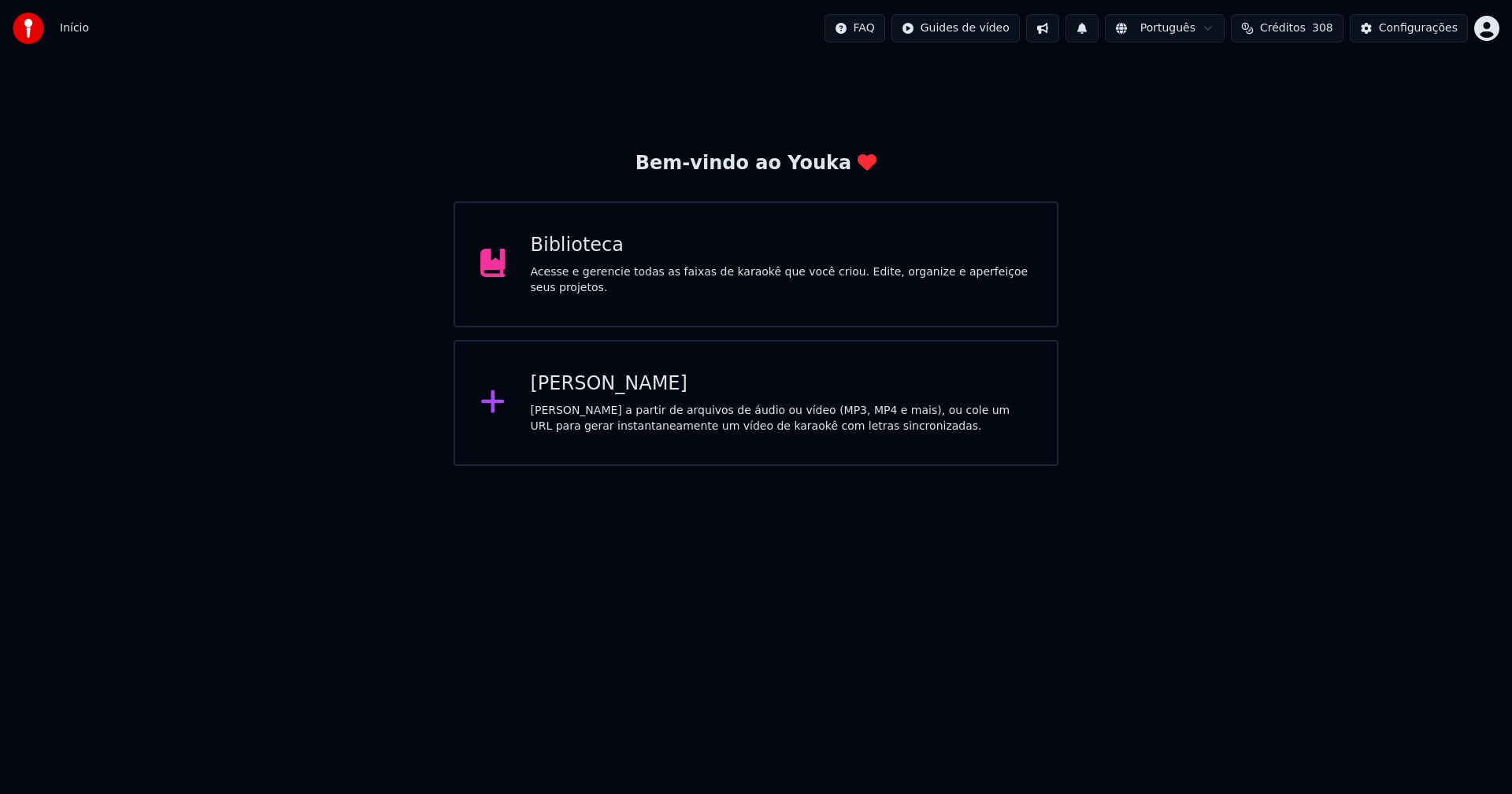
click at [606, 391] on div "[PERSON_NAME]" at bounding box center [781, 383] width 501 height 25
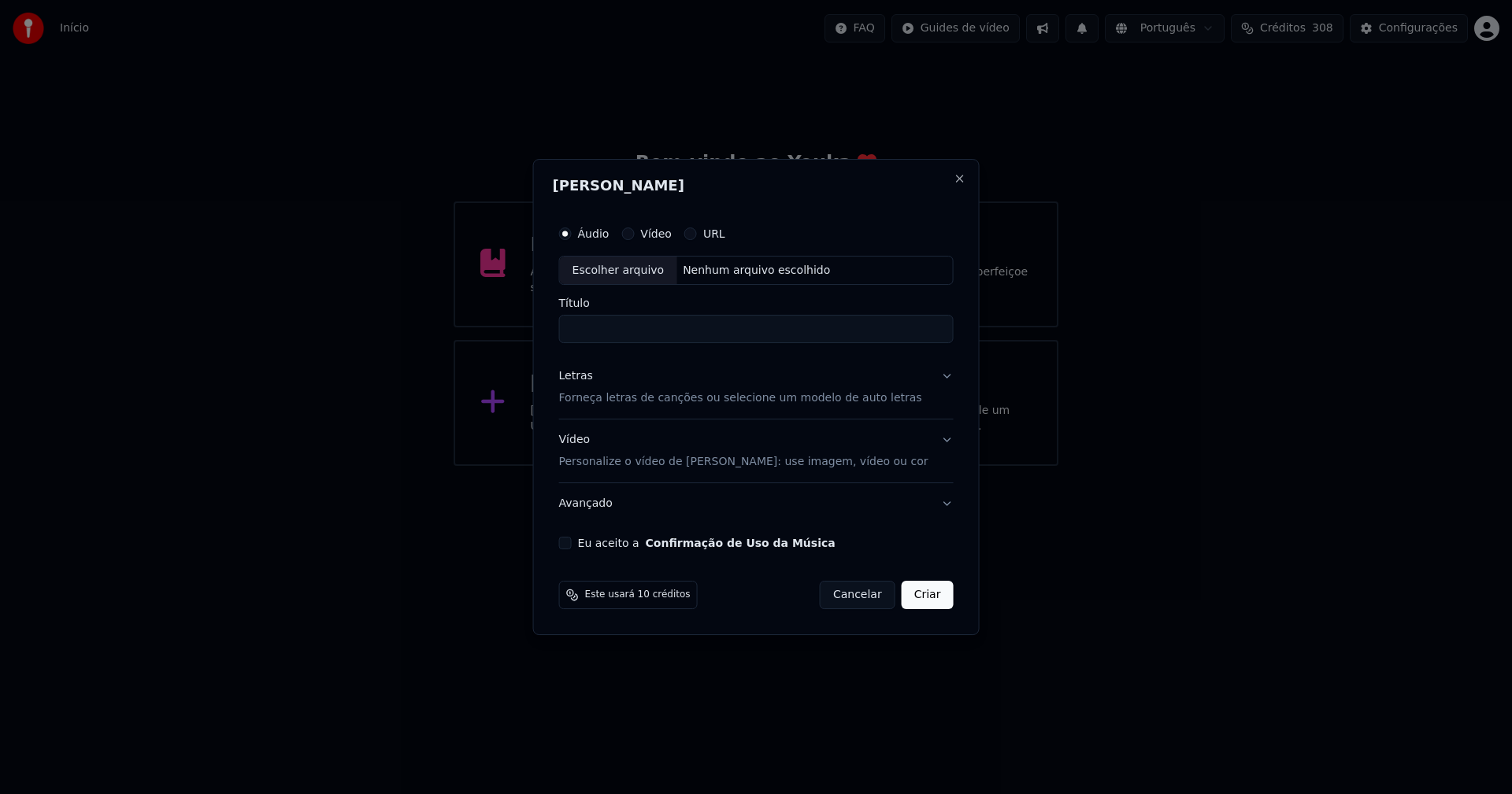
click at [624, 275] on div "Escolher arquivo" at bounding box center [618, 271] width 117 height 29
type input "**********"
click at [581, 376] on div "Letras" at bounding box center [576, 377] width 34 height 16
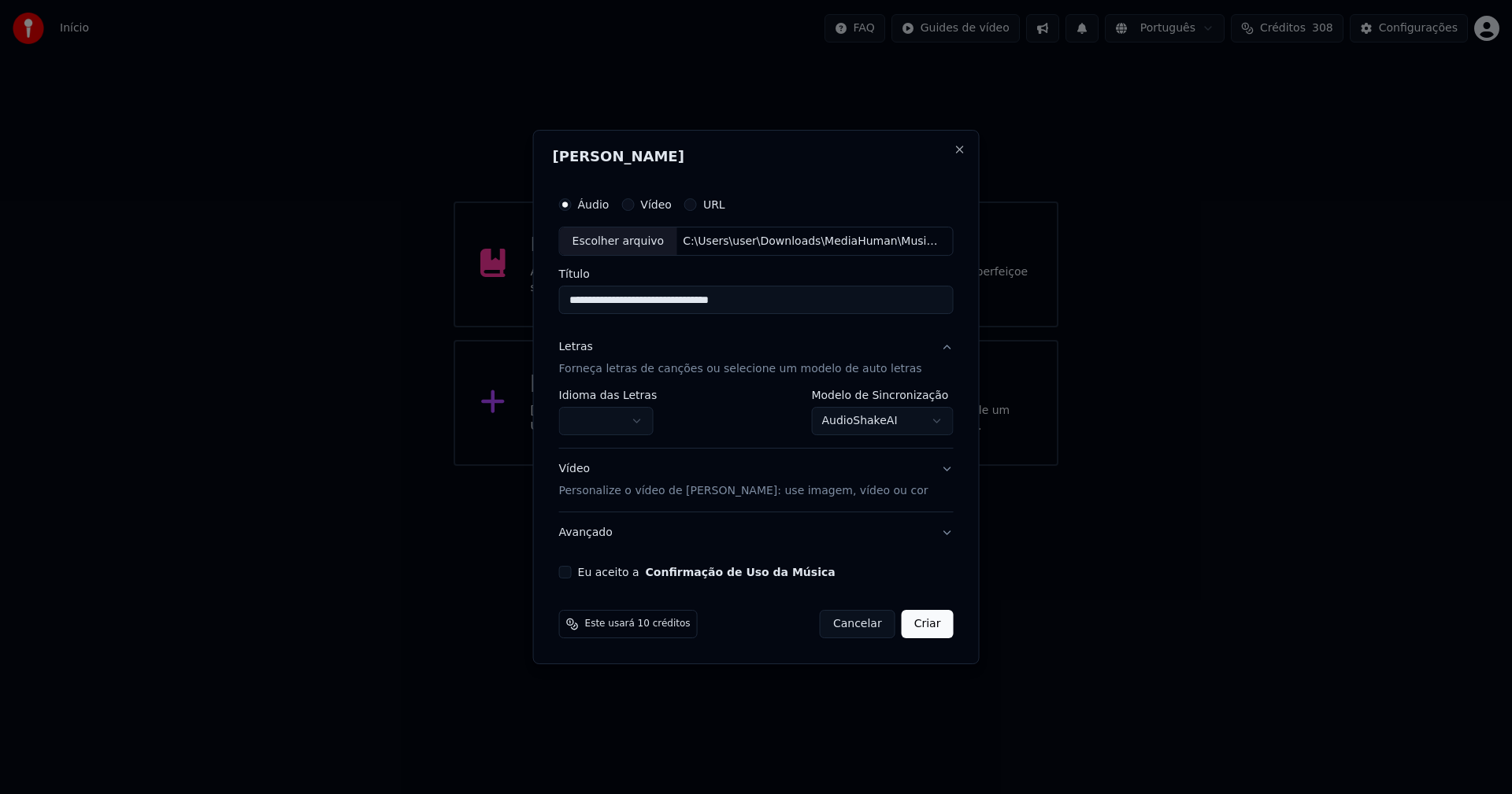
click at [604, 412] on body "**********" at bounding box center [756, 233] width 1512 height 466
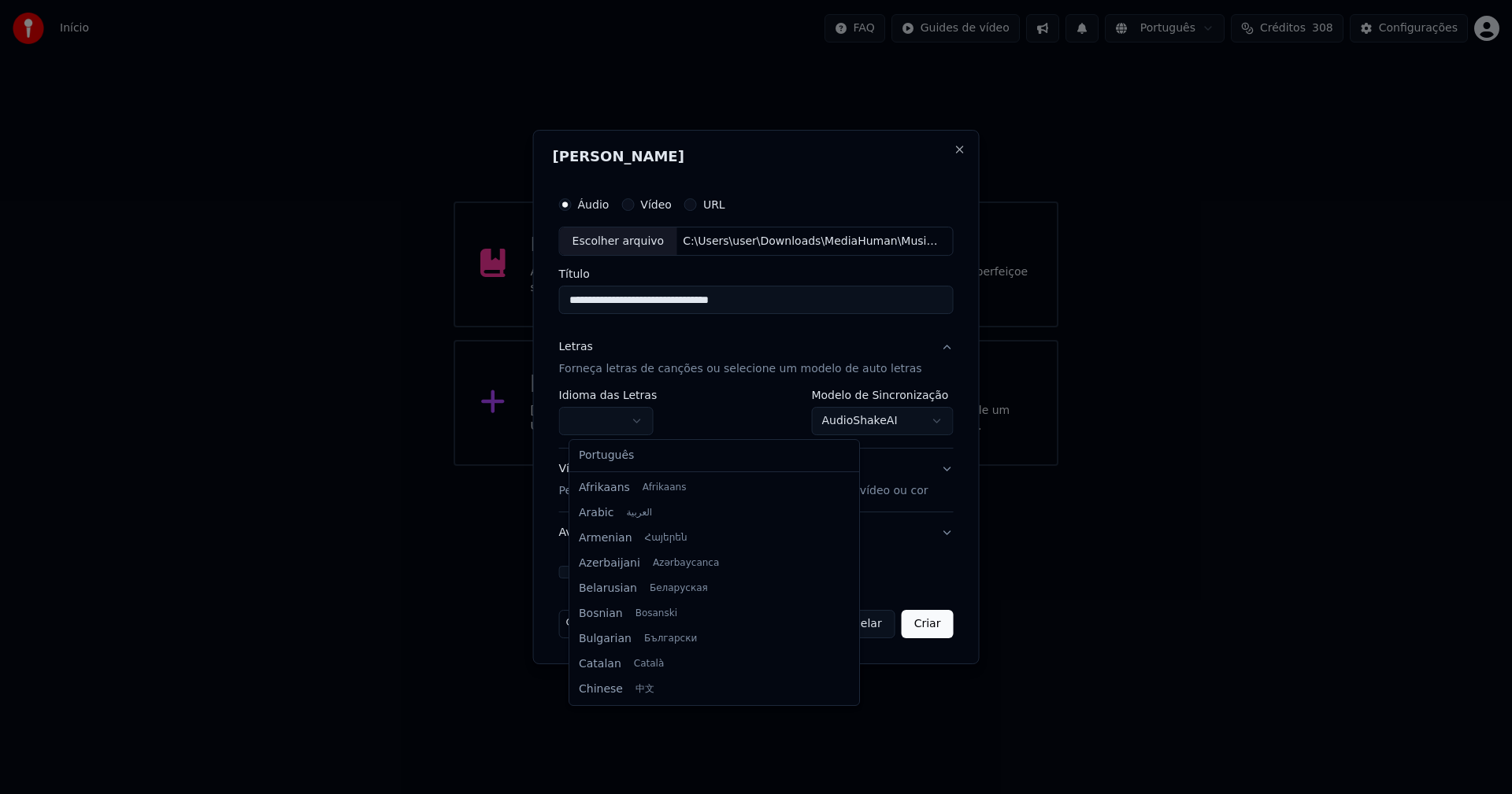
select select "**"
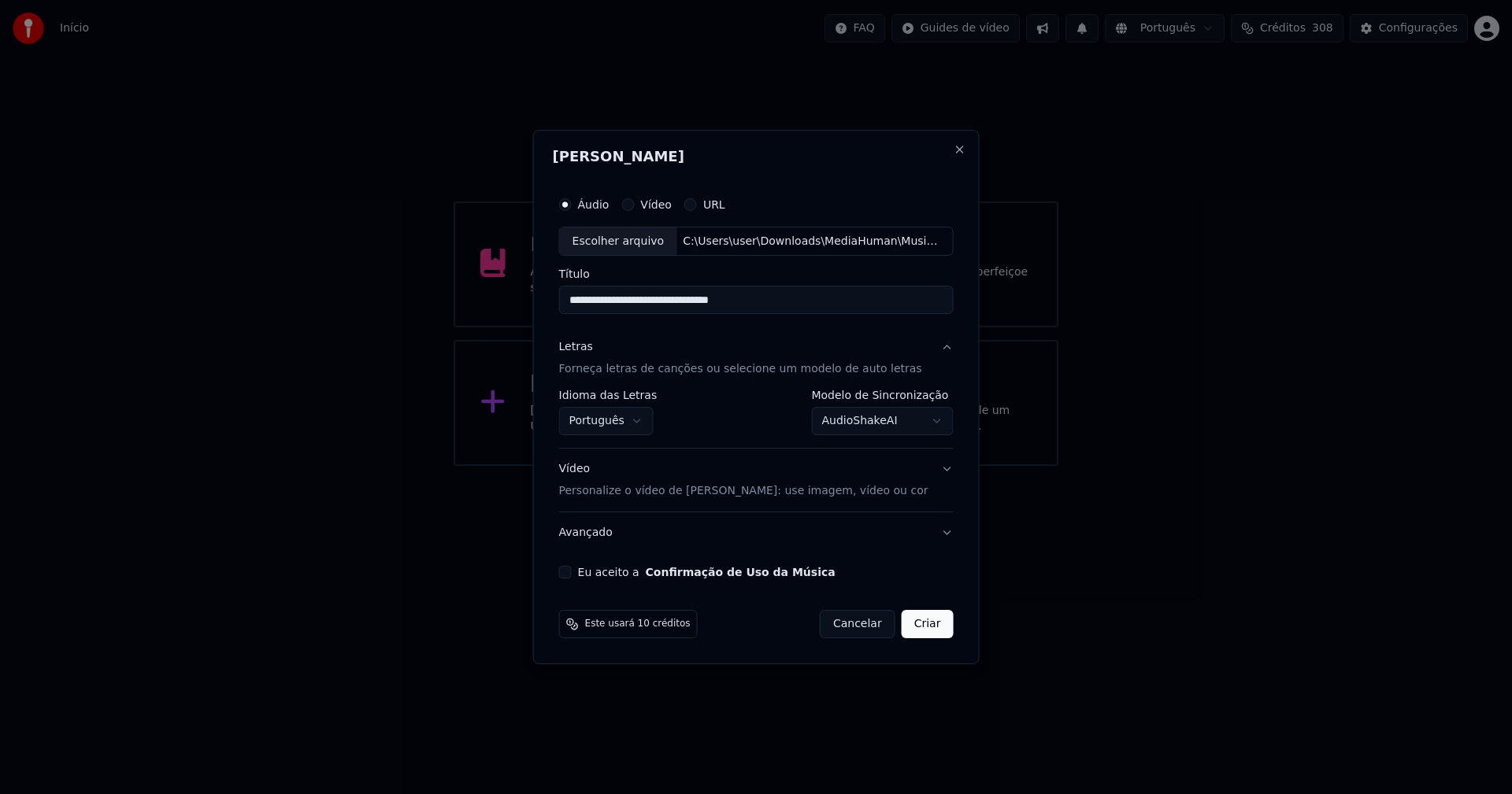
click at [897, 427] on body "**********" at bounding box center [756, 233] width 1512 height 466
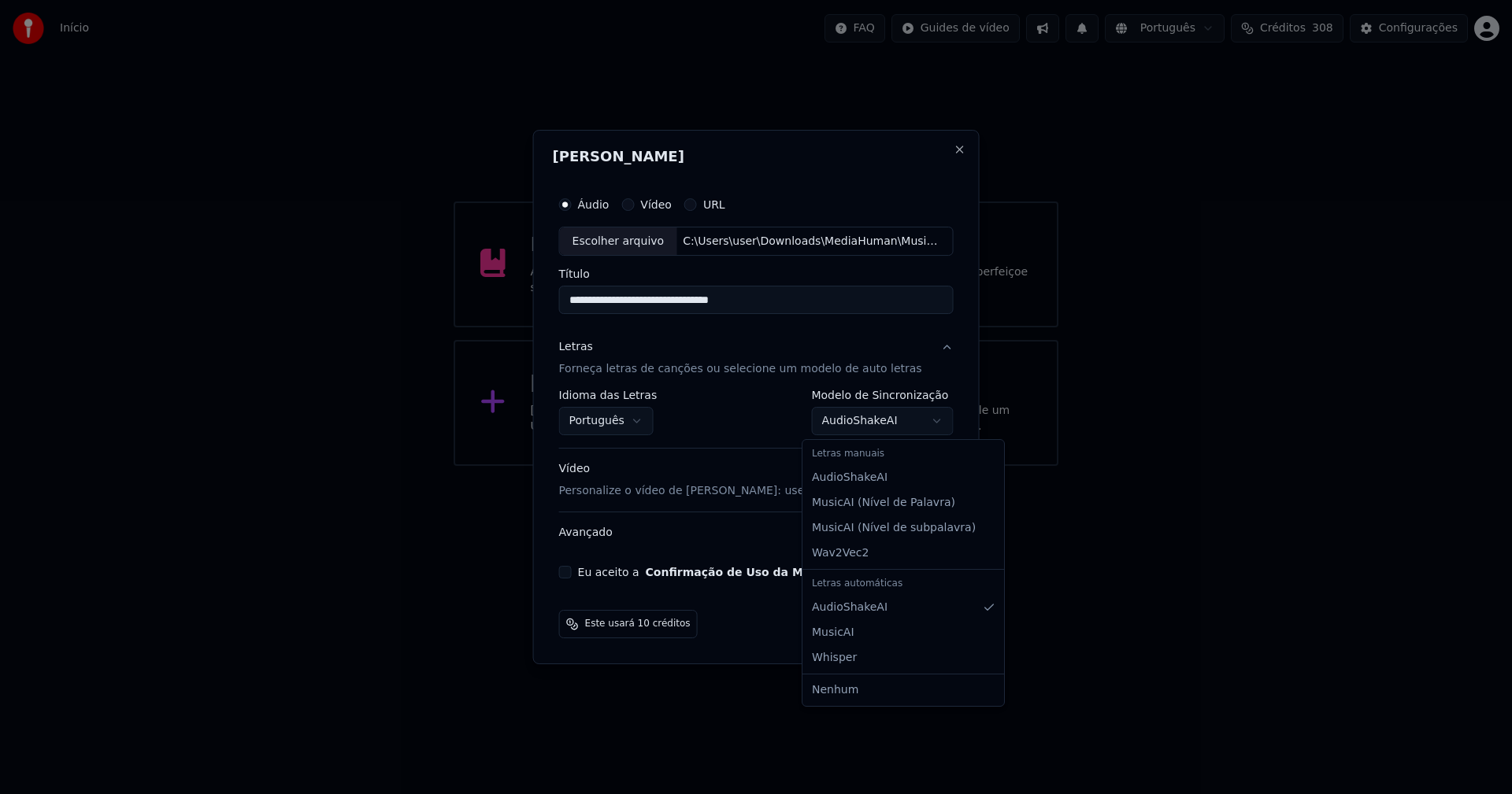
select select "**********"
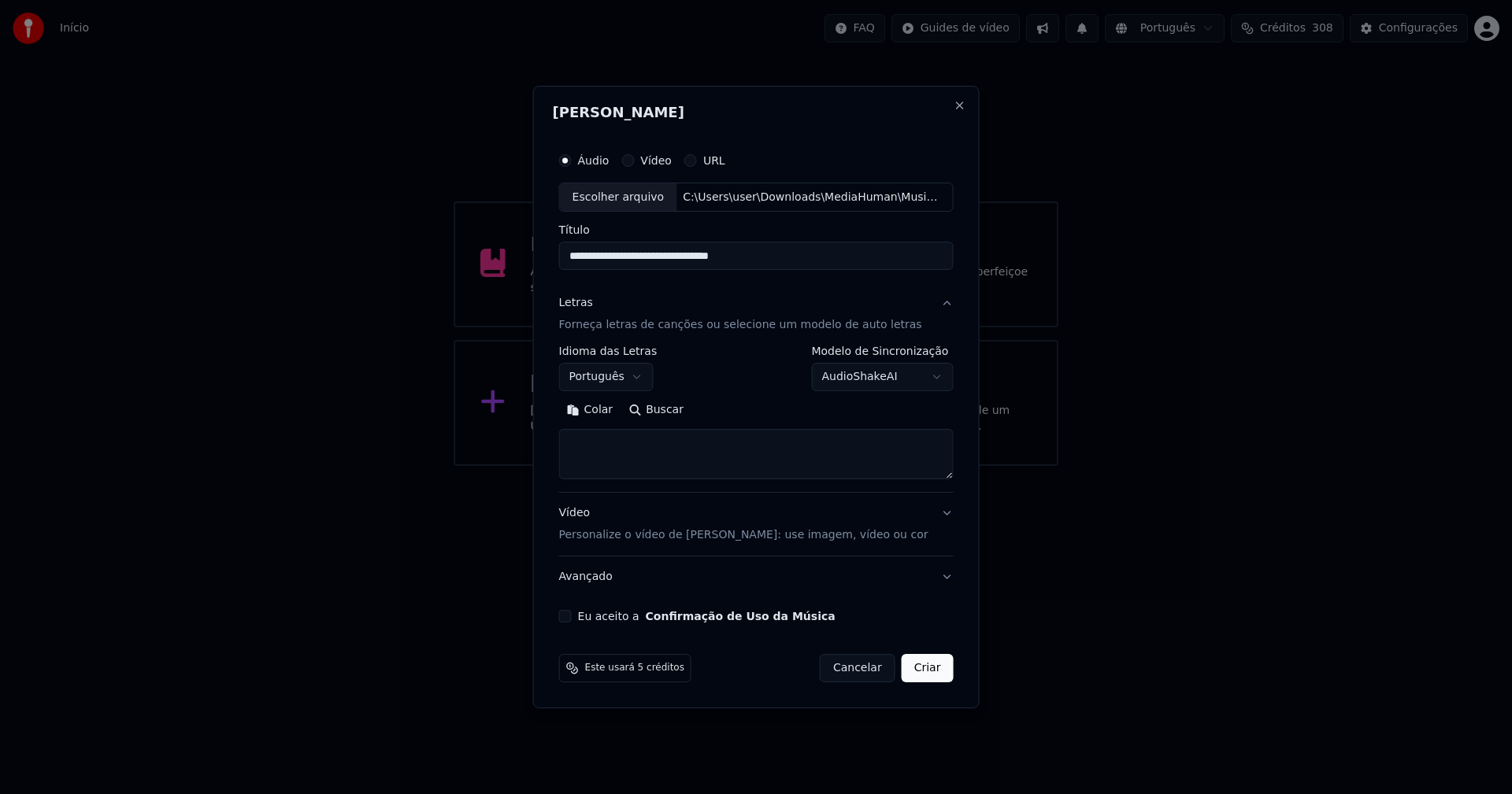
click at [605, 415] on button "Colar" at bounding box center [591, 410] width 63 height 25
click at [571, 613] on button "Eu aceito a Confirmação de Uso da Música" at bounding box center [566, 616] width 13 height 13
click at [933, 664] on button "Criar" at bounding box center [928, 668] width 52 height 29
type textarea "**********"
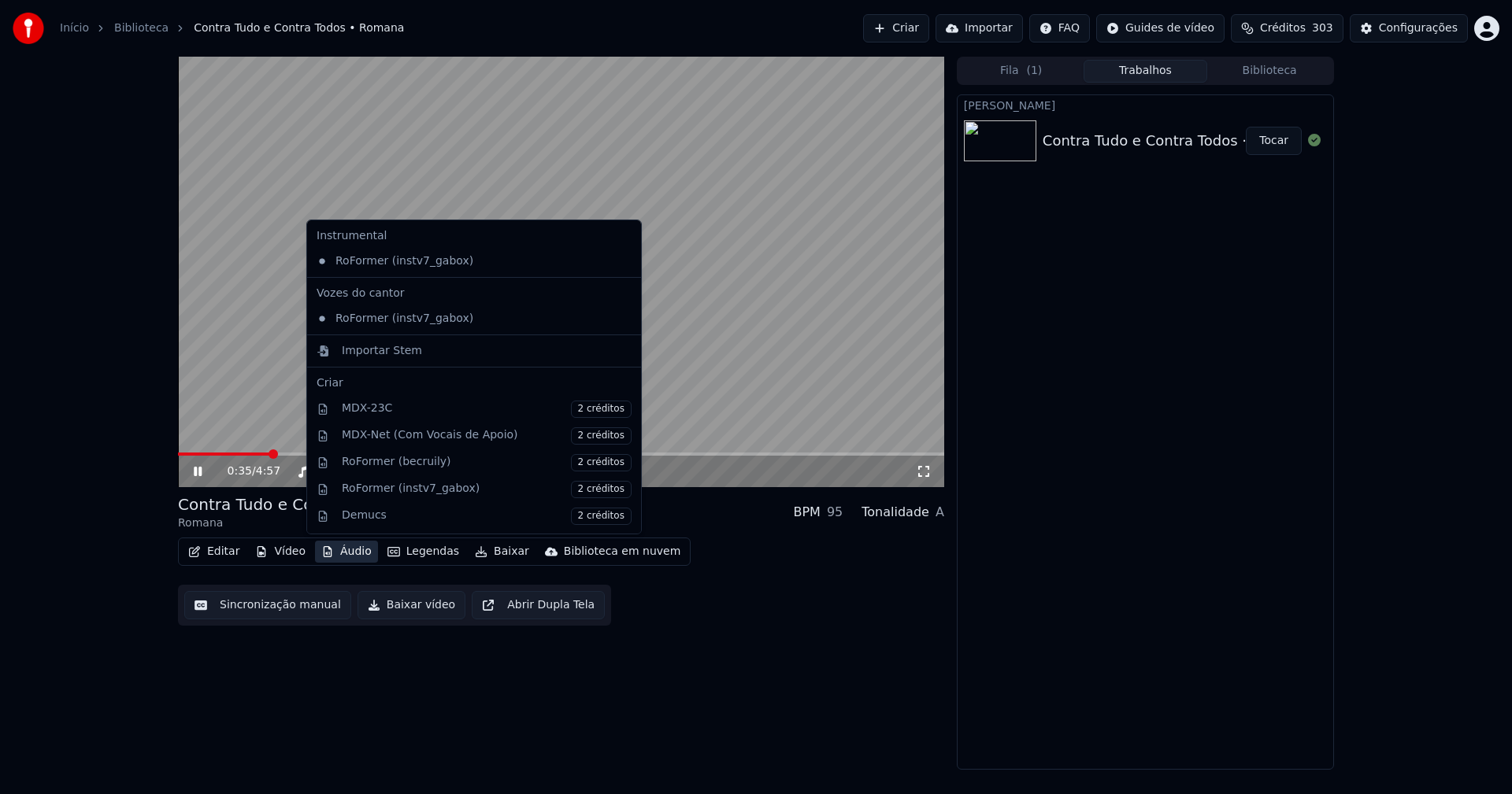
click at [343, 553] on button "Áudio" at bounding box center [346, 552] width 63 height 22
click at [368, 350] on div "Importar Stem" at bounding box center [381, 351] width 80 height 16
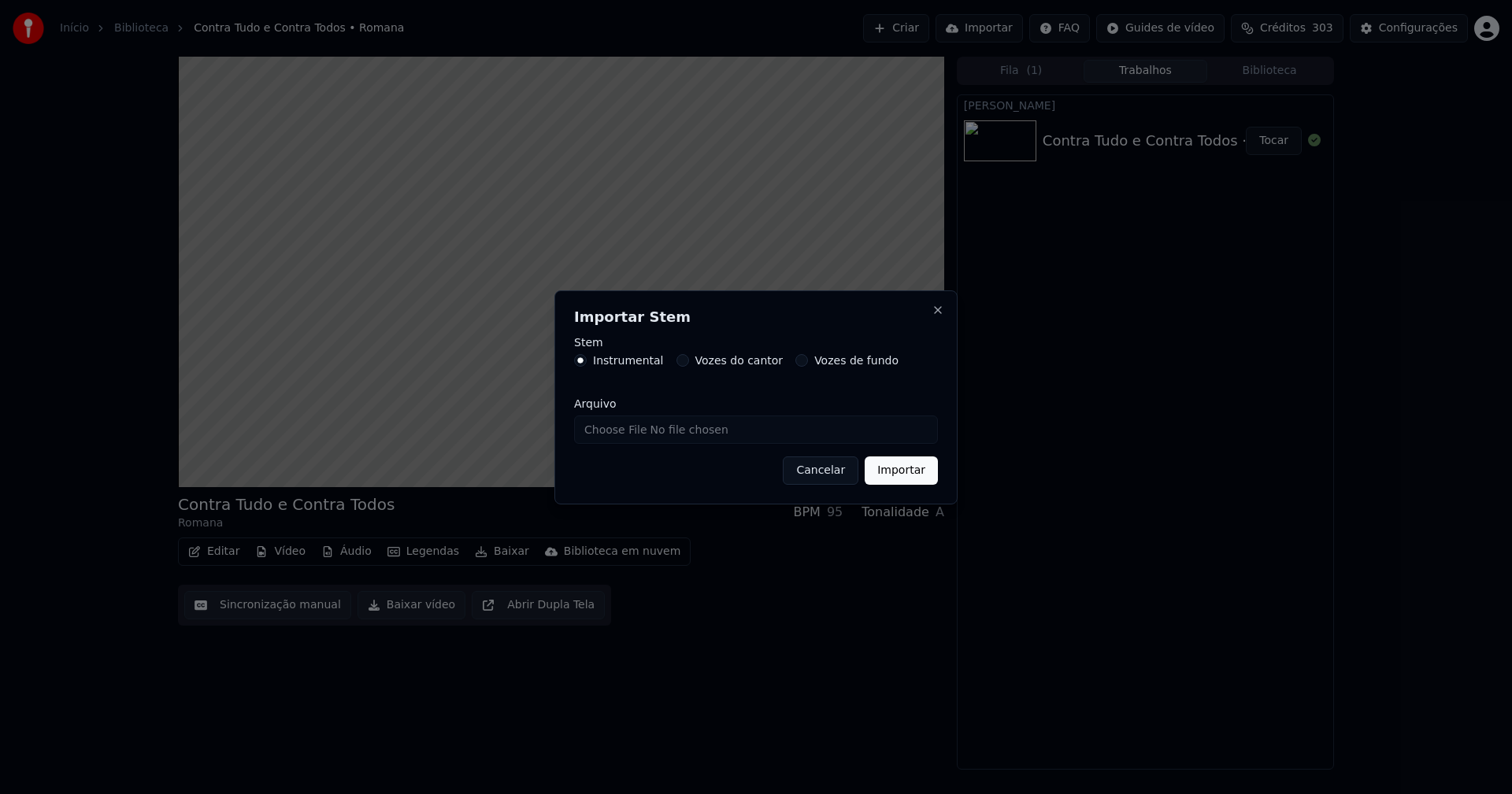
click at [642, 431] on input "Arquivo" at bounding box center [756, 429] width 364 height 29
type input "**********"
click at [899, 481] on button "Importar" at bounding box center [900, 471] width 73 height 29
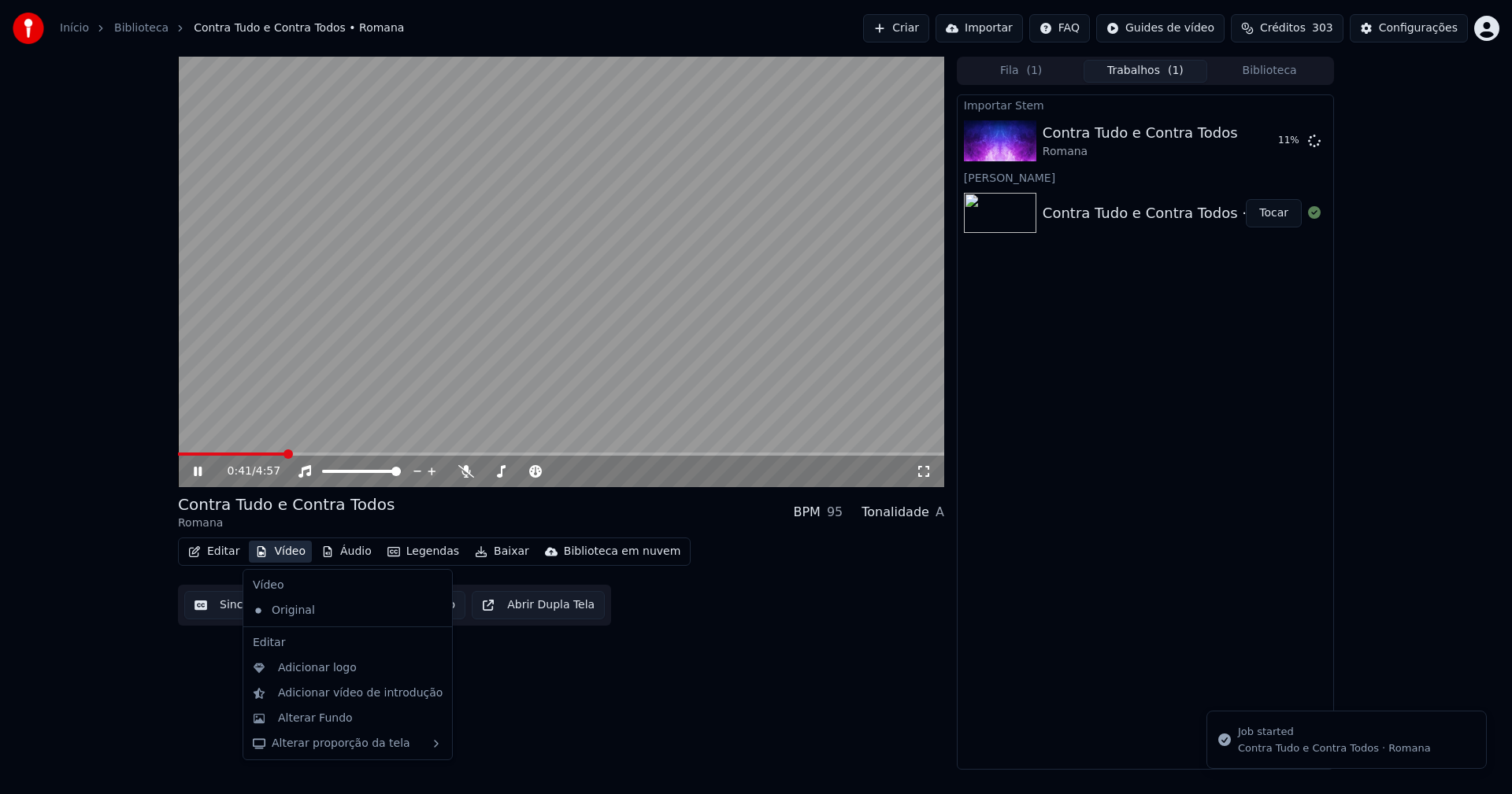
click at [289, 550] on button "Vídeo" at bounding box center [280, 552] width 63 height 22
click at [328, 672] on div "Adicionar logo" at bounding box center [317, 668] width 78 height 16
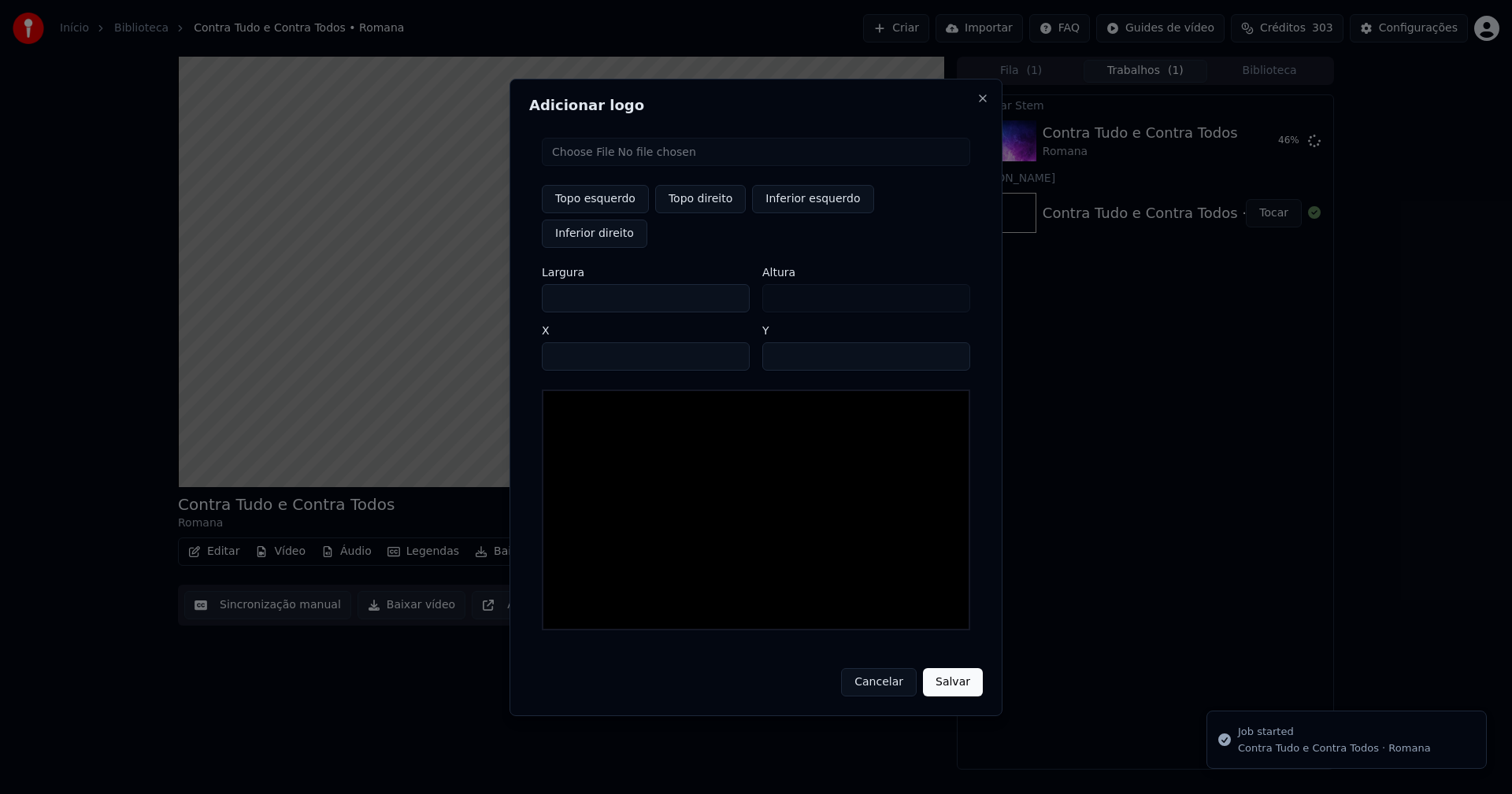
click at [608, 166] on input "file" at bounding box center [756, 152] width 428 height 29
type input "**********"
drag, startPoint x: 686, startPoint y: 216, endPoint x: 666, endPoint y: 226, distance: 22.4
click at [686, 214] on button "Topo direito" at bounding box center [700, 199] width 90 height 29
type input "****"
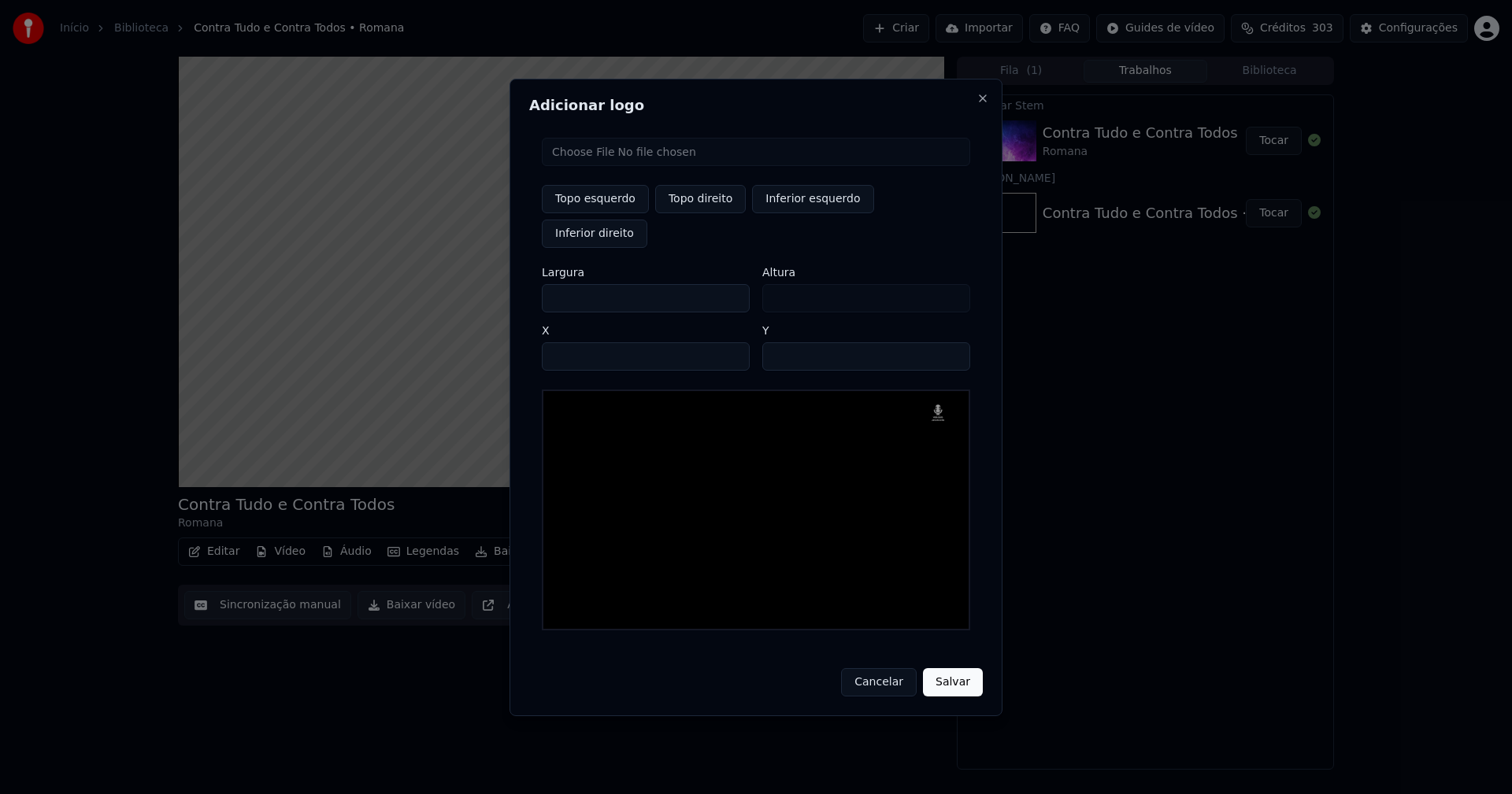
drag, startPoint x: 568, startPoint y: 281, endPoint x: 526, endPoint y: 288, distance: 42.6
click at [526, 288] on div "Adicionar logo Topo esquerdo Topo direito Inferior esquerdo Inferior direito La…" at bounding box center [756, 397] width 493 height 637
type input "**"
type input "***"
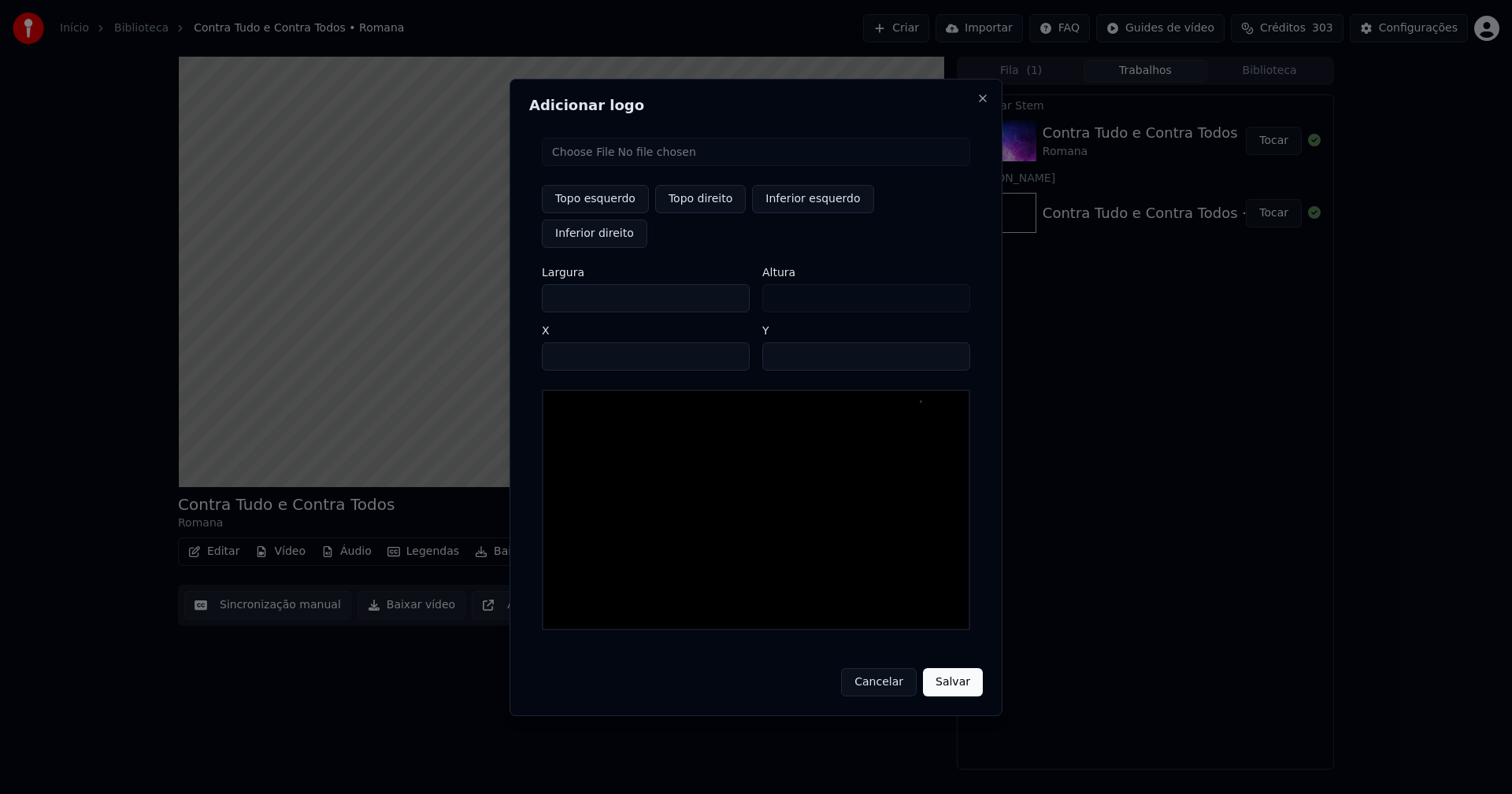
type input "***"
click at [573, 343] on input "****" at bounding box center [646, 356] width 208 height 29
type input "****"
click at [778, 343] on input "**" at bounding box center [866, 356] width 208 height 29
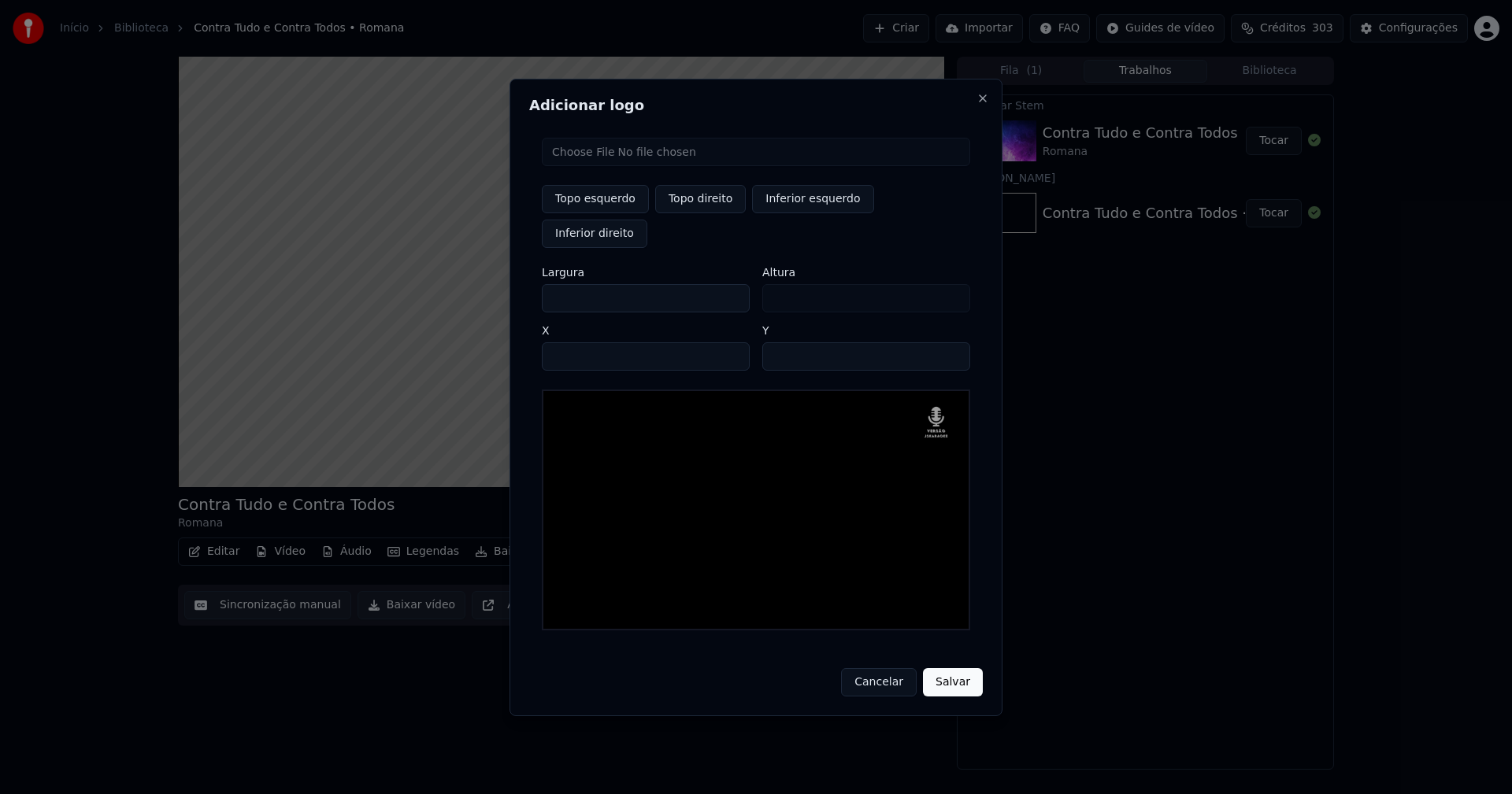
type input "**"
click at [960, 669] on button "Salvar" at bounding box center [953, 683] width 60 height 29
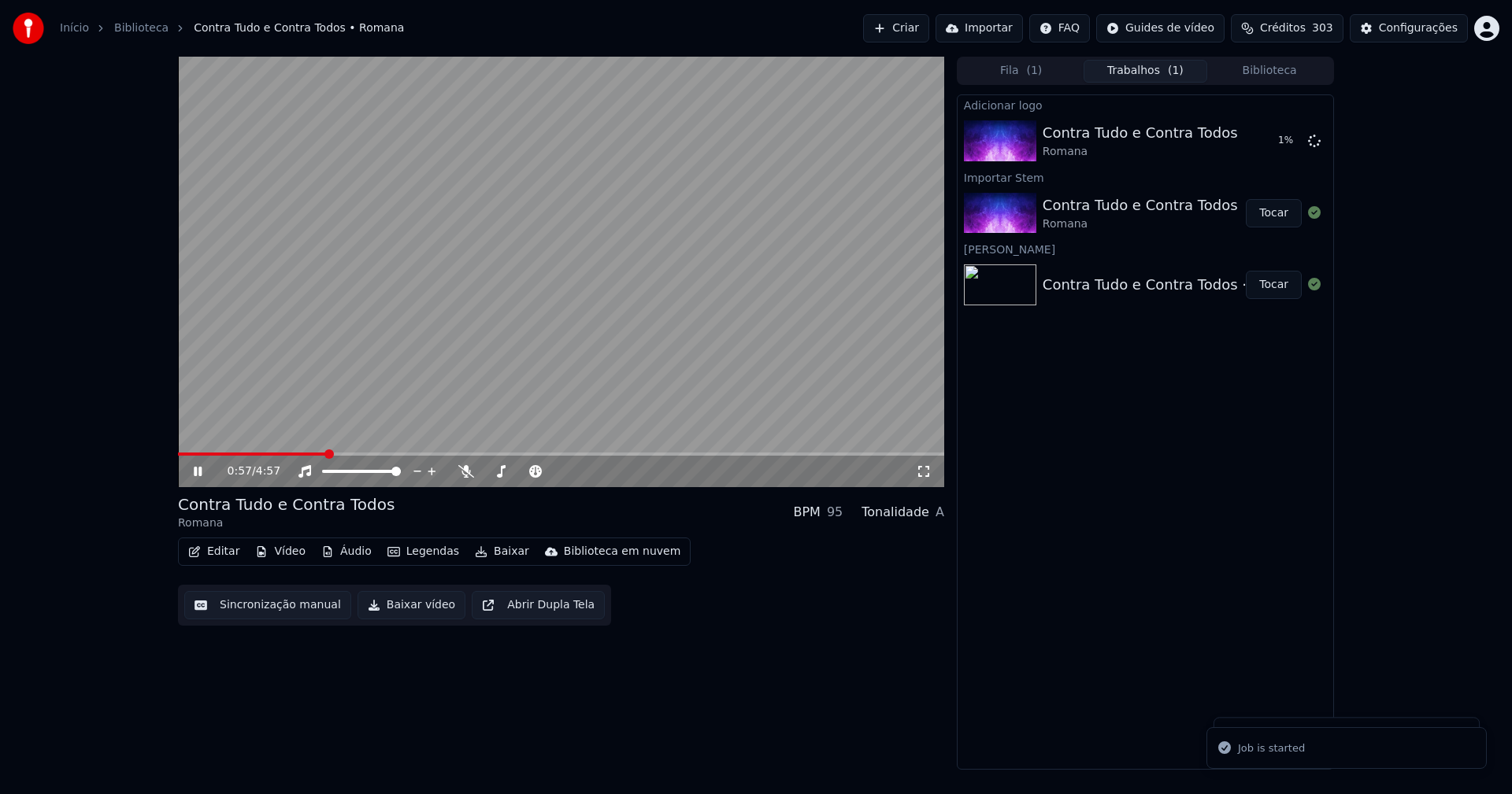
click at [295, 550] on button "Vídeo" at bounding box center [280, 552] width 63 height 22
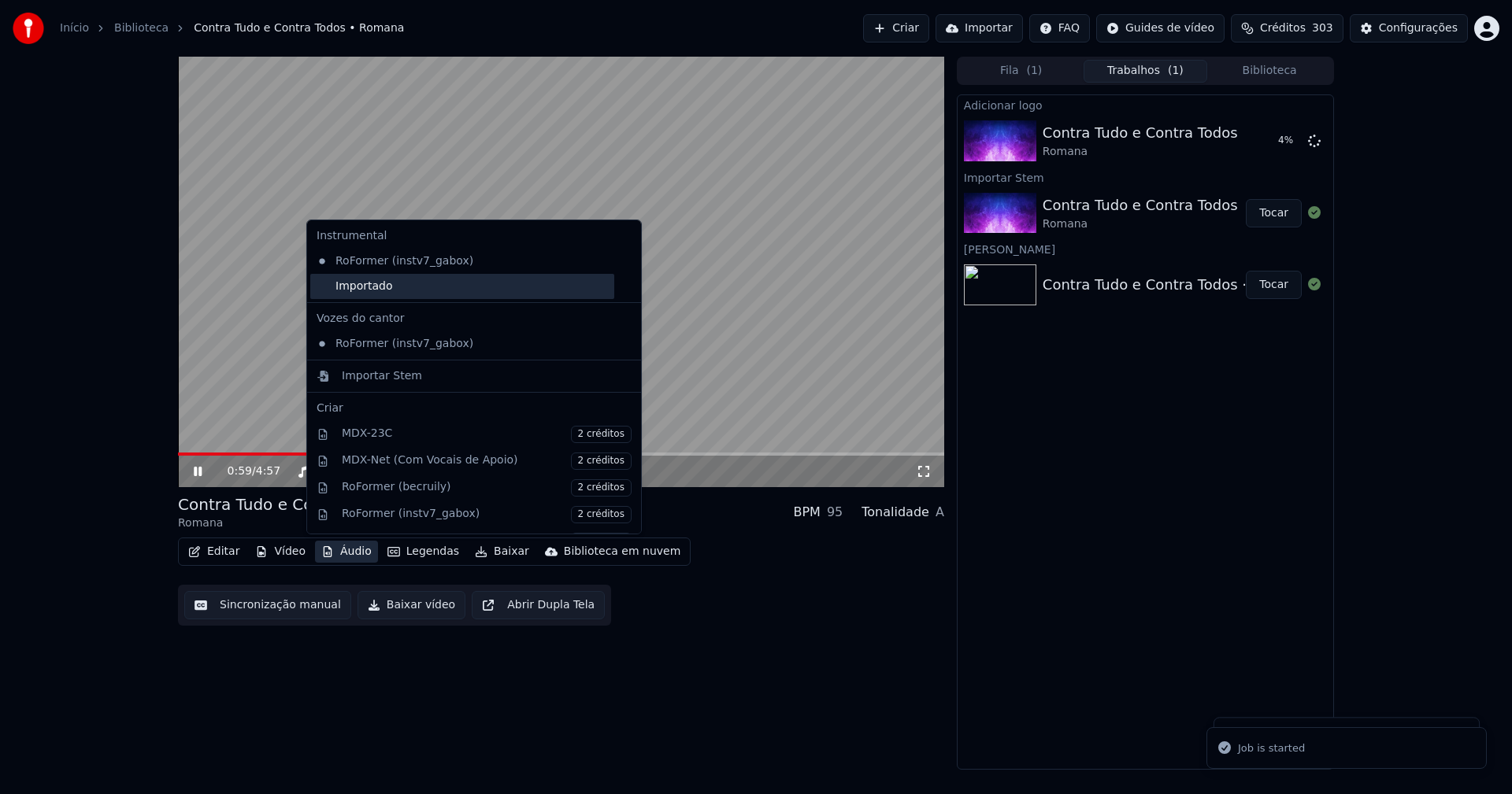
click at [327, 280] on div "Importado" at bounding box center [463, 286] width 304 height 25
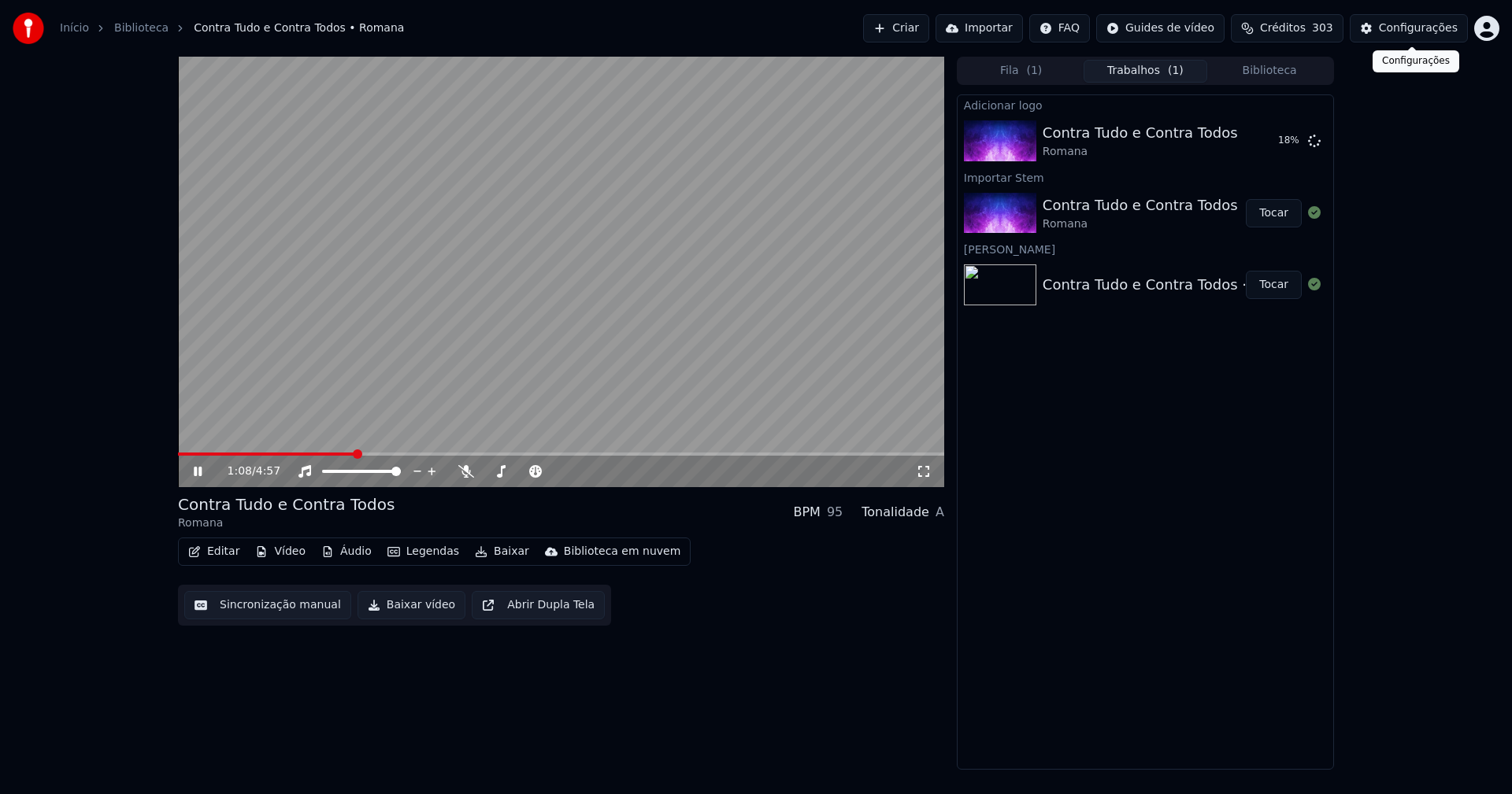
click at [1424, 30] on div "Configurações" at bounding box center [1418, 28] width 78 height 16
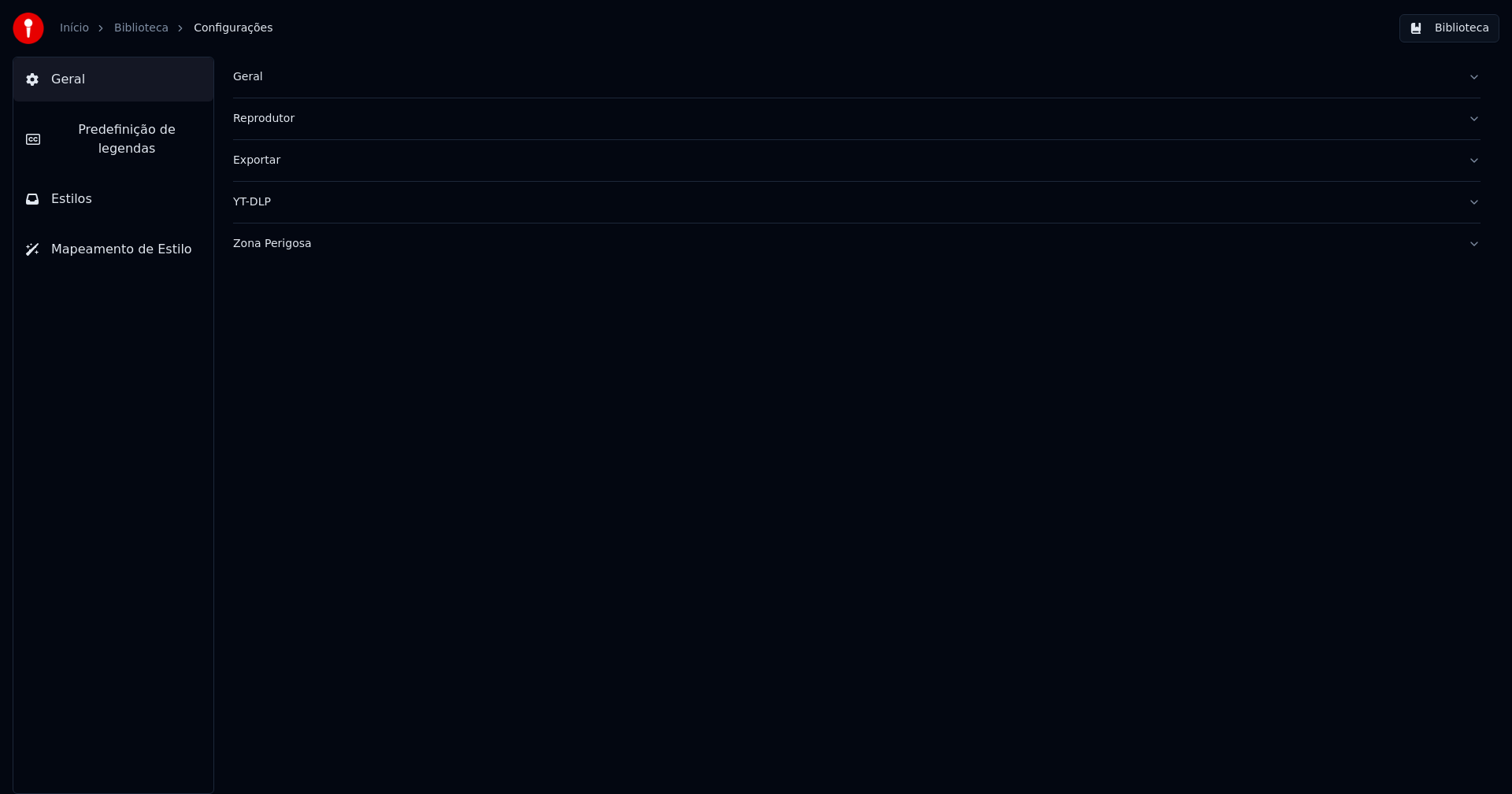
click at [102, 181] on button "Estilos" at bounding box center [113, 199] width 200 height 44
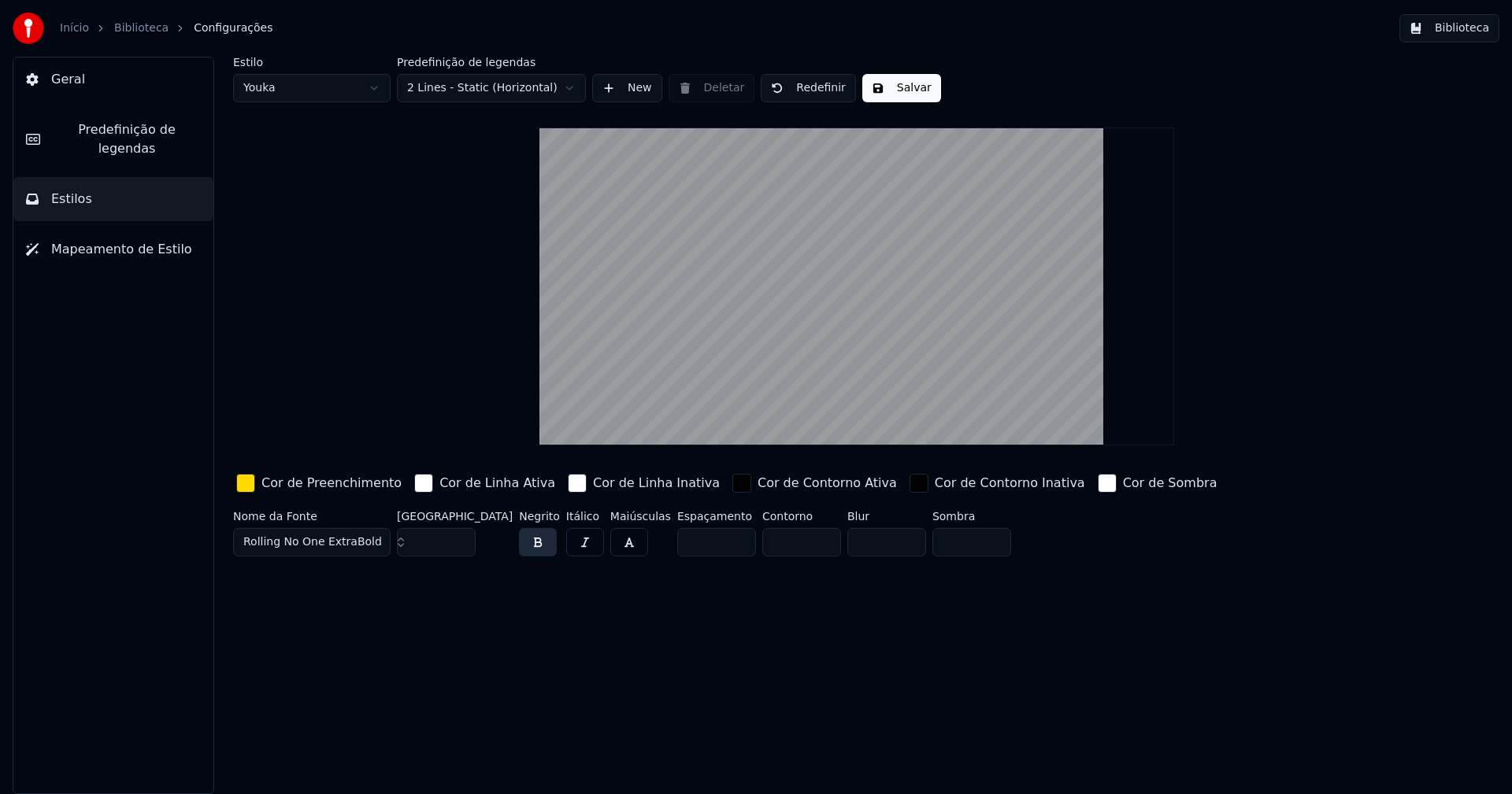
click at [248, 490] on div "button" at bounding box center [245, 484] width 19 height 19
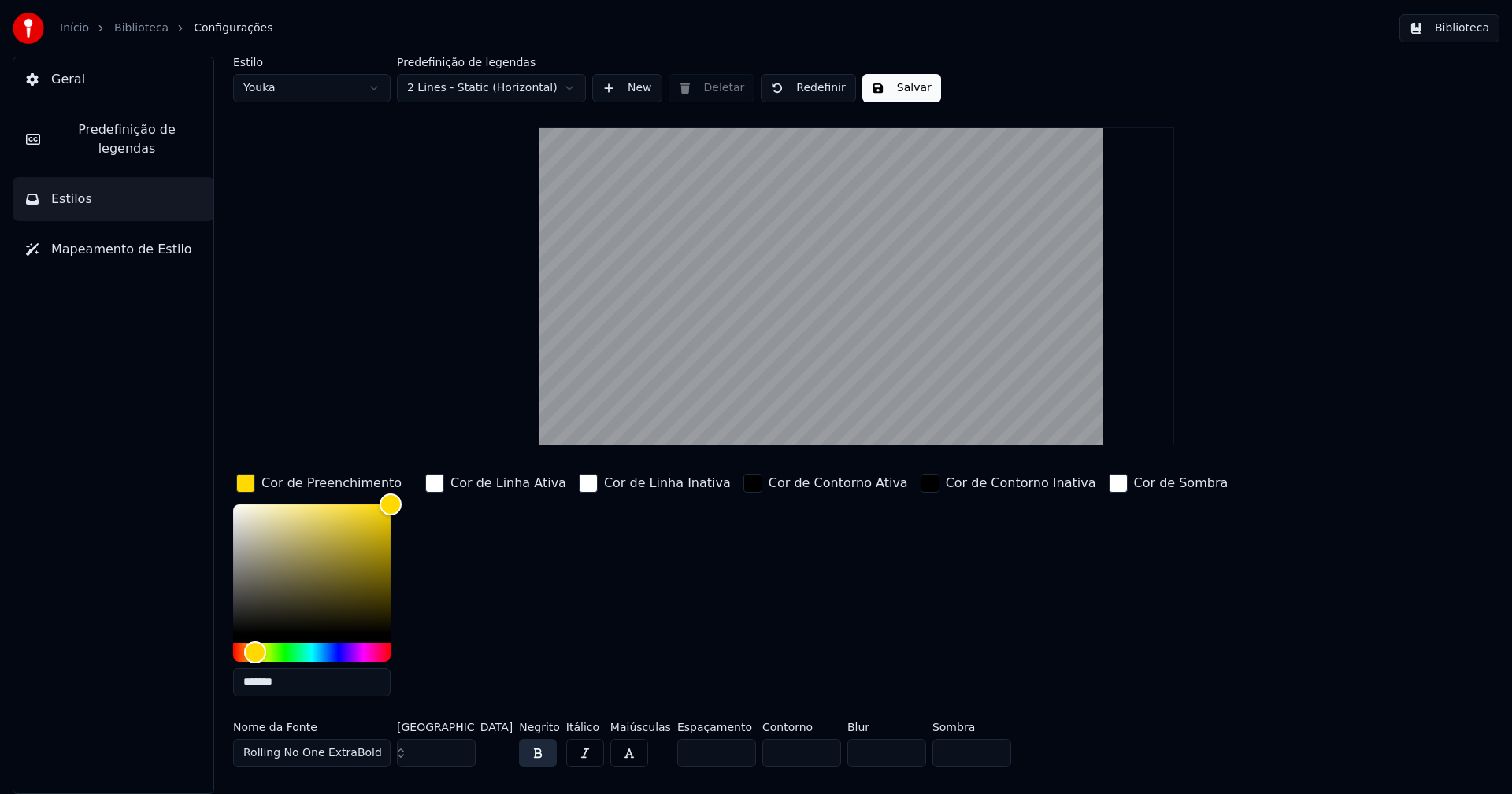
click at [295, 684] on input "*******" at bounding box center [311, 683] width 158 height 29
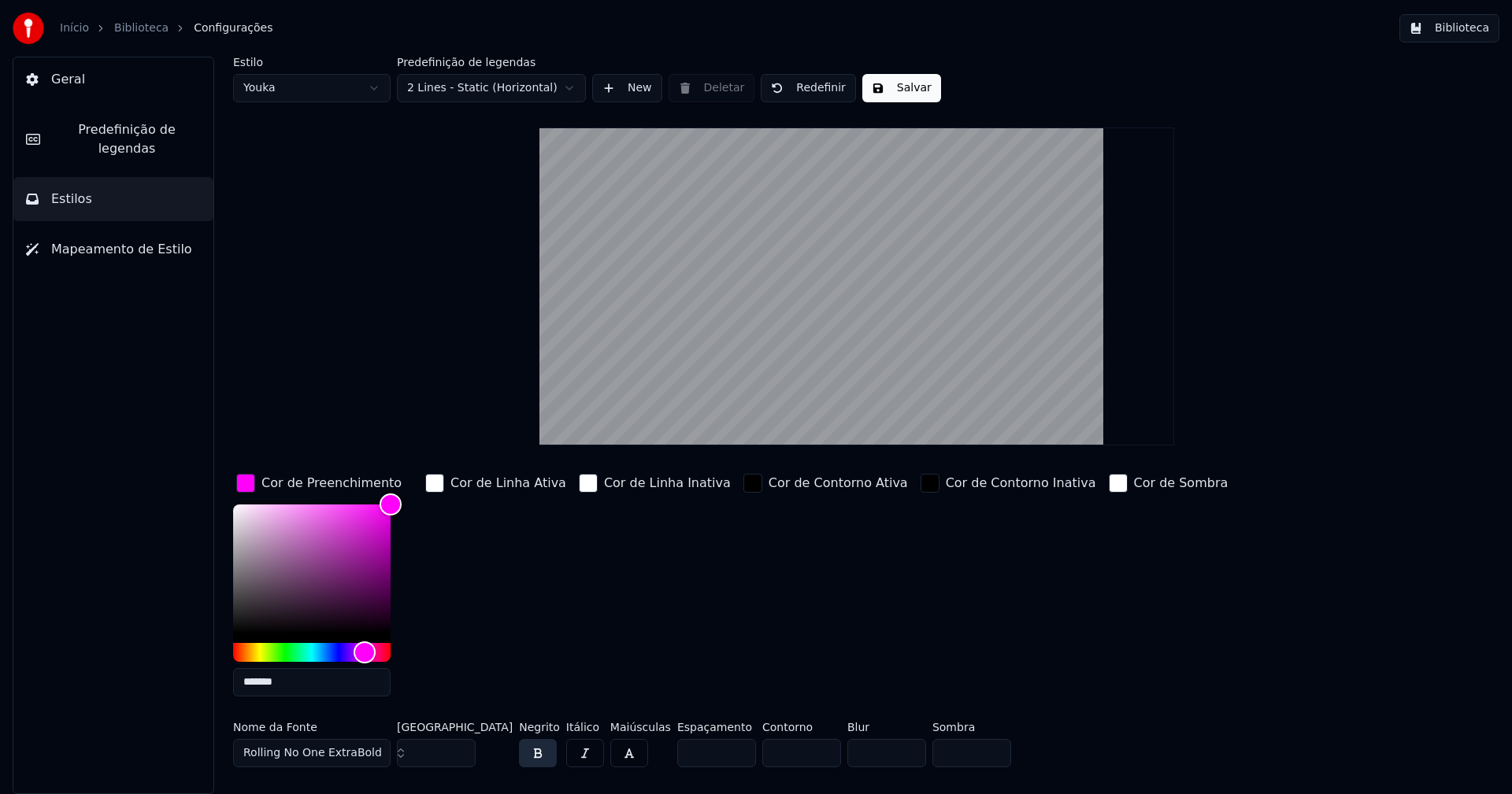
type input "*******"
click at [237, 484] on div "button" at bounding box center [245, 484] width 19 height 19
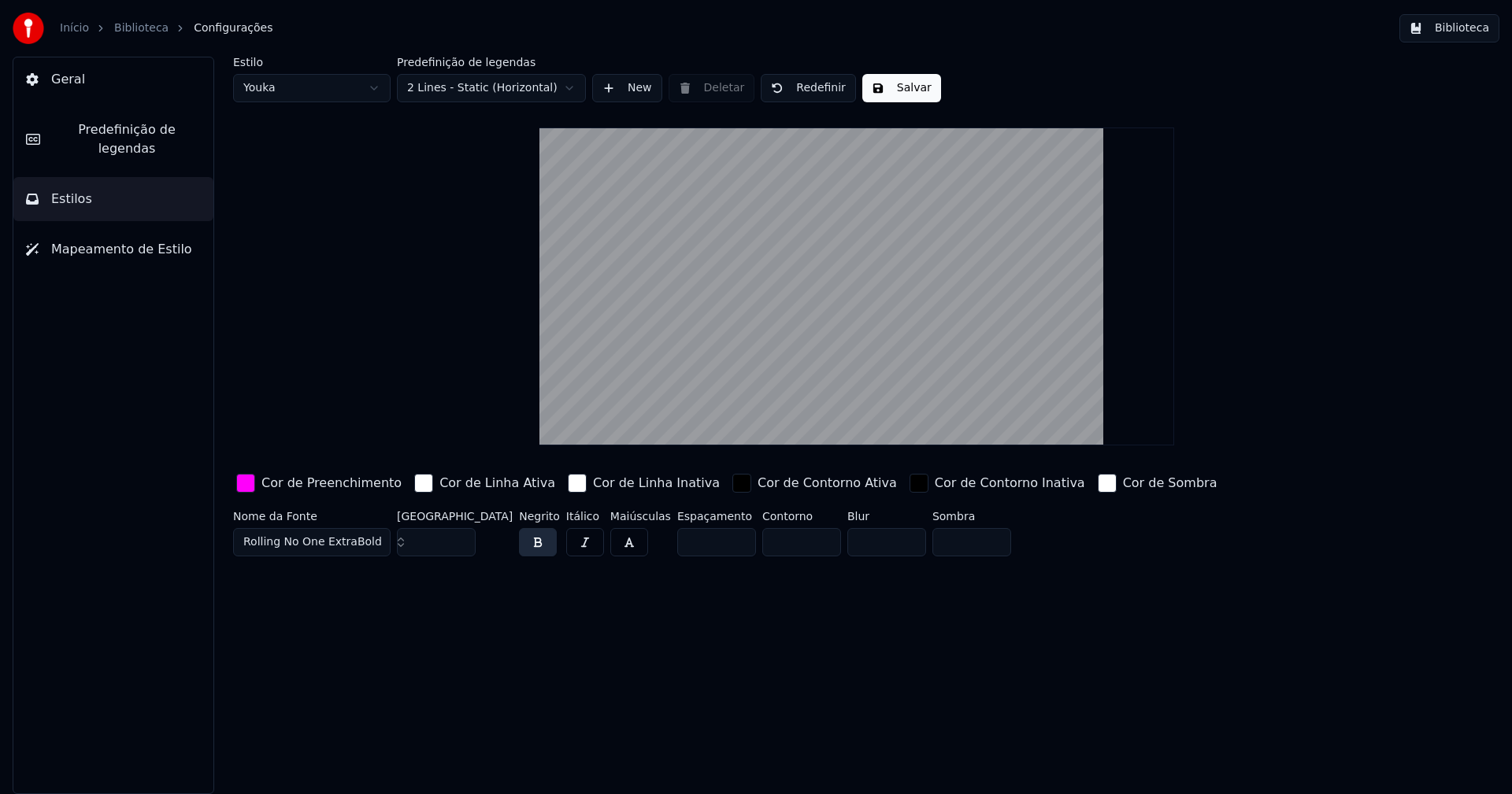
click at [897, 87] on button "Salvar" at bounding box center [901, 88] width 78 height 29
click at [1451, 31] on button "Biblioteca" at bounding box center [1449, 28] width 100 height 29
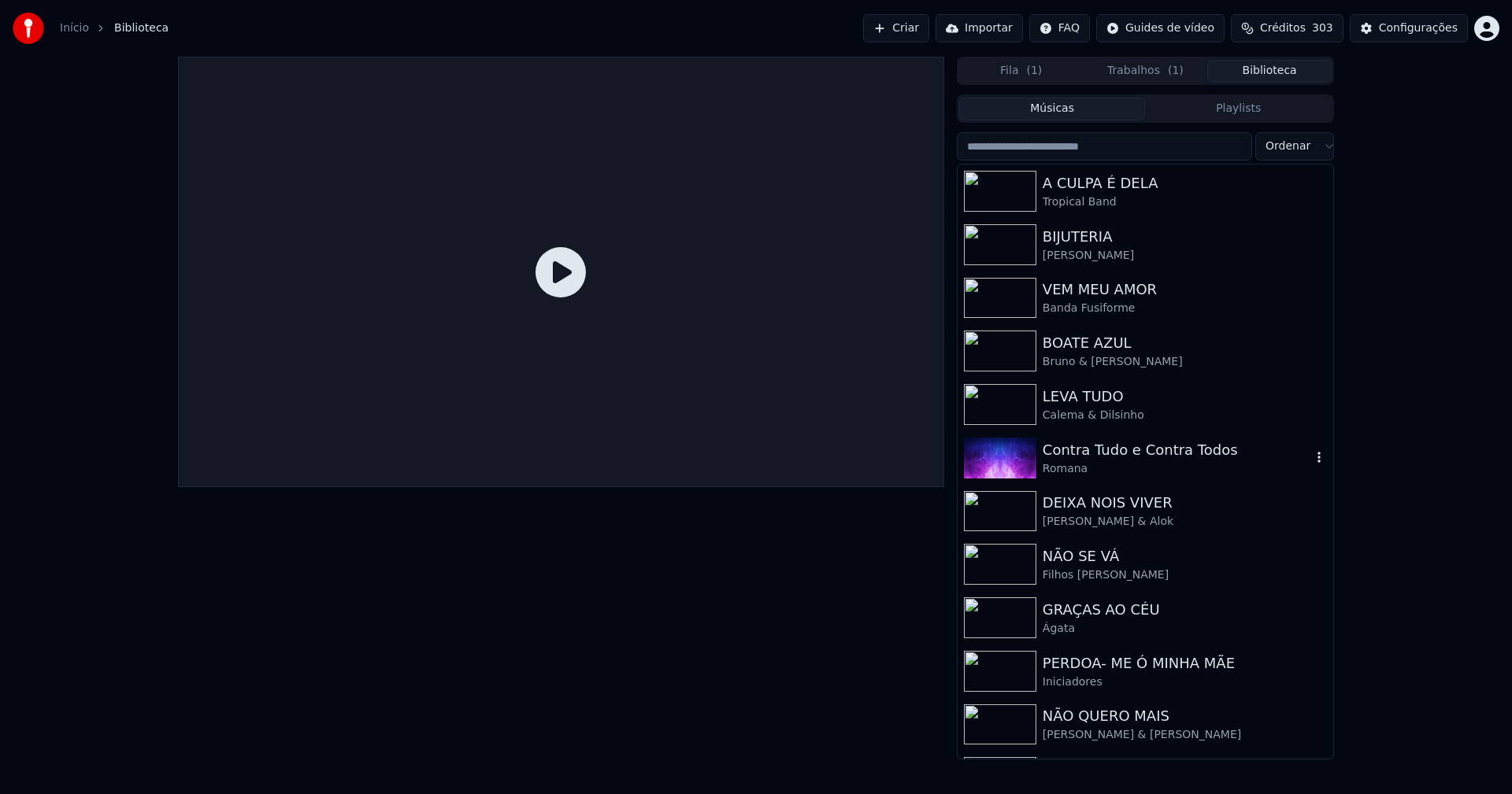
click at [1094, 454] on div "Contra Tudo e Contra Todos" at bounding box center [1177, 450] width 268 height 22
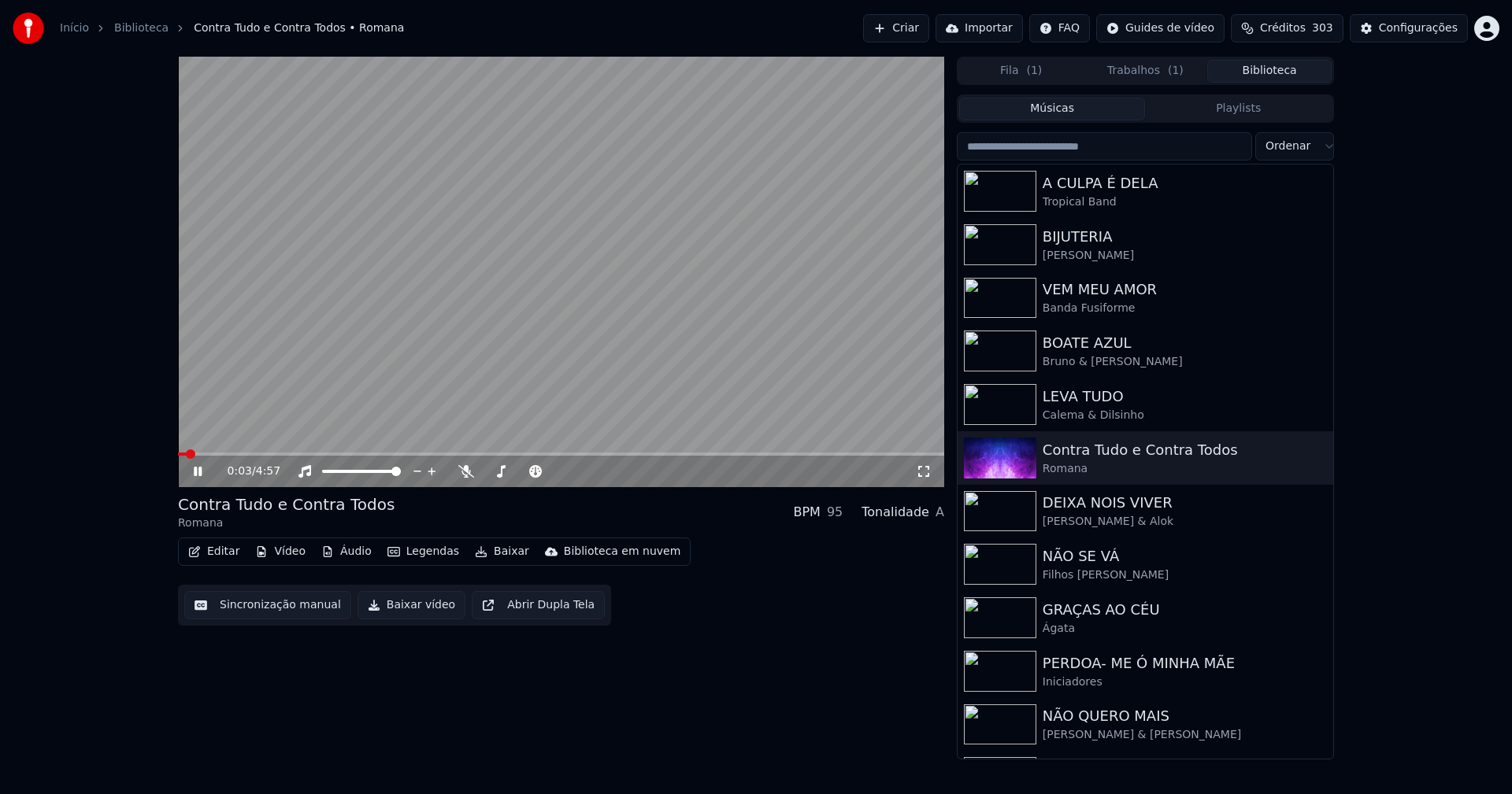
click at [197, 473] on icon at bounding box center [197, 472] width 8 height 9
click at [1311, 458] on icon "button" at bounding box center [1319, 458] width 16 height 13
click at [1297, 538] on div "Abrir Diretório" at bounding box center [1313, 537] width 163 height 25
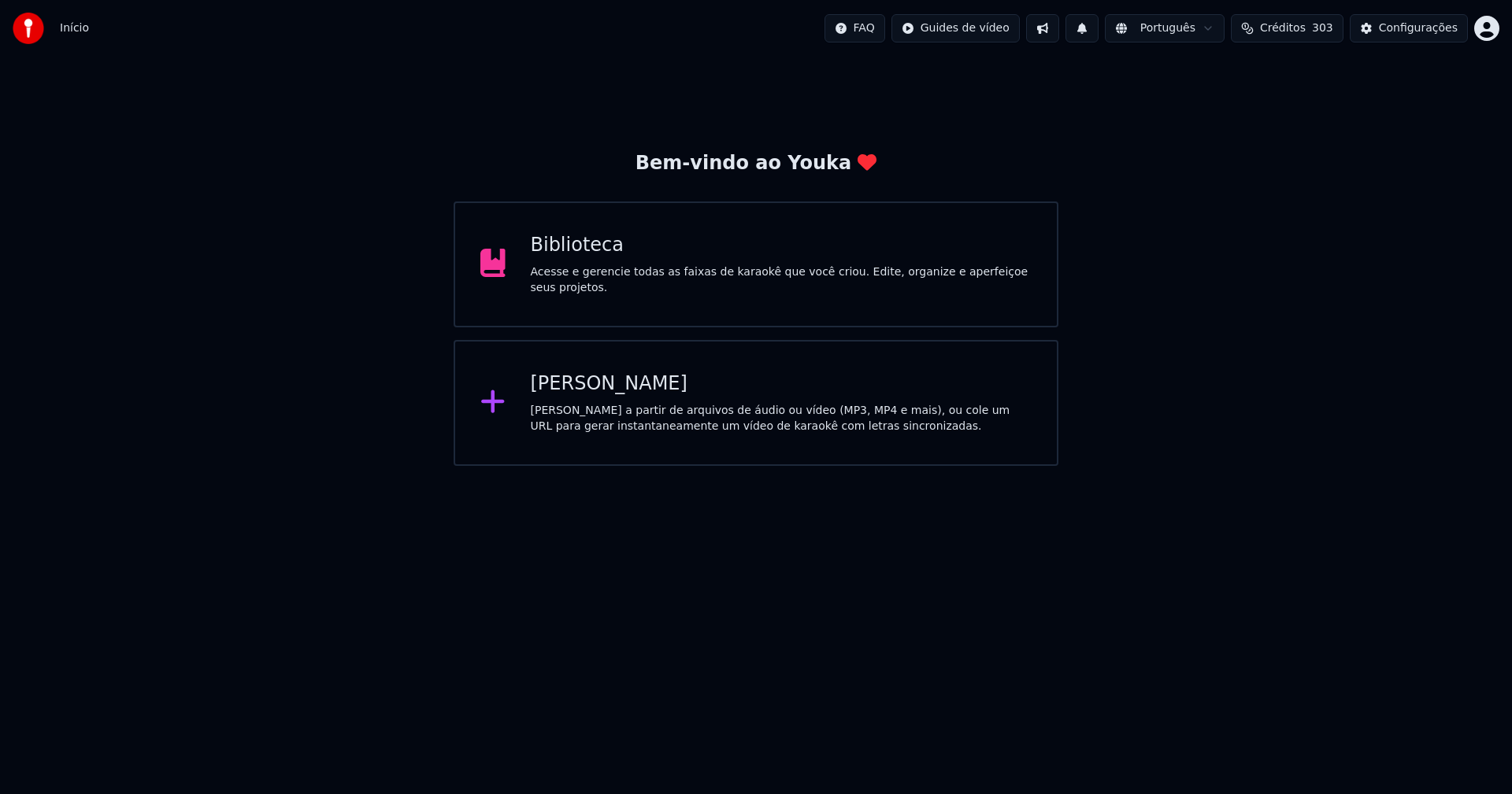
click at [595, 254] on div "Biblioteca" at bounding box center [781, 245] width 501 height 25
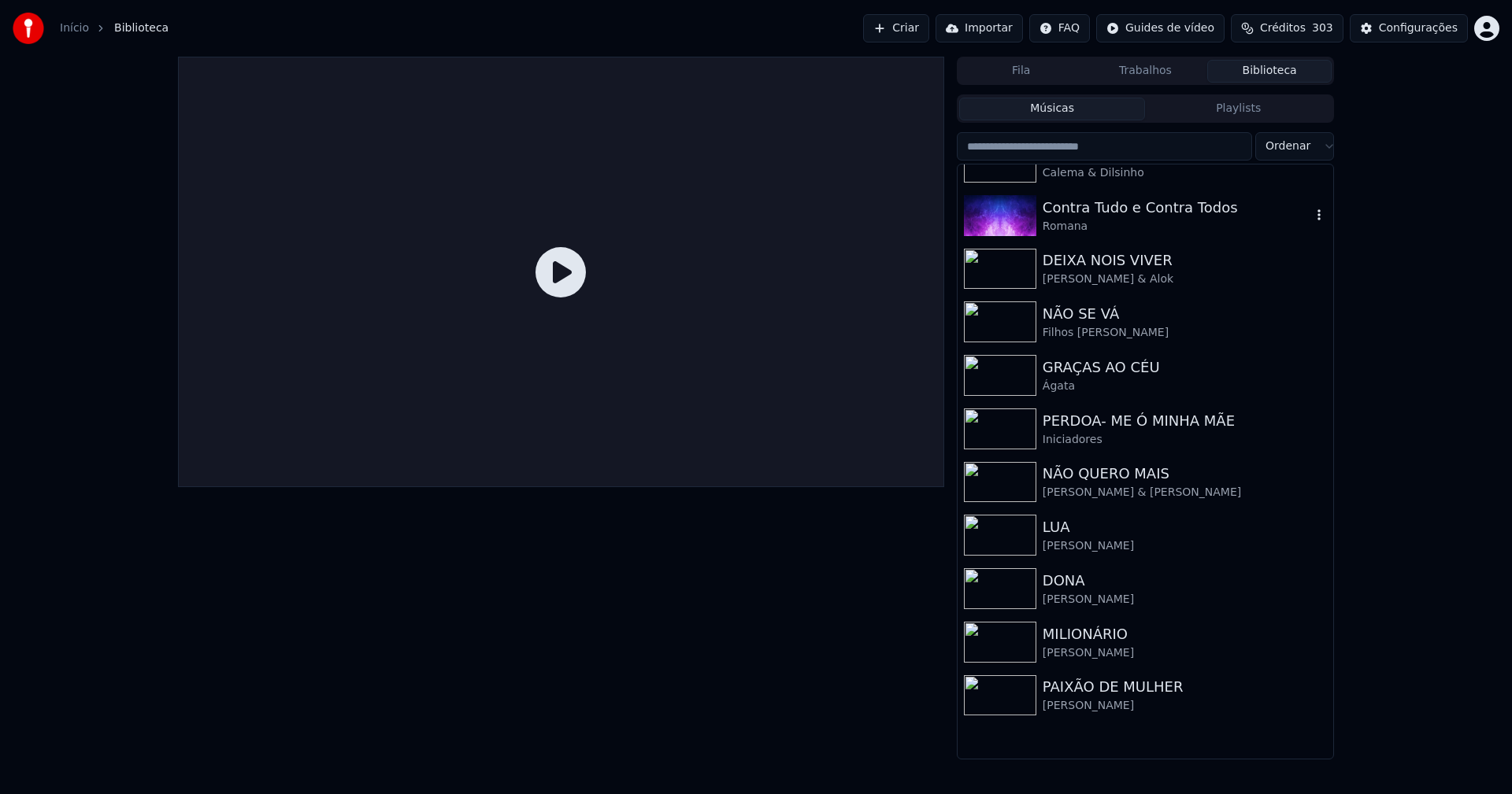
scroll to position [315, 0]
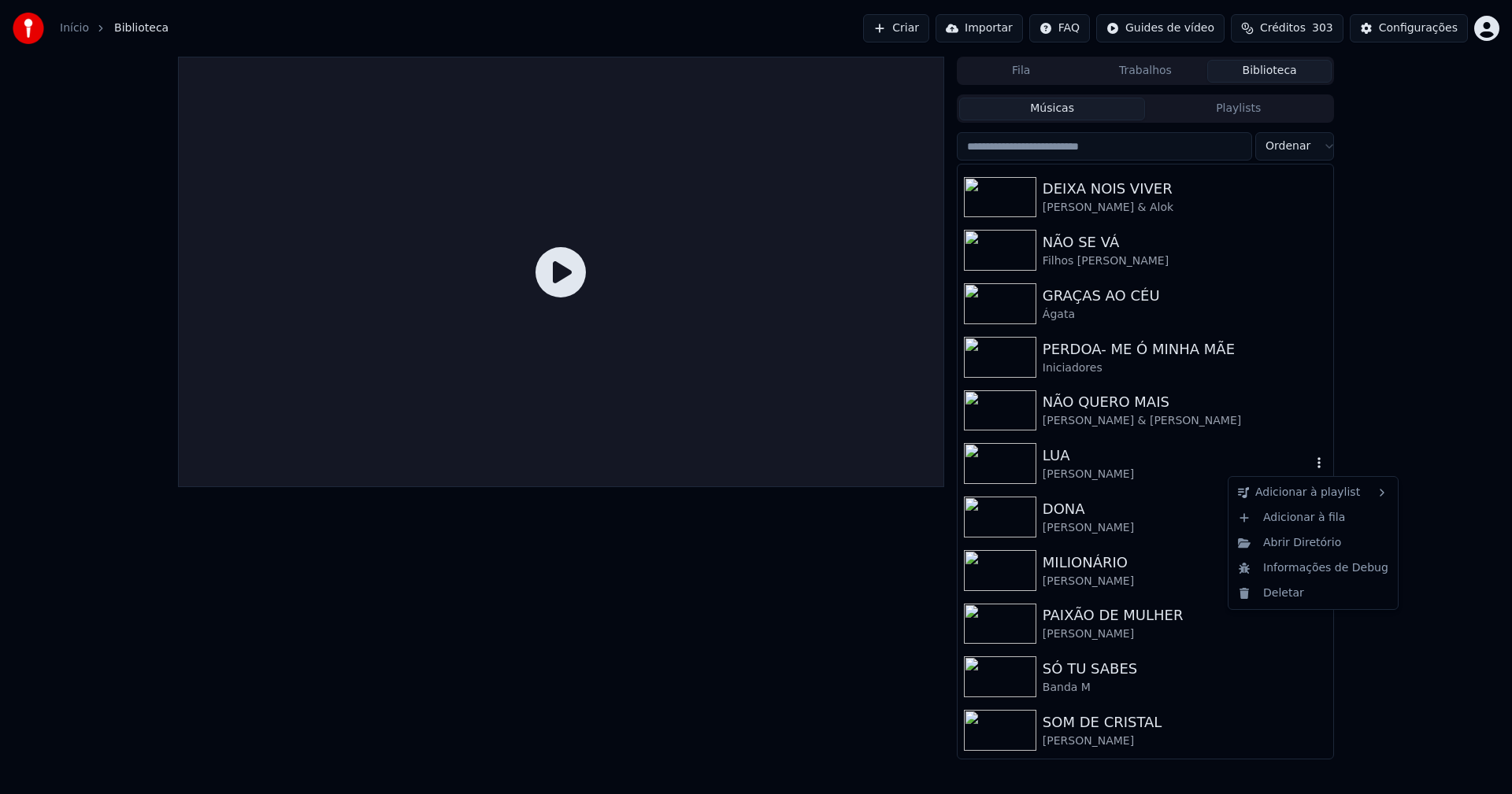
click at [1318, 467] on icon "button" at bounding box center [1319, 463] width 3 height 11
click at [1307, 540] on div "Abrir Diretório" at bounding box center [1313, 543] width 163 height 25
click at [1311, 465] on icon "button" at bounding box center [1319, 463] width 16 height 13
click at [1290, 596] on div "Deletar" at bounding box center [1313, 593] width 163 height 25
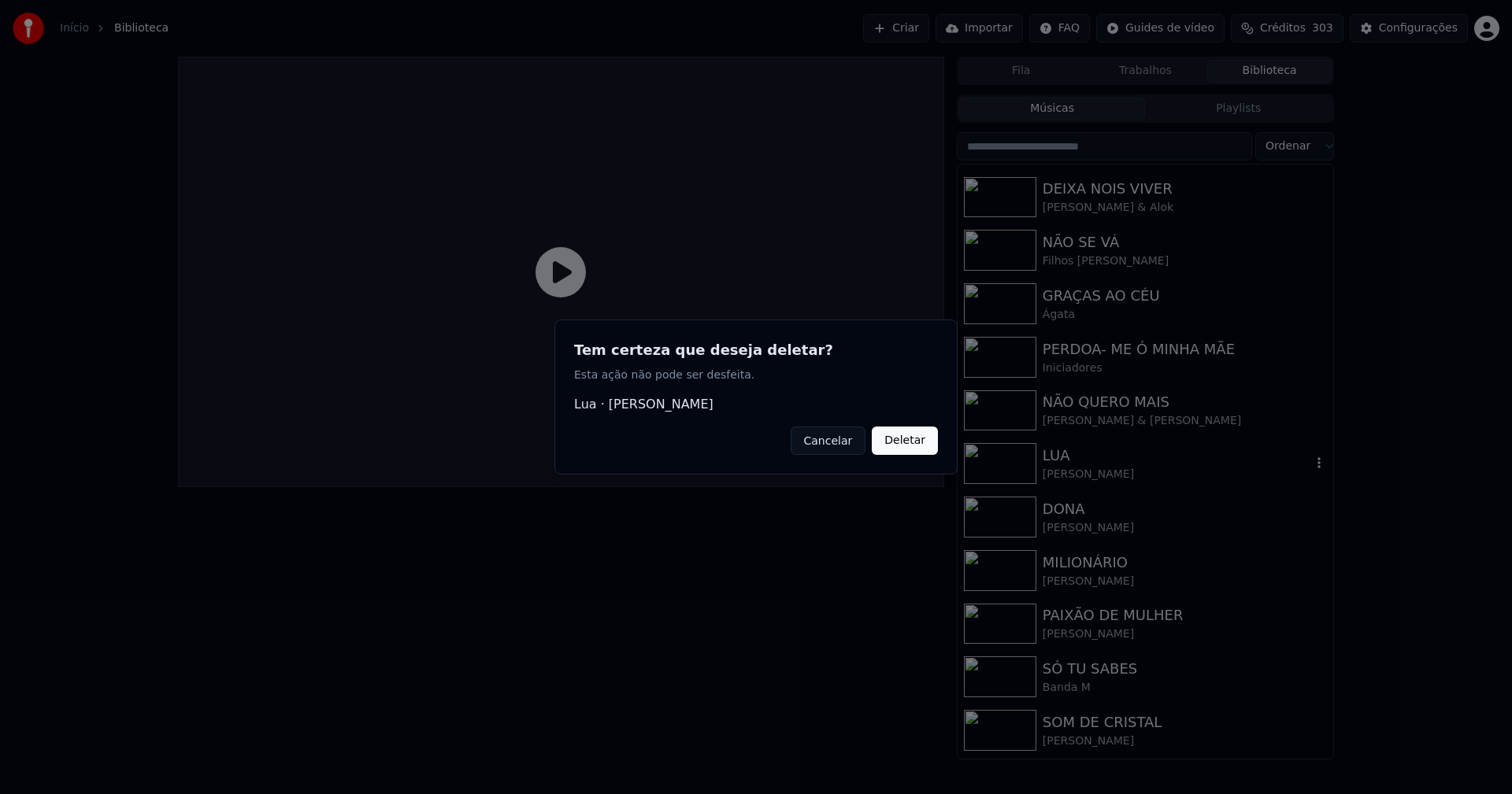
click at [897, 449] on button "Deletar" at bounding box center [905, 440] width 66 height 29
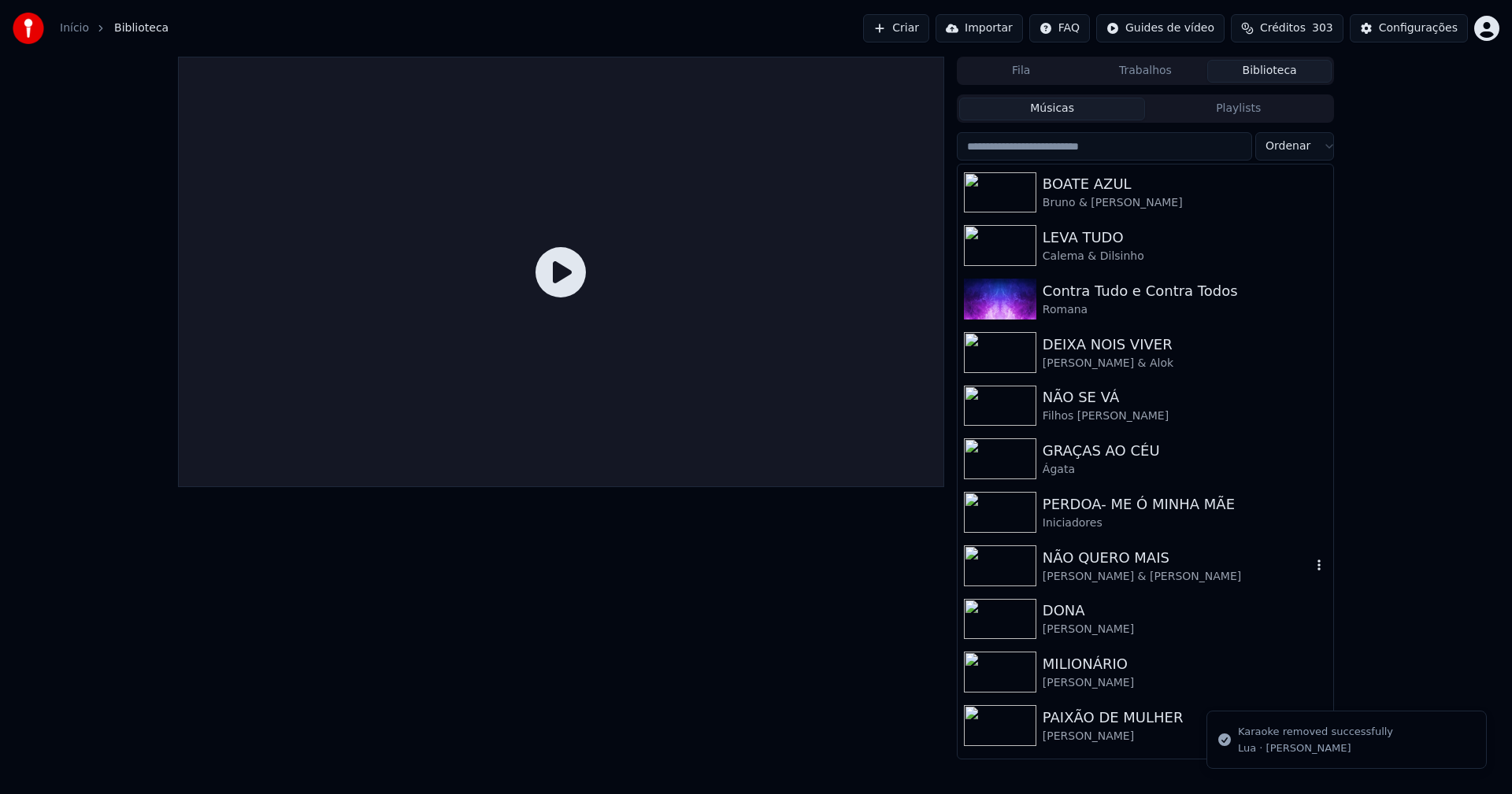
scroll to position [0, 0]
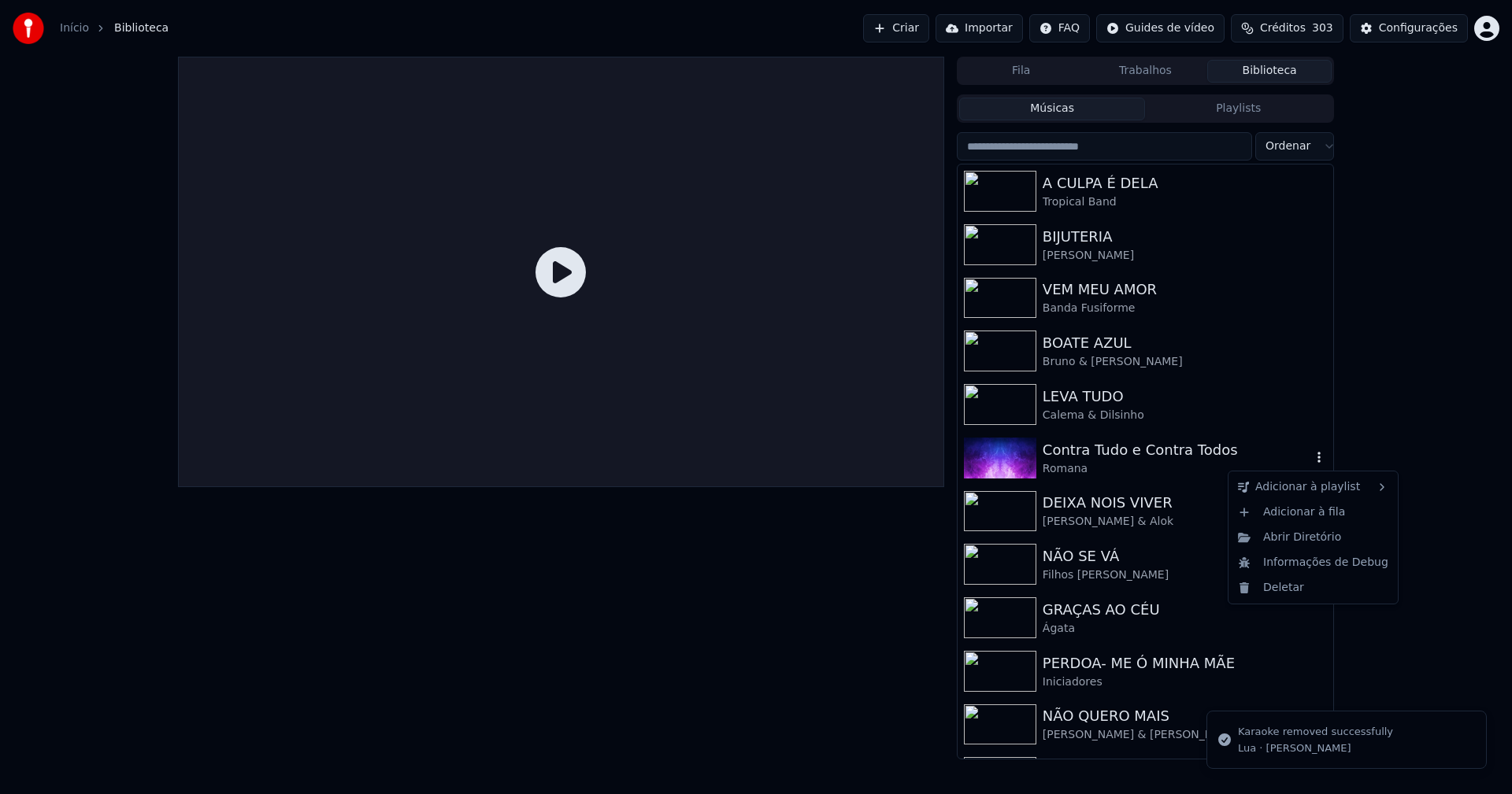
click at [1311, 450] on button "button" at bounding box center [1319, 458] width 16 height 19
click at [1288, 587] on div "Deletar" at bounding box center [1313, 588] width 163 height 25
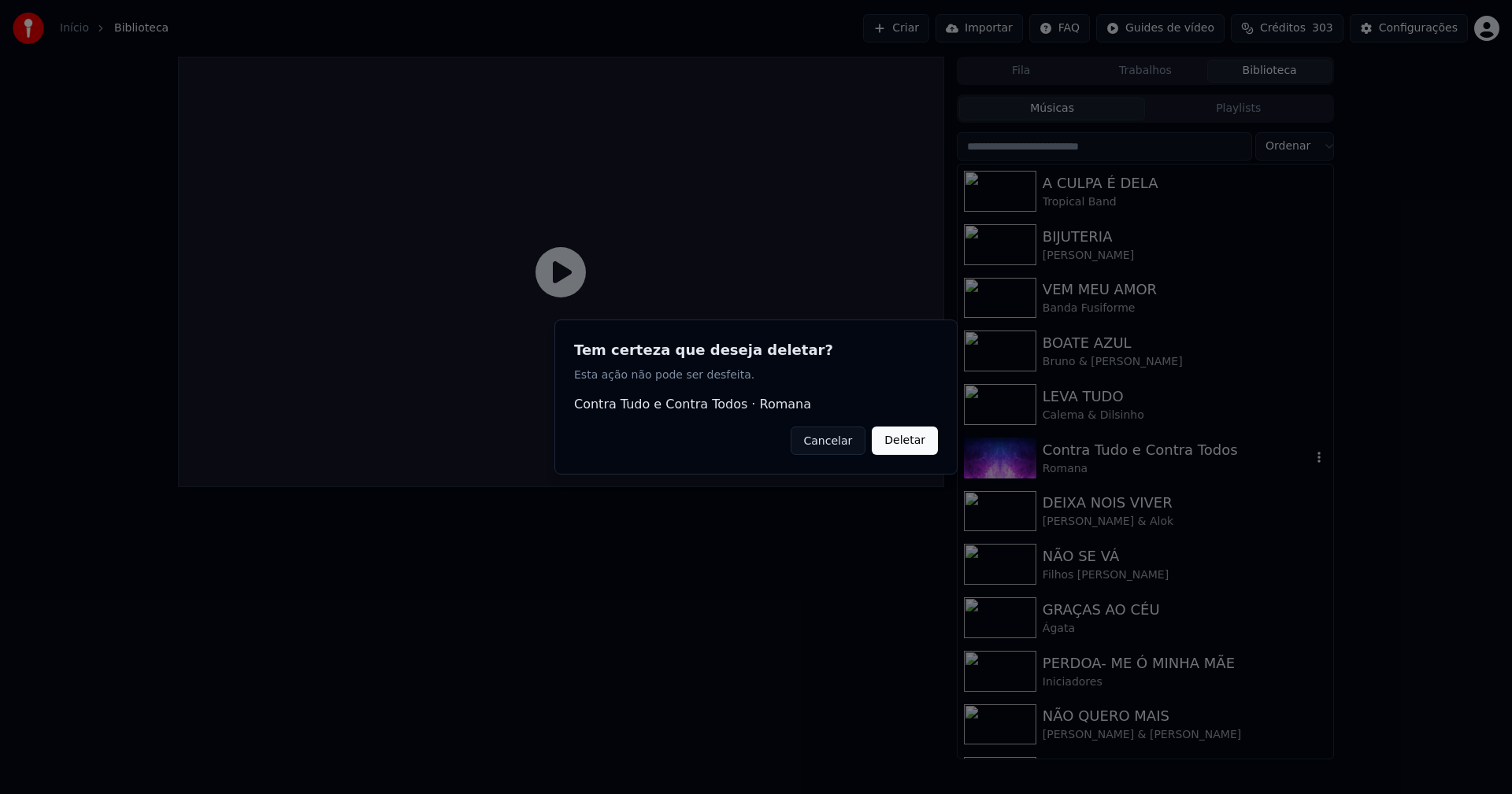
click at [903, 441] on button "Deletar" at bounding box center [905, 440] width 66 height 29
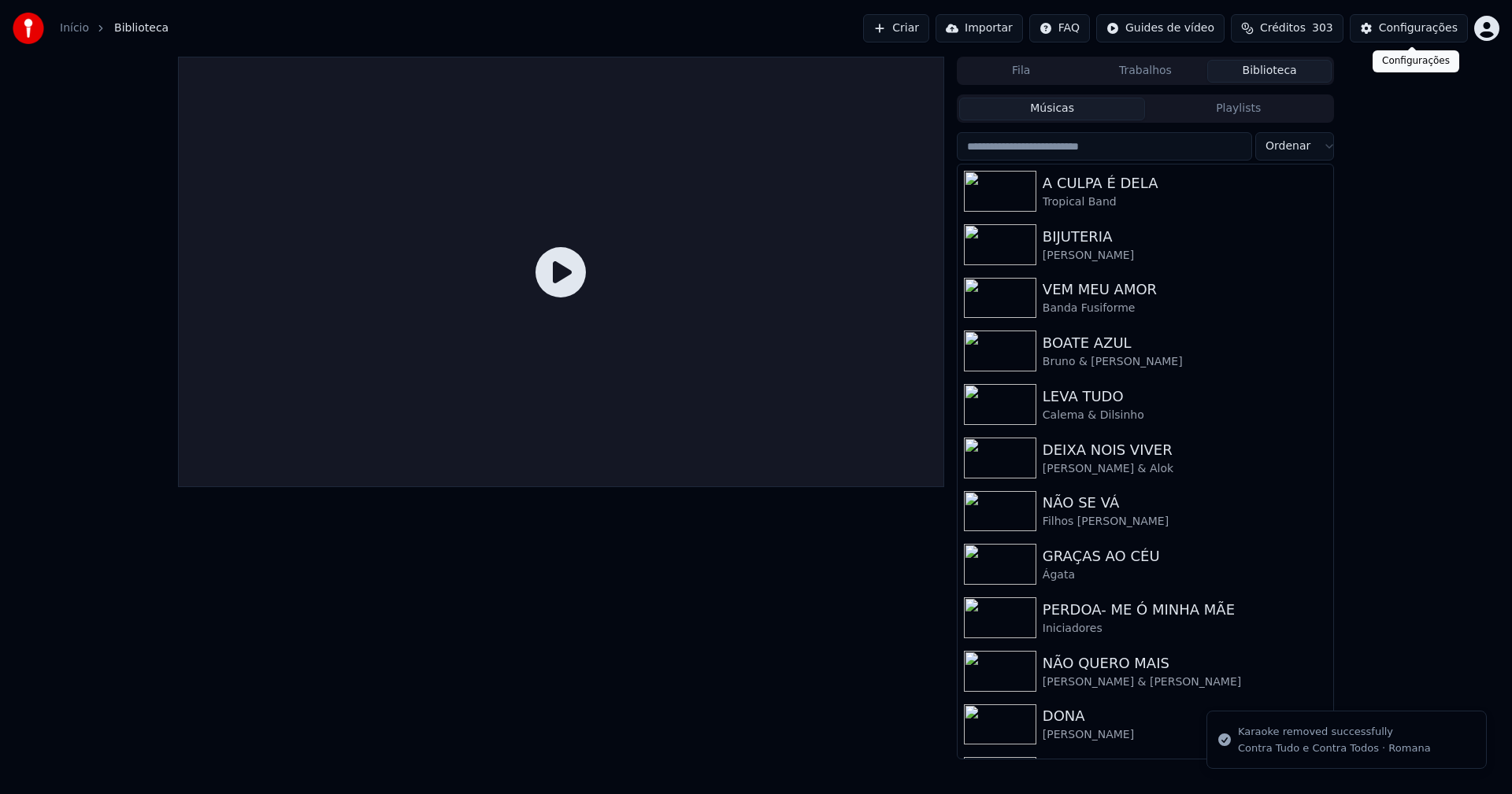
click at [1448, 28] on div "Configurações" at bounding box center [1418, 28] width 78 height 16
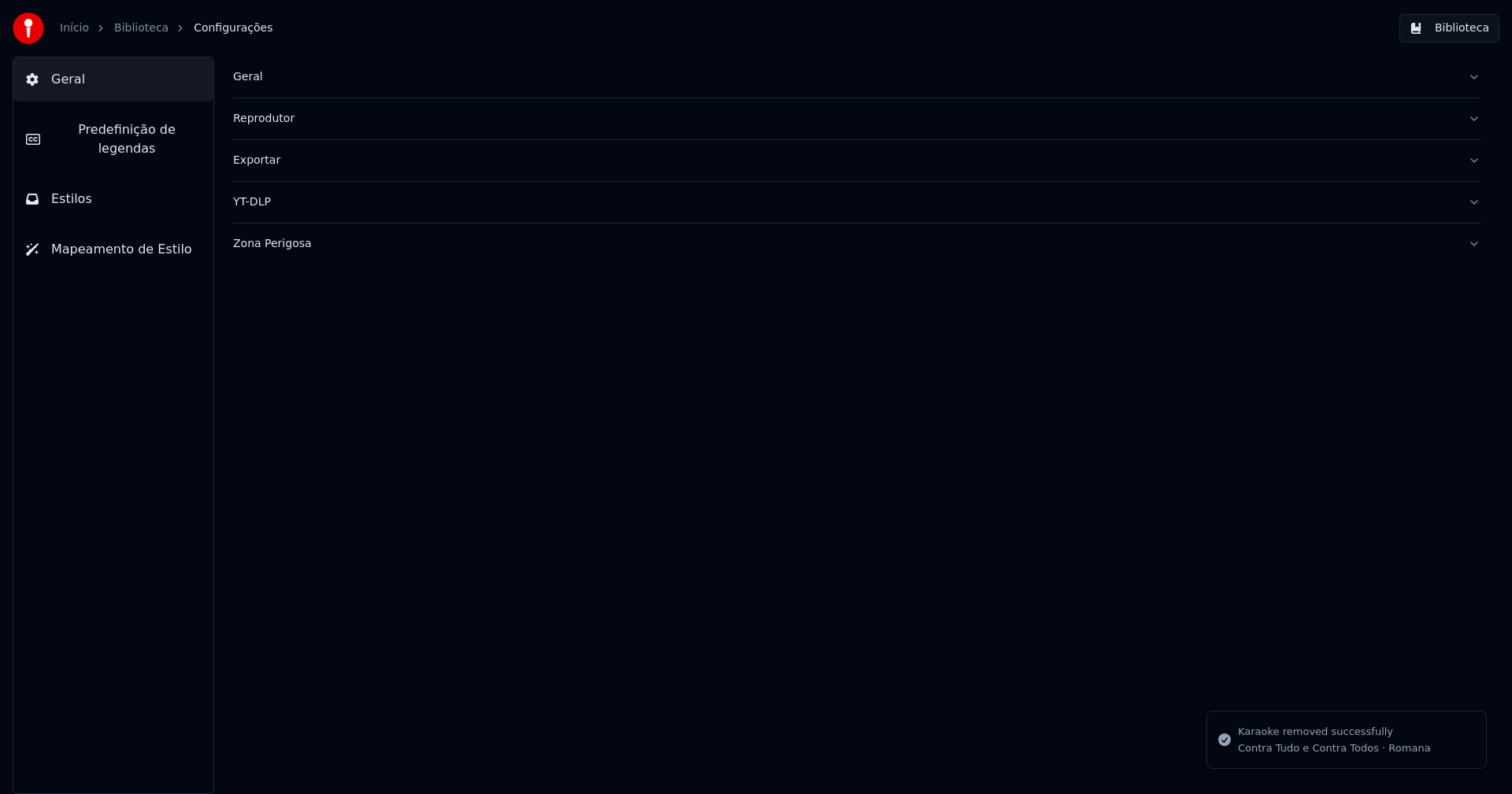
click at [234, 81] on div "Geral" at bounding box center [844, 76] width 1222 height 16
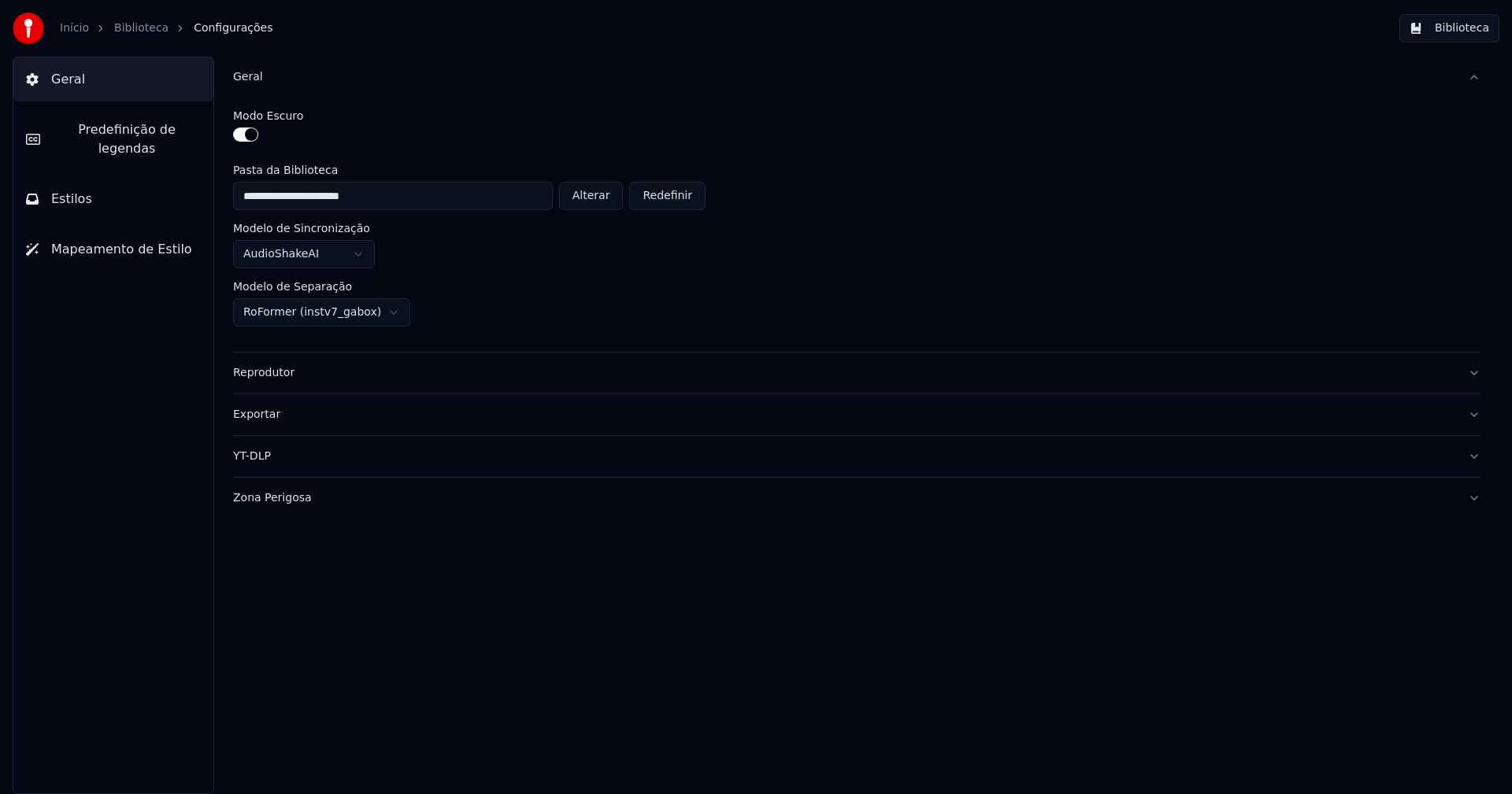
click at [604, 196] on button "Alterar" at bounding box center [592, 195] width 64 height 29
type input "**********"
click at [1460, 29] on button "Biblioteca" at bounding box center [1449, 28] width 100 height 29
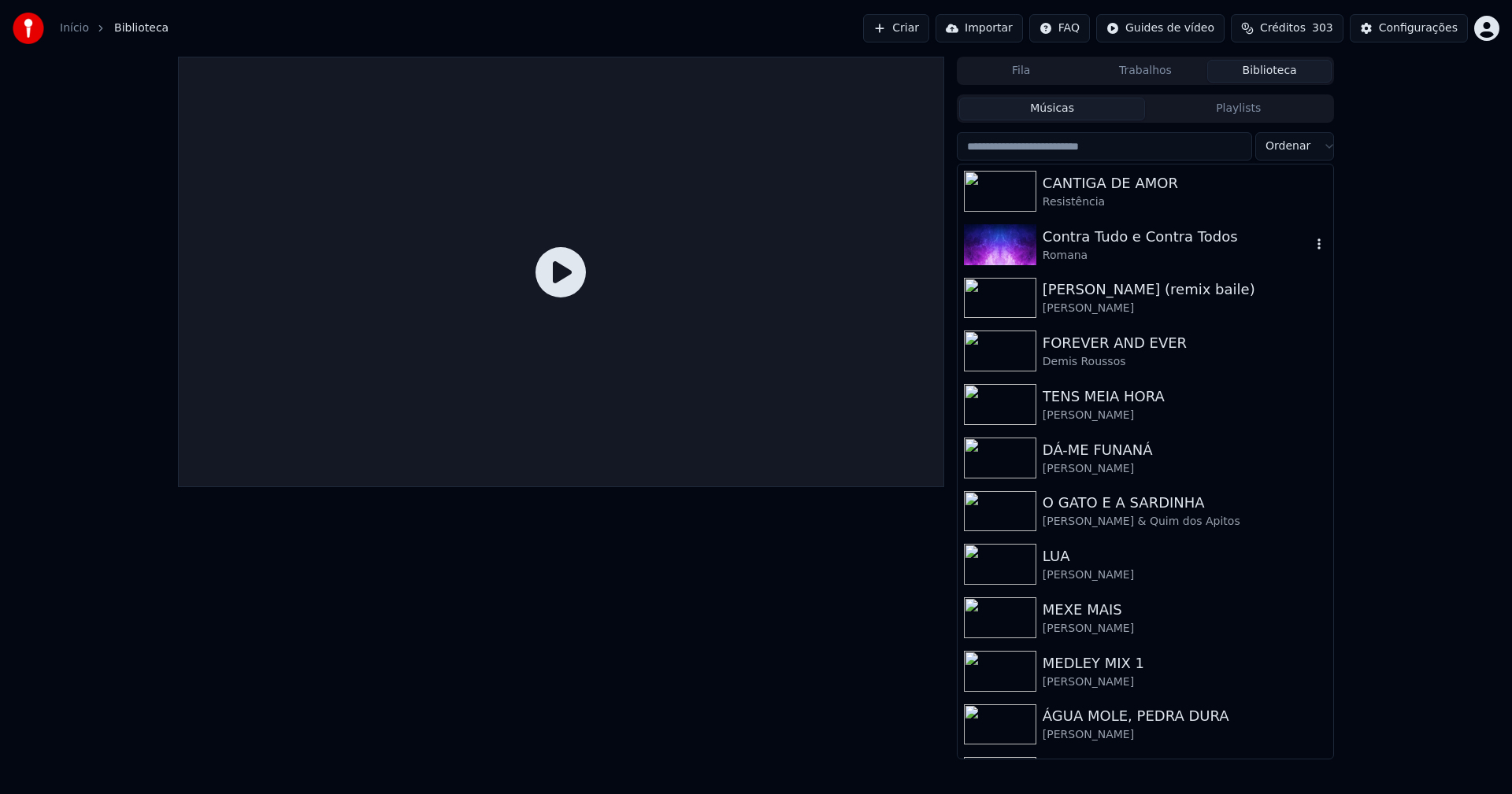
click at [1167, 239] on div "Contra Tudo e Contra Todos" at bounding box center [1177, 237] width 268 height 22
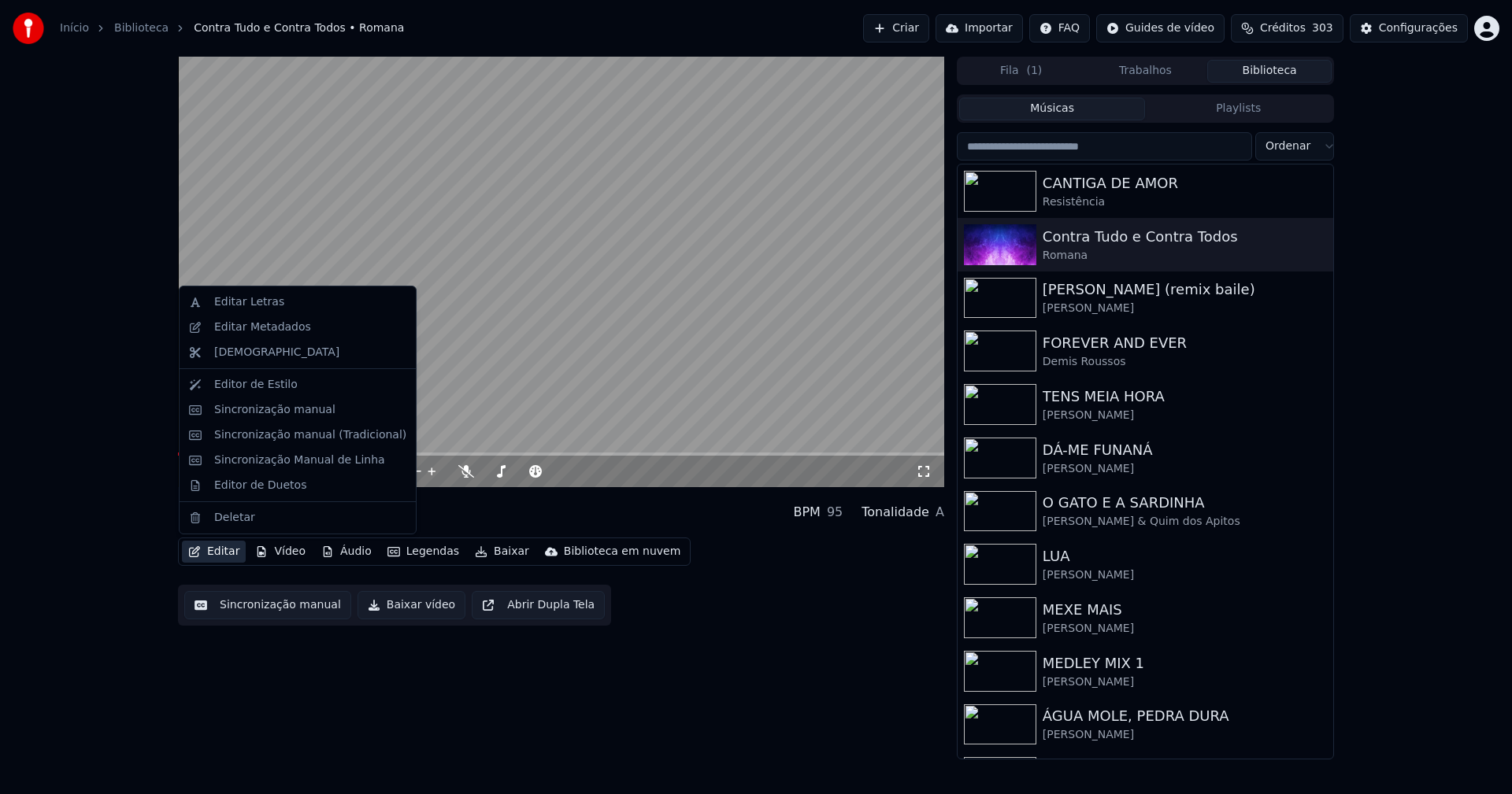
click at [229, 554] on button "Editar" at bounding box center [213, 552] width 64 height 22
click at [1142, 70] on button "Trabalhos" at bounding box center [1145, 71] width 124 height 23
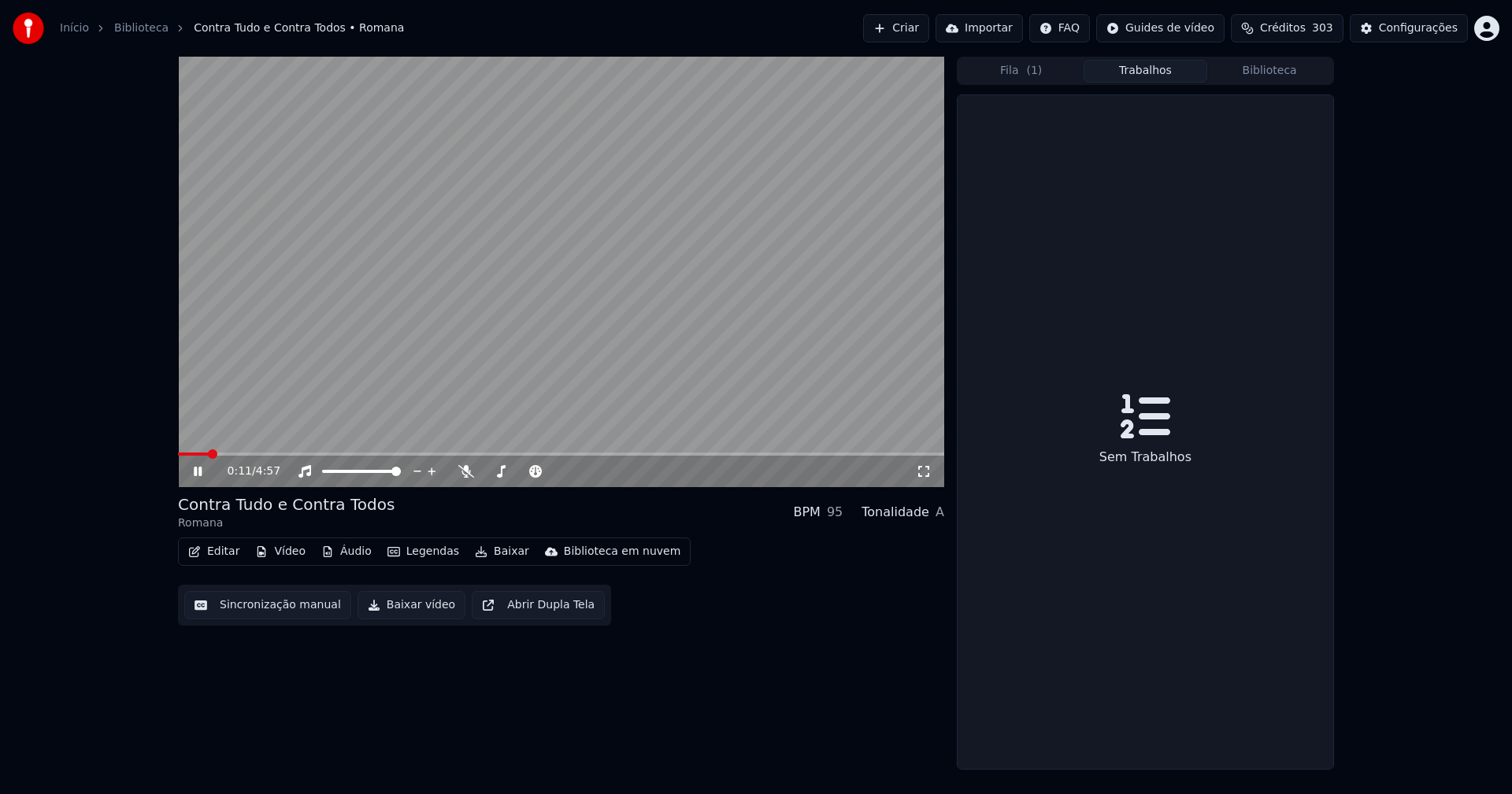
click at [284, 551] on button "Vídeo" at bounding box center [280, 552] width 63 height 22
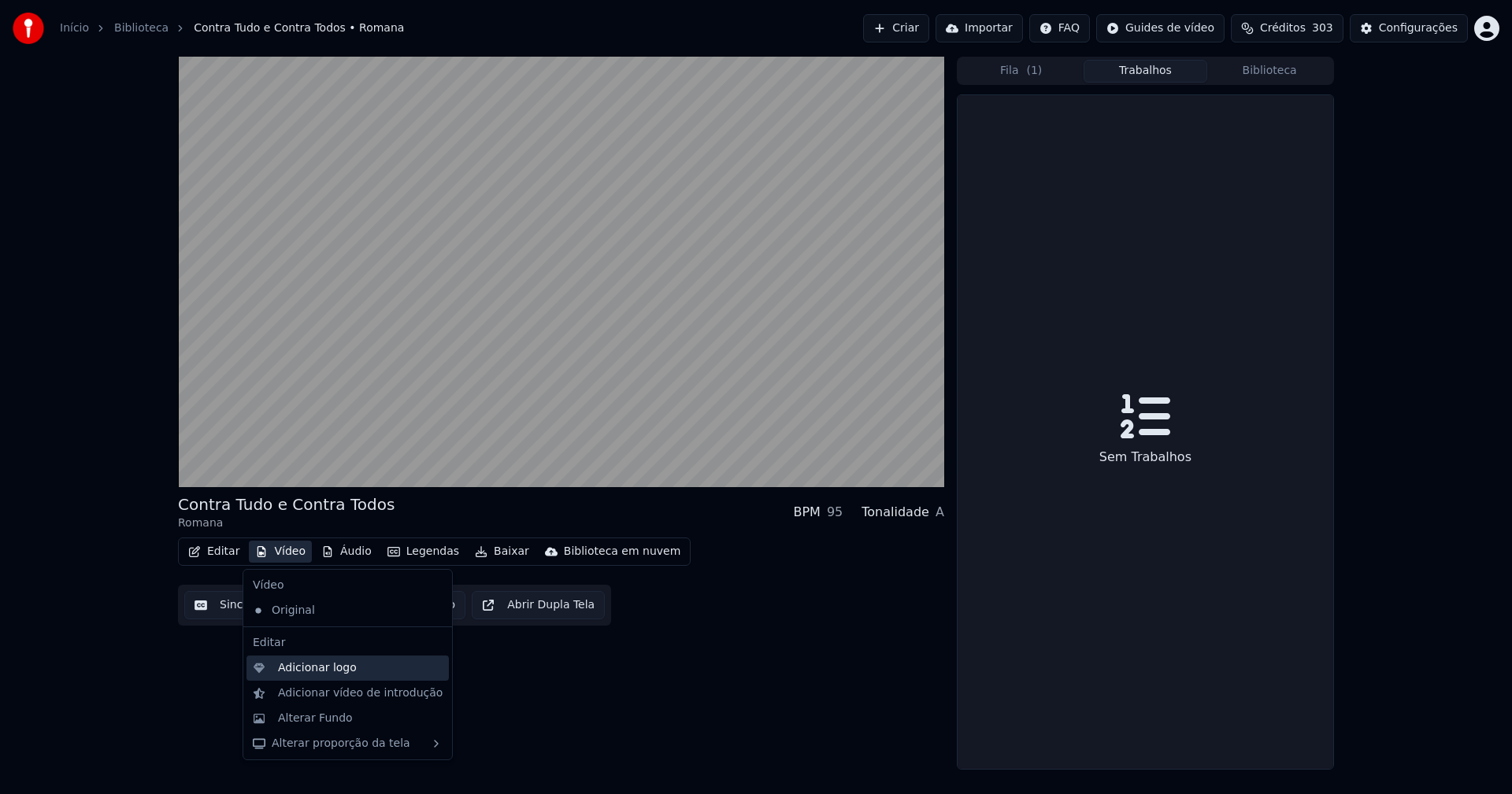
click at [314, 664] on div "Adicionar logo" at bounding box center [317, 668] width 78 height 16
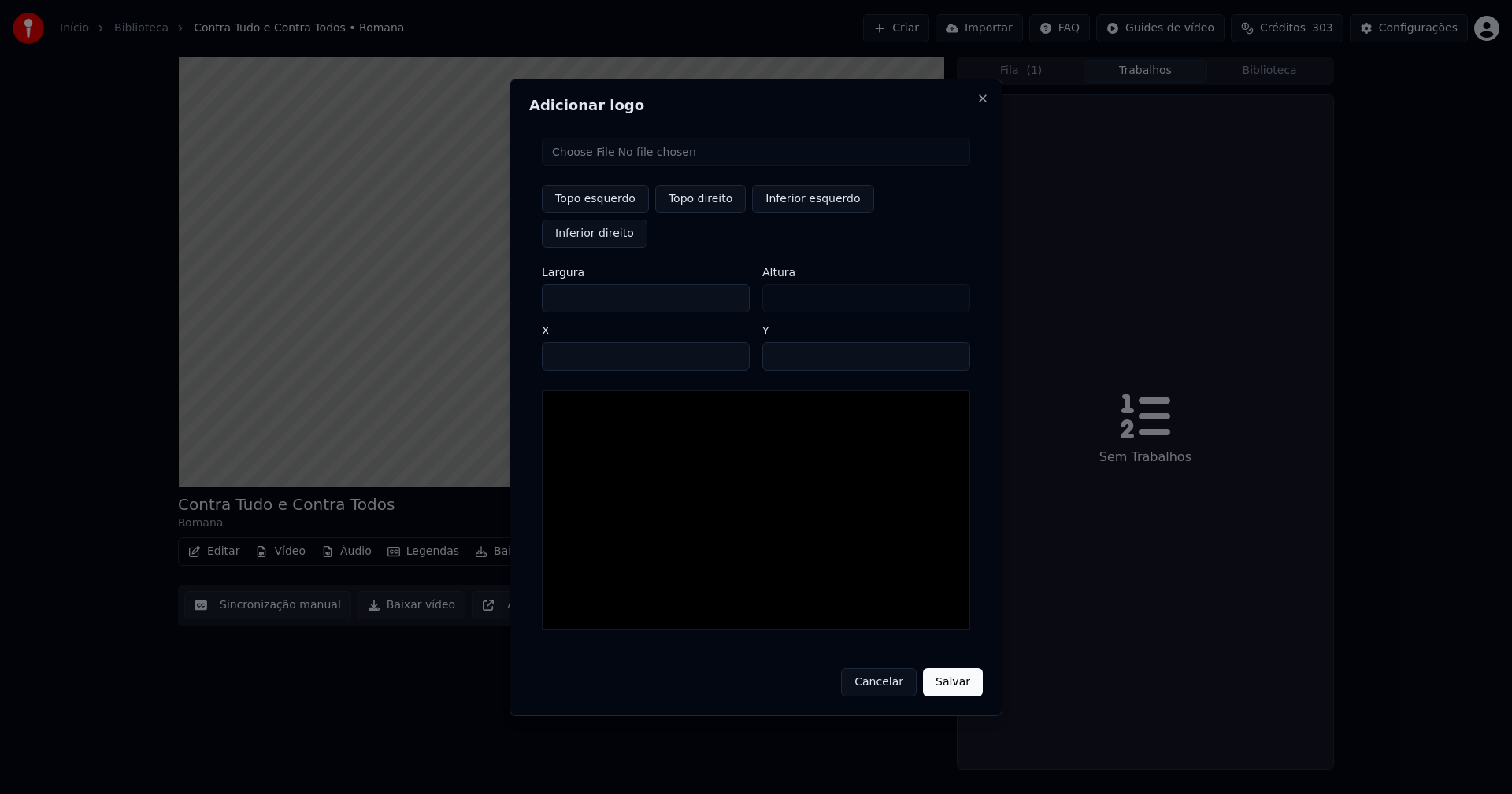
click at [615, 166] on input "file" at bounding box center [756, 152] width 428 height 29
type input "**********"
click at [685, 213] on button "Topo direito" at bounding box center [700, 199] width 90 height 29
type input "****"
drag, startPoint x: 567, startPoint y: 279, endPoint x: 534, endPoint y: 287, distance: 34.0
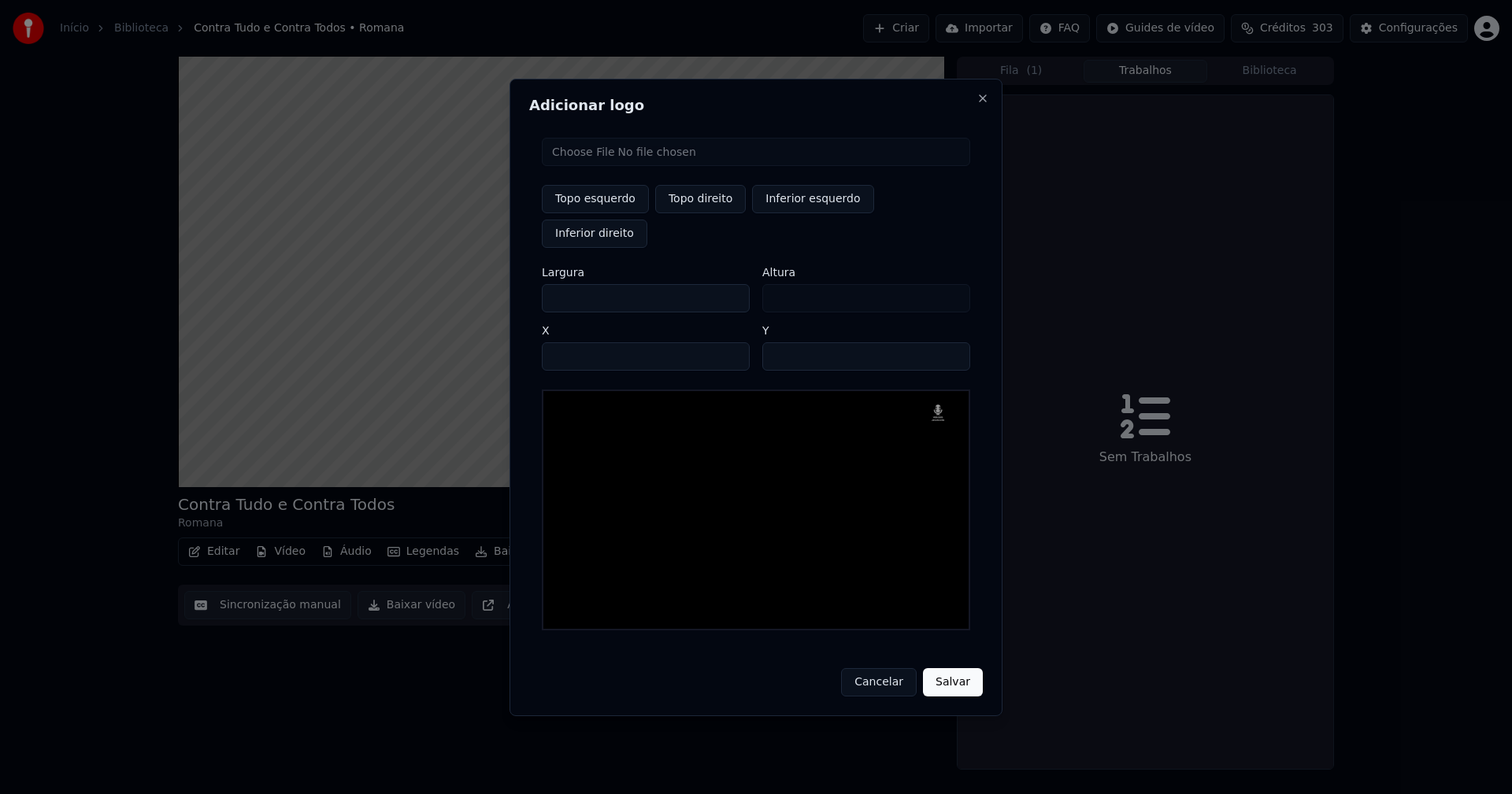
click at [534, 287] on div "Topo esquerdo Topo direito Inferior esquerdo Inferior direito Largura *** Altur…" at bounding box center [756, 384] width 453 height 518
type input "**"
type input "***"
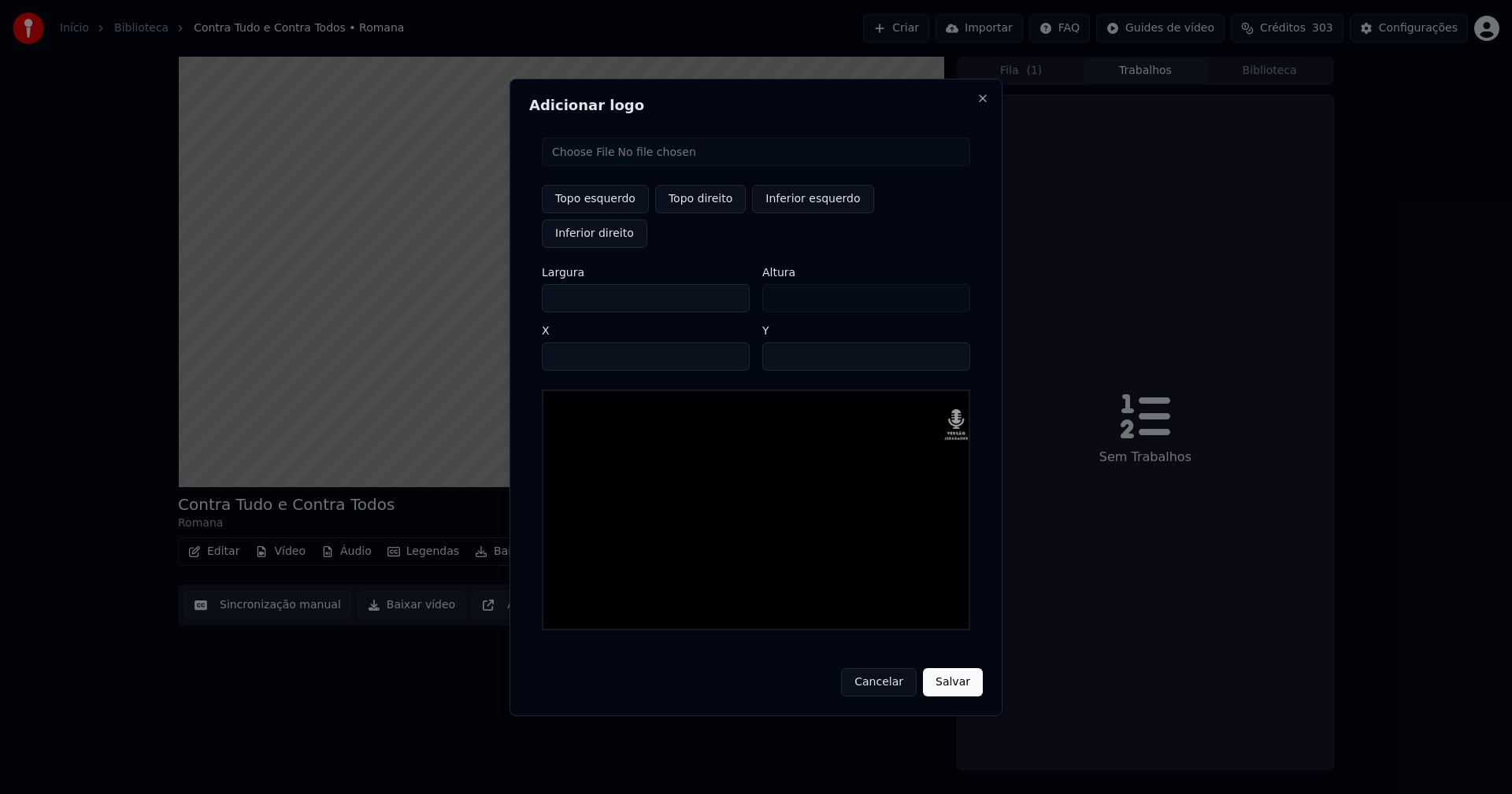
type input "***"
click at [573, 343] on input "****" at bounding box center [646, 356] width 208 height 29
type input "****"
click at [780, 343] on input "**" at bounding box center [866, 356] width 208 height 29
type input "**"
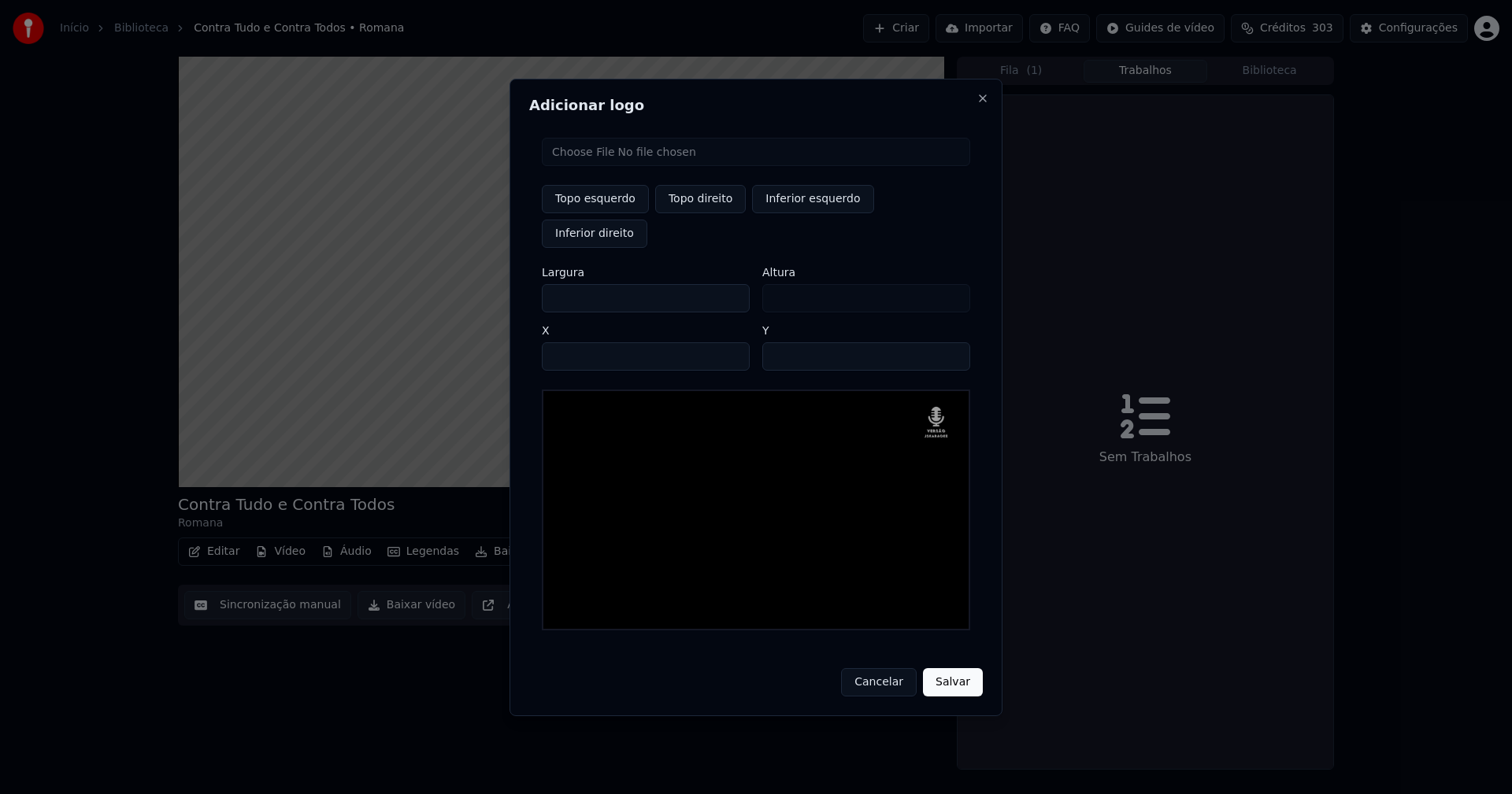
click at [955, 669] on button "Salvar" at bounding box center [953, 683] width 60 height 29
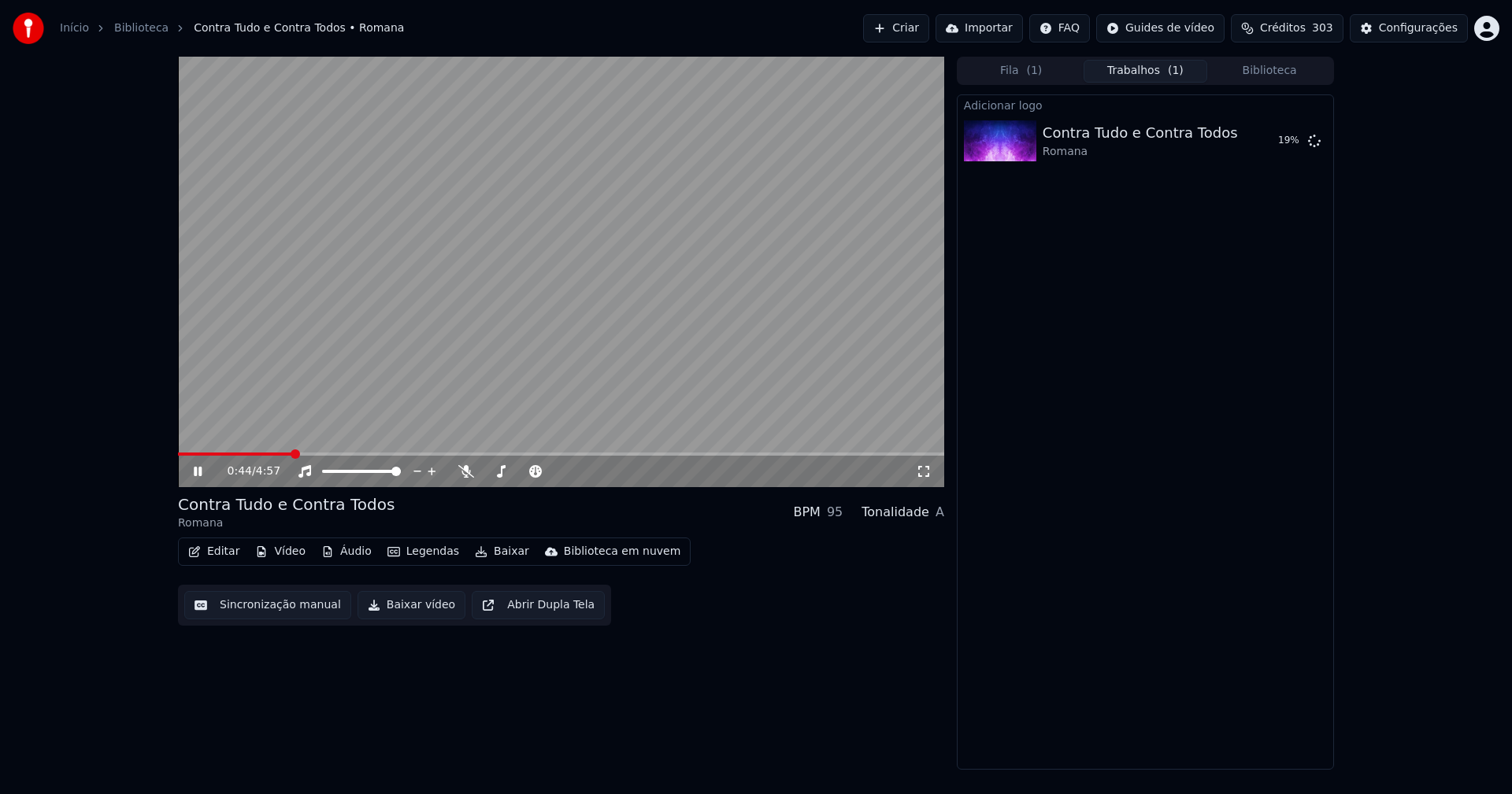
click at [200, 478] on icon at bounding box center [209, 472] width 37 height 13
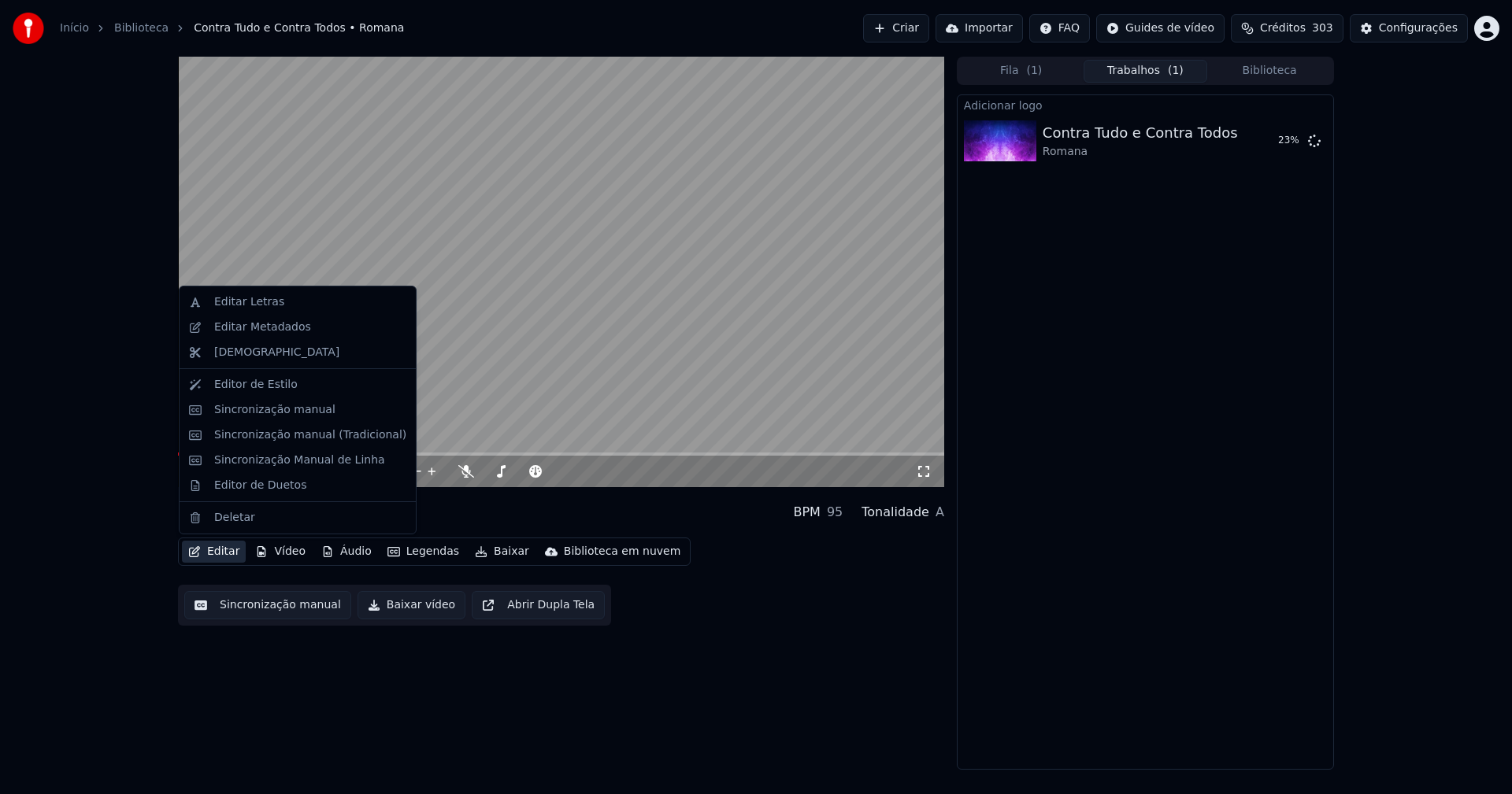
click at [222, 560] on button "Editar" at bounding box center [213, 552] width 64 height 22
click at [257, 331] on div "Editar Metadados" at bounding box center [262, 327] width 97 height 16
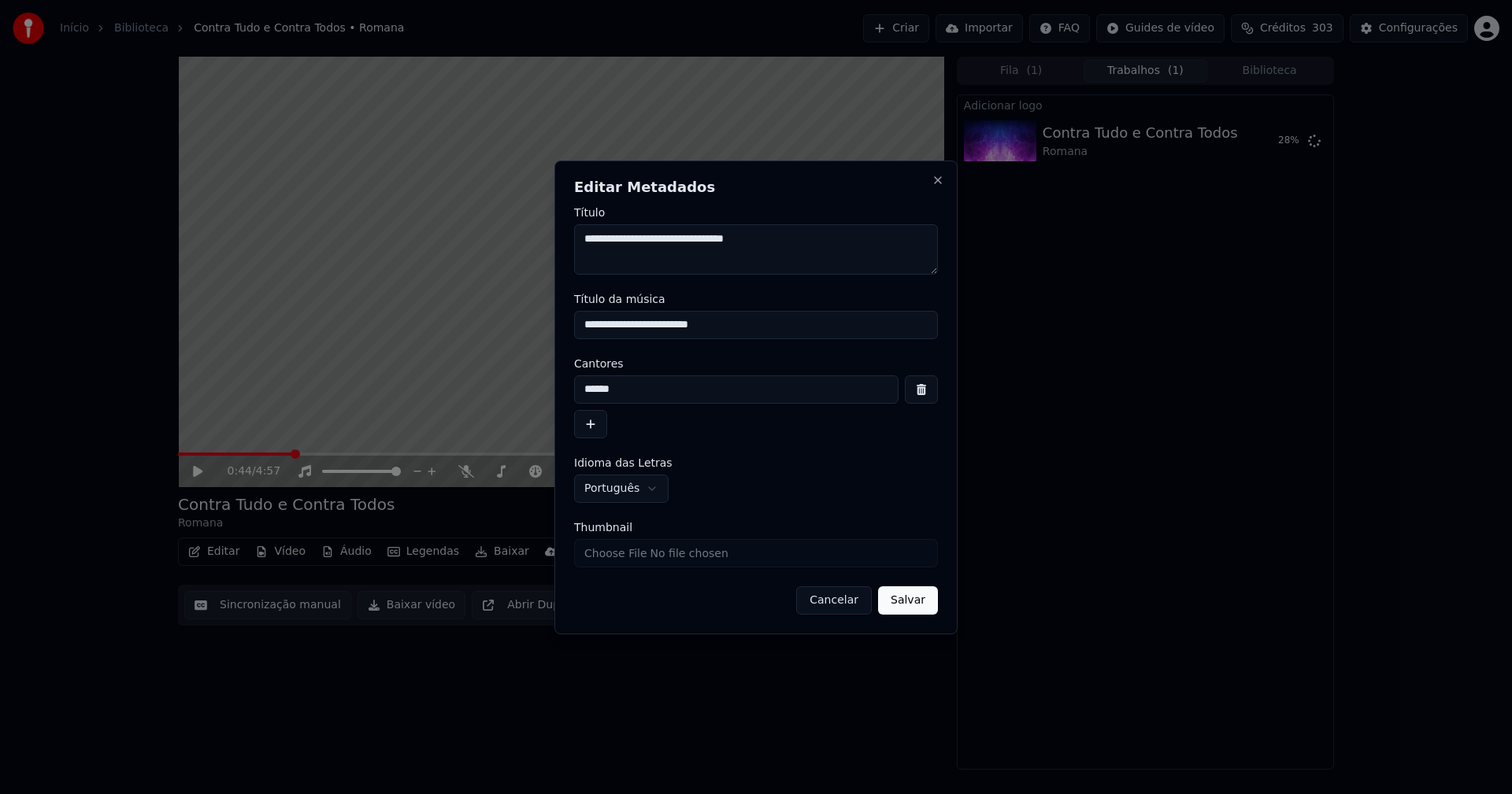
drag, startPoint x: 743, startPoint y: 324, endPoint x: 485, endPoint y: 319, distance: 258.0
click at [486, 318] on body "**********" at bounding box center [756, 397] width 1512 height 794
type input "**********"
click at [892, 594] on button "Salvar" at bounding box center [908, 601] width 60 height 29
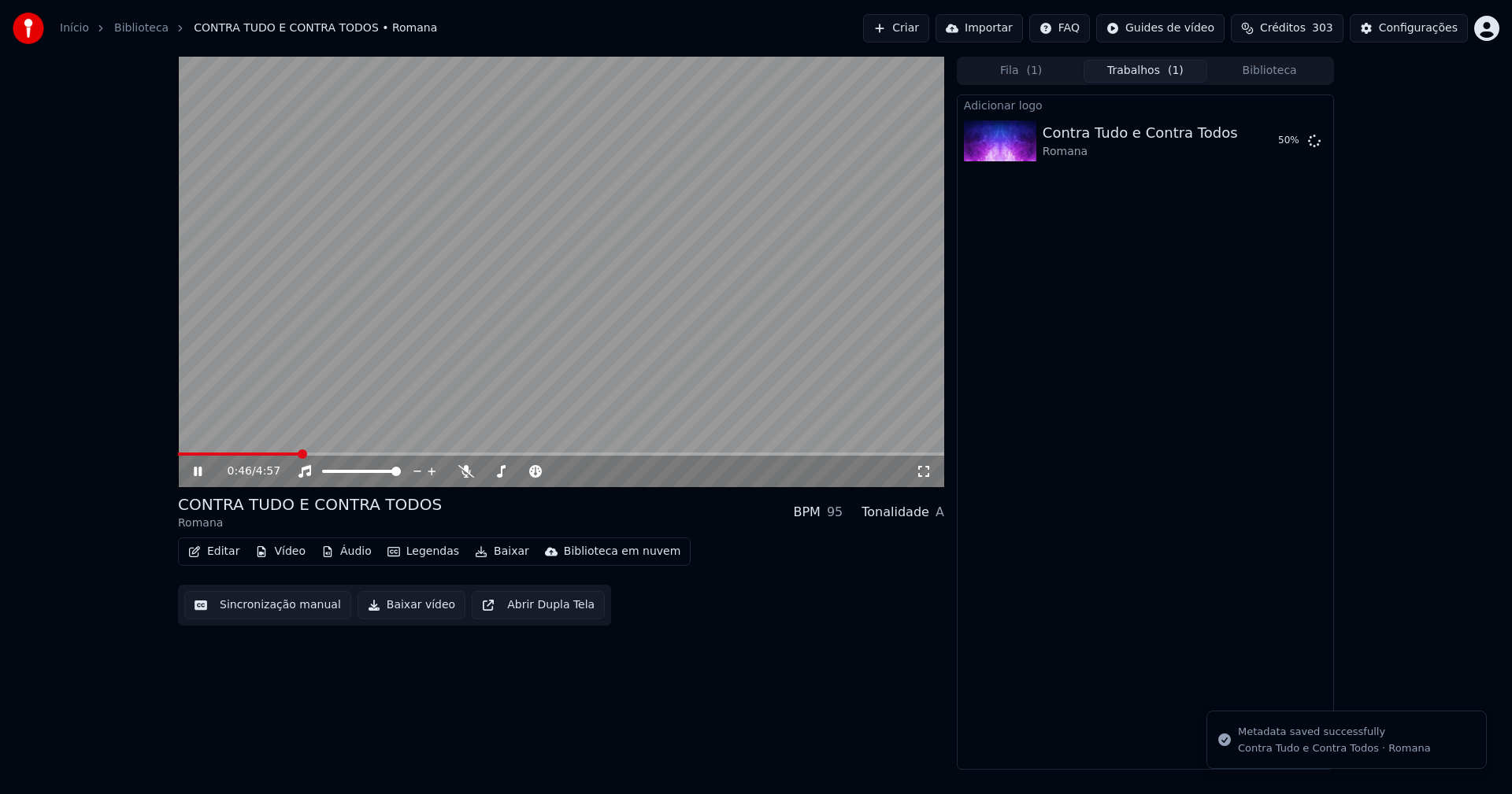
click at [180, 454] on span at bounding box center [239, 453] width 122 height 3
click at [197, 472] on icon at bounding box center [197, 472] width 8 height 9
click at [208, 551] on button "Editar" at bounding box center [213, 552] width 64 height 22
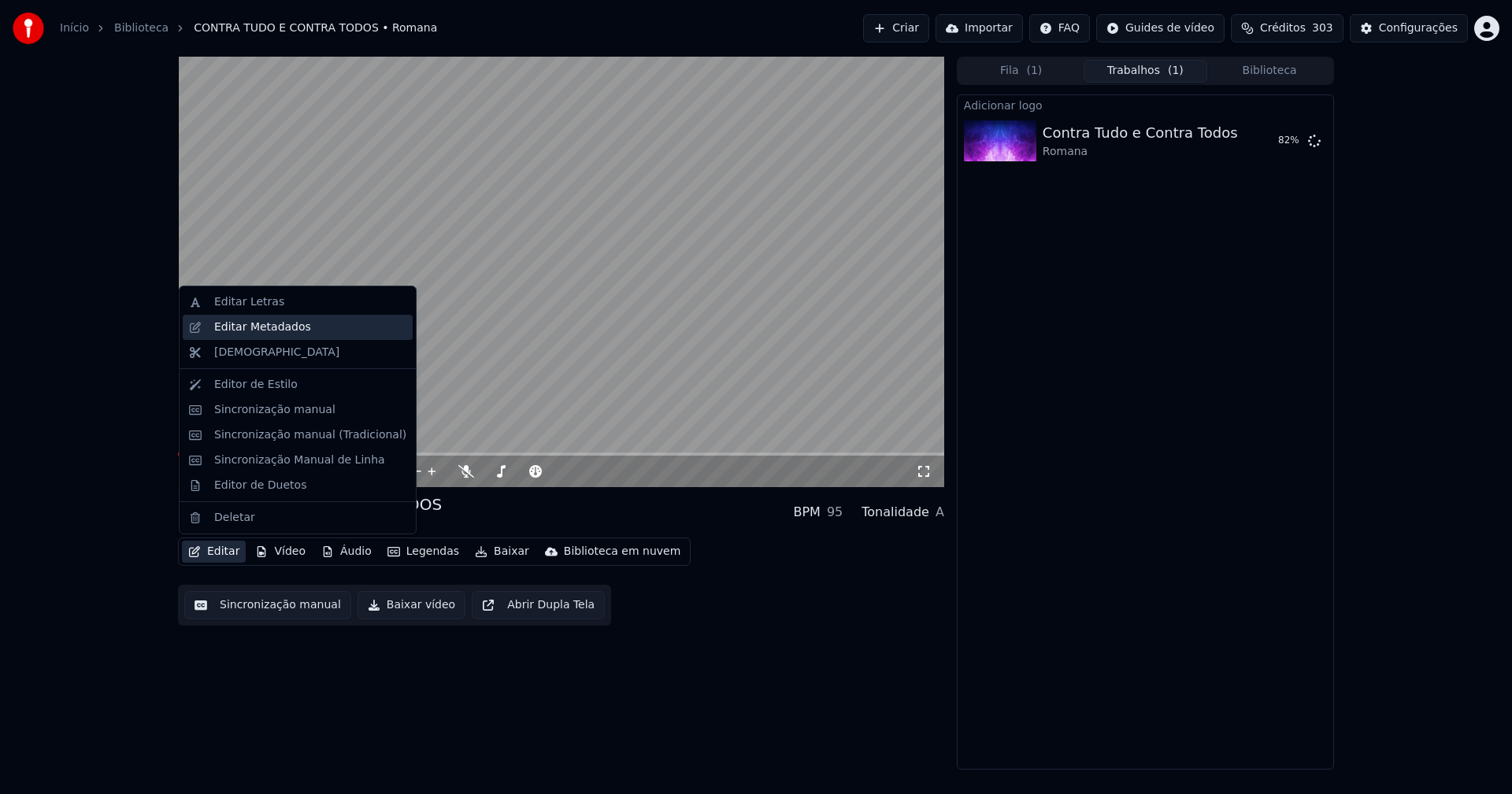
click at [263, 328] on div "Editar Metadados" at bounding box center [262, 327] width 97 height 16
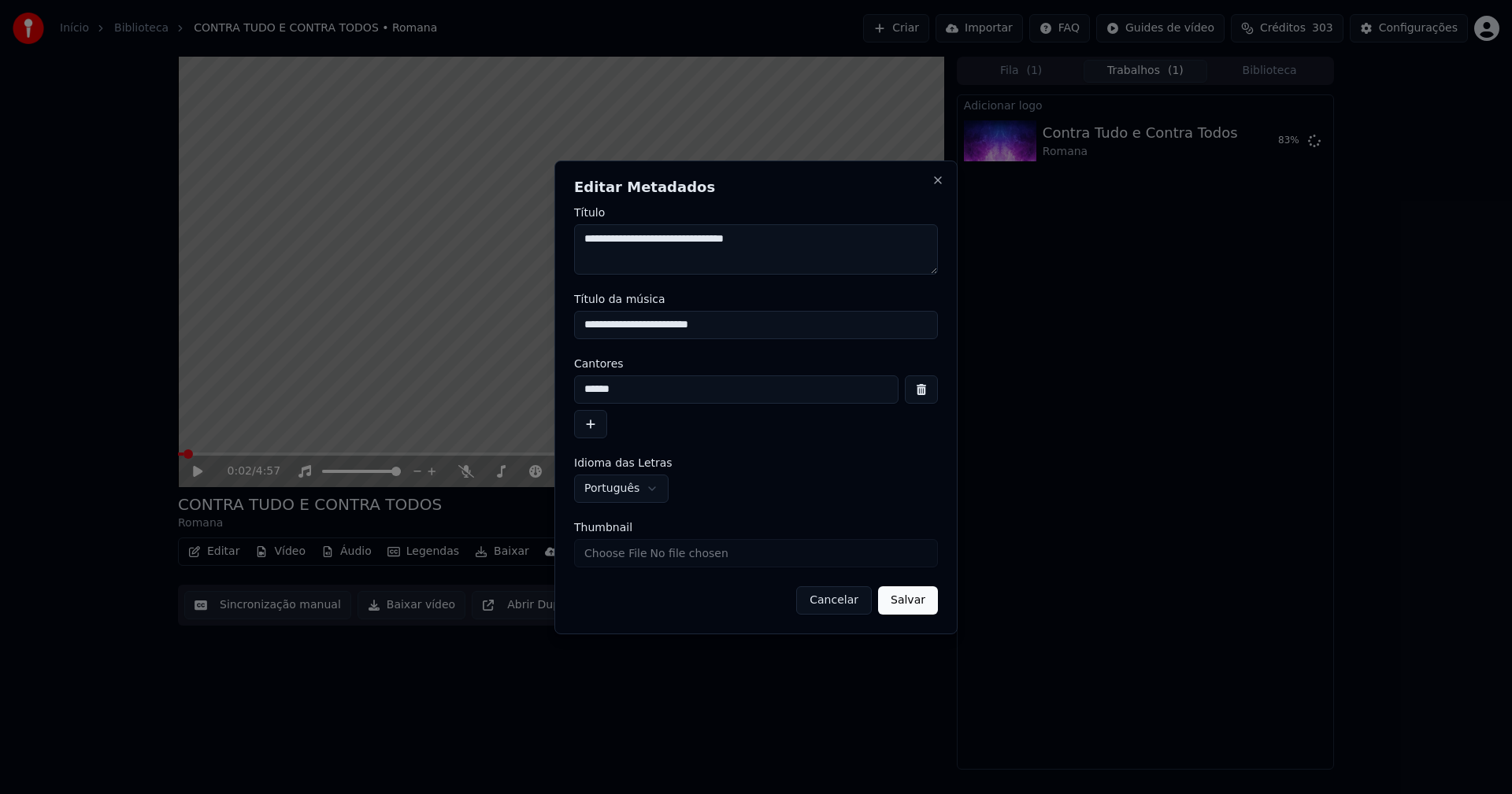
click at [635, 551] on input "Thumbnail" at bounding box center [756, 553] width 364 height 29
type input "**********"
drag, startPoint x: 912, startPoint y: 604, endPoint x: 864, endPoint y: 617, distance: 49.7
click at [913, 604] on button "Salvar" at bounding box center [908, 601] width 60 height 29
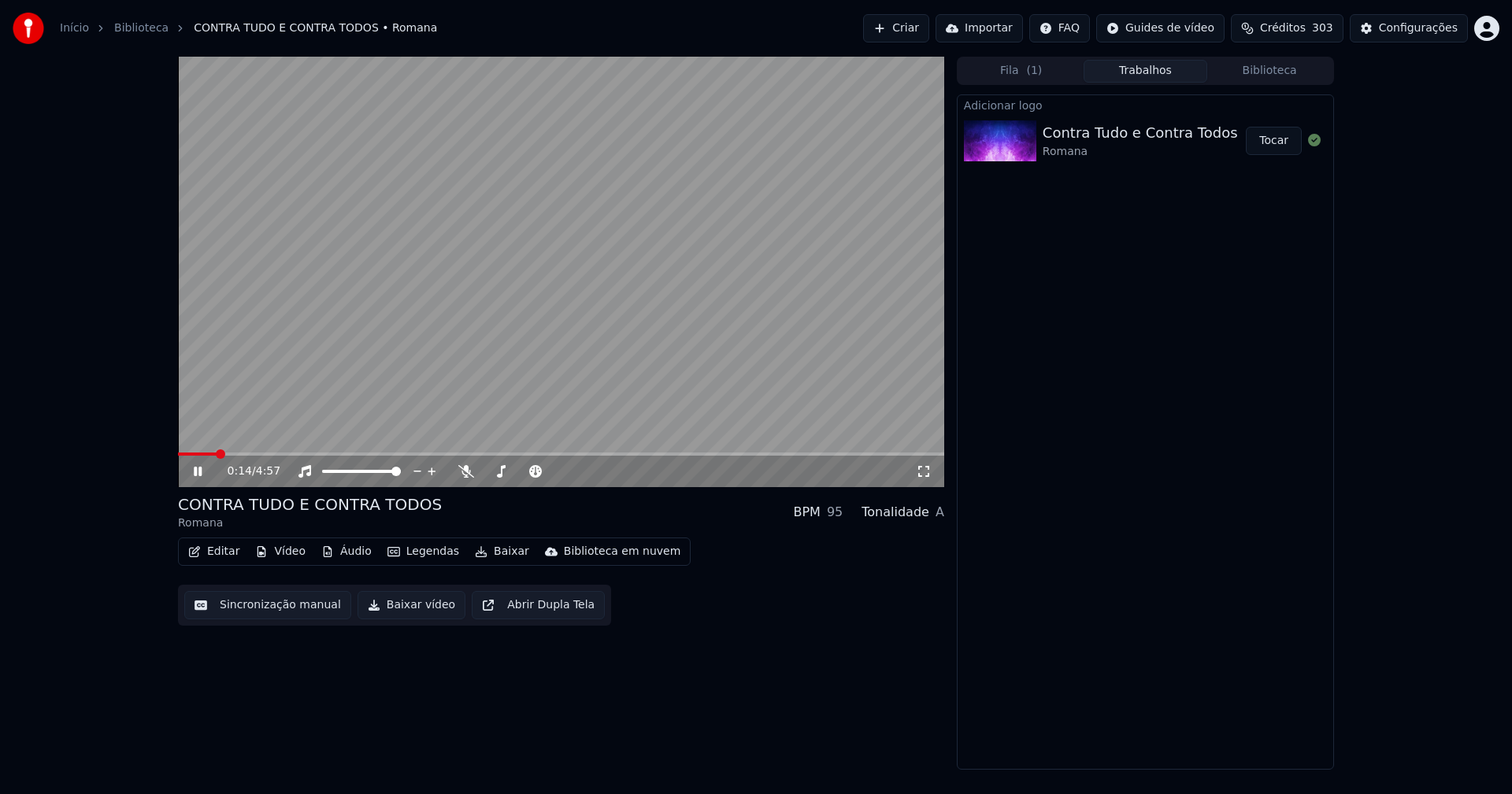
click at [1281, 143] on button "Tocar" at bounding box center [1273, 141] width 56 height 29
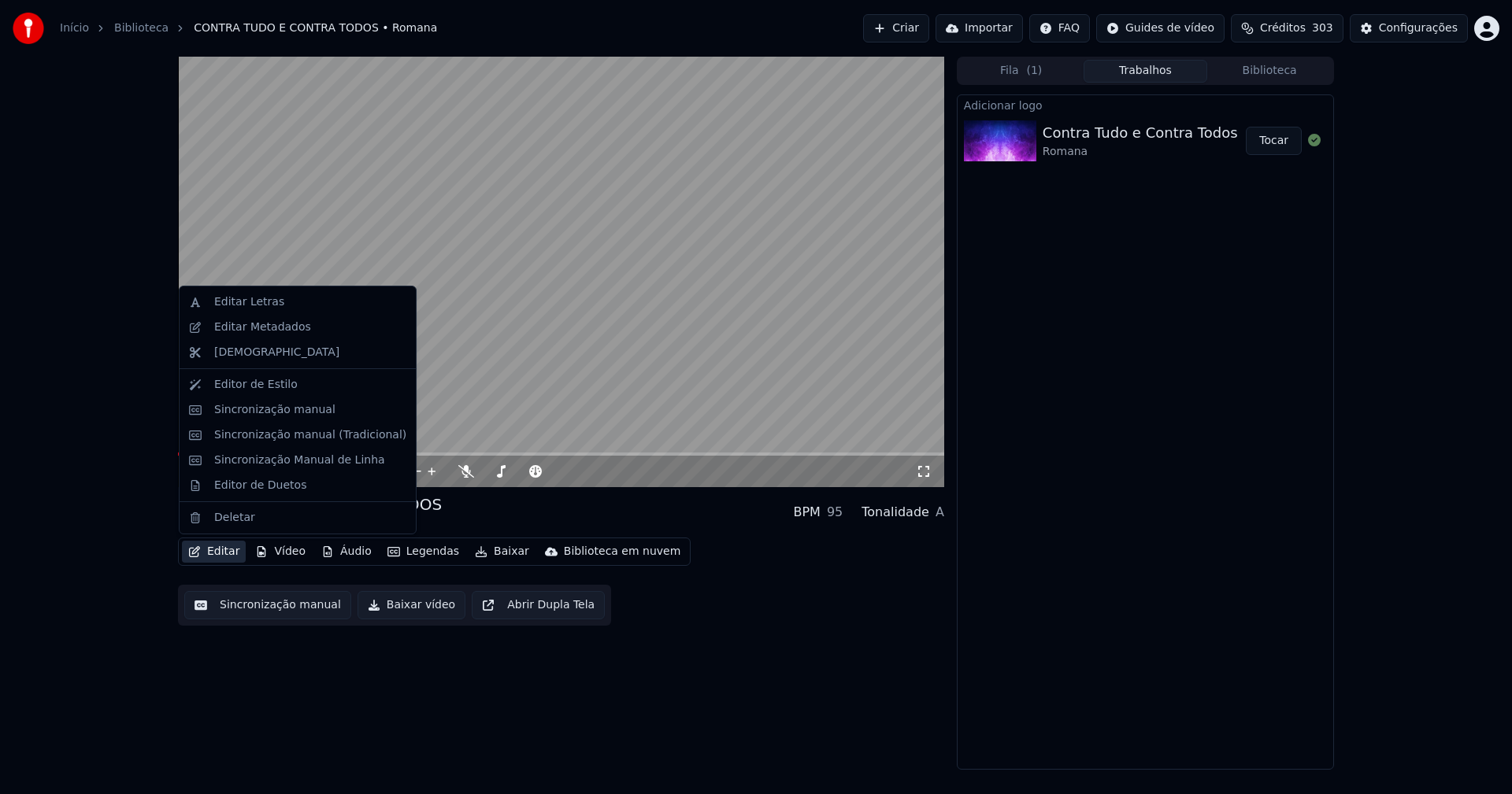
click at [231, 552] on button "Editar" at bounding box center [213, 552] width 64 height 22
click at [300, 436] on div "Sincronização manual (Tradicional)" at bounding box center [310, 435] width 193 height 16
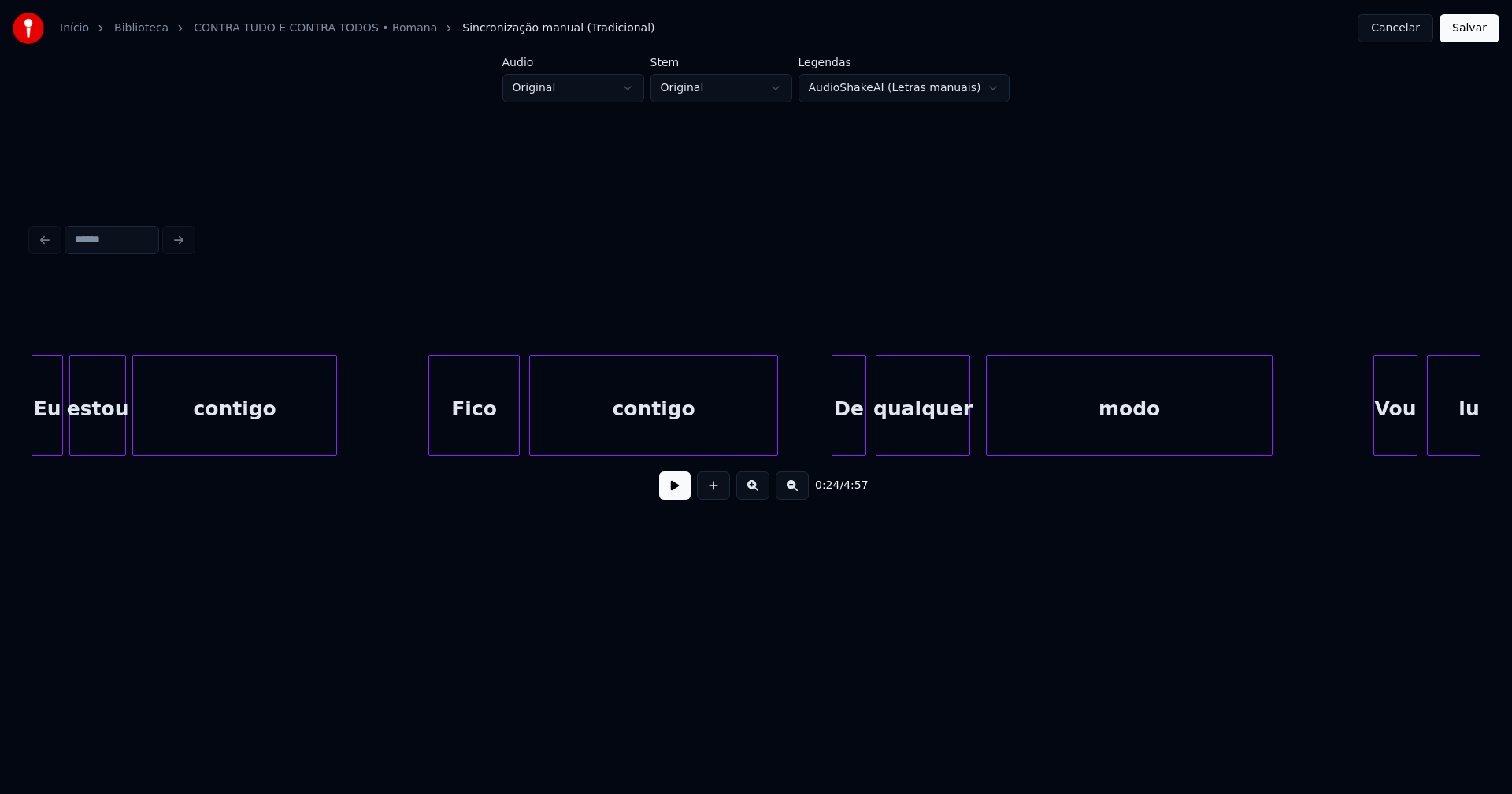
scroll to position [0, 3679]
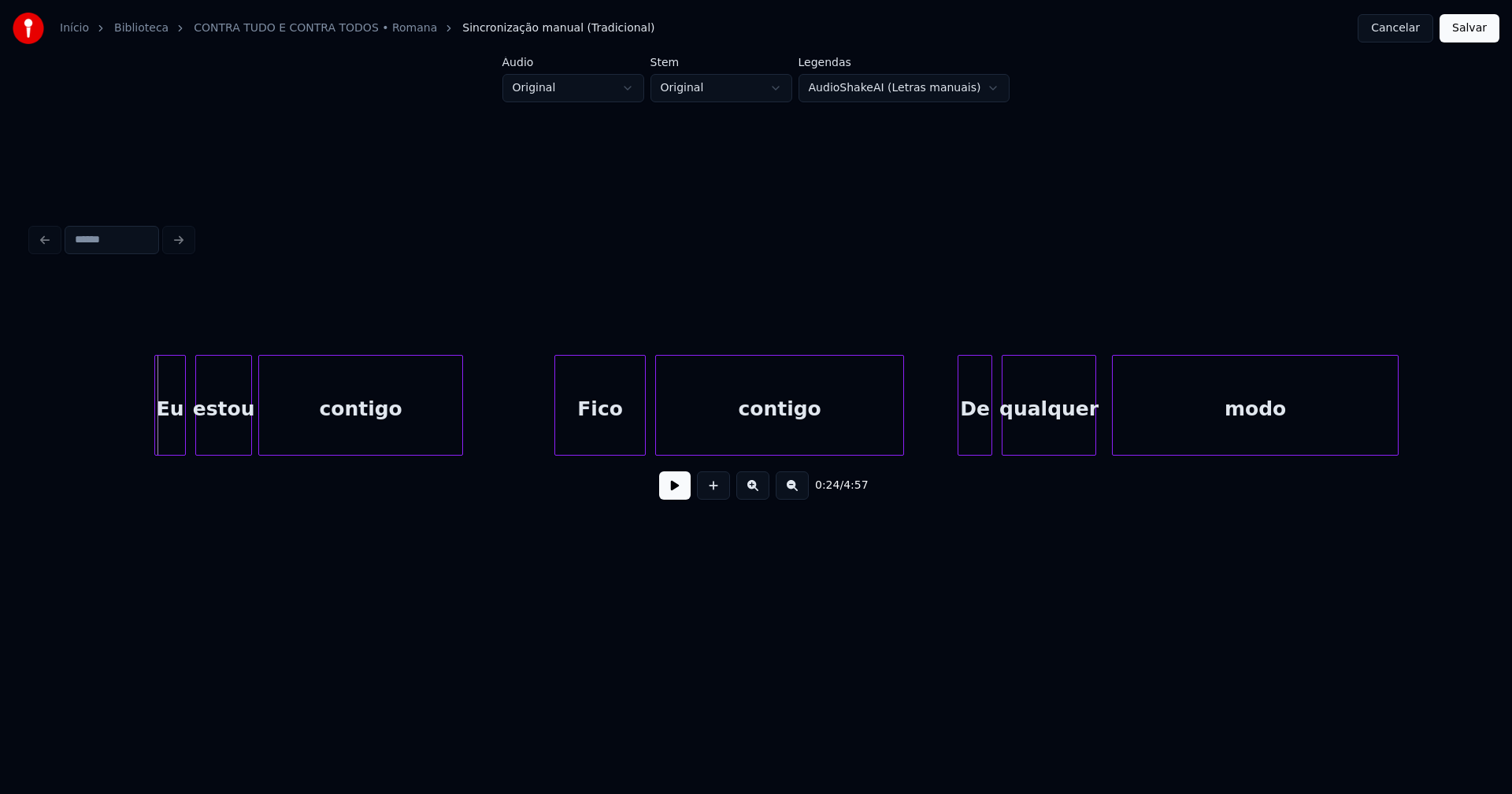
click at [173, 431] on div "Eu" at bounding box center [170, 409] width 29 height 107
click at [610, 439] on div "Fico" at bounding box center [592, 409] width 89 height 107
click at [686, 489] on button at bounding box center [674, 485] width 31 height 29
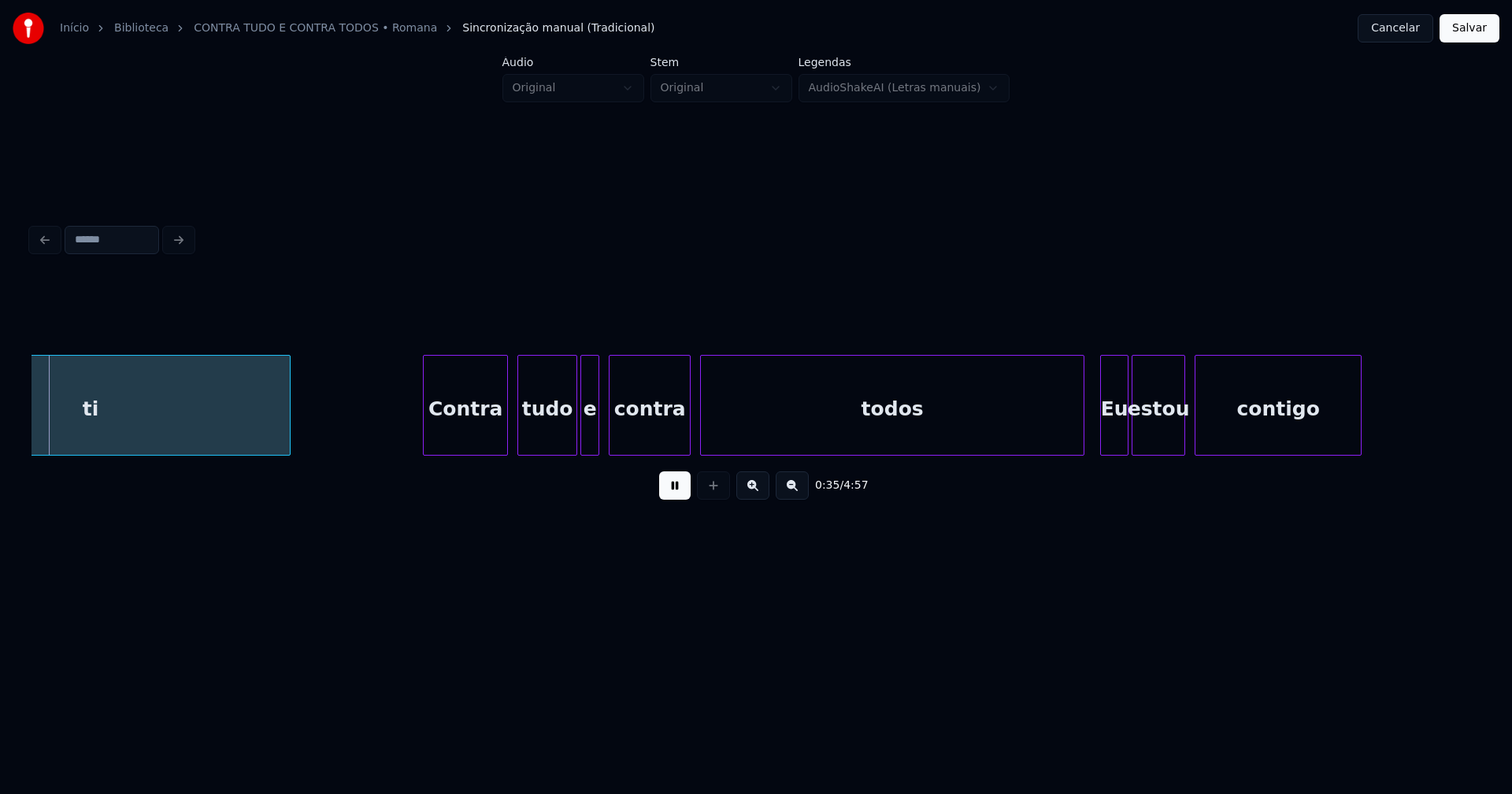
scroll to position [0, 5555]
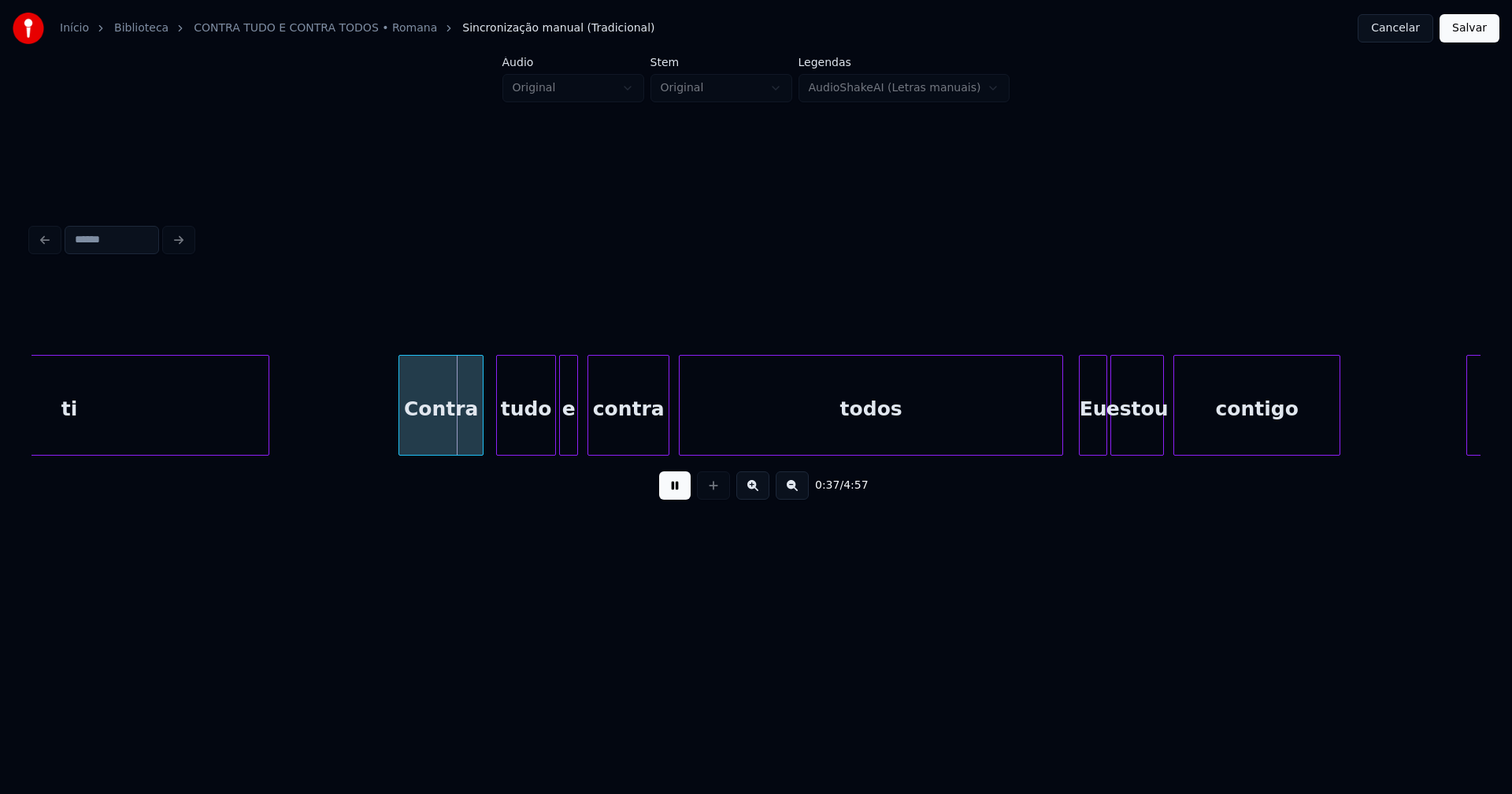
click at [456, 450] on div "ti Contra tudo e contra todos Eu estou contigo Fico" at bounding box center [756, 404] width 1449 height 100
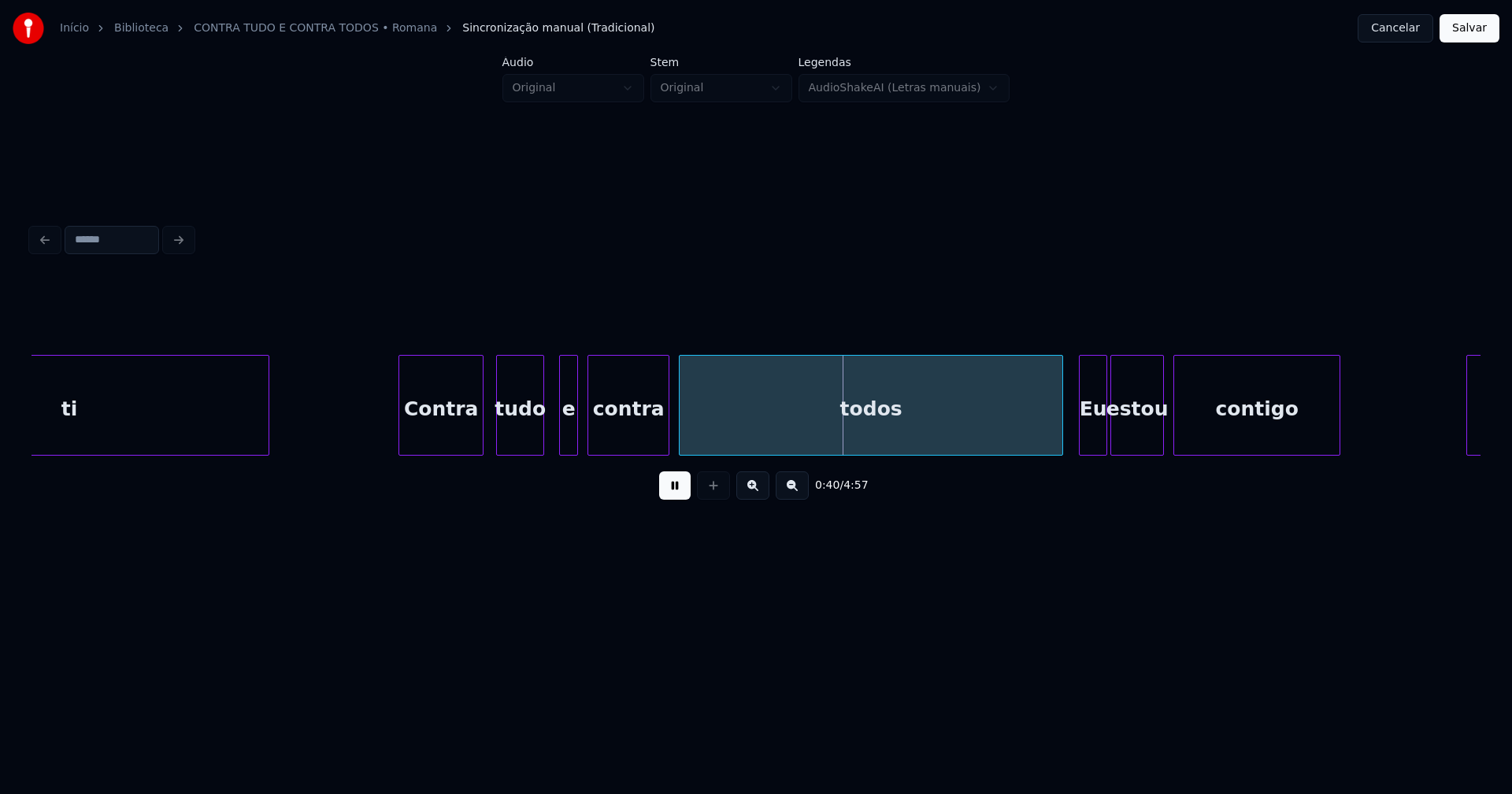
click at [540, 443] on div at bounding box center [541, 405] width 5 height 99
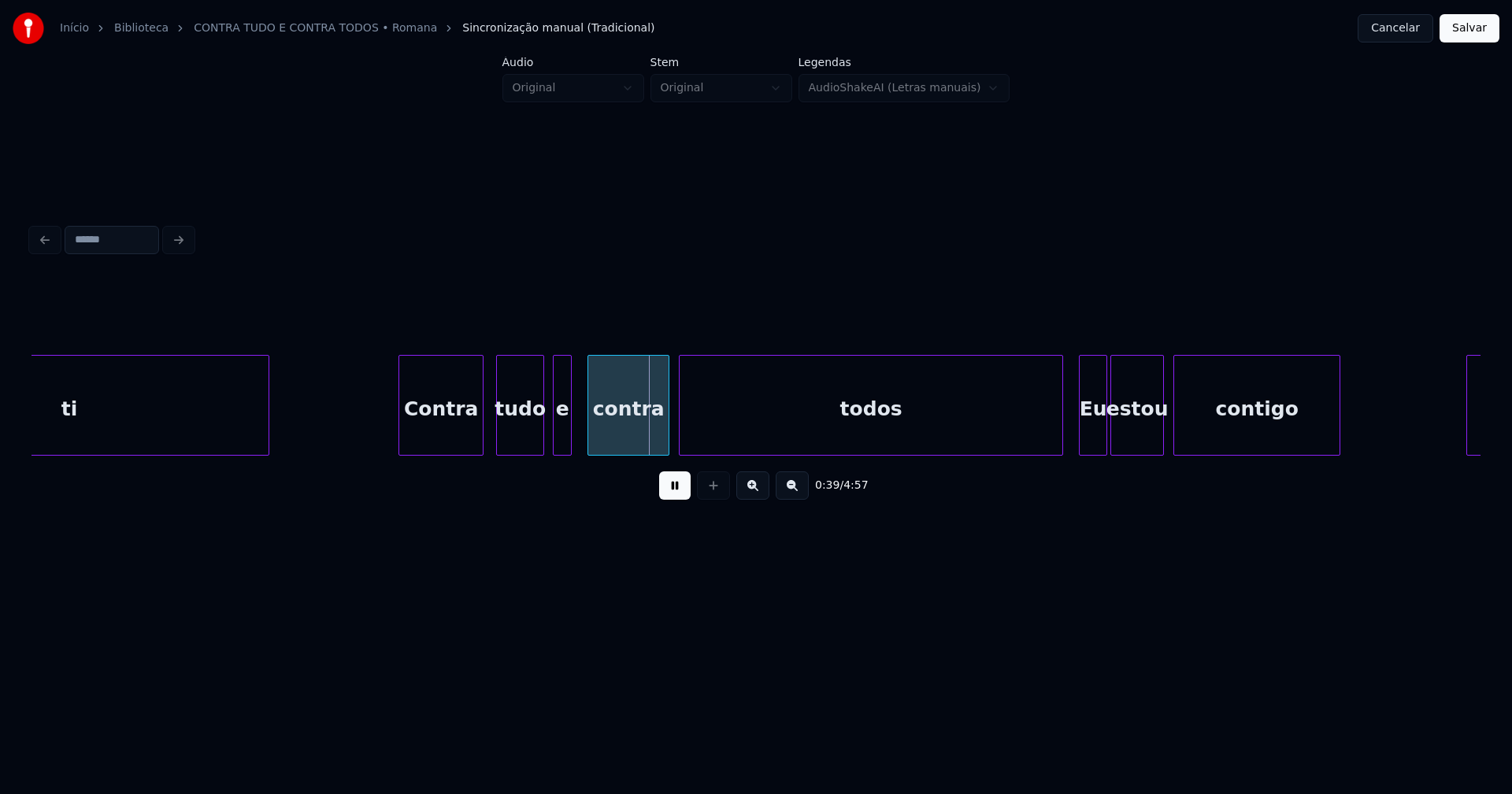
click at [561, 442] on div "e" at bounding box center [562, 409] width 18 height 107
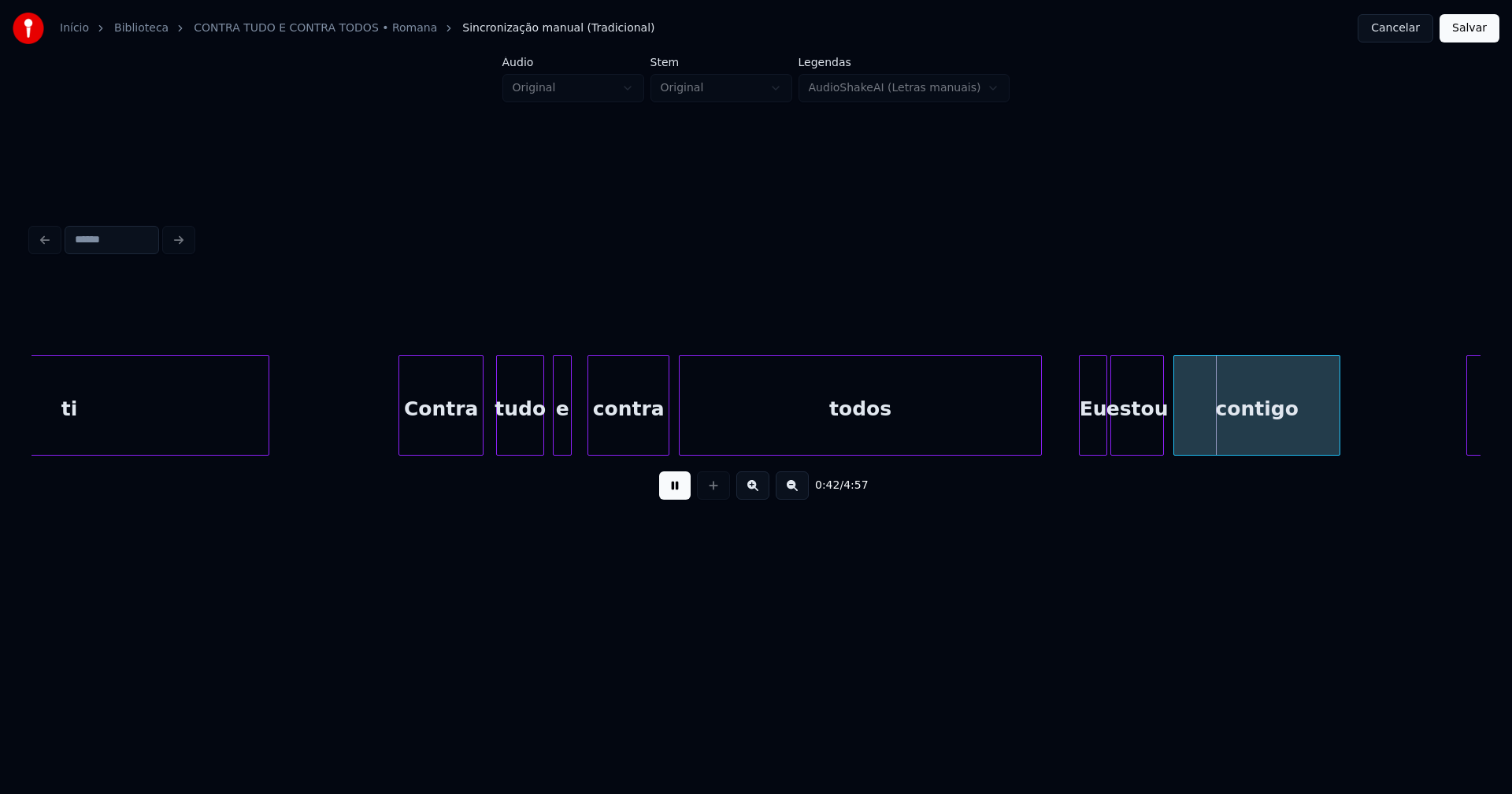
click at [1041, 439] on div at bounding box center [1038, 405] width 5 height 99
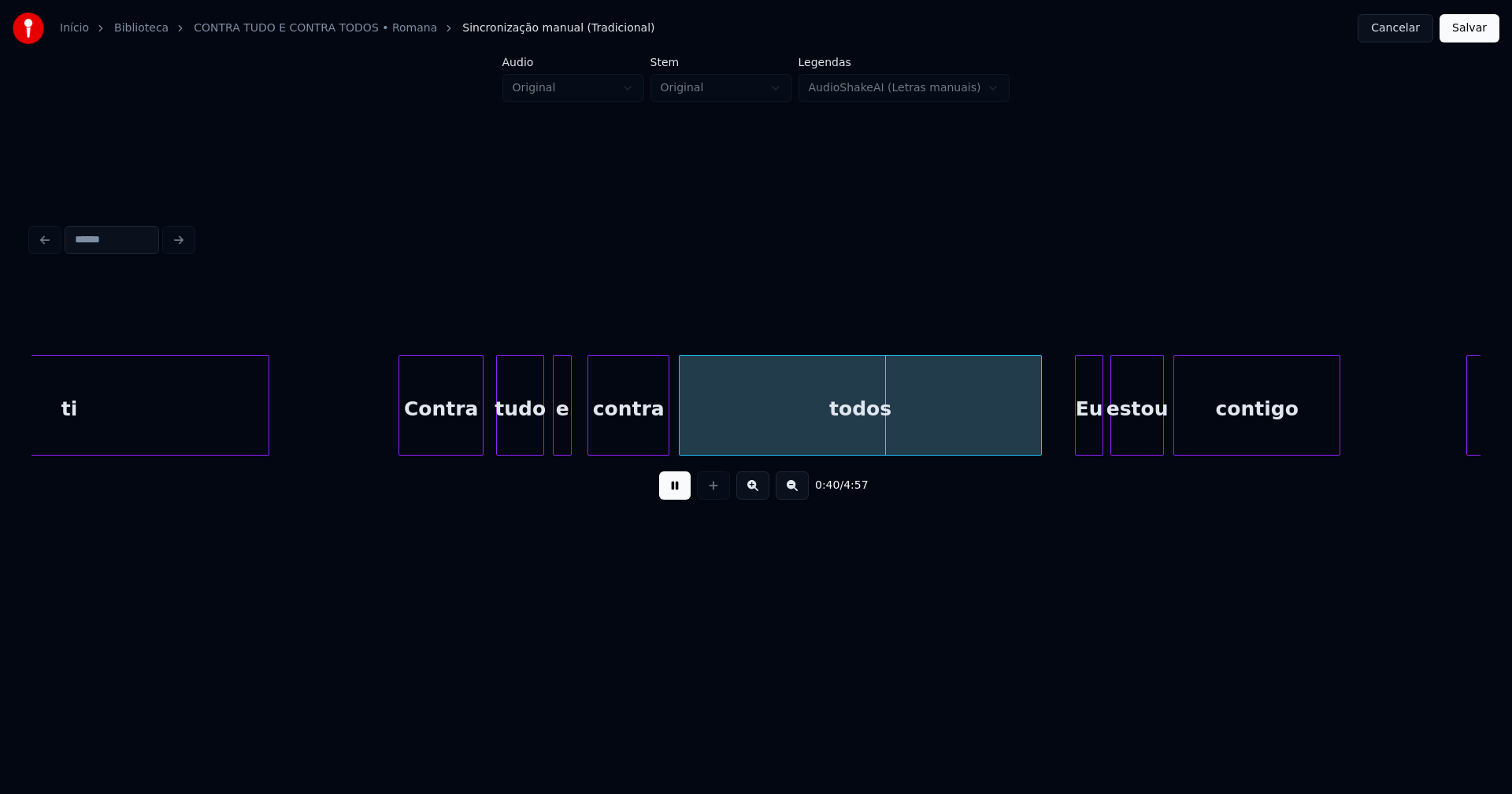
click at [1089, 438] on div "Eu" at bounding box center [1088, 409] width 27 height 107
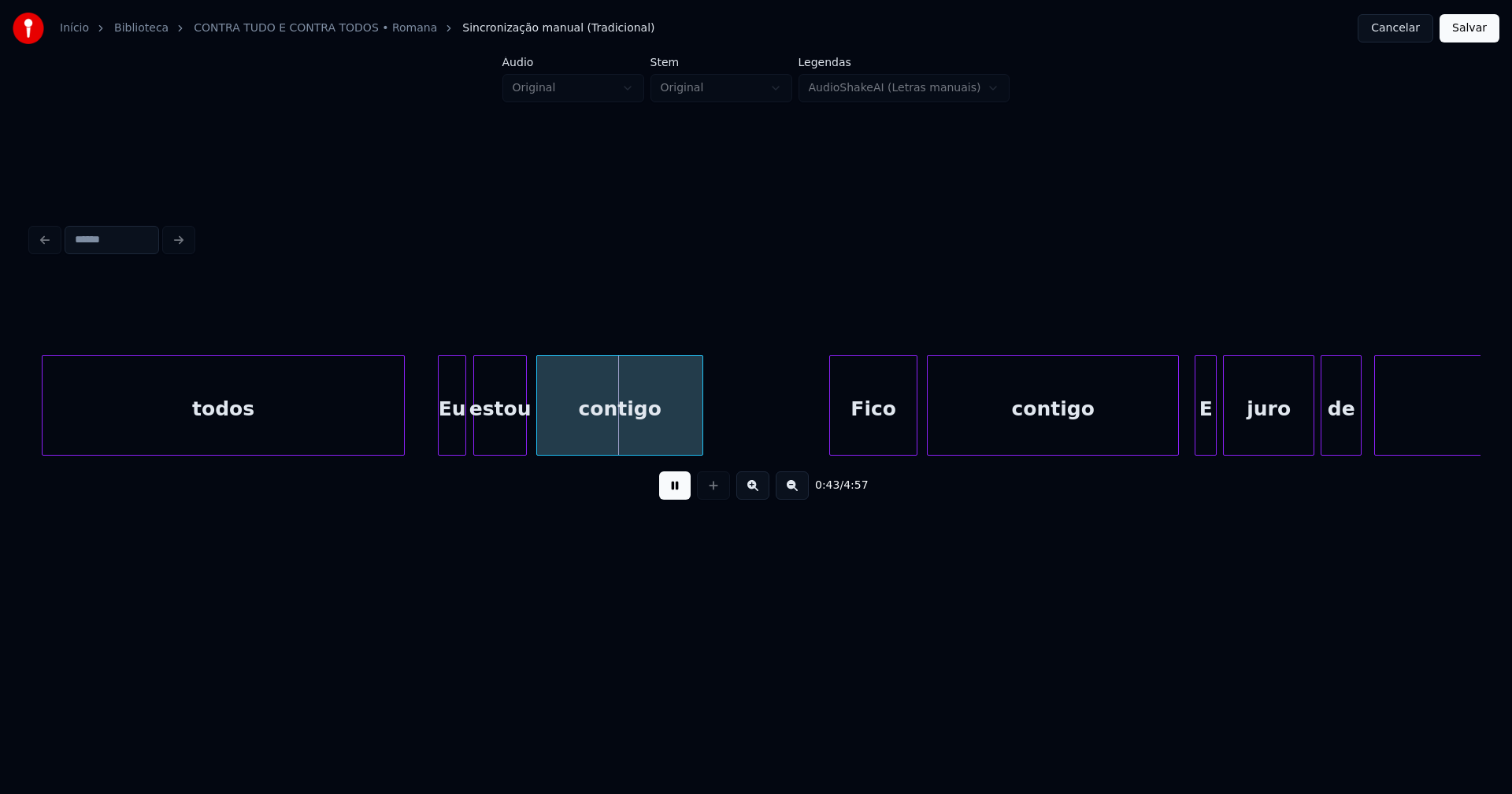
scroll to position [0, 6632]
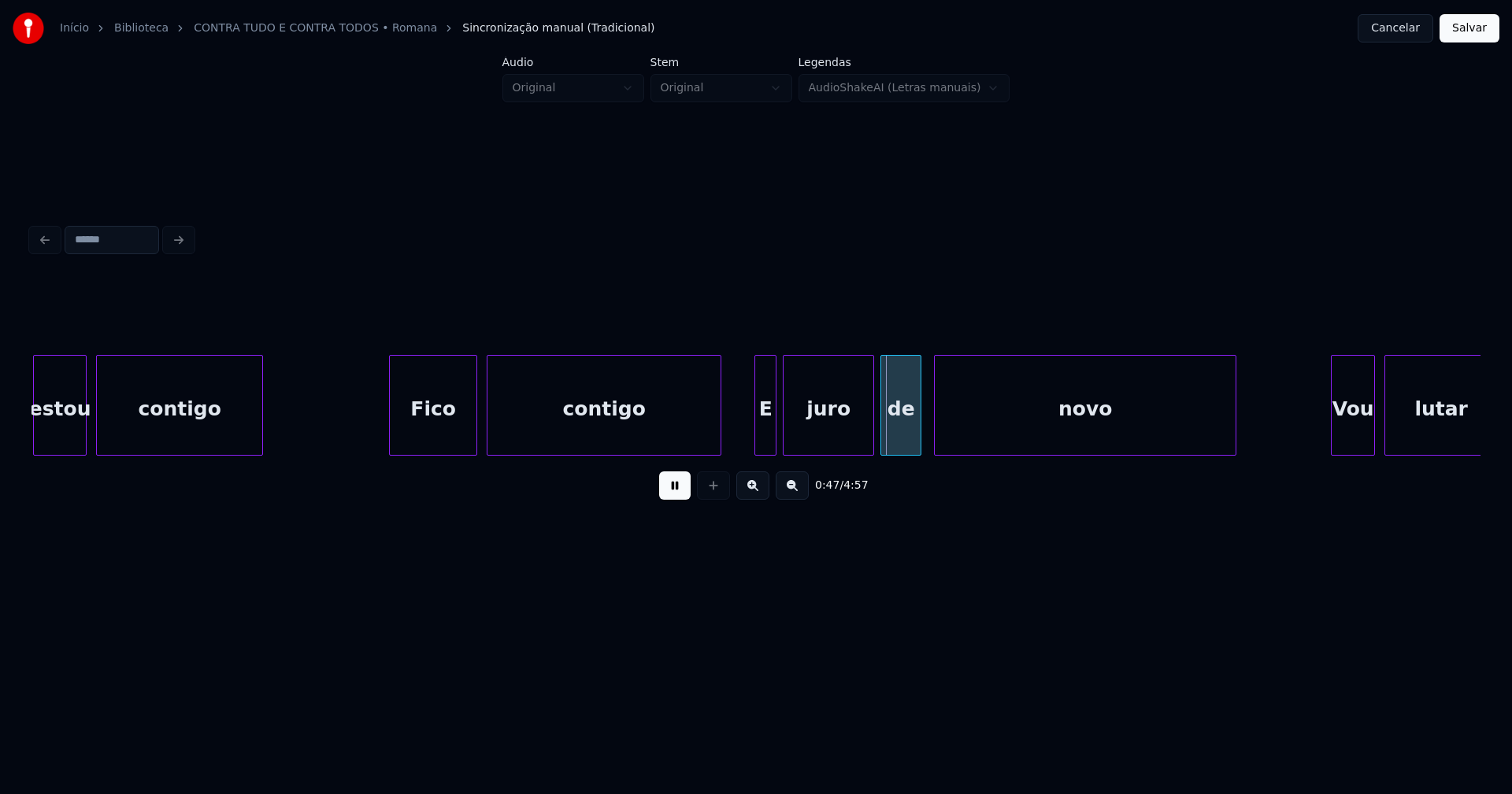
click at [717, 447] on div at bounding box center [718, 405] width 5 height 99
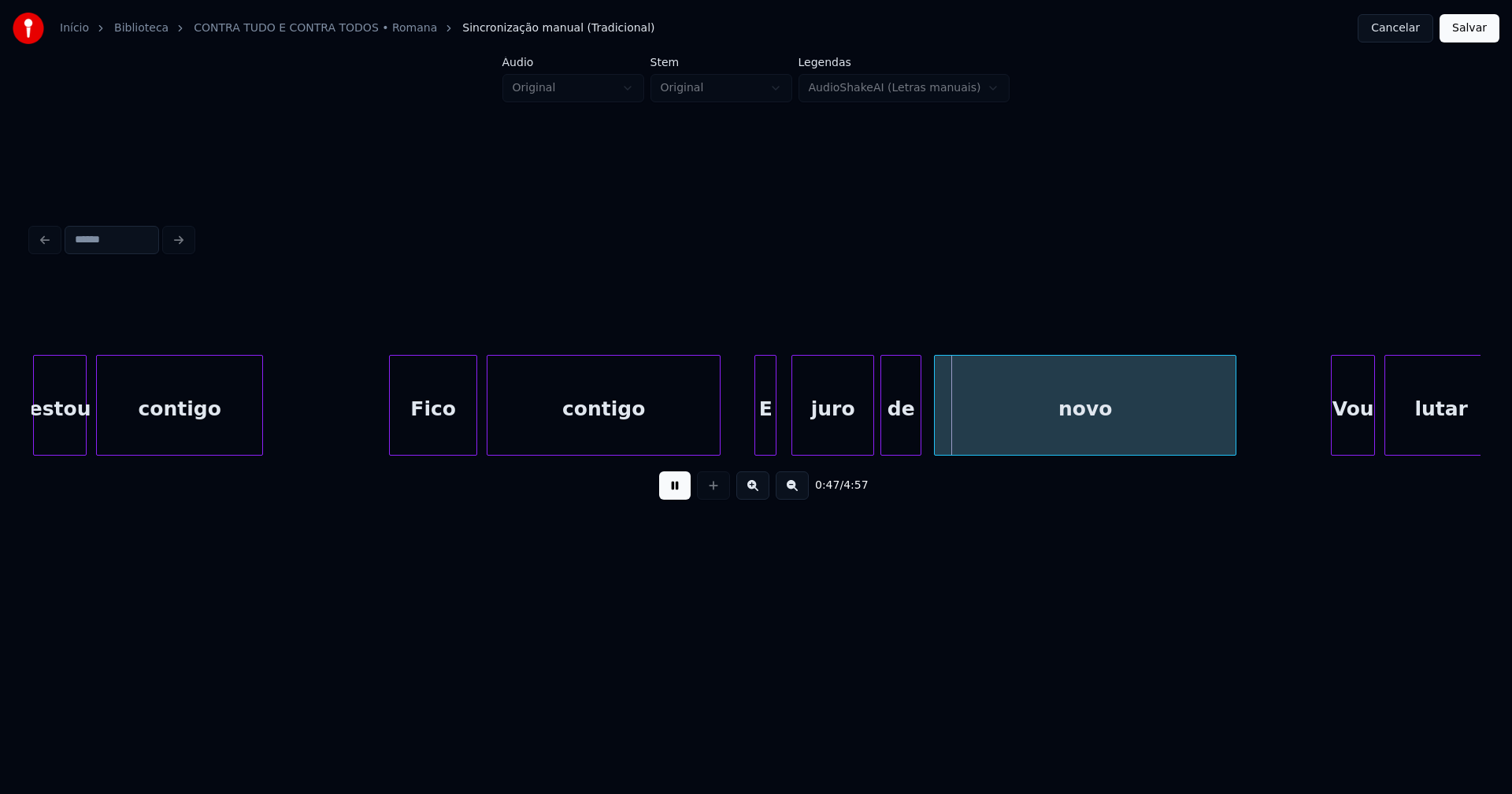
click at [794, 442] on div at bounding box center [794, 405] width 5 height 99
click at [776, 442] on div "E" at bounding box center [778, 409] width 20 height 107
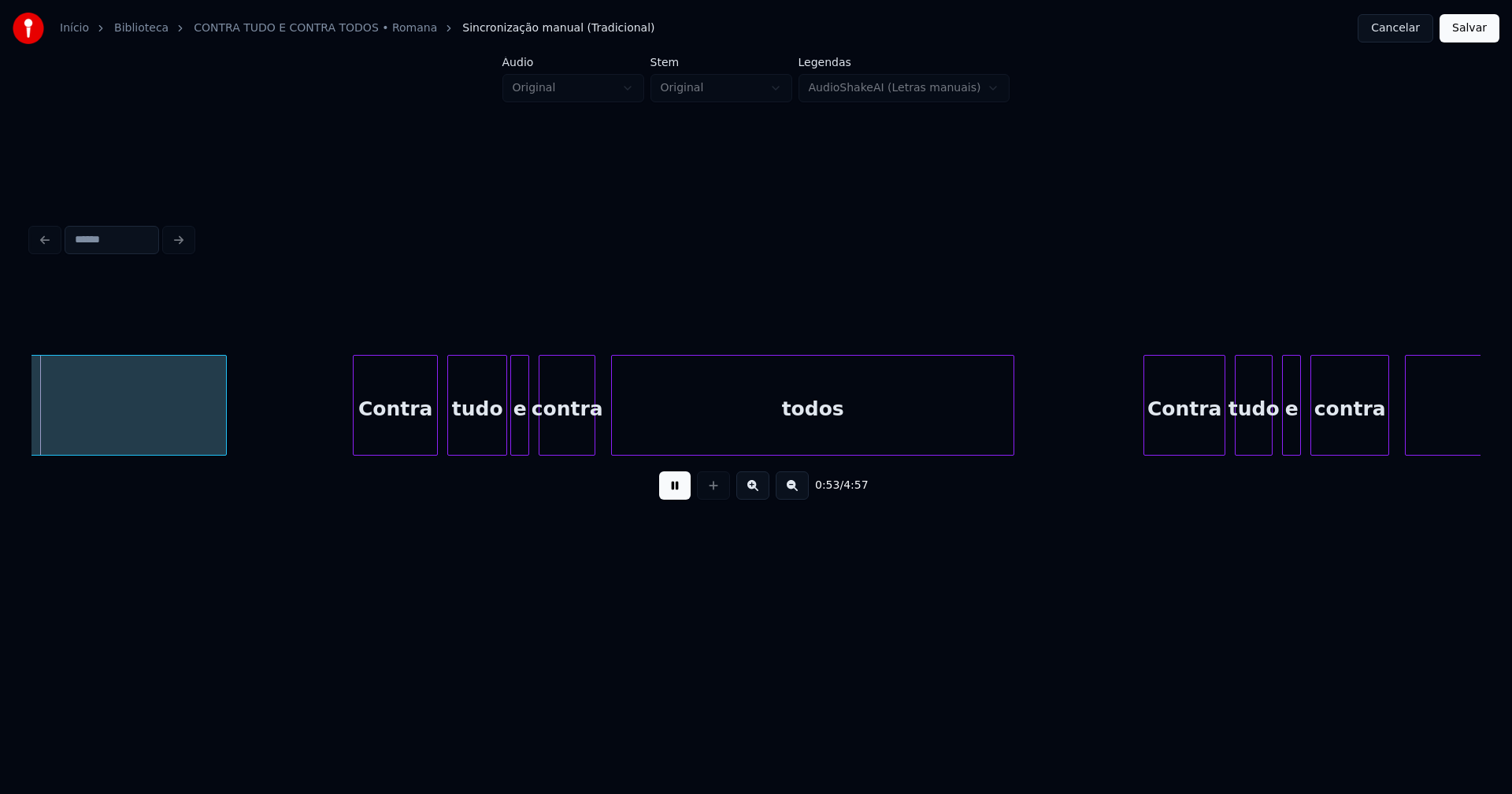
scroll to position [0, 8410]
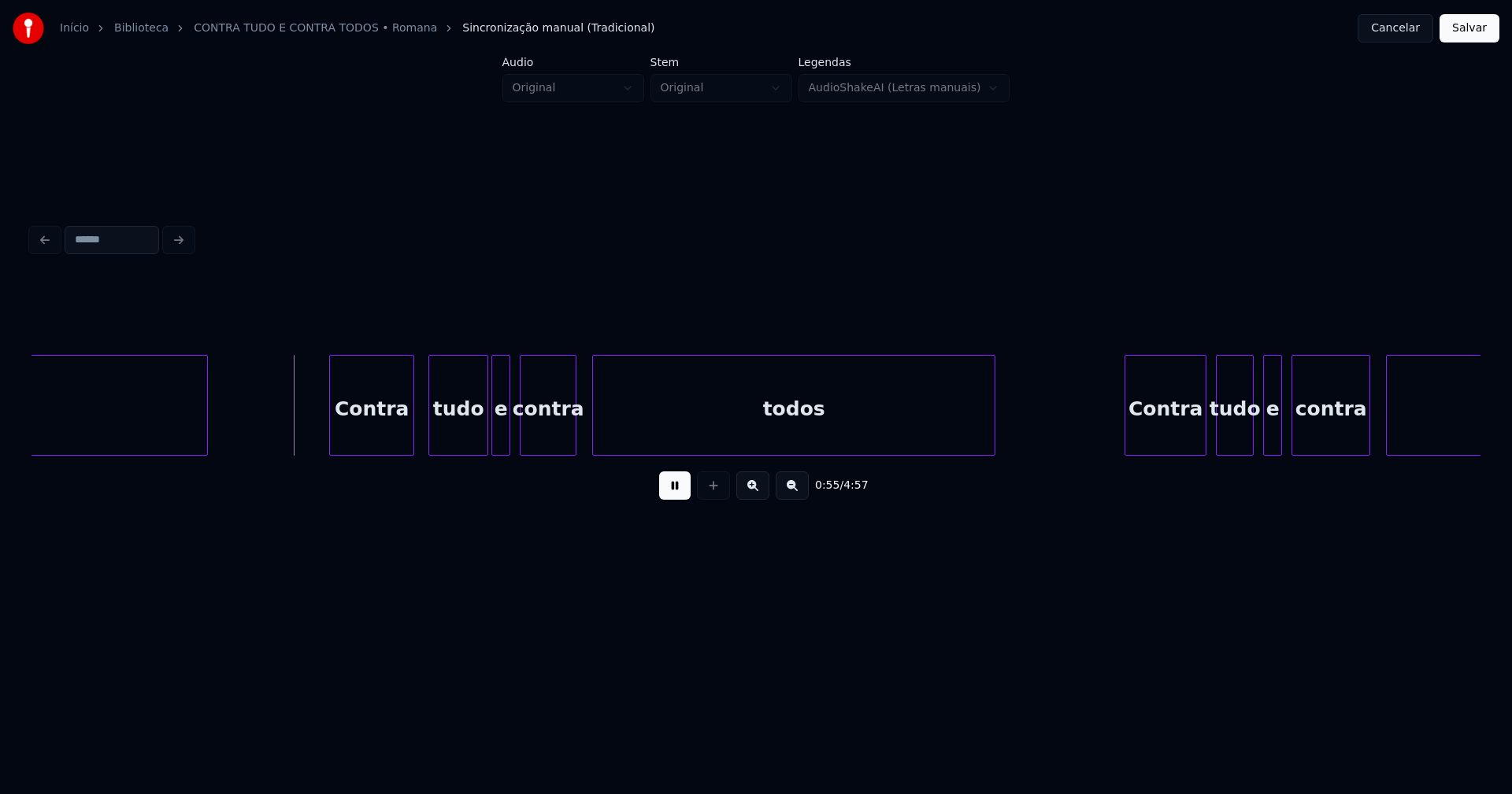
click at [395, 439] on div "Contra" at bounding box center [371, 409] width 84 height 107
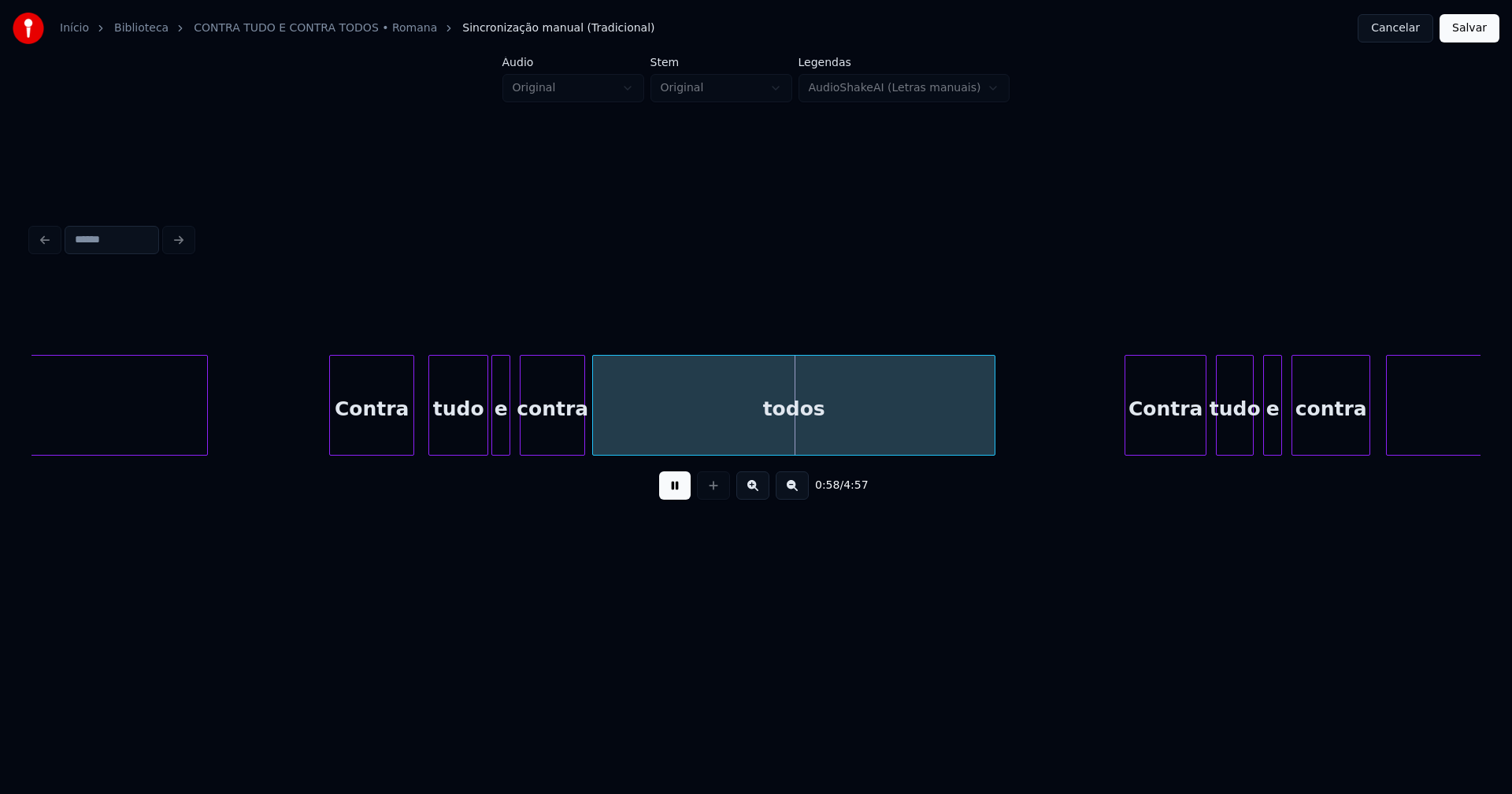
click at [582, 434] on div at bounding box center [581, 405] width 5 height 99
click at [608, 444] on div at bounding box center [610, 405] width 5 height 99
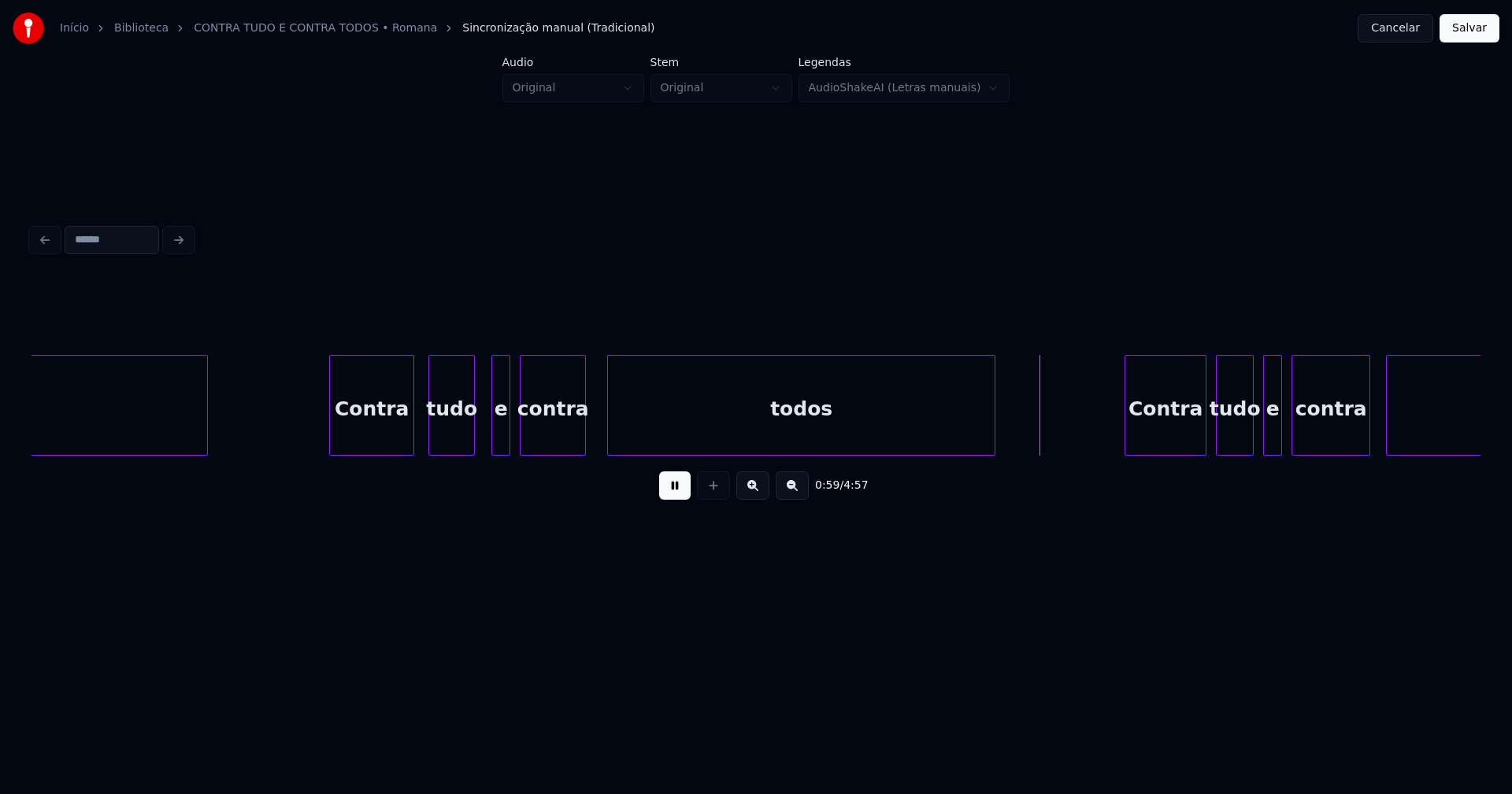
click at [471, 454] on div "ti Contra tudo e contra todos Contra tudo e contra todos" at bounding box center [756, 404] width 1449 height 100
click at [497, 436] on div "e" at bounding box center [494, 409] width 18 height 107
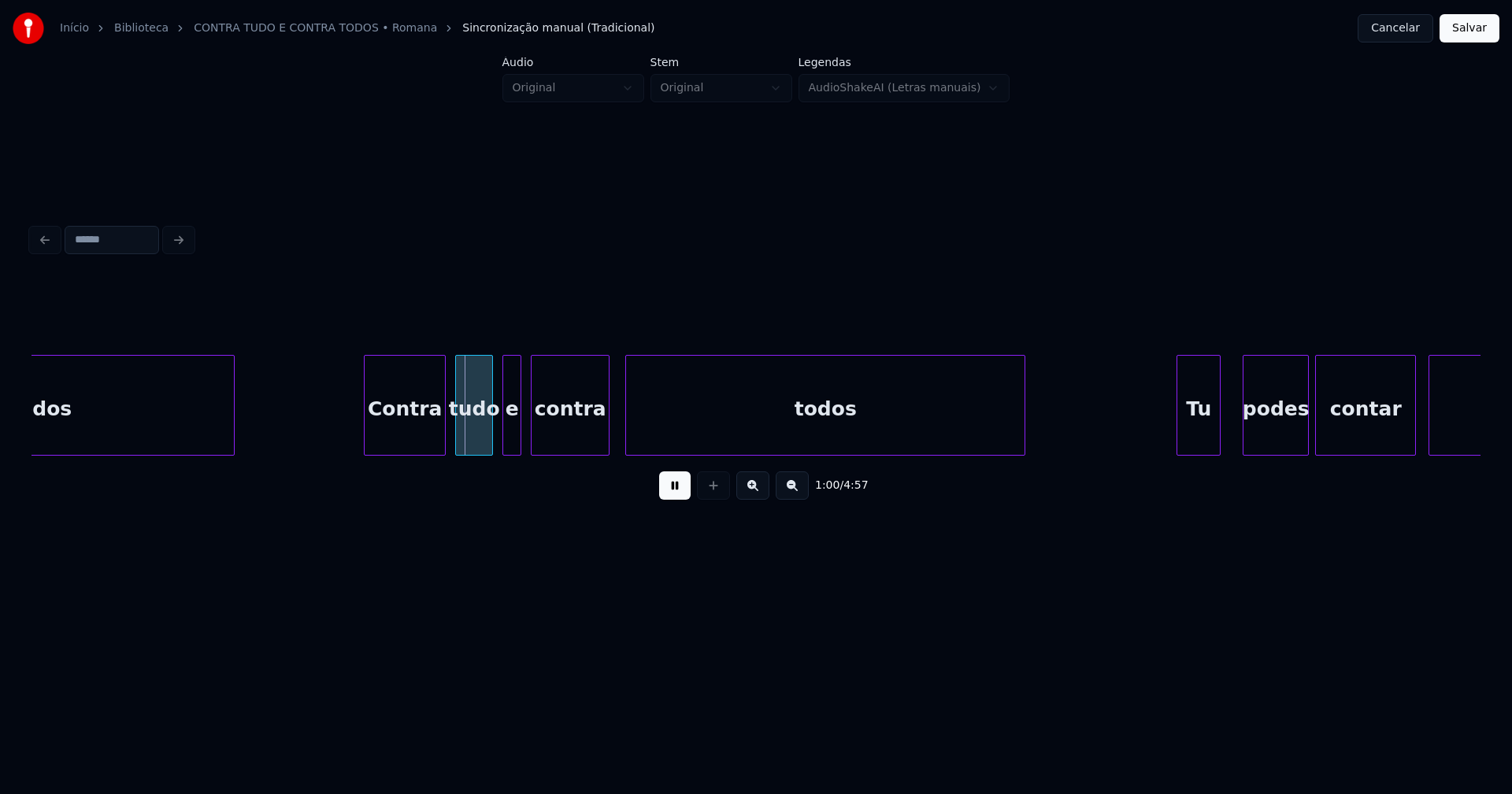
scroll to position [0, 9223]
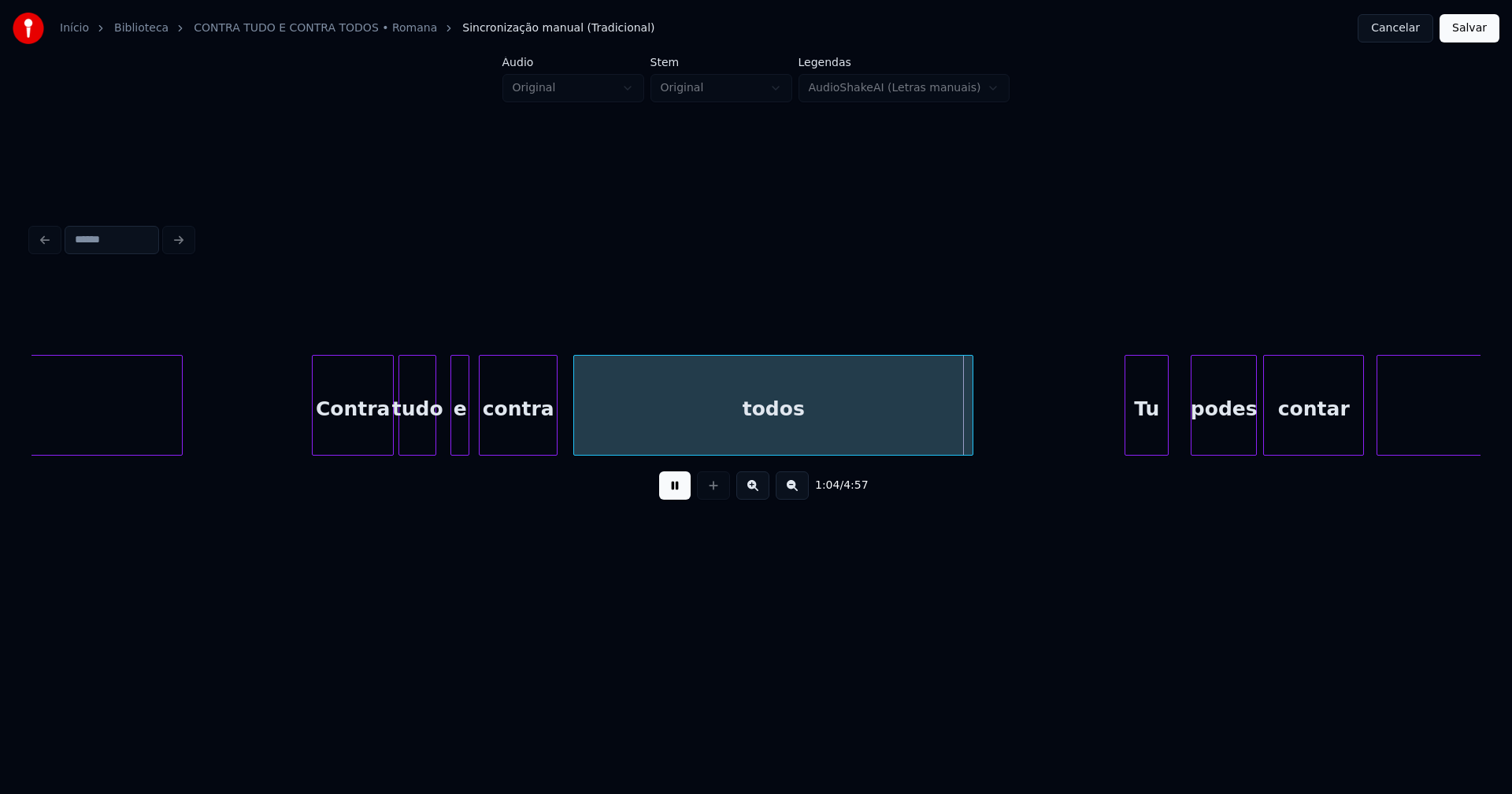
click at [416, 441] on div "tudo" at bounding box center [416, 409] width 36 height 107
click at [448, 436] on div "e" at bounding box center [450, 409] width 18 height 107
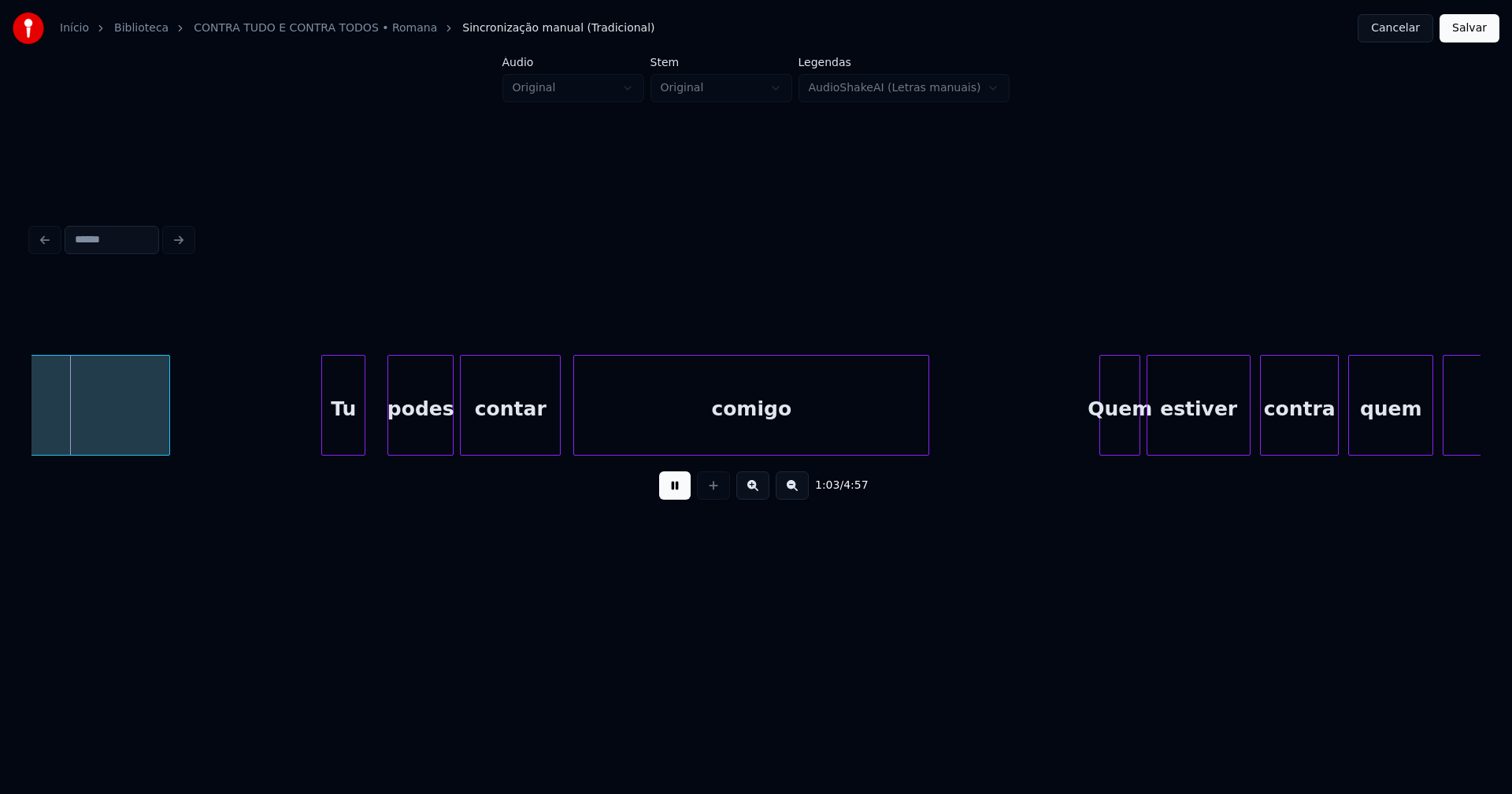
scroll to position [0, 10052]
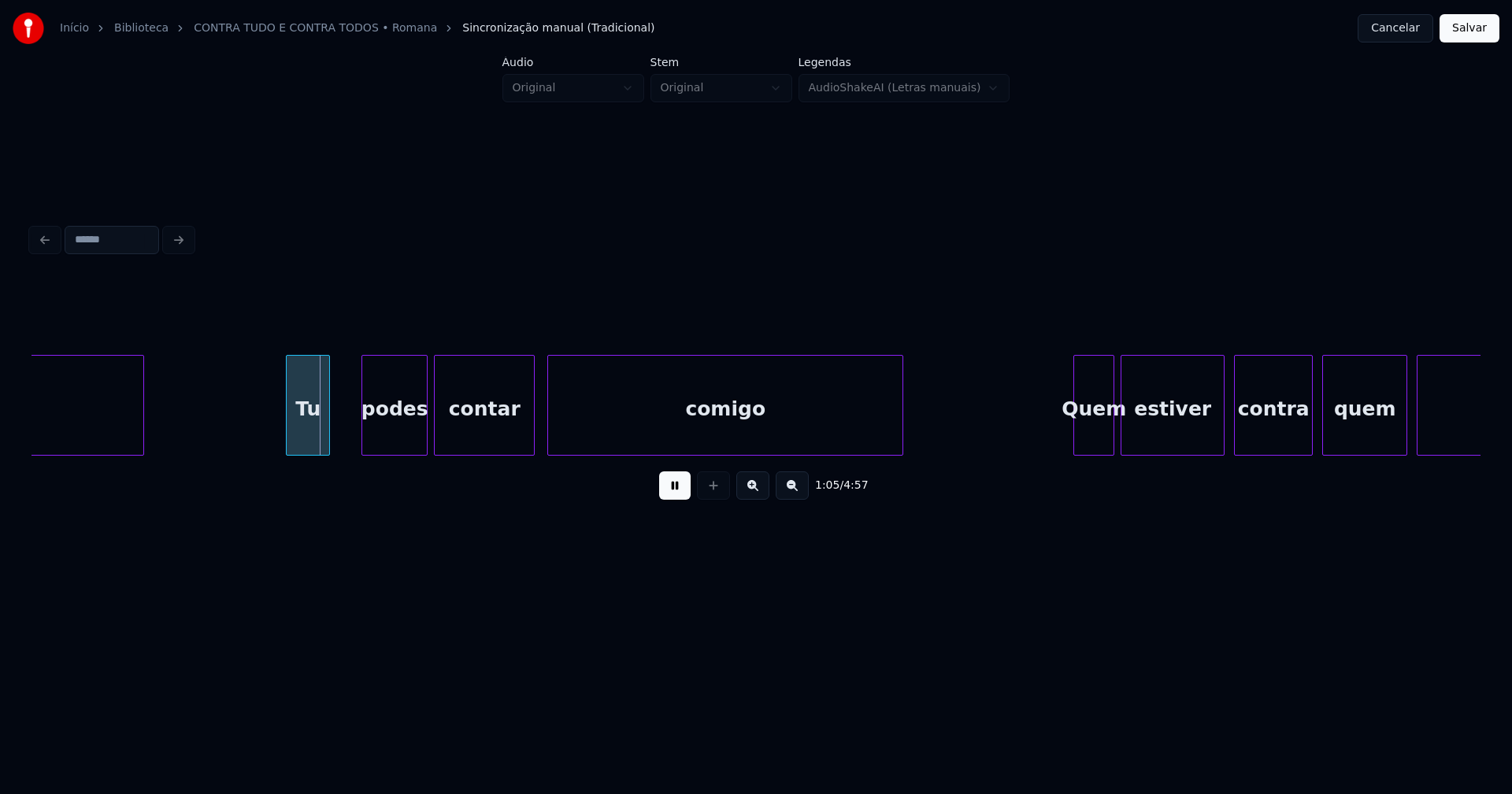
click at [306, 436] on div "Tu" at bounding box center [308, 409] width 42 height 107
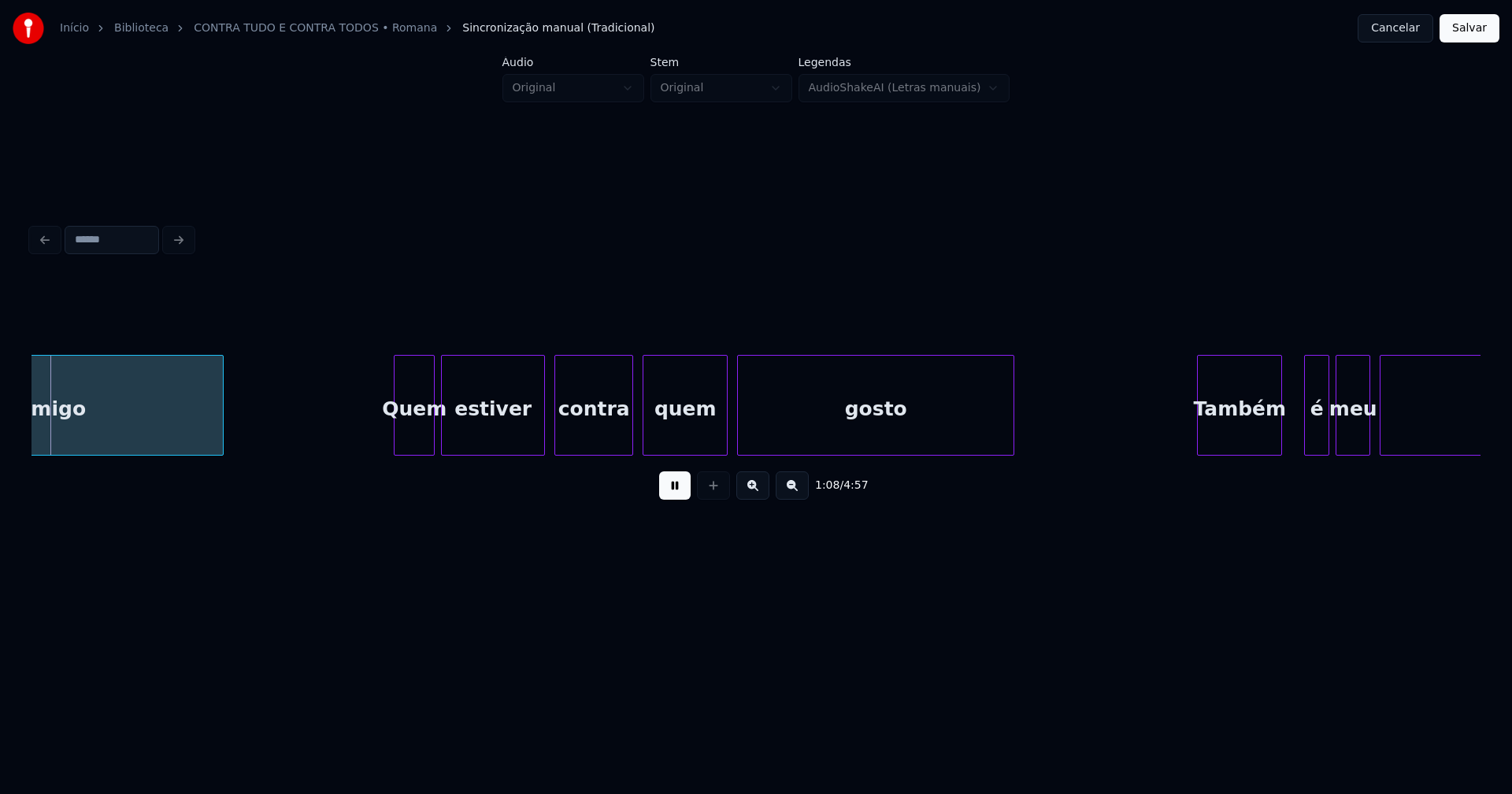
scroll to position [0, 10752]
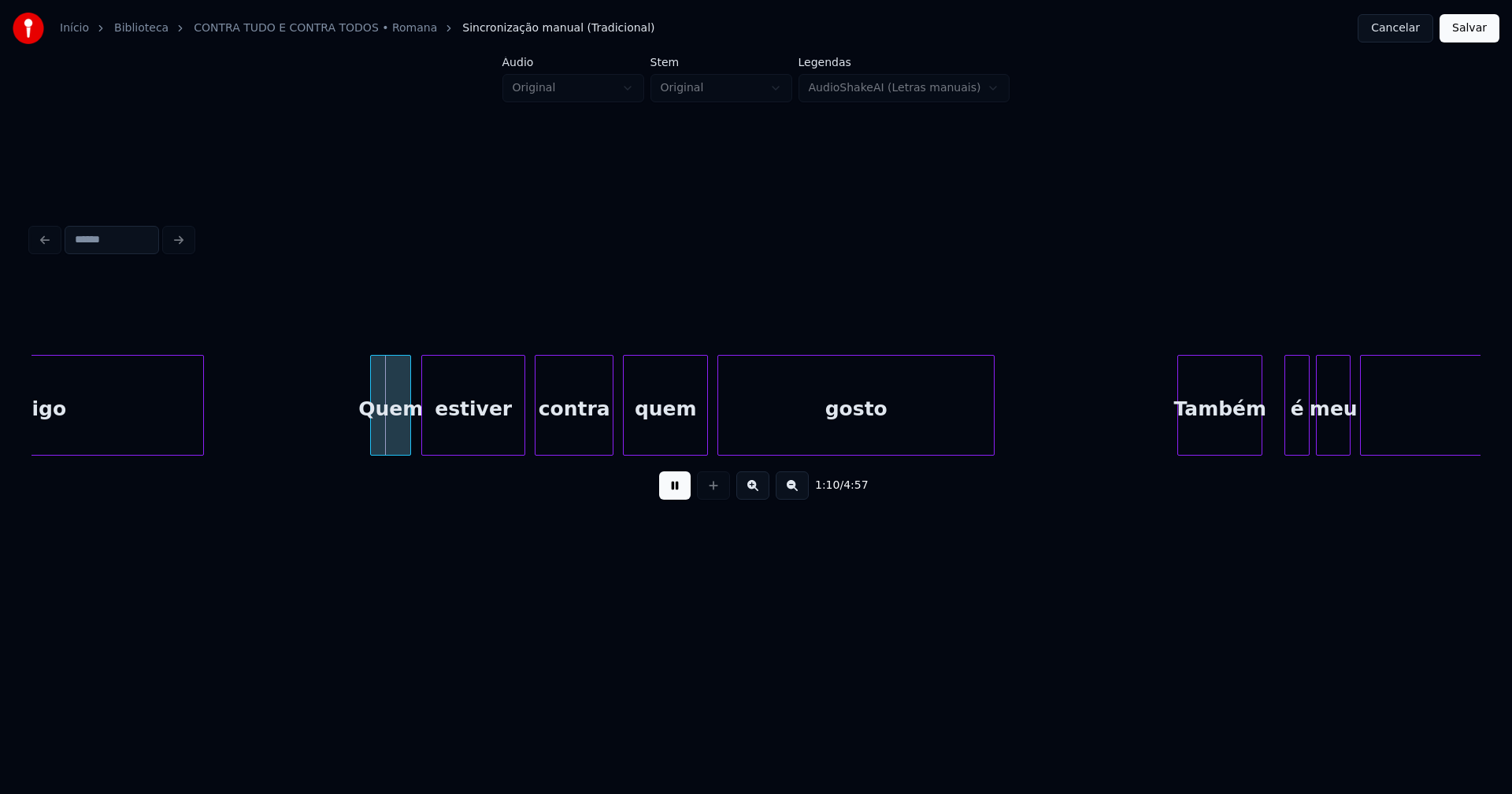
click at [391, 436] on div "Quem" at bounding box center [391, 409] width 40 height 107
click at [456, 426] on div "estiver" at bounding box center [465, 409] width 102 height 107
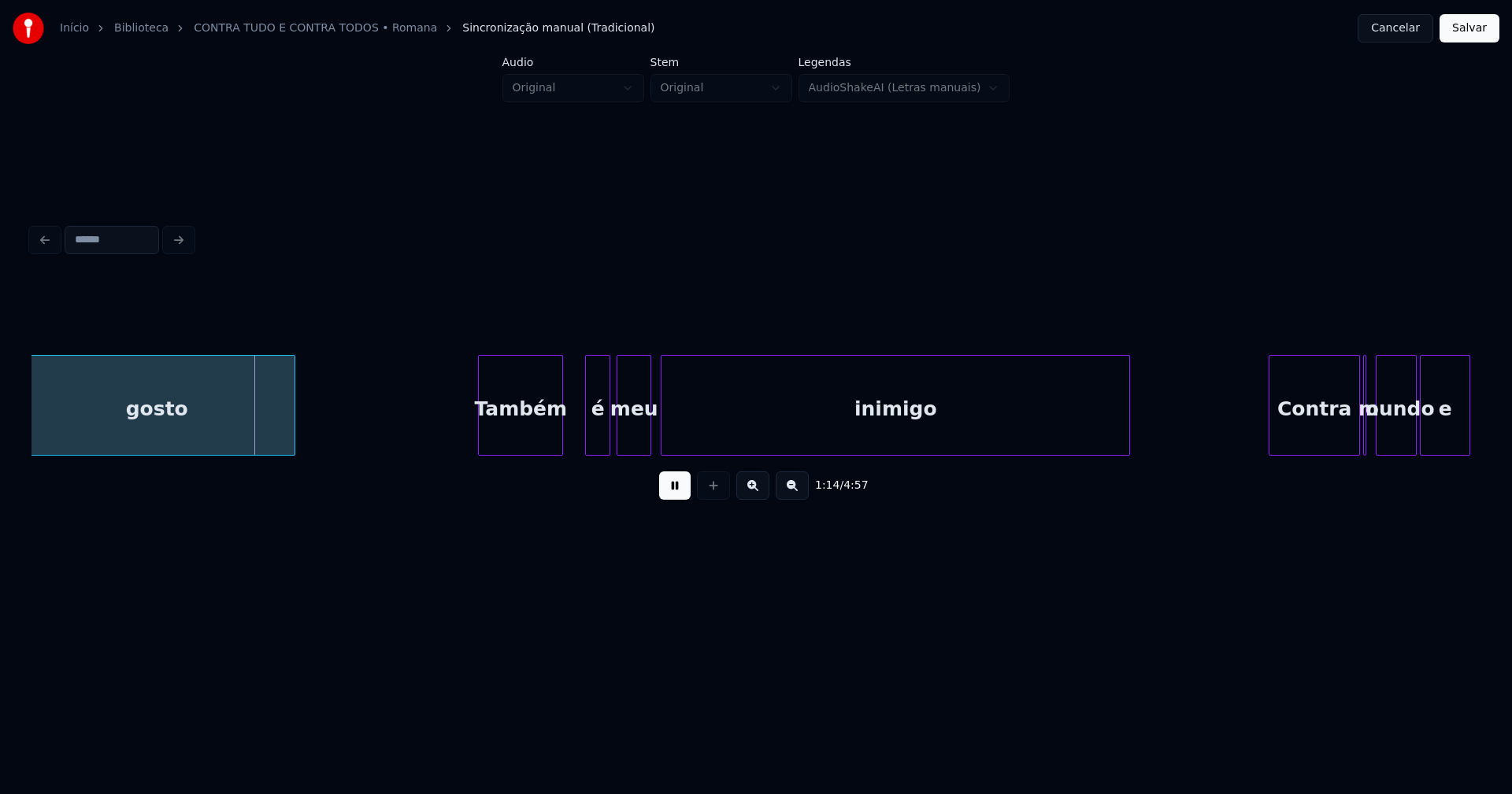
scroll to position [0, 11503]
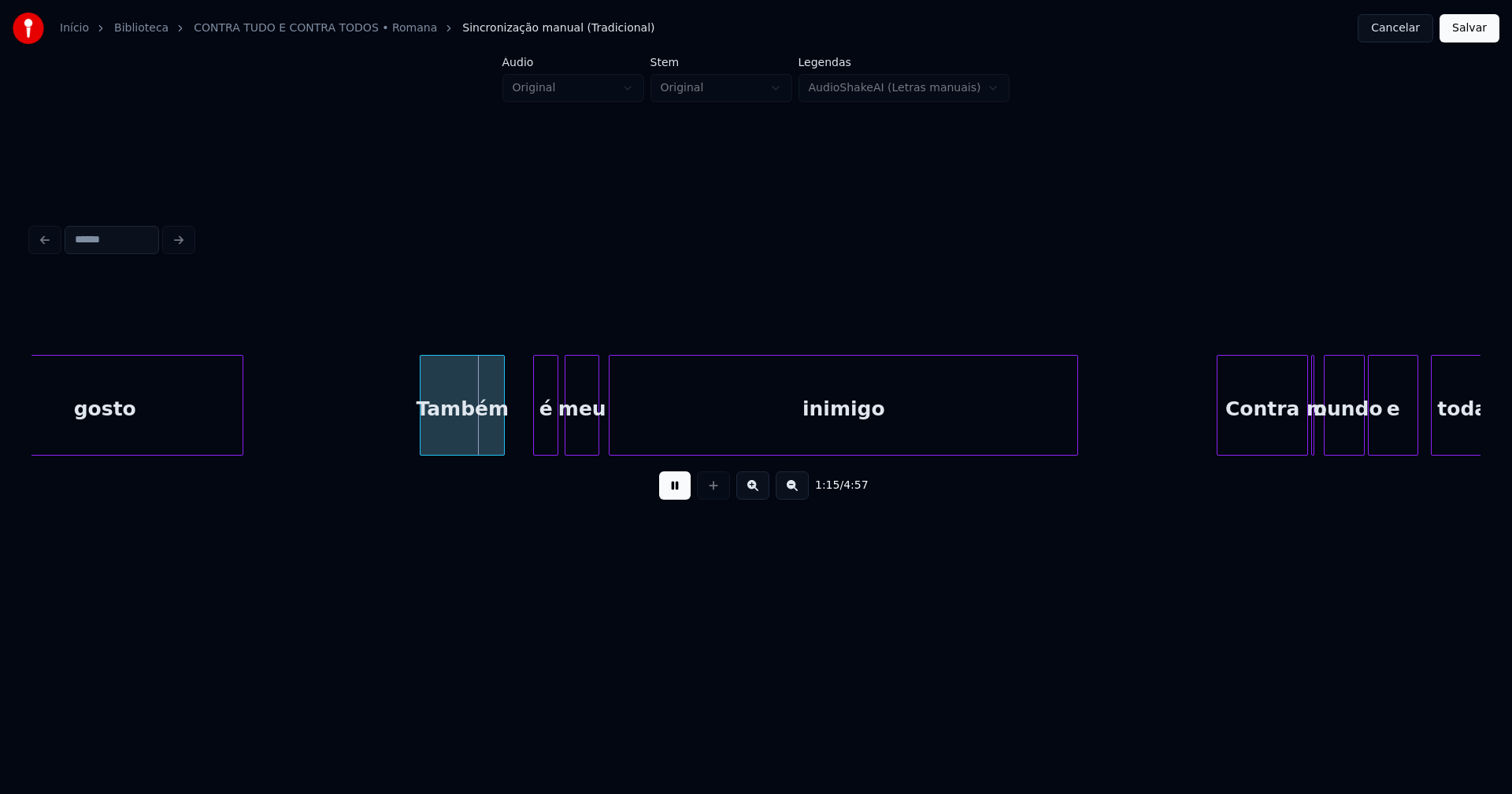
click at [462, 431] on div "Também" at bounding box center [462, 409] width 84 height 107
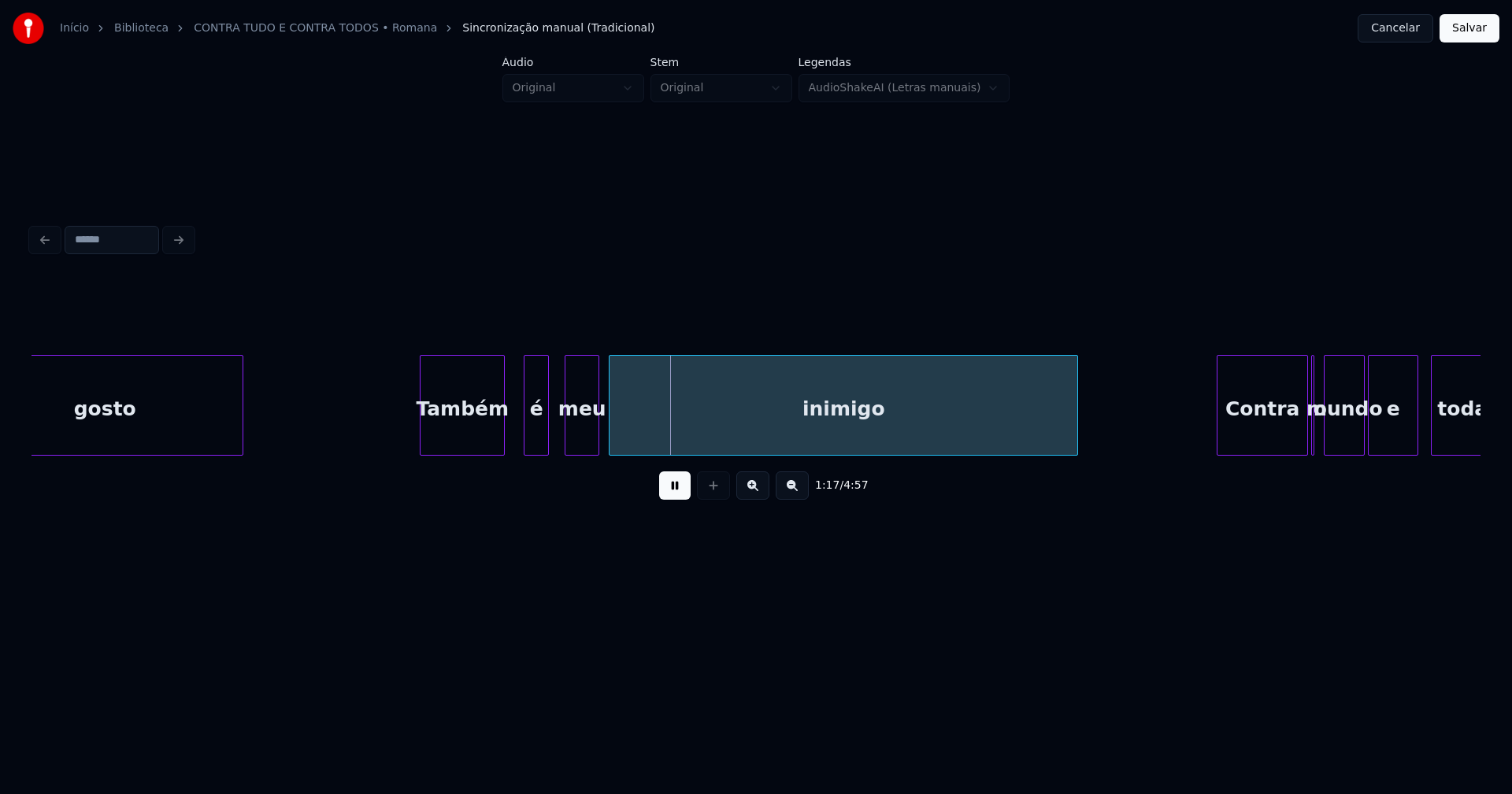
click at [536, 437] on div "é" at bounding box center [536, 409] width 24 height 107
click at [577, 441] on div "meu" at bounding box center [579, 409] width 33 height 107
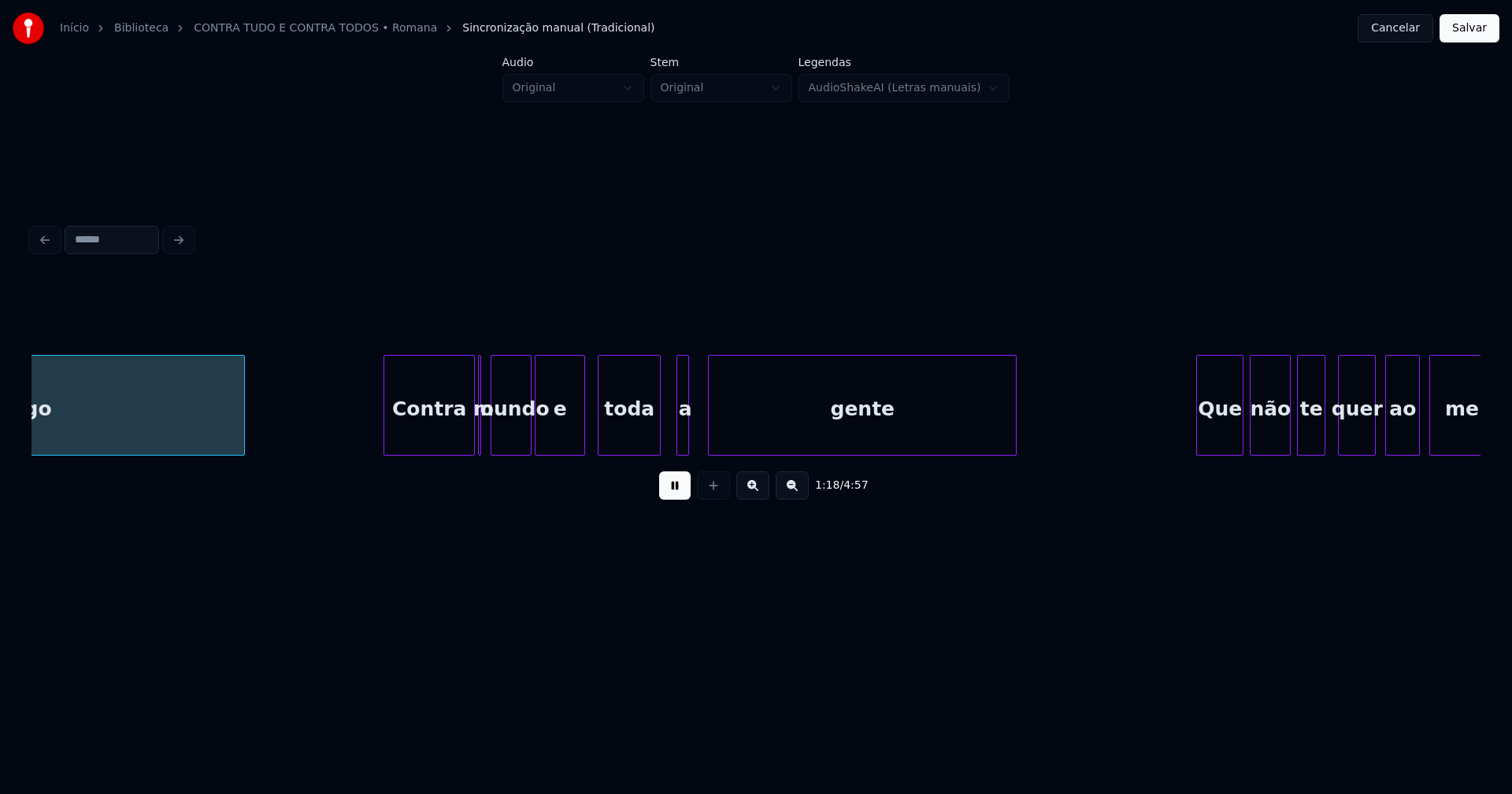
scroll to position [0, 12347]
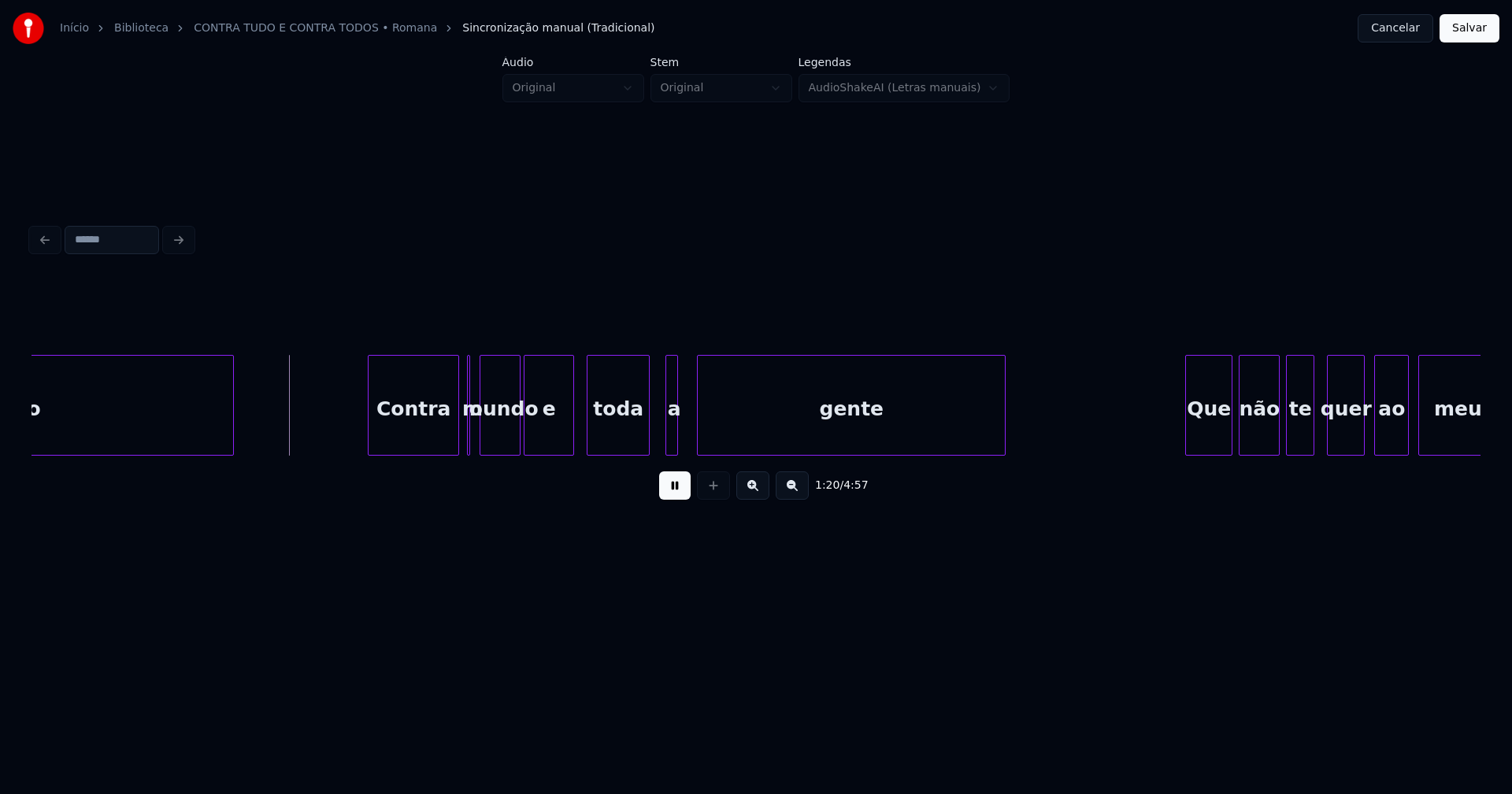
click at [417, 437] on div "Contra" at bounding box center [413, 409] width 89 height 107
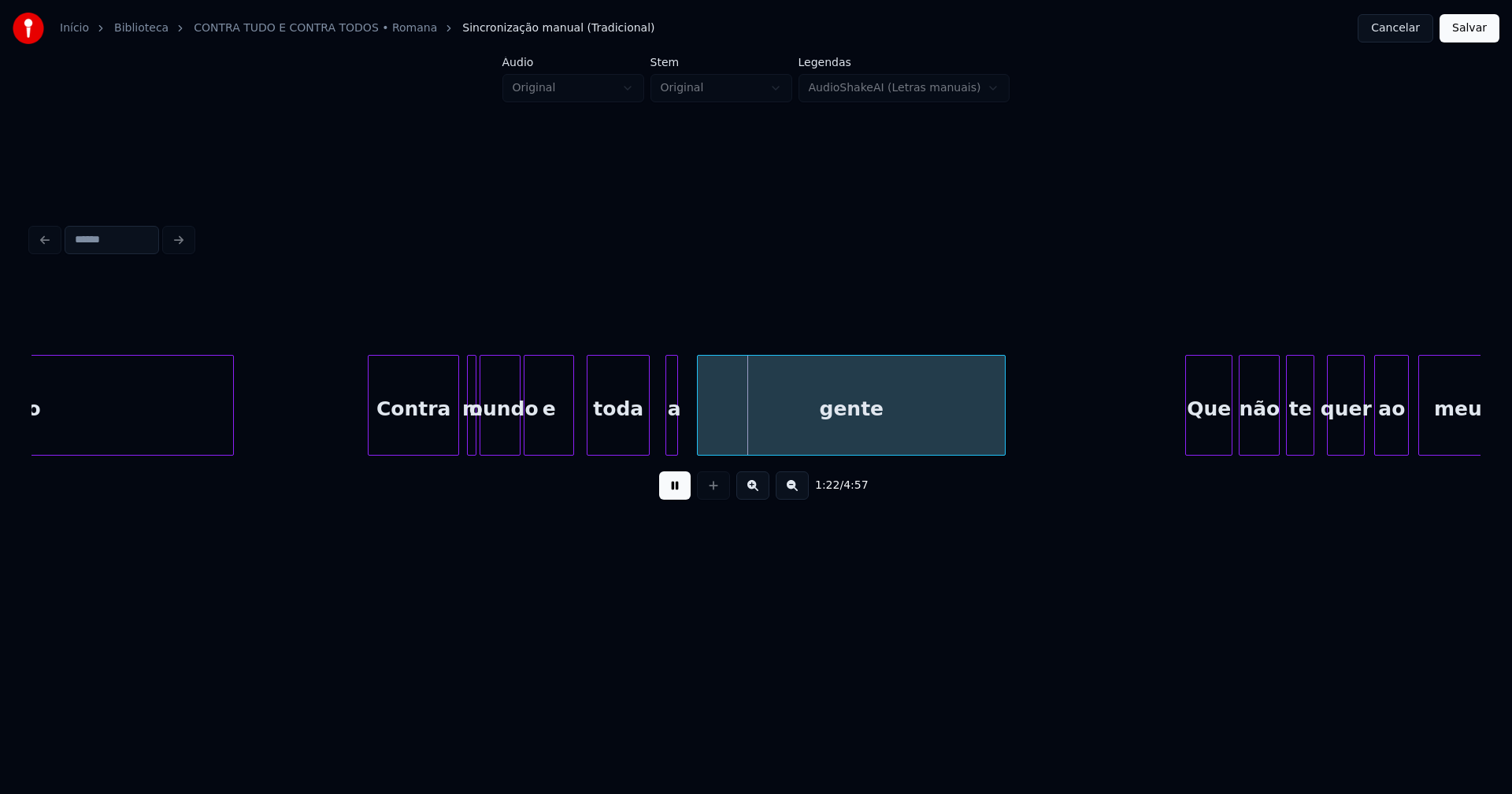
click at [473, 443] on div at bounding box center [473, 405] width 5 height 99
click at [463, 432] on div at bounding box center [464, 405] width 5 height 99
click at [691, 441] on div at bounding box center [690, 405] width 5 height 99
click at [659, 445] on div at bounding box center [658, 405] width 5 height 99
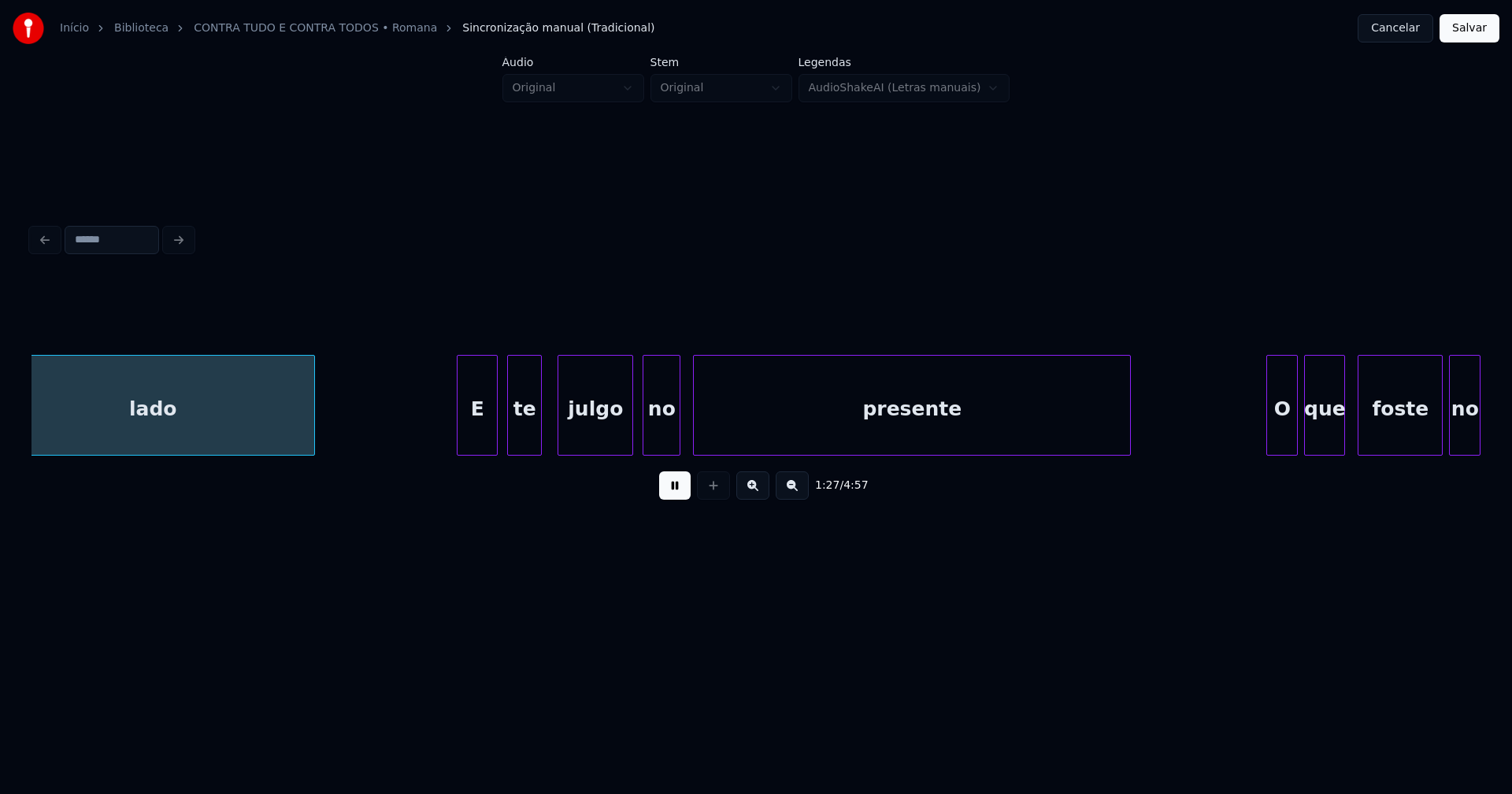
scroll to position [0, 13875]
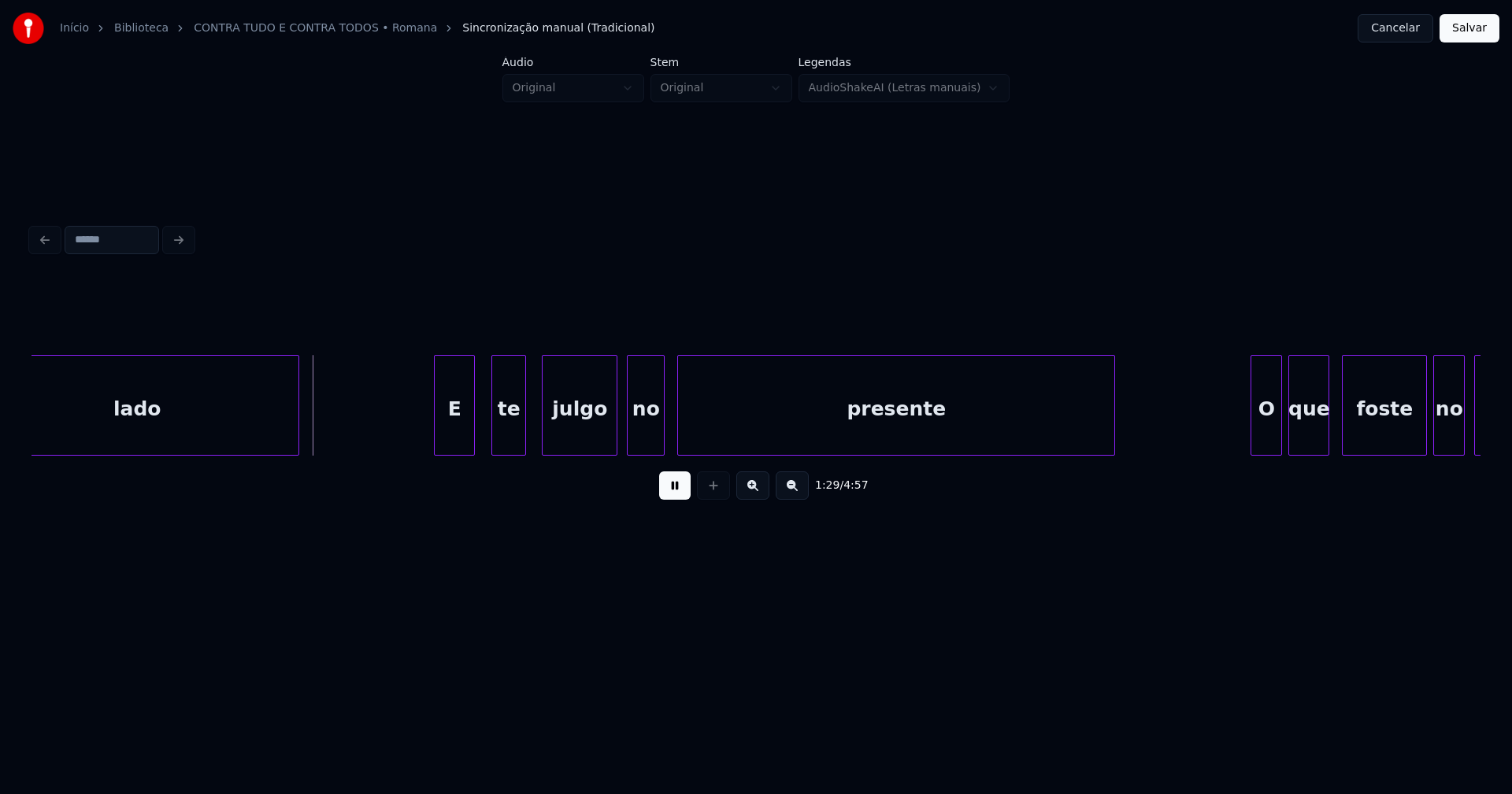
click at [458, 450] on div "lado E te julgo no presente O que foste no passado" at bounding box center [756, 404] width 1449 height 100
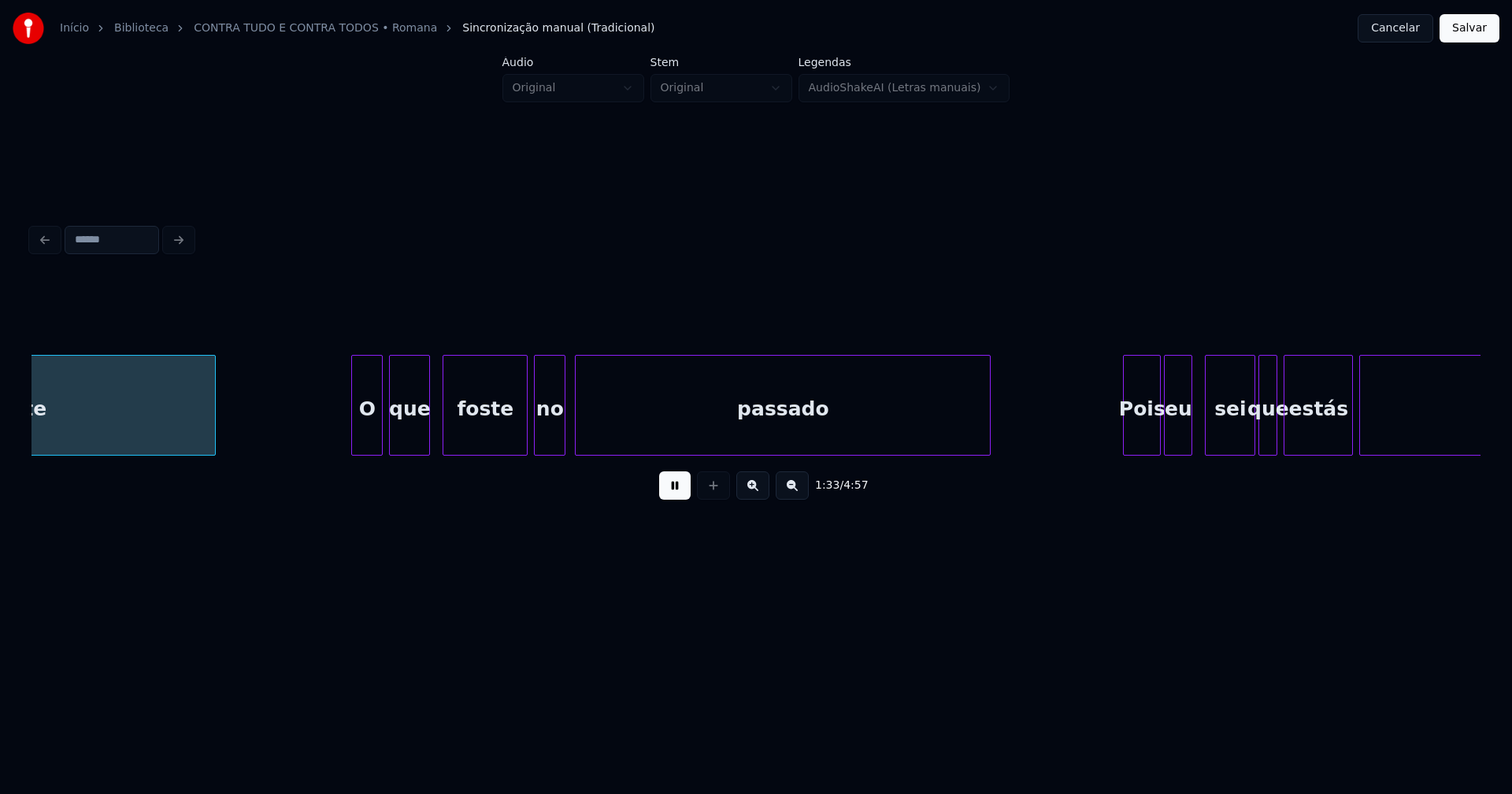
scroll to position [0, 14790]
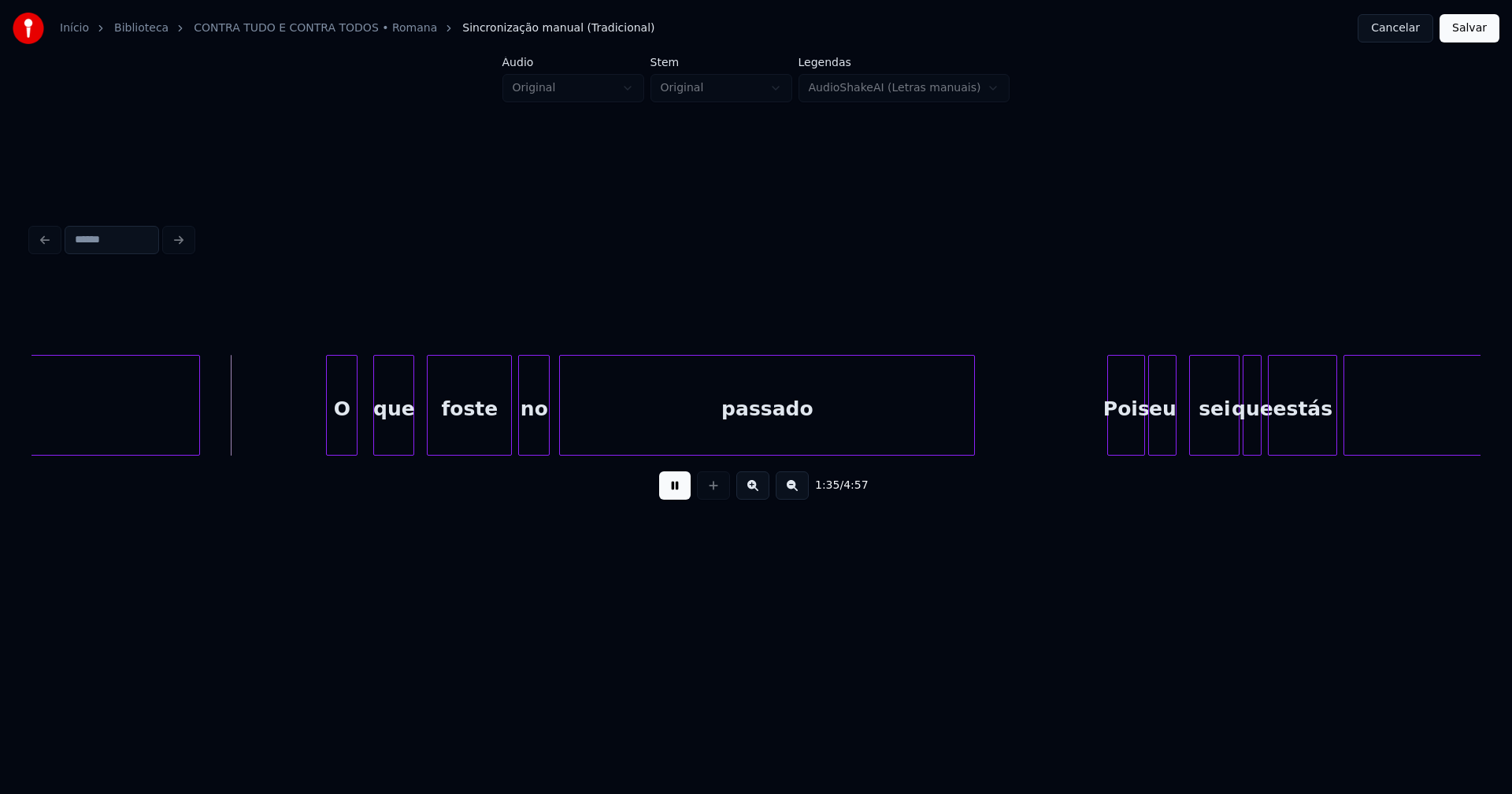
click at [346, 441] on div "O" at bounding box center [342, 409] width 29 height 107
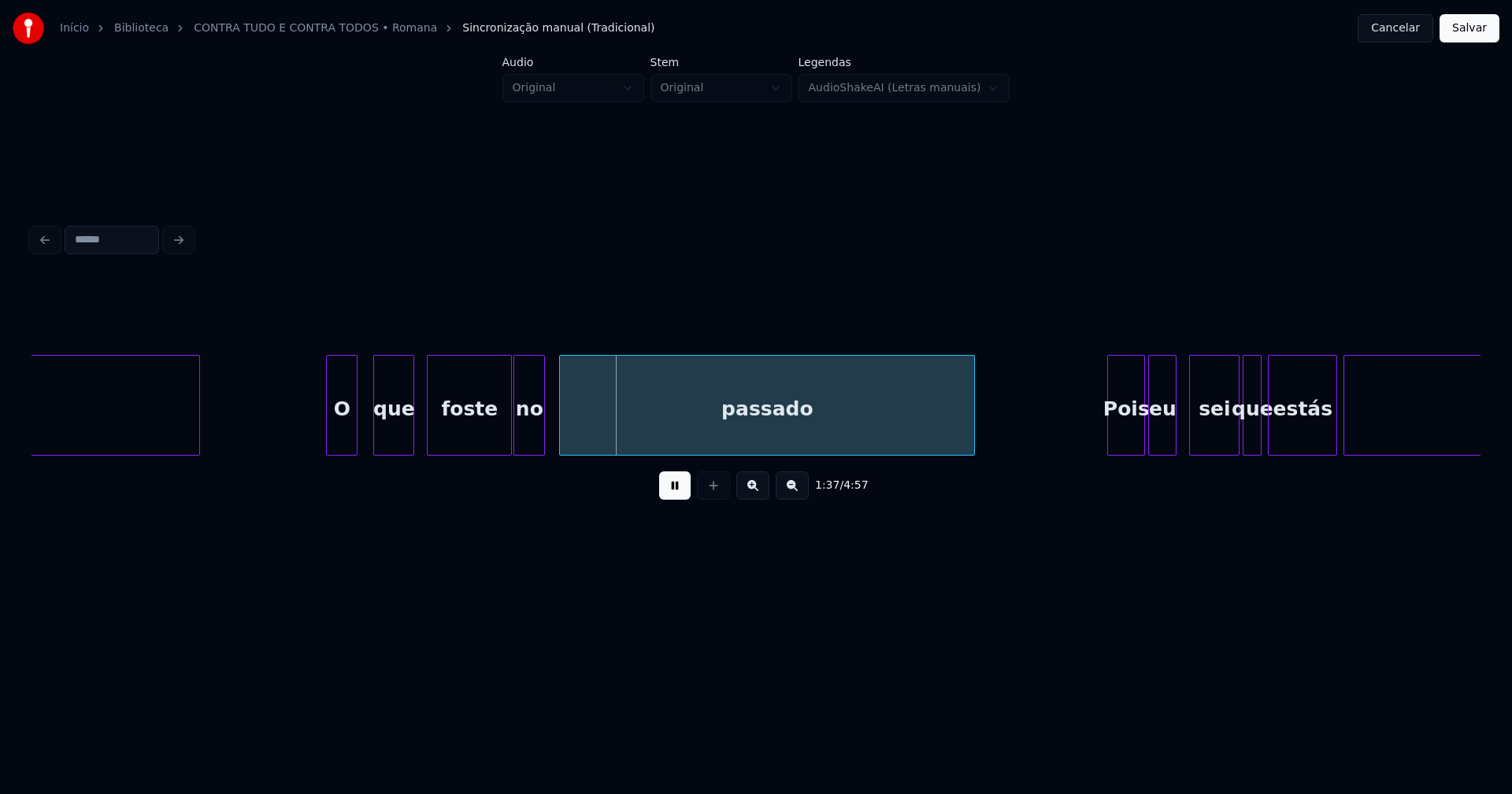
click at [528, 441] on div "no" at bounding box center [529, 409] width 29 height 107
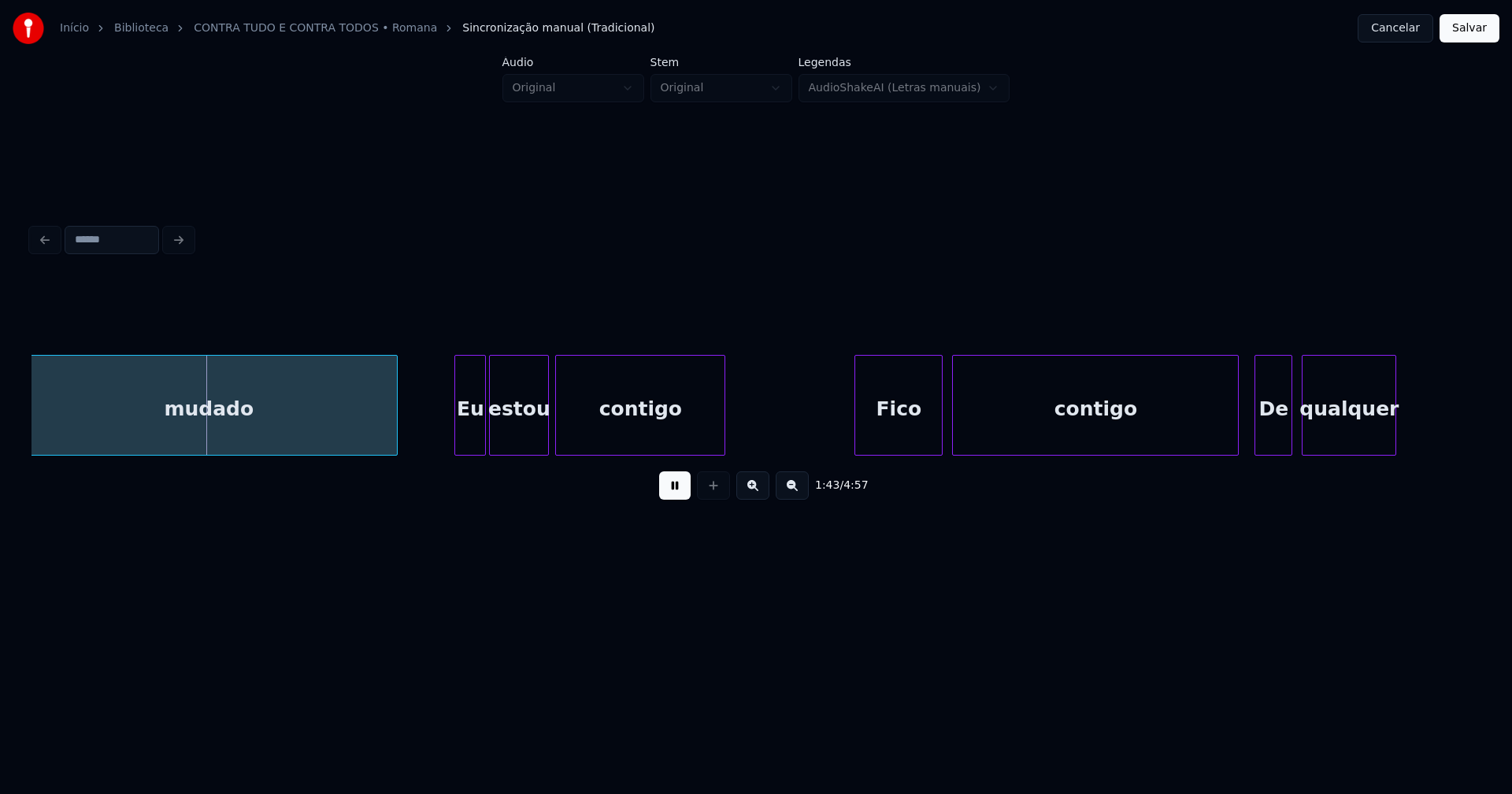
scroll to position [0, 15622]
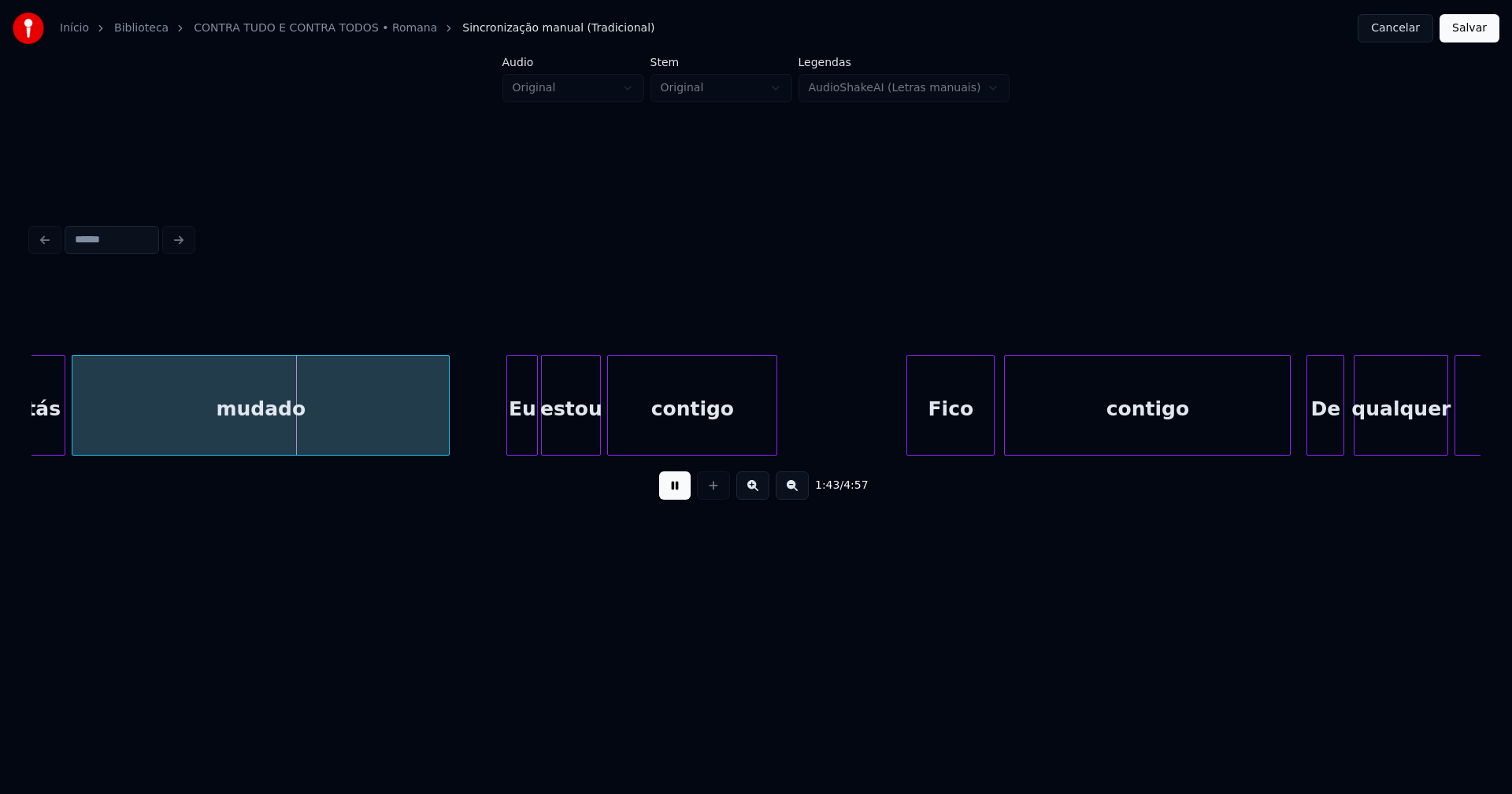
scroll to position [0, 16114]
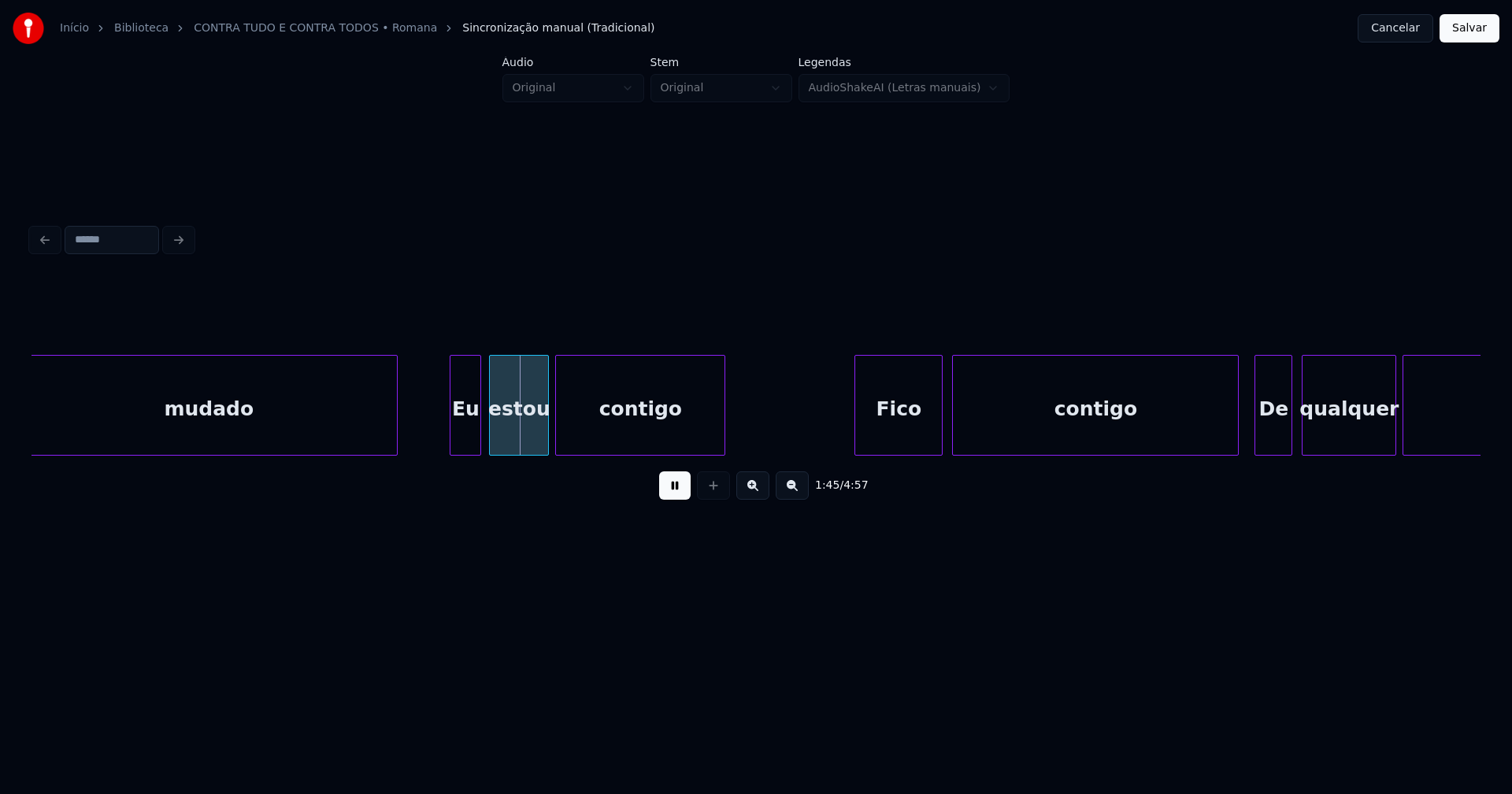
click at [470, 443] on div "Eu" at bounding box center [465, 409] width 29 height 107
click at [475, 439] on div at bounding box center [473, 405] width 5 height 99
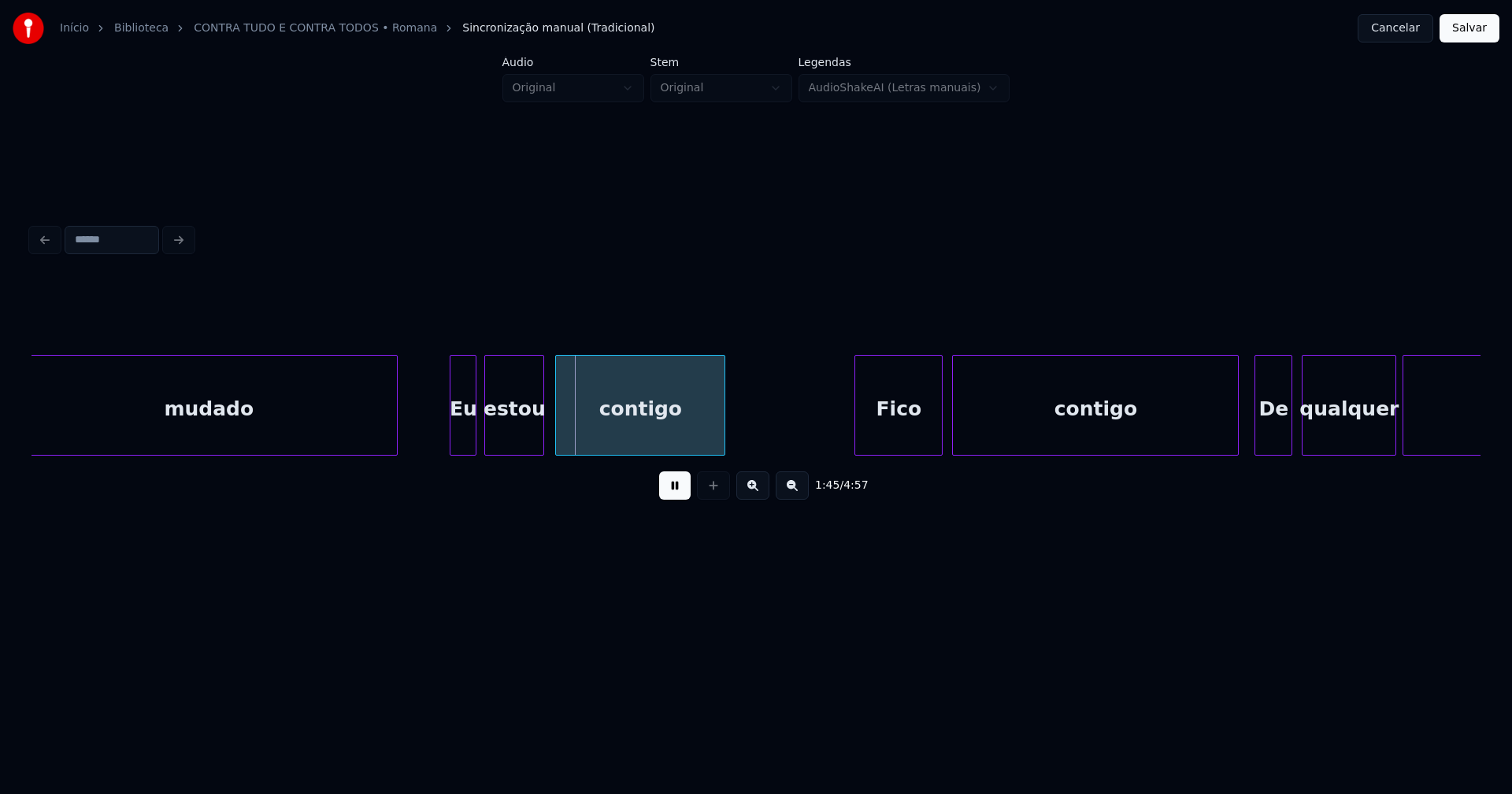
click at [507, 435] on div "estou" at bounding box center [513, 409] width 58 height 107
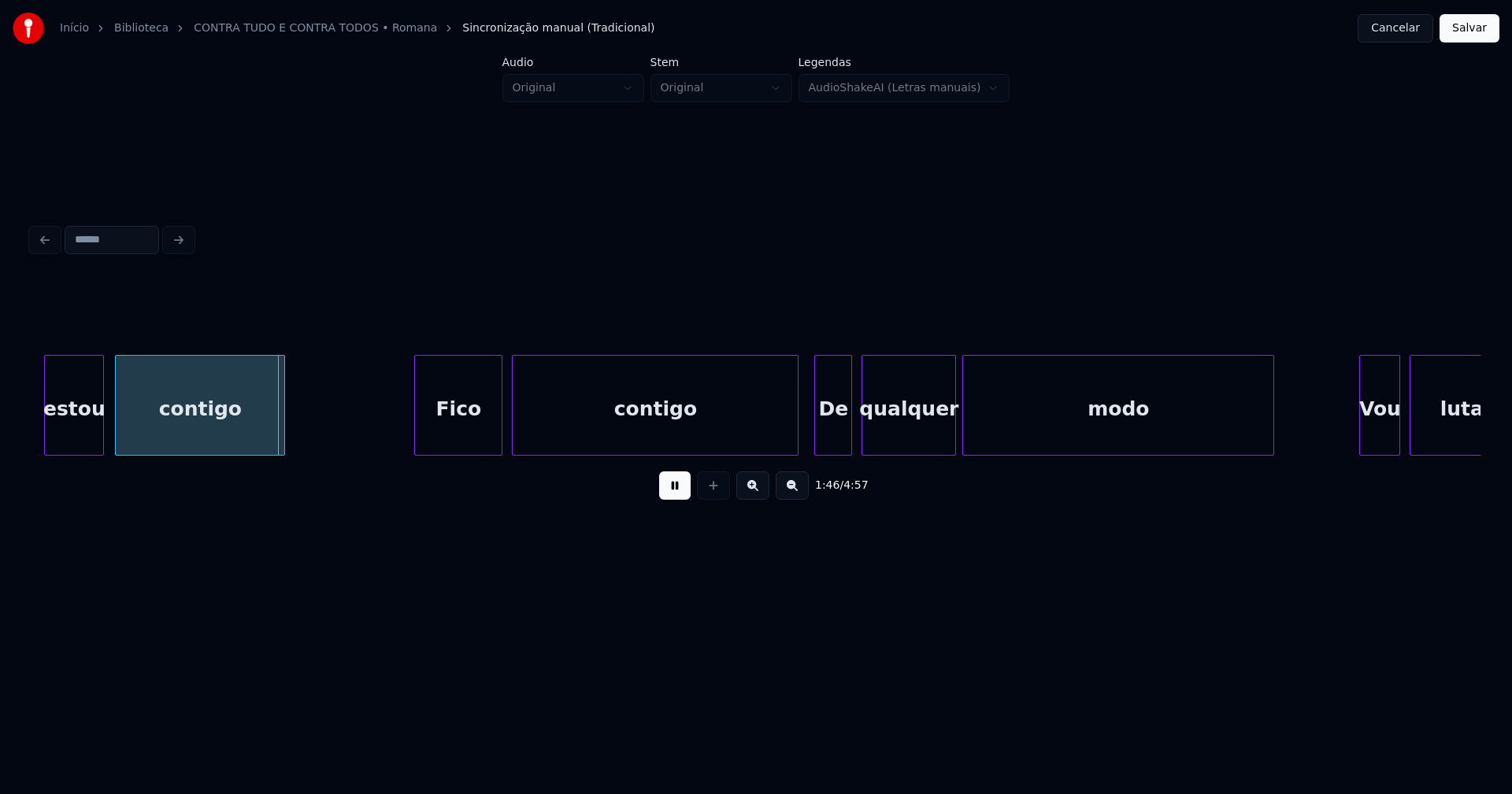
scroll to position [0, 16581]
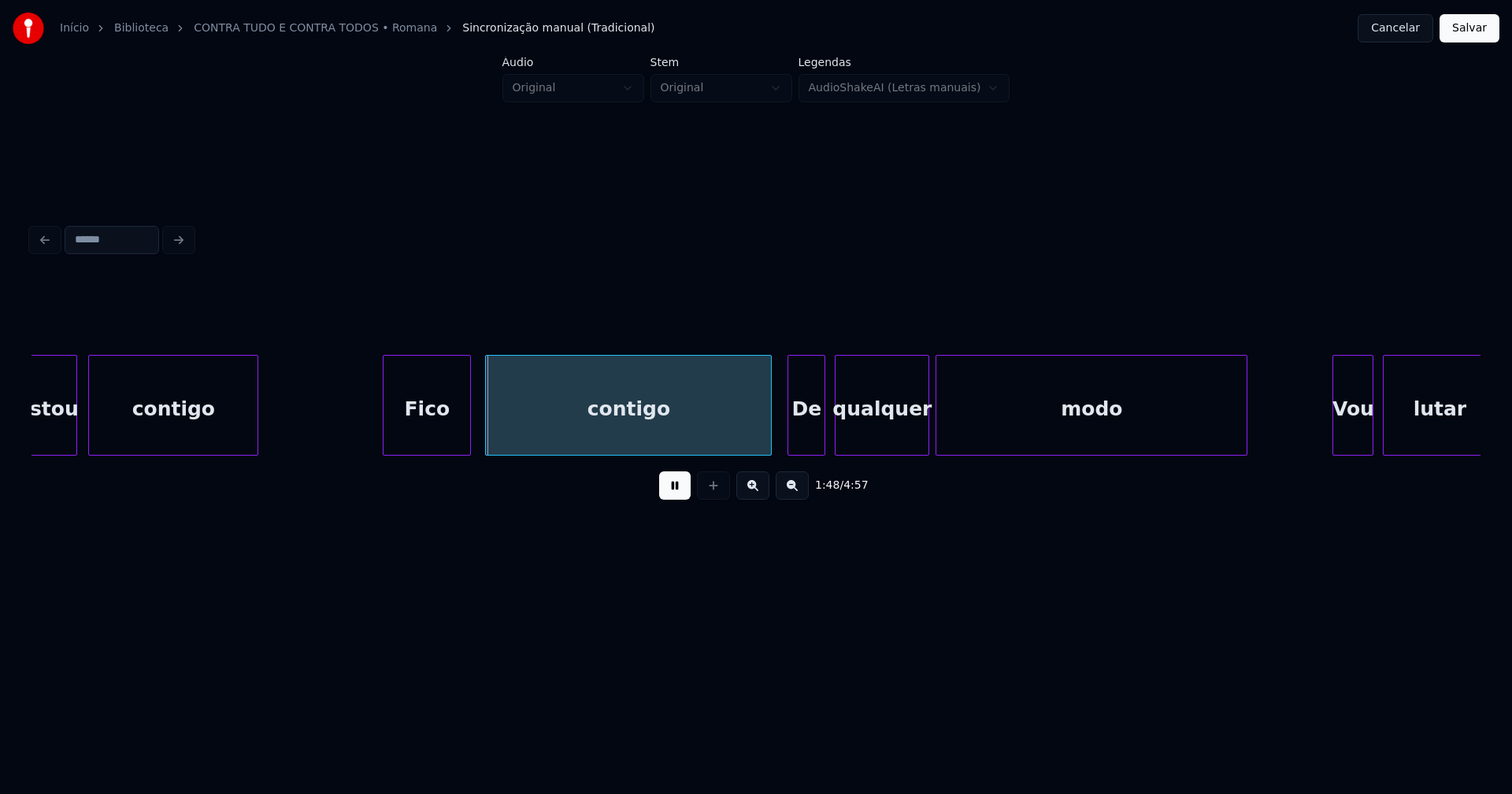
click at [423, 447] on div "Fico" at bounding box center [427, 409] width 87 height 107
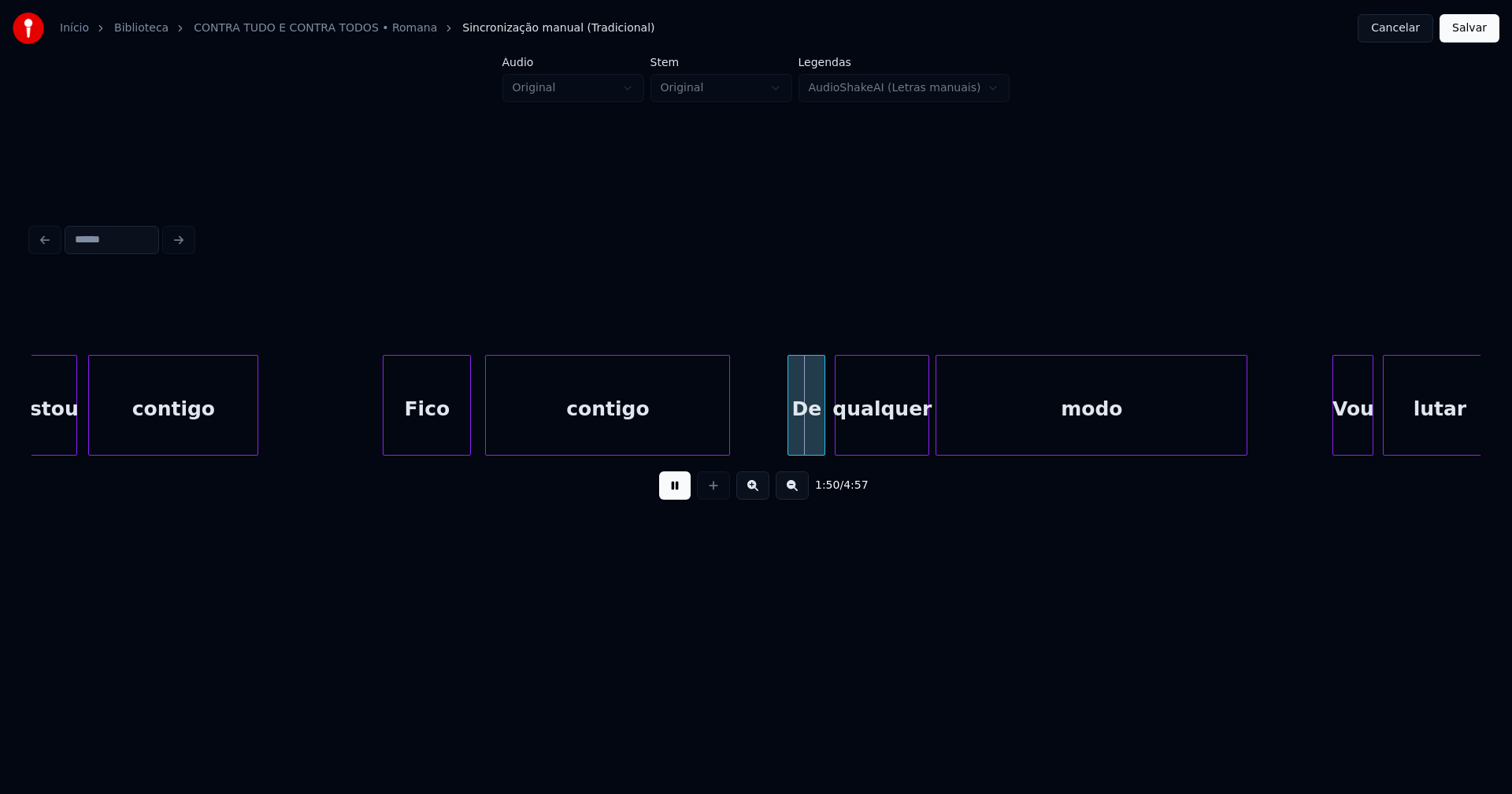
click at [726, 450] on div "estou contigo Fico contigo De qualquer modo Vou lutar" at bounding box center [756, 404] width 1449 height 100
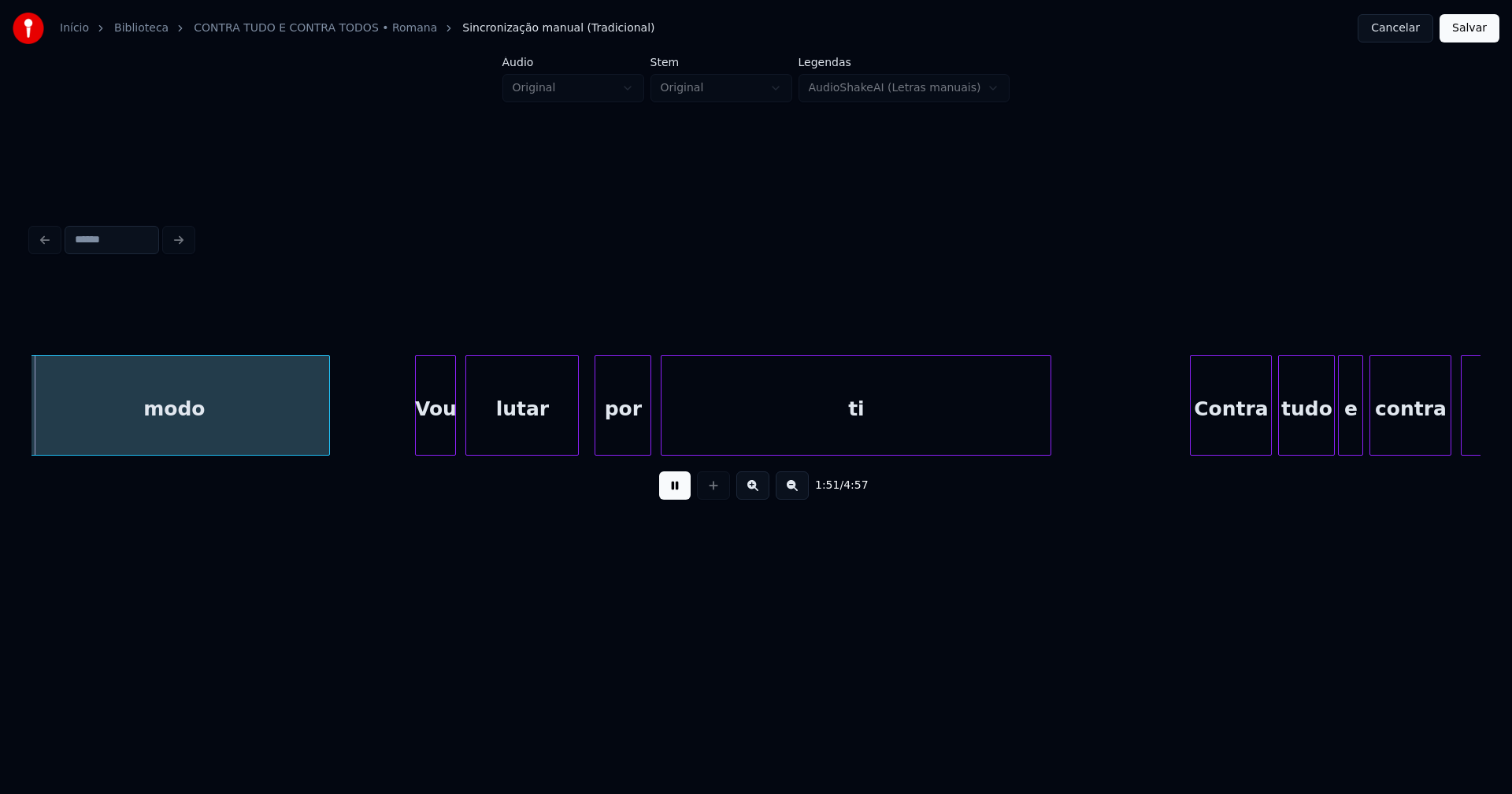
scroll to position [0, 17498]
click at [439, 441] on div "Vou" at bounding box center [432, 409] width 40 height 107
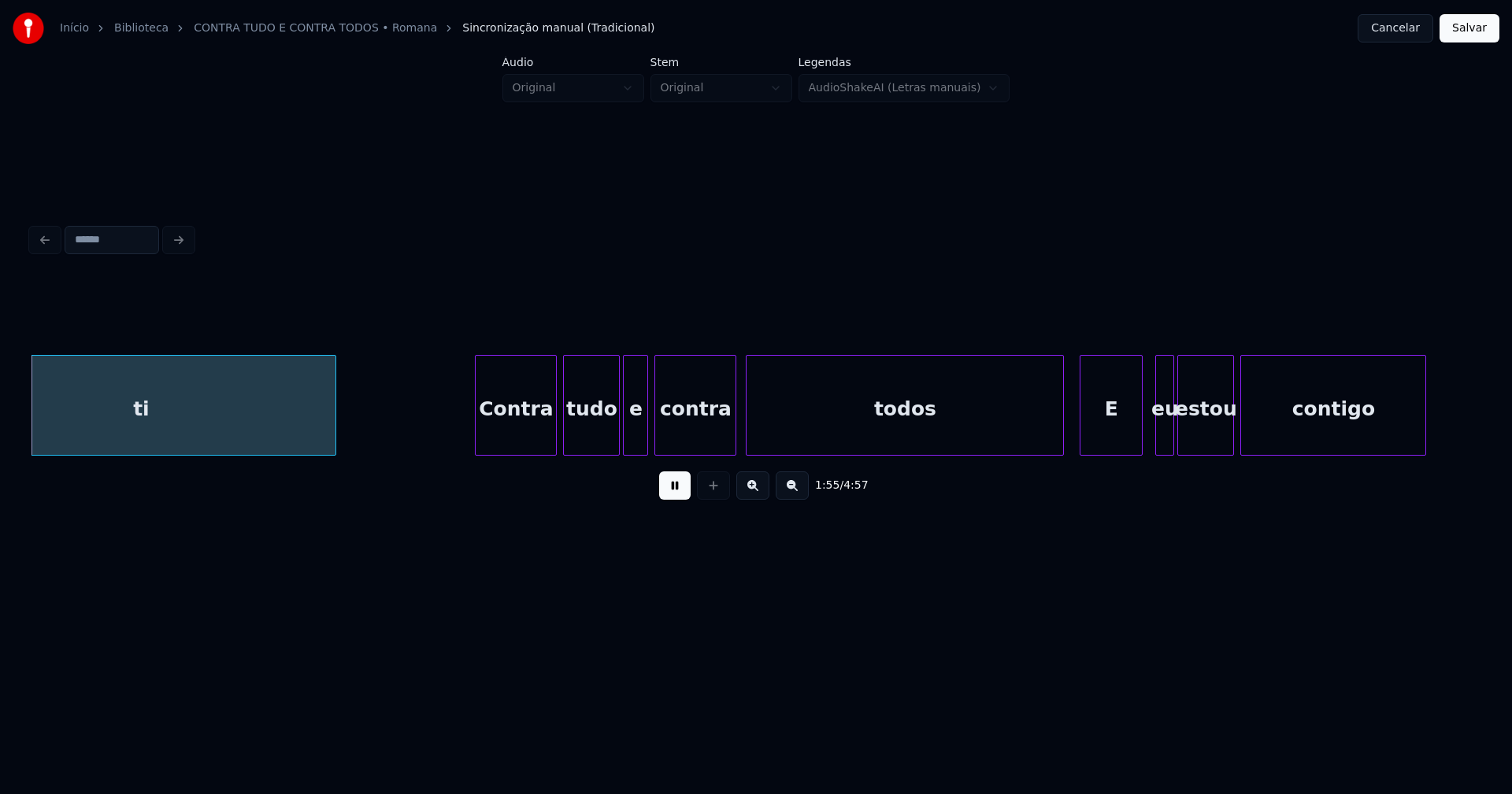
scroll to position [0, 18214]
click at [513, 438] on div "Contra" at bounding box center [510, 409] width 80 height 107
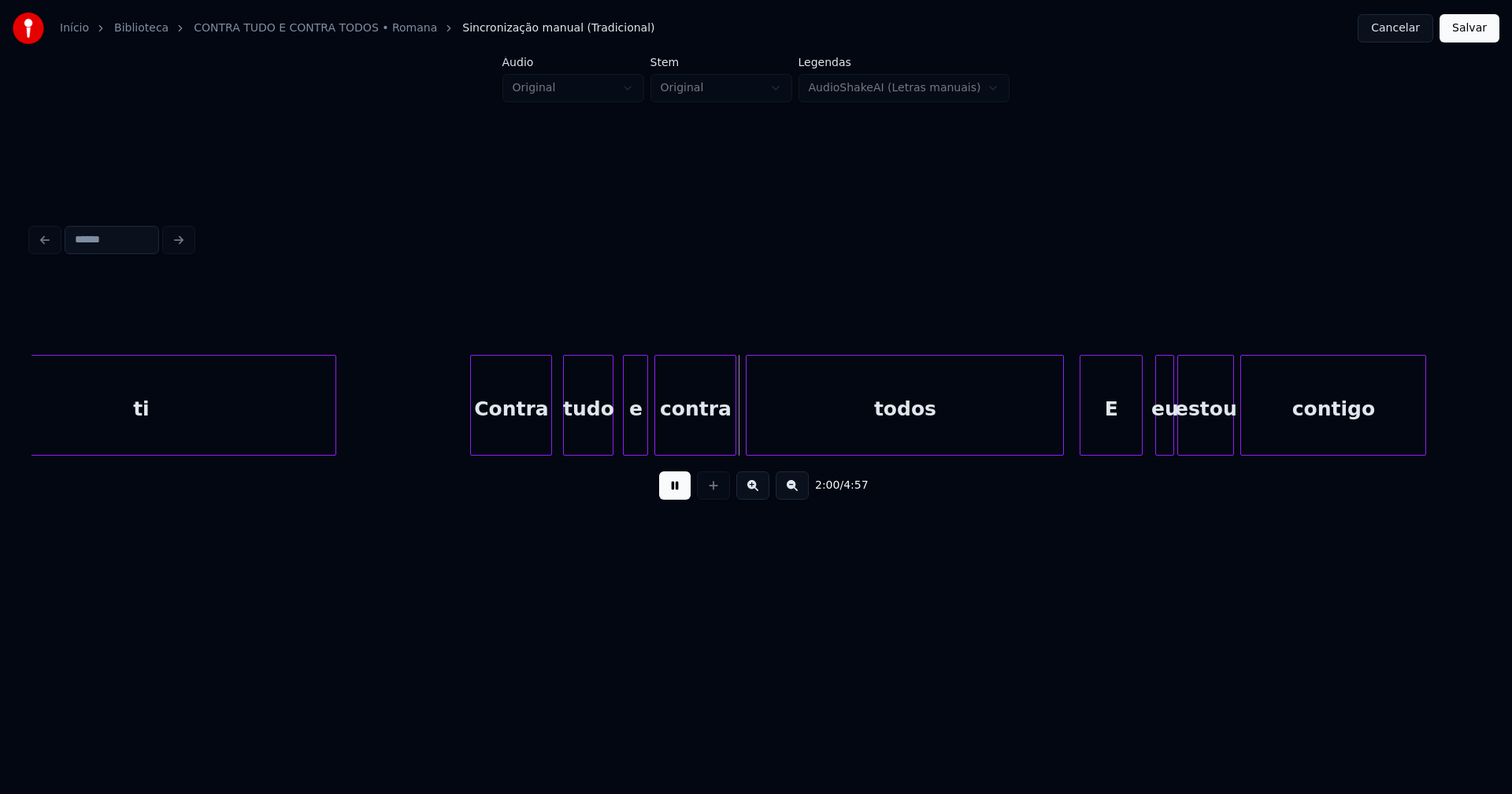
click at [609, 444] on div at bounding box center [610, 405] width 5 height 99
click at [632, 439] on div "e" at bounding box center [628, 409] width 24 height 107
click at [1050, 441] on div at bounding box center [1050, 405] width 5 height 99
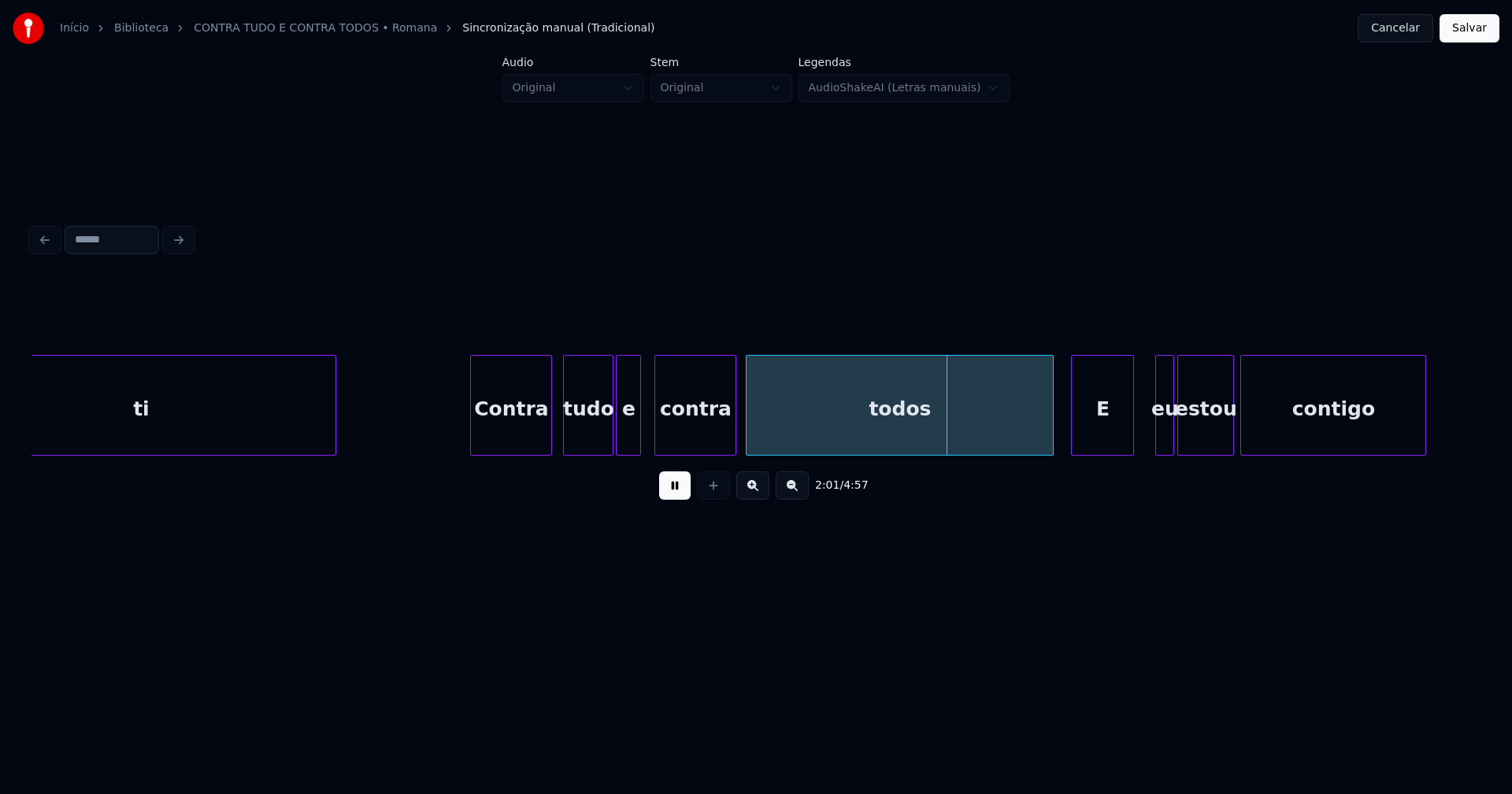
click at [1099, 438] on div "E" at bounding box center [1102, 409] width 62 height 107
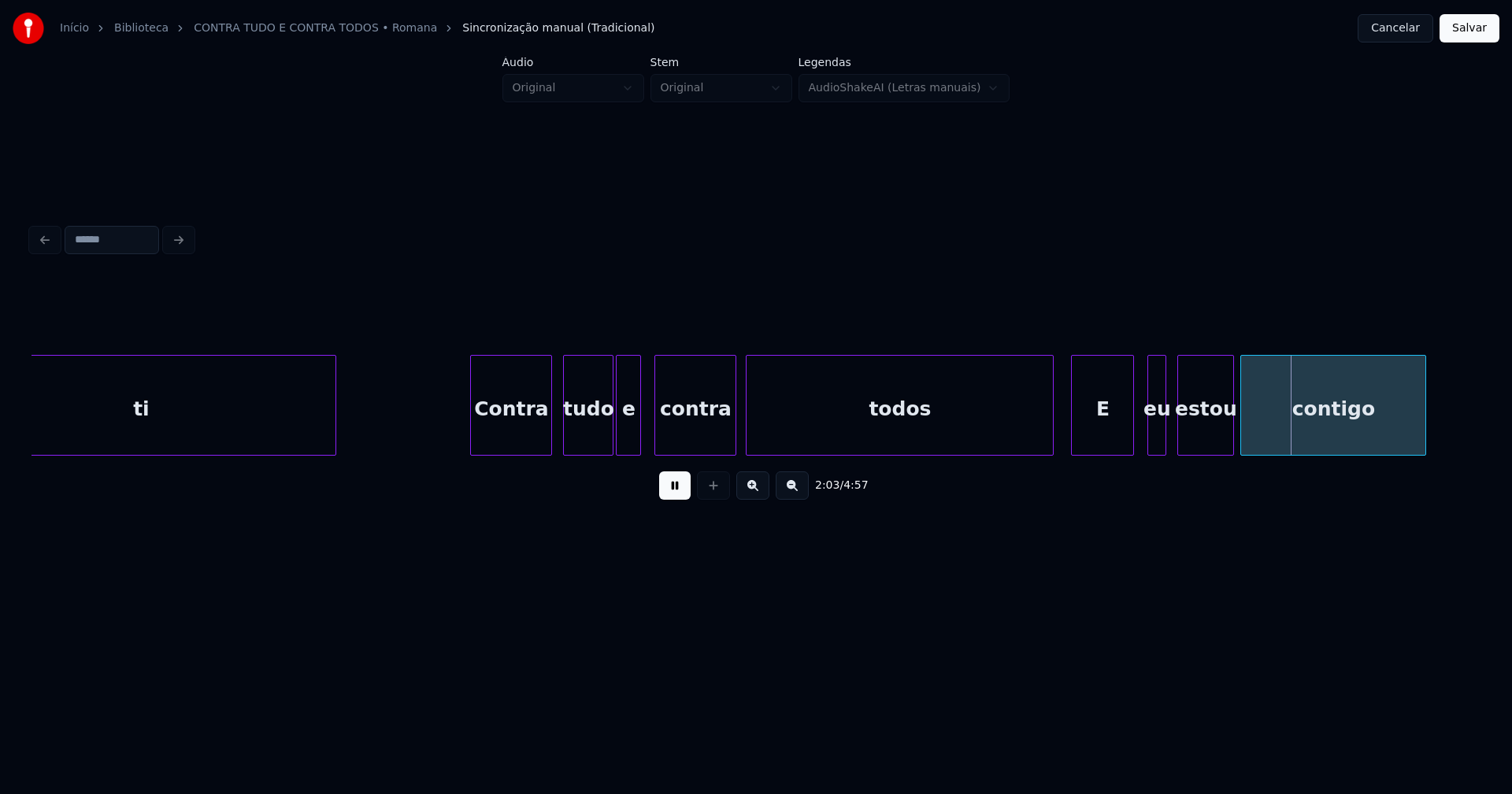
click at [1155, 443] on div "eu" at bounding box center [1156, 409] width 18 height 107
click at [1196, 441] on div "estou" at bounding box center [1201, 409] width 55 height 107
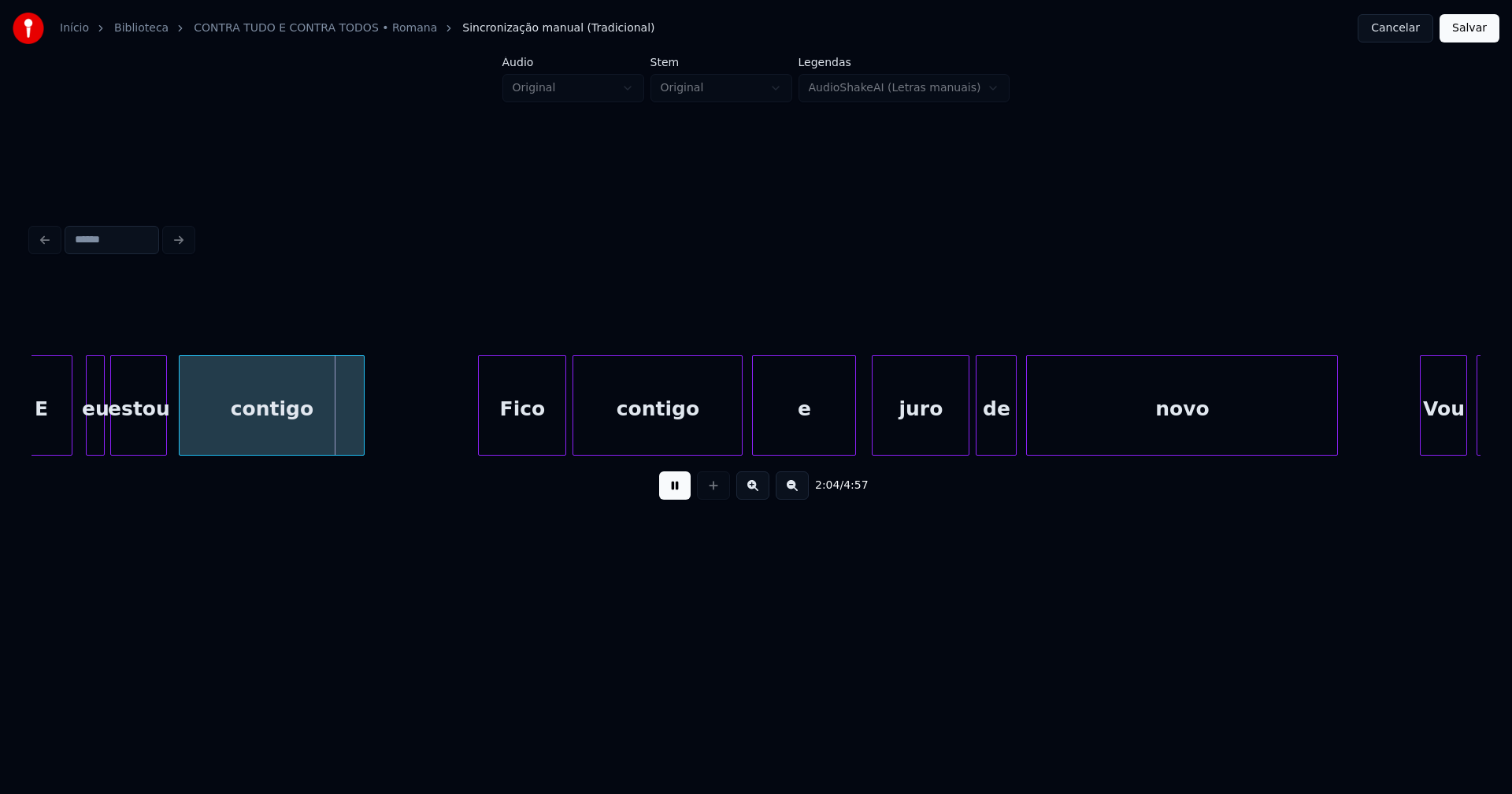
scroll to position [0, 19301]
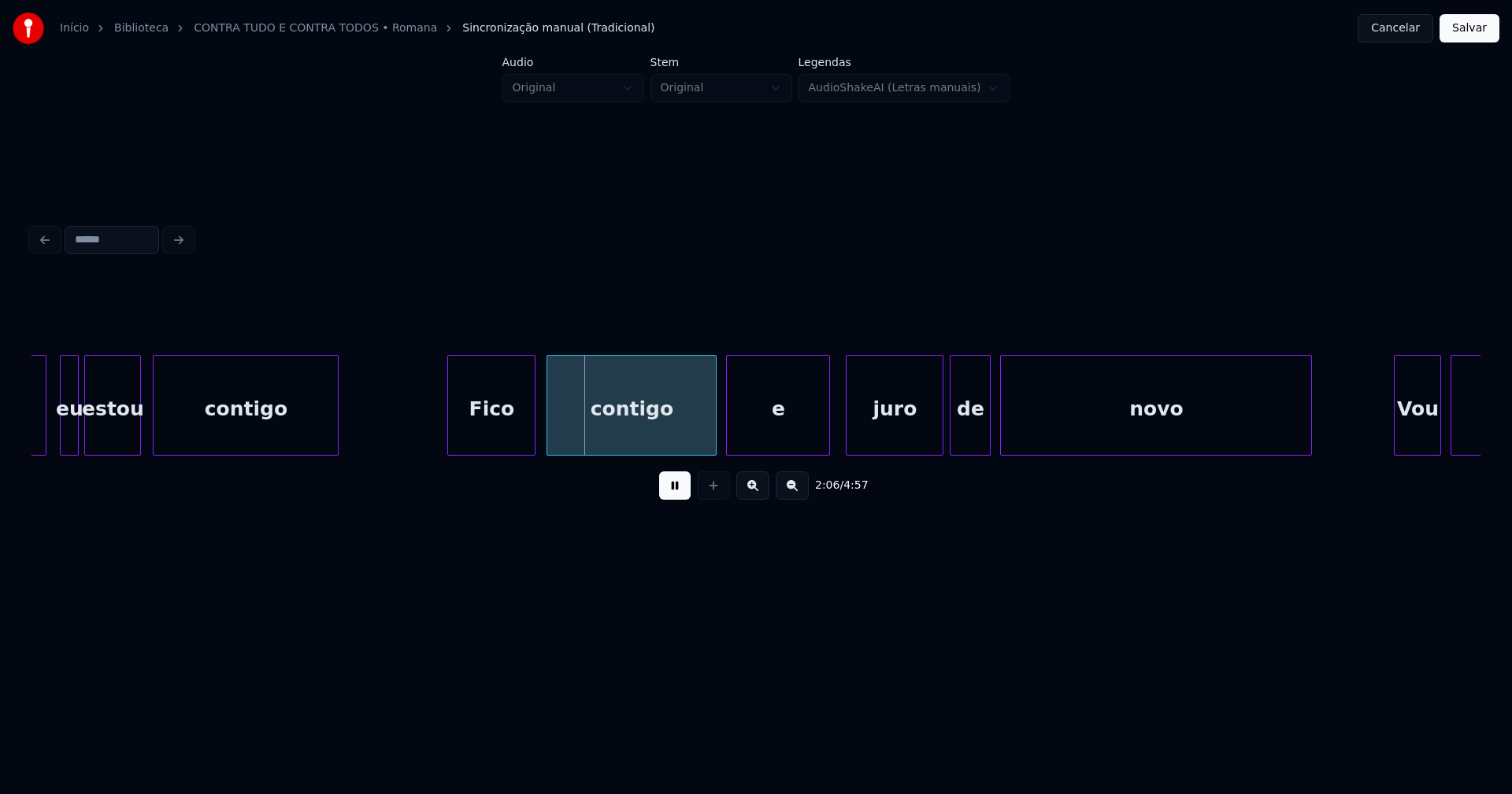
click at [510, 436] on div "Fico" at bounding box center [491, 409] width 87 height 107
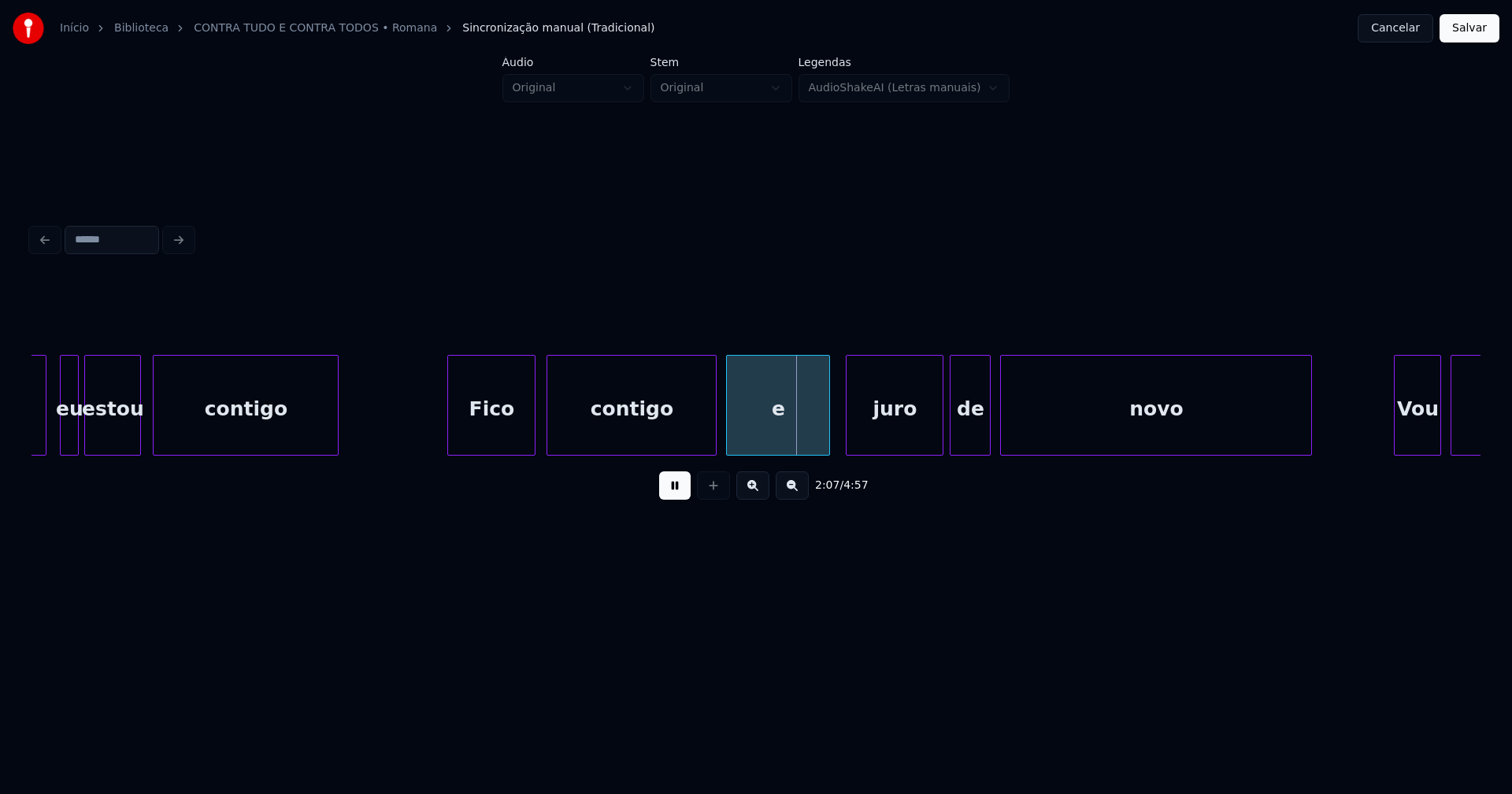
click at [675, 493] on button at bounding box center [674, 485] width 31 height 29
click at [691, 436] on div at bounding box center [691, 405] width 5 height 99
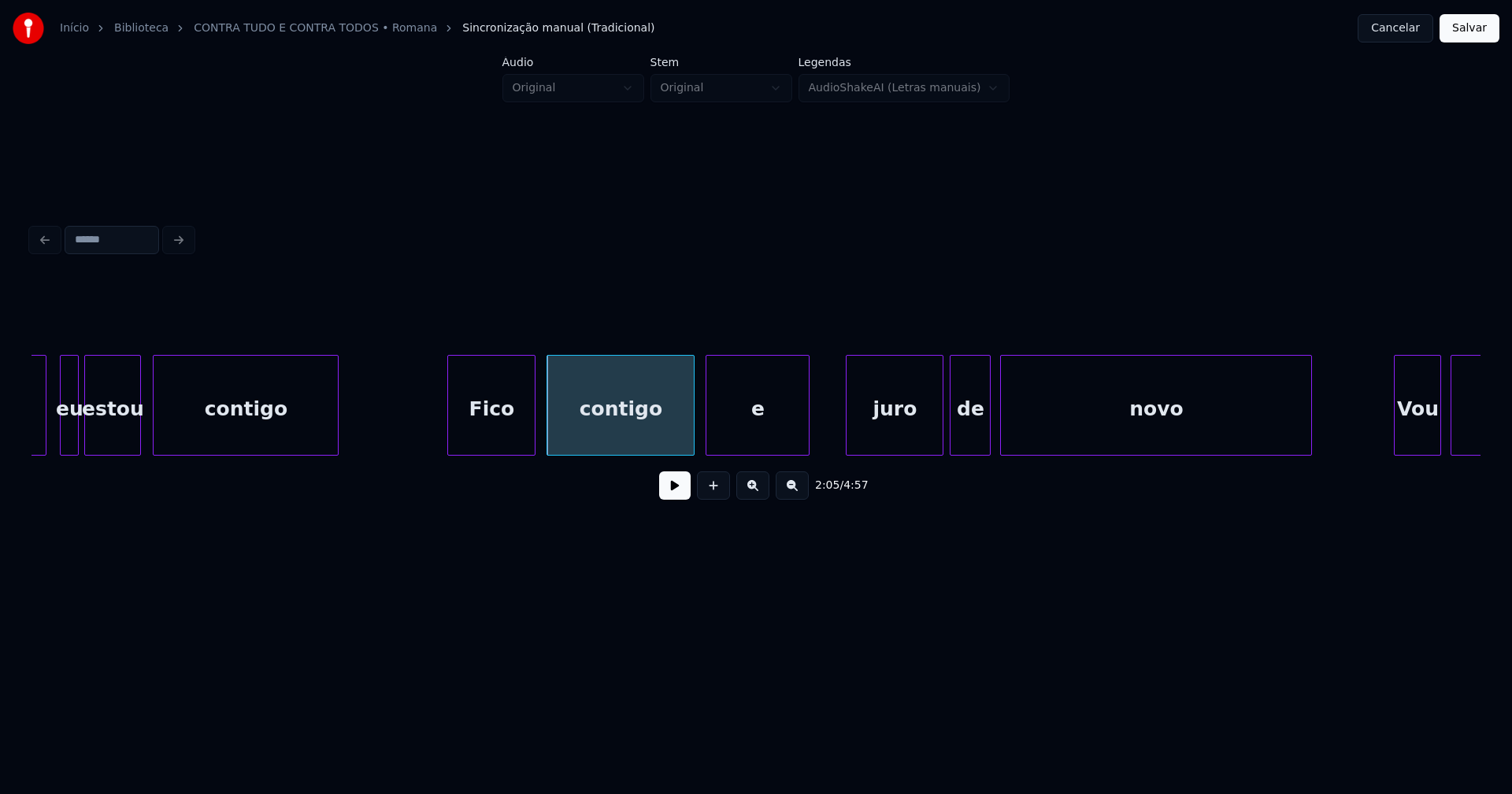
click at [725, 438] on div "e" at bounding box center [757, 409] width 102 height 107
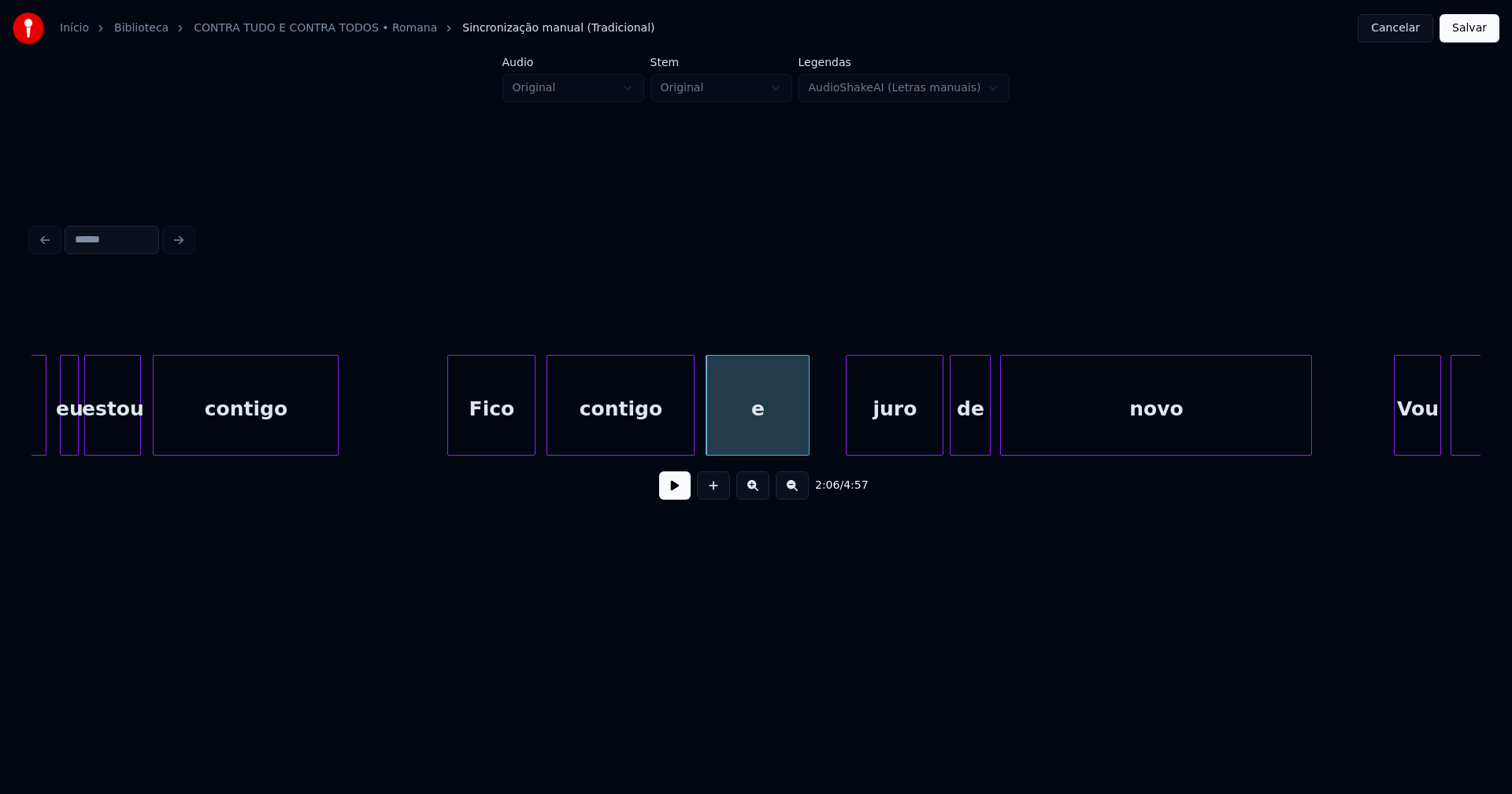
click at [675, 496] on button at bounding box center [674, 485] width 31 height 29
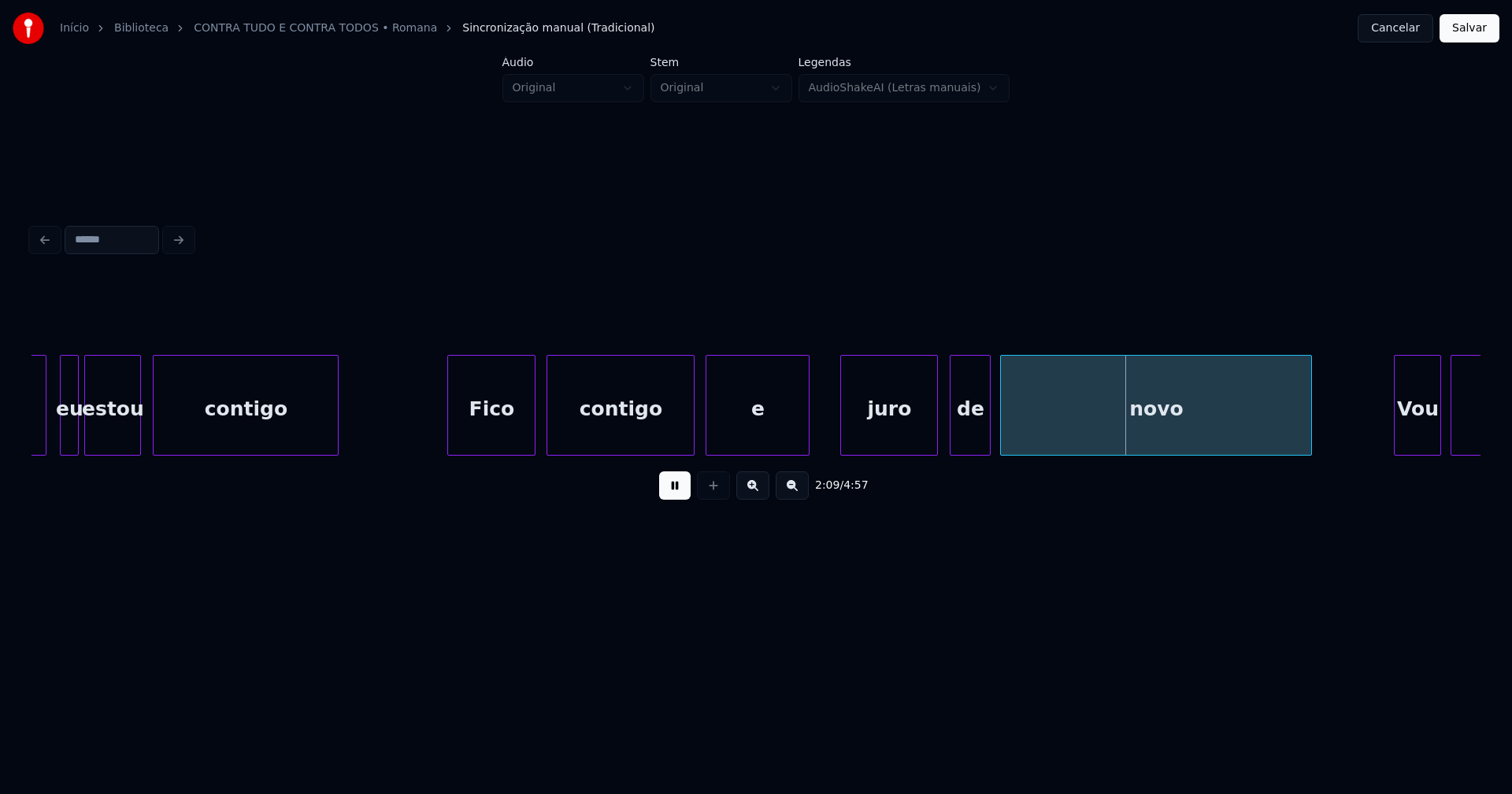
click at [899, 423] on div "juro" at bounding box center [889, 409] width 96 height 107
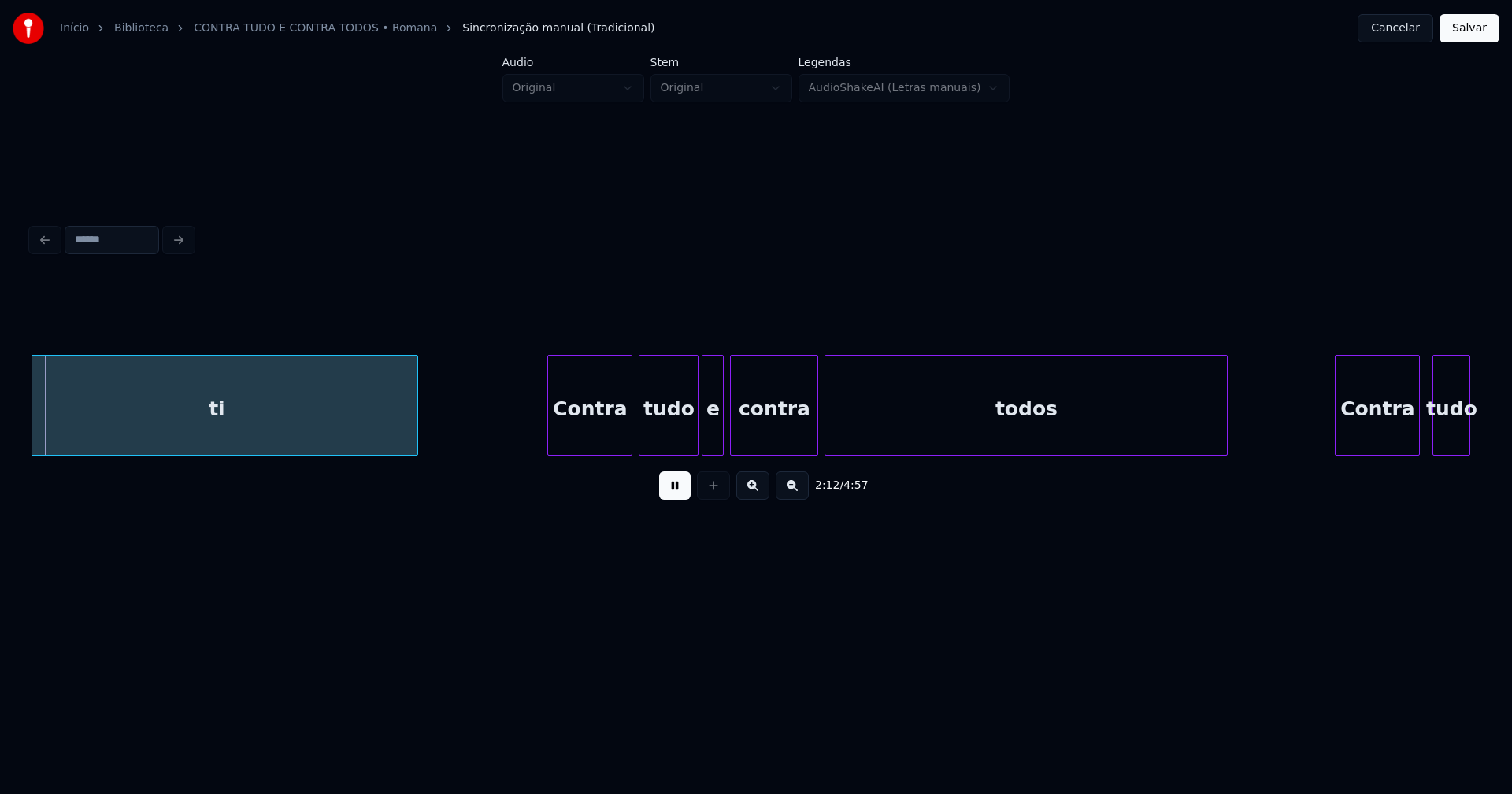
scroll to position [0, 20931]
click at [598, 441] on div "Contra" at bounding box center [582, 409] width 84 height 107
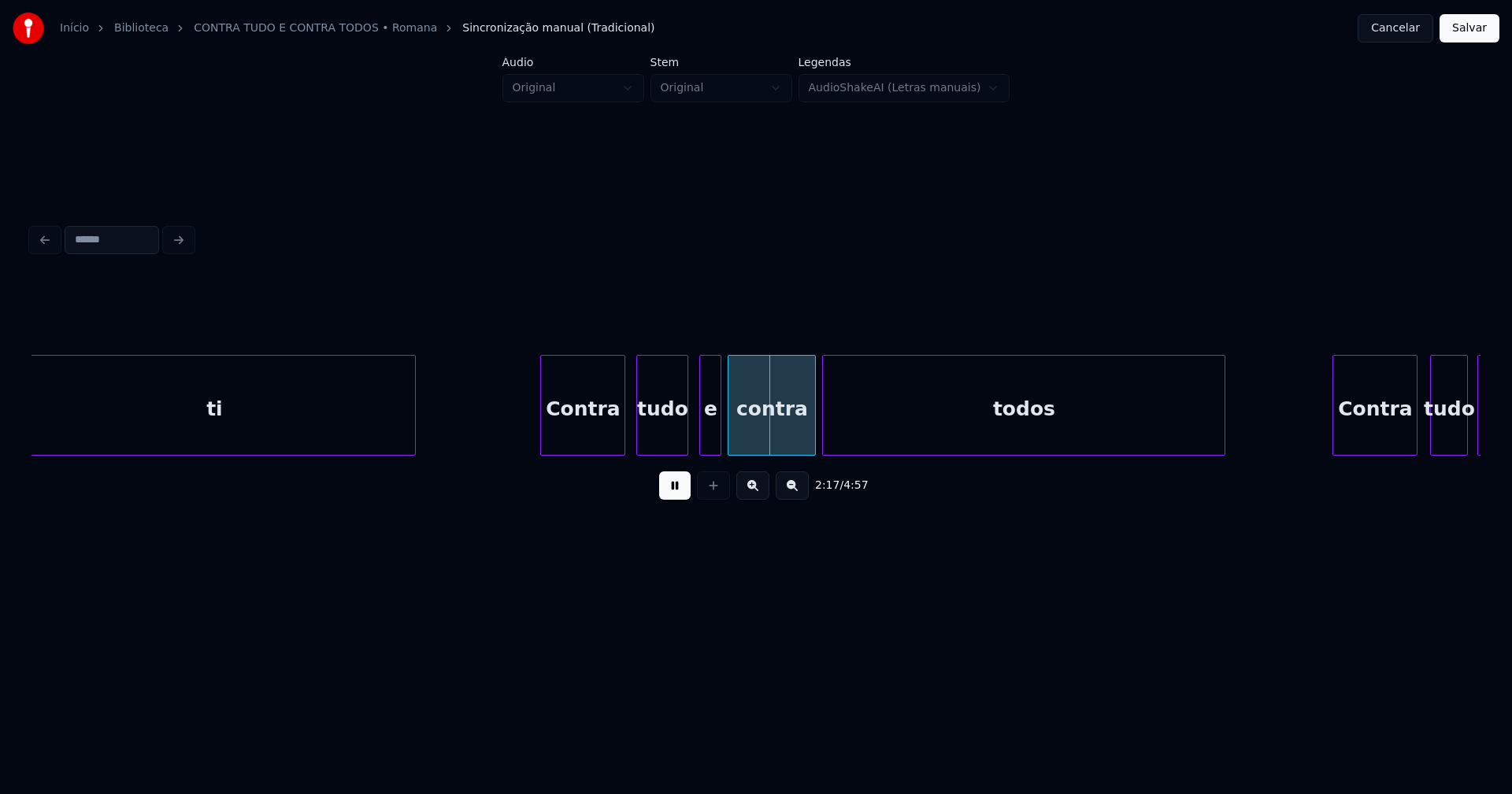
click at [687, 438] on div at bounding box center [685, 405] width 5 height 99
click at [706, 440] on div "e" at bounding box center [705, 409] width 20 height 107
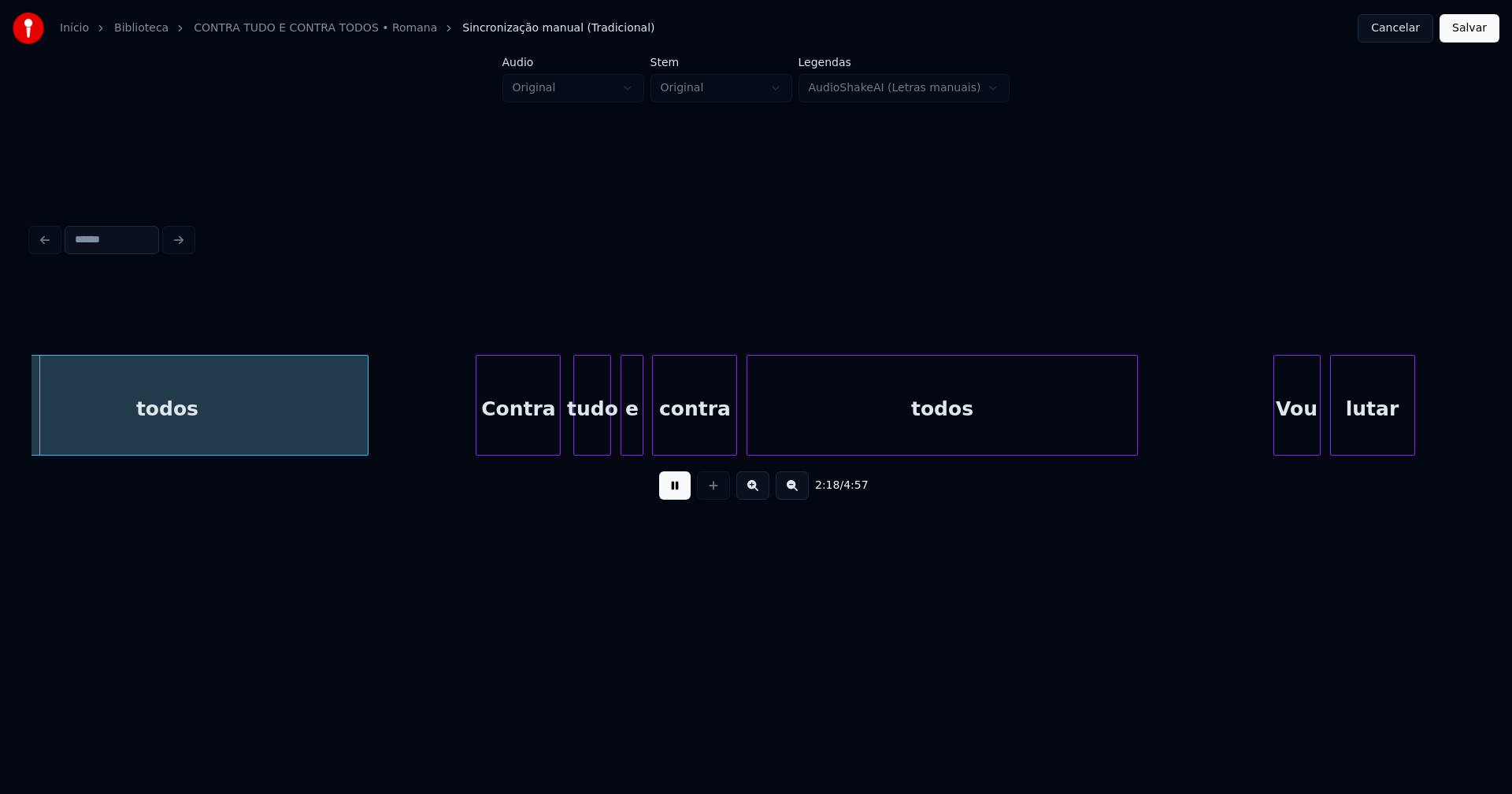
scroll to position [0, 21814]
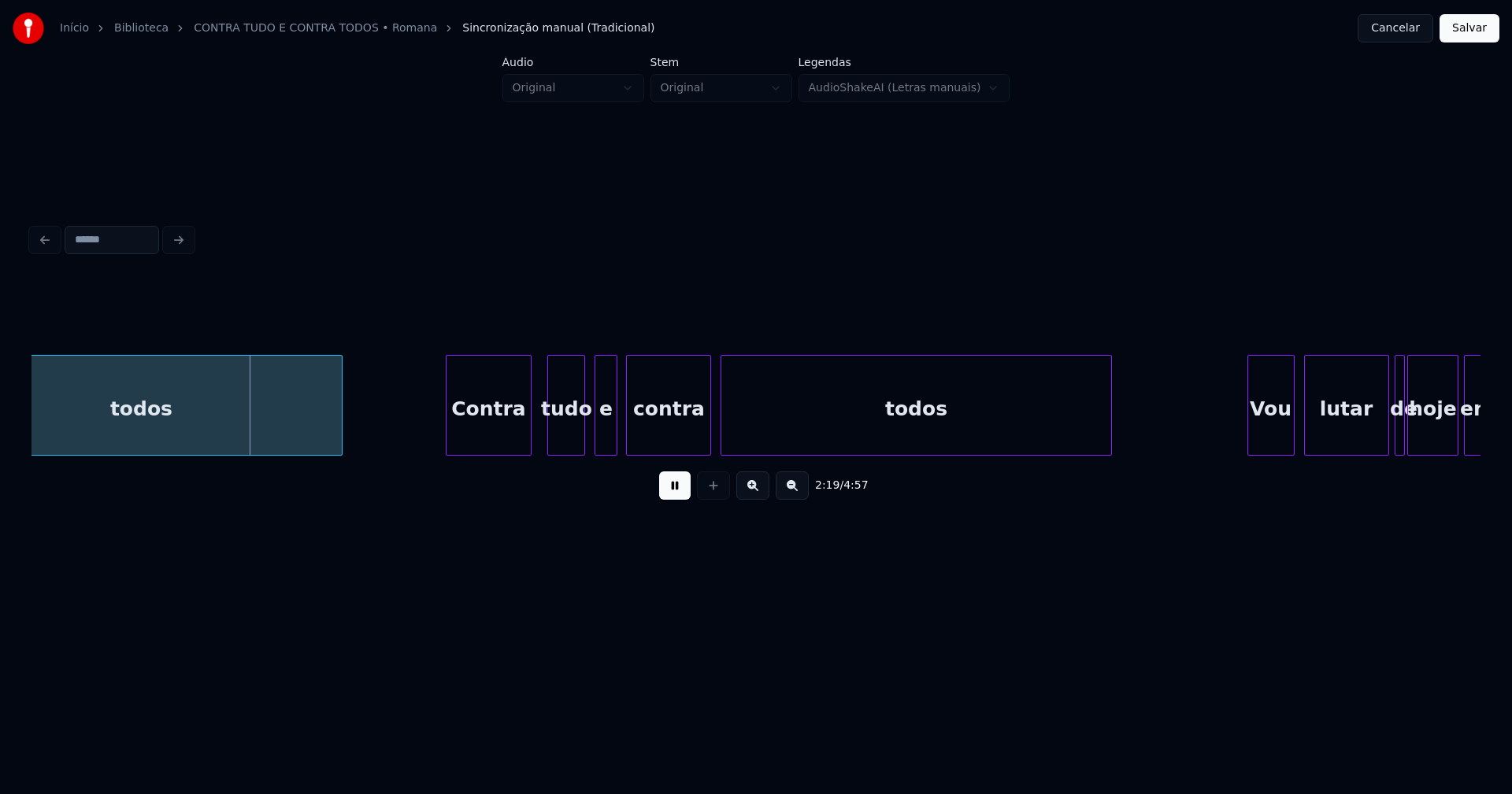
click at [506, 435] on div "Contra" at bounding box center [488, 409] width 84 height 107
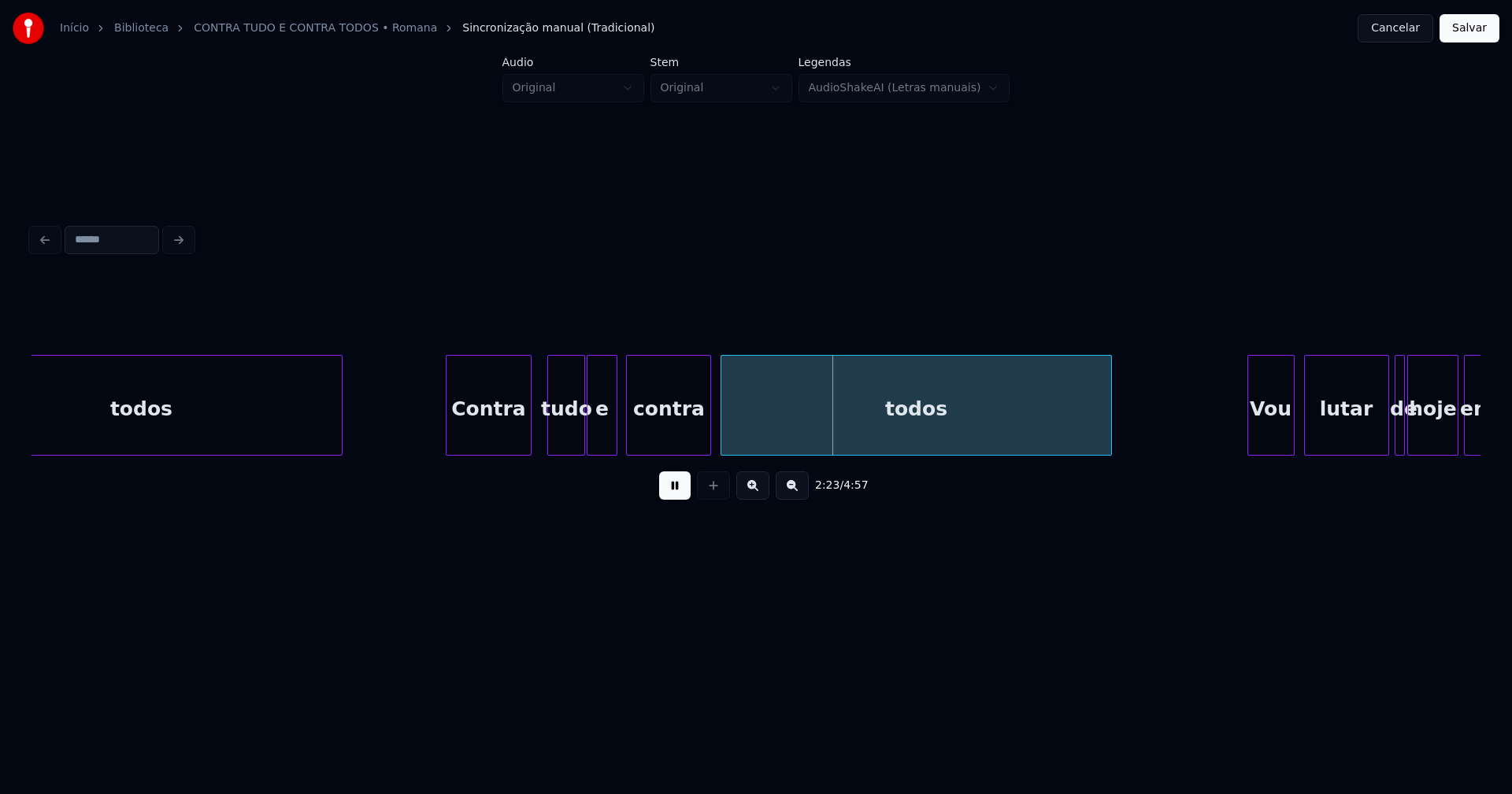
click at [590, 444] on div at bounding box center [590, 405] width 5 height 99
click at [608, 441] on div "e" at bounding box center [601, 409] width 29 height 107
click at [571, 438] on div "tudo" at bounding box center [561, 409] width 36 height 107
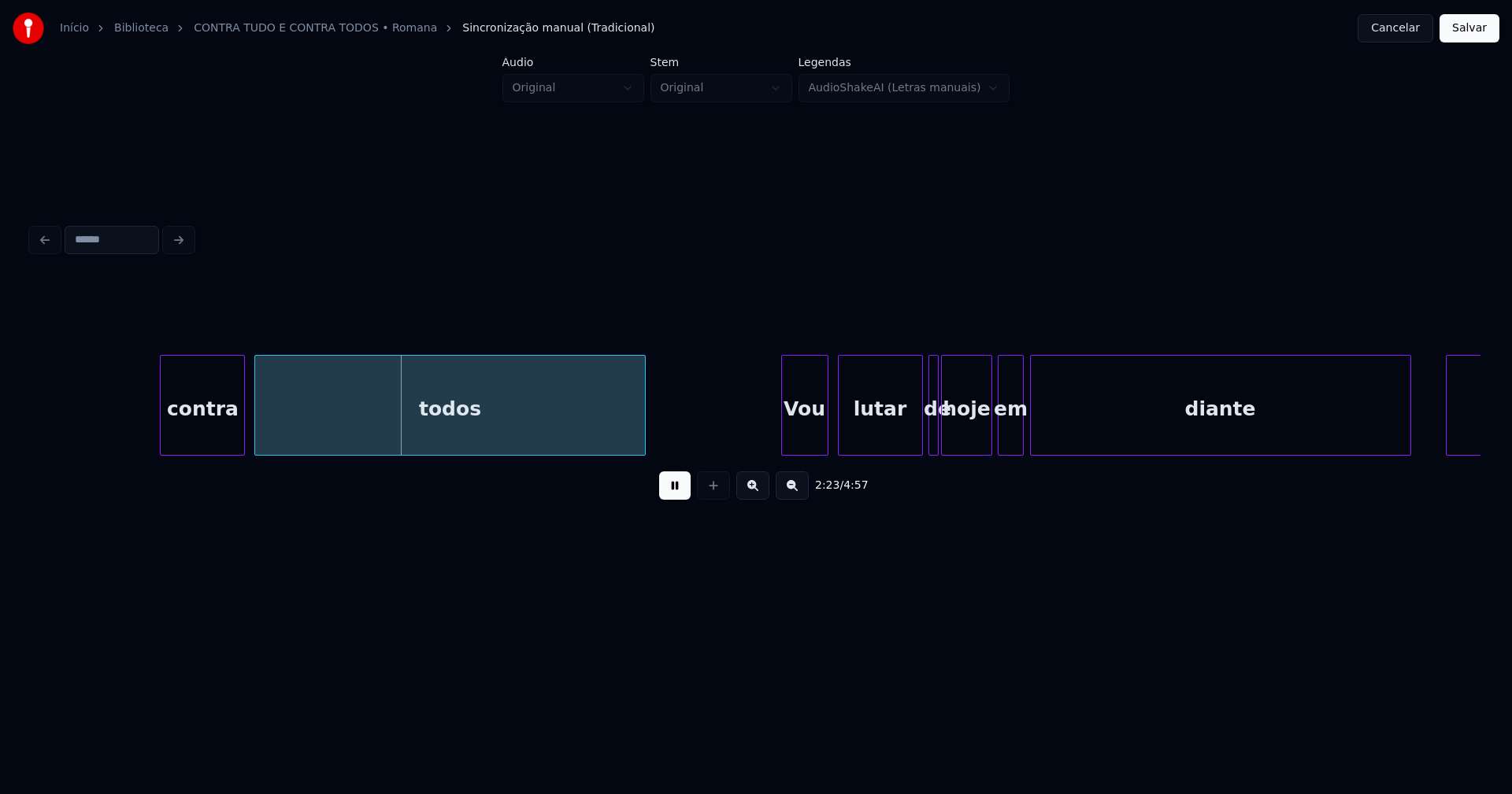
scroll to position [0, 22487]
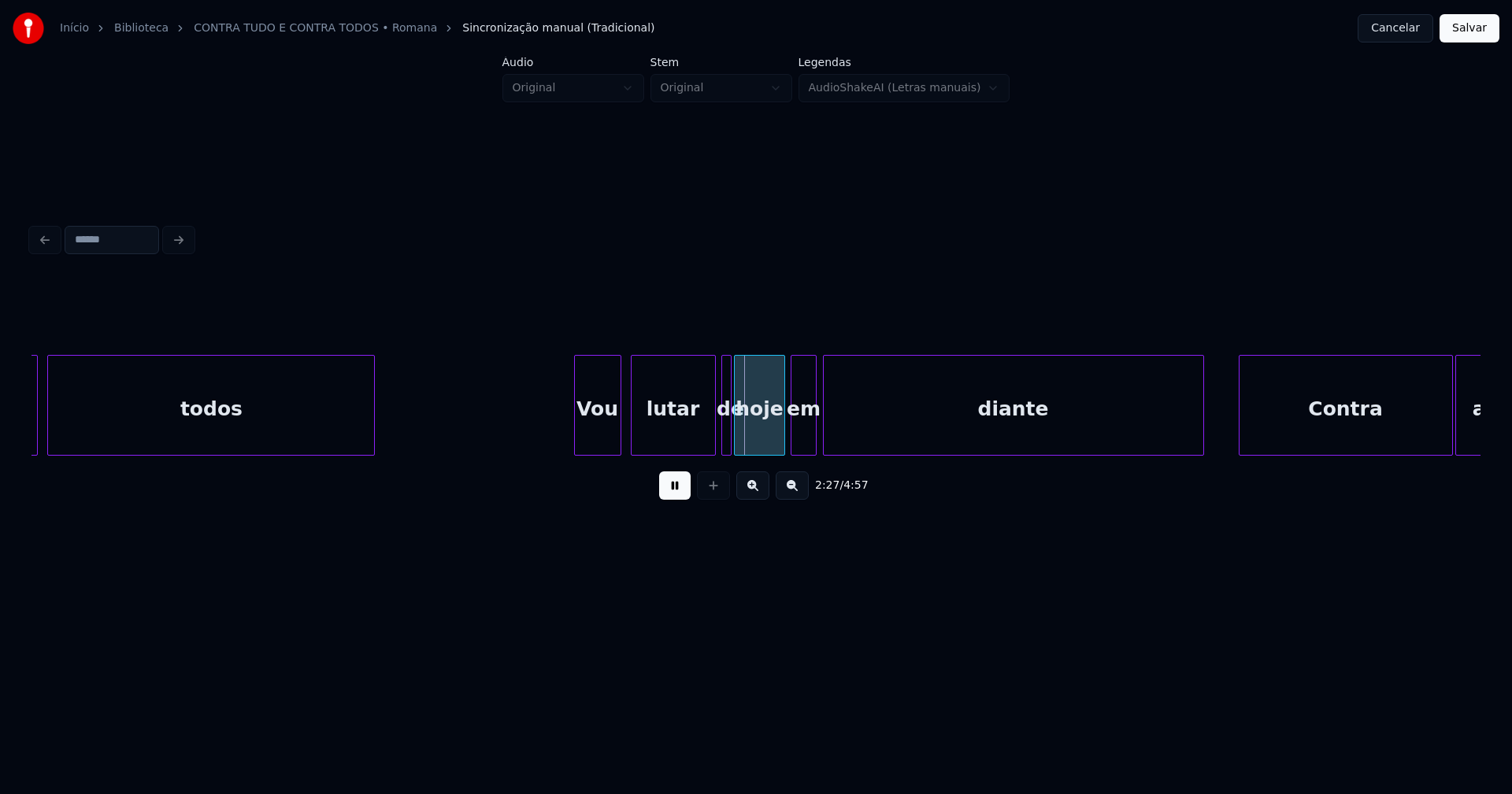
click at [372, 450] on div "contra todos Vou lutar de hoje em diante Contra amigos" at bounding box center [756, 404] width 1449 height 100
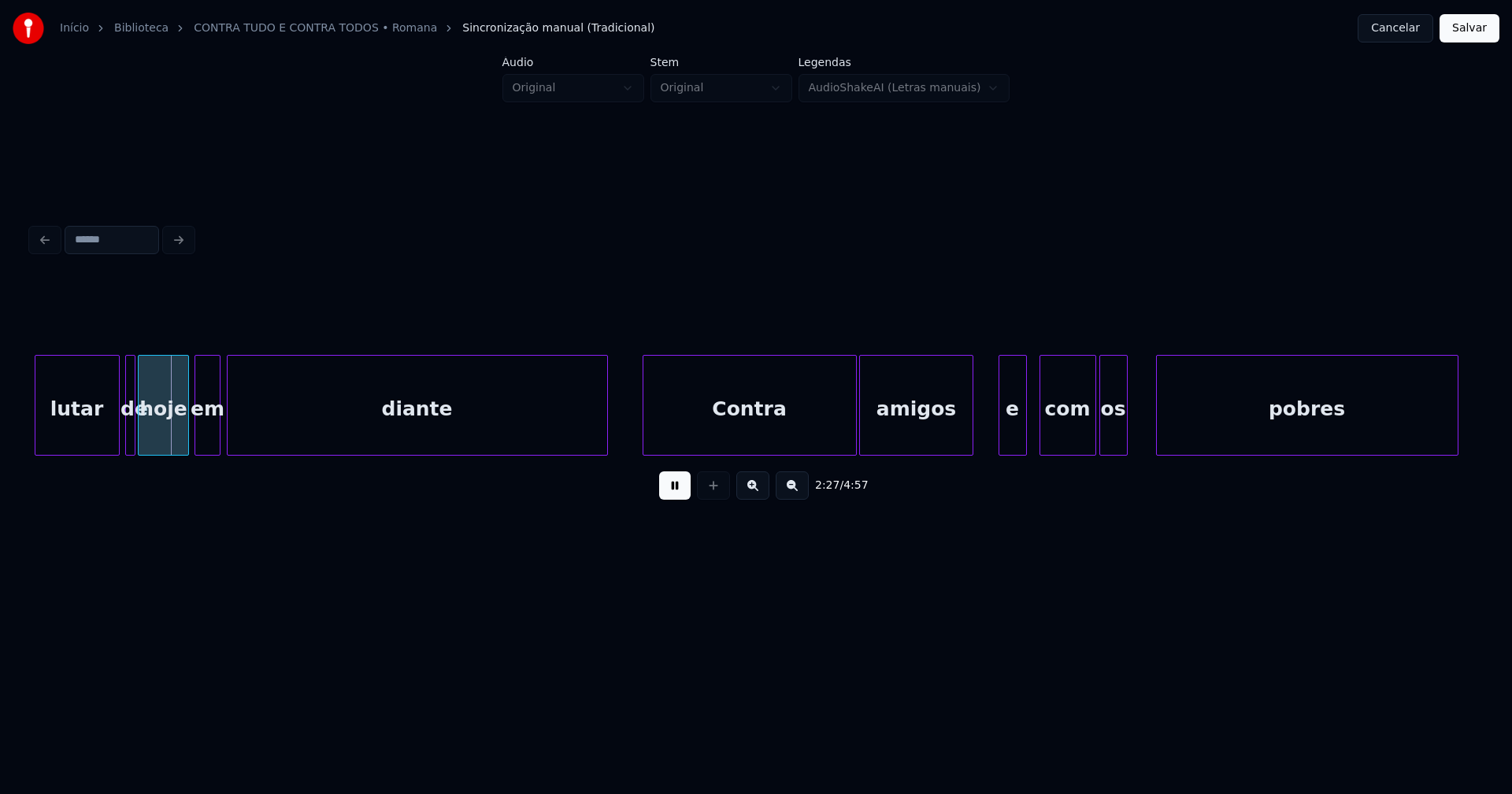
scroll to position [0, 23161]
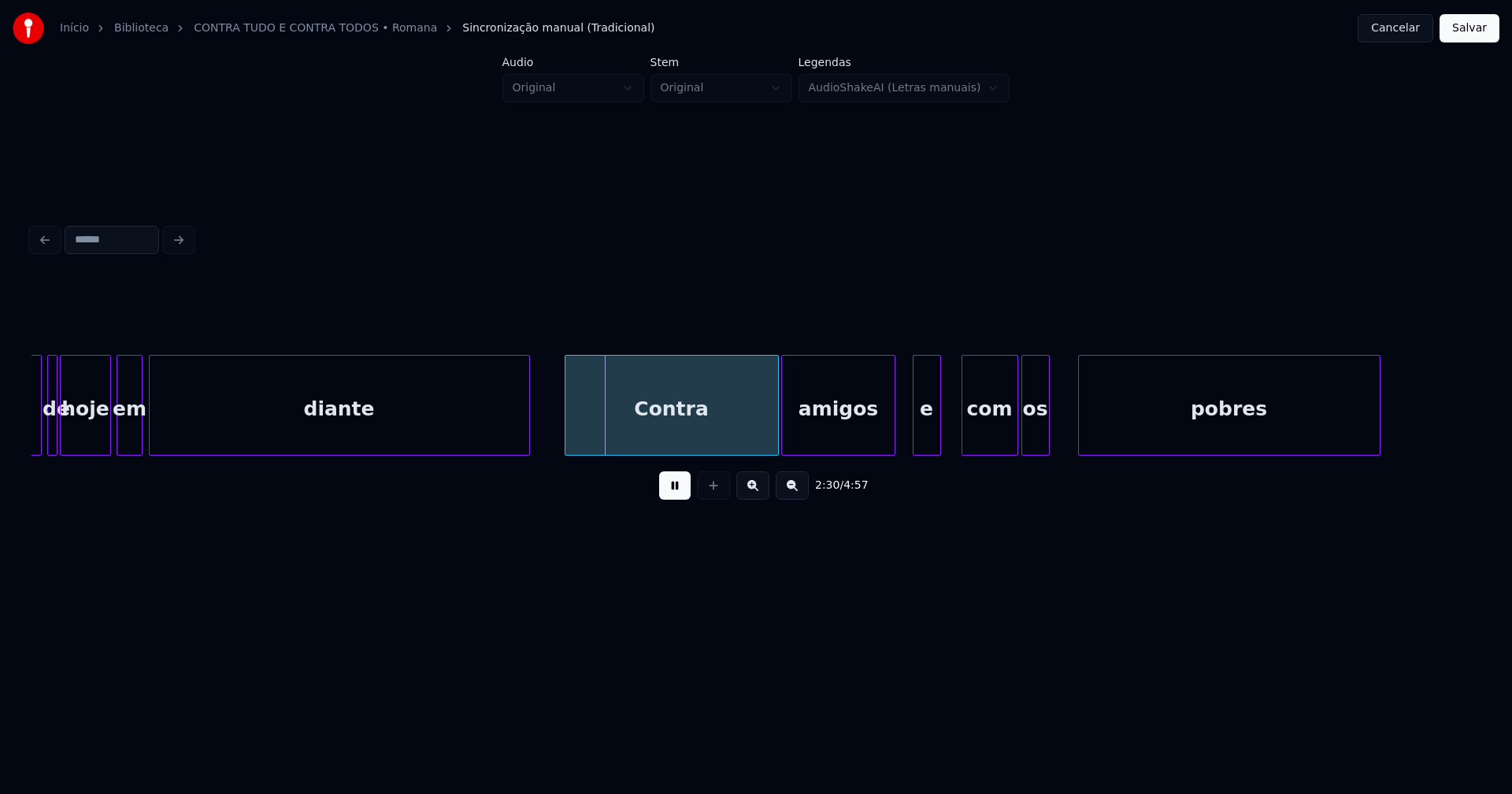
click at [924, 437] on div "e" at bounding box center [926, 409] width 27 height 107
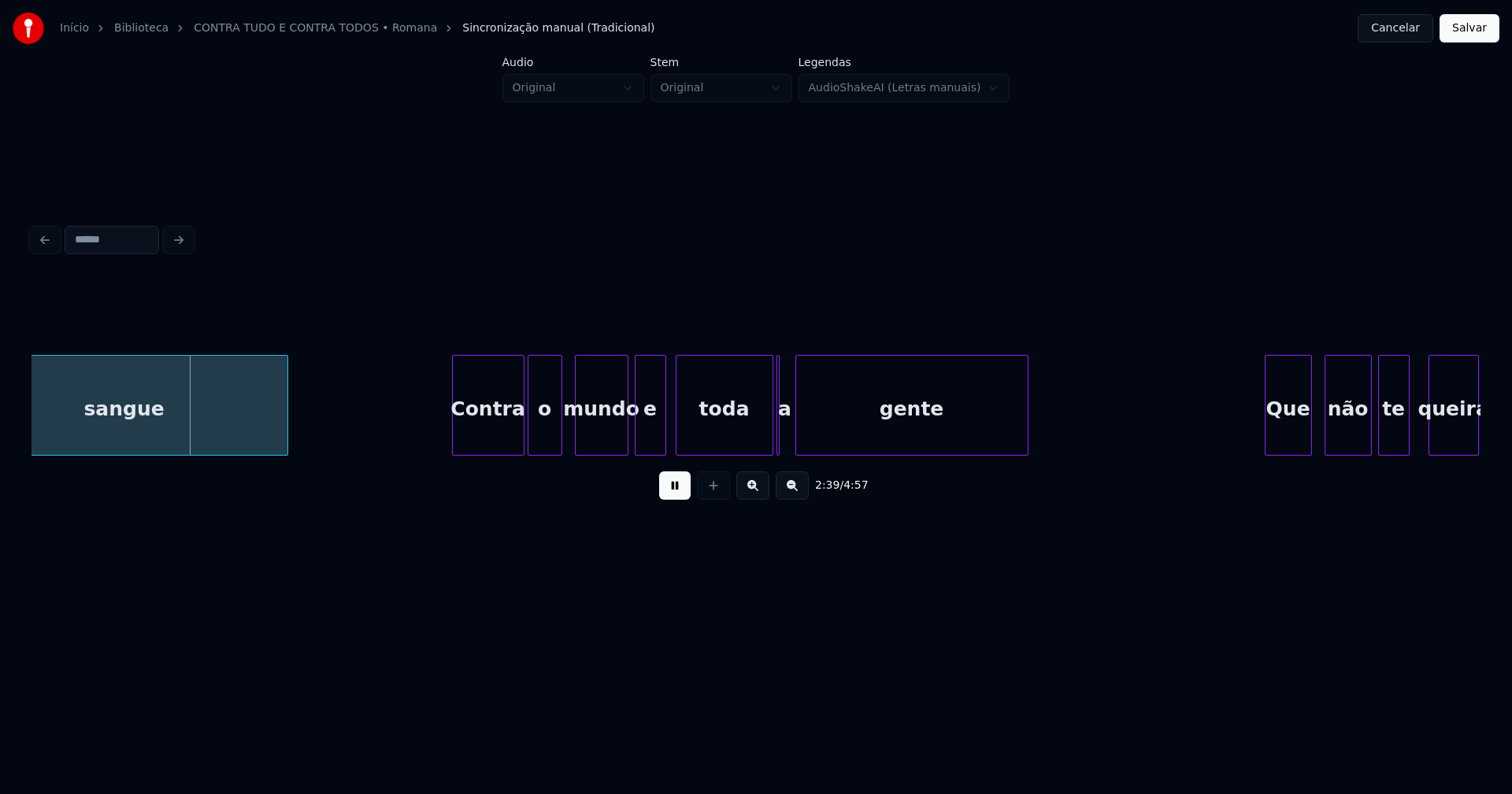
scroll to position [0, 25026]
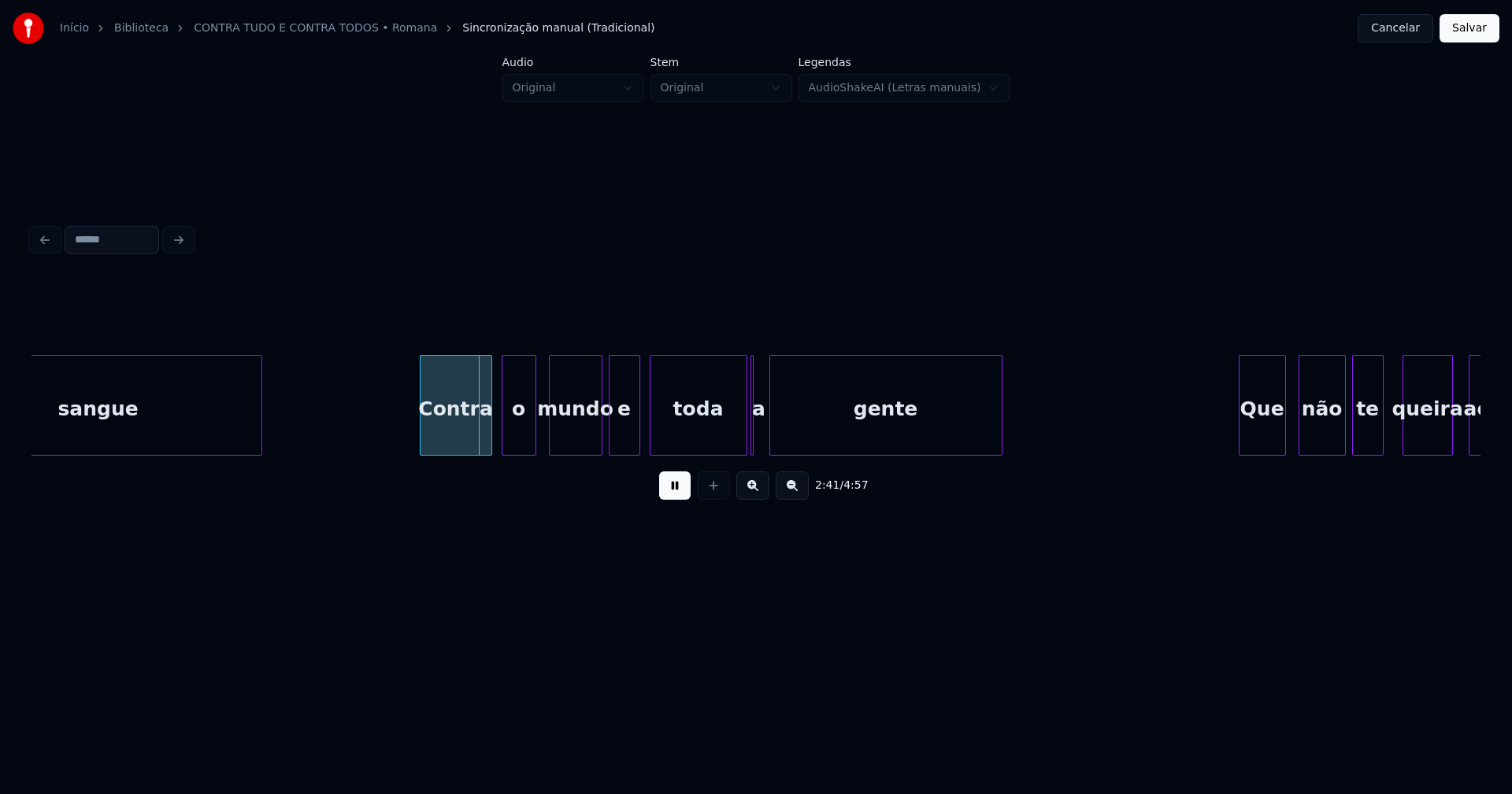
click at [466, 441] on div "Contra" at bounding box center [455, 409] width 71 height 107
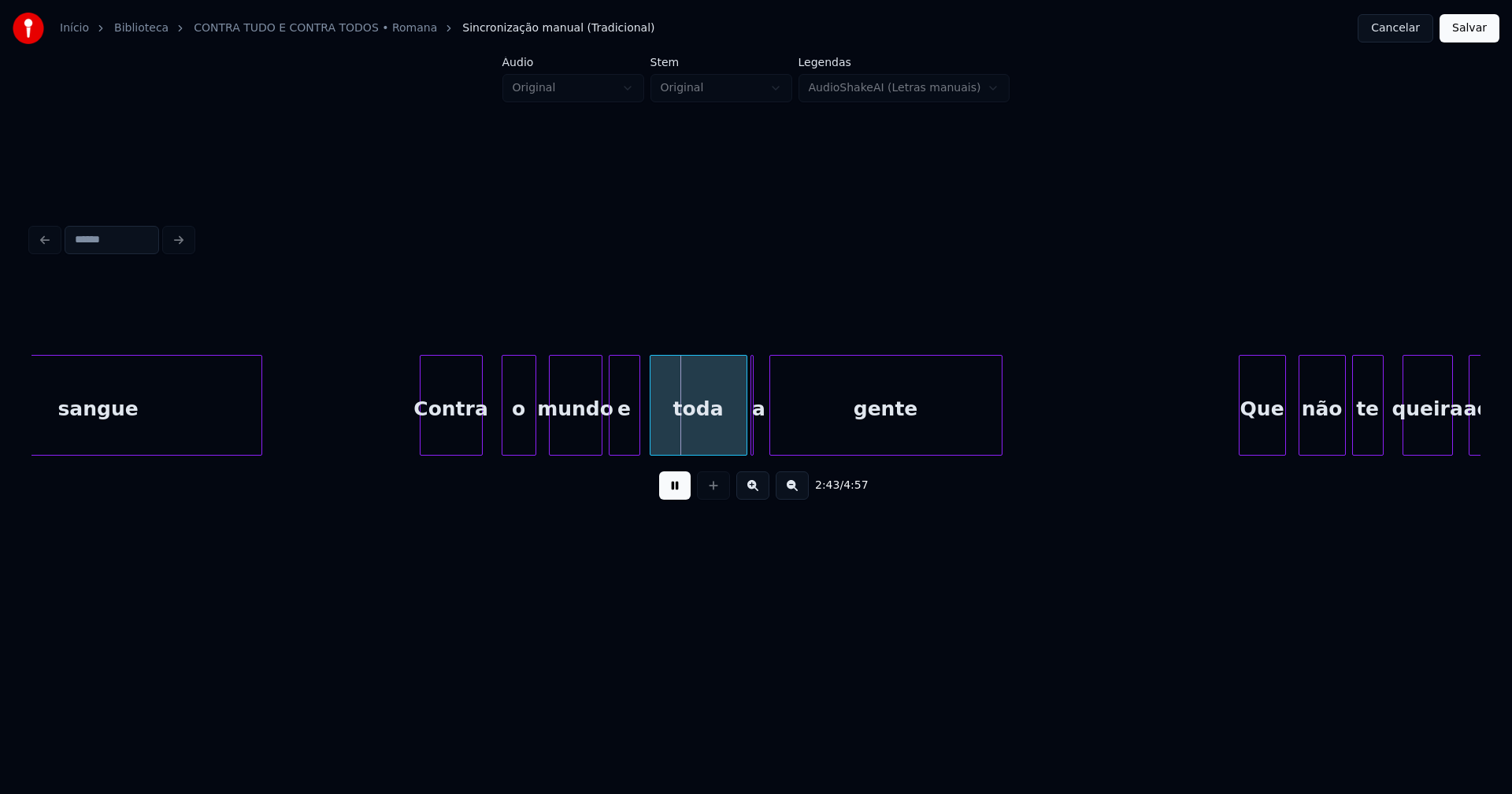
click at [480, 441] on div at bounding box center [479, 405] width 5 height 99
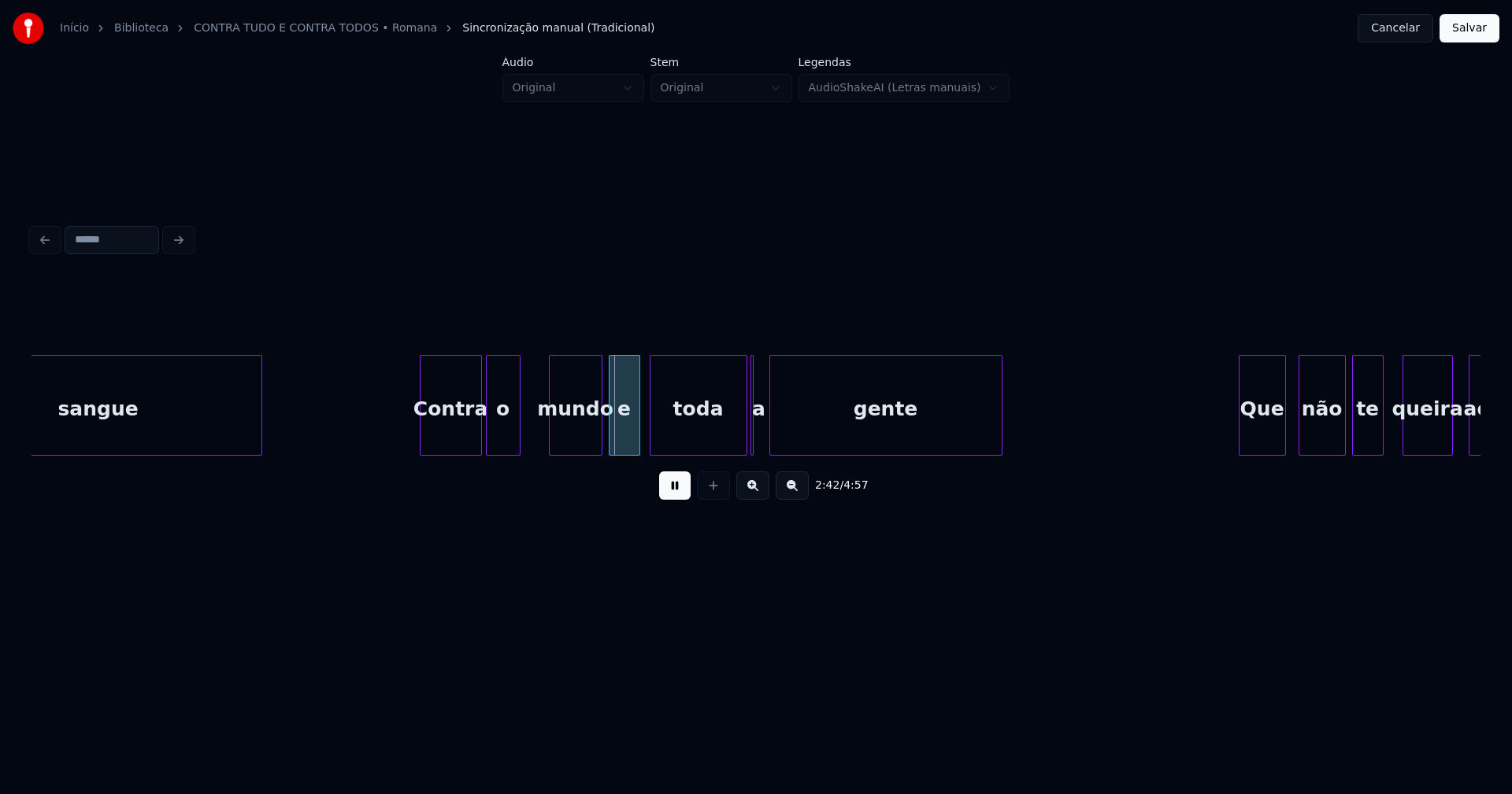
click at [498, 438] on div "o" at bounding box center [503, 409] width 33 height 107
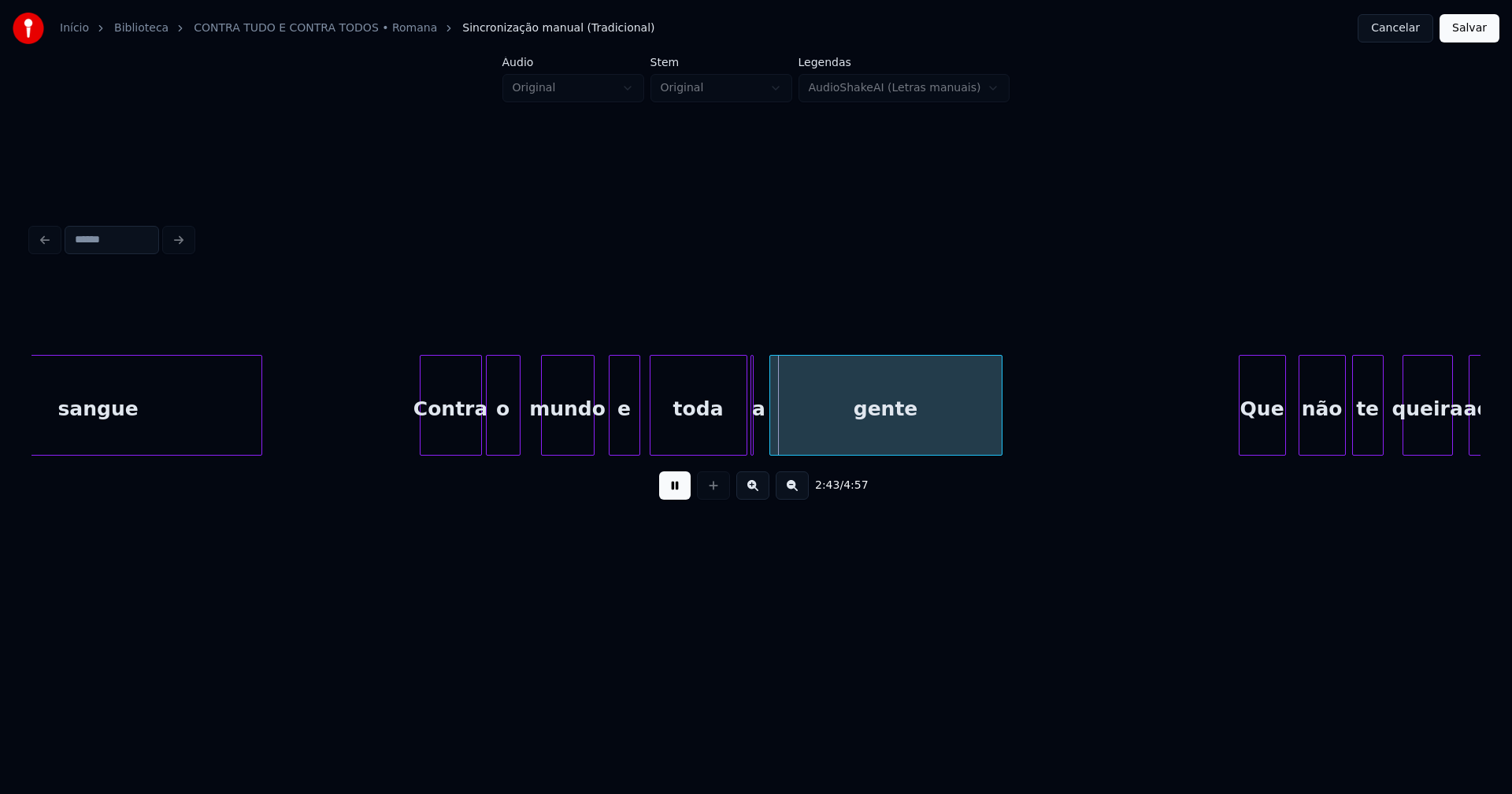
click at [571, 438] on div "mundo" at bounding box center [568, 409] width 52 height 107
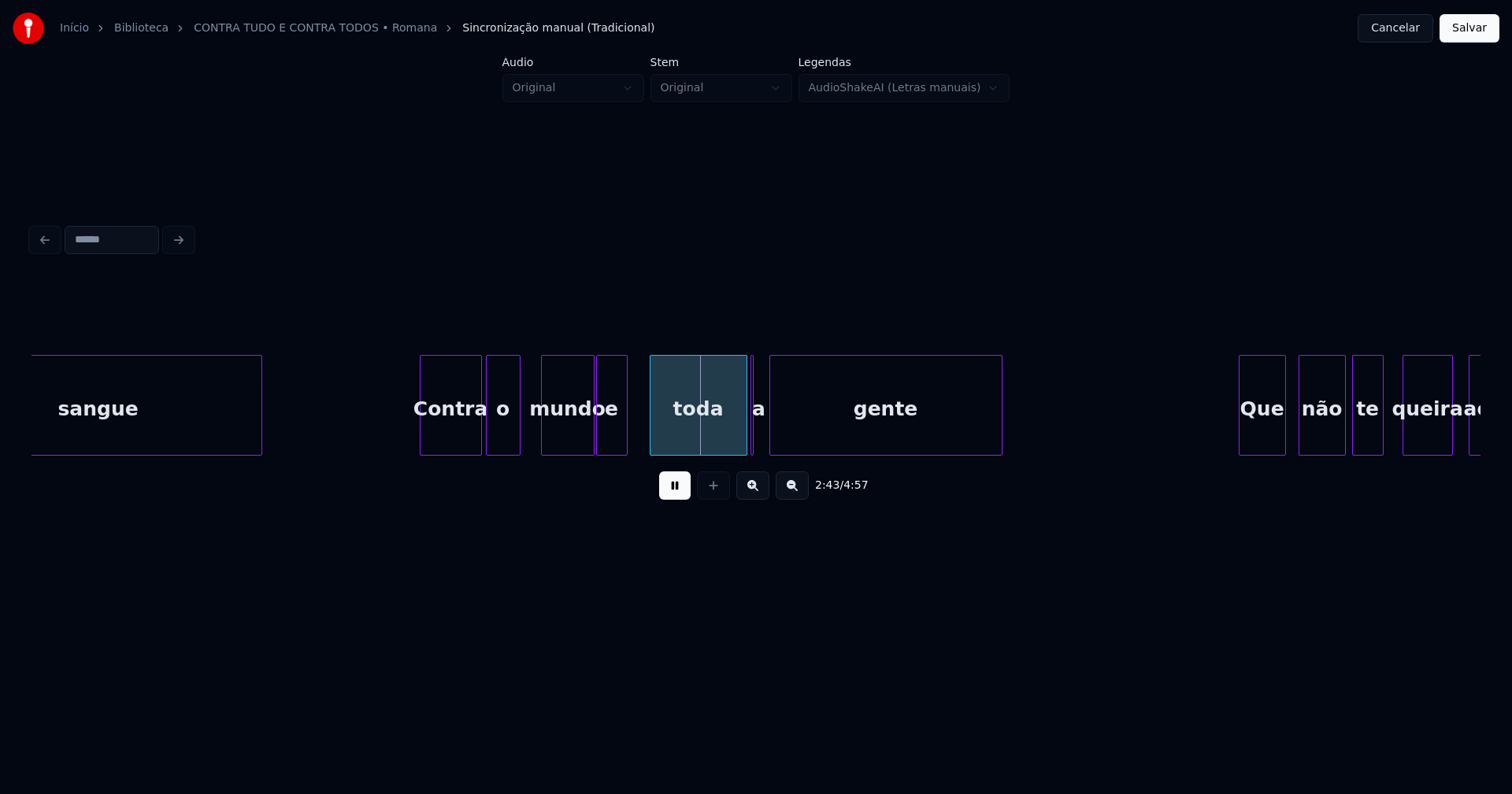
click at [613, 436] on div "e" at bounding box center [612, 409] width 29 height 107
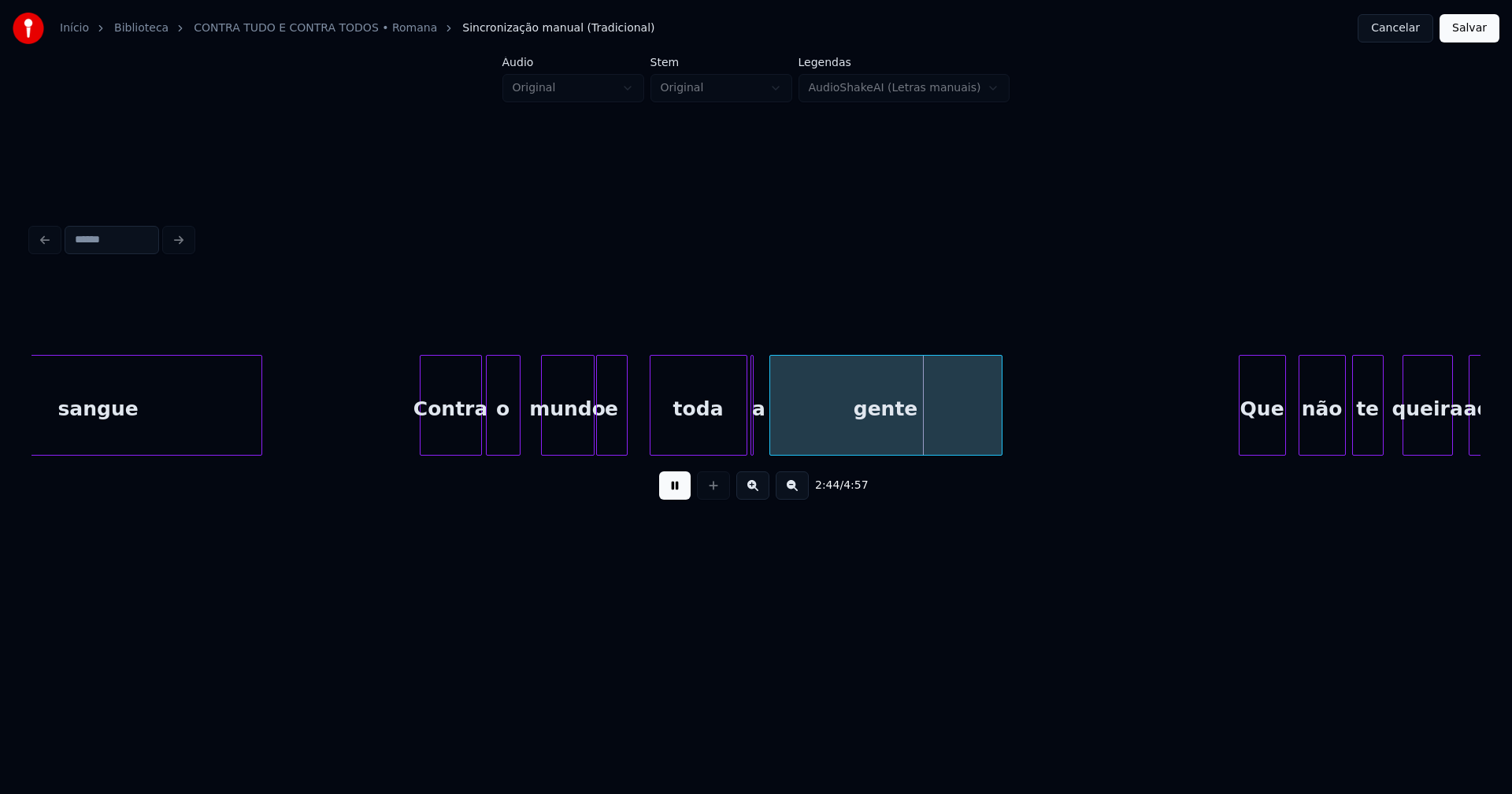
click at [679, 486] on button at bounding box center [674, 485] width 31 height 29
click at [701, 452] on div "sangue Contra o mundo e toda a gente Que não te queira ao" at bounding box center [756, 404] width 1449 height 100
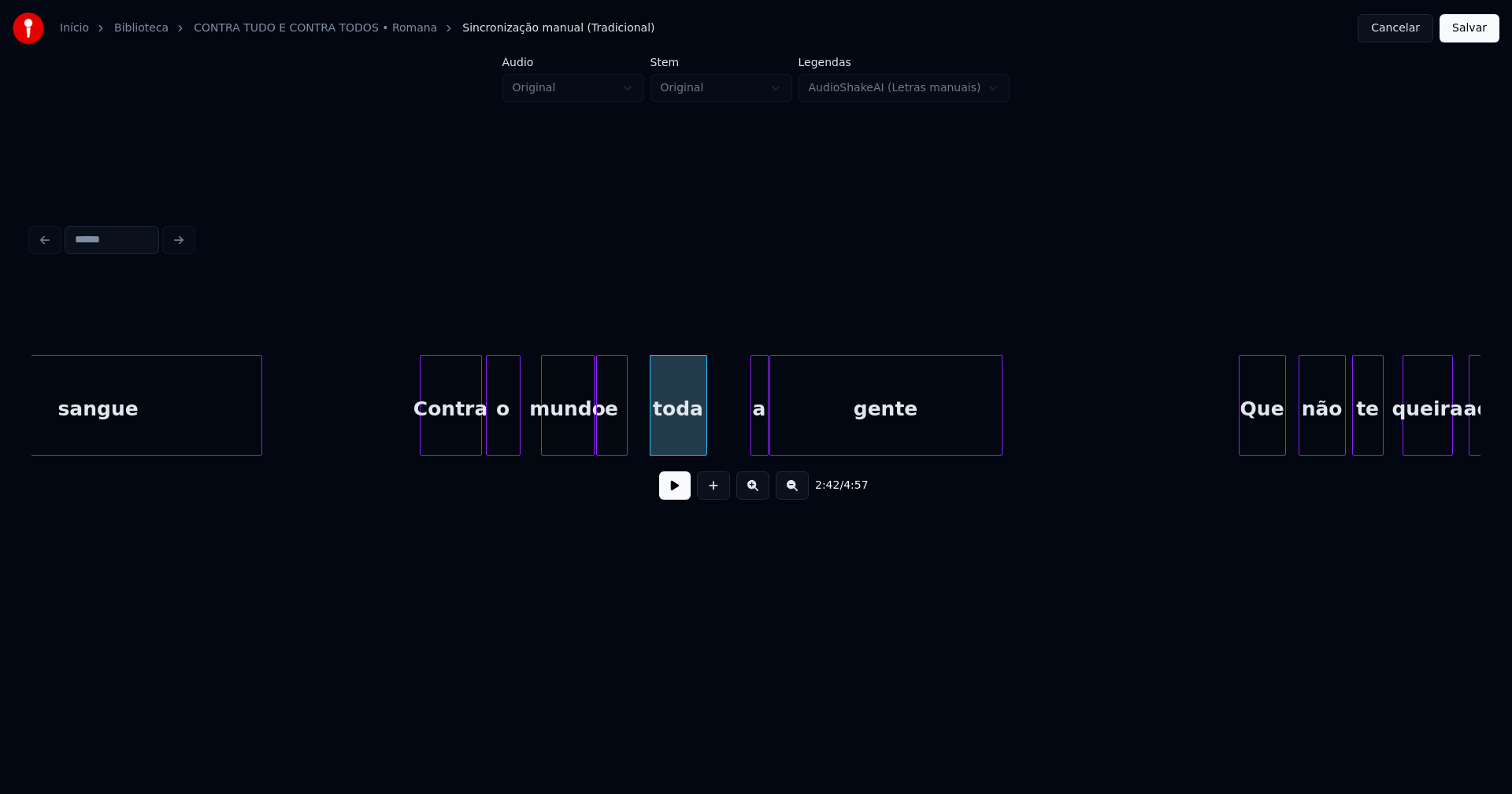
click at [765, 450] on div "sangue Contra o mundo e toda a gente Que não te queira ao" at bounding box center [756, 404] width 1449 height 100
click at [735, 440] on div at bounding box center [734, 405] width 5 height 99
click at [720, 448] on div "a" at bounding box center [727, 409] width 35 height 107
click at [670, 491] on button at bounding box center [674, 485] width 31 height 29
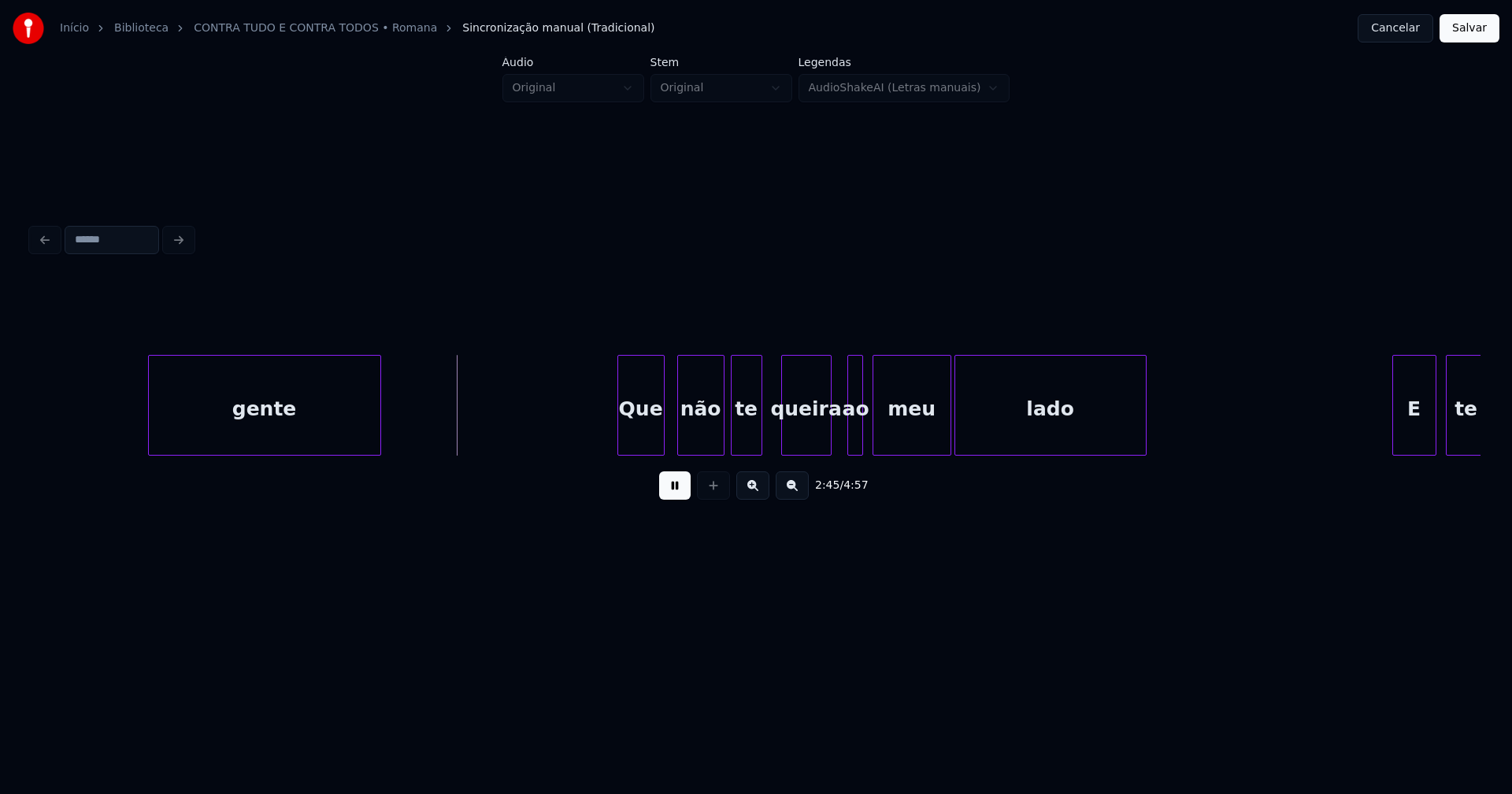
scroll to position [0, 25804]
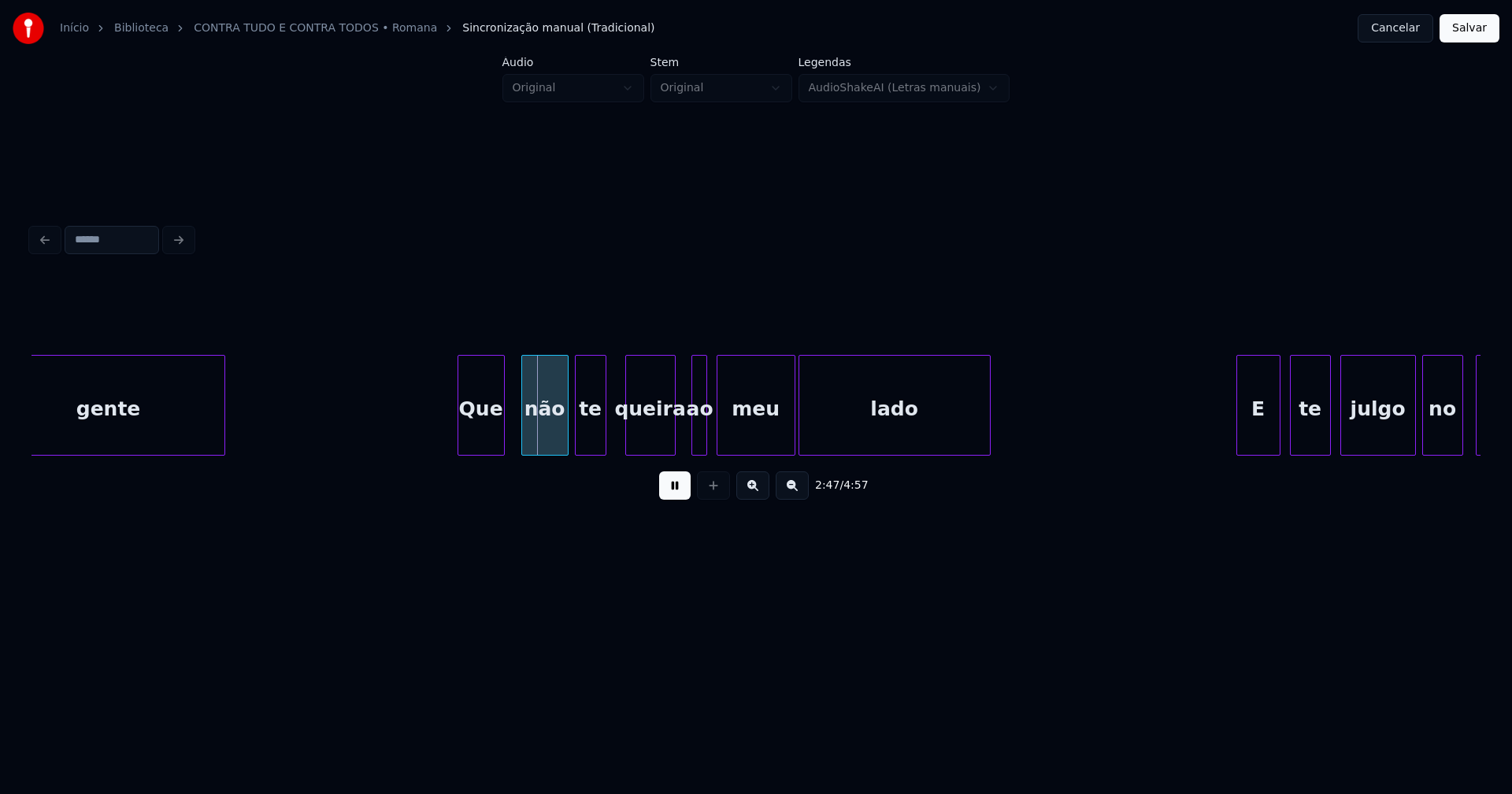
click at [488, 435] on div "Que" at bounding box center [481, 409] width 46 height 107
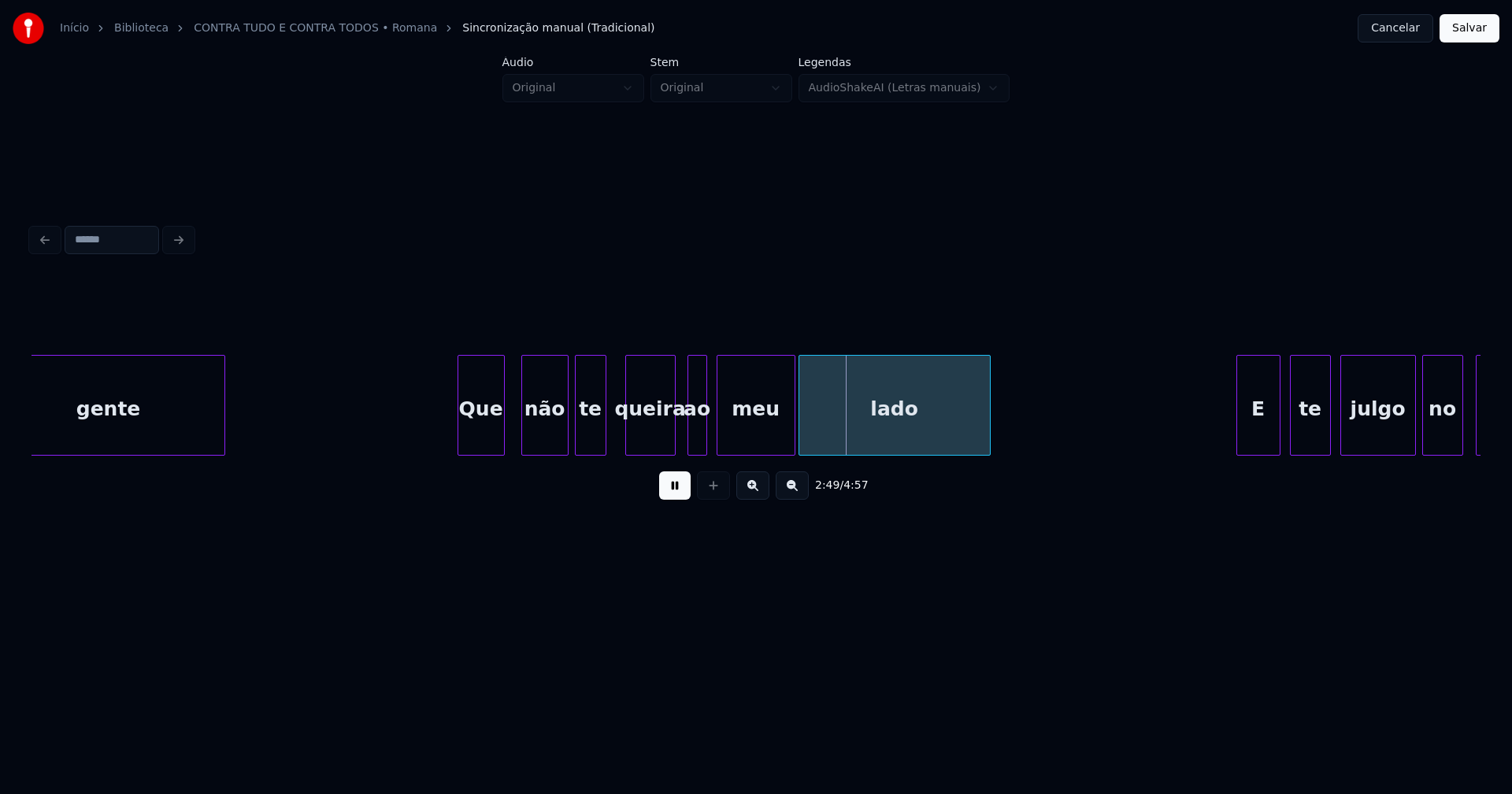
click at [688, 438] on div at bounding box center [690, 405] width 5 height 99
click at [690, 441] on div "ao" at bounding box center [689, 409] width 20 height 107
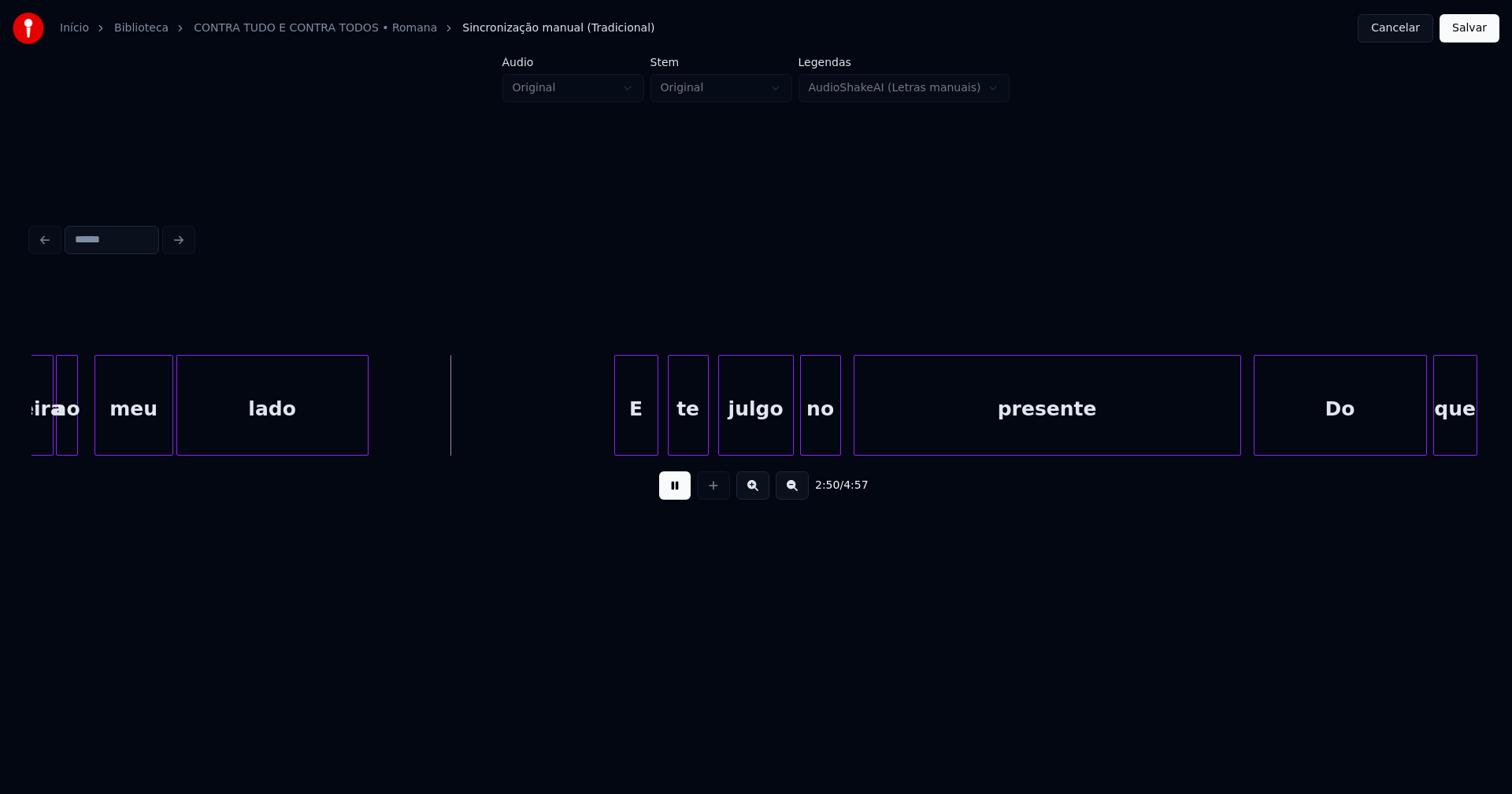
scroll to position [0, 26504]
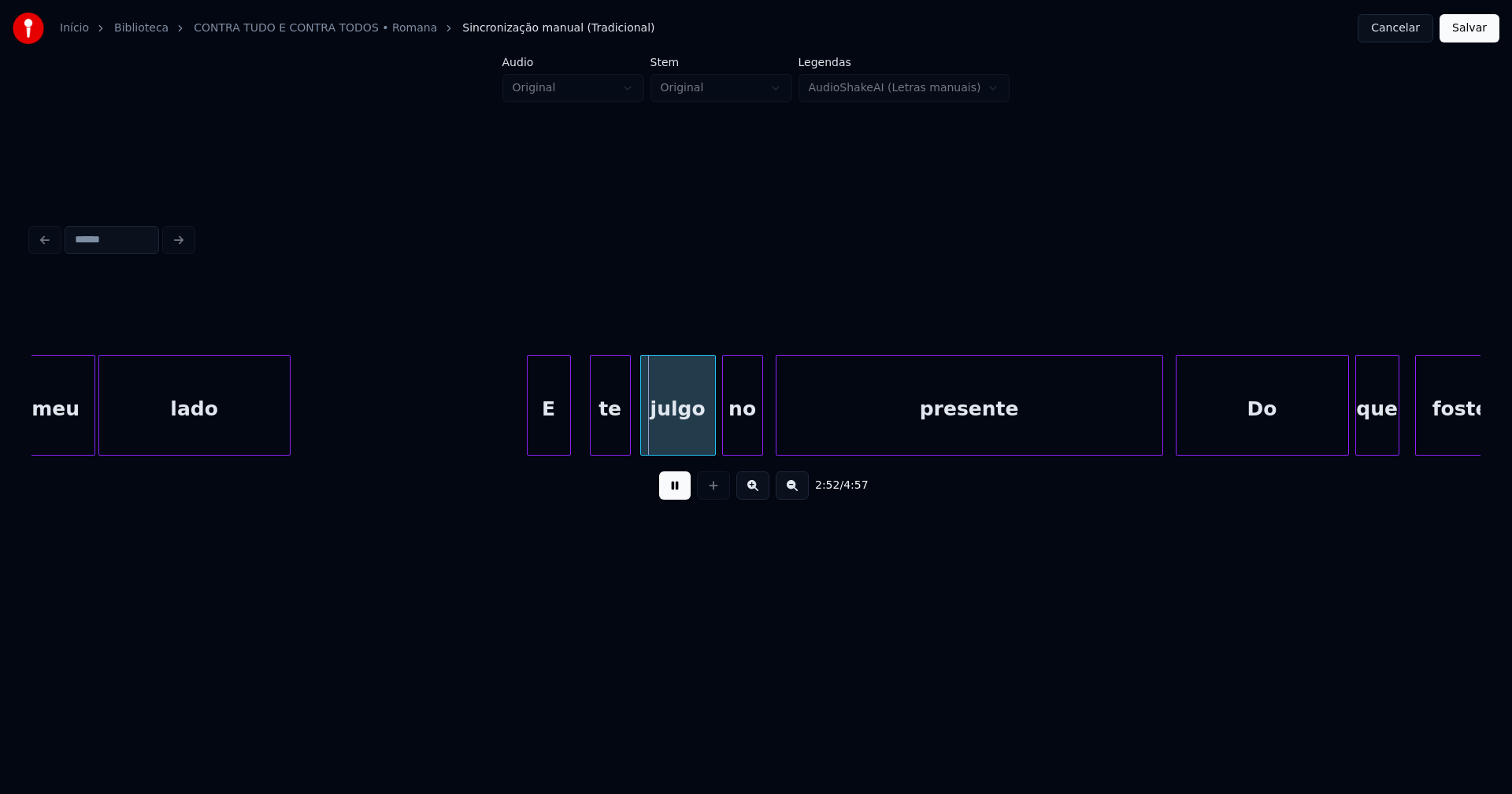
click at [551, 438] on div "E" at bounding box center [549, 409] width 42 height 107
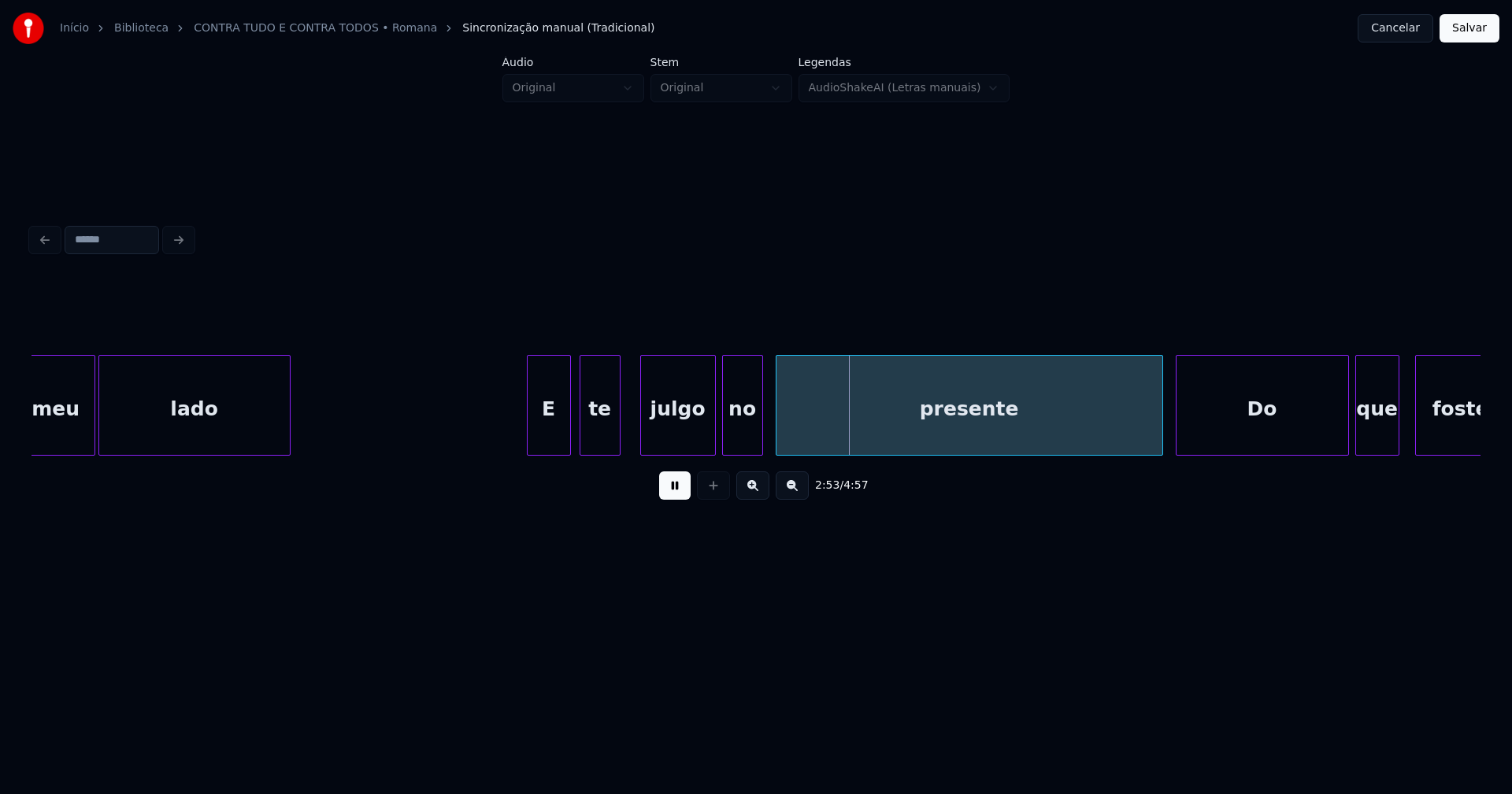
click at [604, 445] on div "te" at bounding box center [600, 409] width 40 height 107
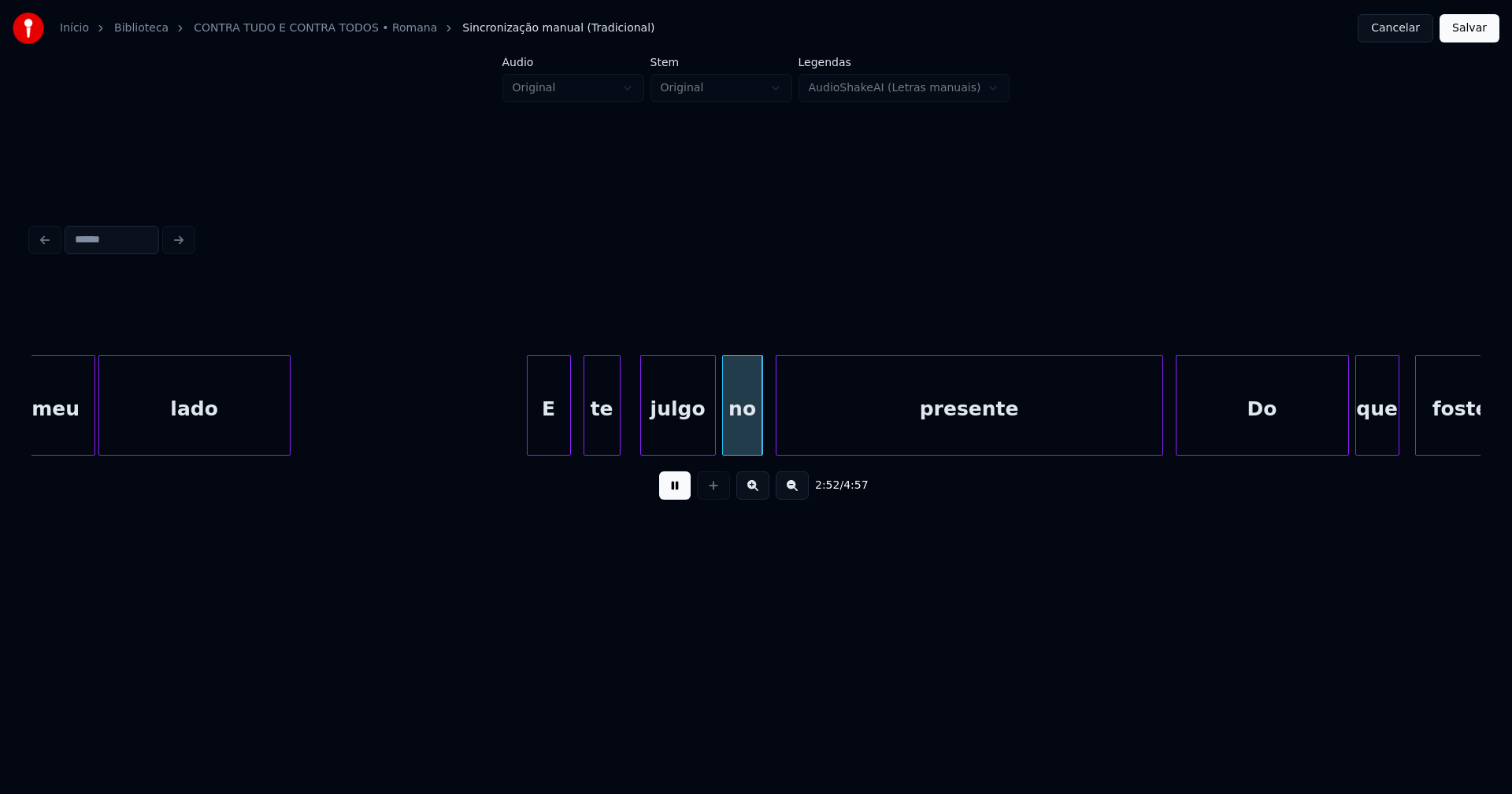
click at [587, 438] on div at bounding box center [586, 405] width 5 height 99
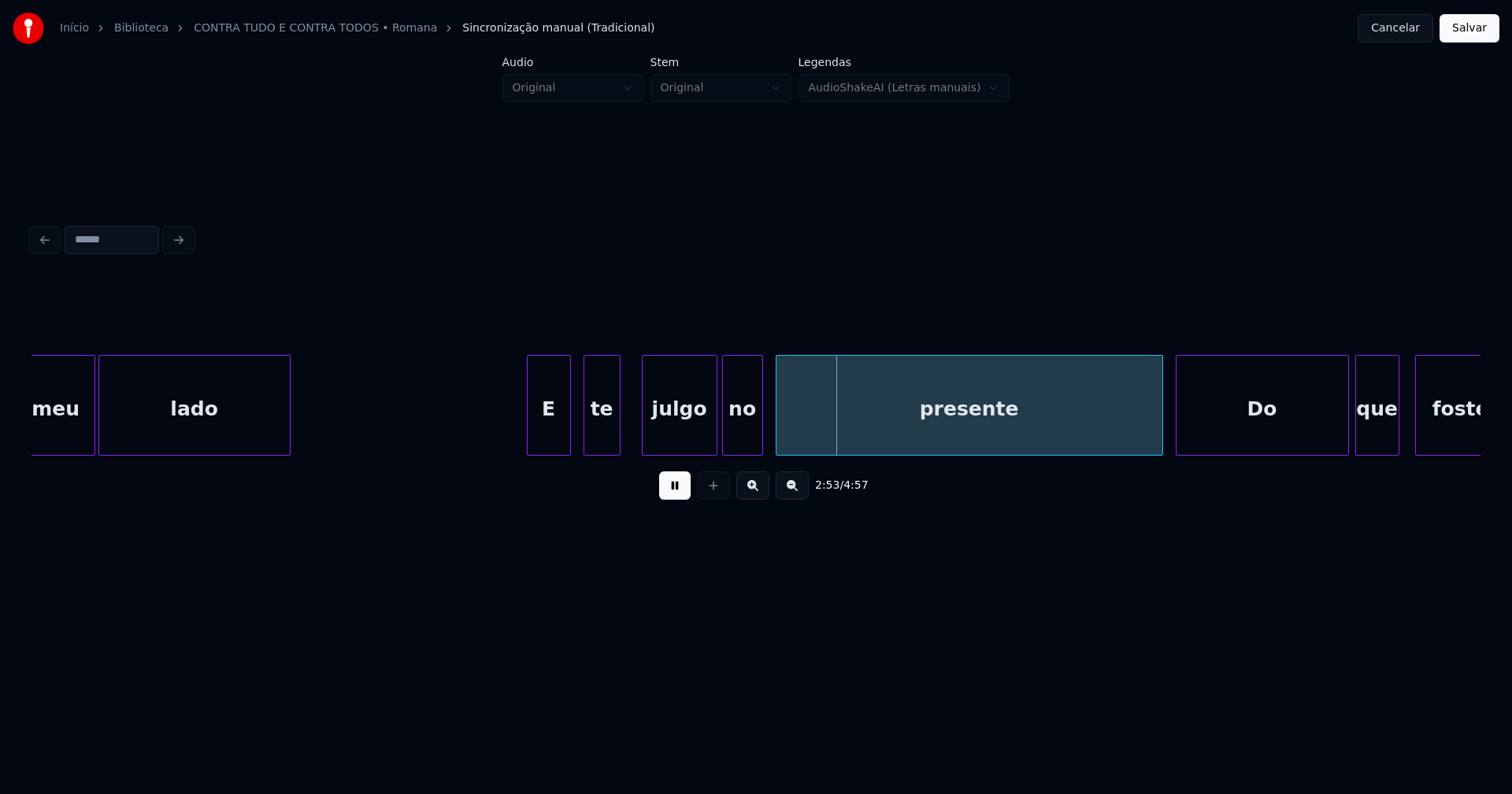
click at [683, 440] on div "julgo" at bounding box center [679, 409] width 74 height 107
click at [628, 441] on div at bounding box center [627, 405] width 5 height 99
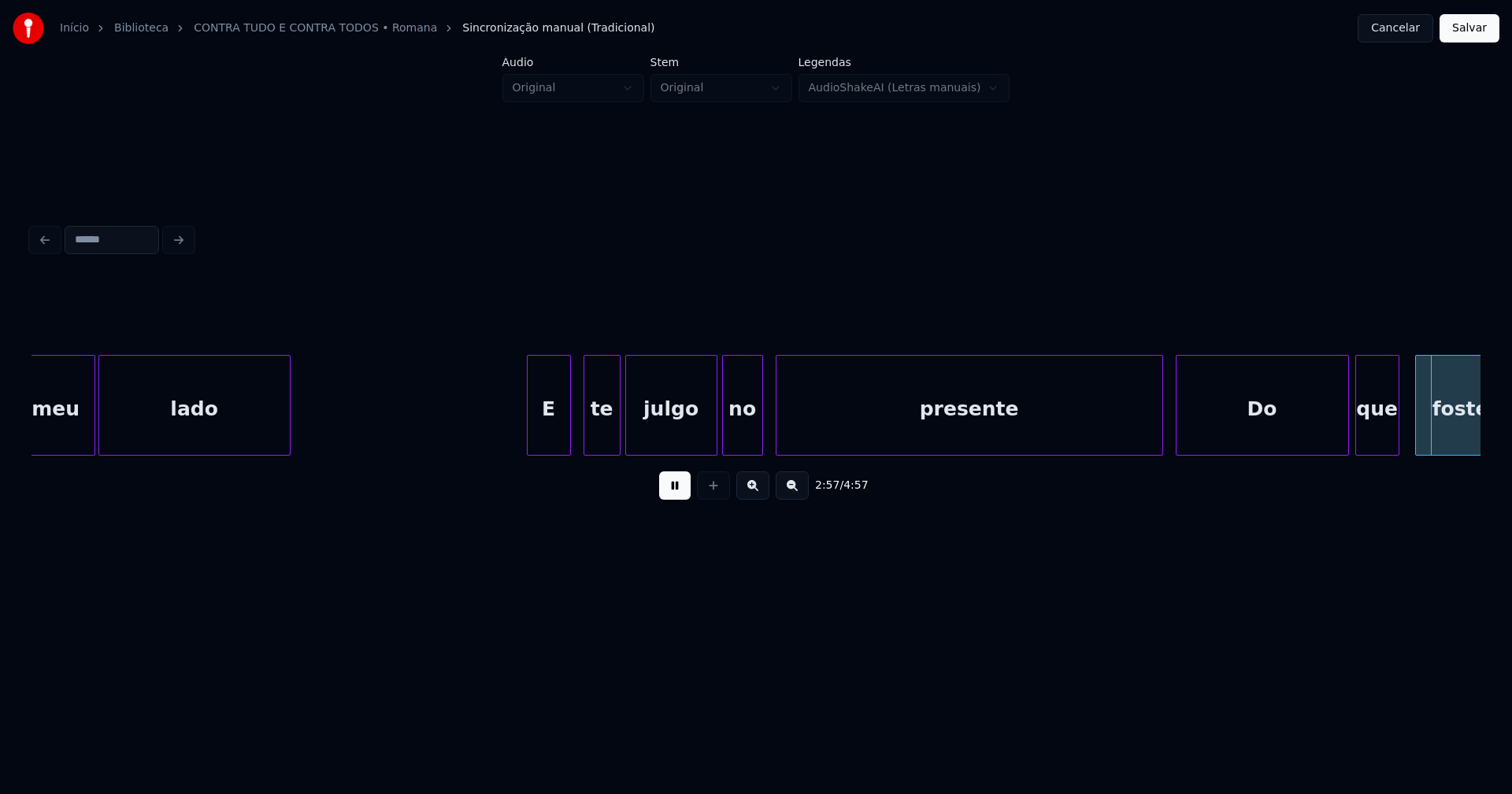
click at [674, 497] on button at bounding box center [674, 485] width 31 height 29
click at [674, 444] on div "julgo" at bounding box center [671, 409] width 90 height 107
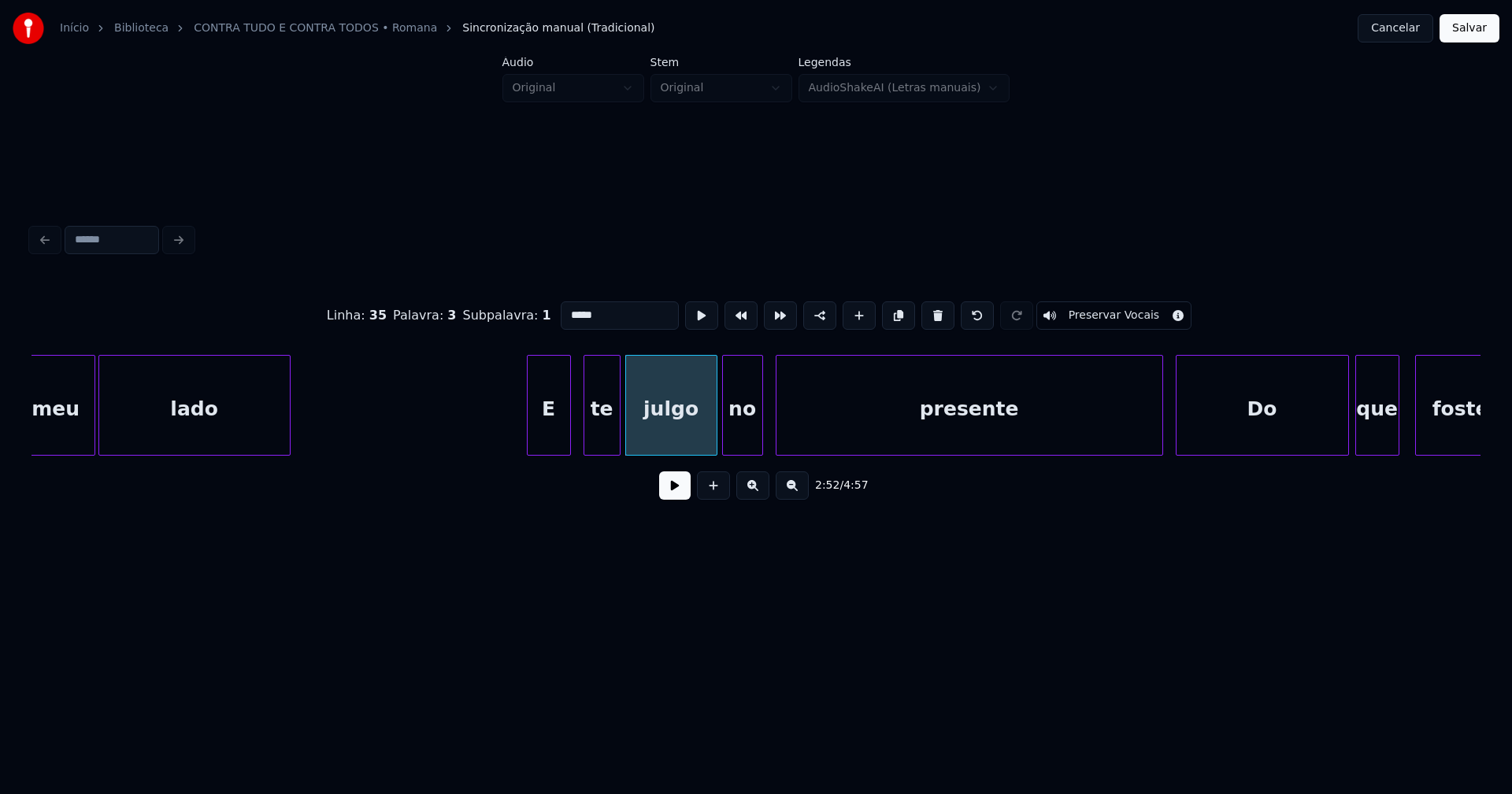
click at [601, 312] on input "*****" at bounding box center [620, 315] width 118 height 29
type input "*****"
click at [670, 495] on button at bounding box center [674, 485] width 31 height 29
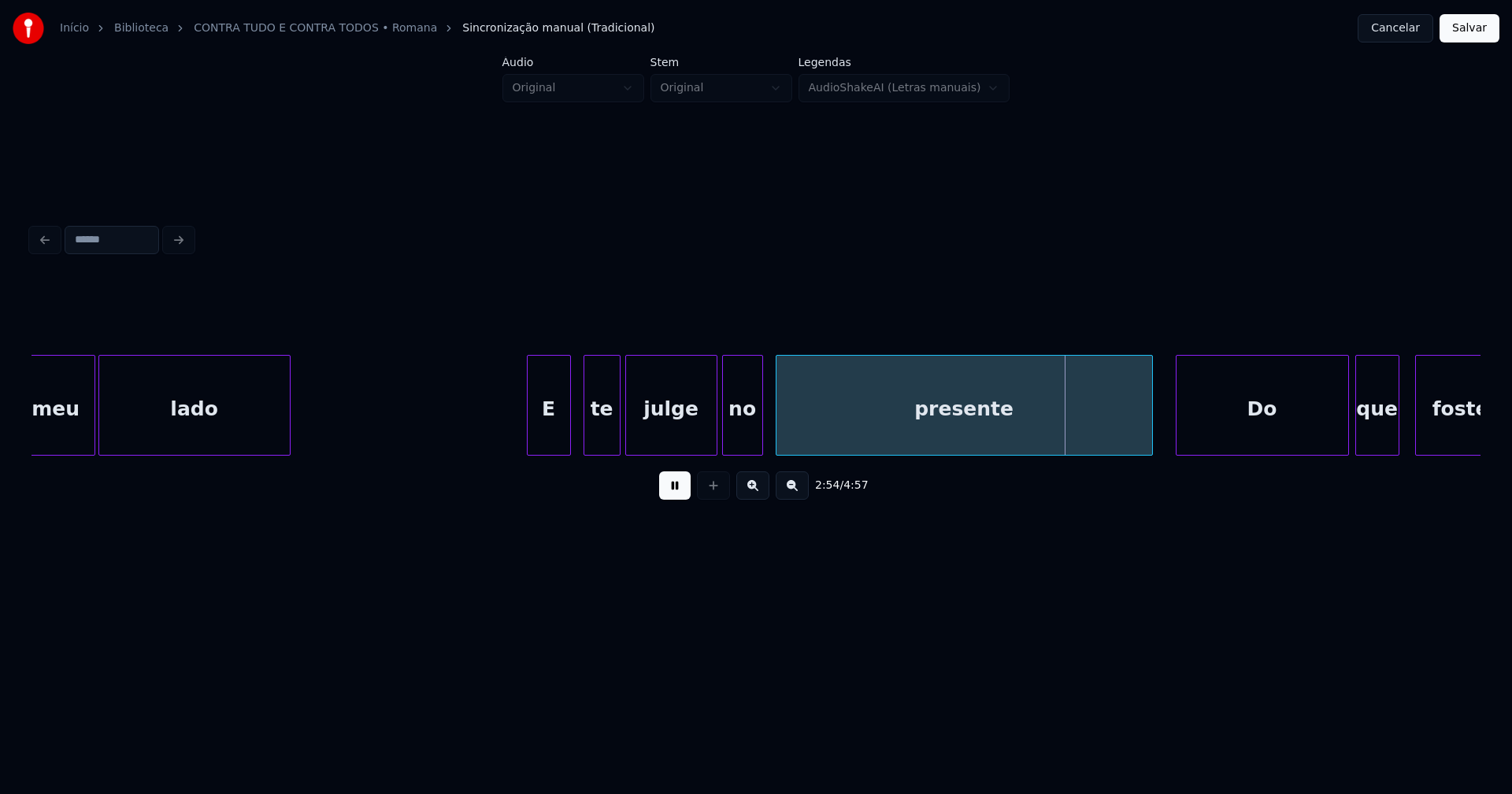
click at [1147, 441] on div at bounding box center [1149, 405] width 5 height 99
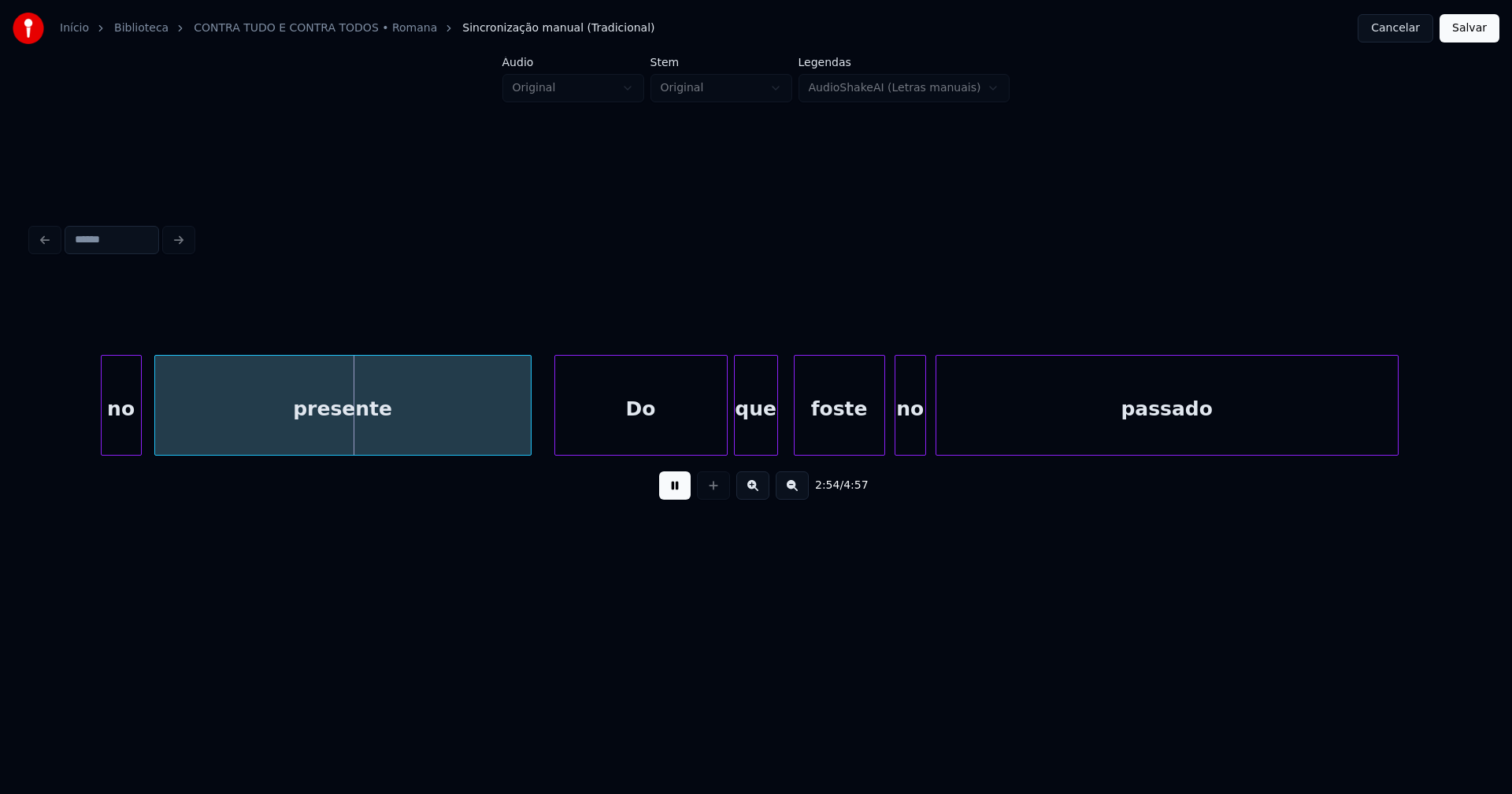
scroll to position [0, 27229]
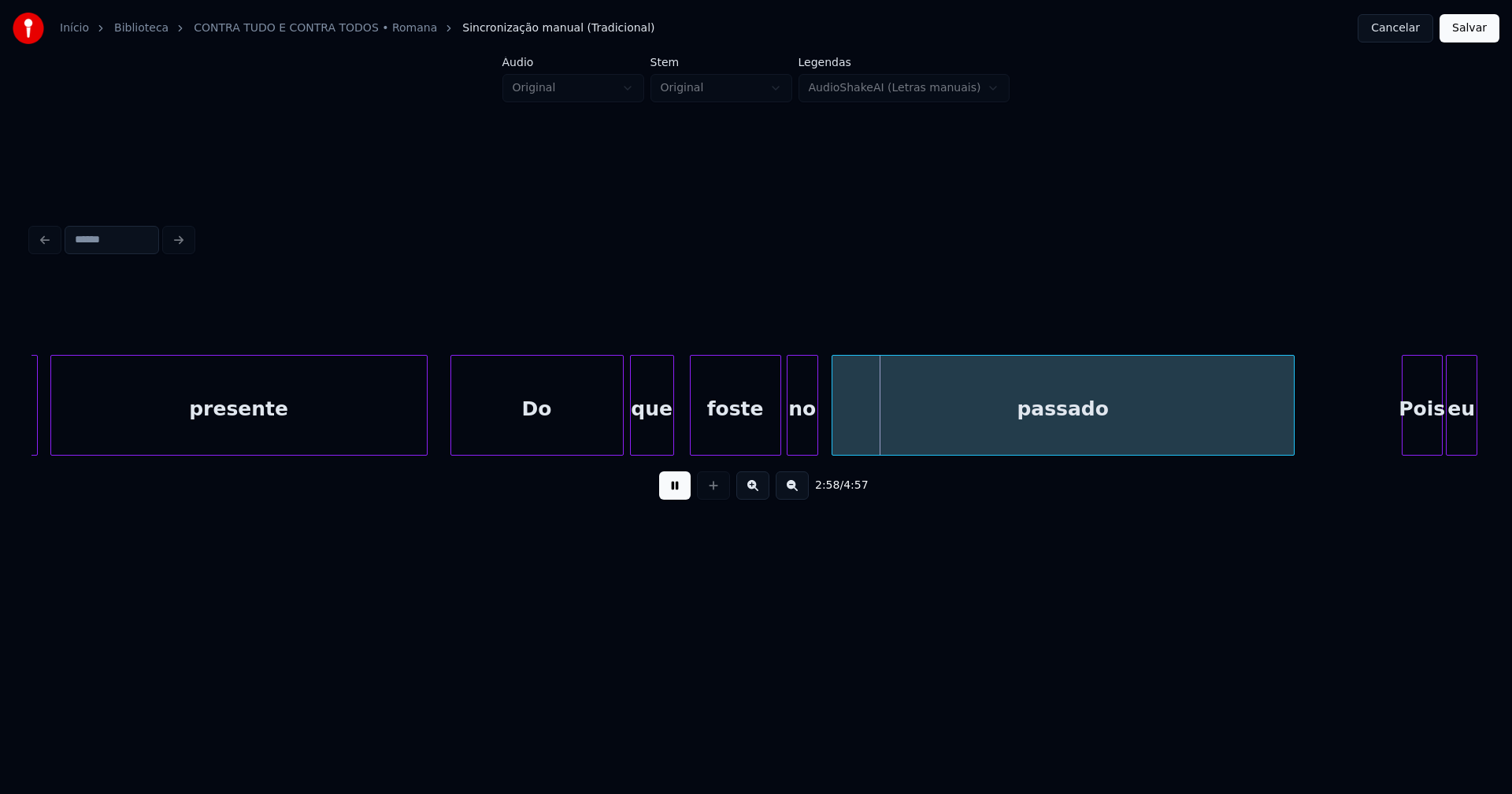
click at [803, 439] on div "no" at bounding box center [803, 409] width 29 height 107
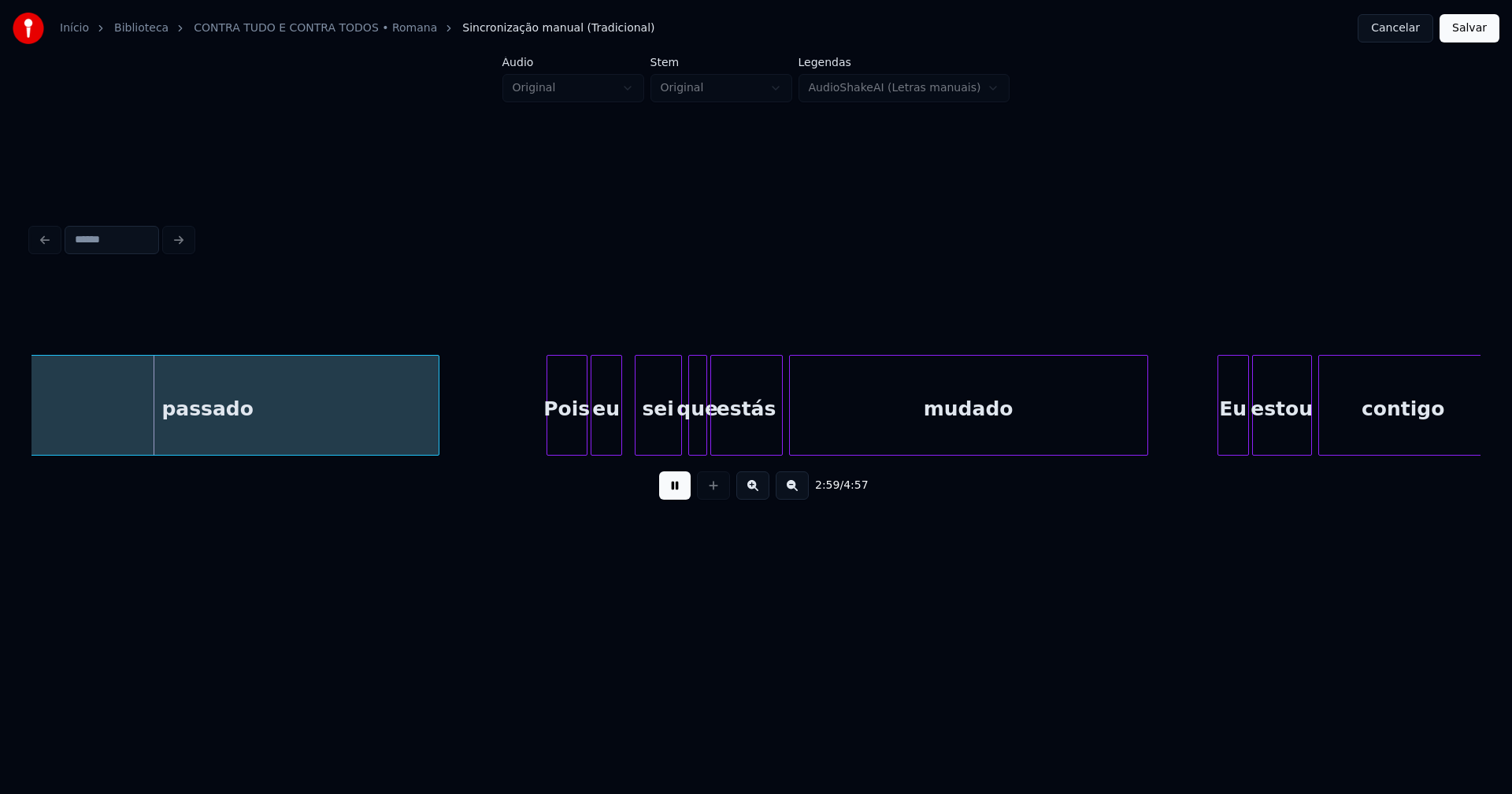
scroll to position [0, 28109]
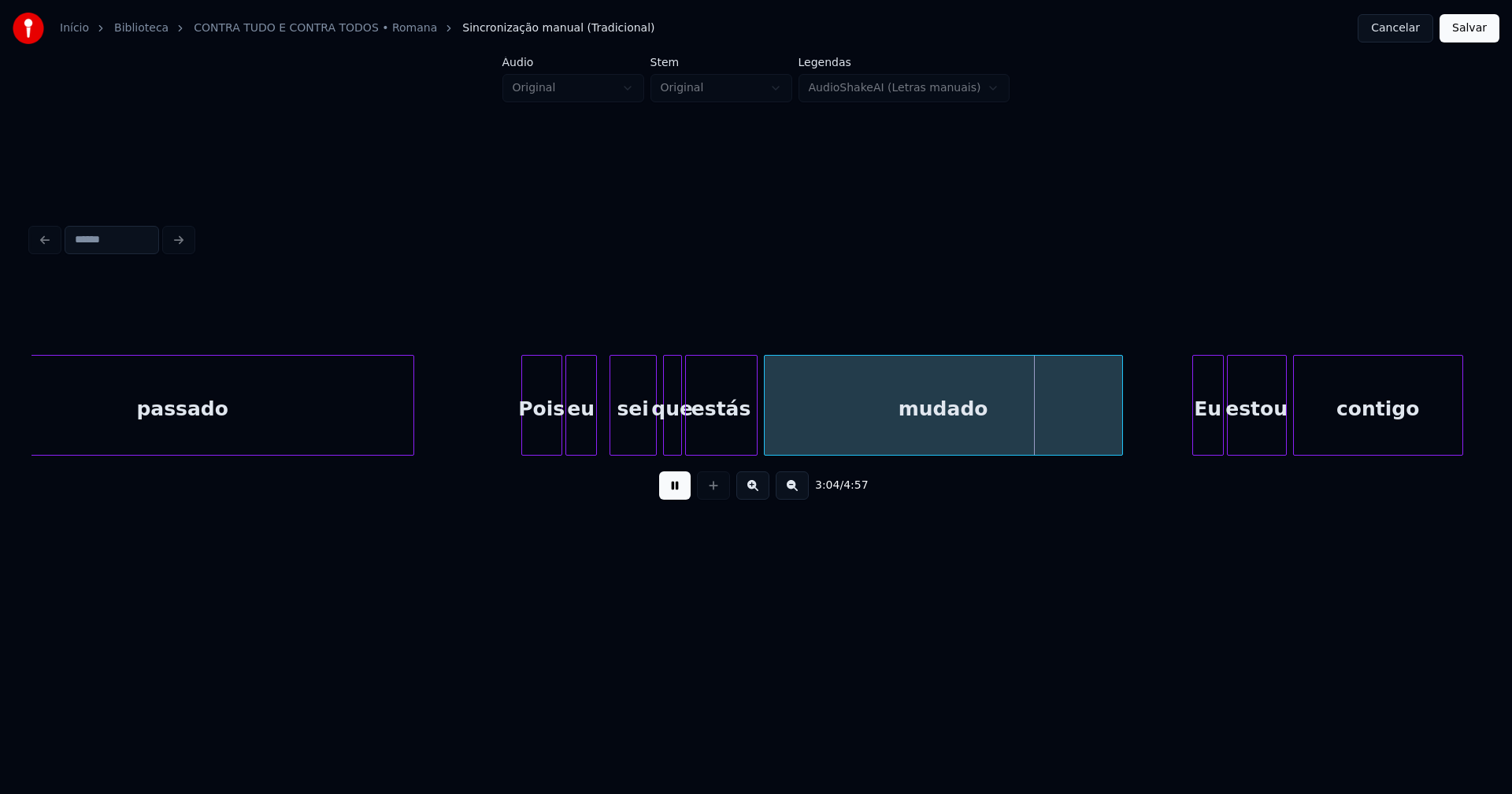
click at [801, 447] on div at bounding box center [802, 405] width 5 height 99
click at [780, 440] on div at bounding box center [779, 405] width 5 height 99
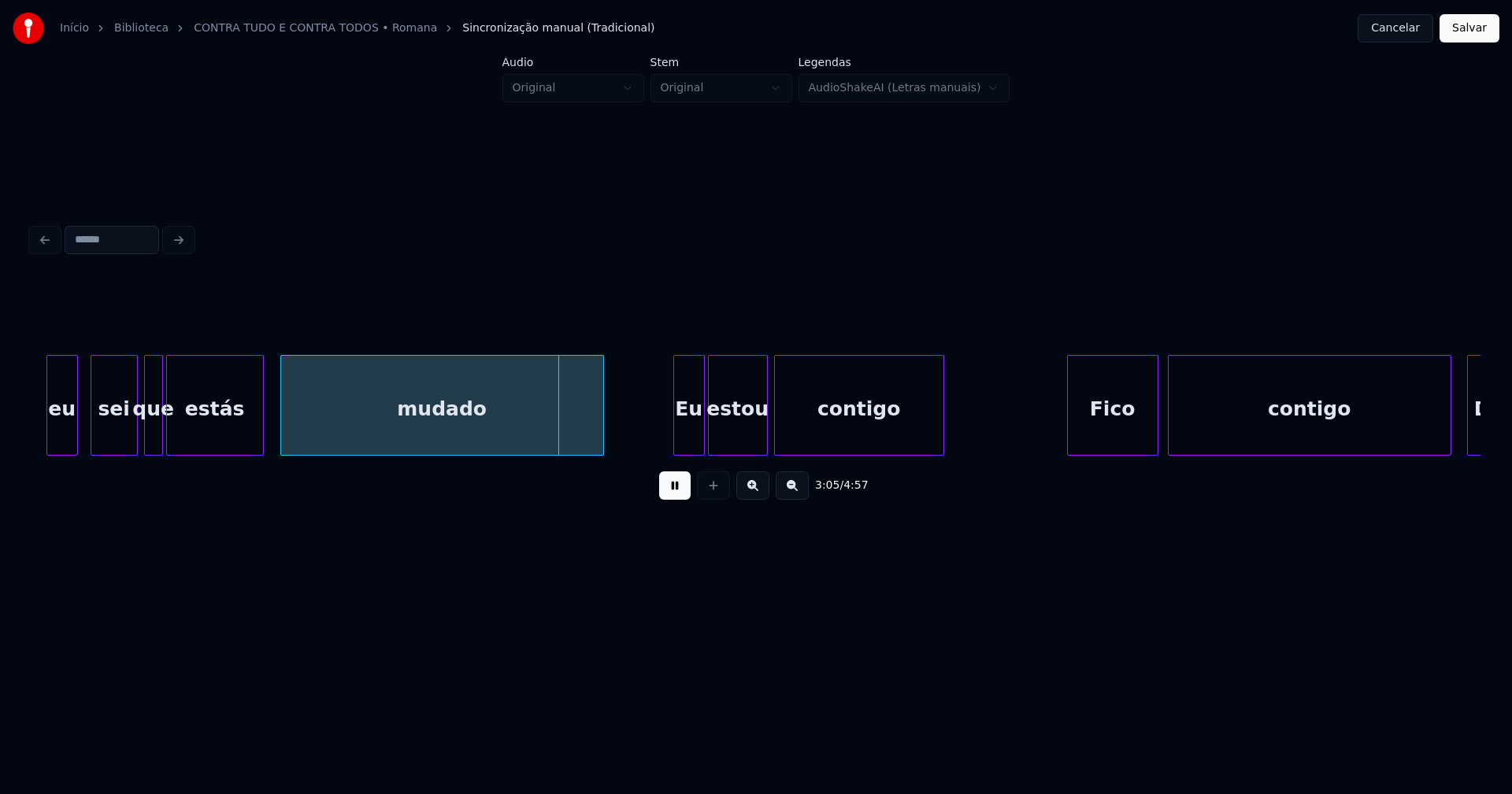
scroll to position [0, 28653]
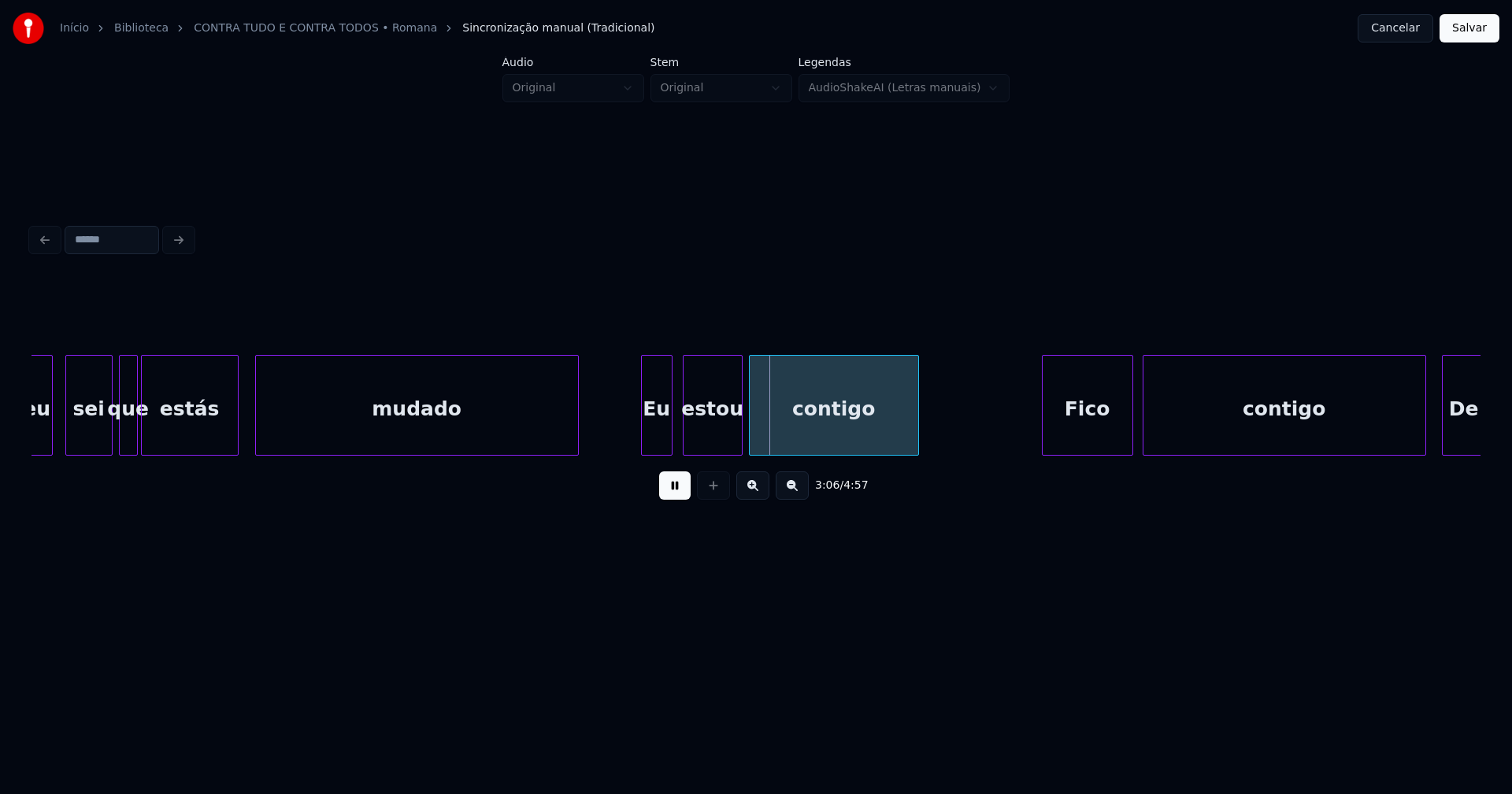
click at [662, 442] on div "Eu" at bounding box center [657, 409] width 29 height 107
click at [709, 439] on div "estou" at bounding box center [704, 409] width 58 height 107
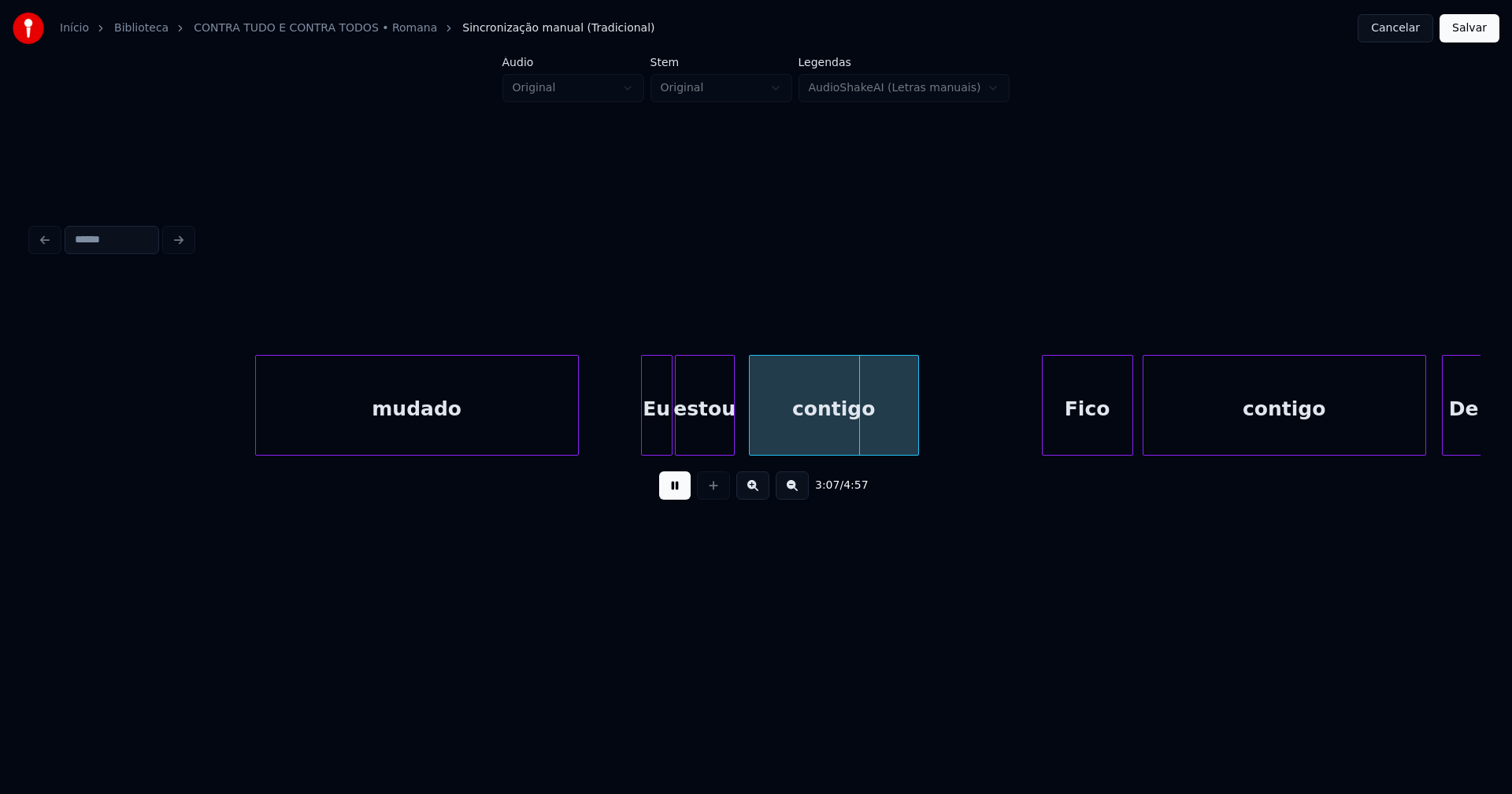
scroll to position [0, 29250]
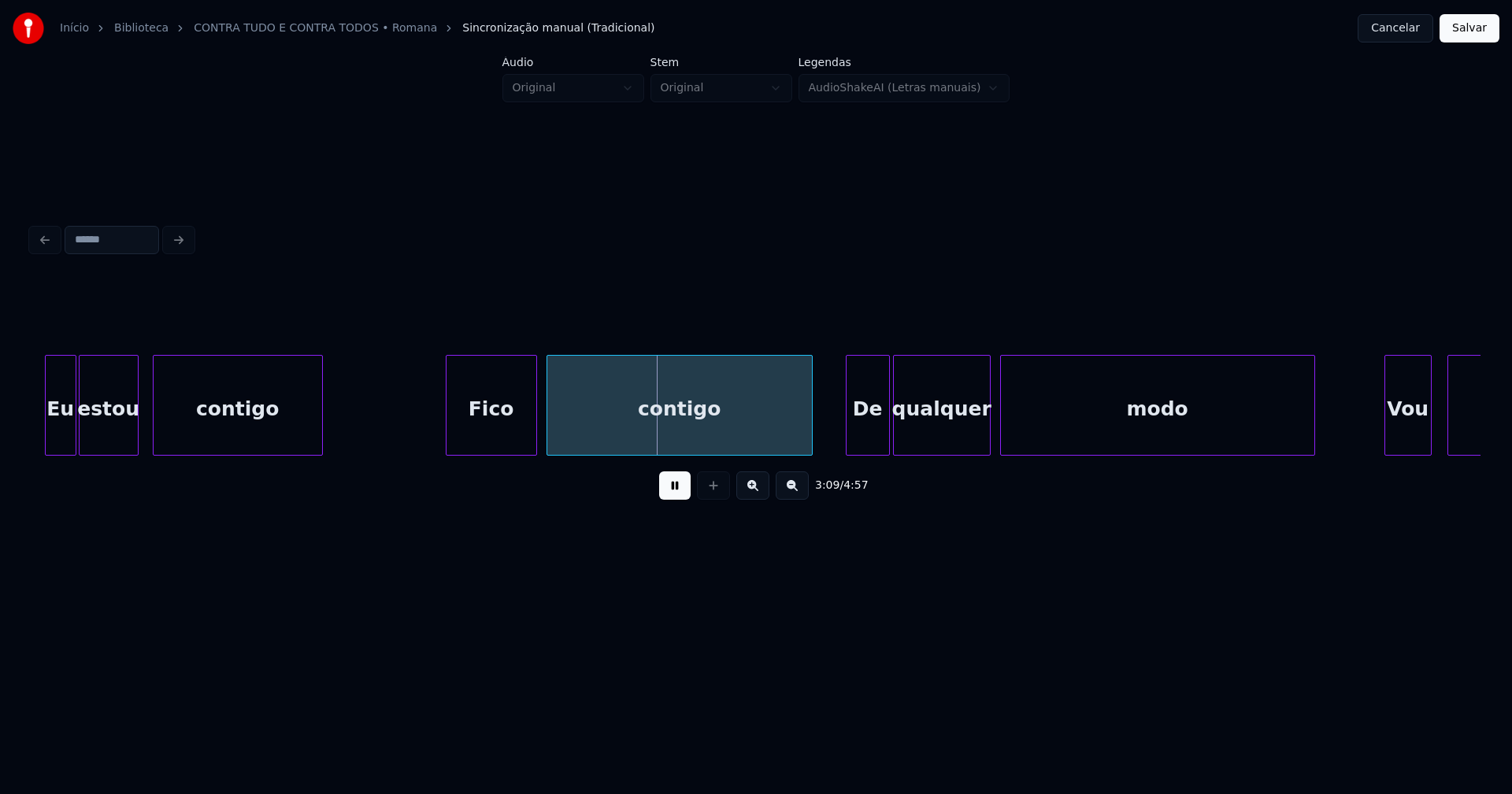
click at [809, 441] on div at bounding box center [809, 405] width 5 height 99
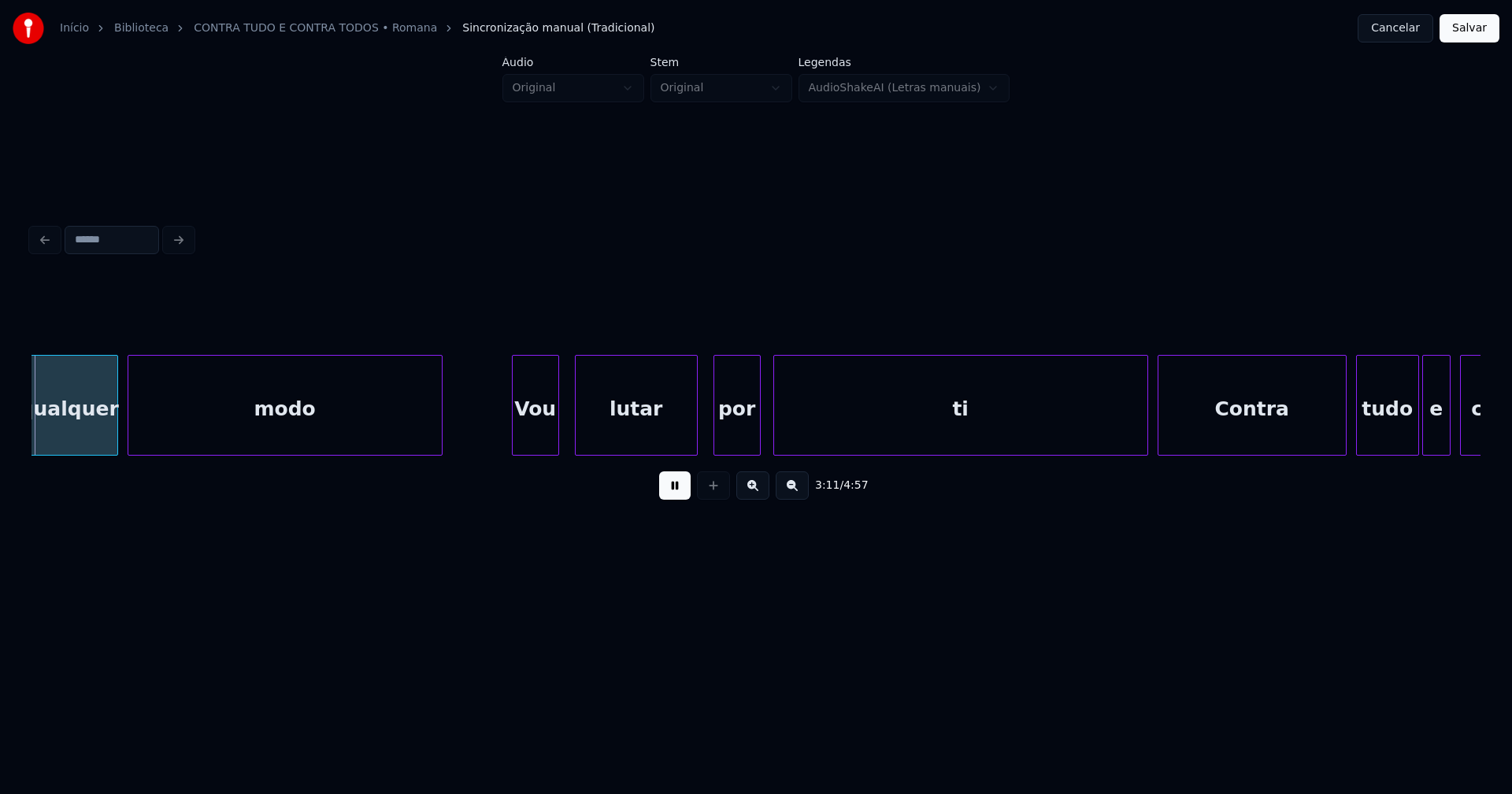
scroll to position [0, 30128]
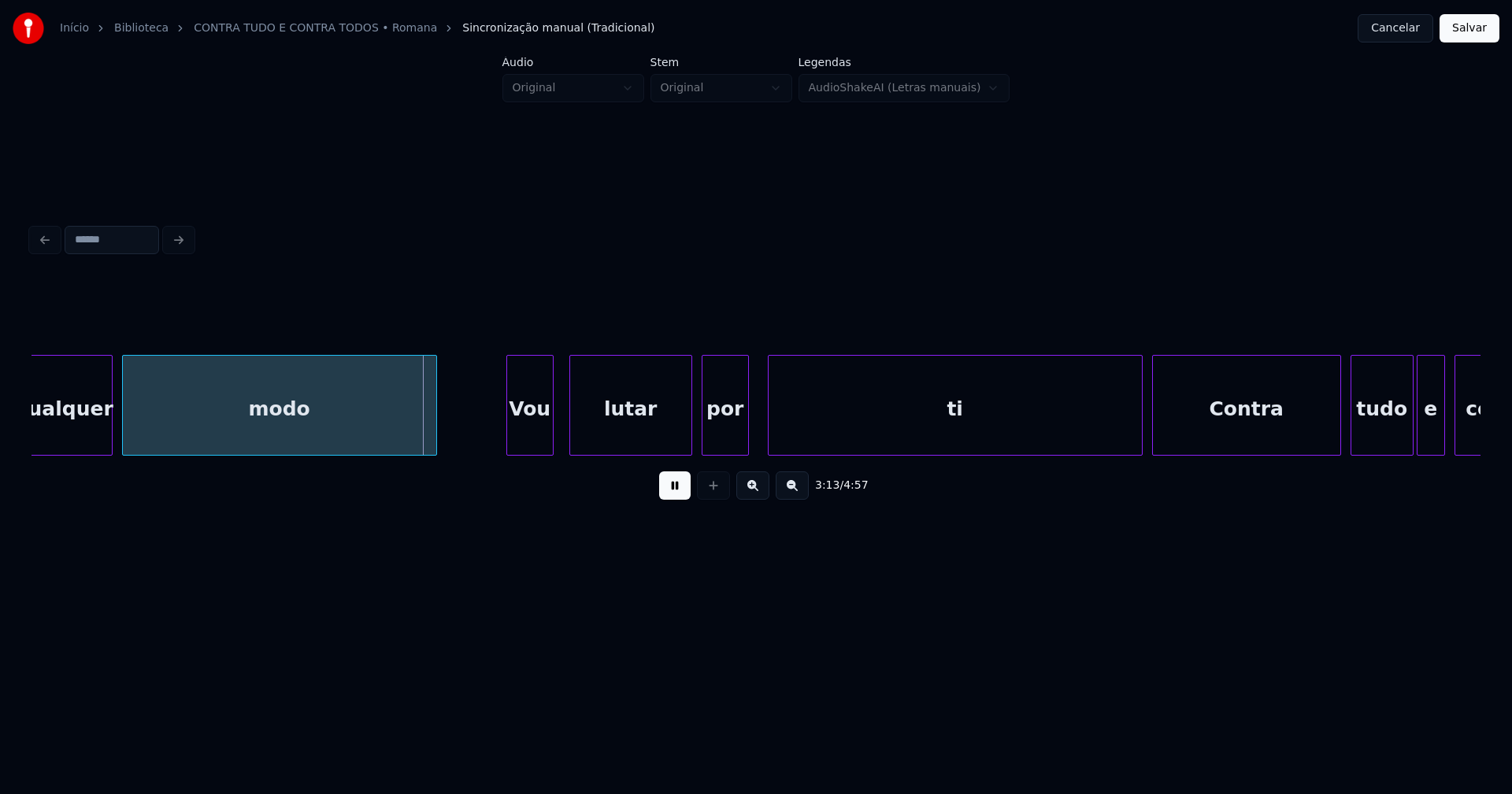
click at [724, 441] on div "por" at bounding box center [725, 409] width 46 height 107
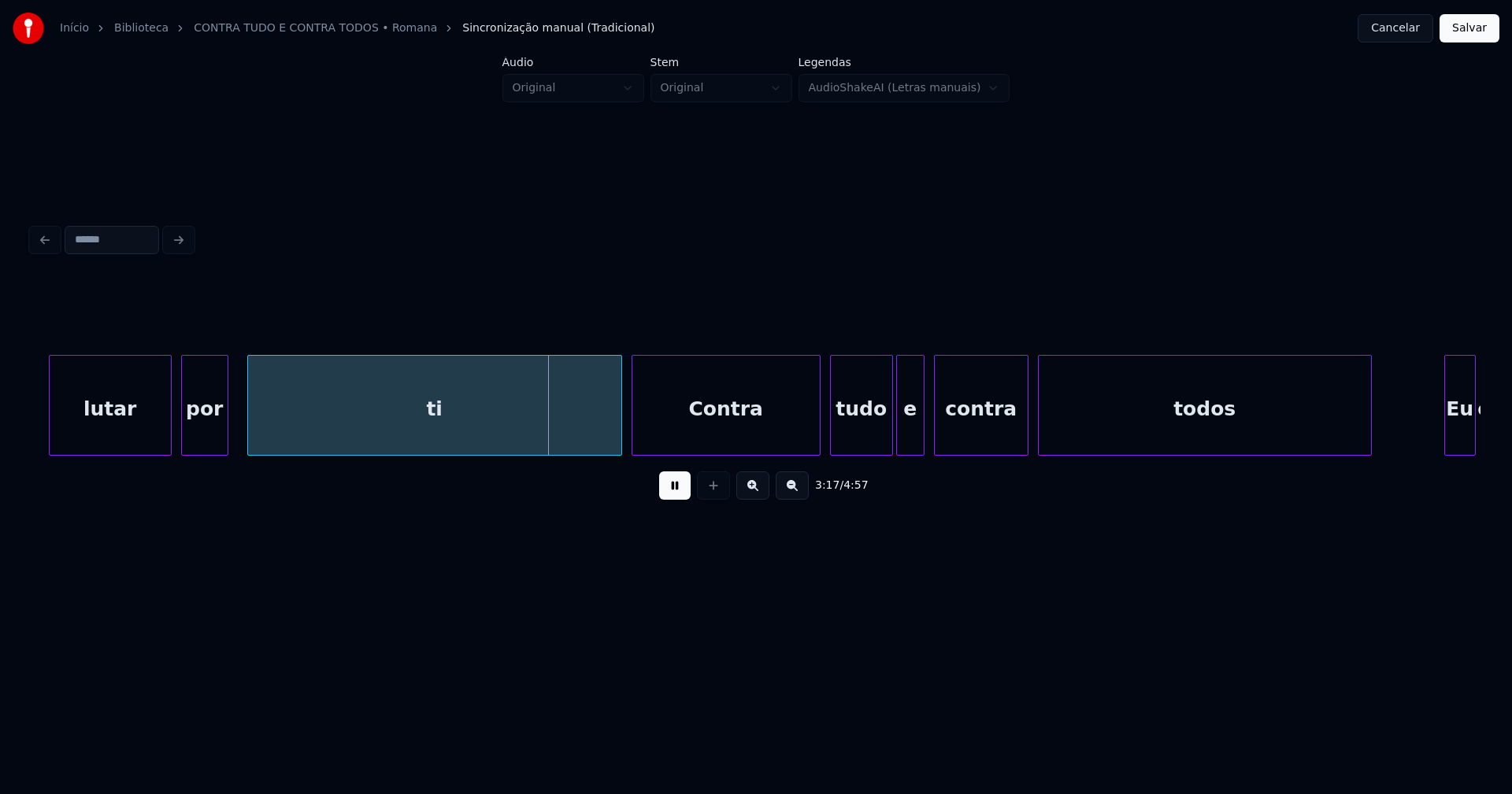
scroll to position [0, 30881]
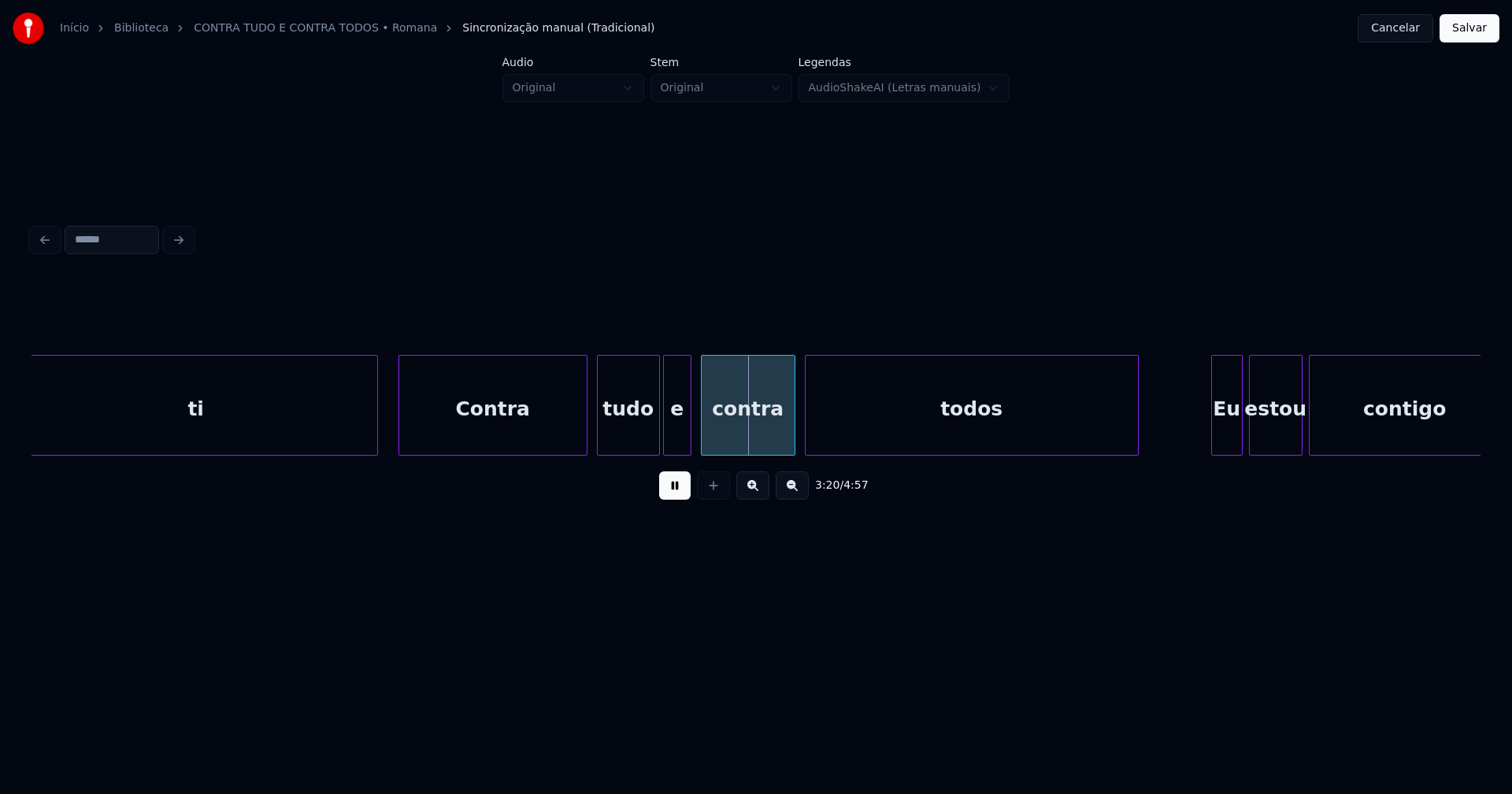
click at [376, 447] on div at bounding box center [374, 405] width 5 height 99
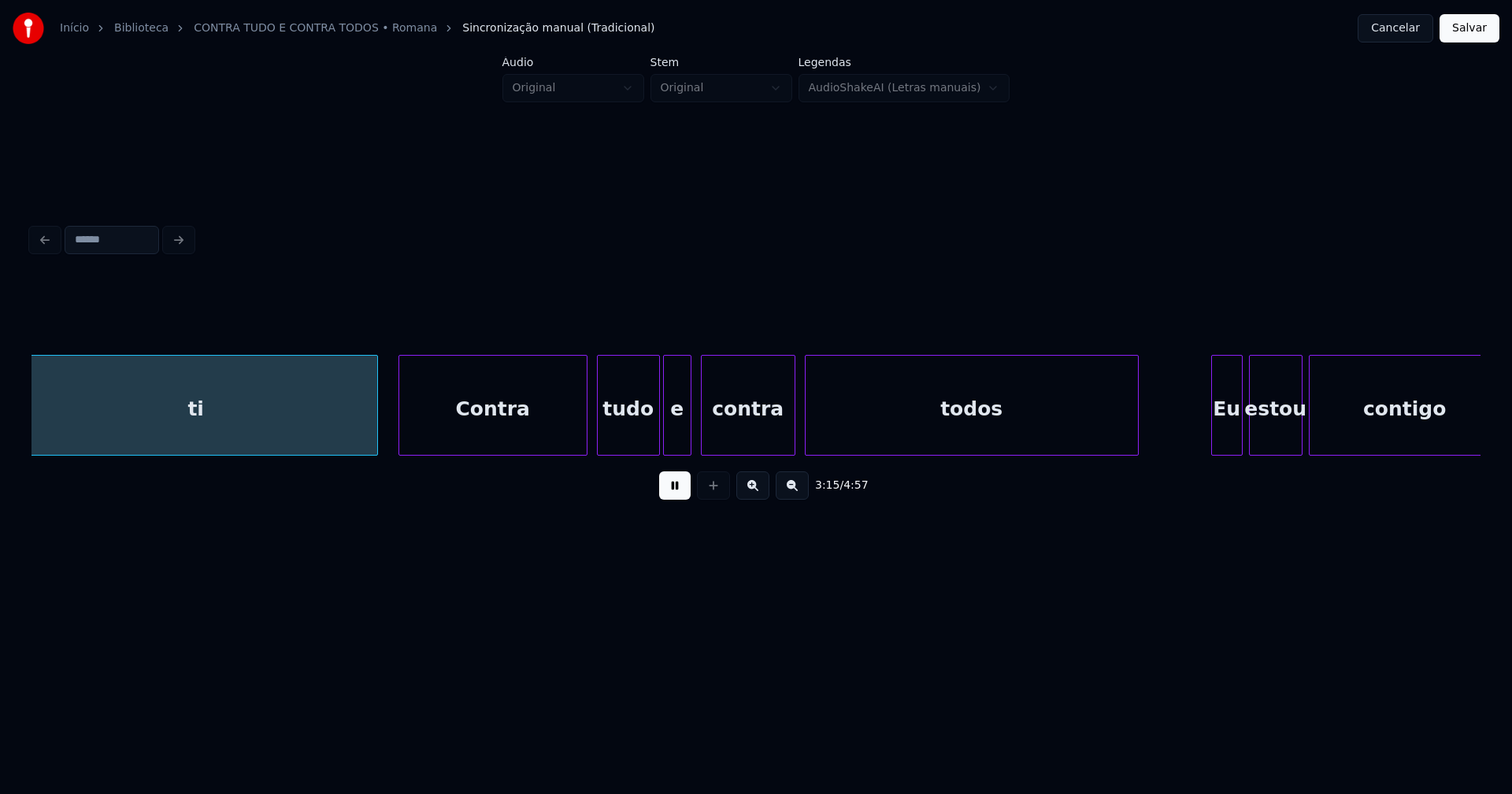
scroll to position [0, 30863]
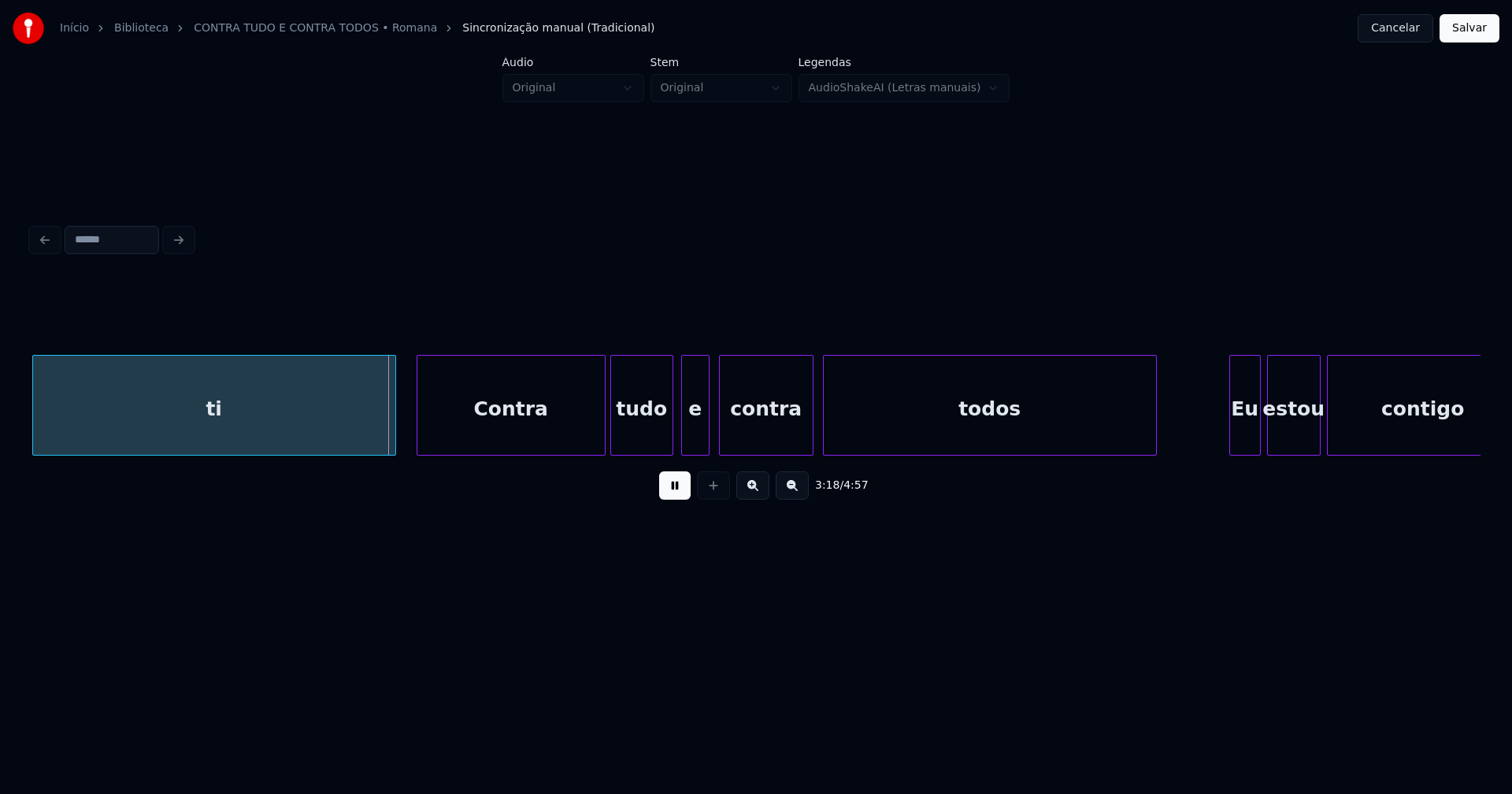
click at [642, 444] on div "tudo" at bounding box center [641, 409] width 62 height 107
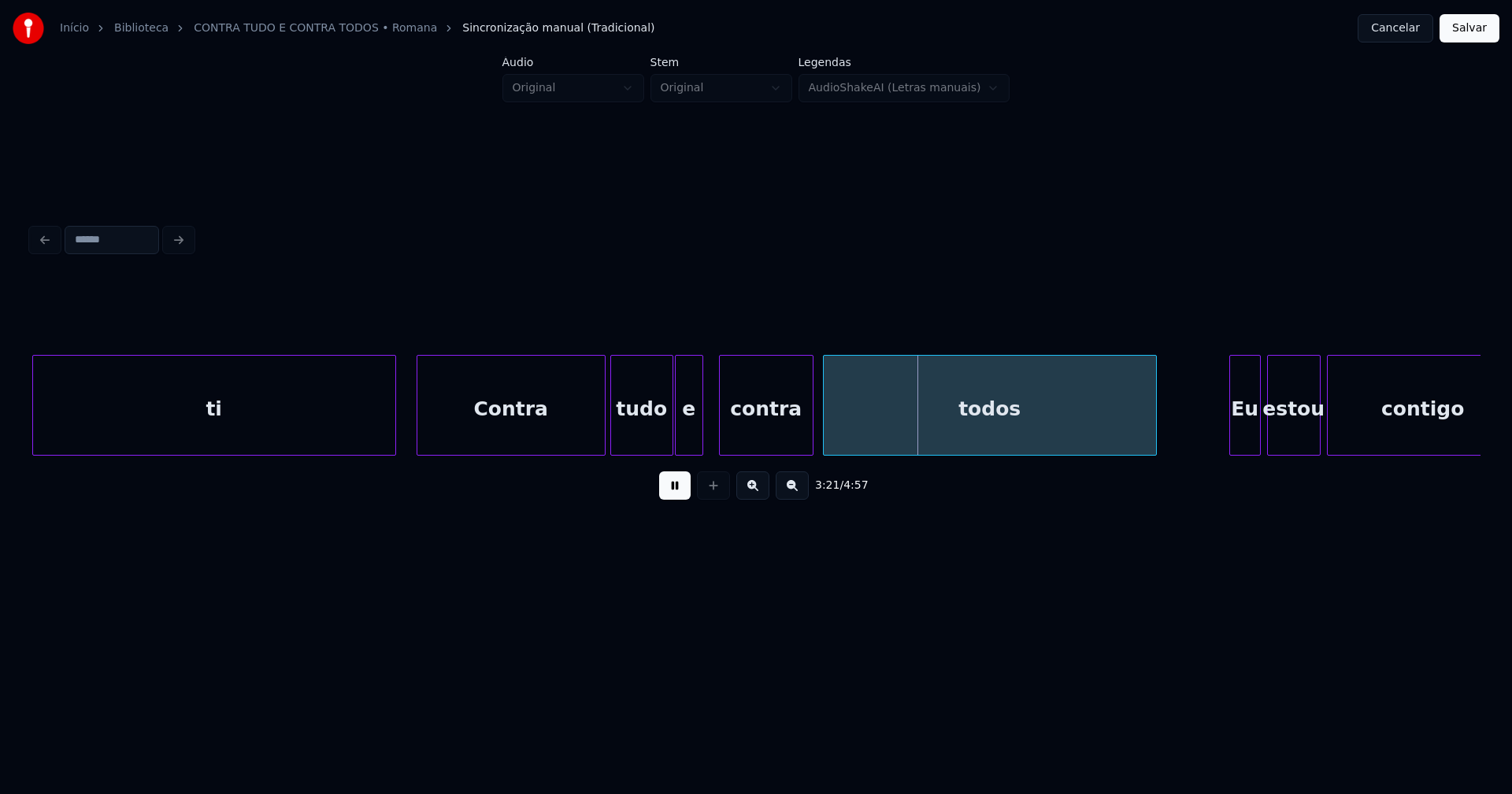
click at [686, 445] on div "e" at bounding box center [688, 409] width 27 height 107
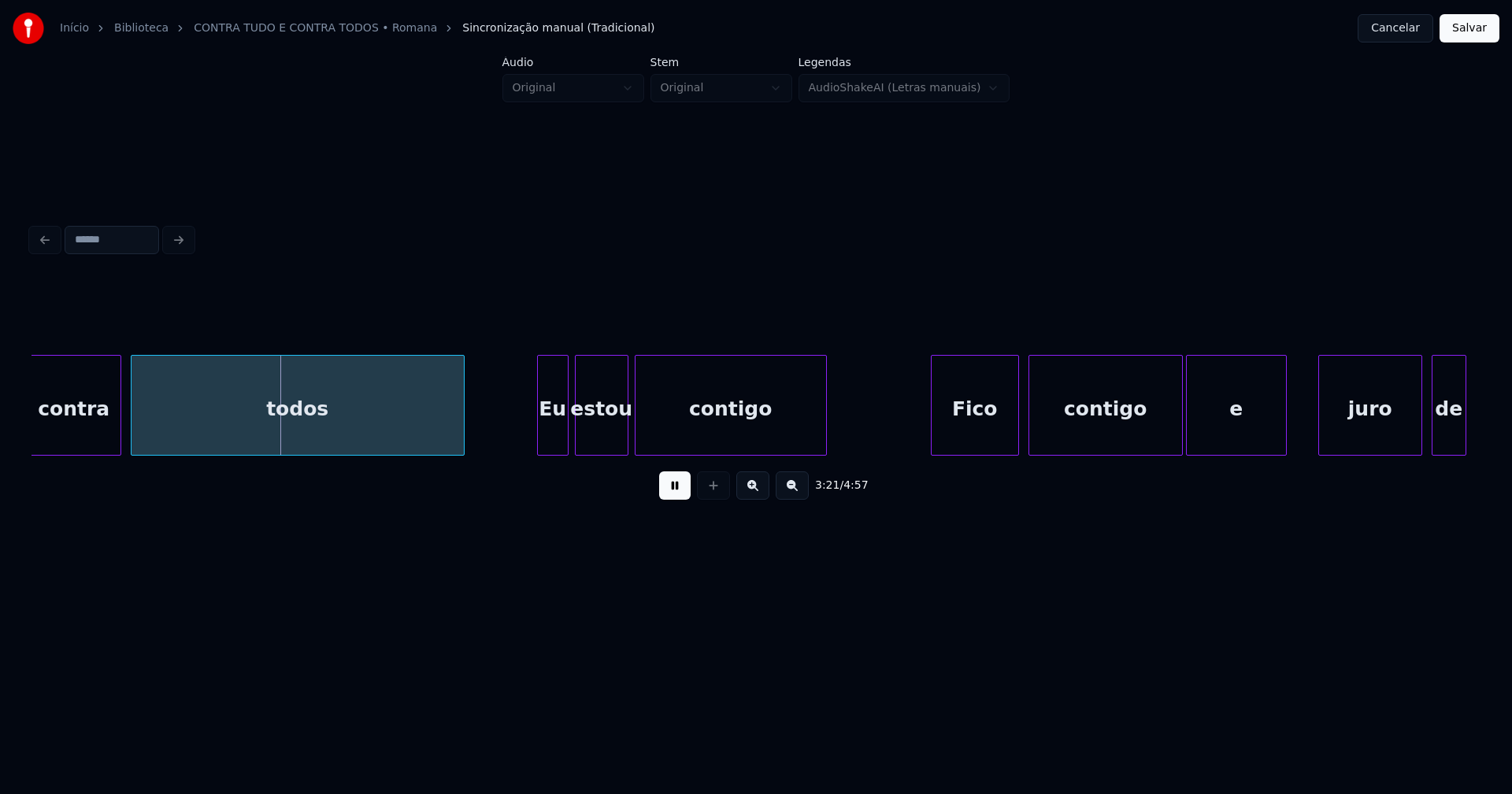
scroll to position [0, 31581]
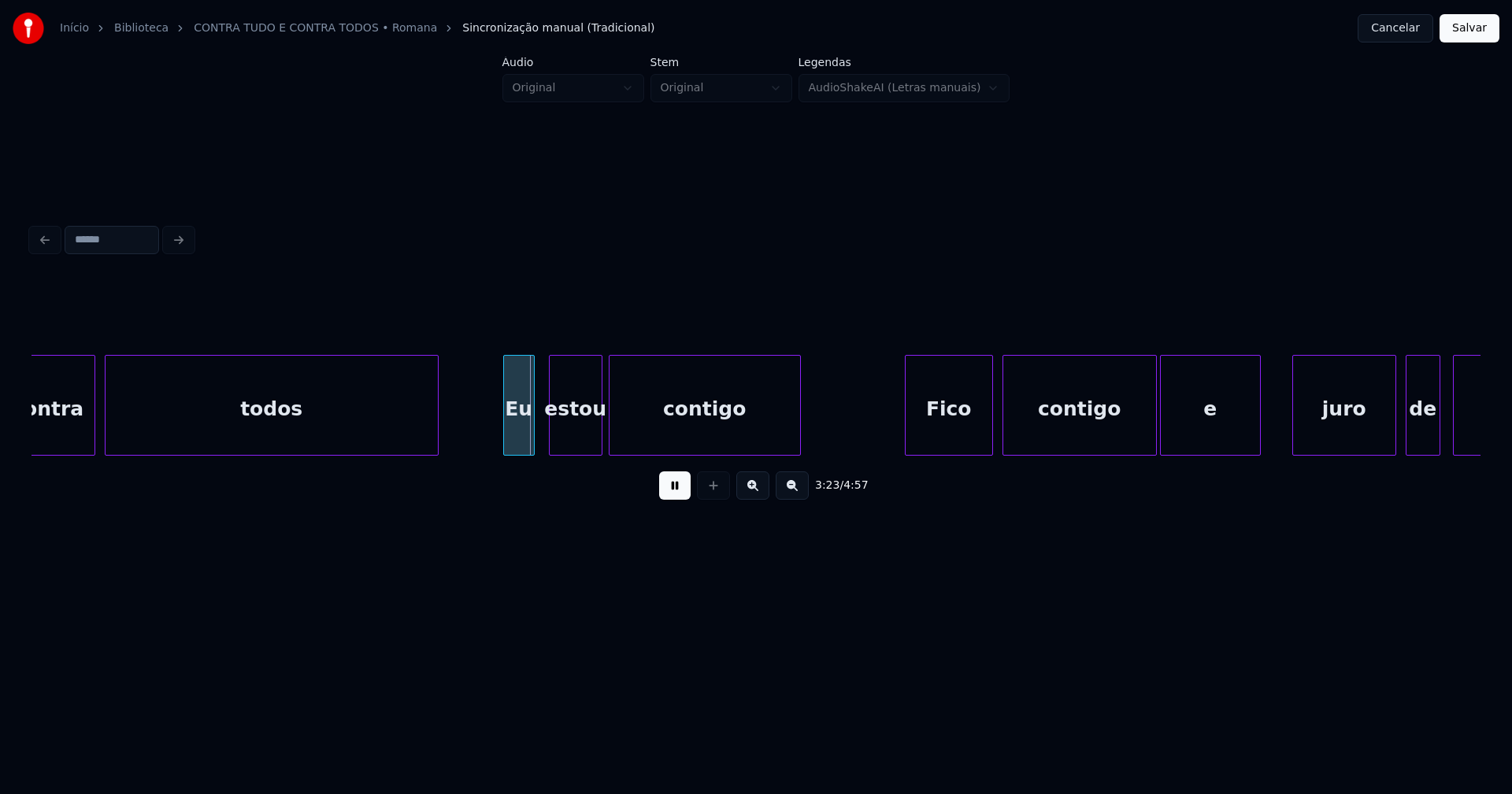
click at [523, 444] on div "Eu" at bounding box center [519, 409] width 29 height 107
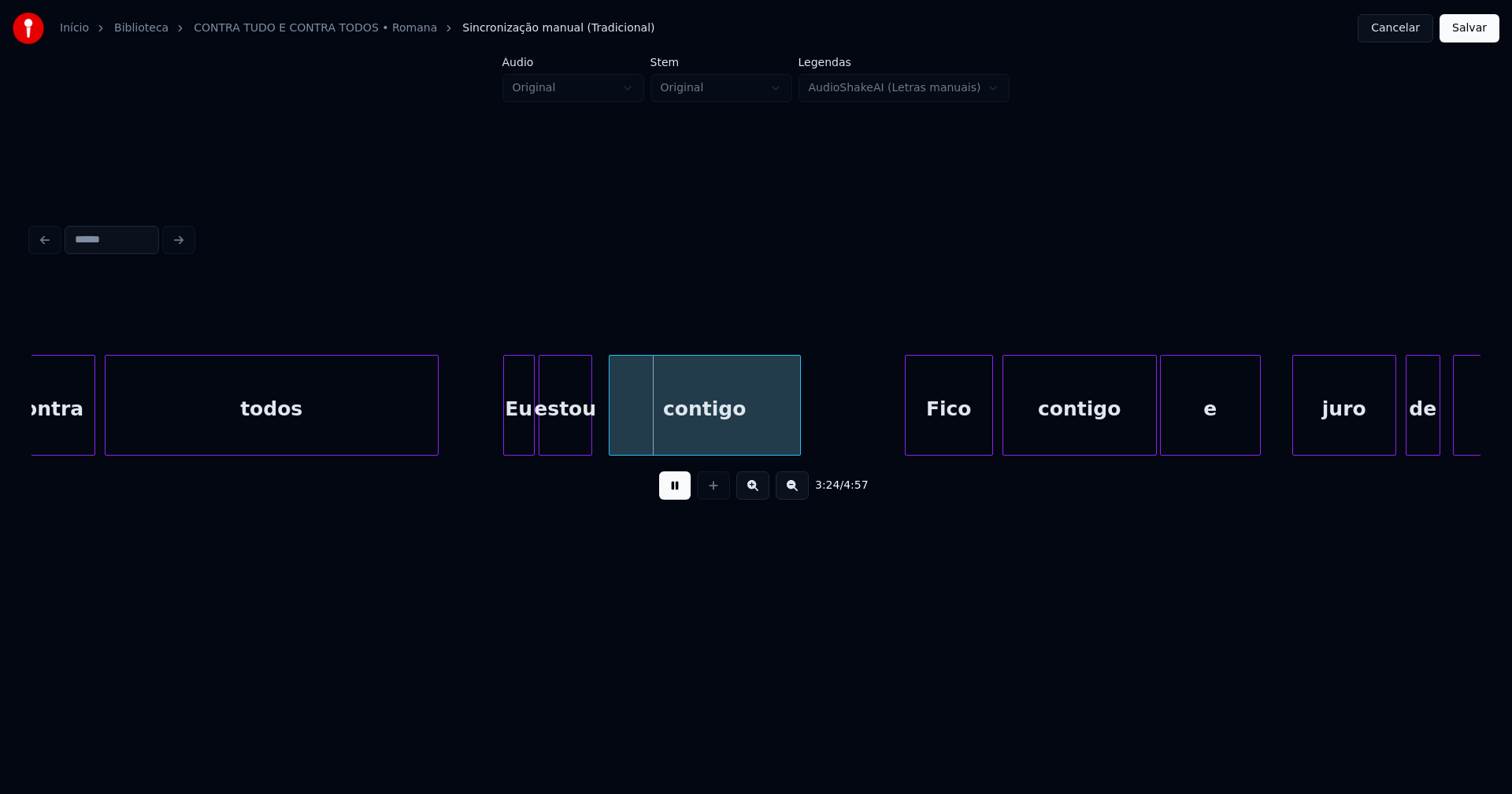
click at [567, 443] on div "estou" at bounding box center [565, 409] width 52 height 107
click at [686, 438] on div "contigo" at bounding box center [698, 409] width 191 height 107
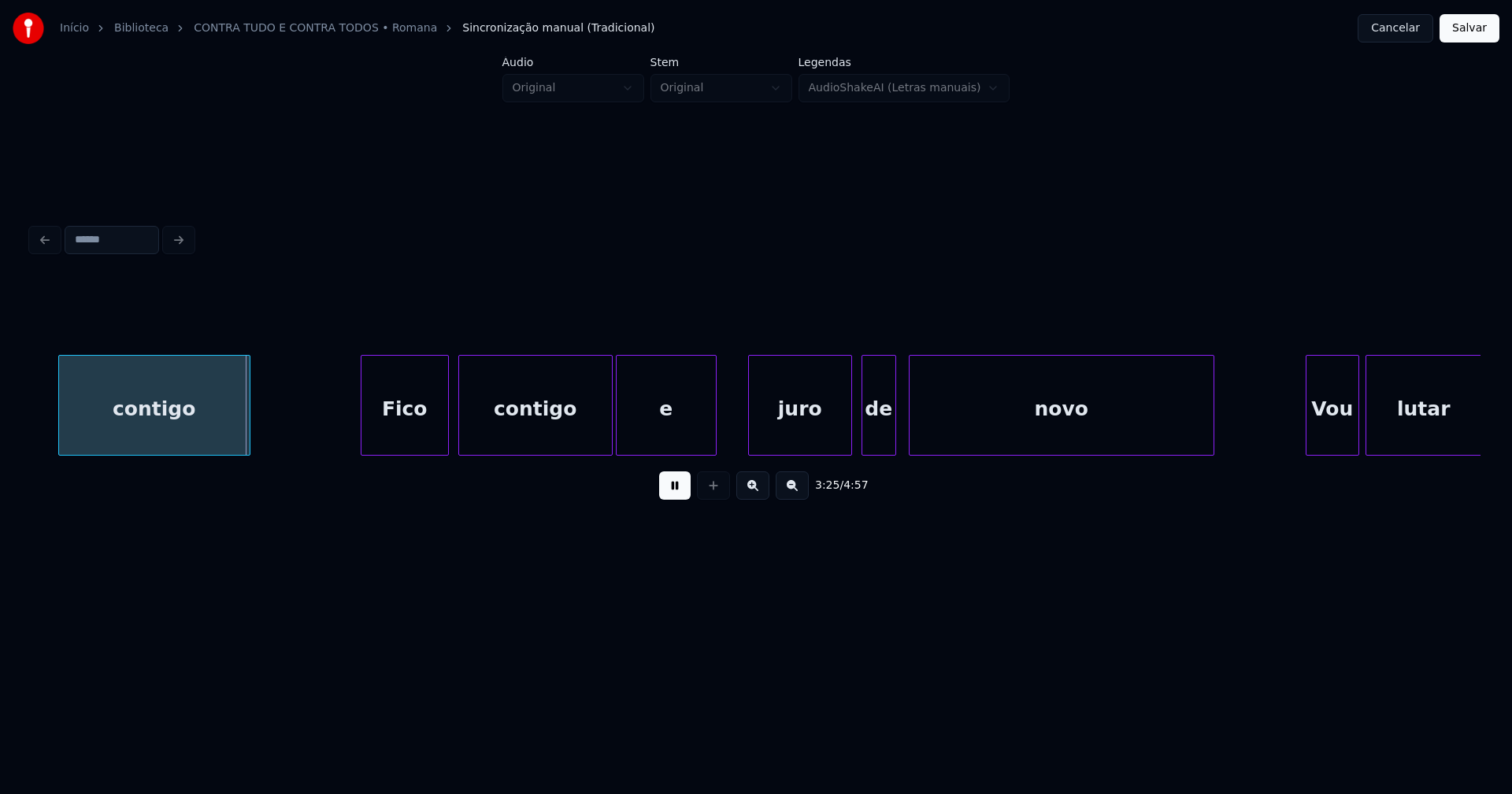
scroll to position [0, 32151]
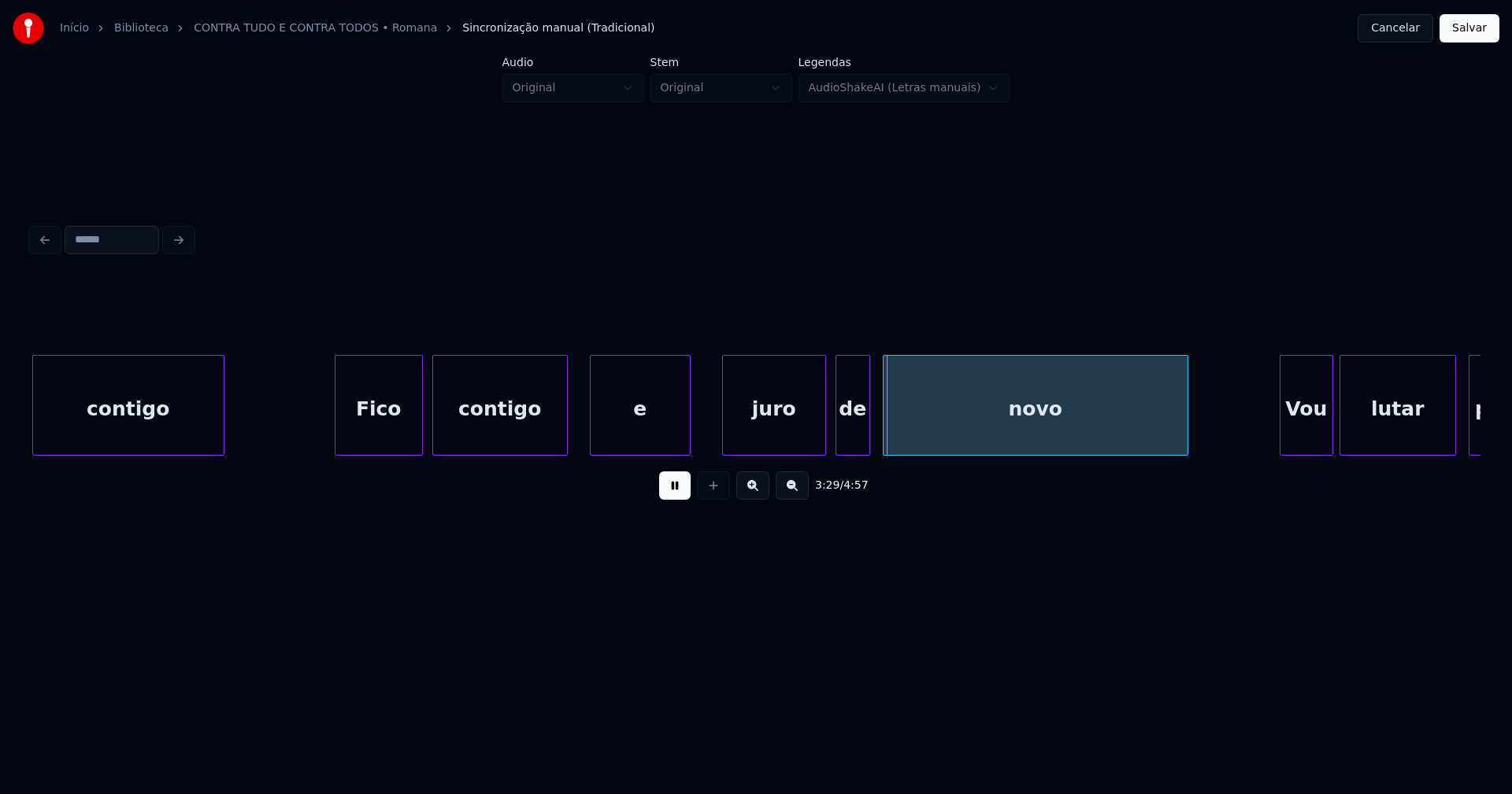
click at [563, 438] on div at bounding box center [564, 405] width 5 height 99
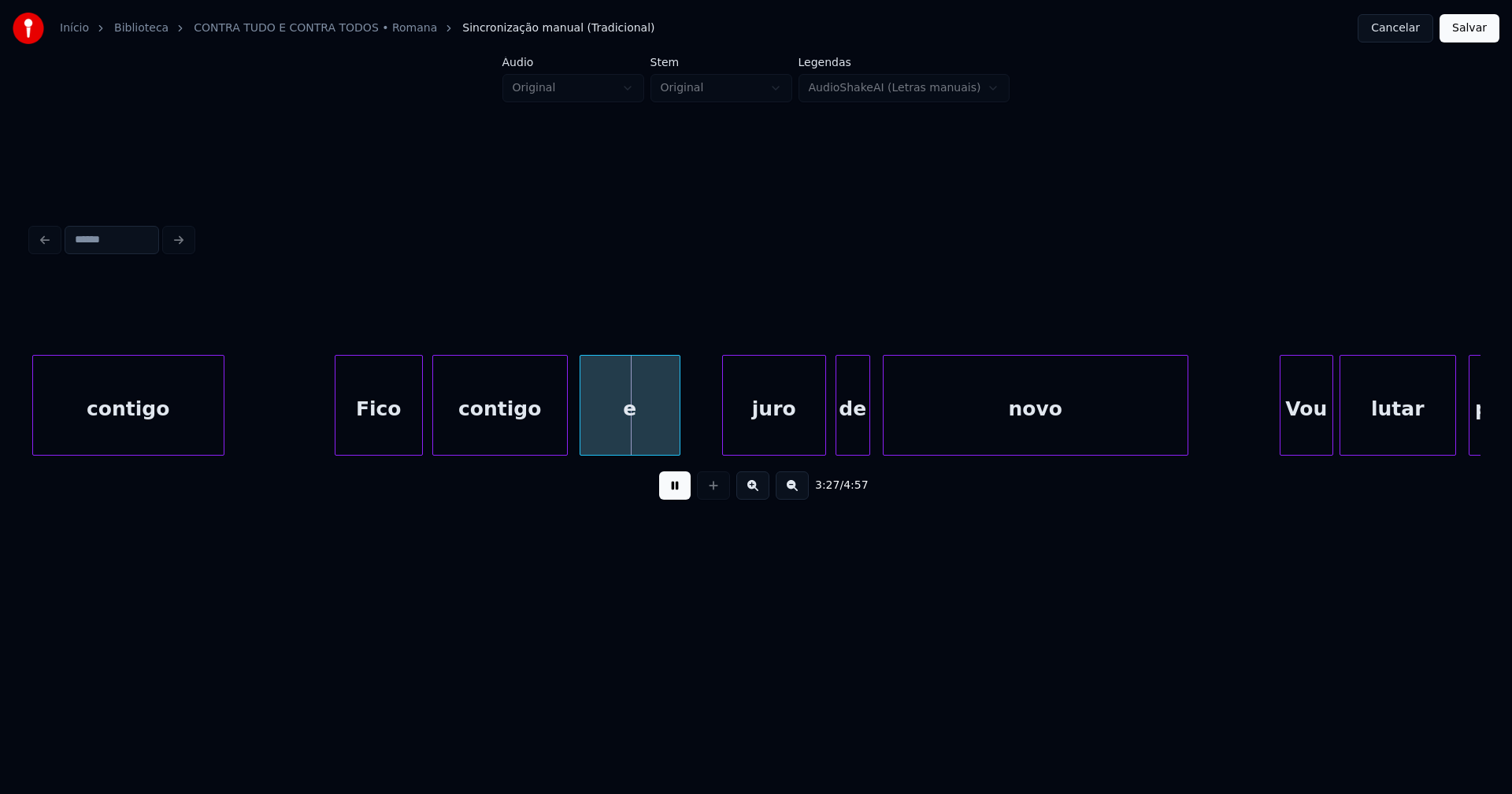
click at [615, 439] on div "e" at bounding box center [630, 409] width 100 height 107
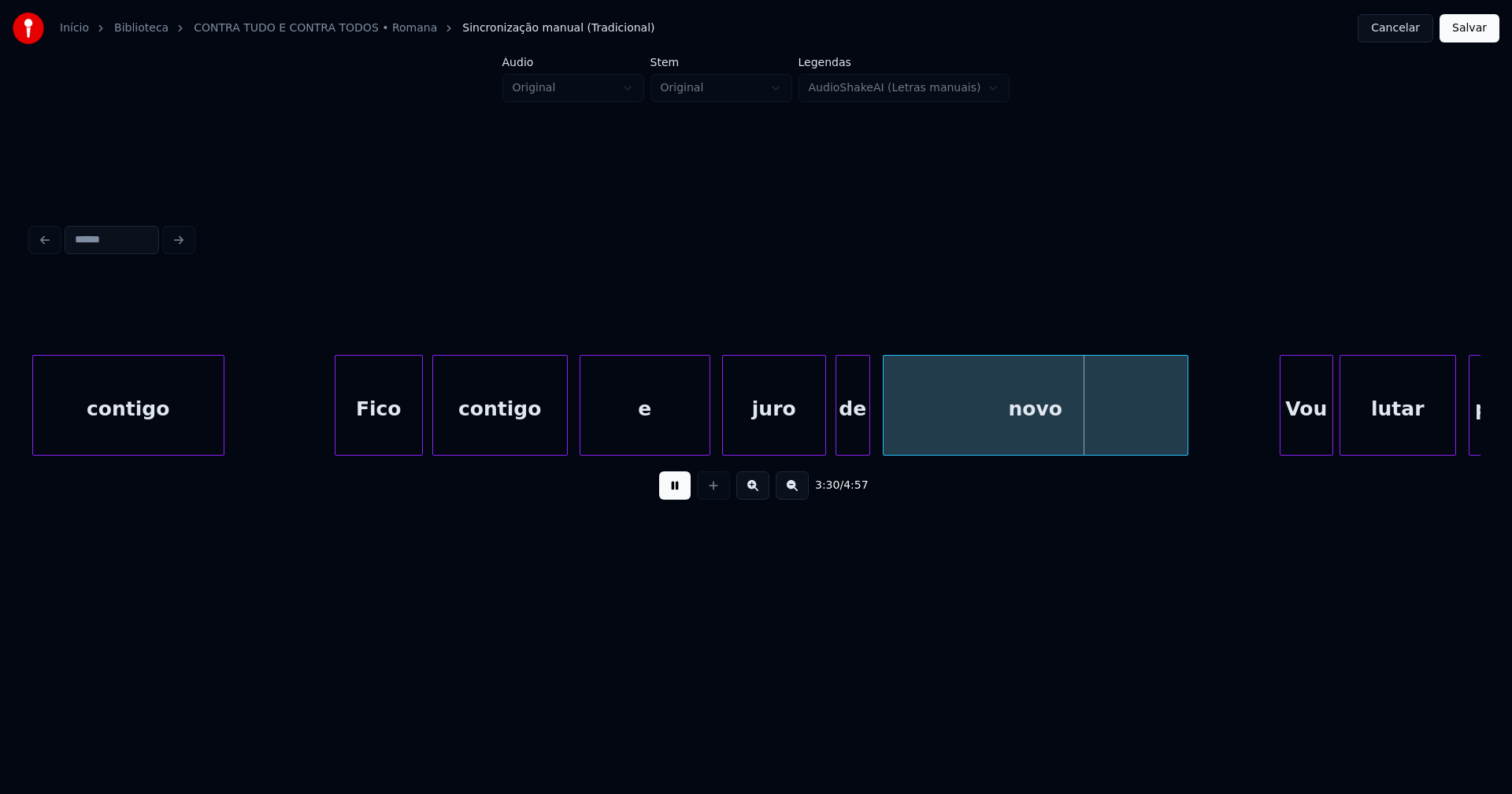
click at [707, 429] on div at bounding box center [707, 405] width 5 height 99
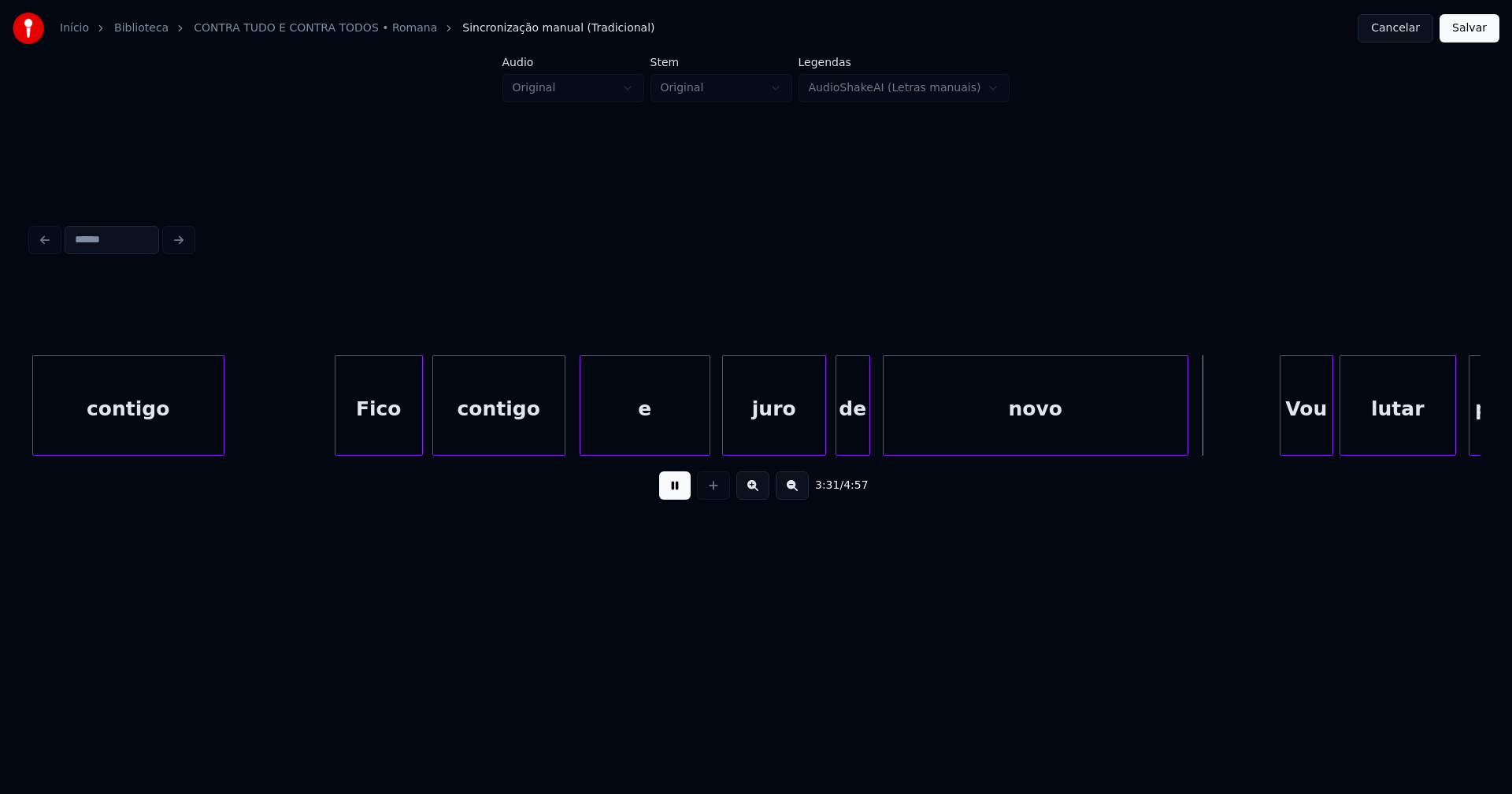
click at [561, 436] on div at bounding box center [562, 405] width 5 height 99
click at [851, 440] on div "de" at bounding box center [849, 409] width 33 height 107
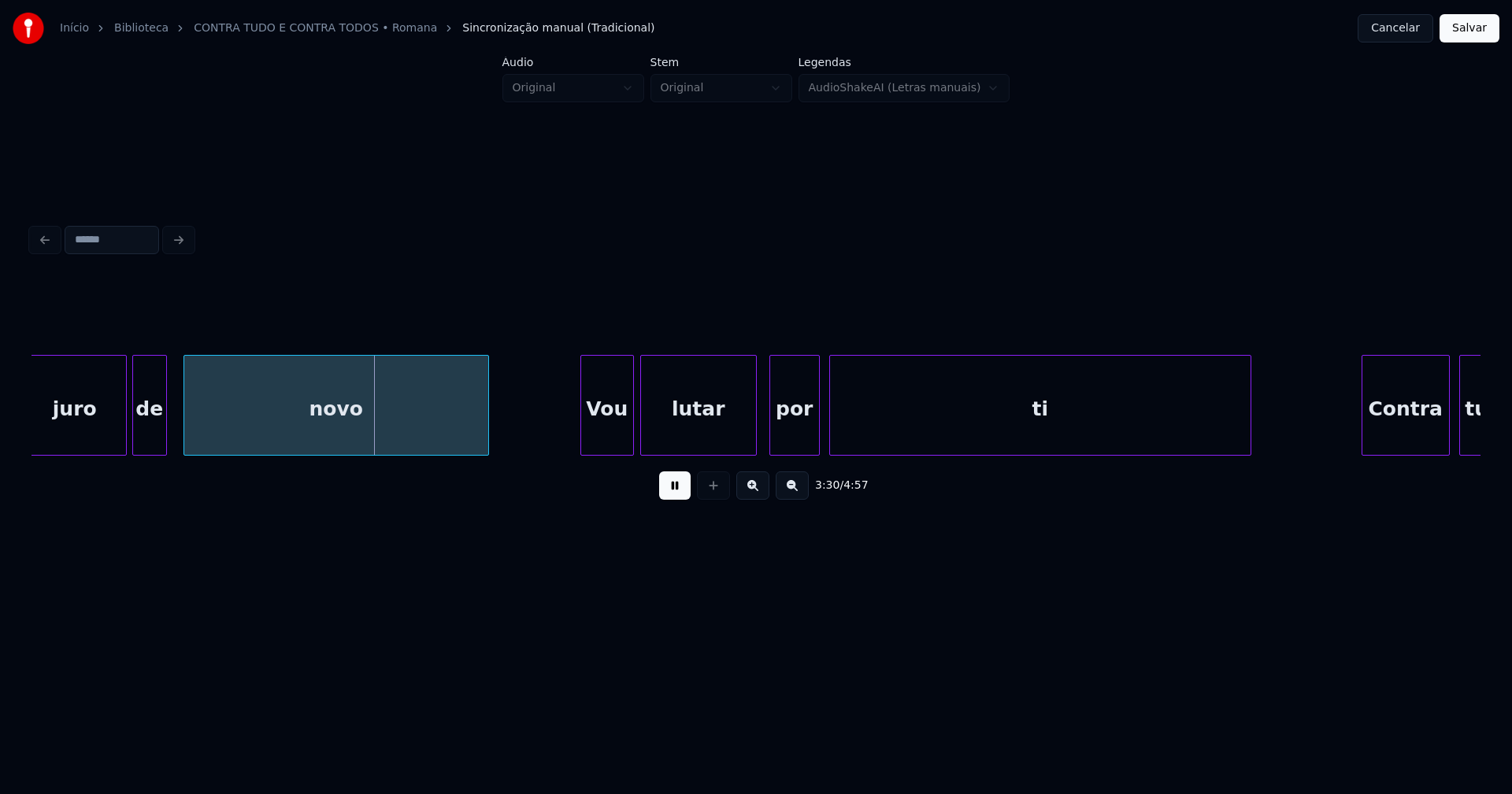
scroll to position [0, 32929]
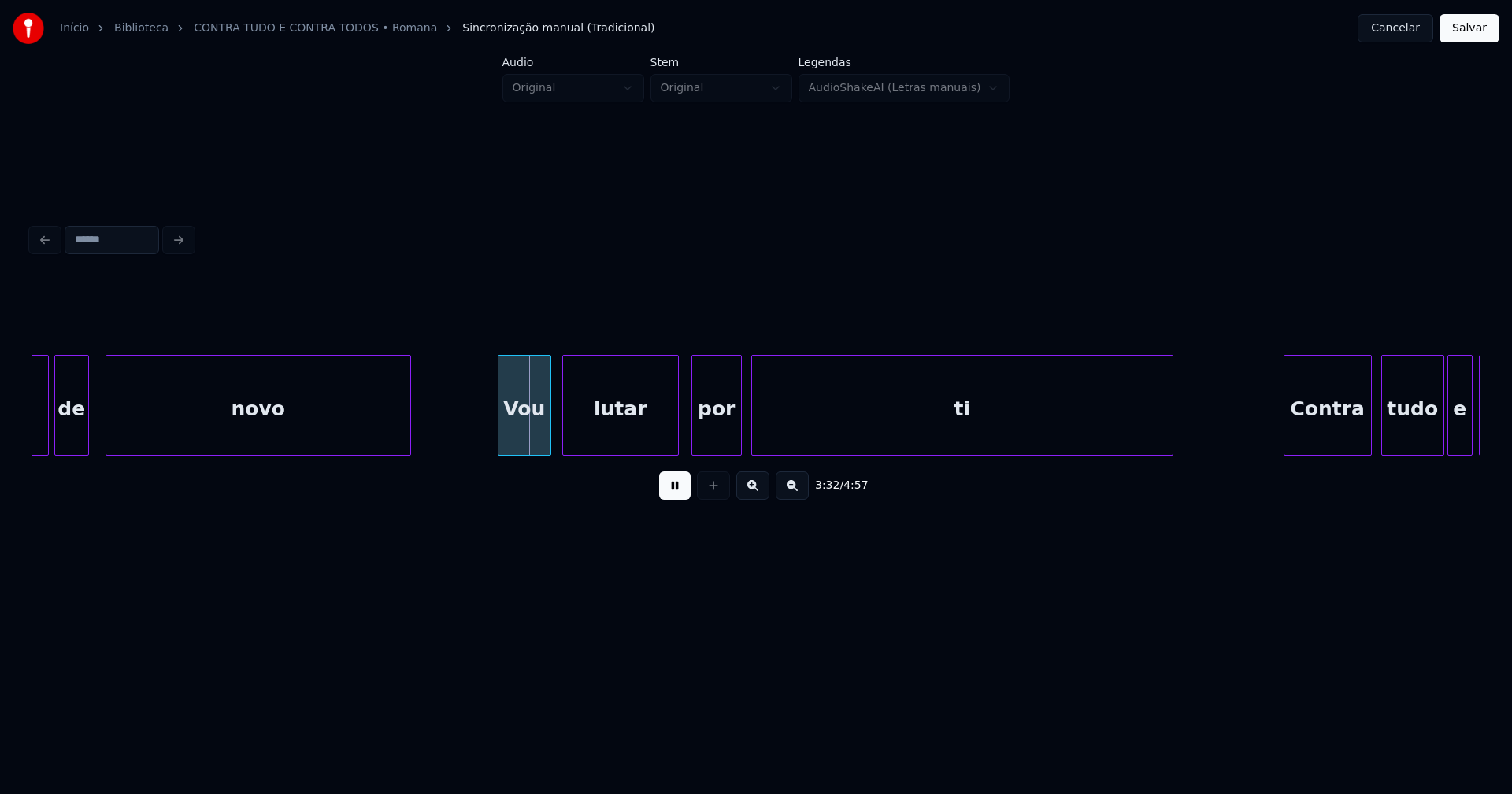
click at [525, 426] on div "Vou" at bounding box center [524, 409] width 52 height 107
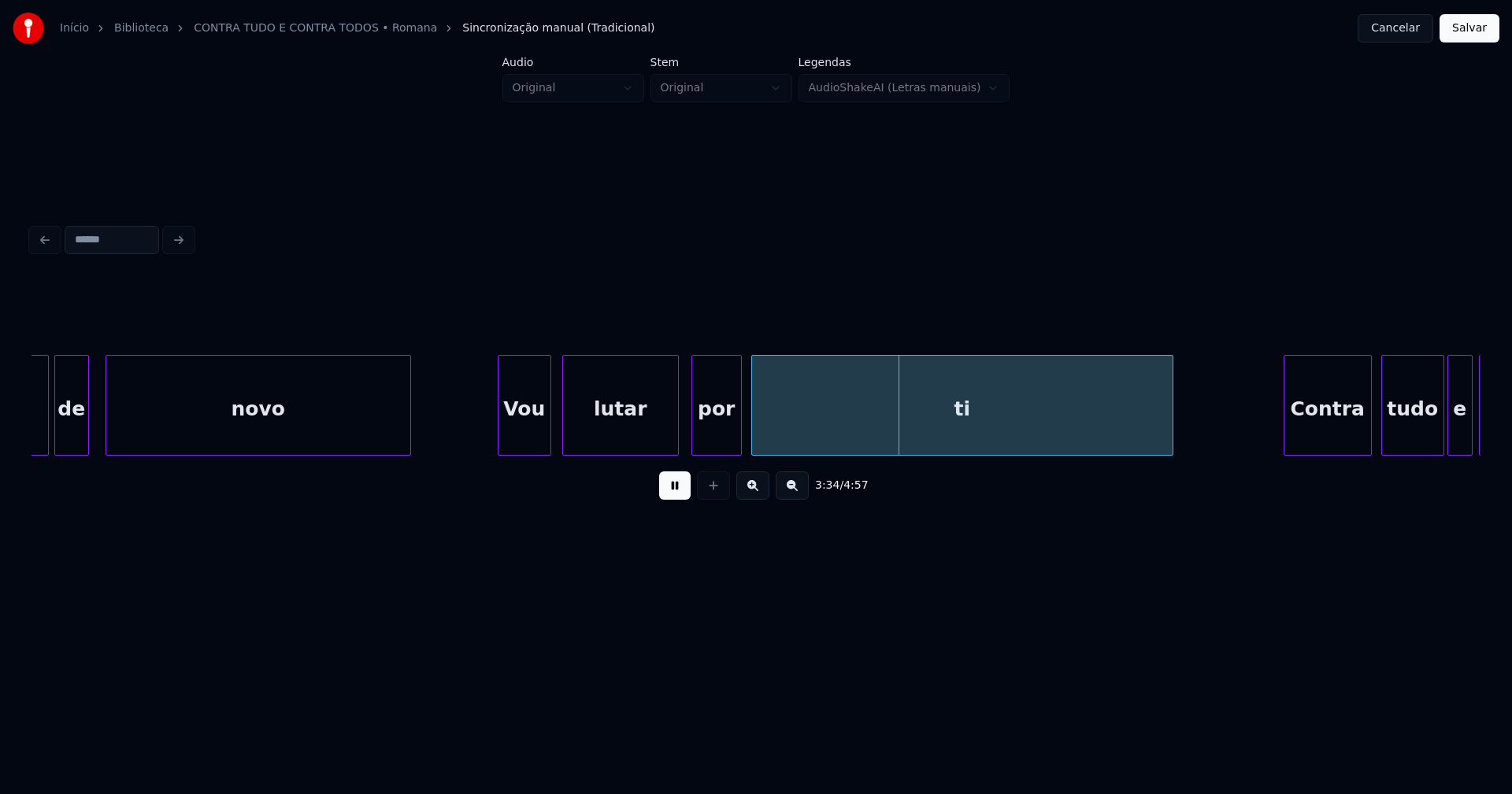
click at [716, 444] on div "por" at bounding box center [716, 409] width 49 height 107
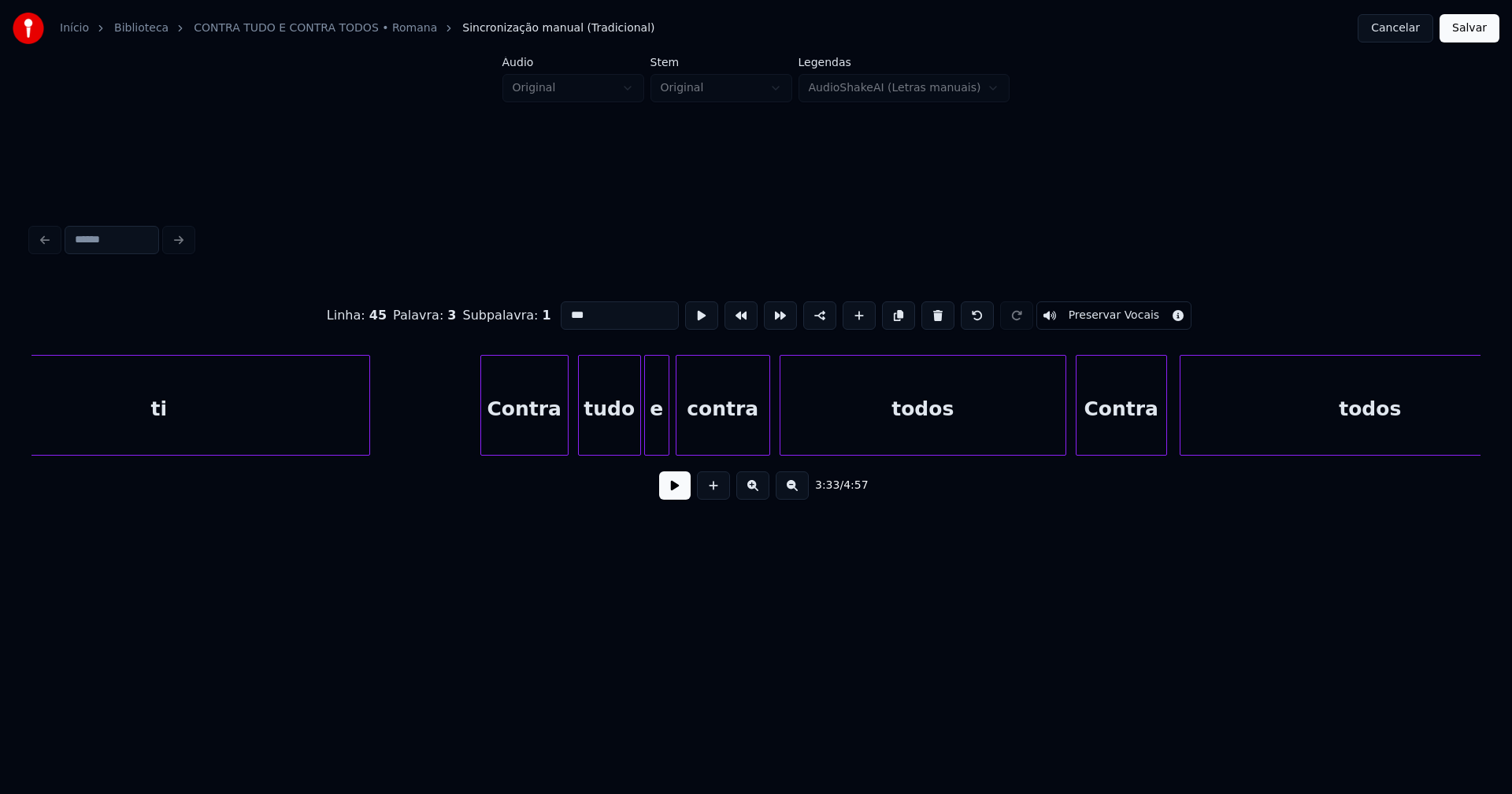
click at [676, 500] on button at bounding box center [674, 485] width 31 height 29
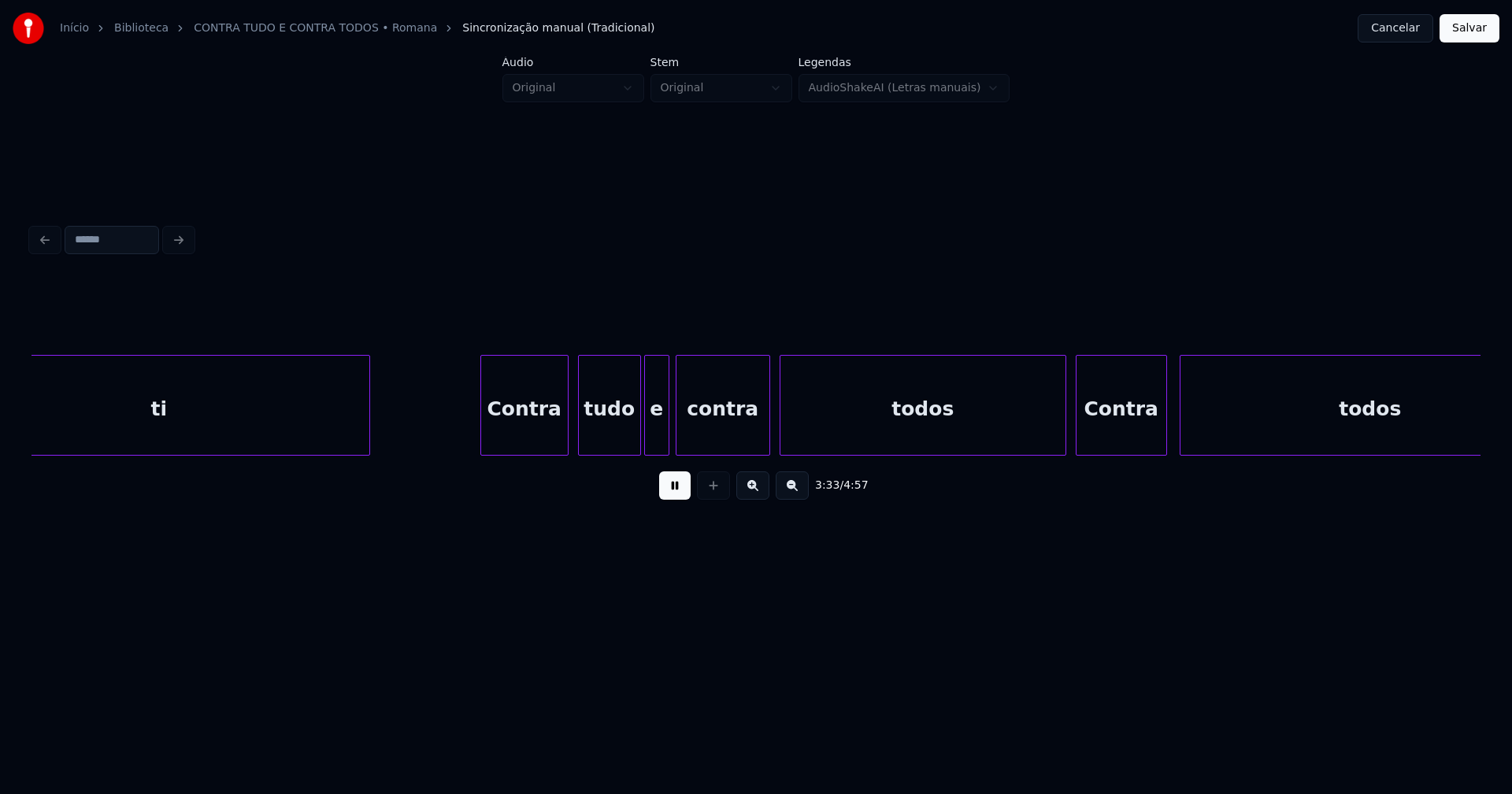
scroll to position [0, 33588]
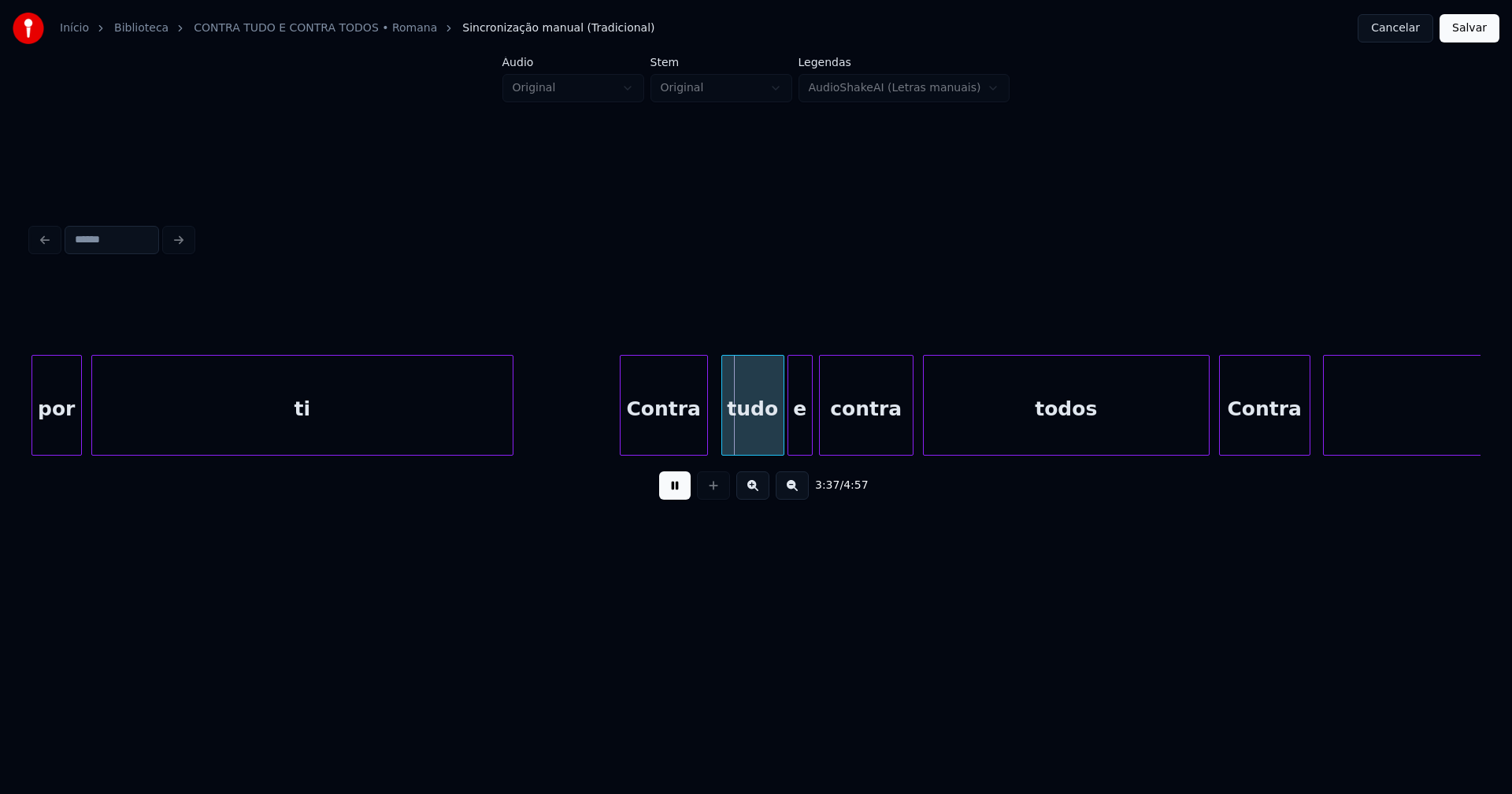
click at [672, 431] on div "Contra" at bounding box center [663, 409] width 87 height 107
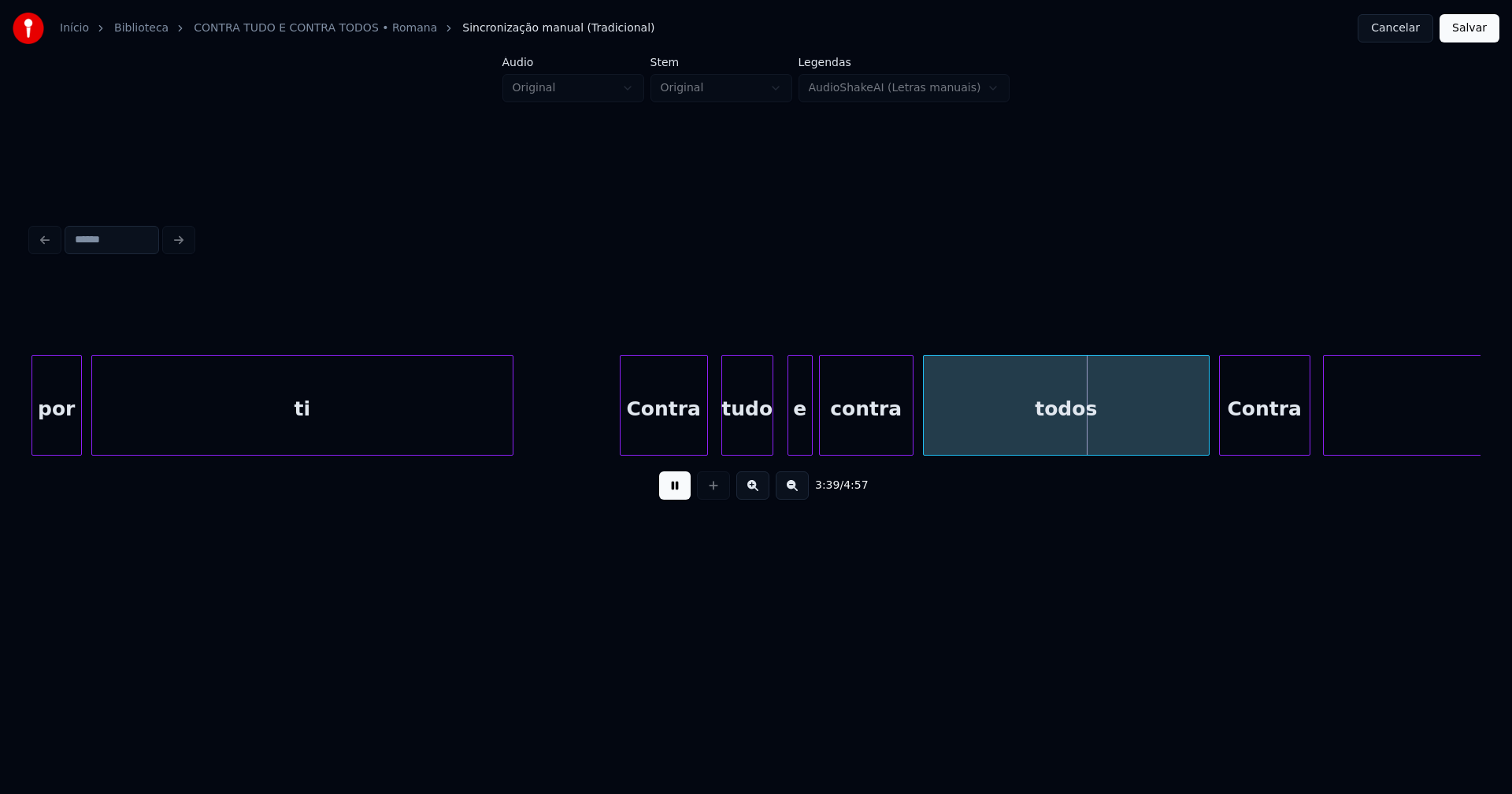
click at [772, 444] on div at bounding box center [769, 405] width 5 height 99
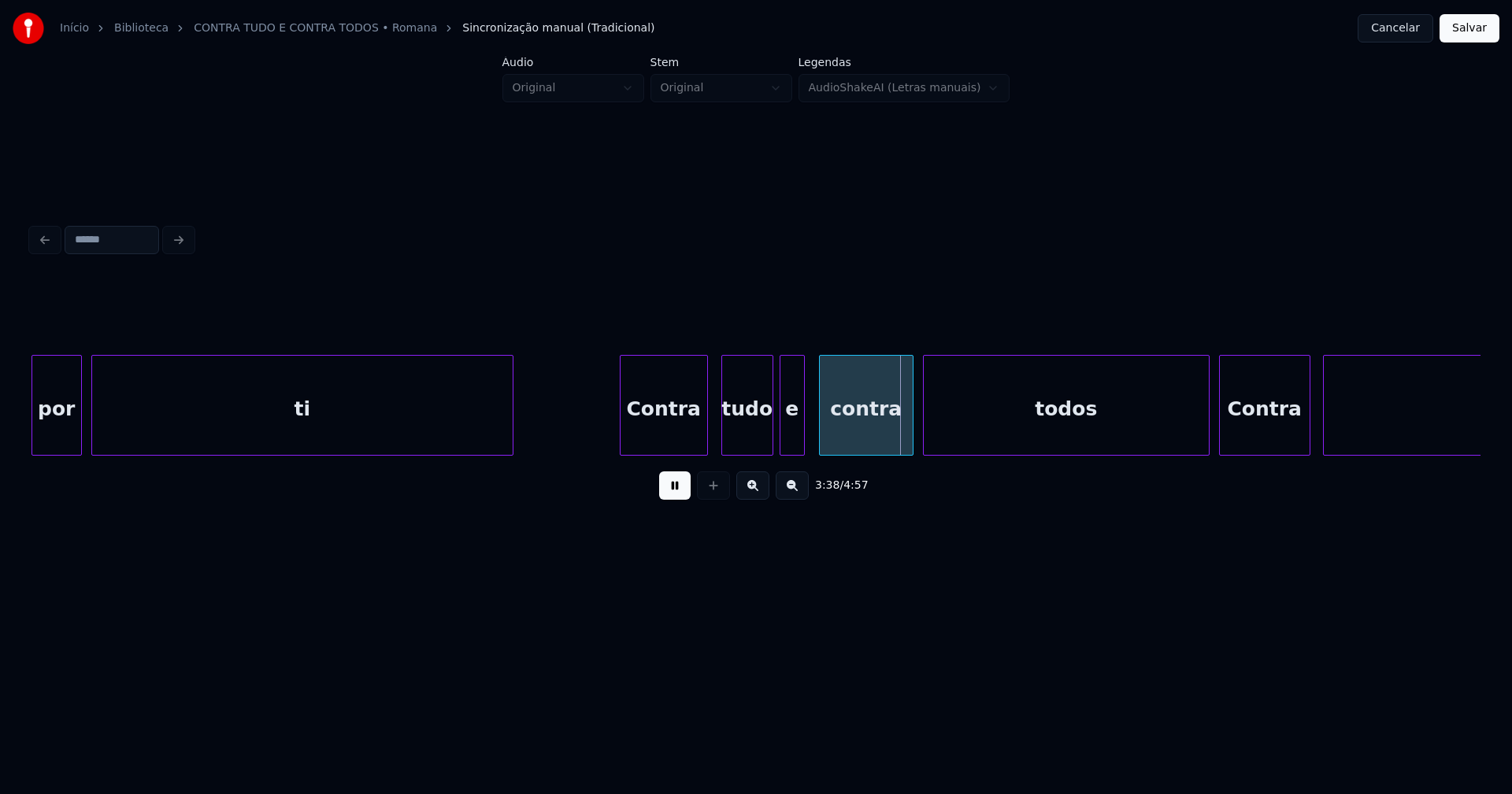
click at [793, 444] on div "e" at bounding box center [792, 409] width 24 height 107
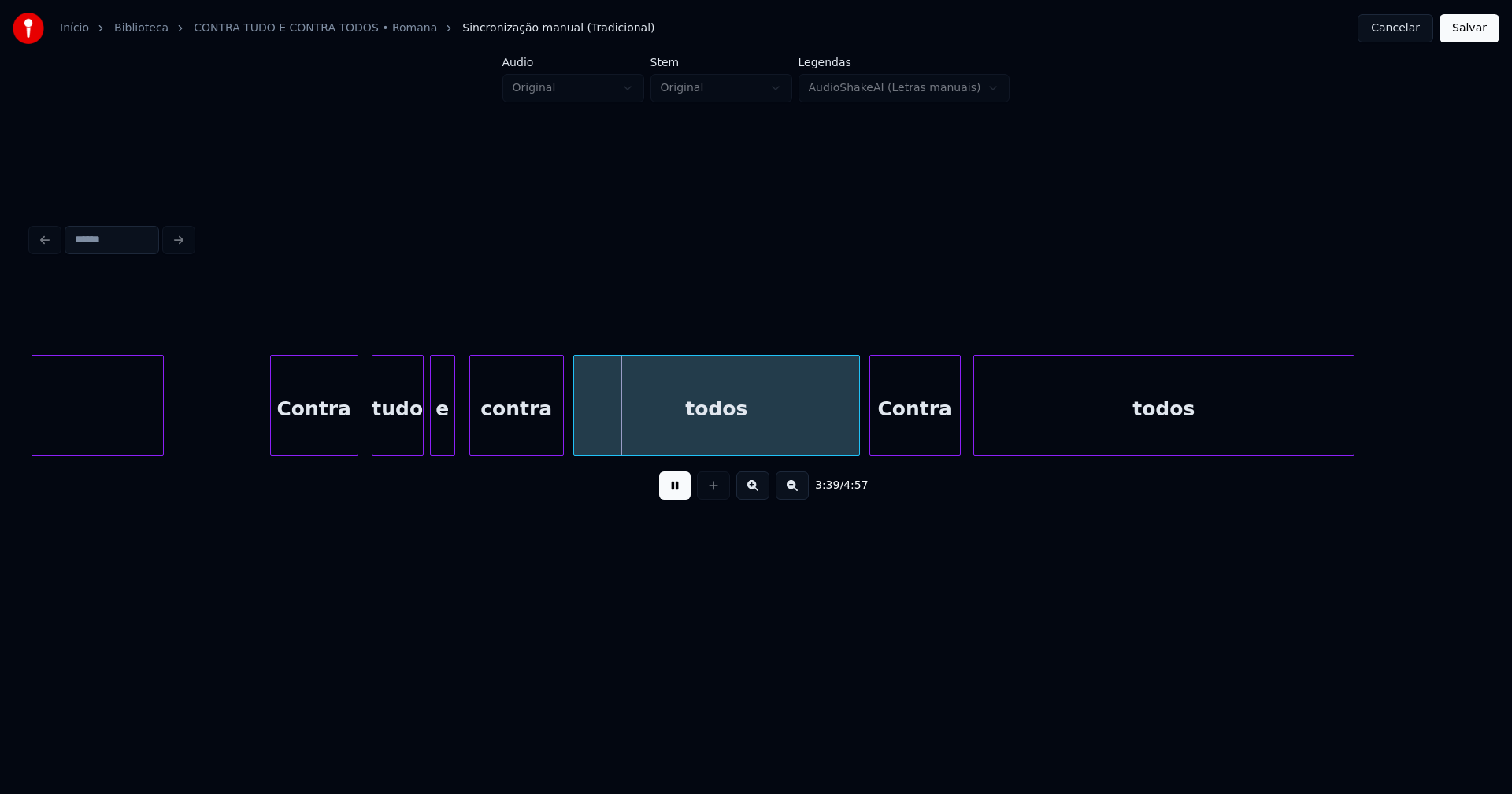
scroll to position [0, 34016]
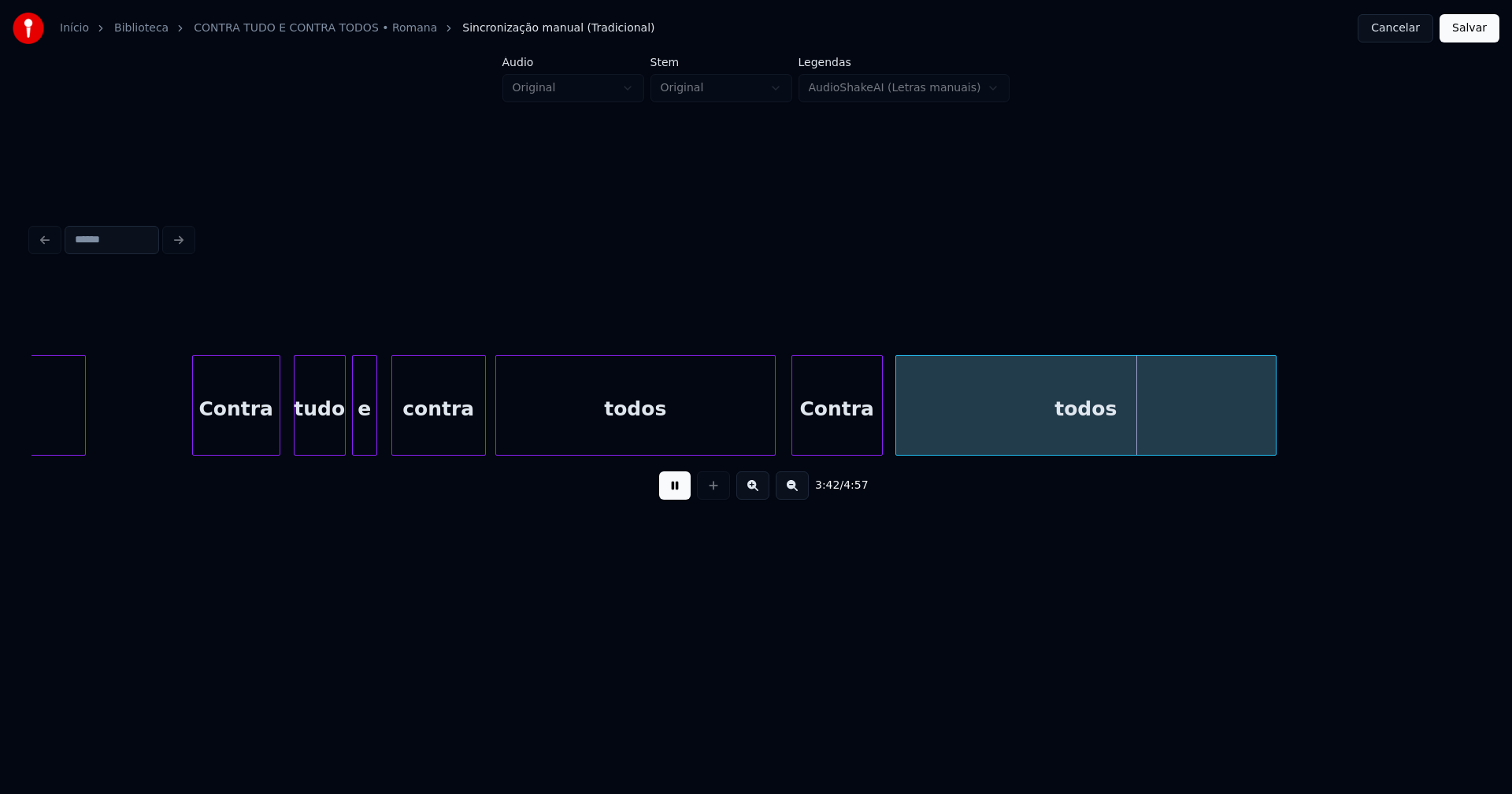
click at [774, 443] on div at bounding box center [772, 405] width 5 height 99
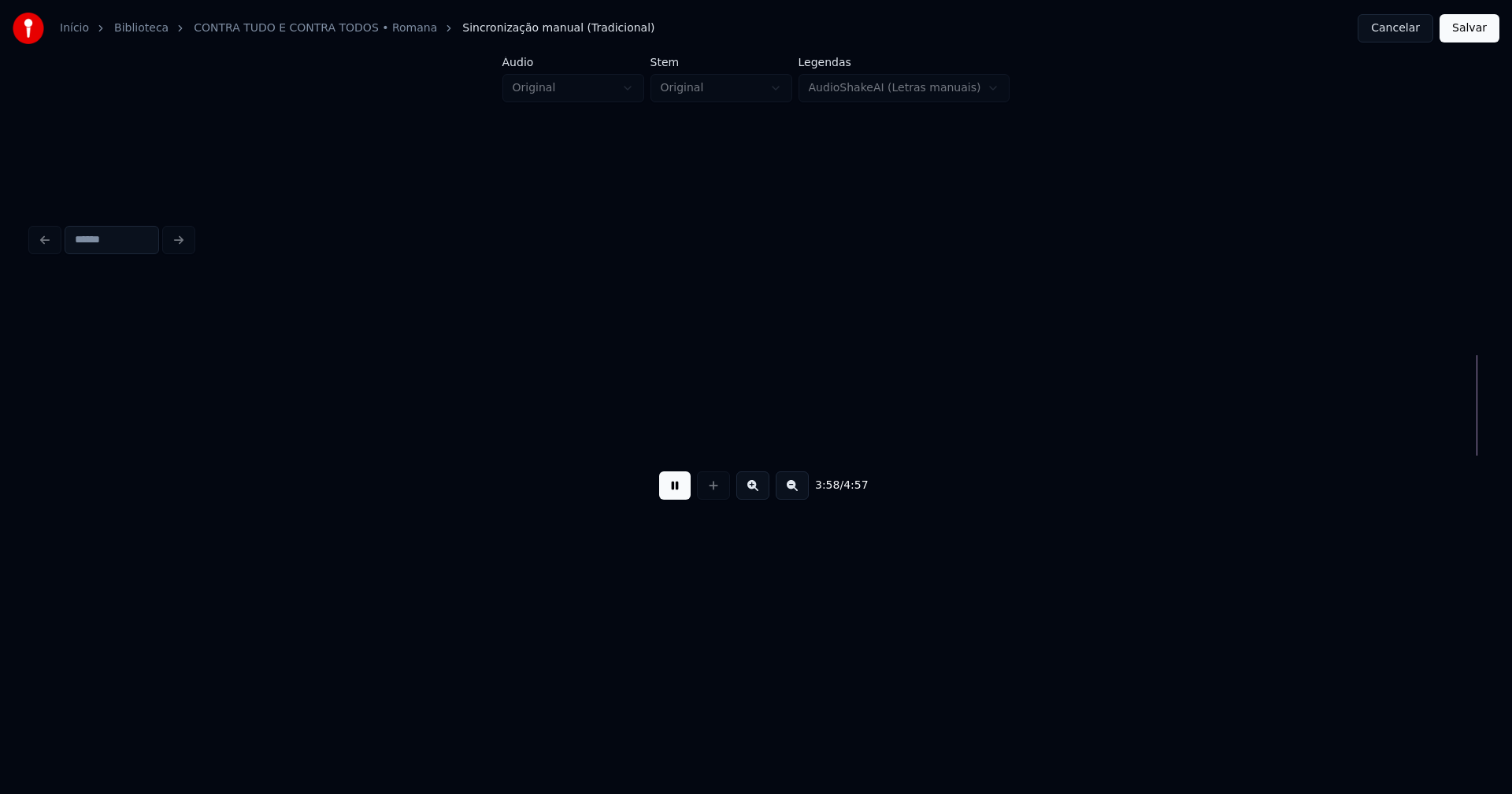
scroll to position [0, 37537]
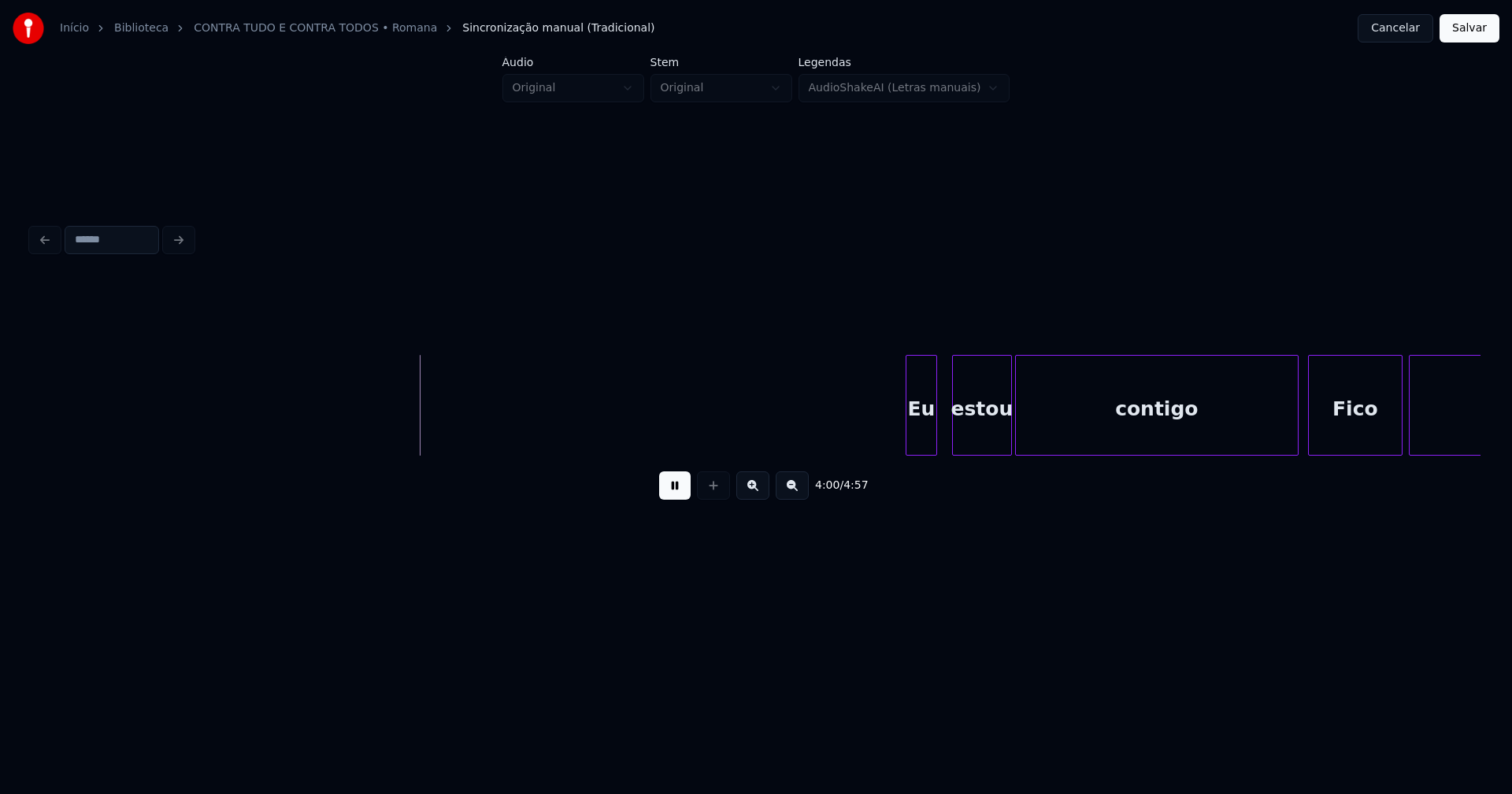
click at [920, 447] on div "Eu" at bounding box center [921, 409] width 29 height 107
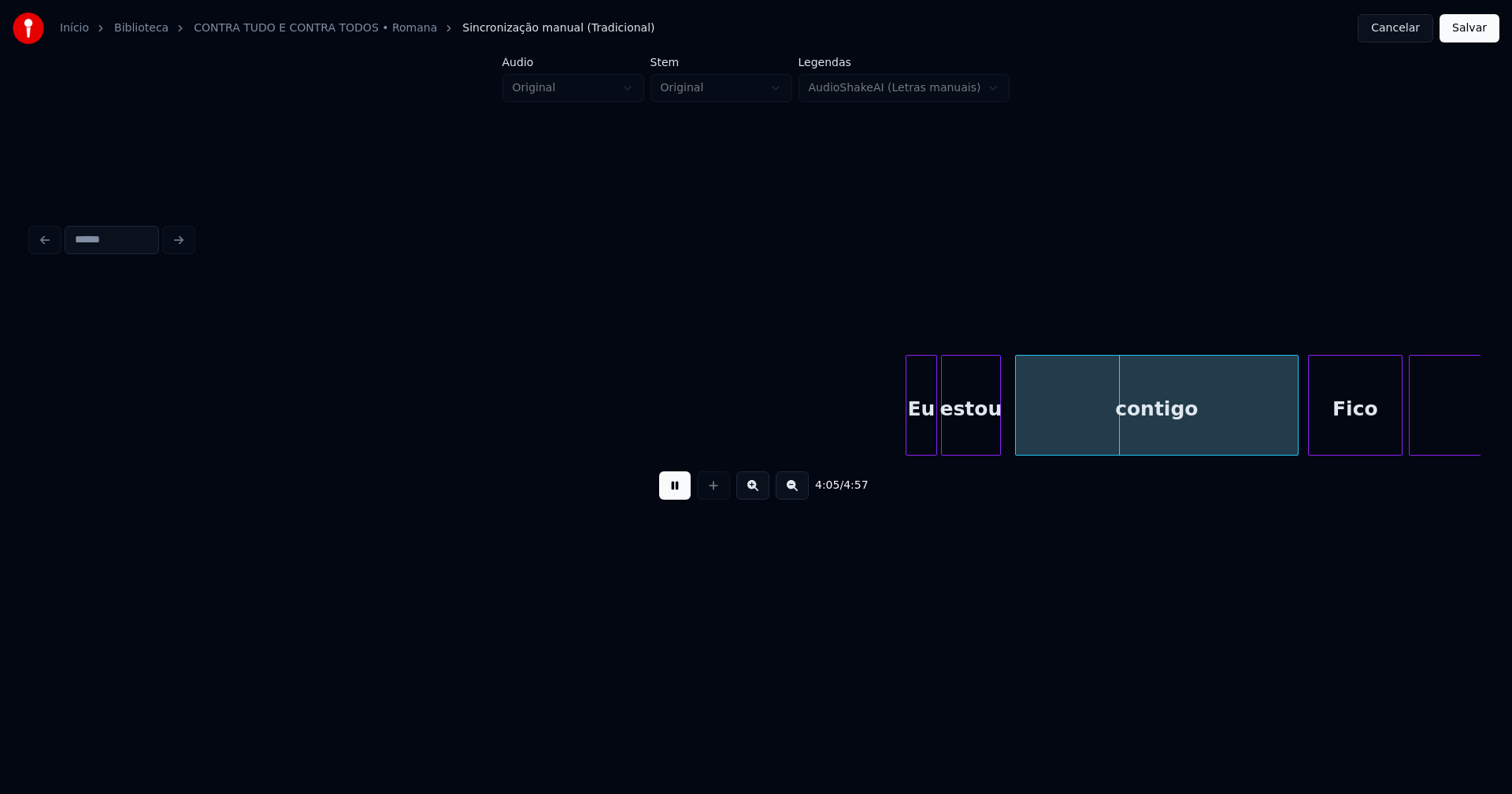
click at [967, 441] on div "estou" at bounding box center [970, 409] width 58 height 107
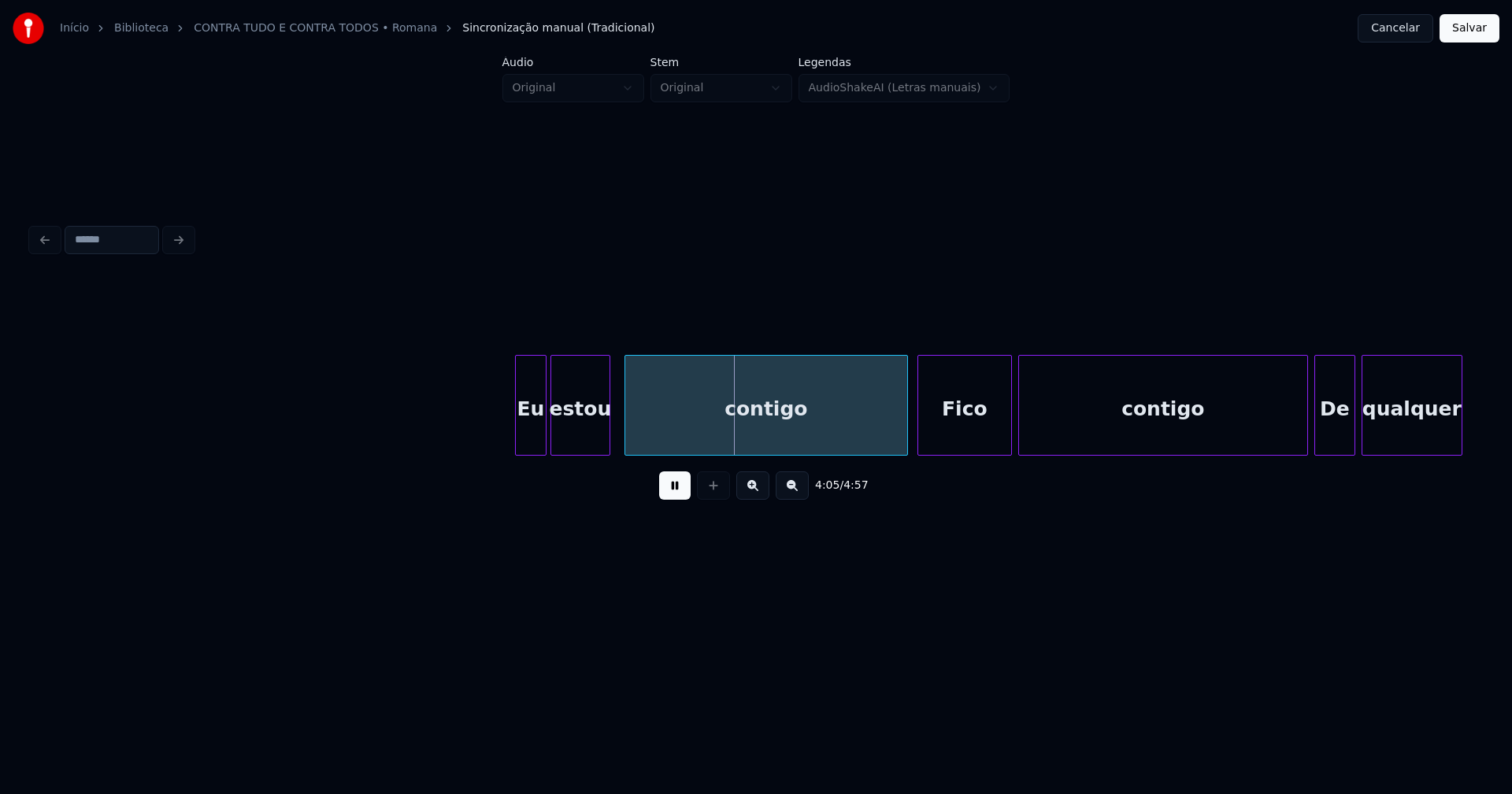
scroll to position [0, 38006]
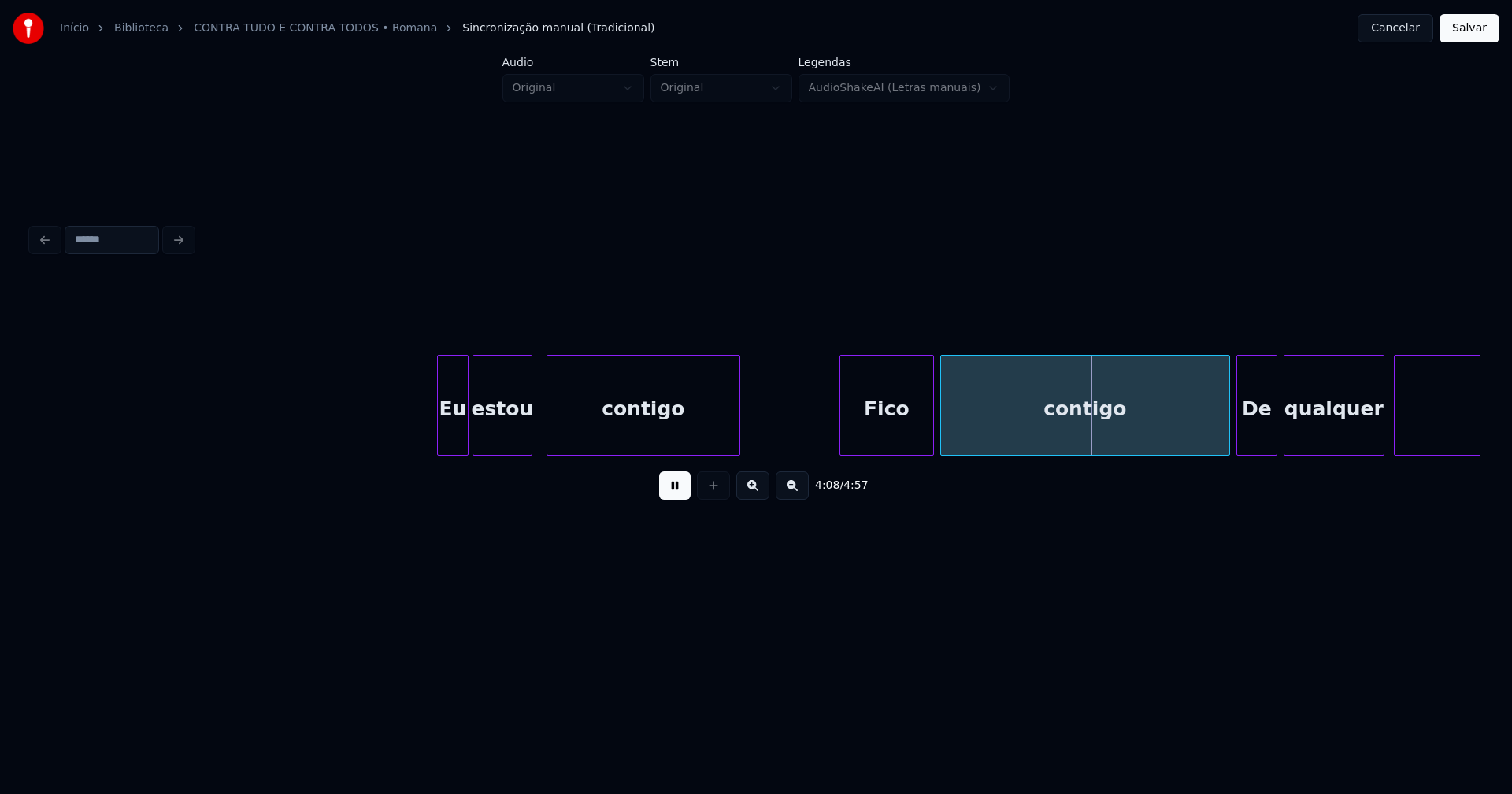
click at [736, 452] on div "Eu estou contigo Fico contigo De qualquer modo" at bounding box center [756, 404] width 1449 height 100
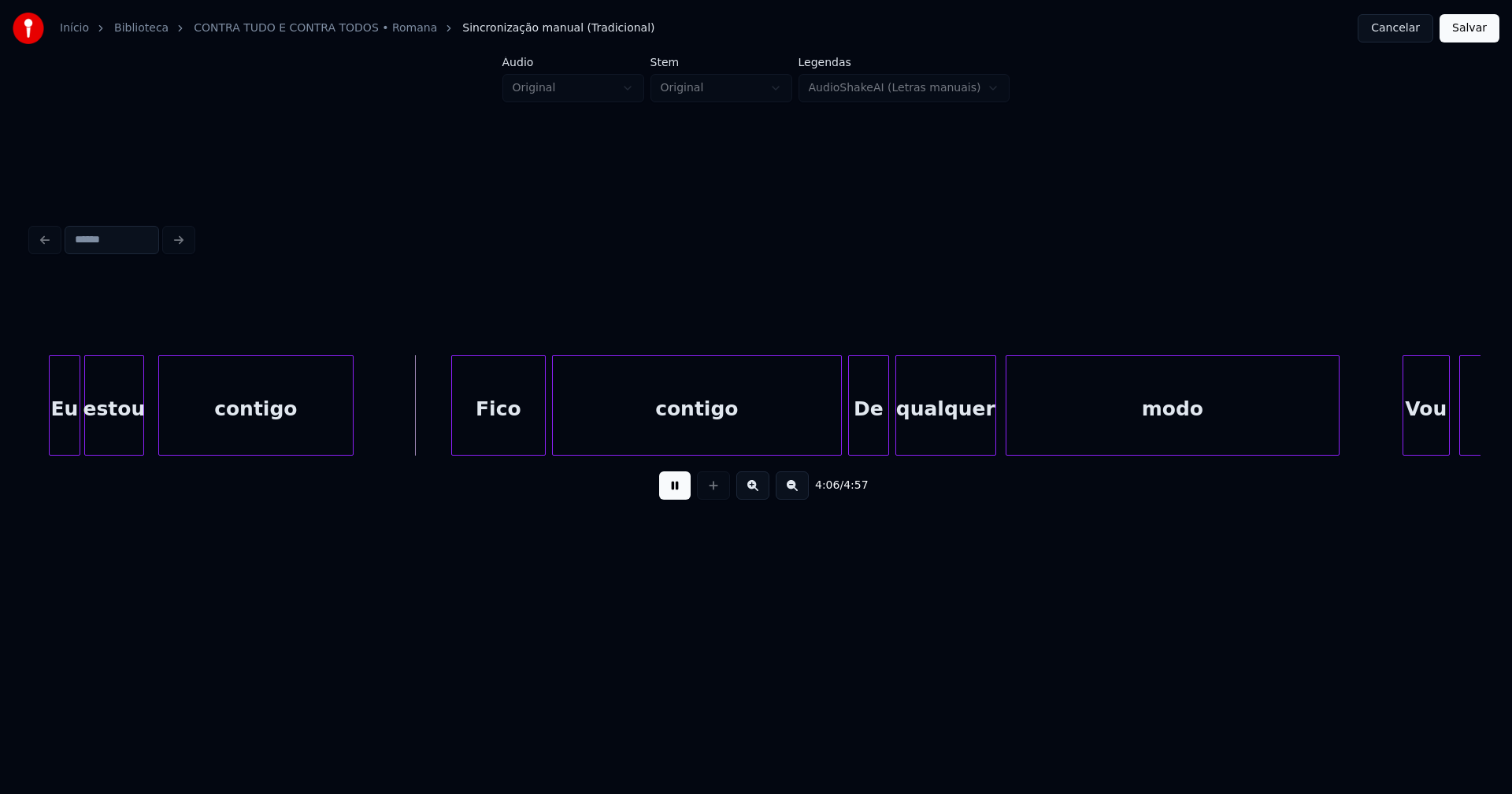
scroll to position [0, 38498]
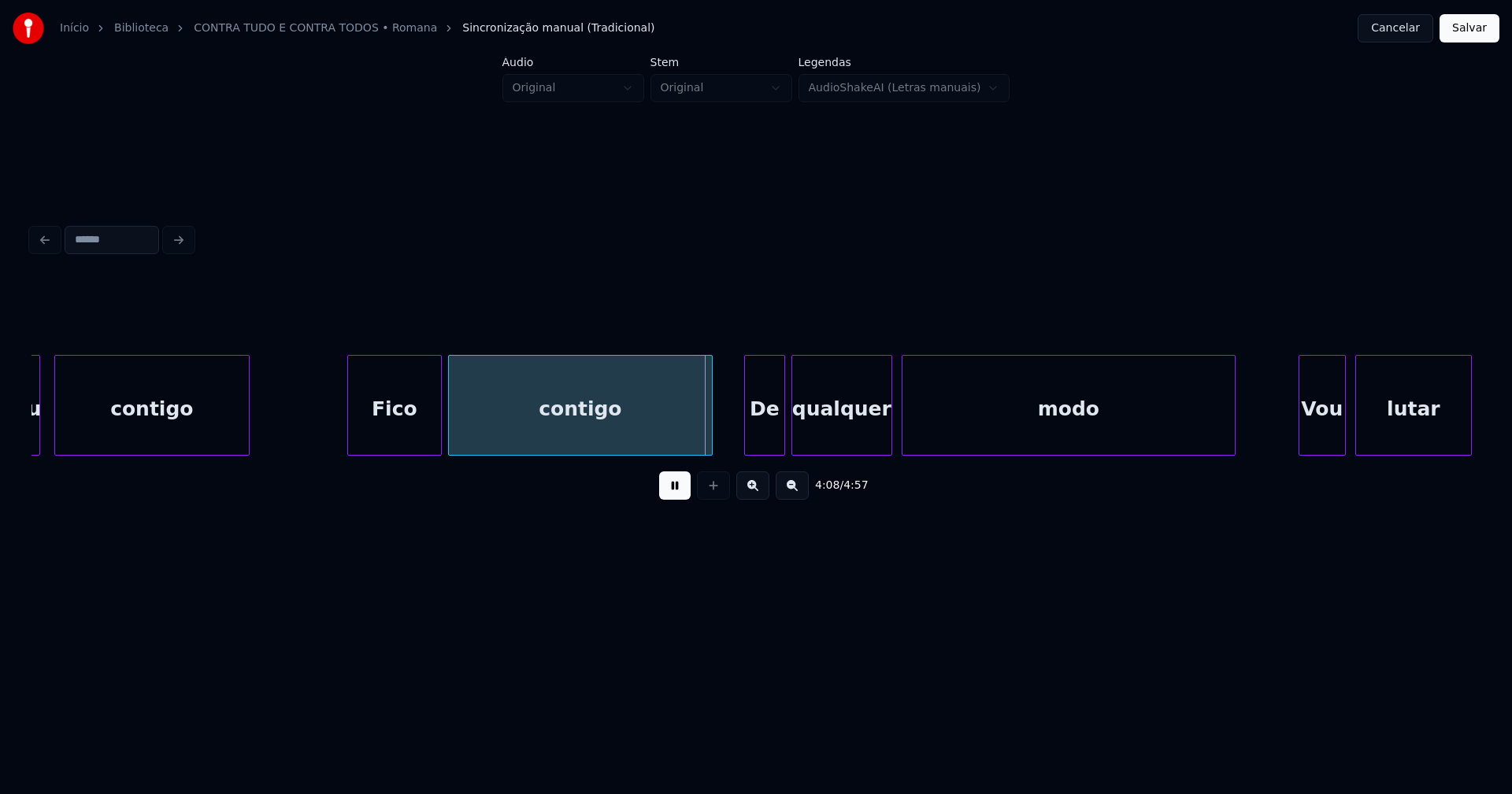
click at [708, 452] on div "estou contigo Fico contigo De qualquer modo Vou lutar" at bounding box center [756, 404] width 1449 height 100
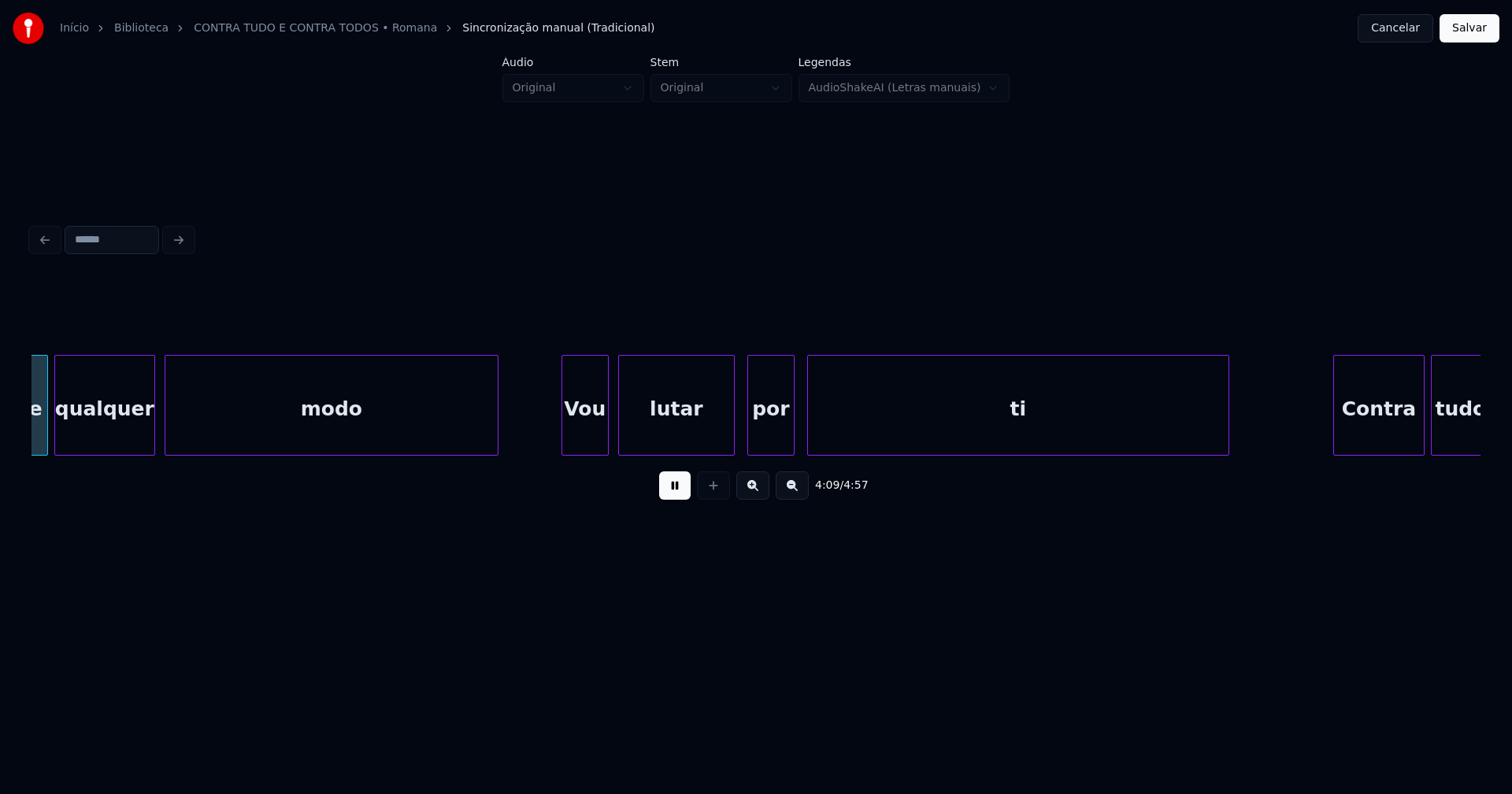
scroll to position [0, 39243]
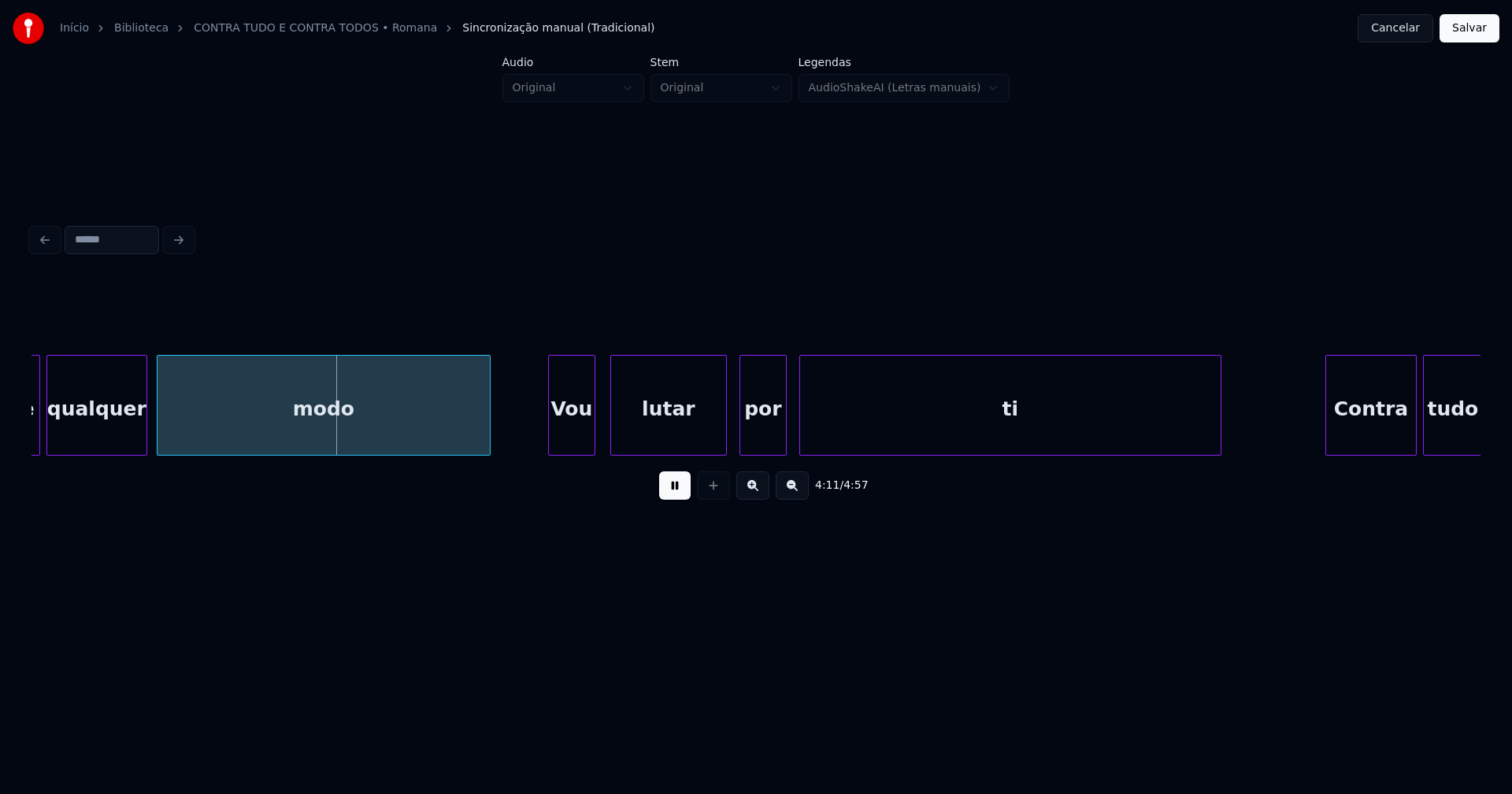
click at [582, 442] on div "Vou" at bounding box center [572, 409] width 46 height 107
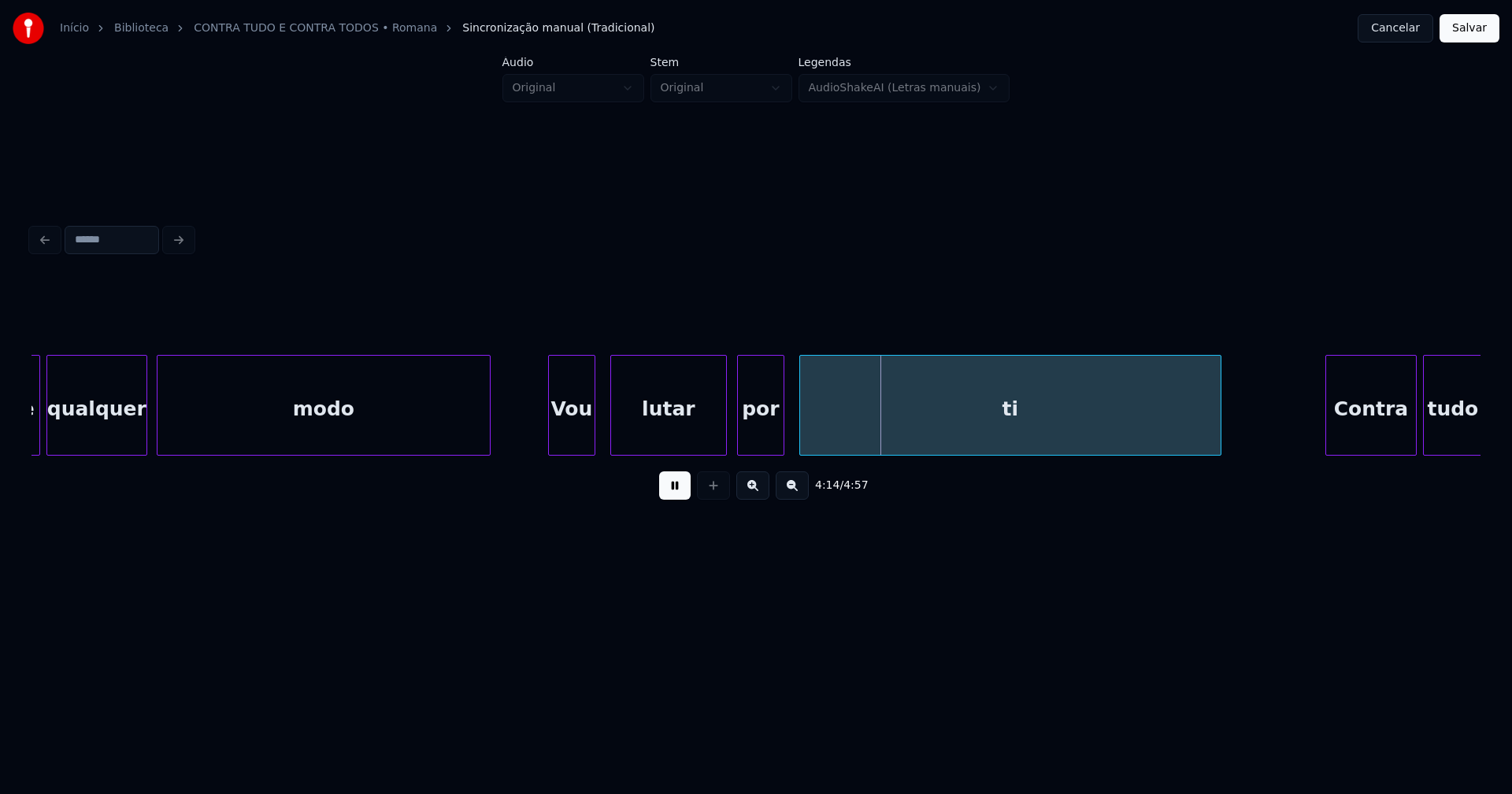
click at [766, 443] on div "por" at bounding box center [761, 409] width 46 height 107
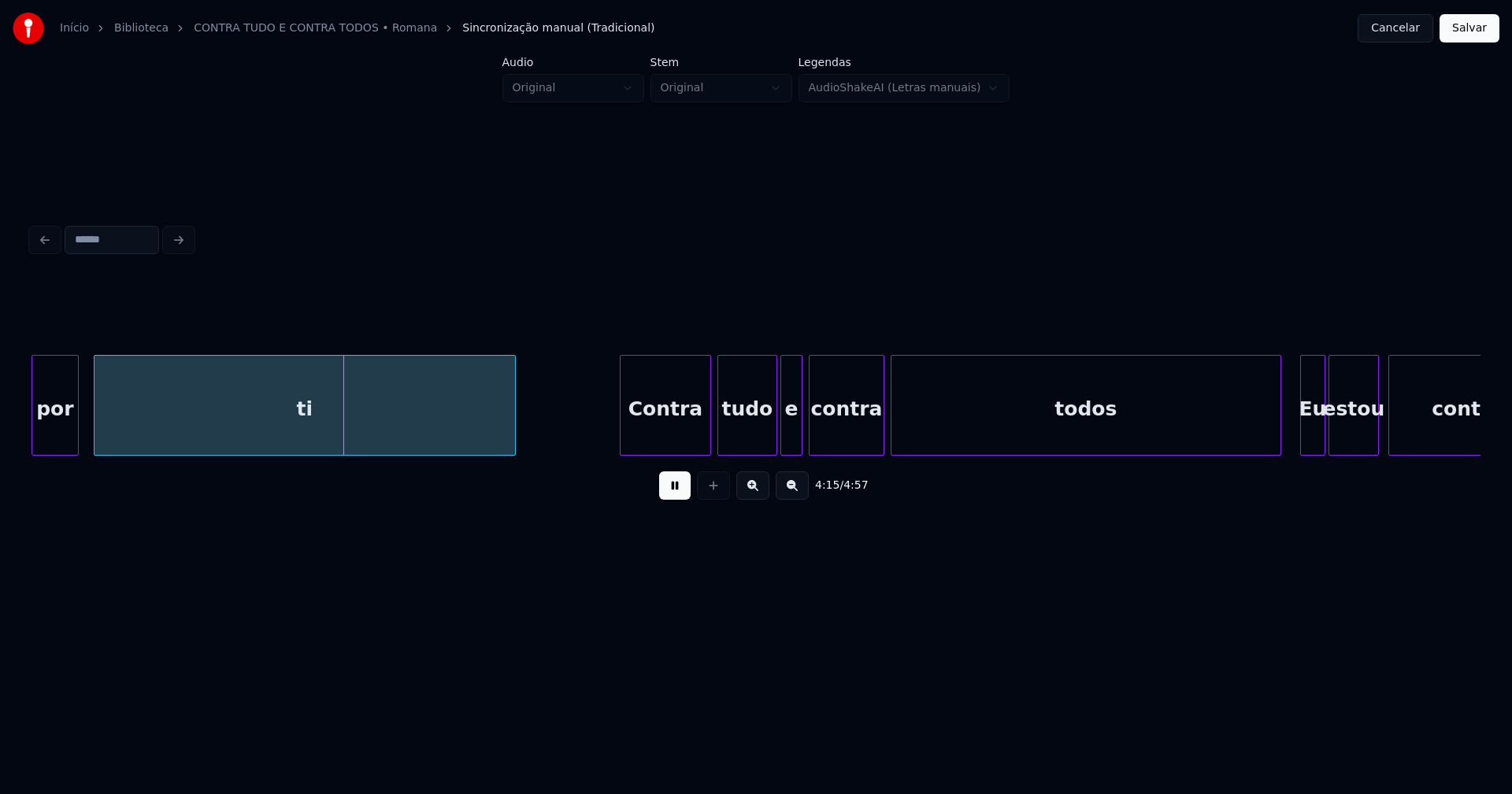
scroll to position [0, 39974]
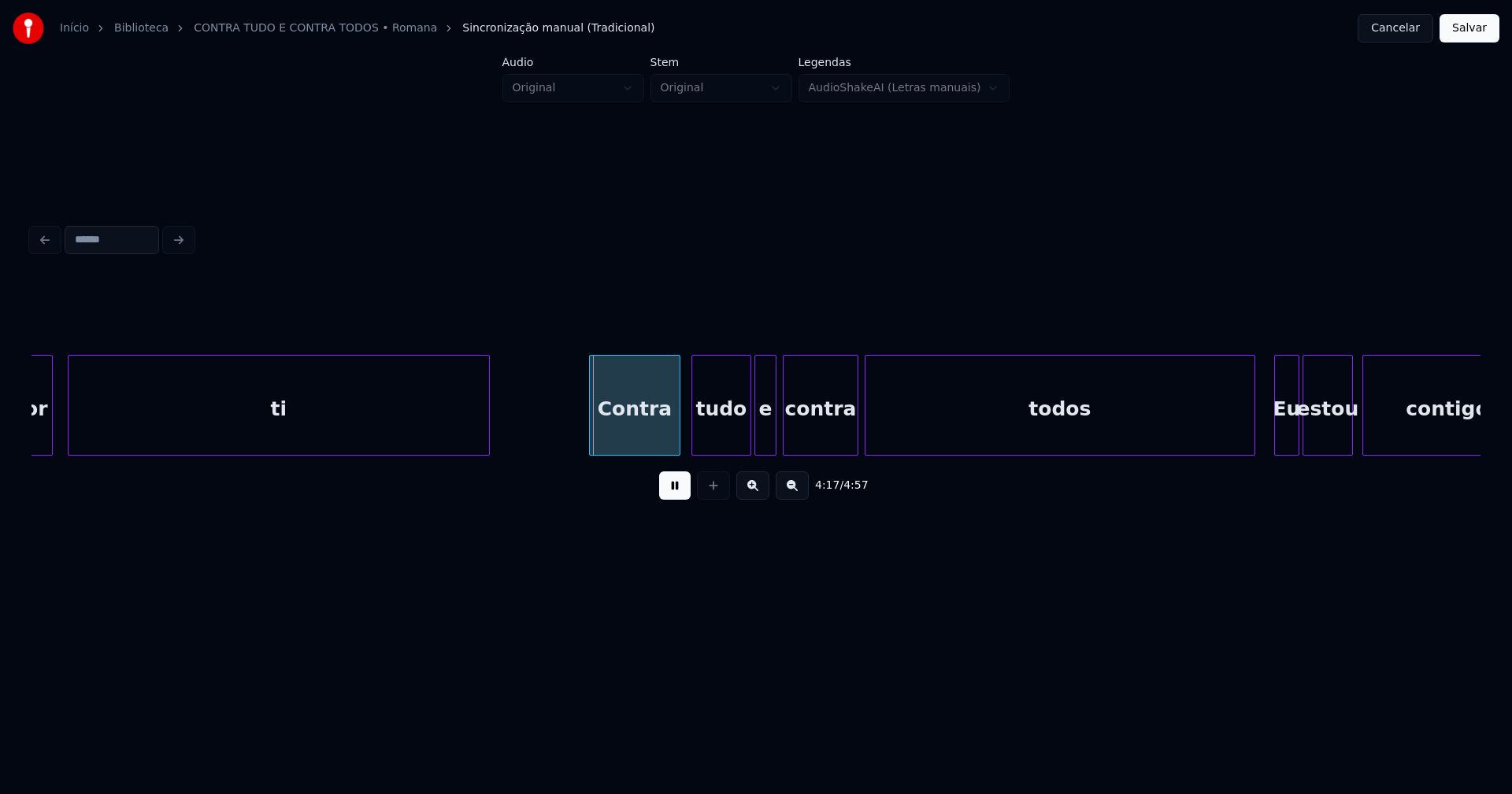
click at [642, 436] on div "Contra" at bounding box center [634, 409] width 89 height 107
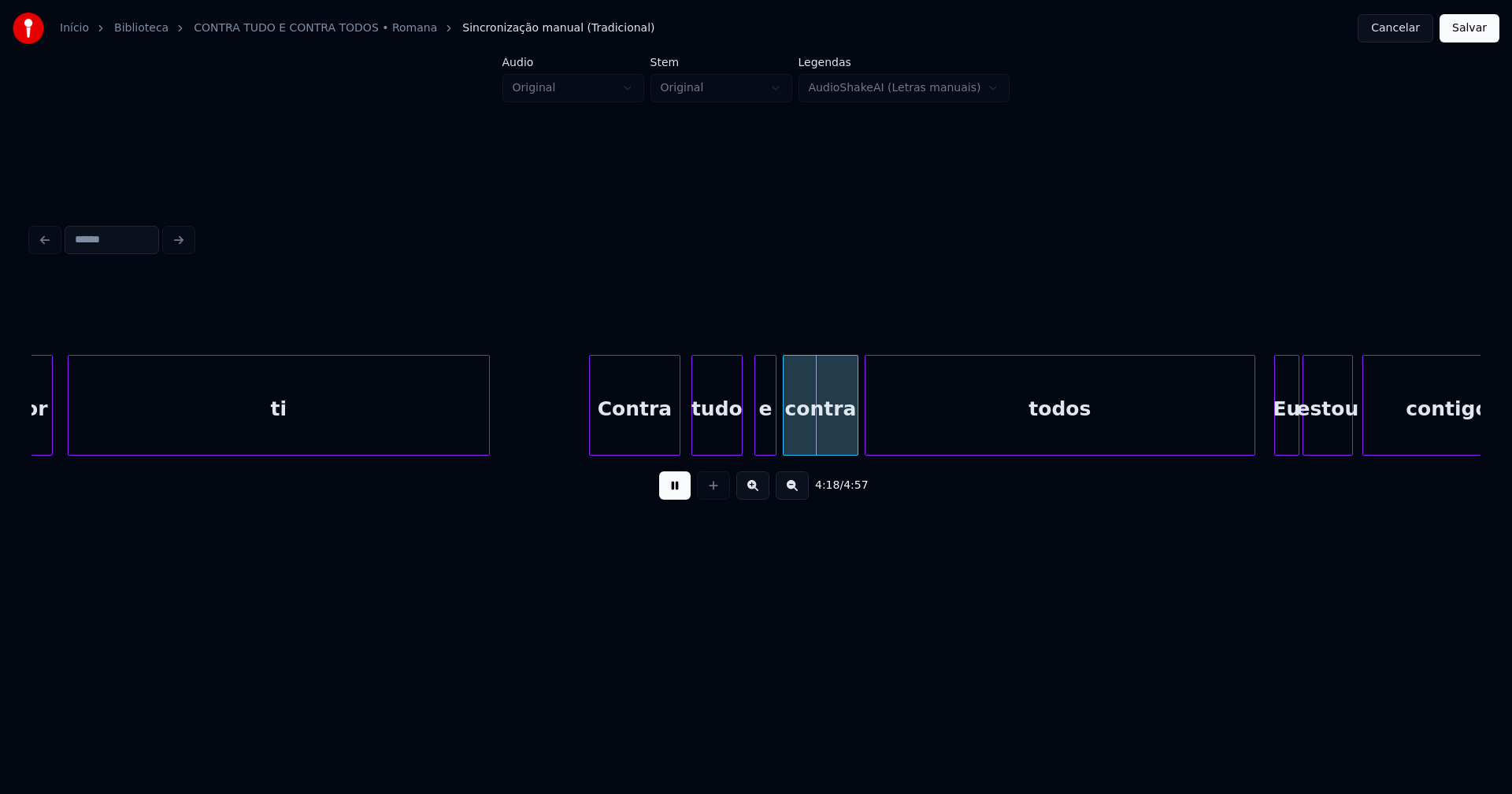
click at [739, 442] on div at bounding box center [739, 405] width 5 height 99
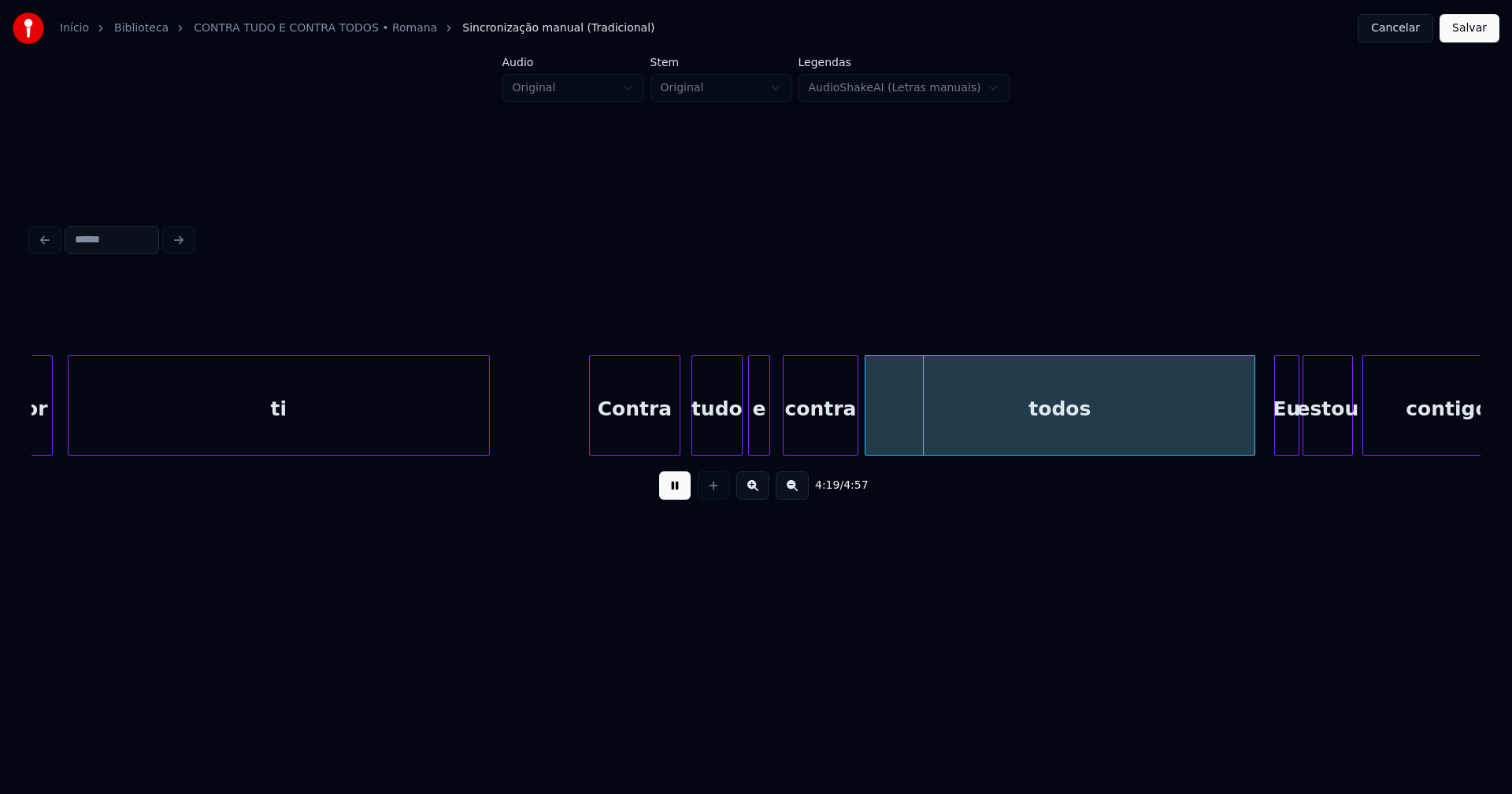
click at [759, 448] on div "e" at bounding box center [759, 409] width 20 height 107
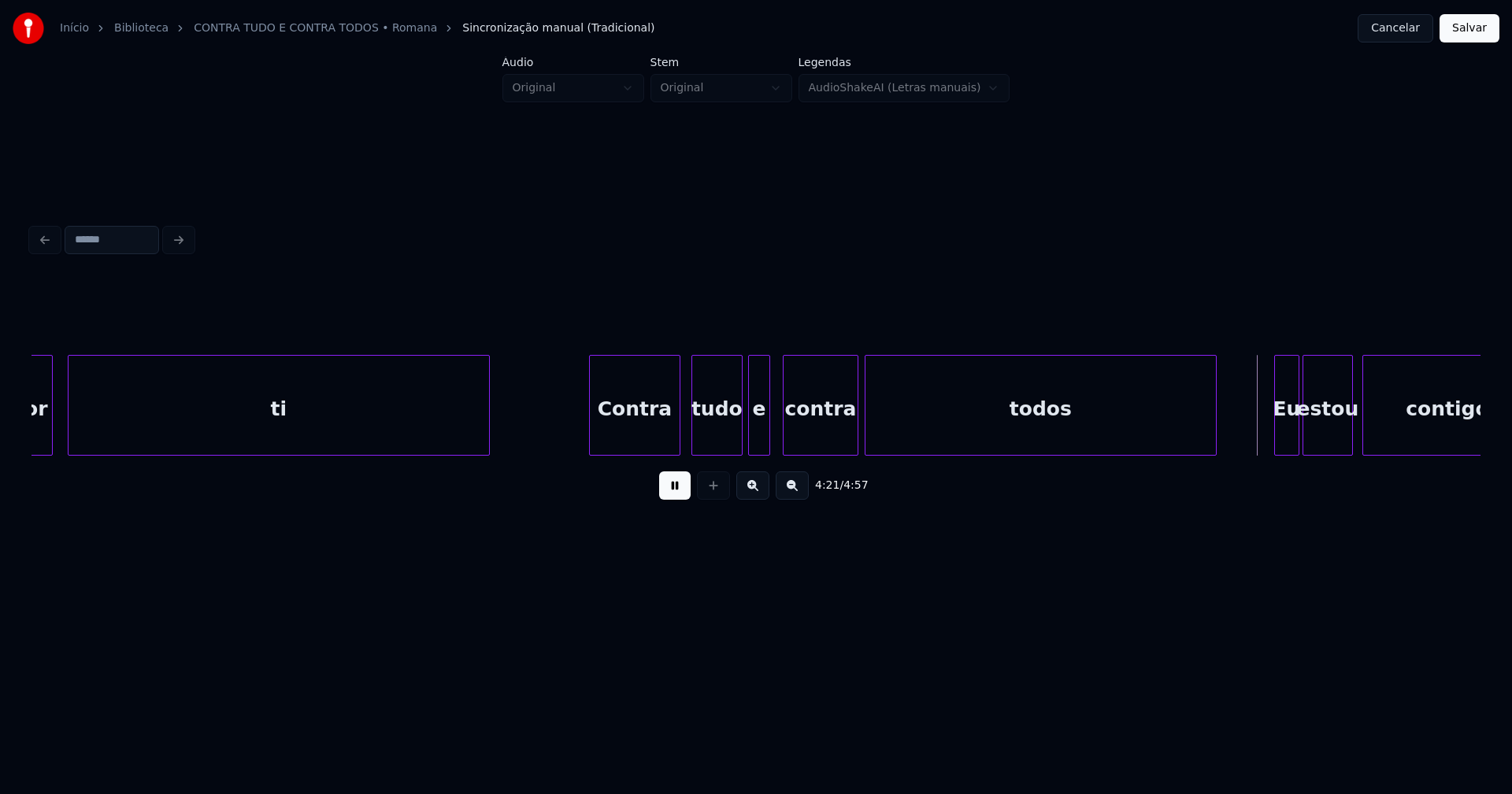
click at [1212, 456] on div "por ti Contra tudo e contra todos Eu estou contigo" at bounding box center [756, 404] width 1449 height 100
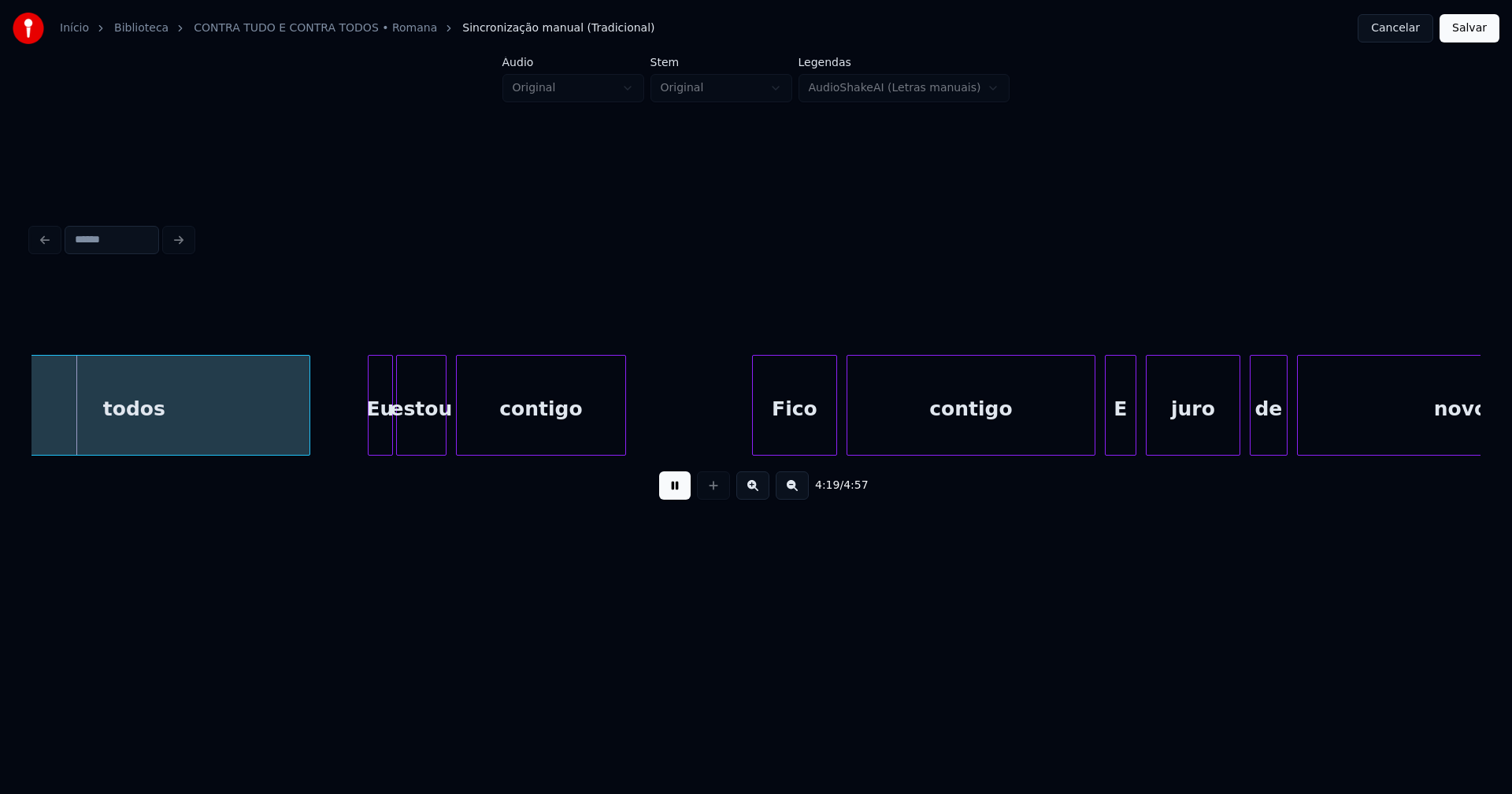
scroll to position [0, 40934]
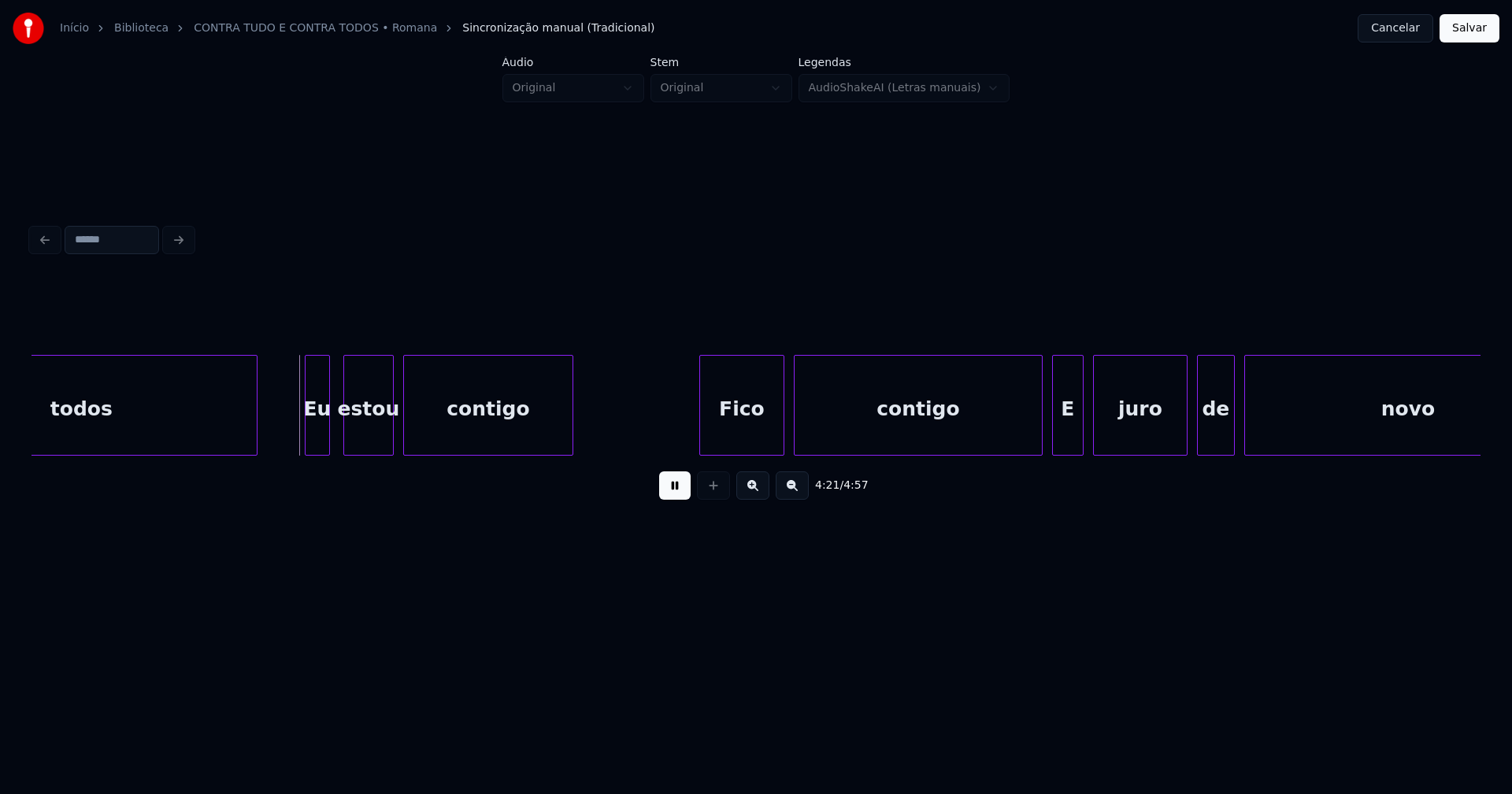
click at [316, 439] on div "Eu" at bounding box center [318, 409] width 24 height 107
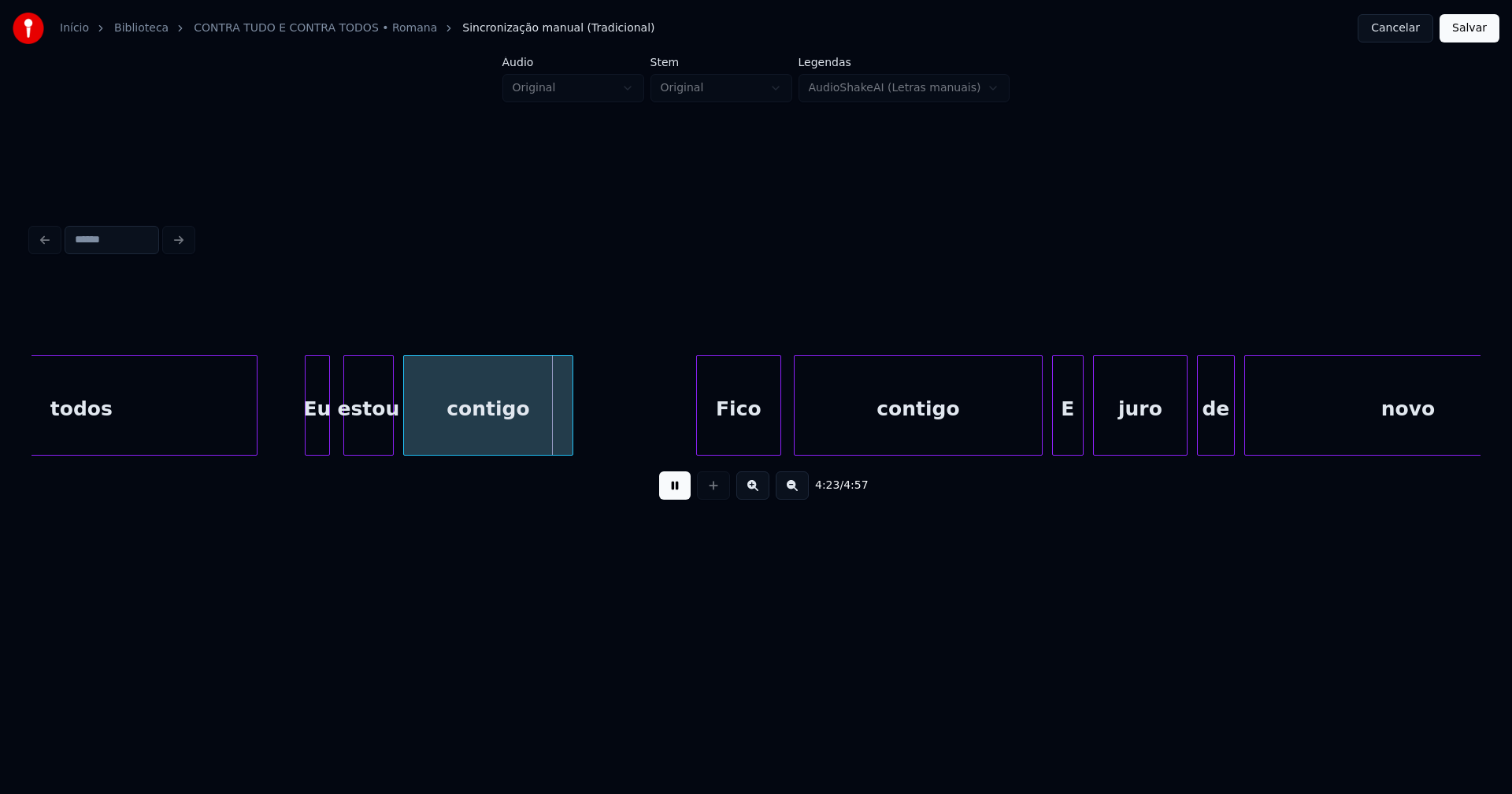
click at [739, 435] on div "Fico" at bounding box center [738, 409] width 84 height 107
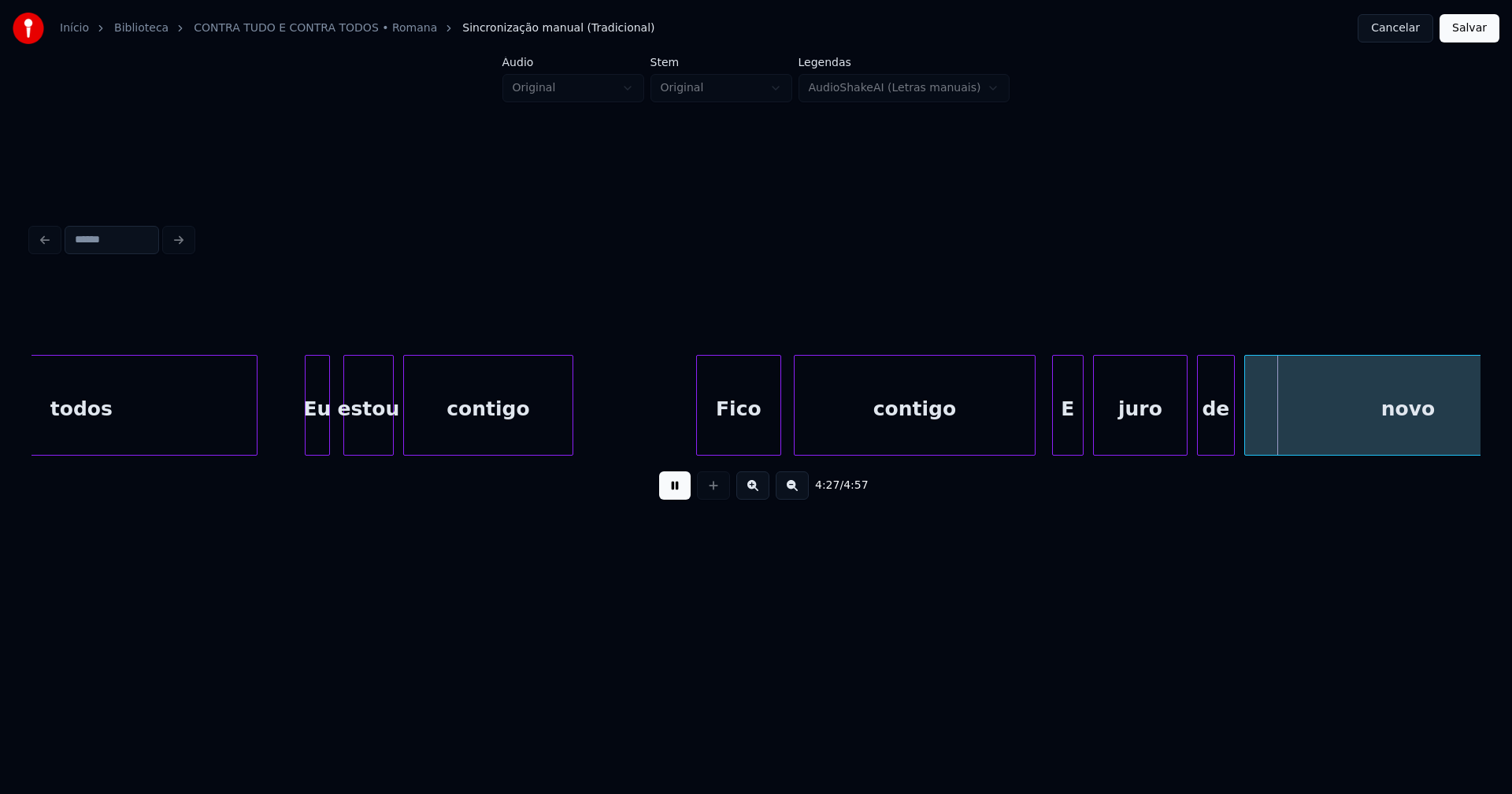
click at [1033, 438] on div at bounding box center [1032, 405] width 5 height 99
click at [663, 498] on button at bounding box center [674, 485] width 31 height 29
click at [1108, 443] on div at bounding box center [1107, 405] width 5 height 99
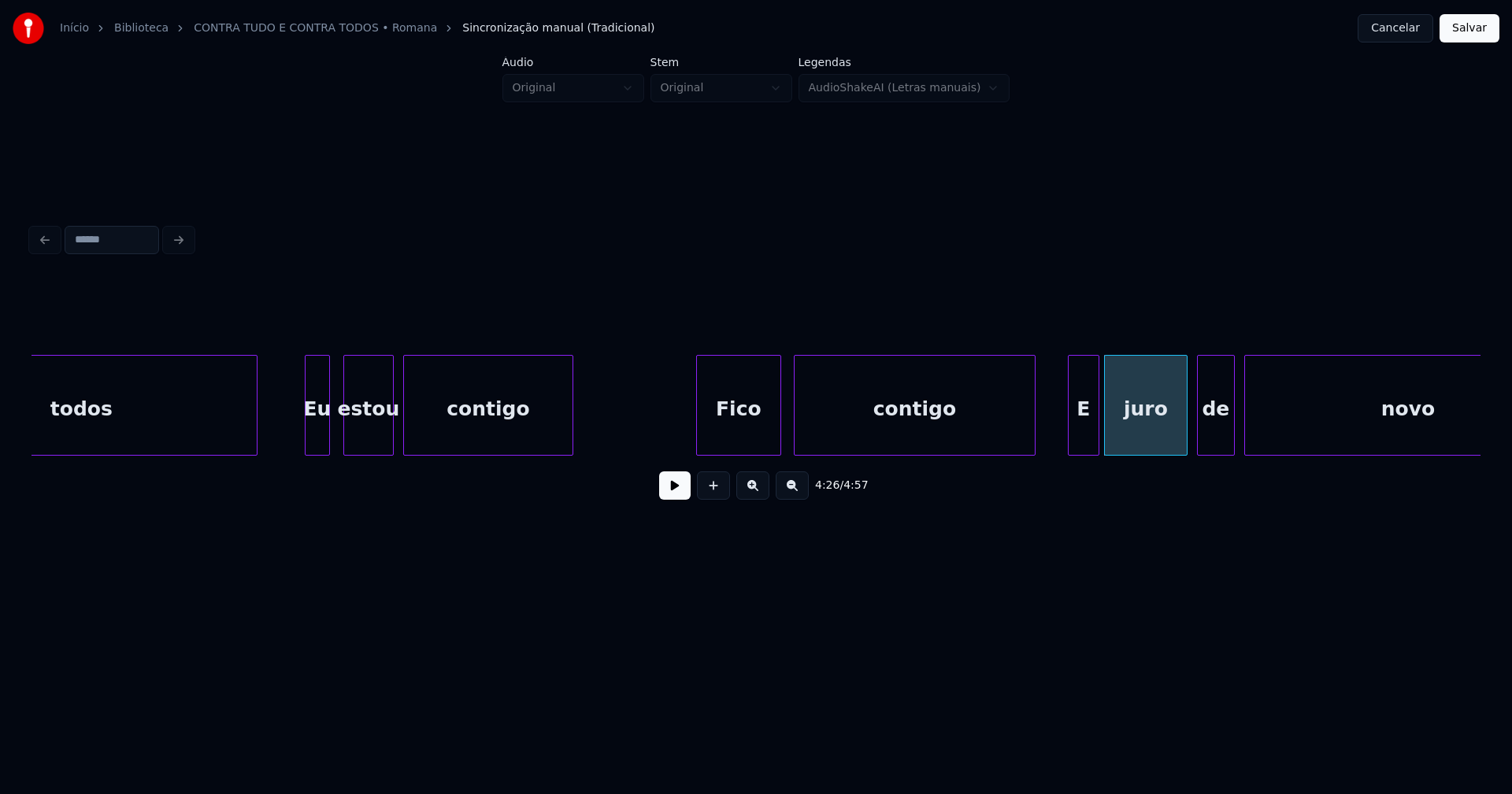
click at [1083, 452] on div "todos Eu estou contigo Fico contigo E juro de novo" at bounding box center [756, 404] width 1449 height 100
click at [680, 495] on button at bounding box center [674, 485] width 31 height 29
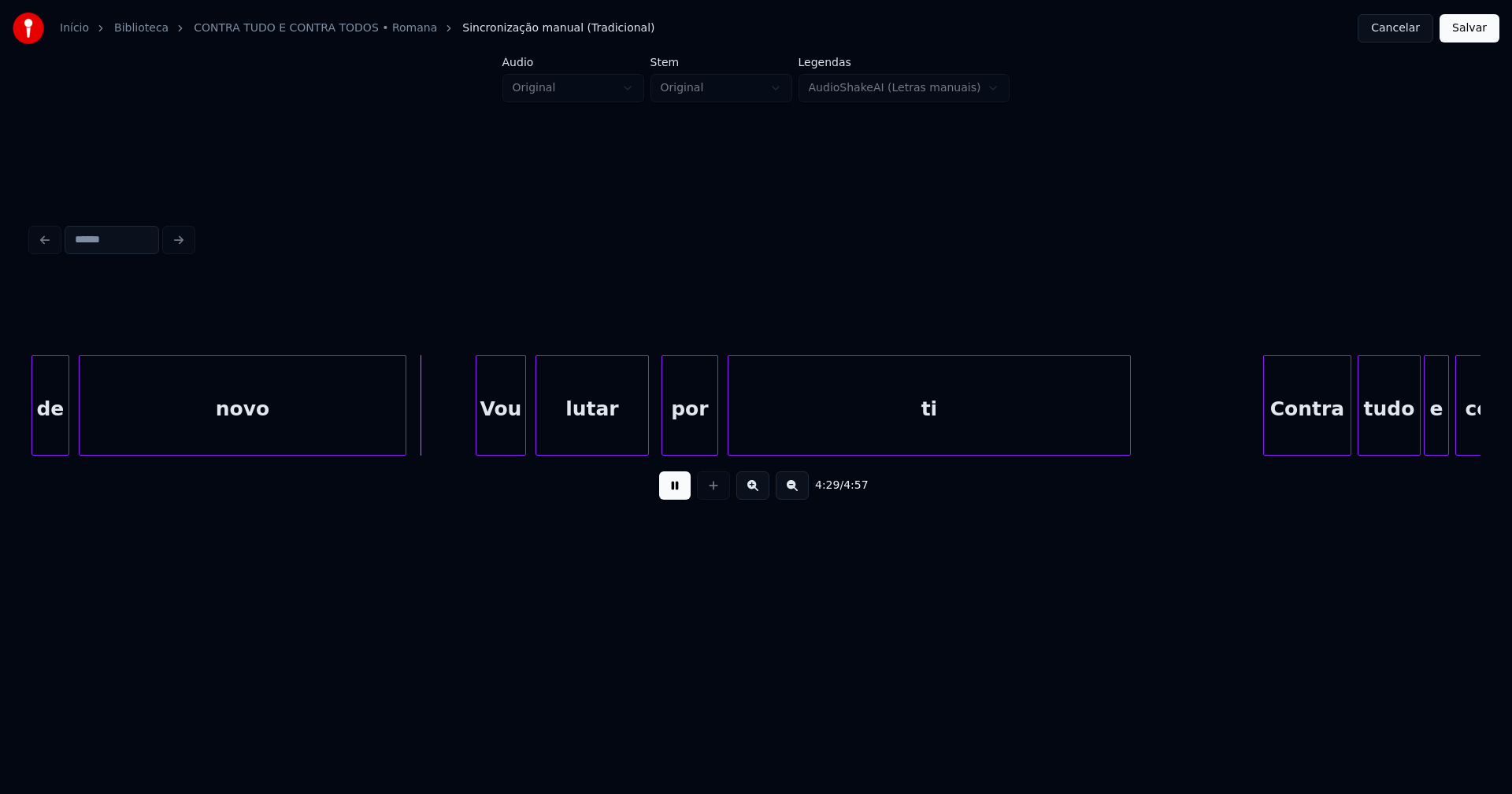
scroll to position [0, 42178]
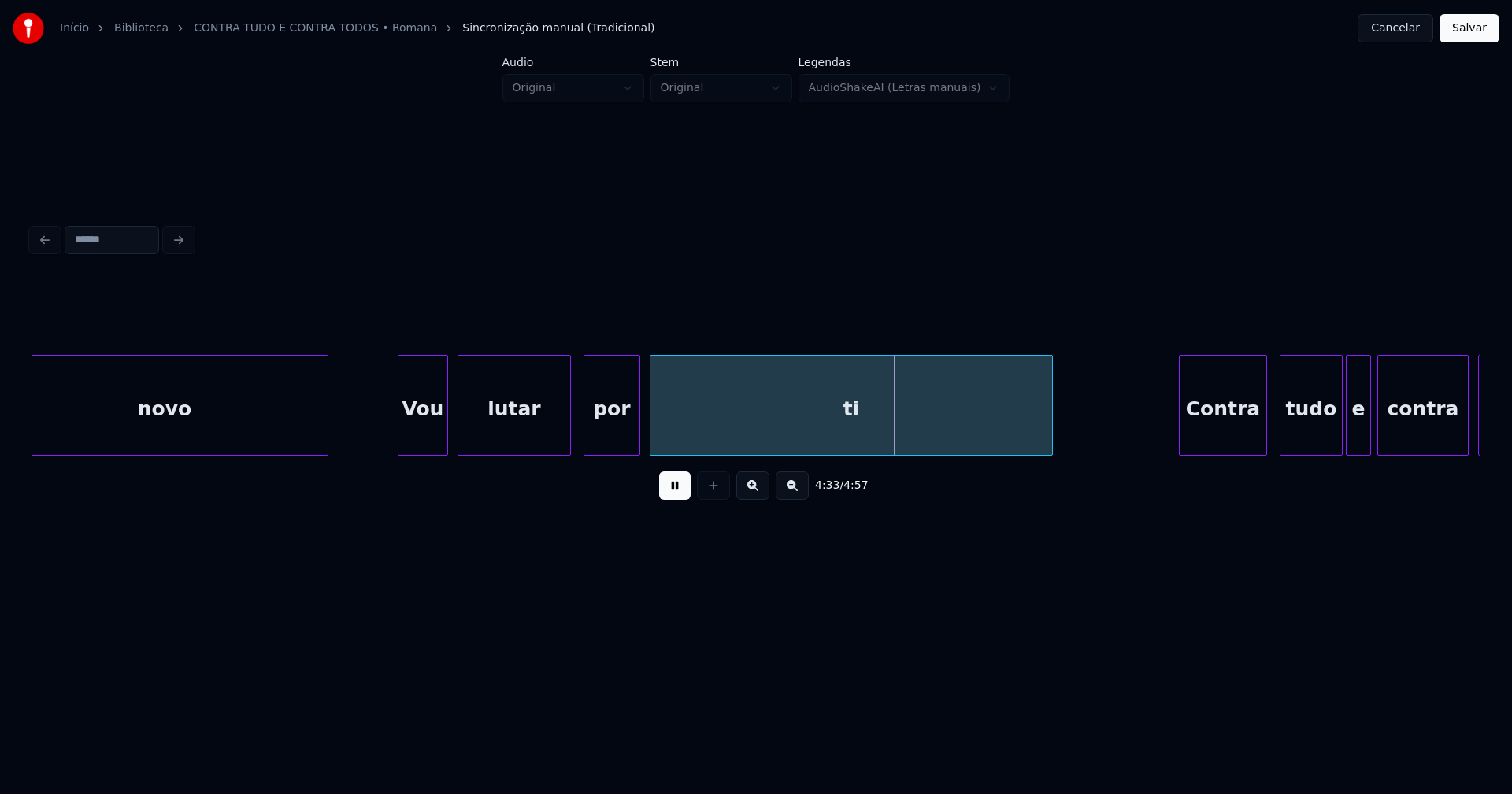
click at [1229, 435] on div "Contra" at bounding box center [1223, 409] width 87 height 107
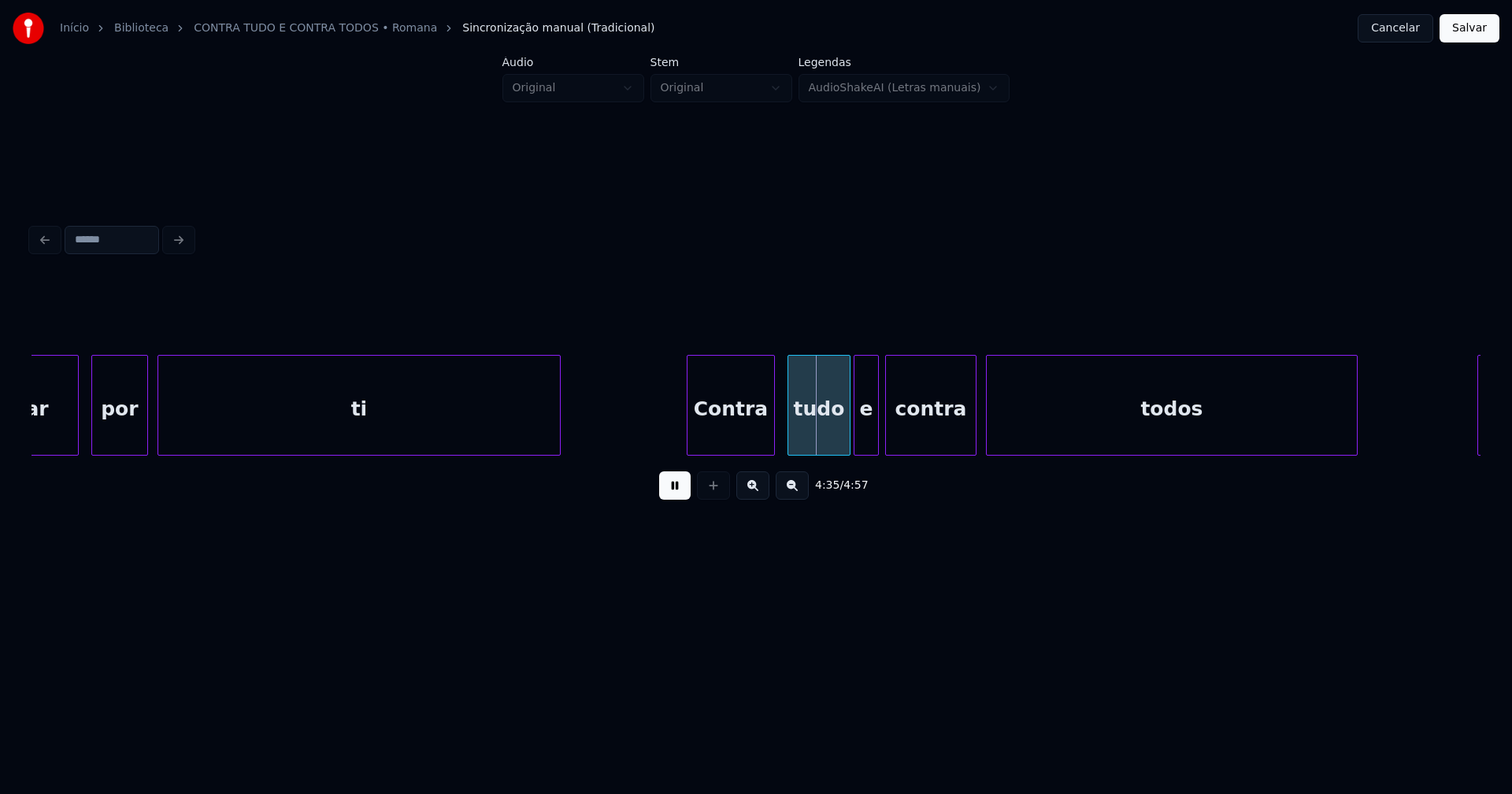
scroll to position [0, 42721]
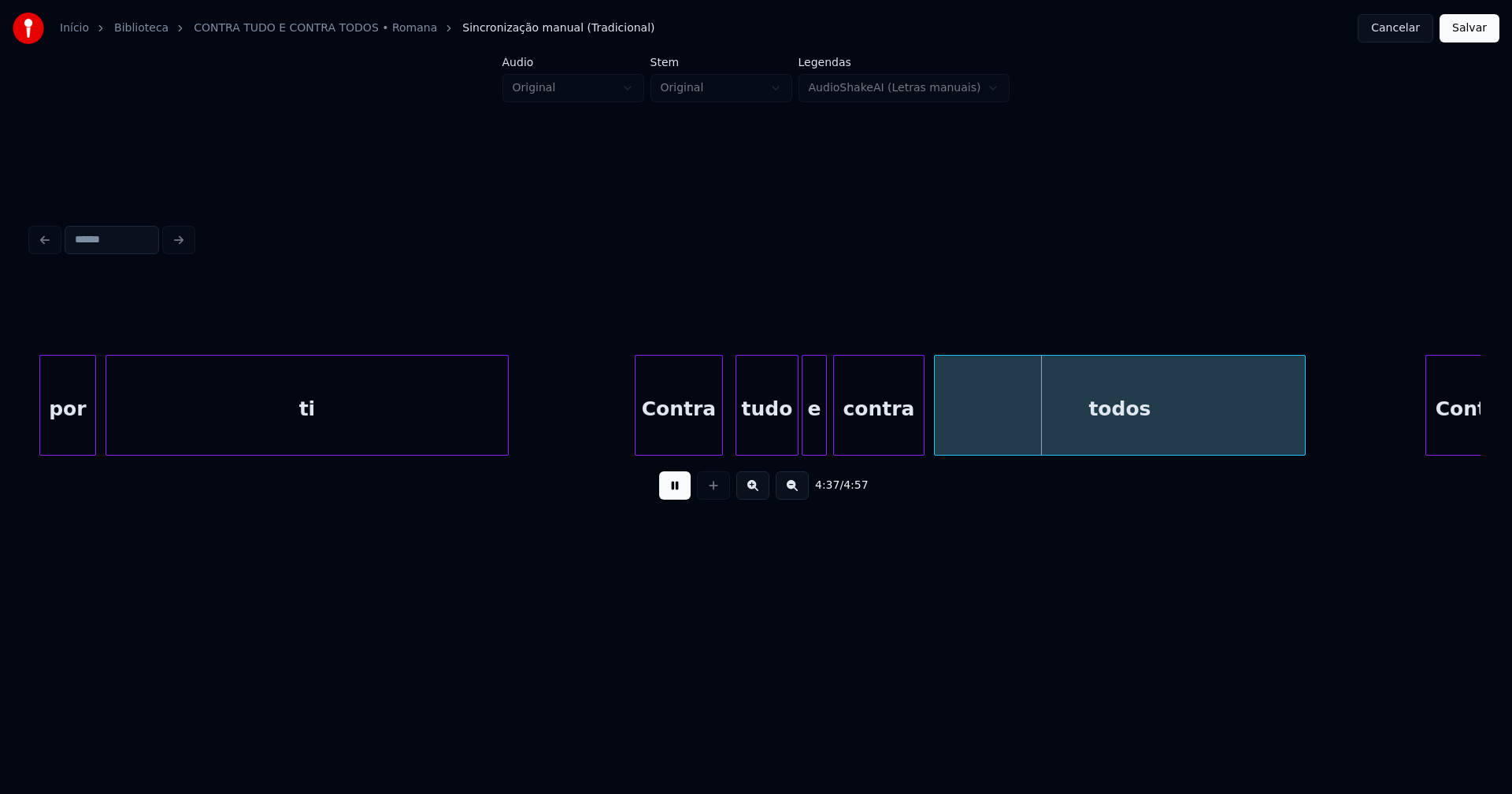
click at [761, 429] on div "tudo" at bounding box center [767, 409] width 62 height 107
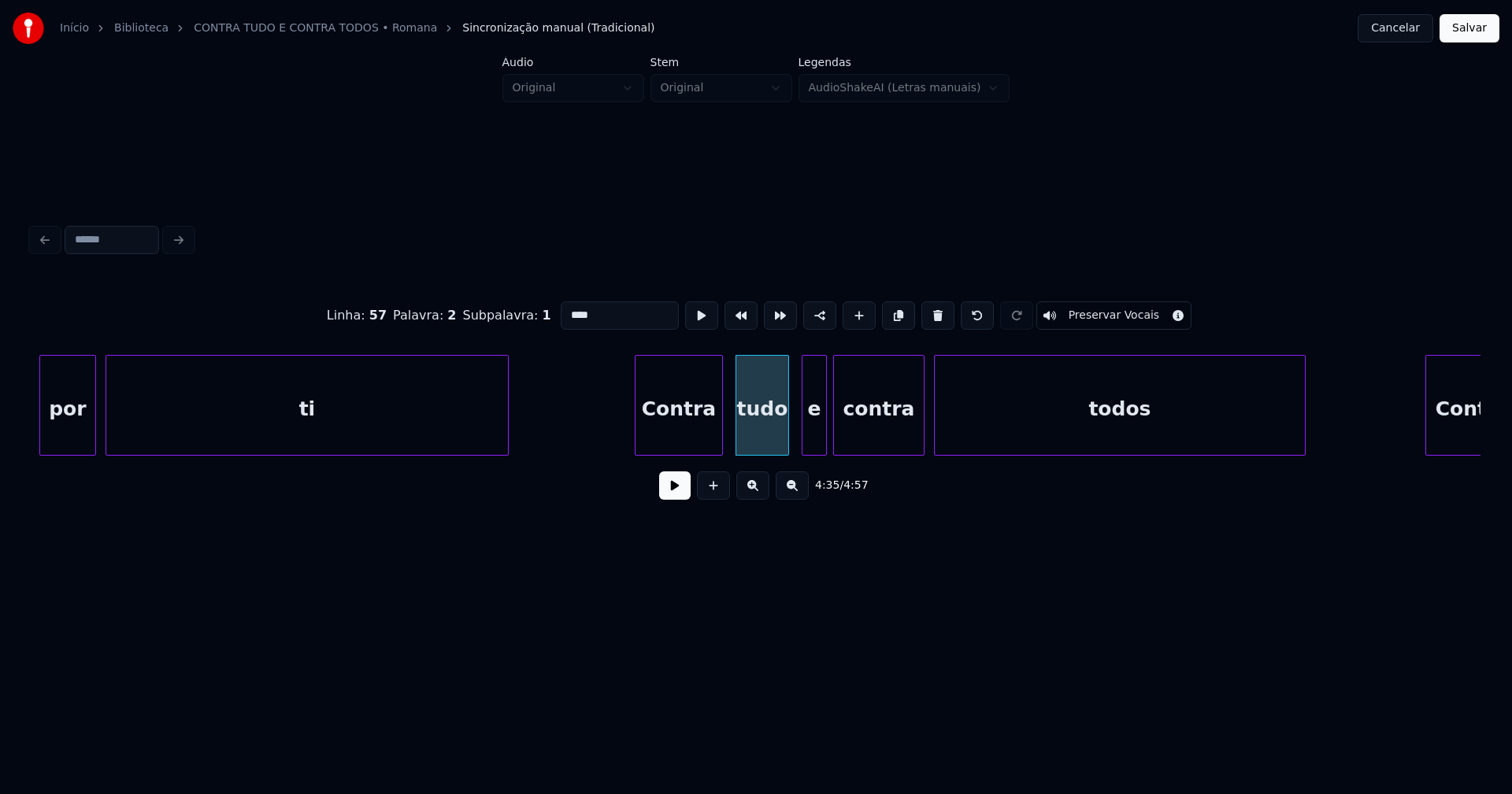
click at [783, 447] on div at bounding box center [785, 405] width 5 height 99
click at [807, 447] on div "e" at bounding box center [806, 409] width 24 height 107
click at [670, 500] on button at bounding box center [674, 485] width 31 height 29
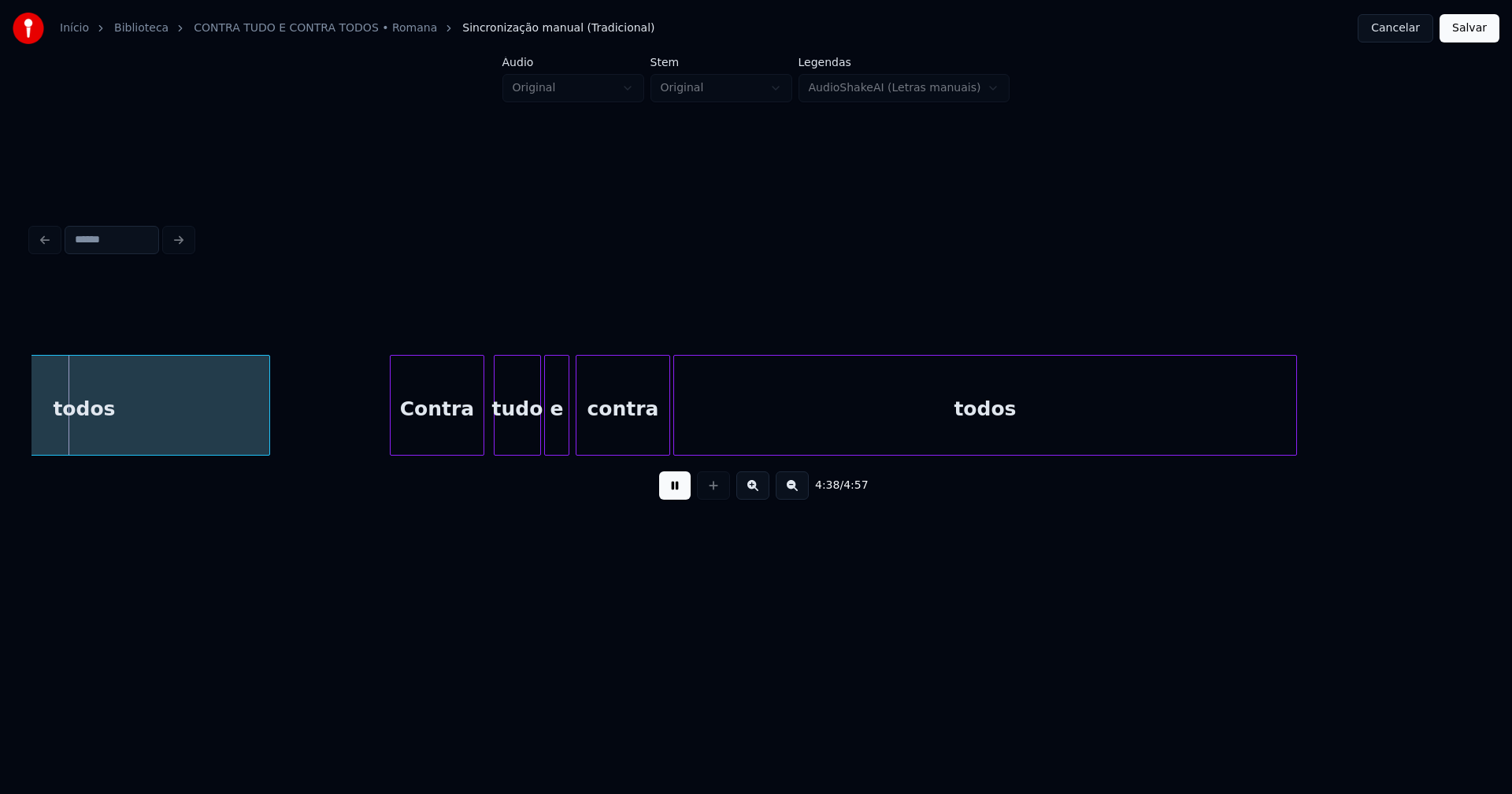
scroll to position [0, 43786]
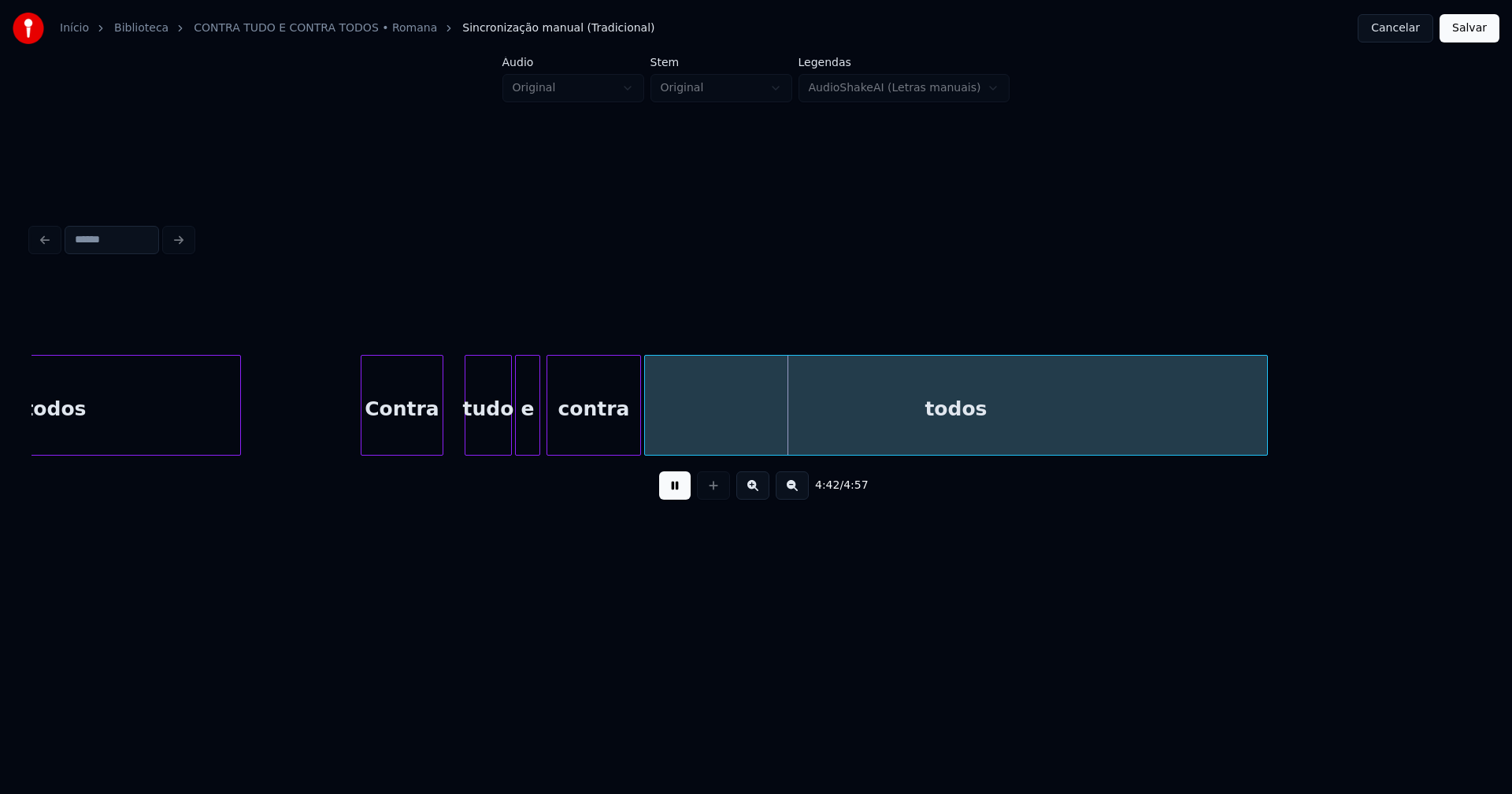
click at [440, 439] on div at bounding box center [440, 405] width 5 height 99
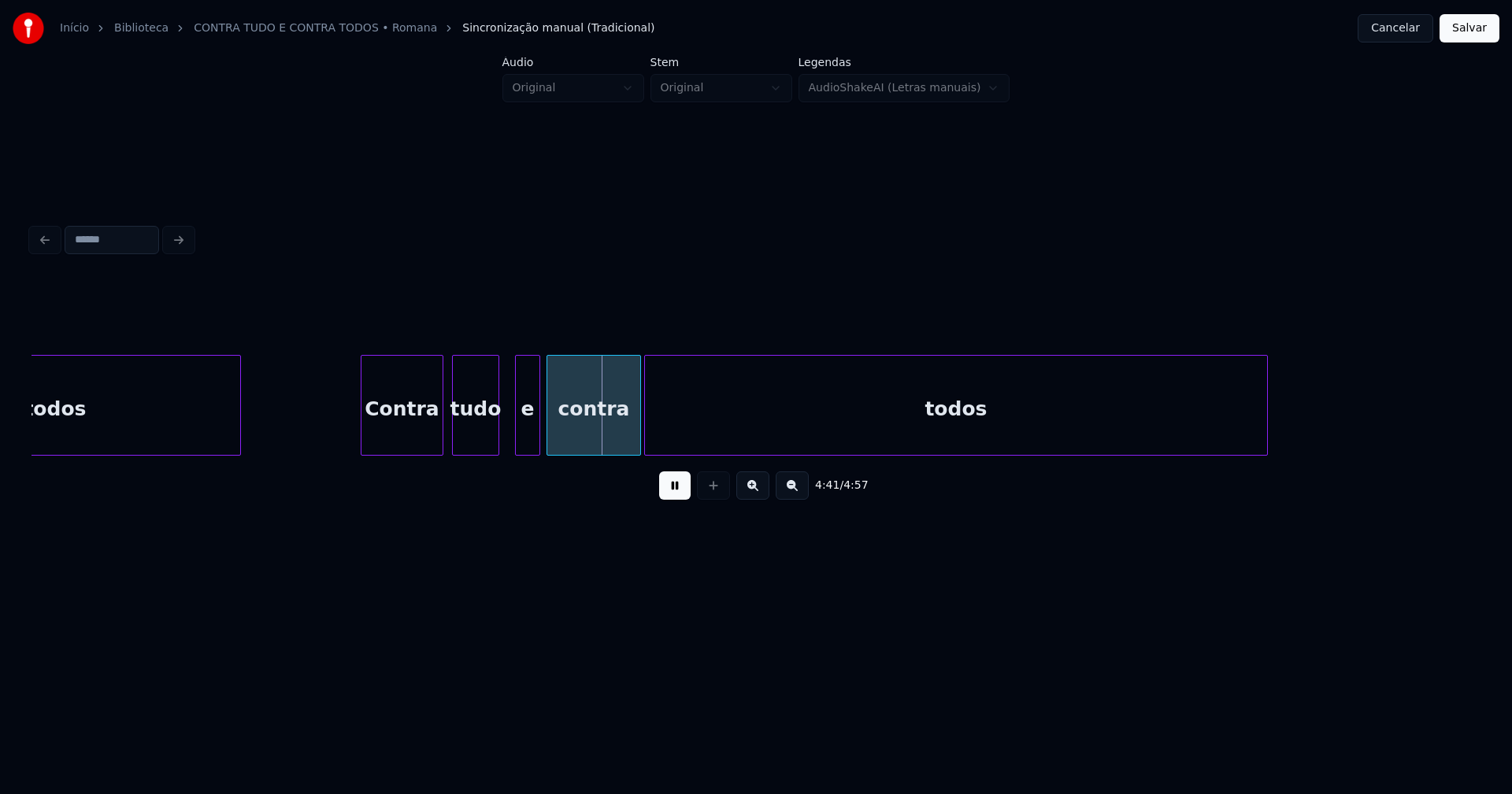
click at [472, 438] on div "tudo" at bounding box center [475, 409] width 46 height 107
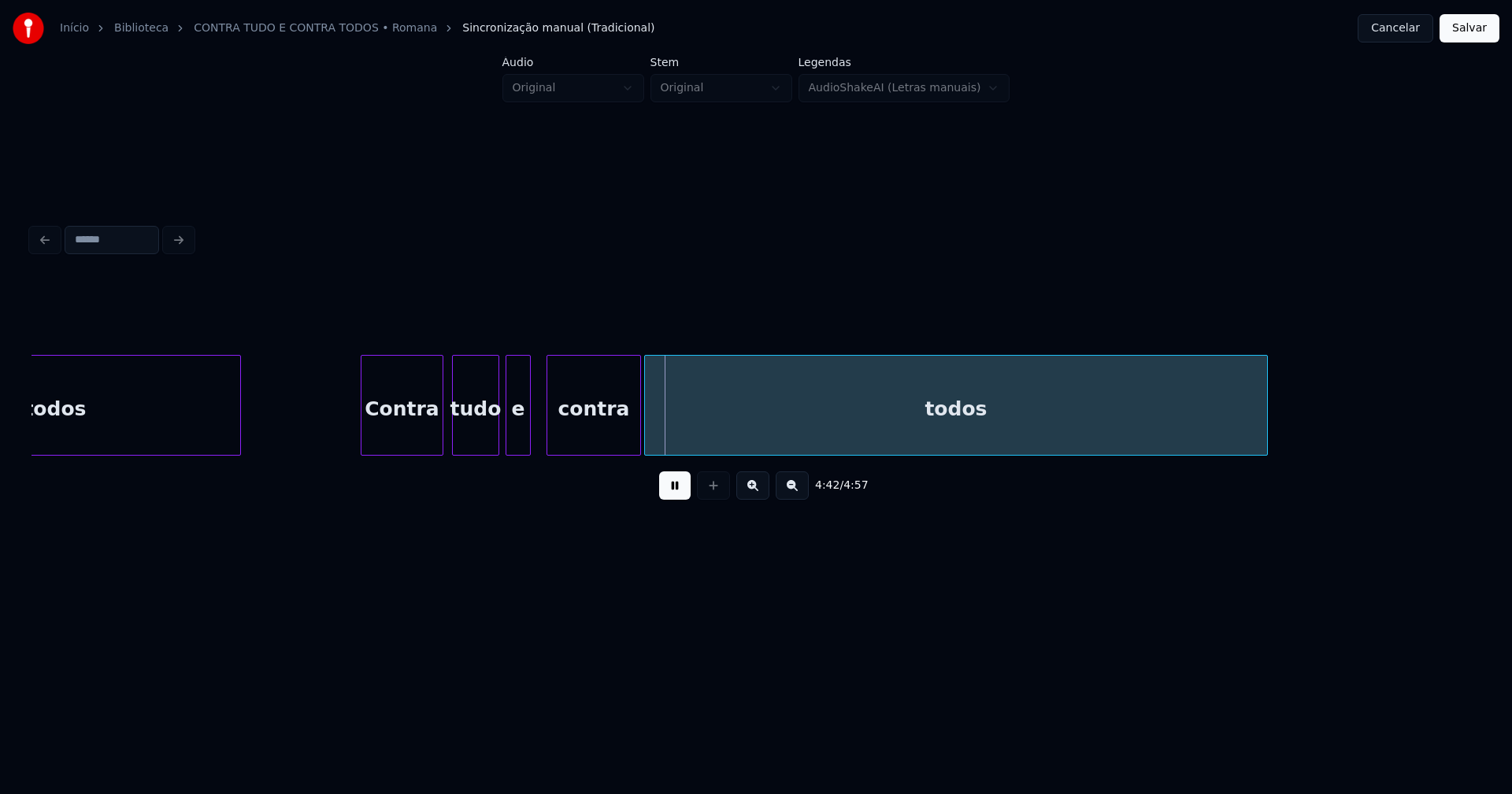
click at [518, 438] on div "e" at bounding box center [519, 409] width 24 height 107
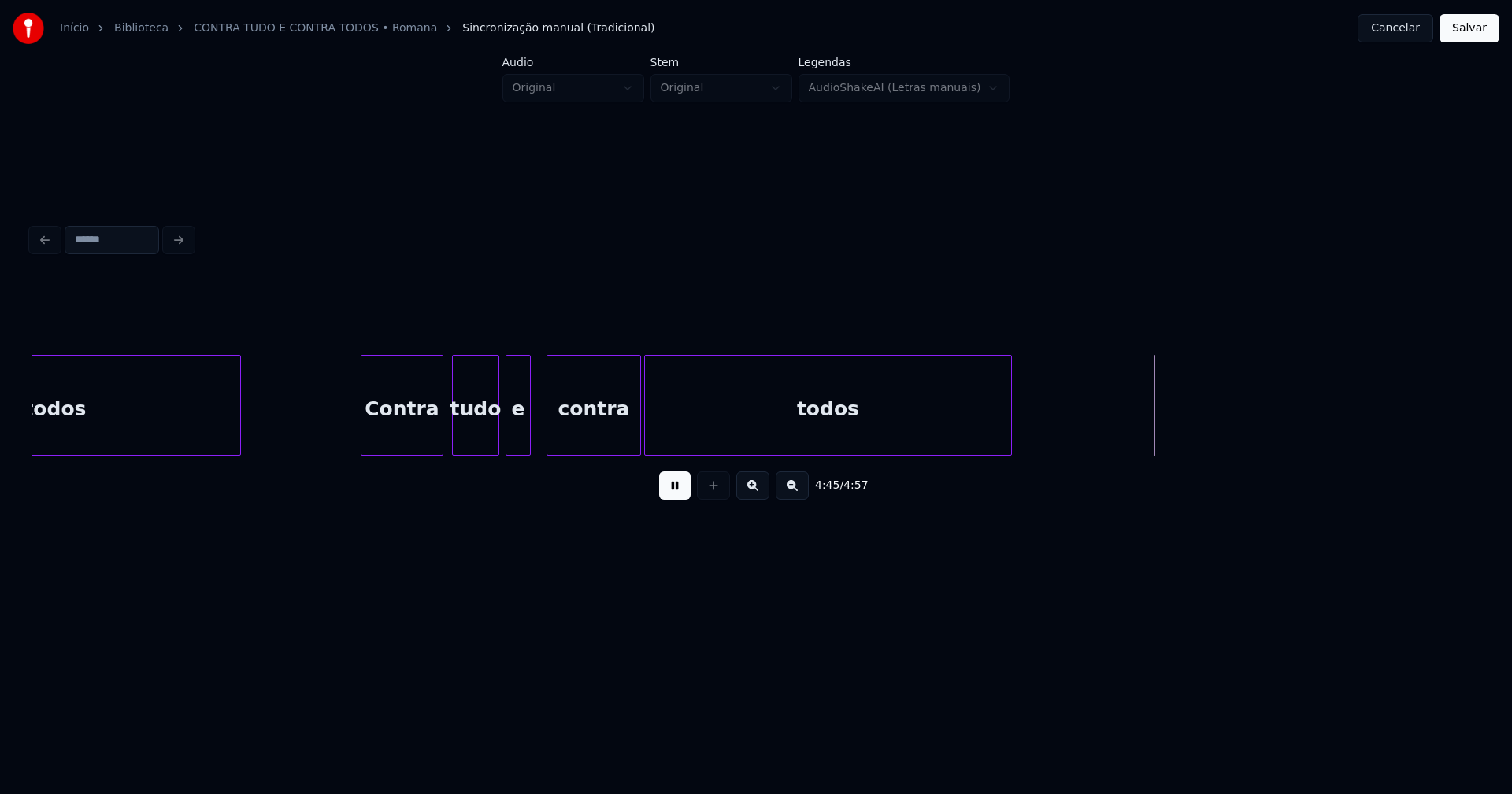
click at [1009, 453] on div "todos Contra tudo e contra todos" at bounding box center [756, 404] width 1449 height 100
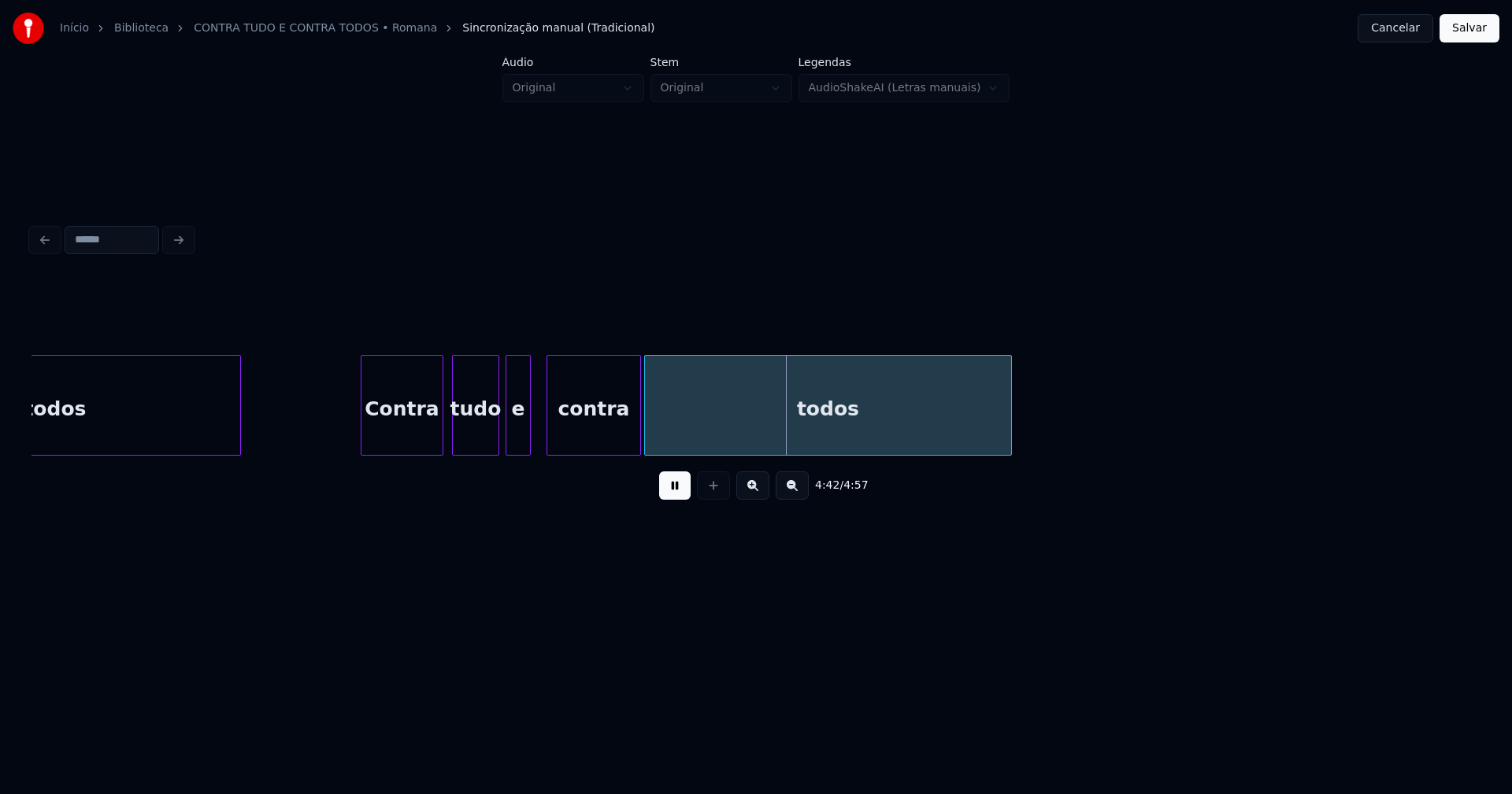
click at [1456, 35] on button "Salvar" at bounding box center [1469, 28] width 60 height 29
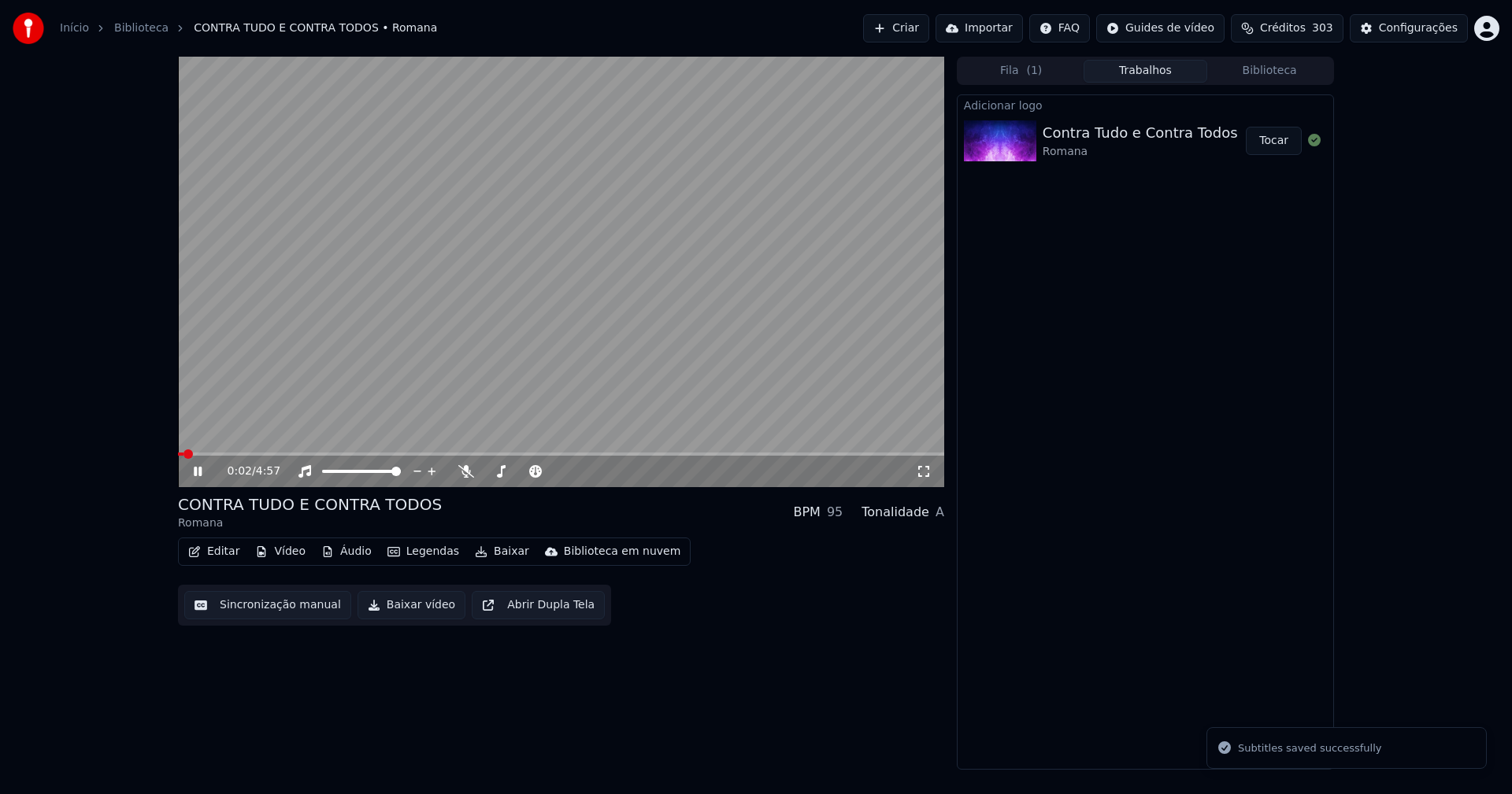
click at [920, 475] on icon at bounding box center [923, 472] width 16 height 13
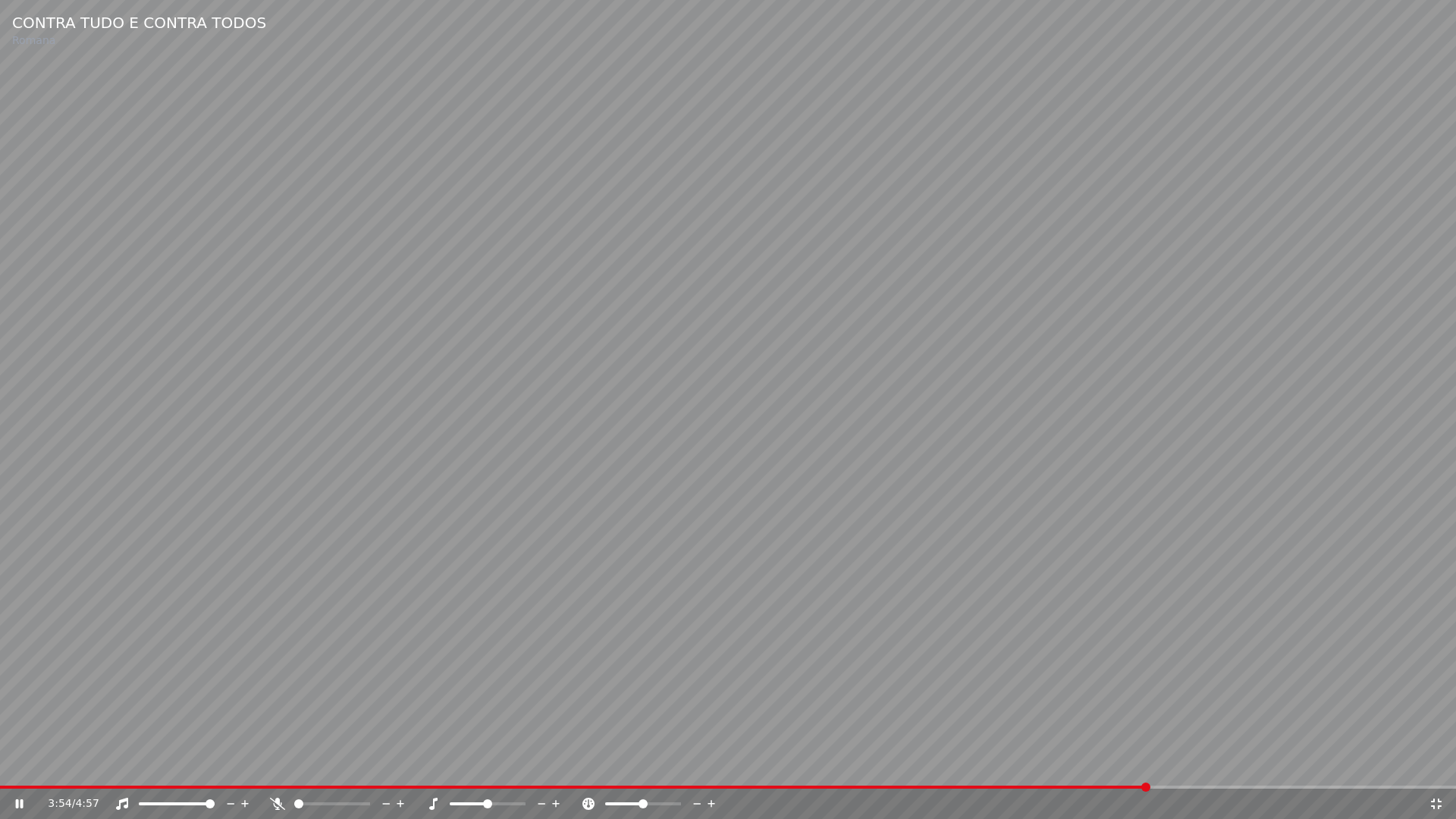
click at [1436, 765] on icon at bounding box center [1436, 804] width 15 height 12
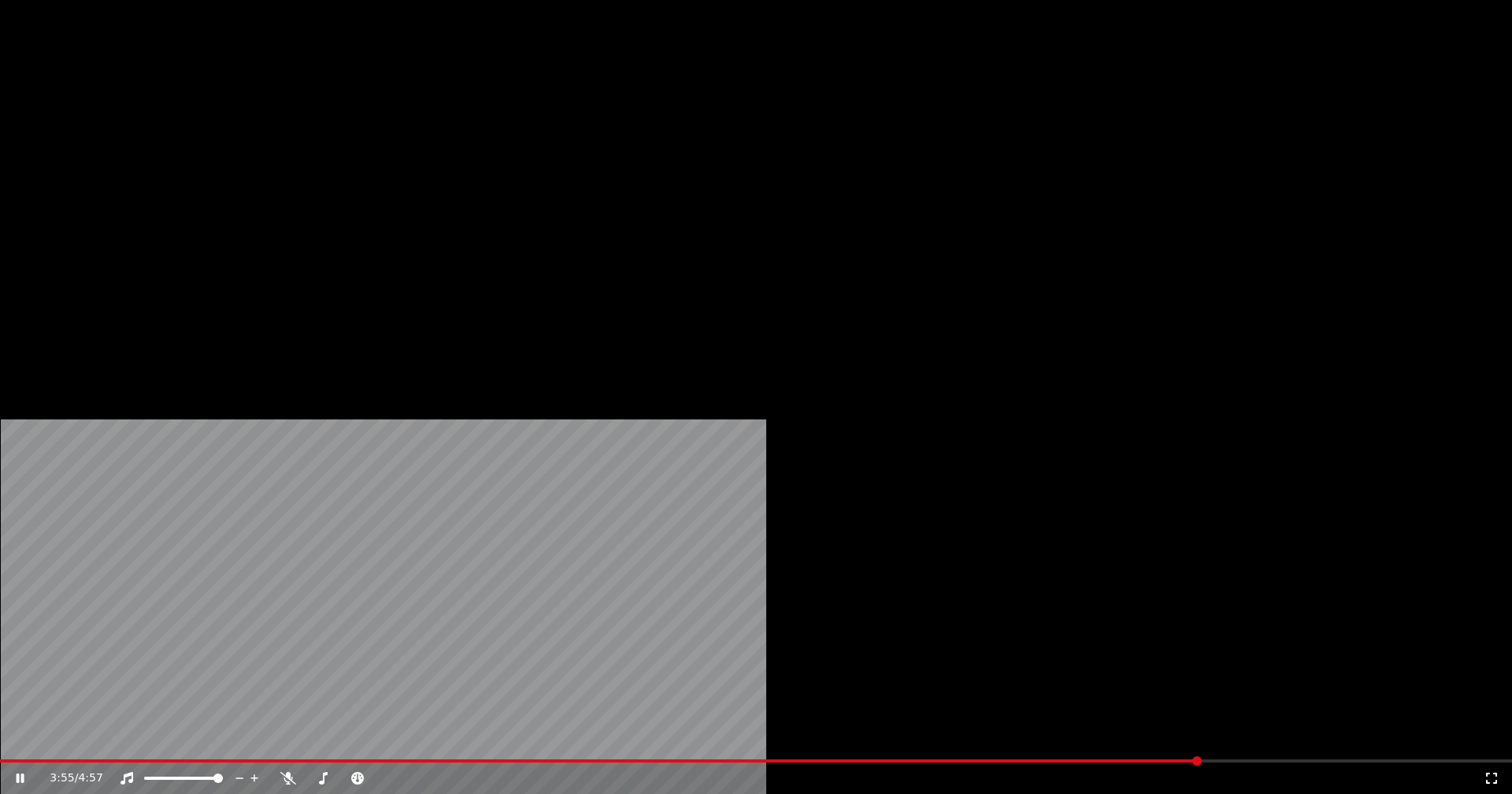
click at [230, 133] on button "Editar" at bounding box center [213, 122] width 64 height 22
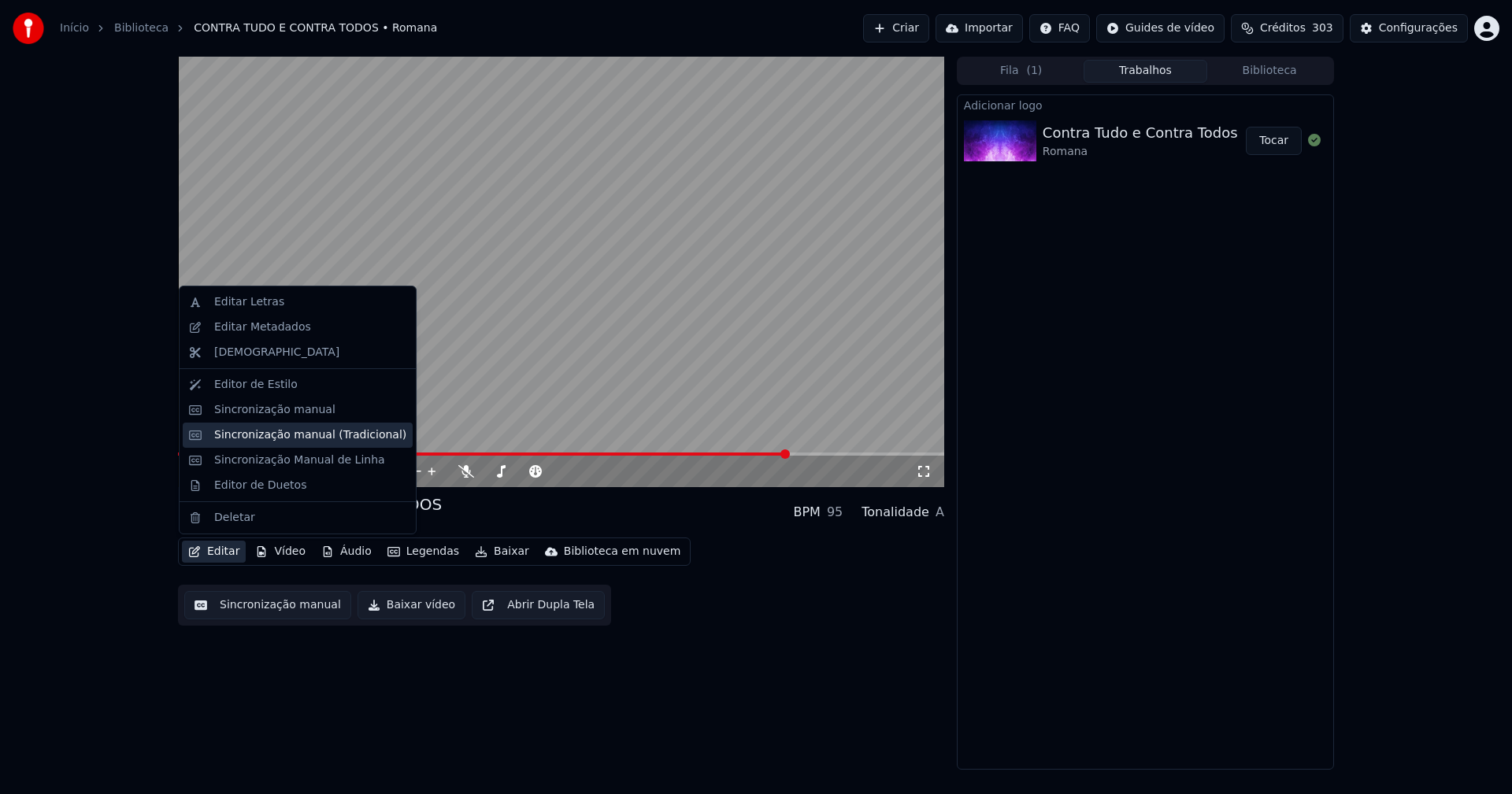
click at [274, 439] on div "Sincronização manual (Tradicional)" at bounding box center [310, 435] width 193 height 16
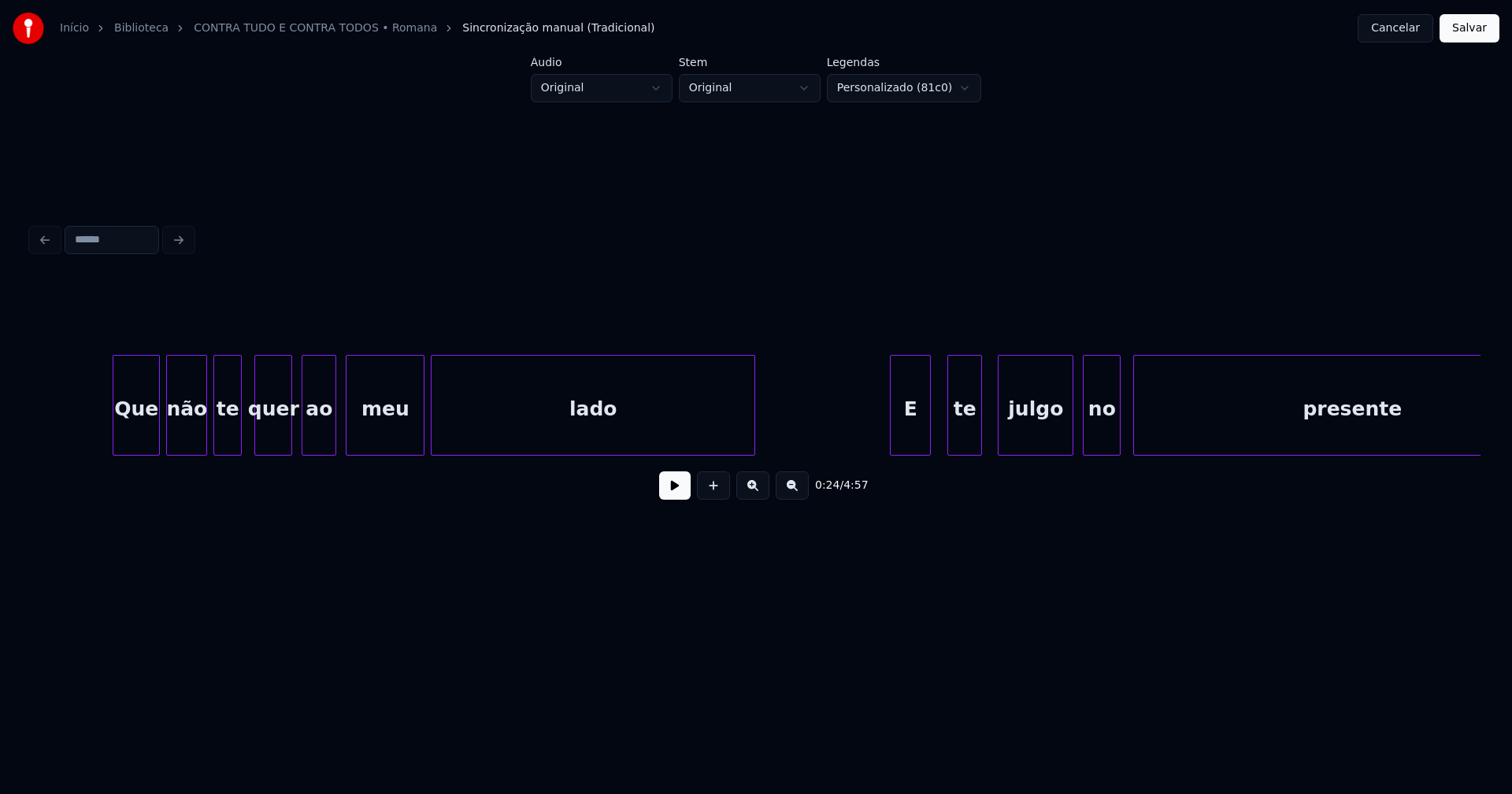
scroll to position [0, 13446]
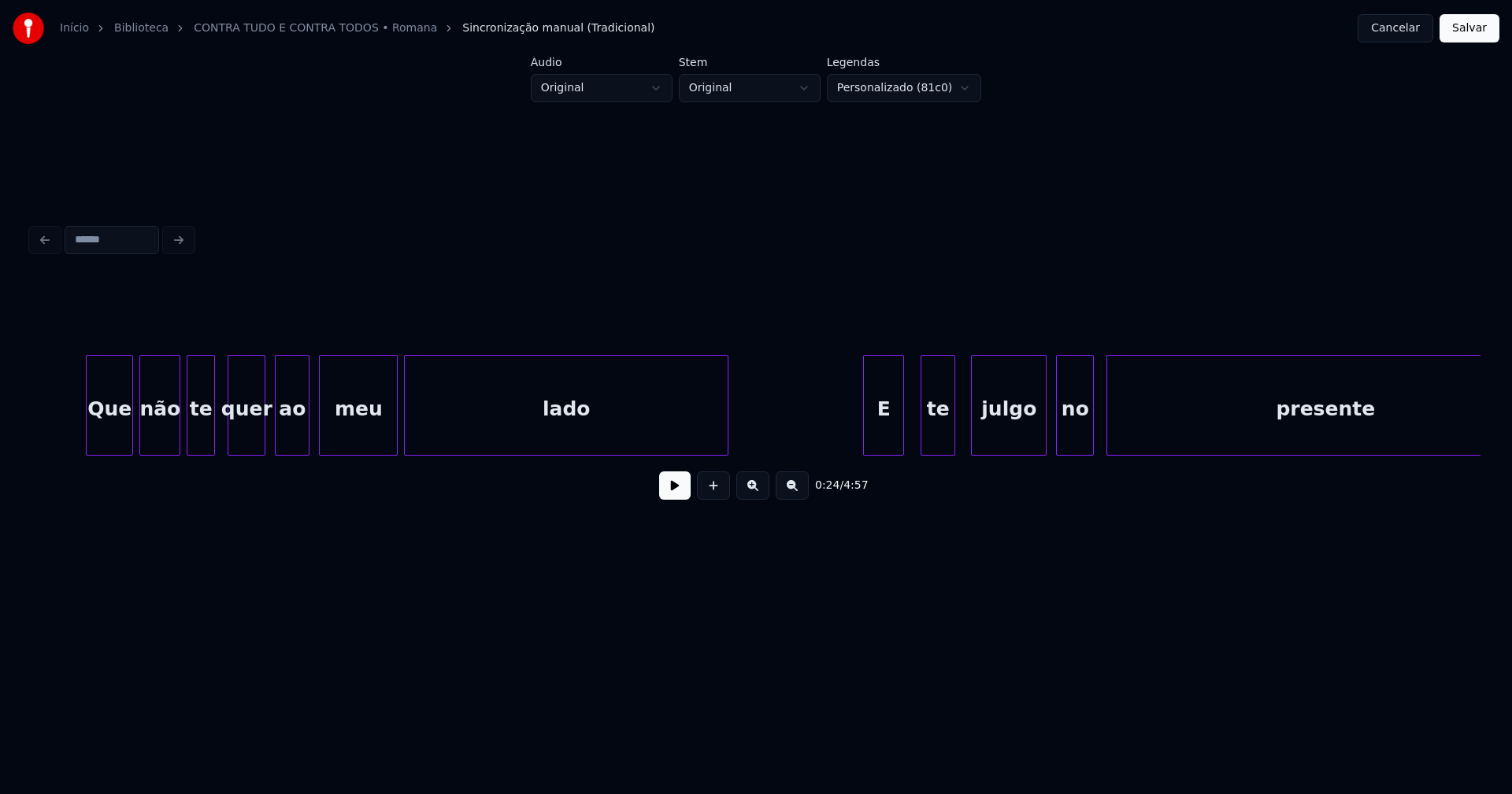
click at [1032, 442] on div "julgo" at bounding box center [1009, 409] width 74 height 107
click at [993, 437] on div "julgo" at bounding box center [1011, 409] width 74 height 107
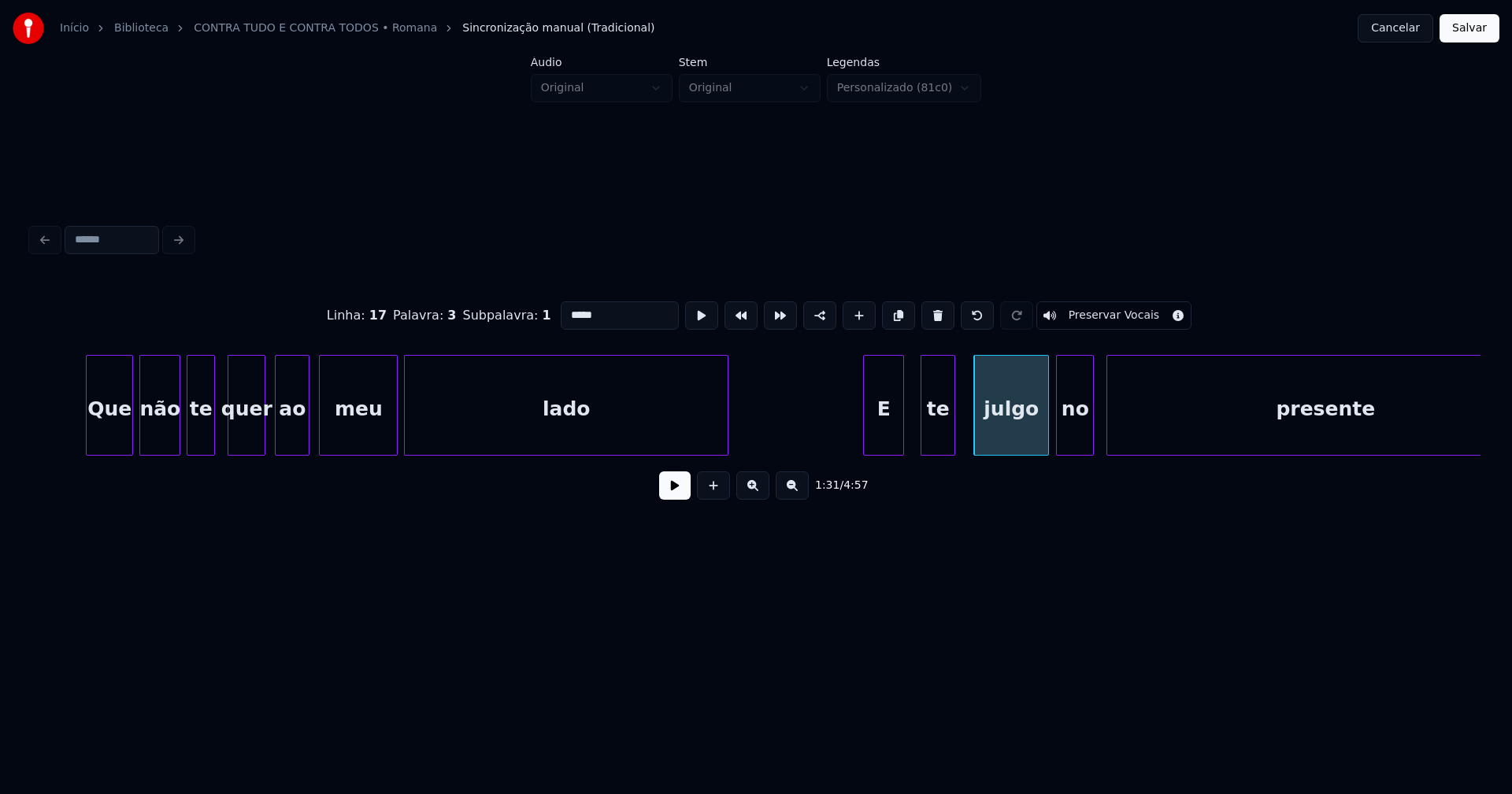
click at [598, 309] on input "*****" at bounding box center [620, 315] width 118 height 29
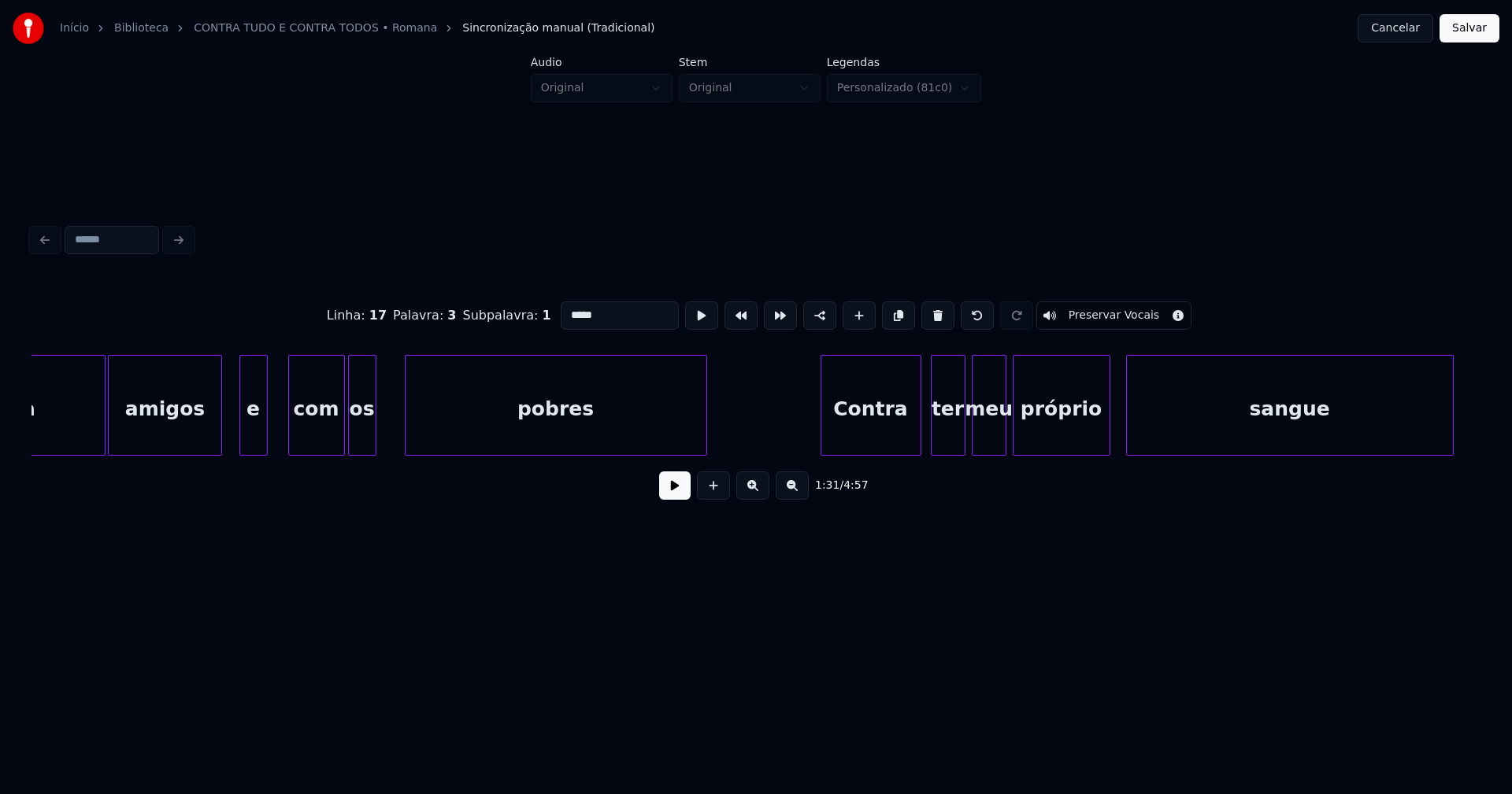
scroll to position [0, 23860]
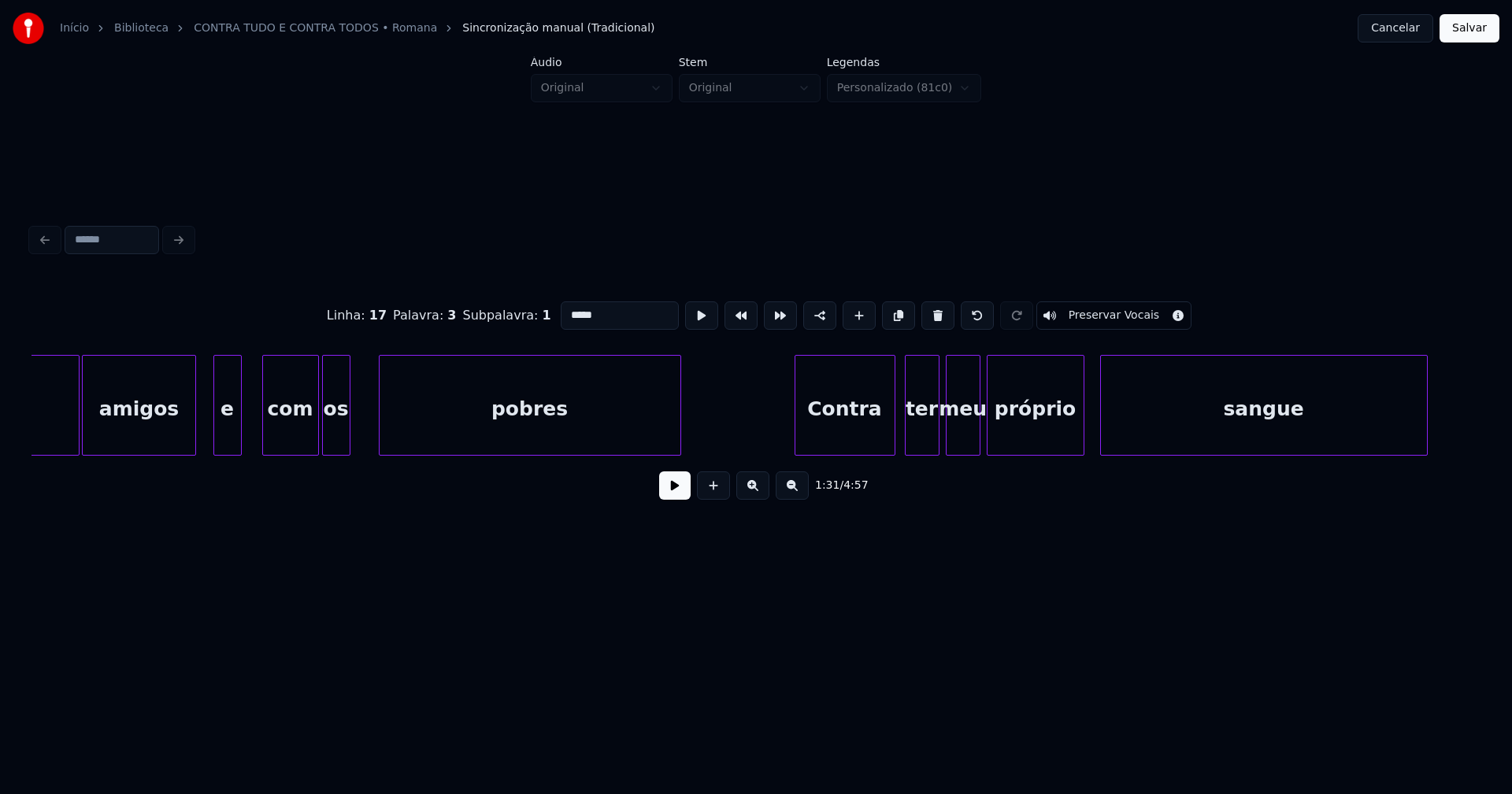
click at [926, 426] on div "ter" at bounding box center [922, 409] width 33 height 107
click at [579, 308] on input "***" at bounding box center [620, 315] width 118 height 29
type input "*"
type input "***"
drag, startPoint x: 774, startPoint y: 420, endPoint x: 749, endPoint y: 440, distance: 32.0
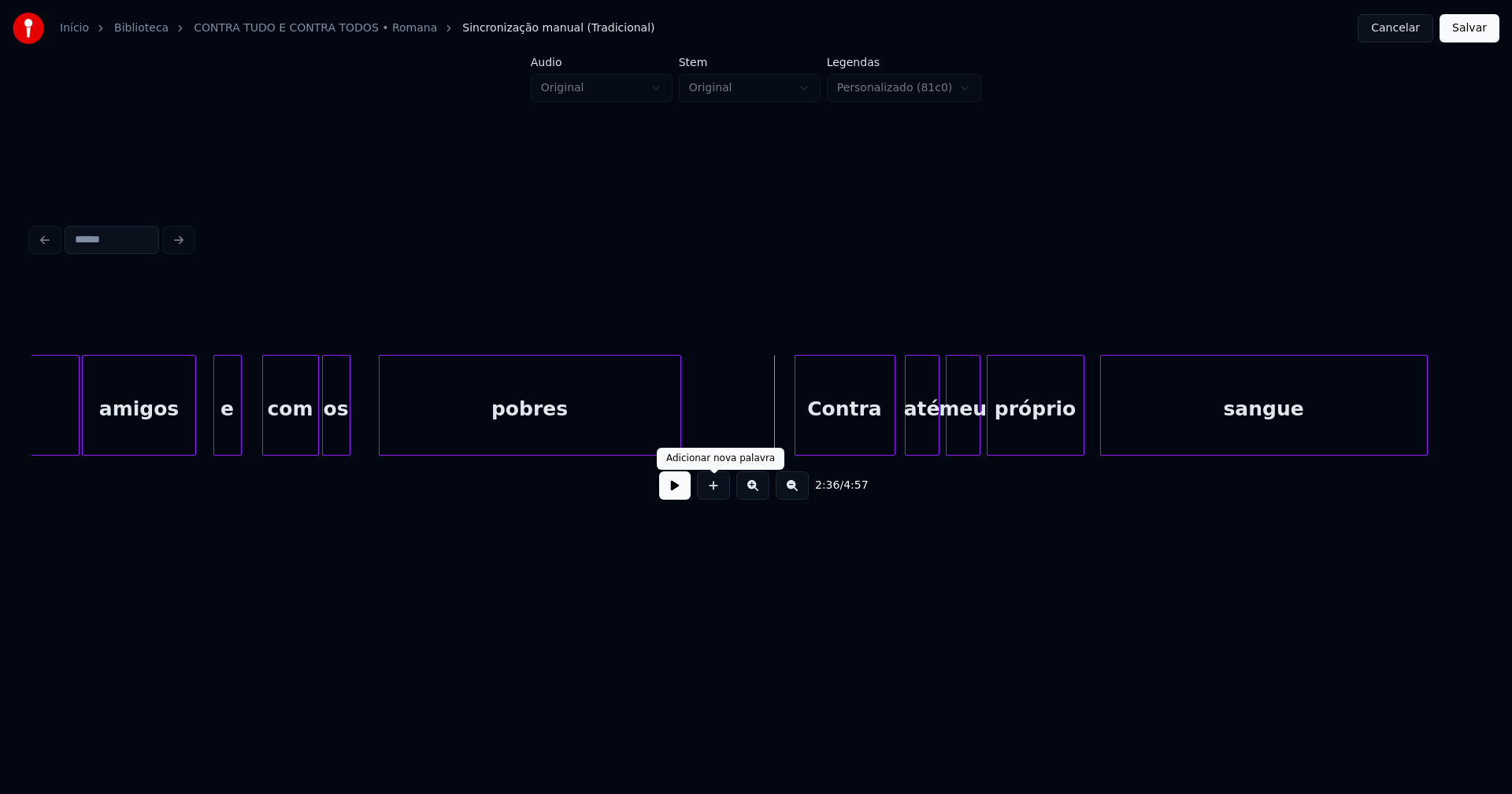
click at [680, 500] on button at bounding box center [674, 485] width 31 height 29
drag, startPoint x: 685, startPoint y: 495, endPoint x: 697, endPoint y: 490, distance: 13.0
click at [691, 494] on div "2:38 / 4:57" at bounding box center [756, 486] width 1424 height 35
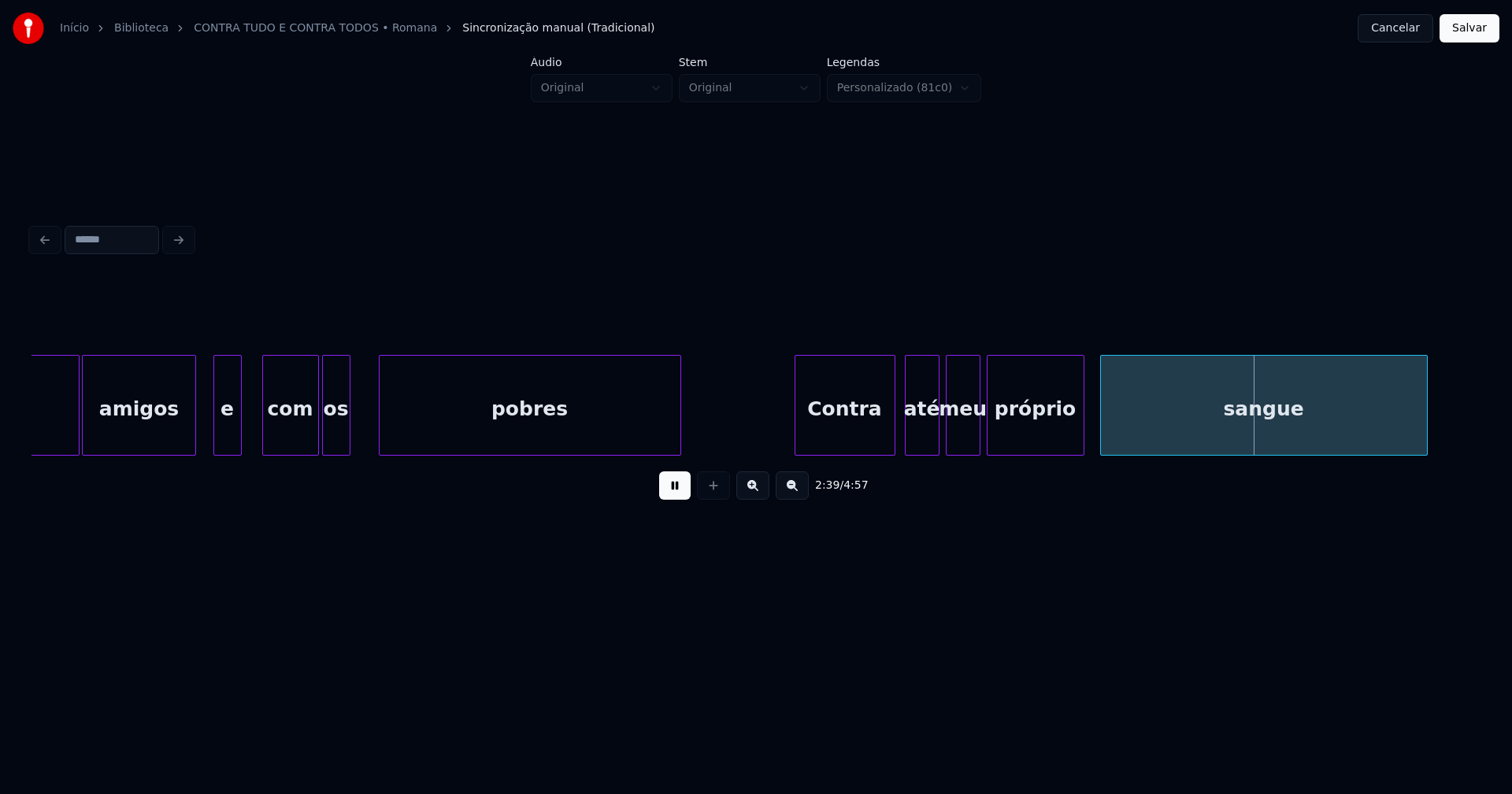
click at [681, 493] on button at bounding box center [674, 485] width 31 height 29
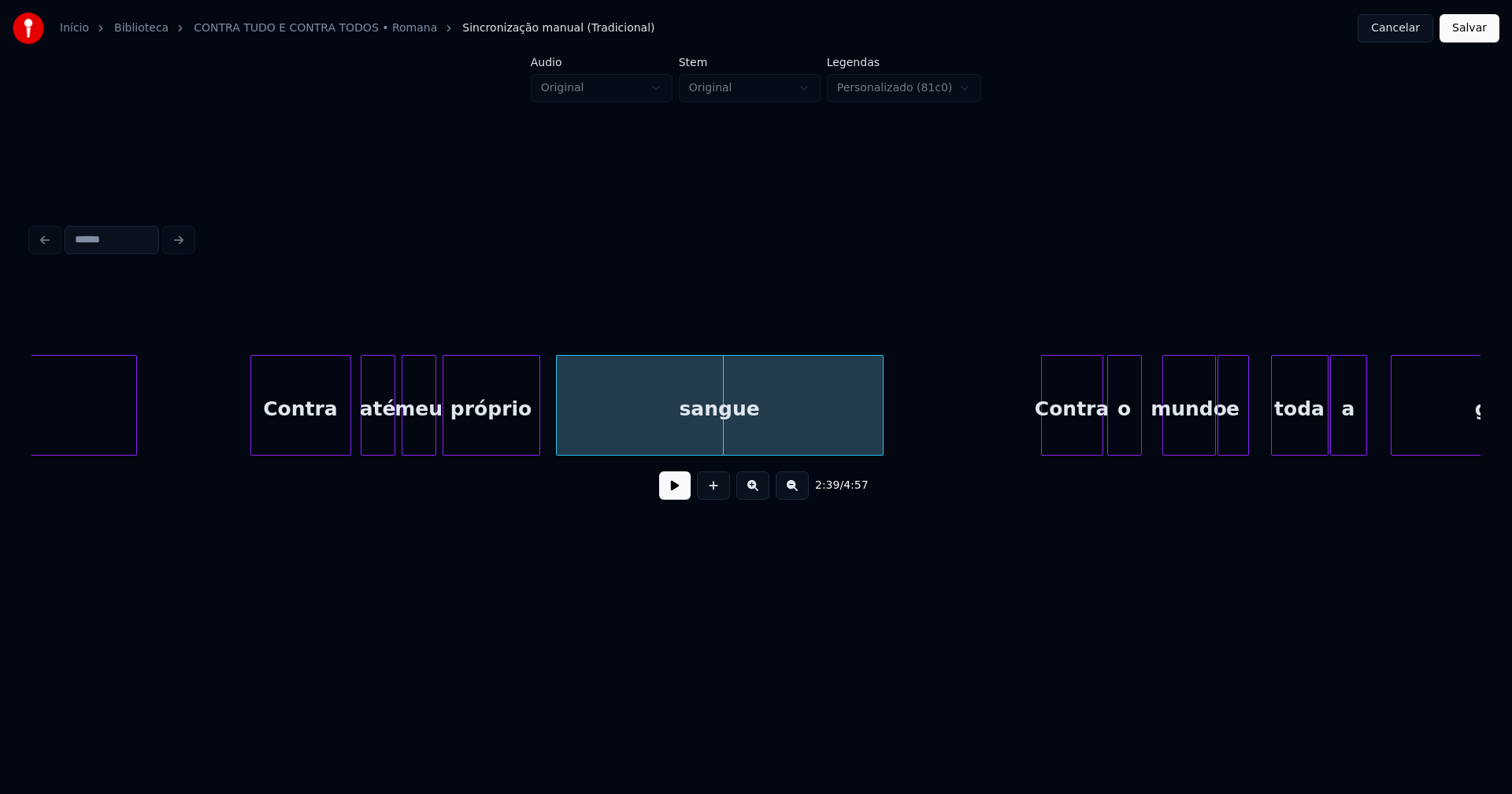
scroll to position [0, 24508]
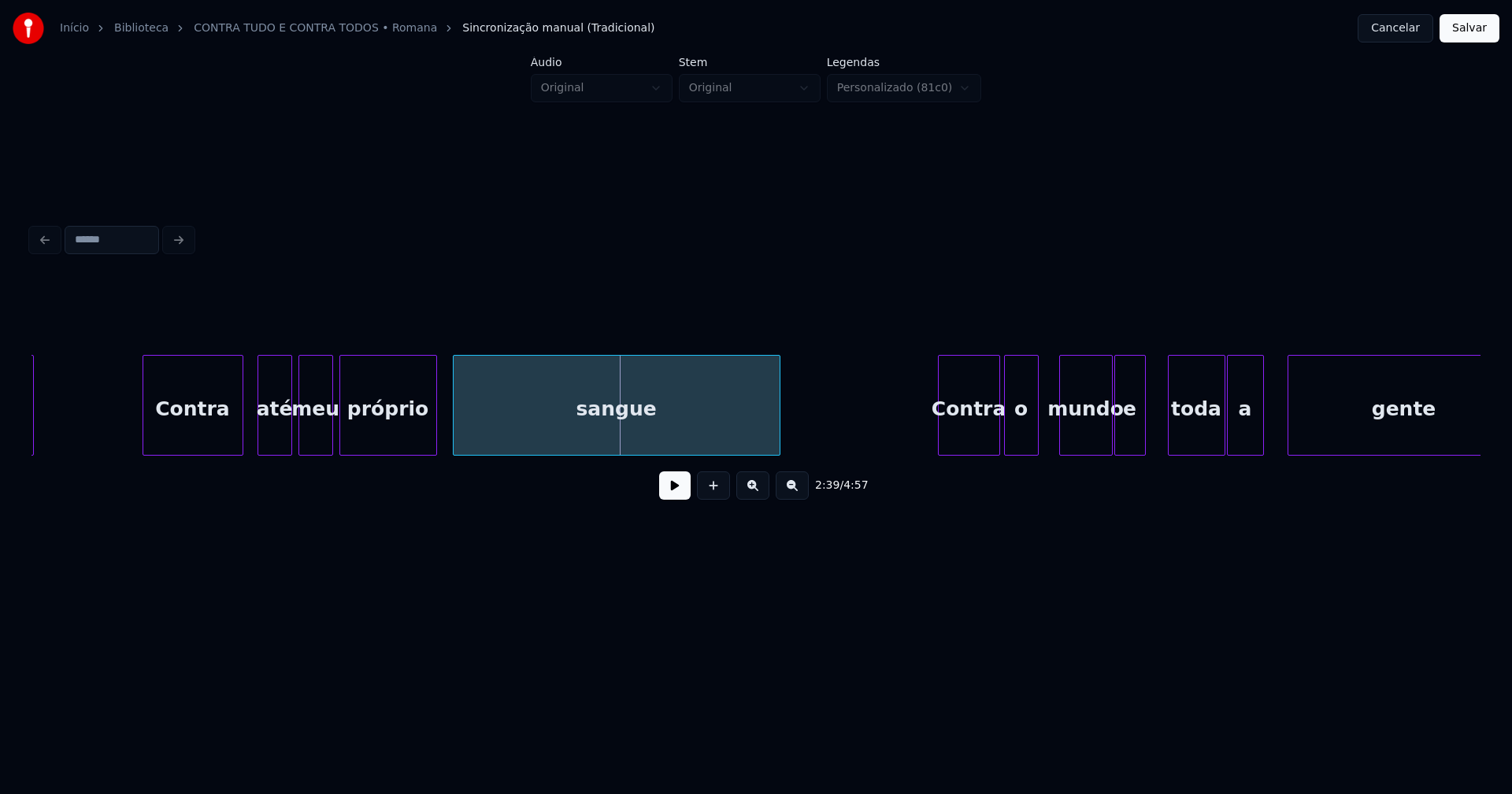
click at [218, 433] on div "Contra" at bounding box center [193, 409] width 100 height 107
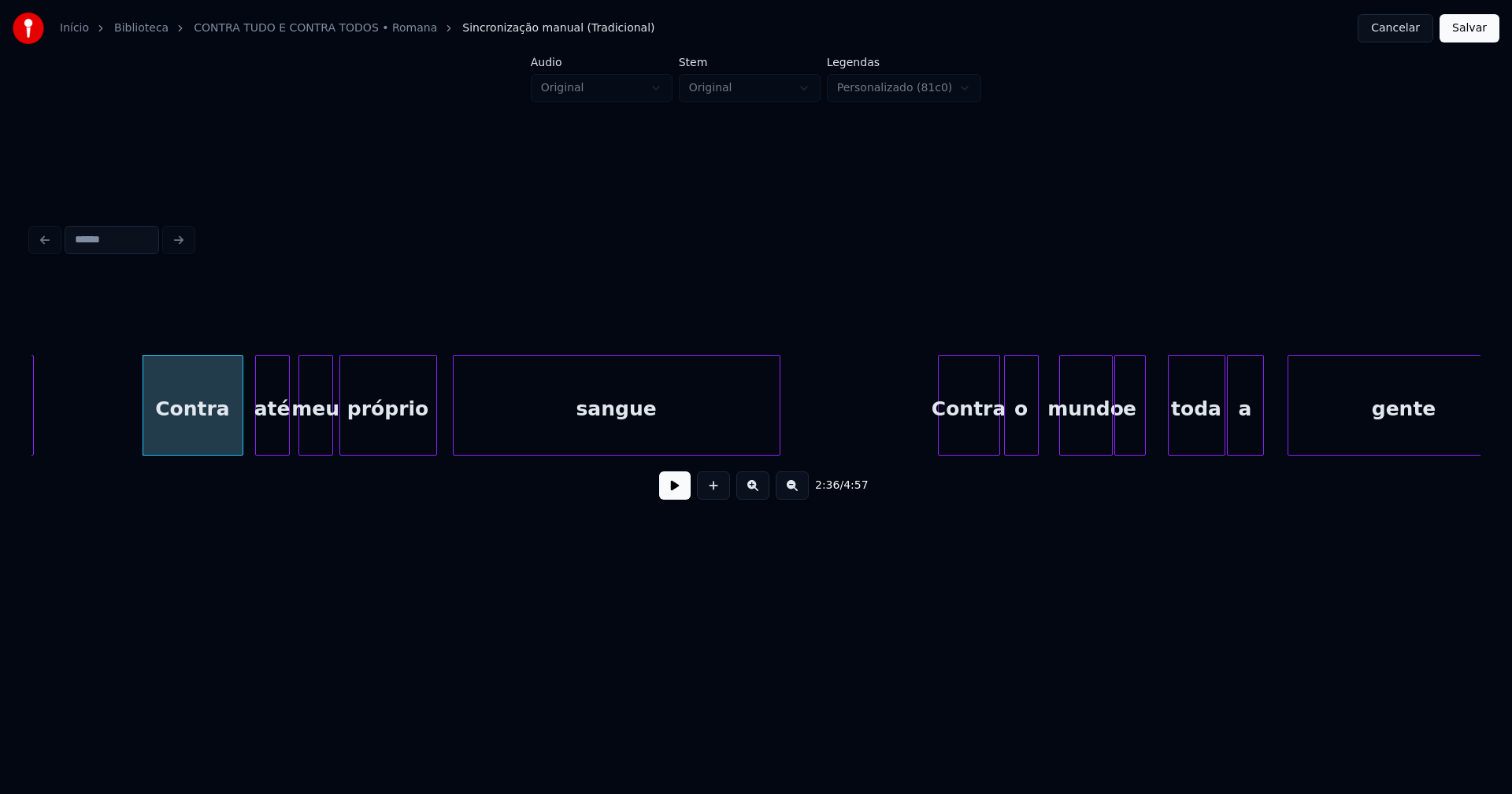
click at [275, 430] on div "até" at bounding box center [273, 409] width 33 height 107
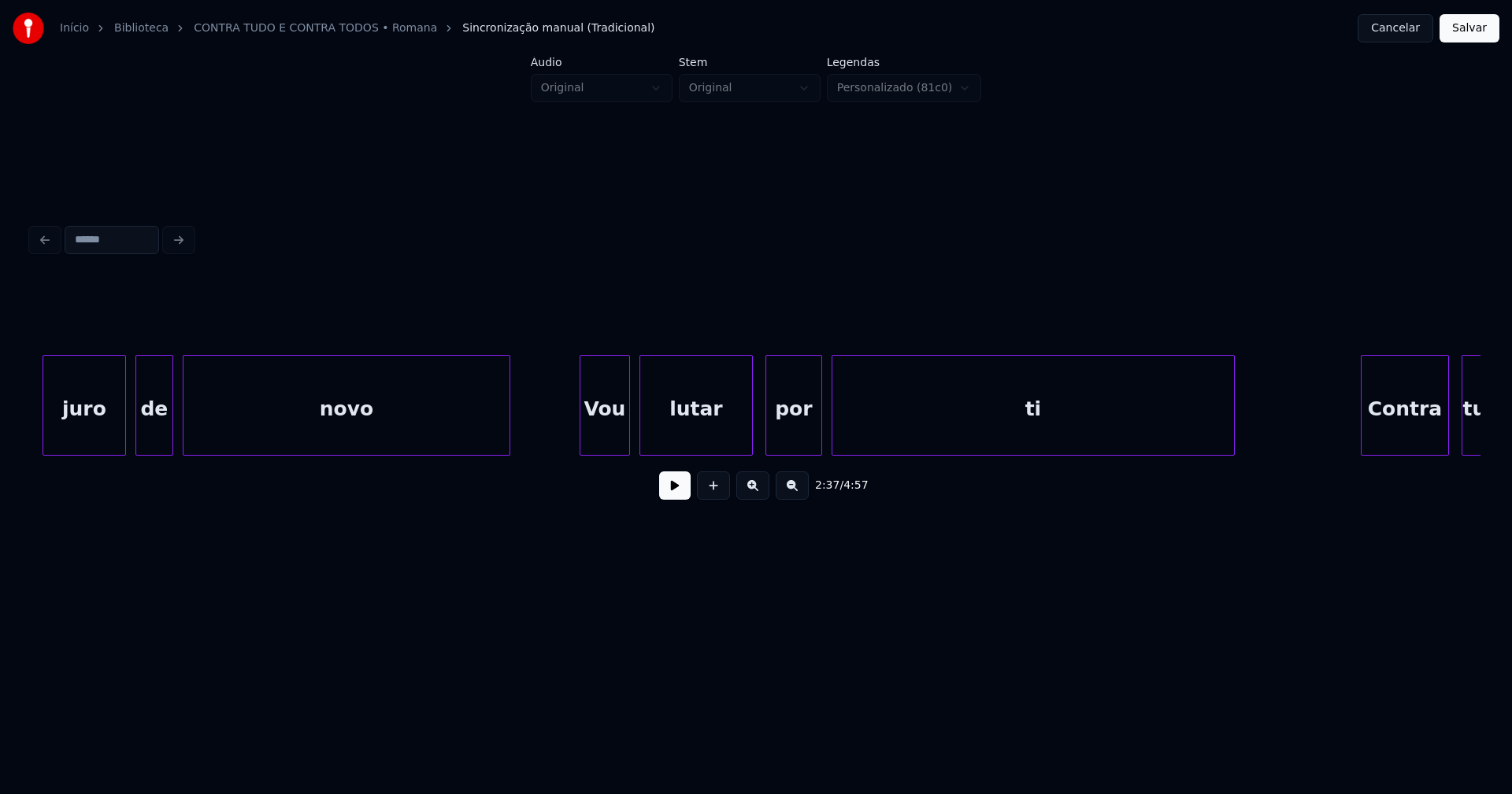
scroll to position [0, 42022]
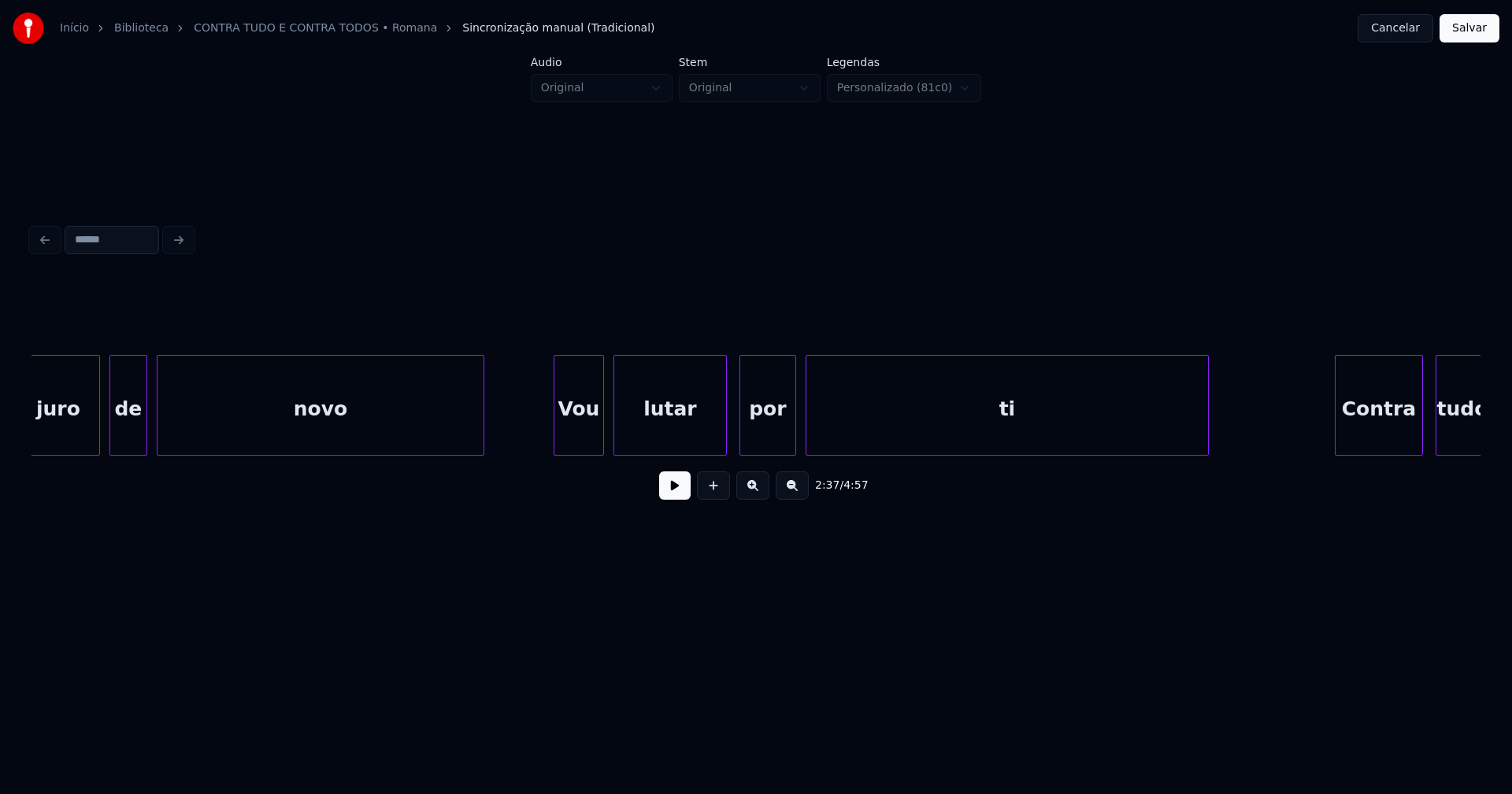
click at [1468, 25] on button "Salvar" at bounding box center [1469, 28] width 60 height 29
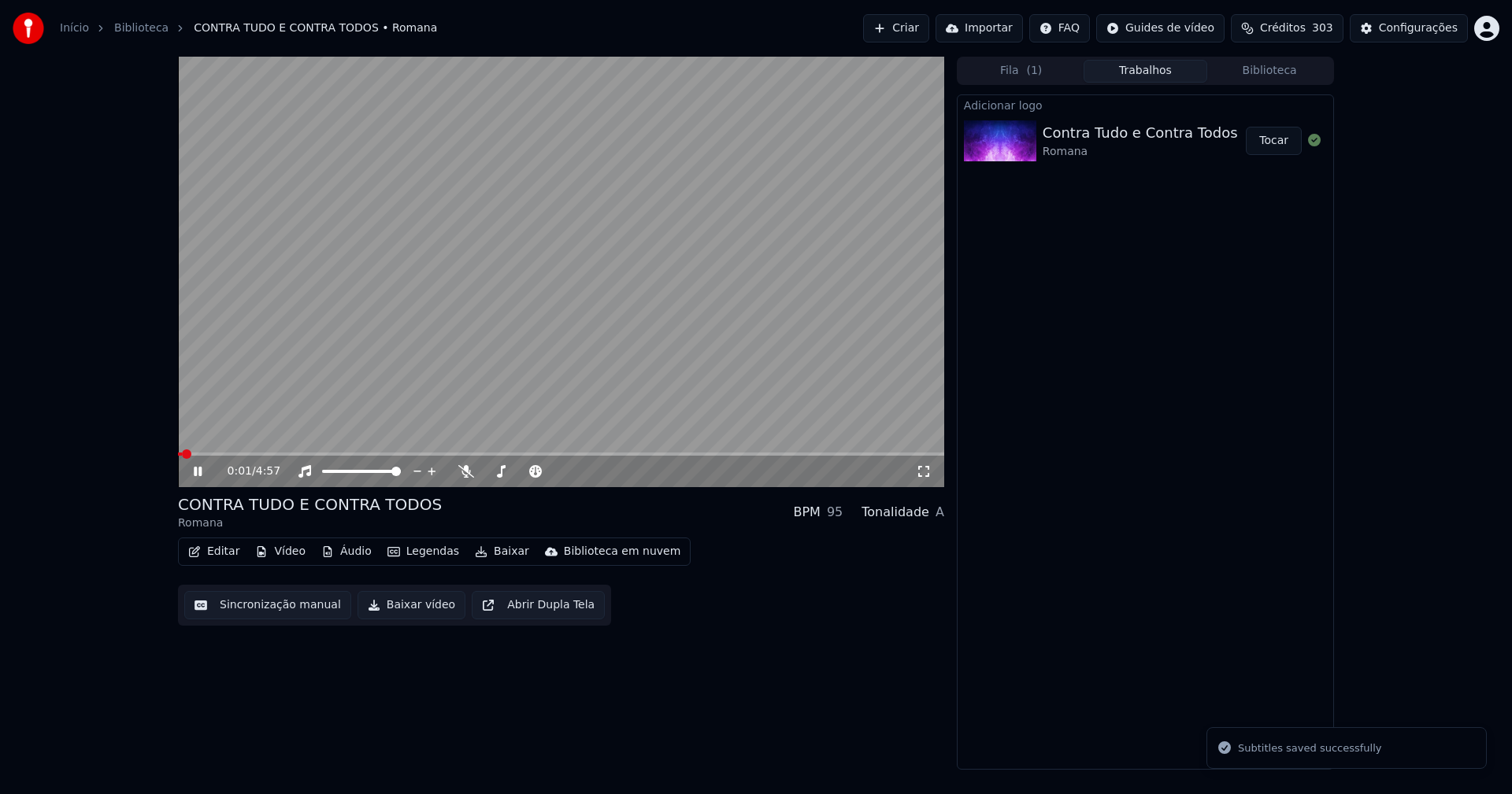
click at [199, 473] on icon at bounding box center [197, 472] width 8 height 9
click at [399, 608] on button "Baixar vídeo" at bounding box center [411, 605] width 108 height 29
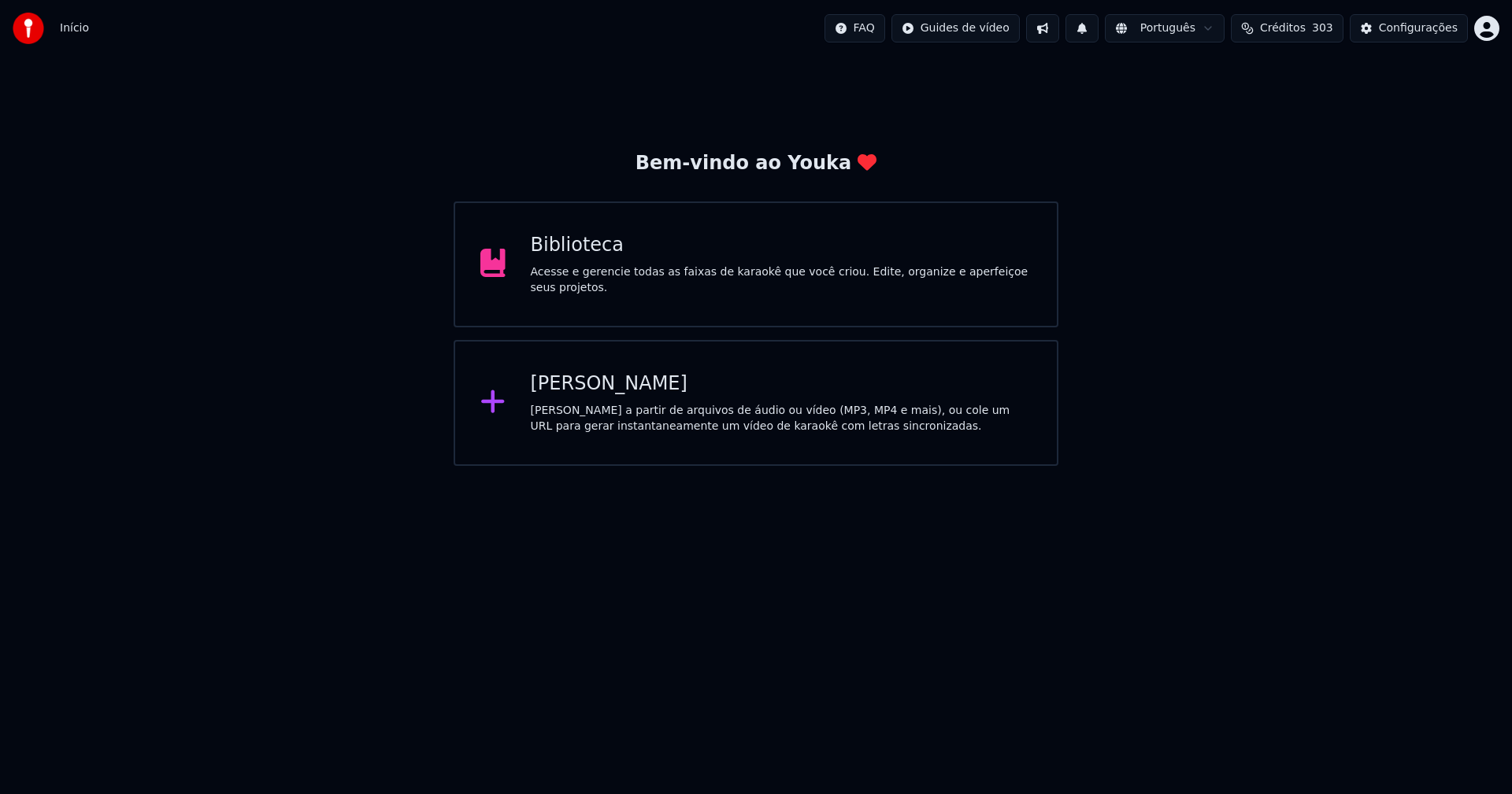
click at [604, 395] on div "[PERSON_NAME]" at bounding box center [781, 383] width 501 height 25
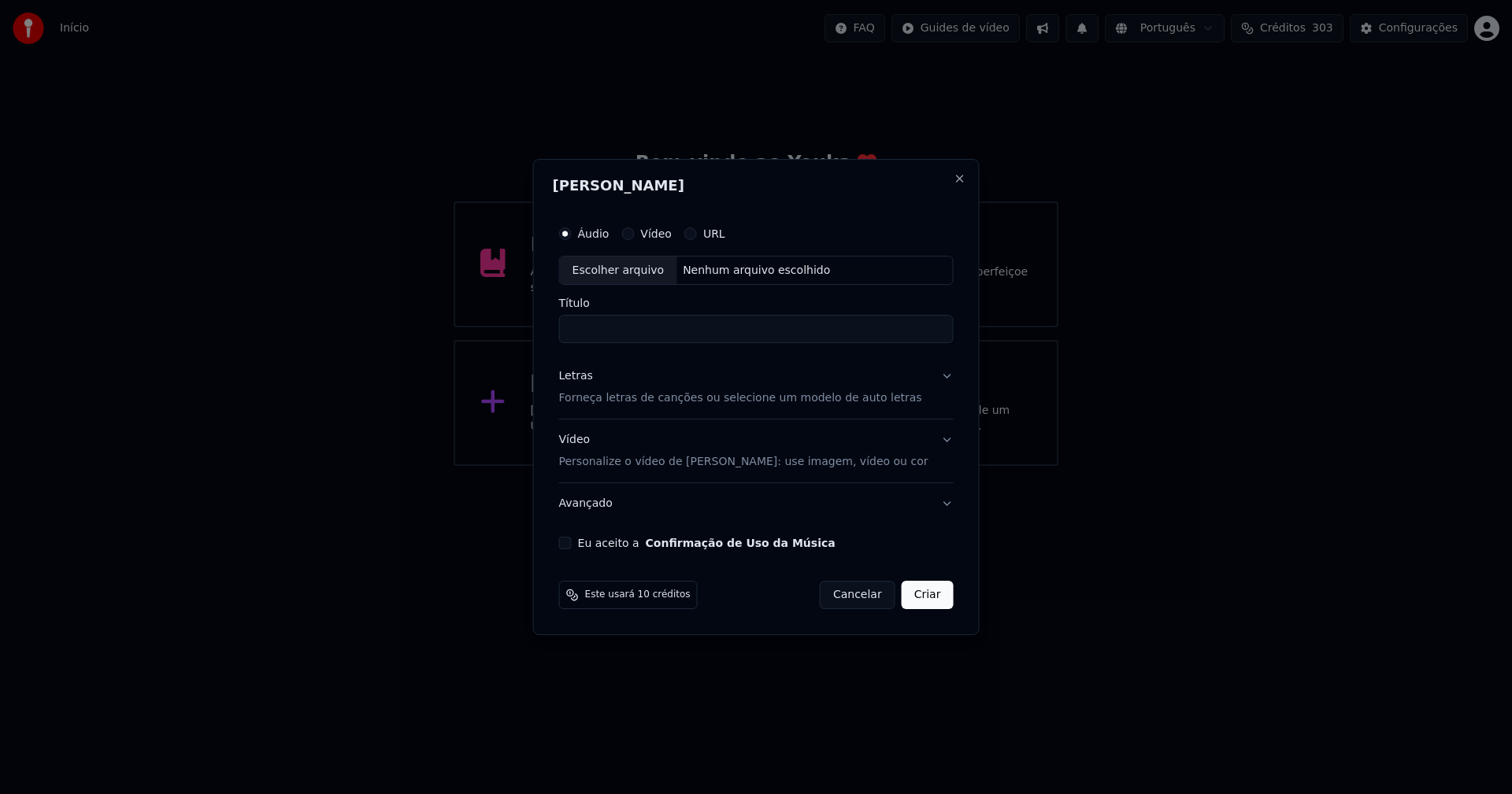
click at [647, 268] on div "Escolher arquivo" at bounding box center [618, 271] width 117 height 29
type input "**********"
click at [953, 180] on button "Close" at bounding box center [959, 179] width 13 height 13
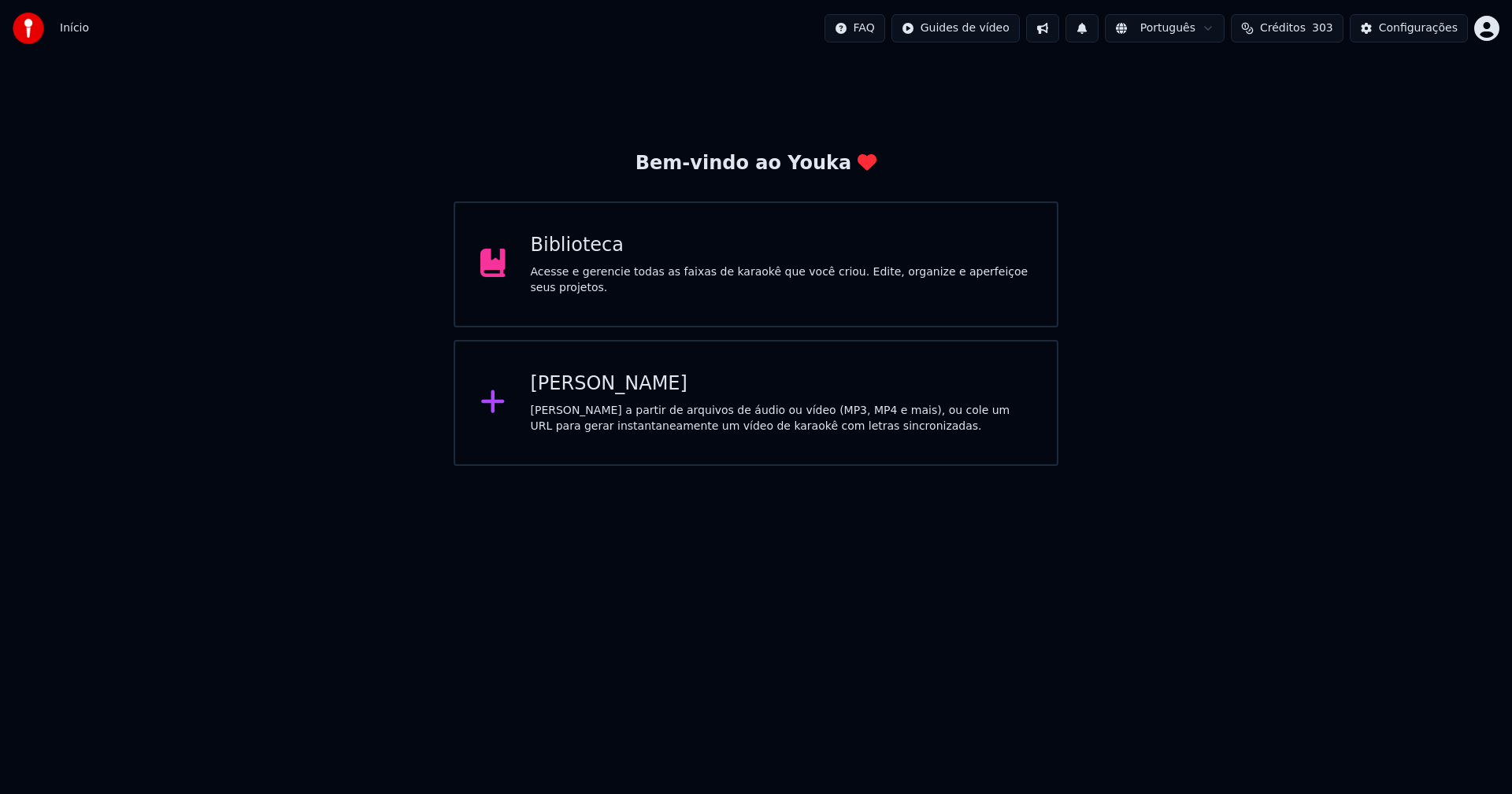
click at [593, 389] on div "[PERSON_NAME]" at bounding box center [781, 383] width 501 height 25
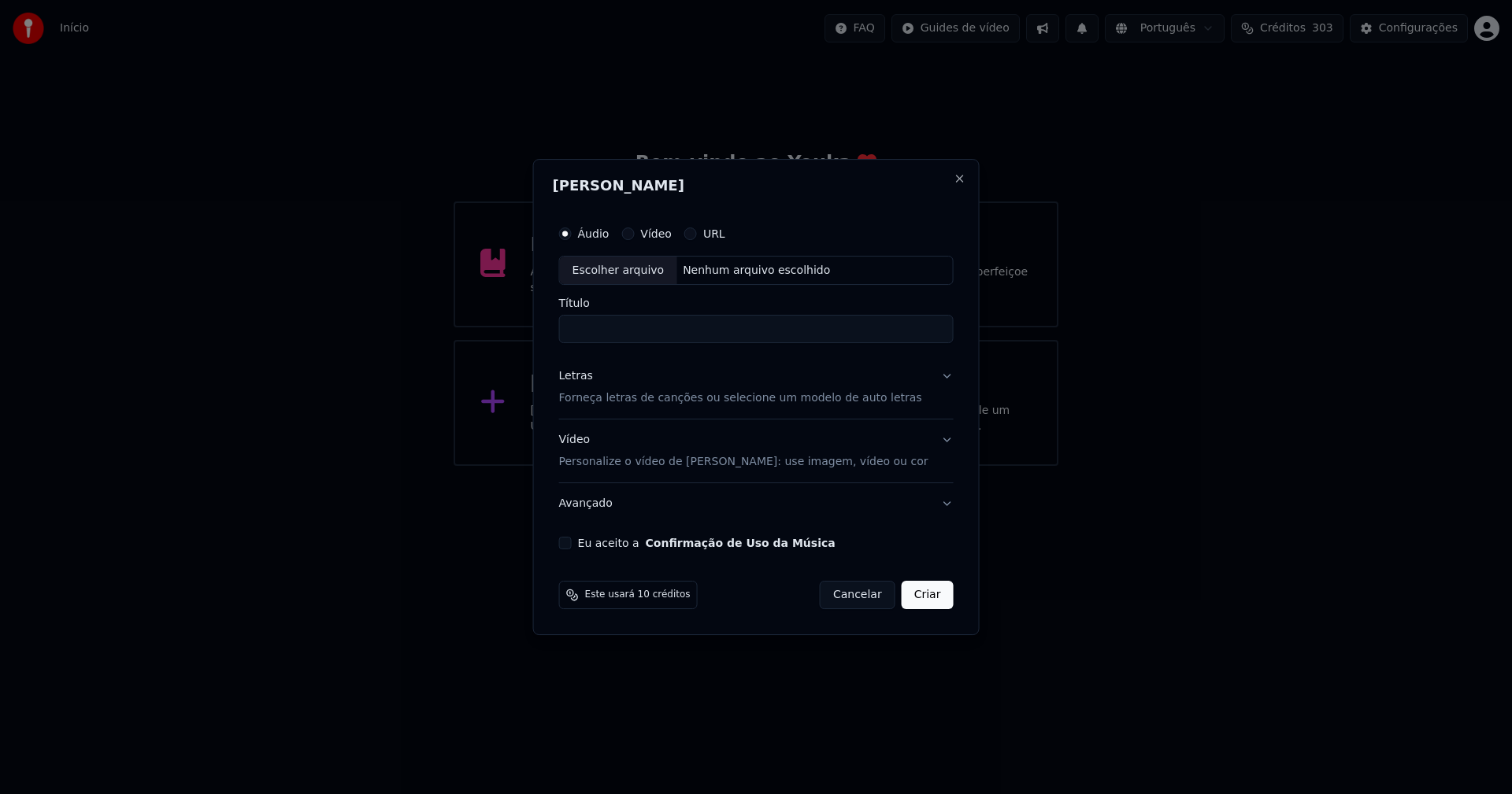
click at [653, 277] on div "Escolher arquivo" at bounding box center [618, 271] width 117 height 29
type input "**********"
click at [585, 377] on div "Letras" at bounding box center [576, 377] width 34 height 16
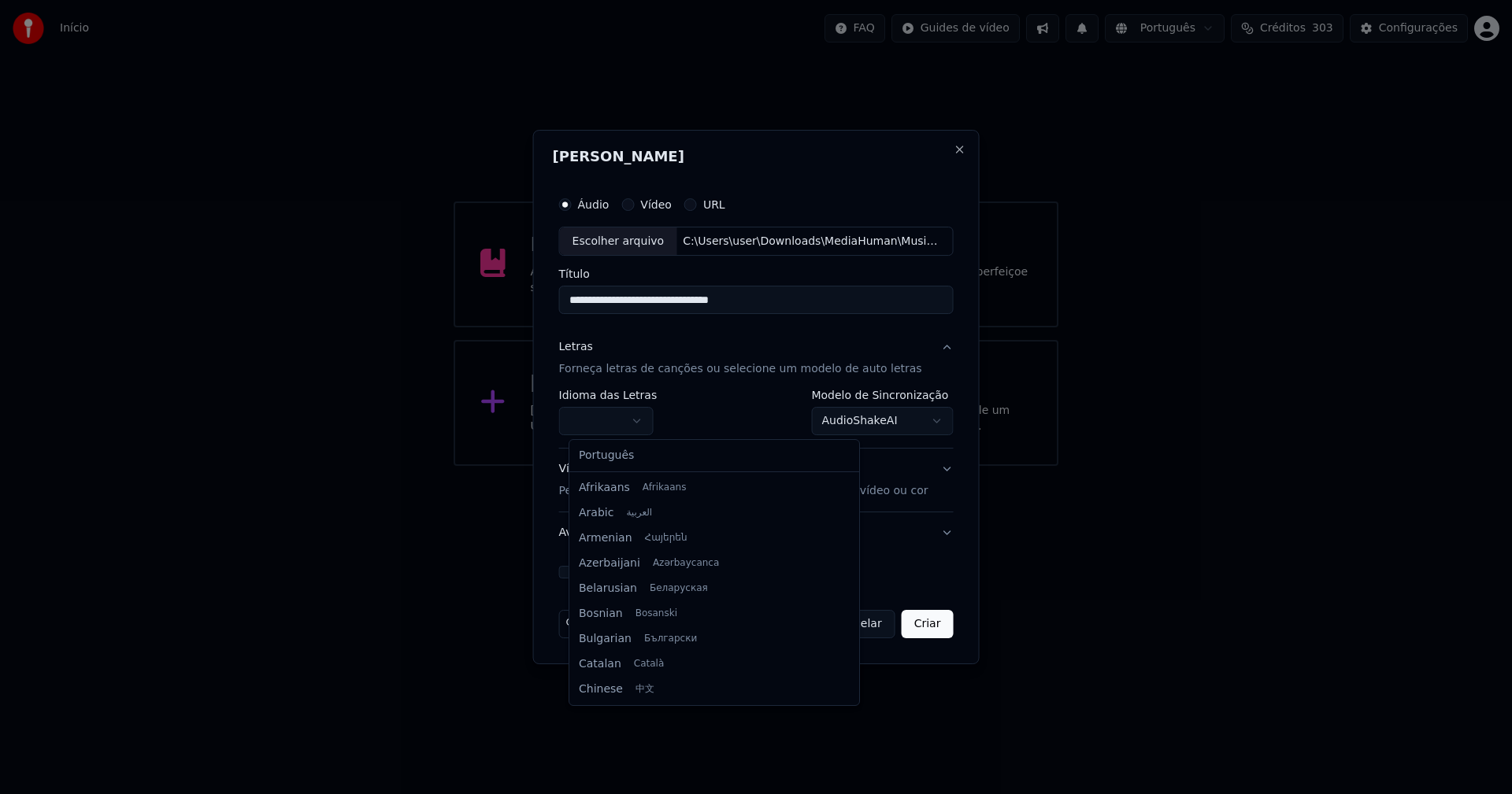
click at [619, 418] on body "**********" at bounding box center [756, 233] width 1512 height 466
select select "**"
drag, startPoint x: 624, startPoint y: 458, endPoint x: 847, endPoint y: 433, distance: 224.4
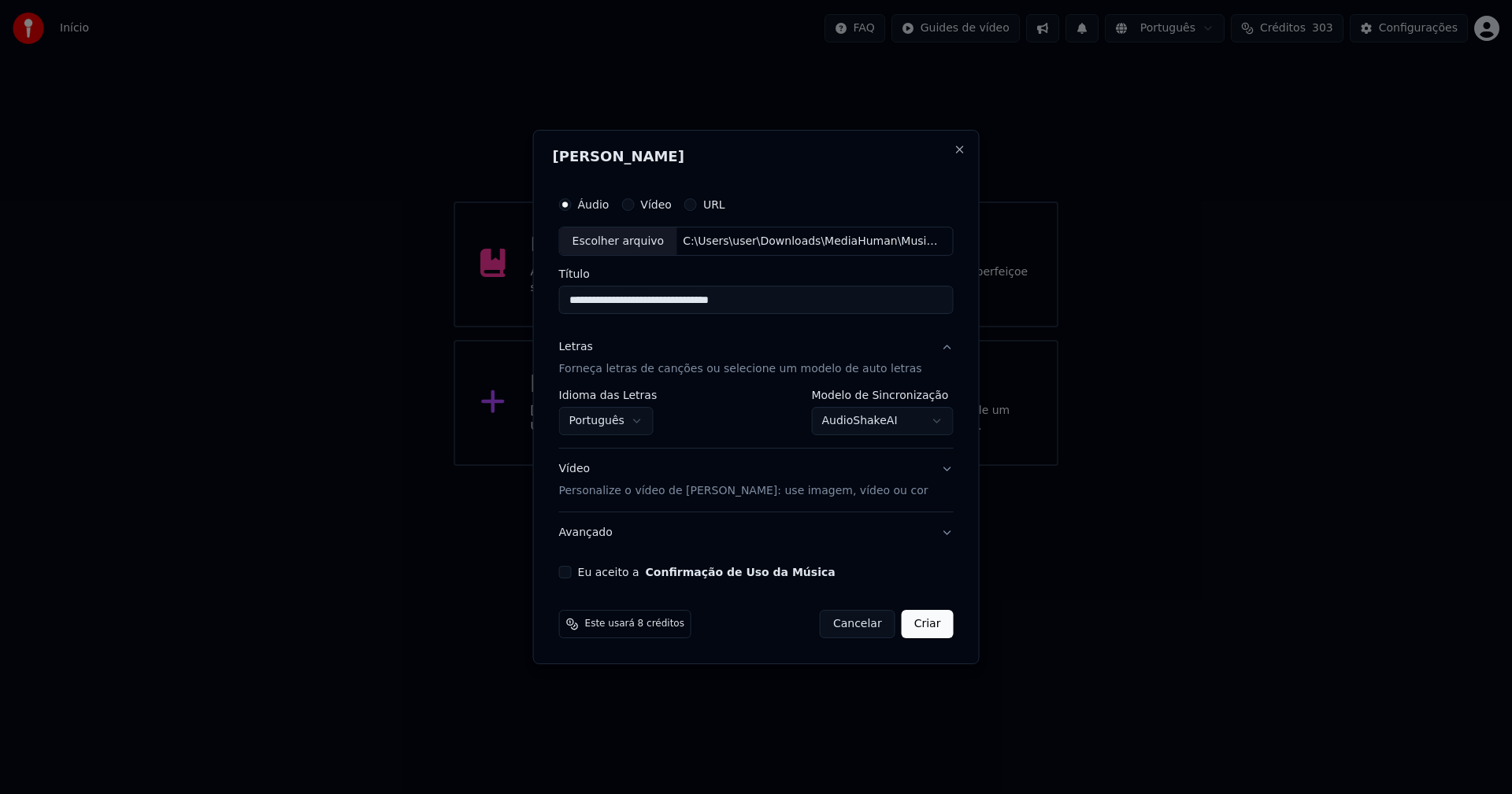
click at [857, 420] on body "**********" at bounding box center [756, 233] width 1512 height 466
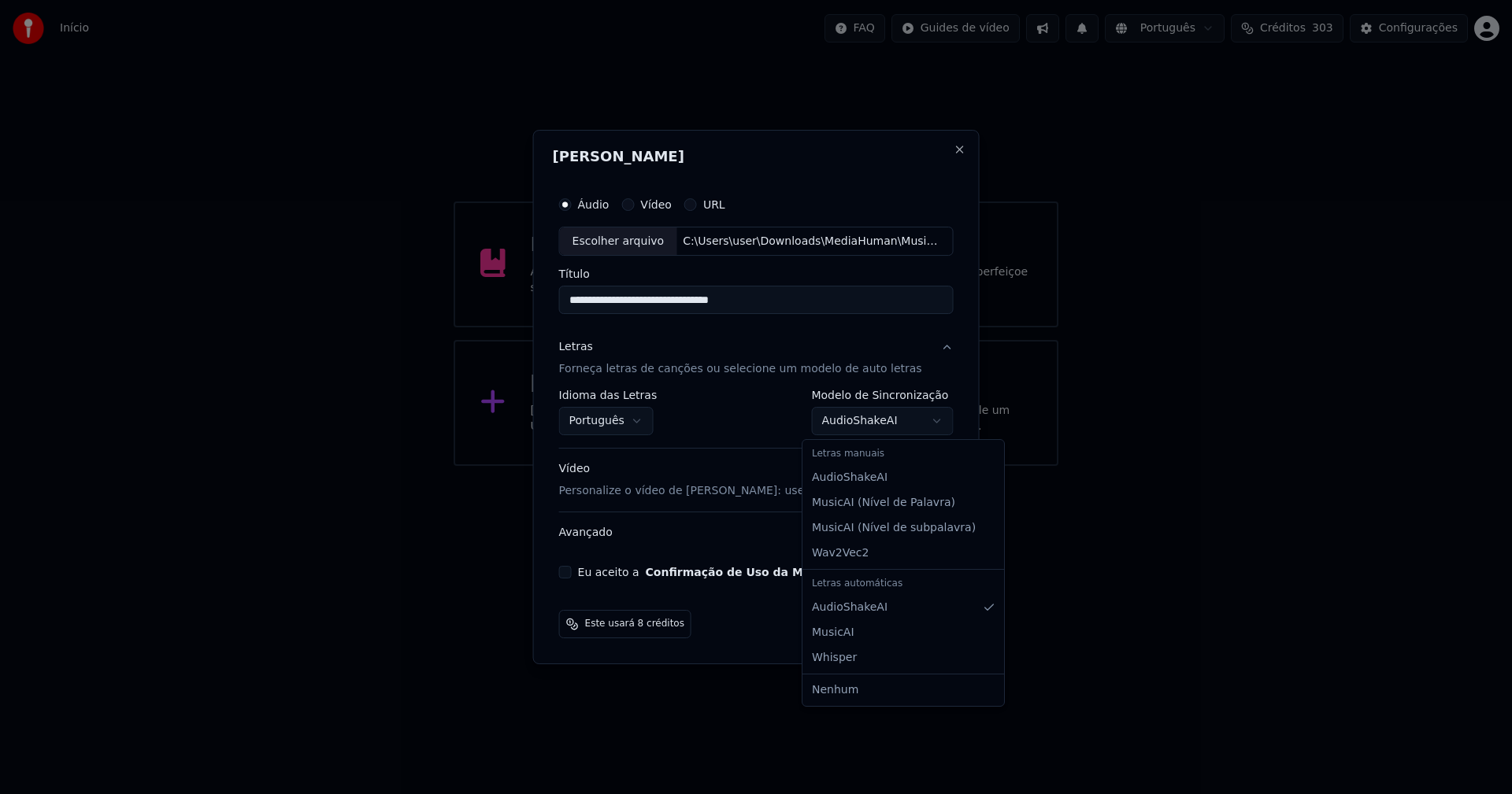
select select "**********"
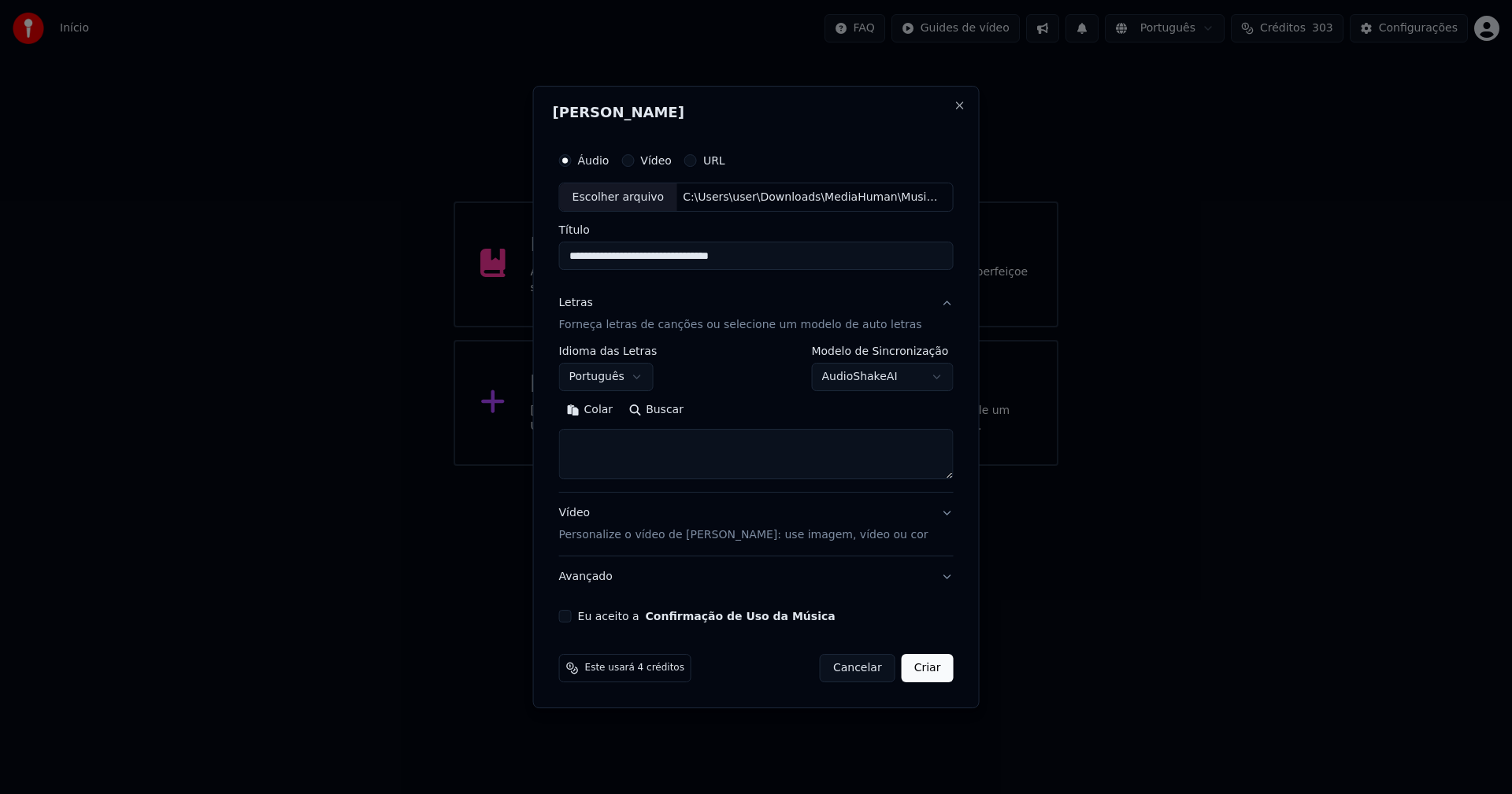
click at [607, 407] on button "Colar" at bounding box center [591, 410] width 63 height 25
click at [571, 620] on button "Eu aceito a Confirmação de Uso da Música" at bounding box center [566, 616] width 13 height 13
drag, startPoint x: 924, startPoint y: 672, endPoint x: 944, endPoint y: 679, distance: 21.2
click at [925, 672] on button "Criar" at bounding box center [928, 668] width 52 height 29
type textarea "**********"
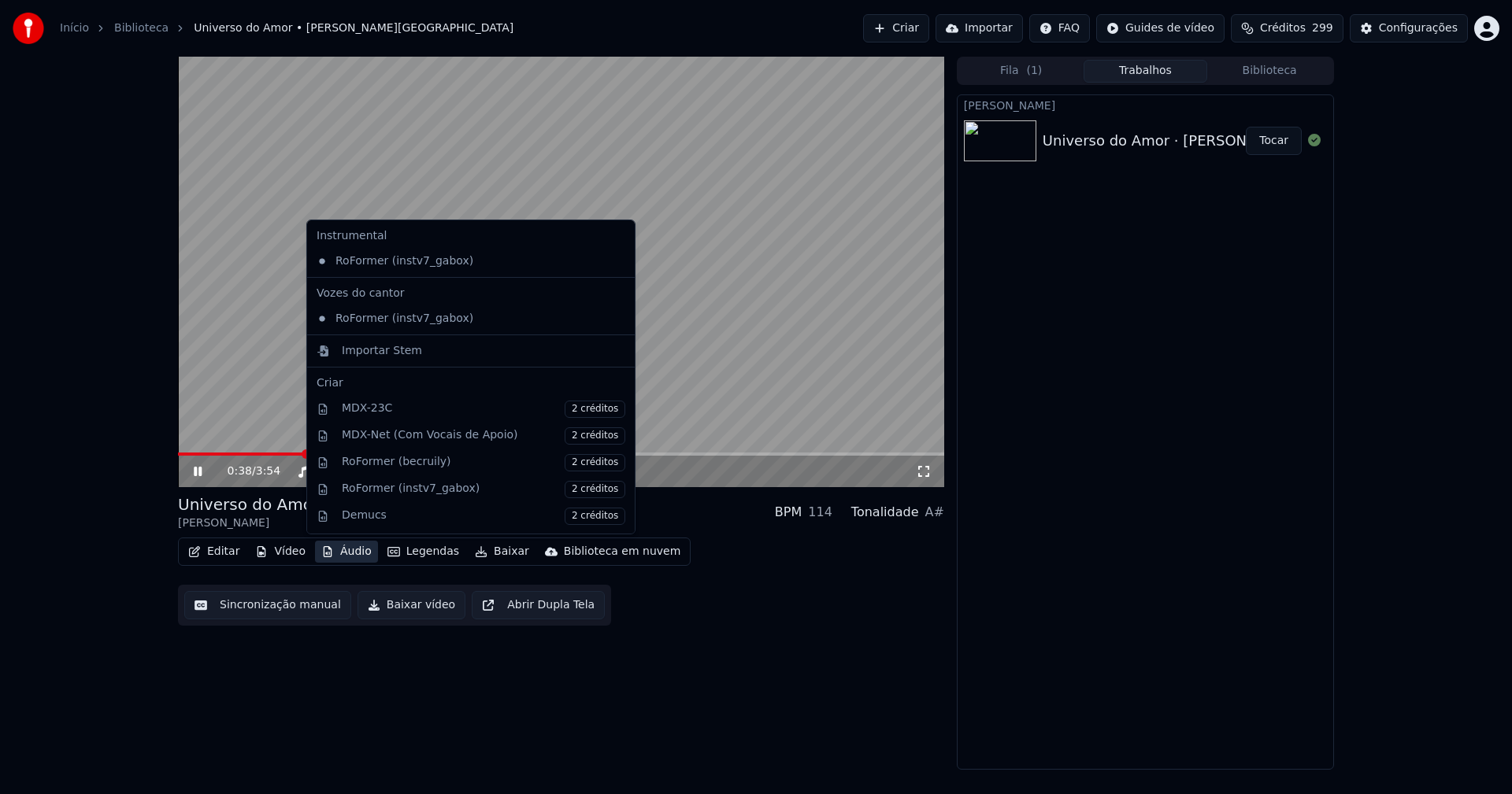
click at [344, 561] on button "Áudio" at bounding box center [346, 552] width 63 height 22
click at [346, 353] on div "Importar Stem" at bounding box center [381, 351] width 80 height 16
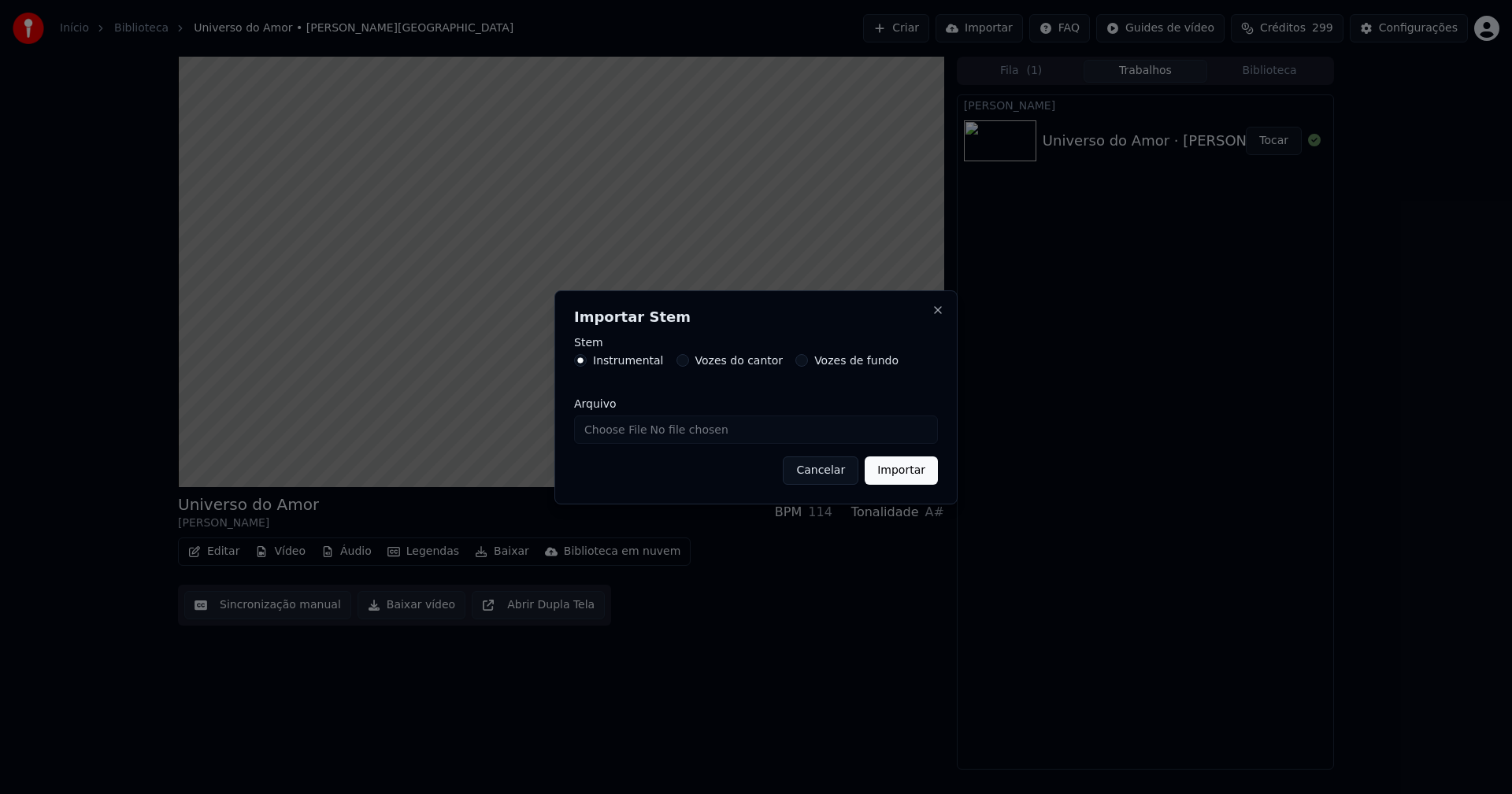
click at [646, 426] on input "Arquivo" at bounding box center [756, 429] width 364 height 29
type input "**********"
click at [897, 476] on button "Importar" at bounding box center [900, 471] width 73 height 29
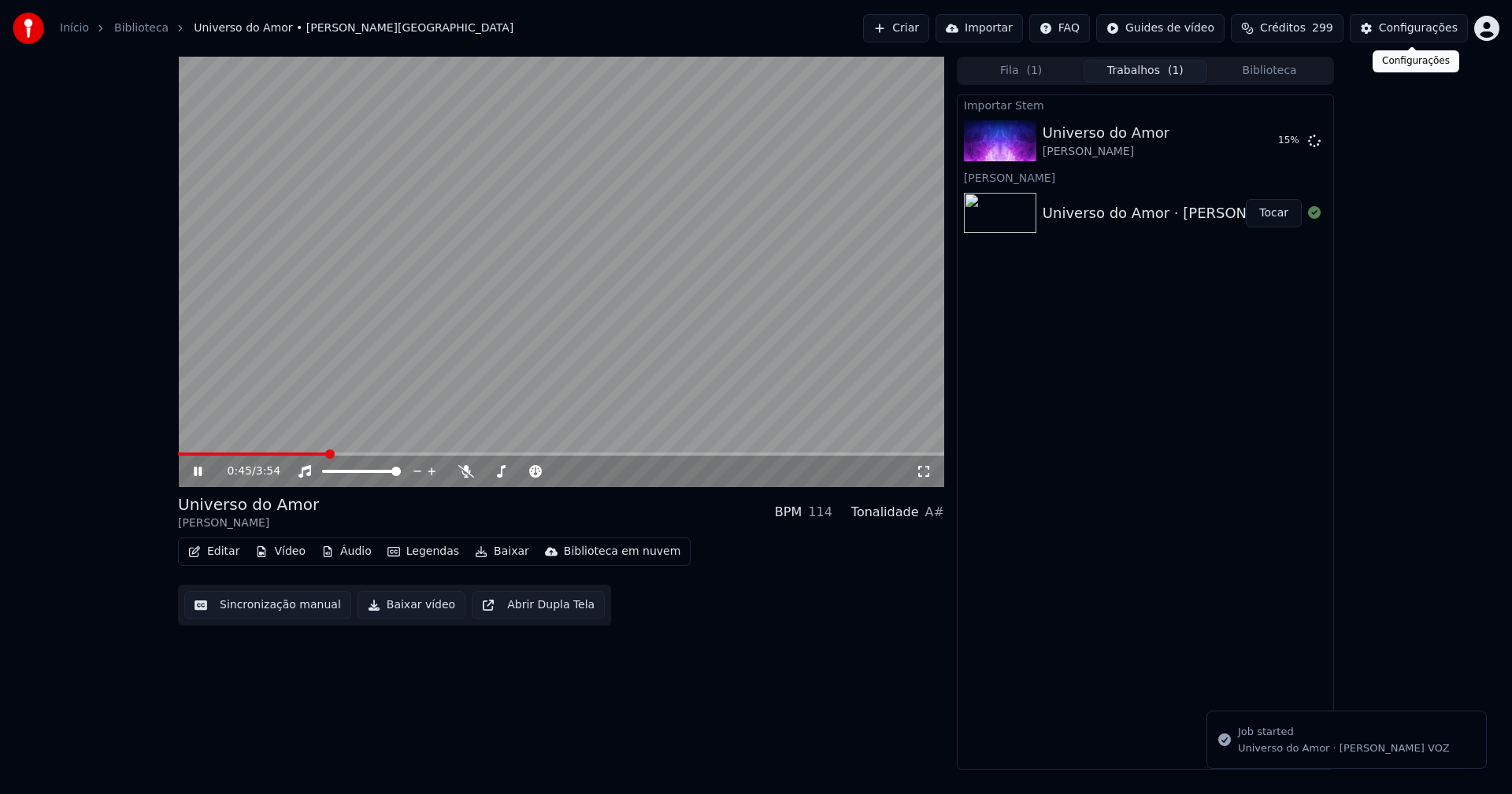
click at [1426, 29] on div "Configurações" at bounding box center [1418, 28] width 78 height 16
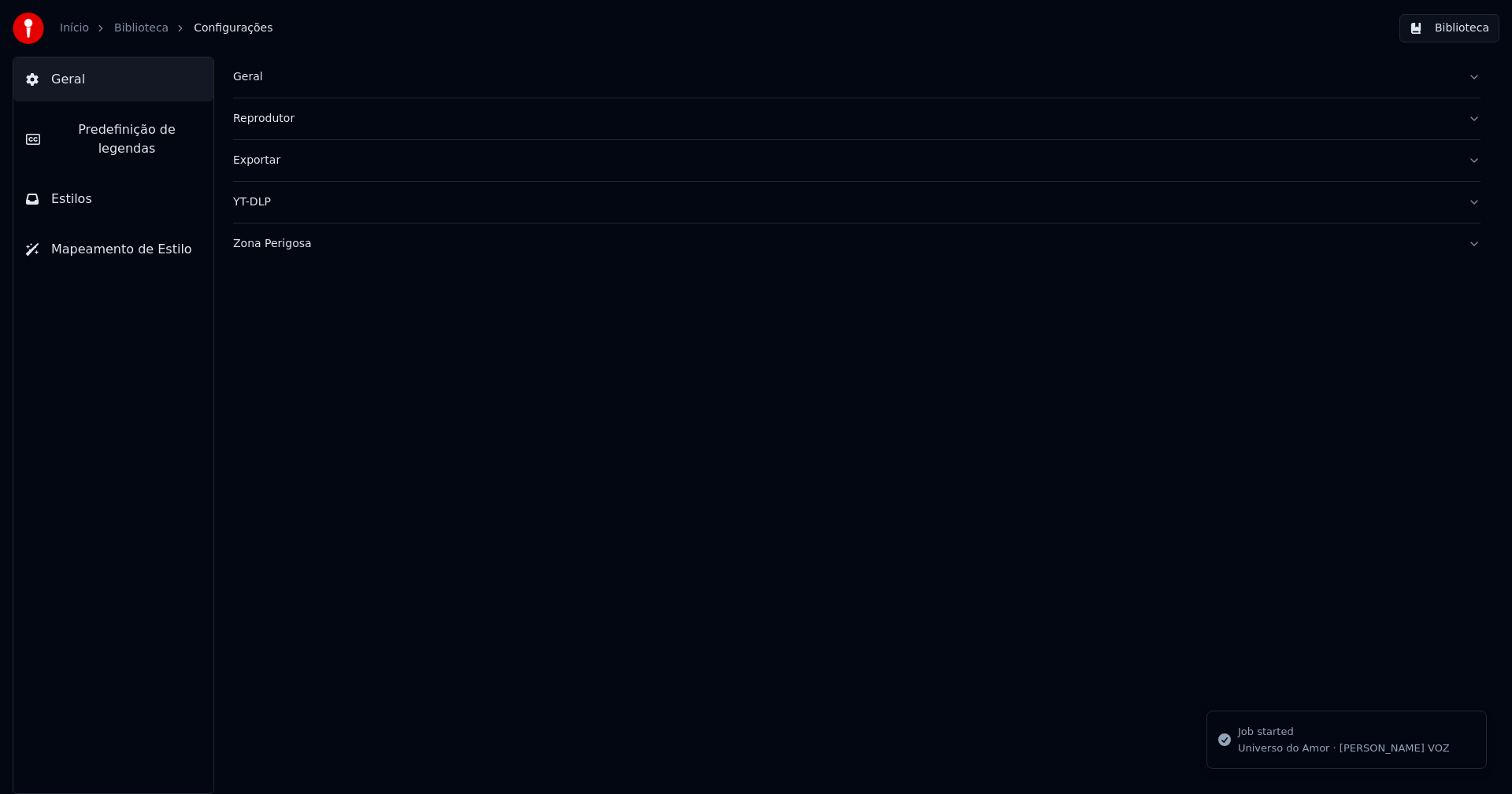
click at [90, 177] on button "Estilos" at bounding box center [113, 199] width 200 height 44
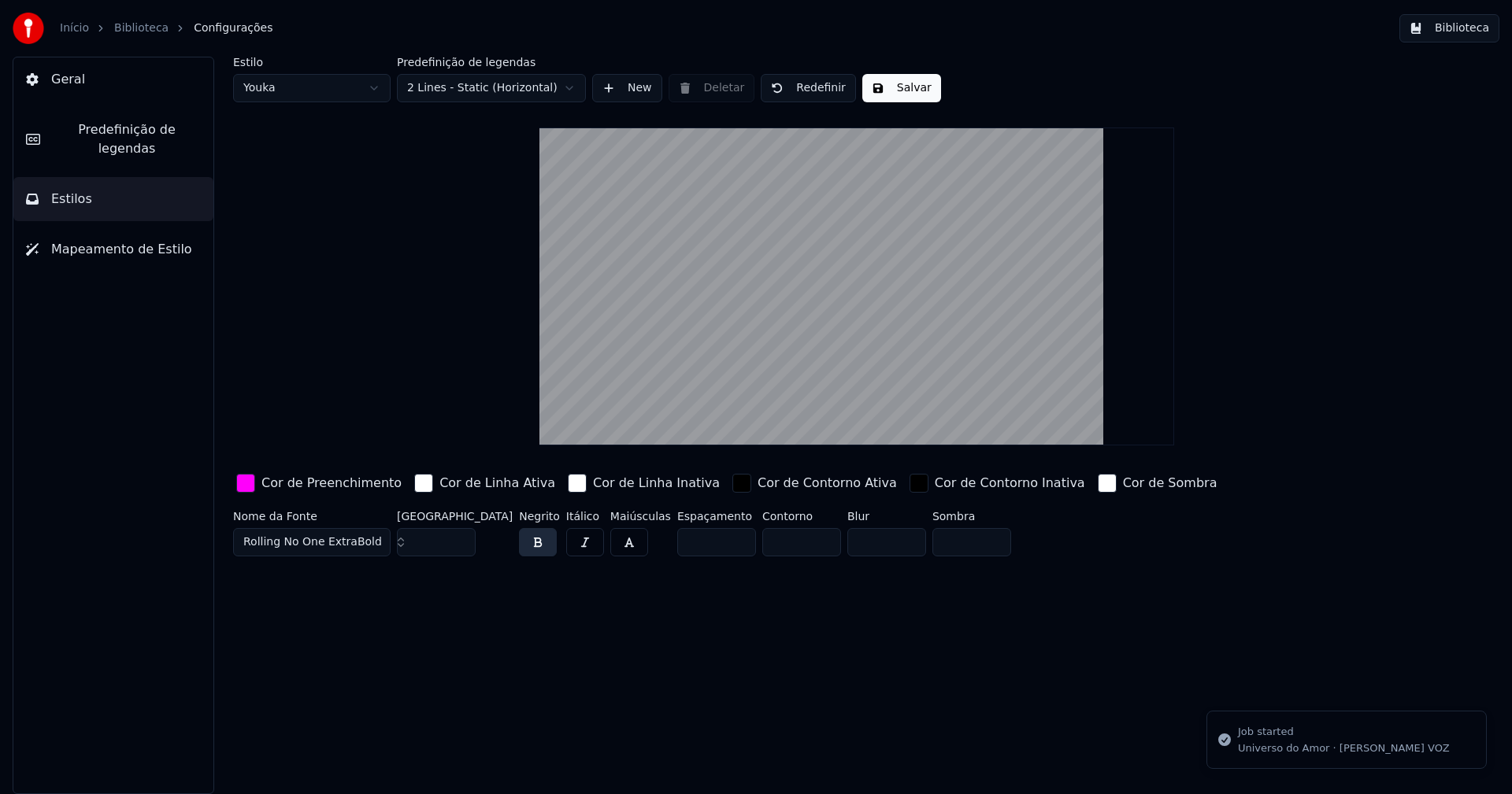
click at [252, 477] on div "button" at bounding box center [245, 484] width 19 height 19
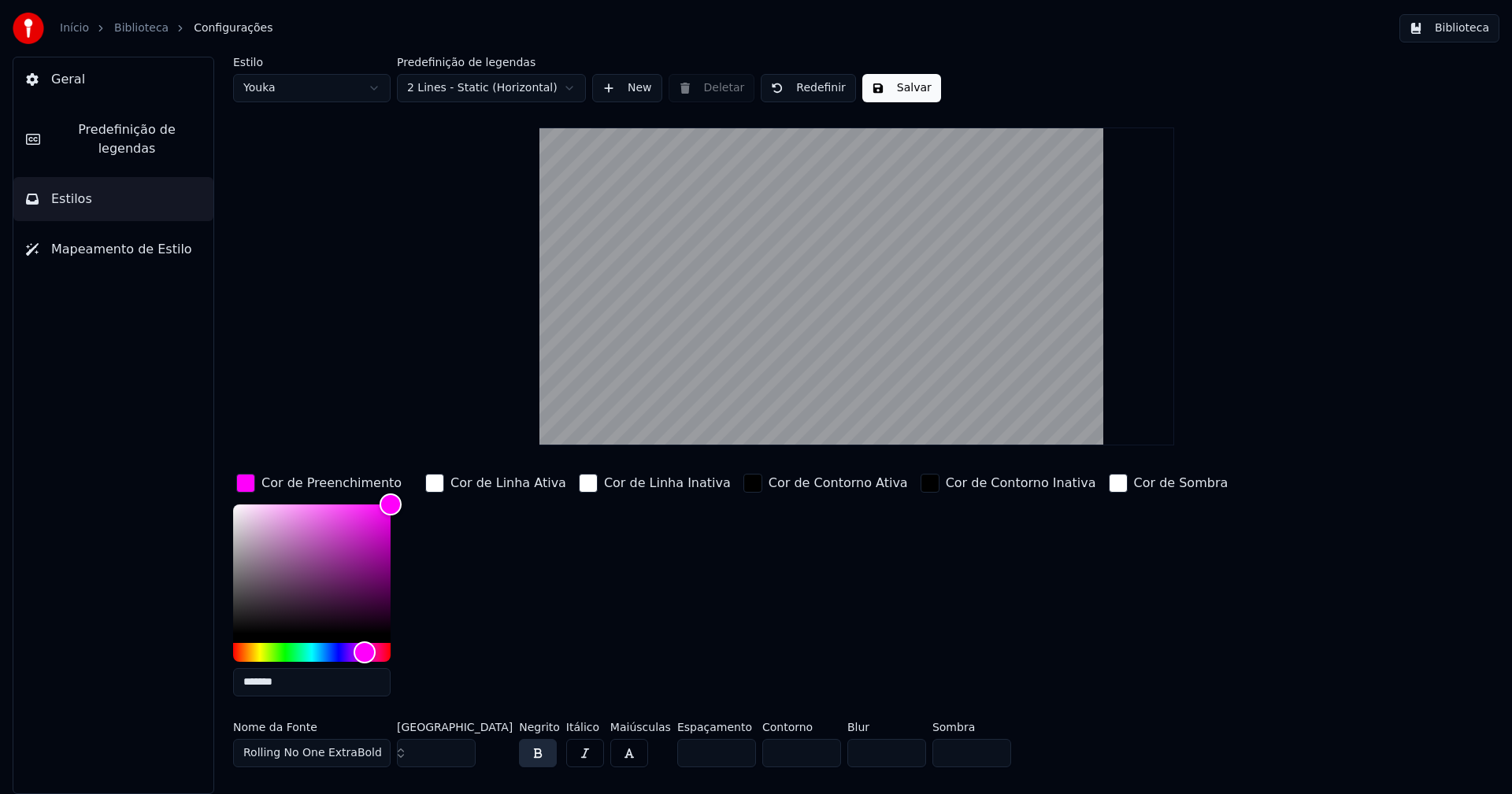
click at [287, 682] on input "*******" at bounding box center [311, 683] width 158 height 29
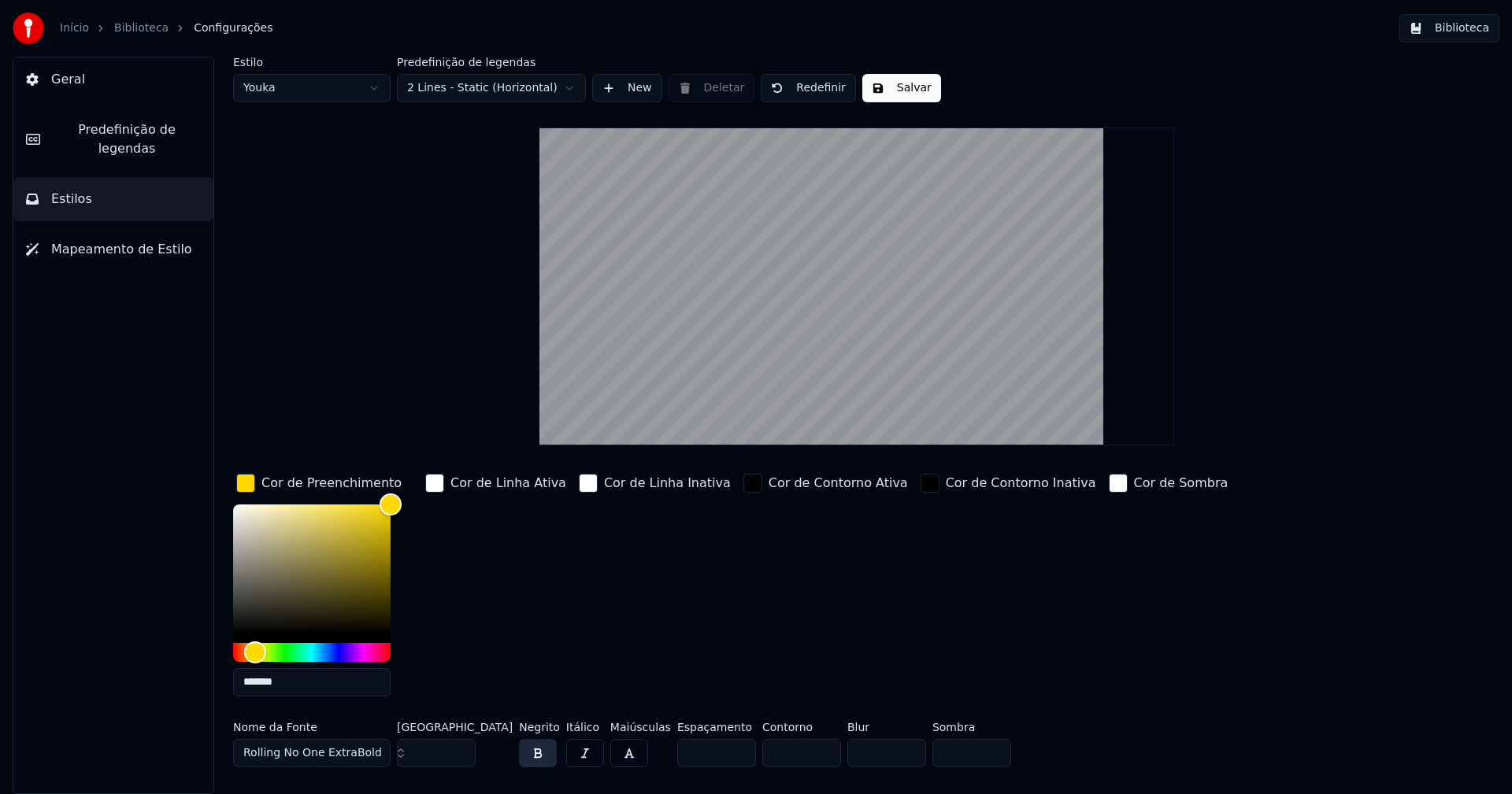
type input "*******"
click at [248, 485] on div "button" at bounding box center [245, 484] width 19 height 19
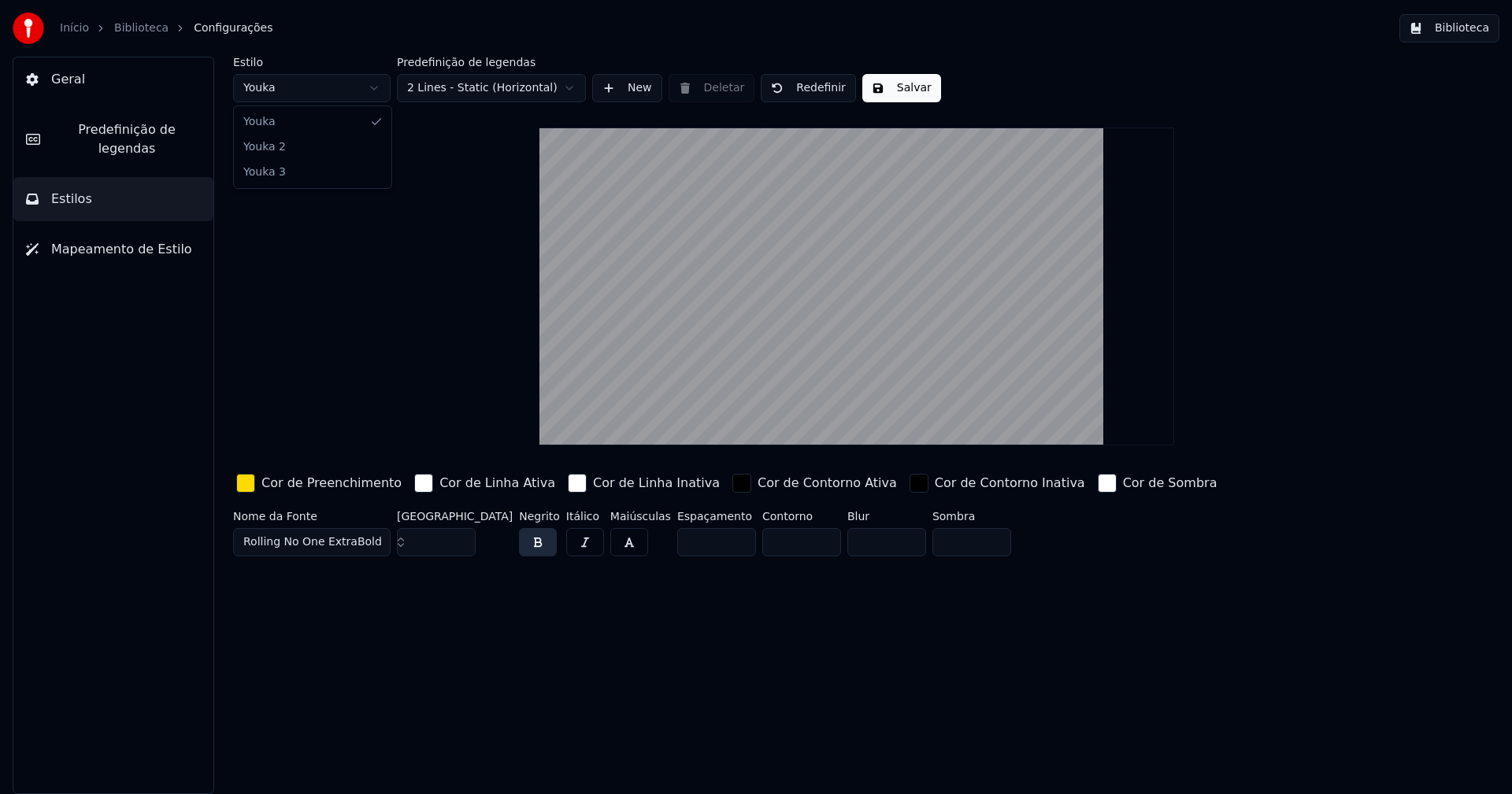
click at [346, 78] on html "Início Biblioteca Configurações Biblioteca Geral Predefinição de legendas Estil…" at bounding box center [756, 397] width 1512 height 794
type input "**"
type input "*****"
click at [909, 89] on button "Salvar" at bounding box center [901, 88] width 78 height 29
click at [321, 90] on html "Início Biblioteca Configurações Biblioteca Geral Predefinição de legendas Estil…" at bounding box center [756, 397] width 1512 height 794
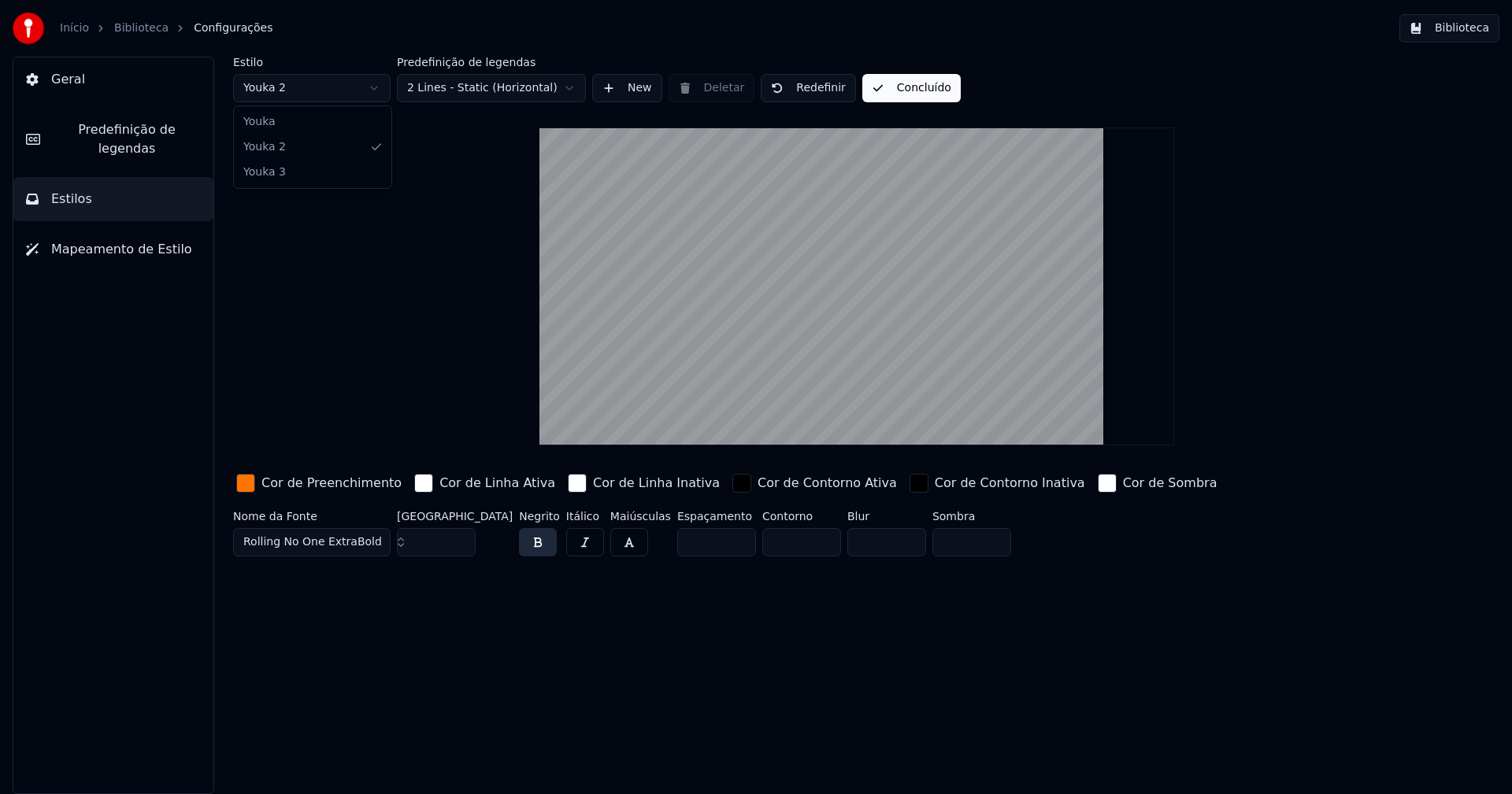
type input "***"
type input "*"
click at [892, 90] on button "Salvar" at bounding box center [901, 88] width 78 height 29
click at [1477, 28] on button "Biblioteca" at bounding box center [1449, 28] width 100 height 29
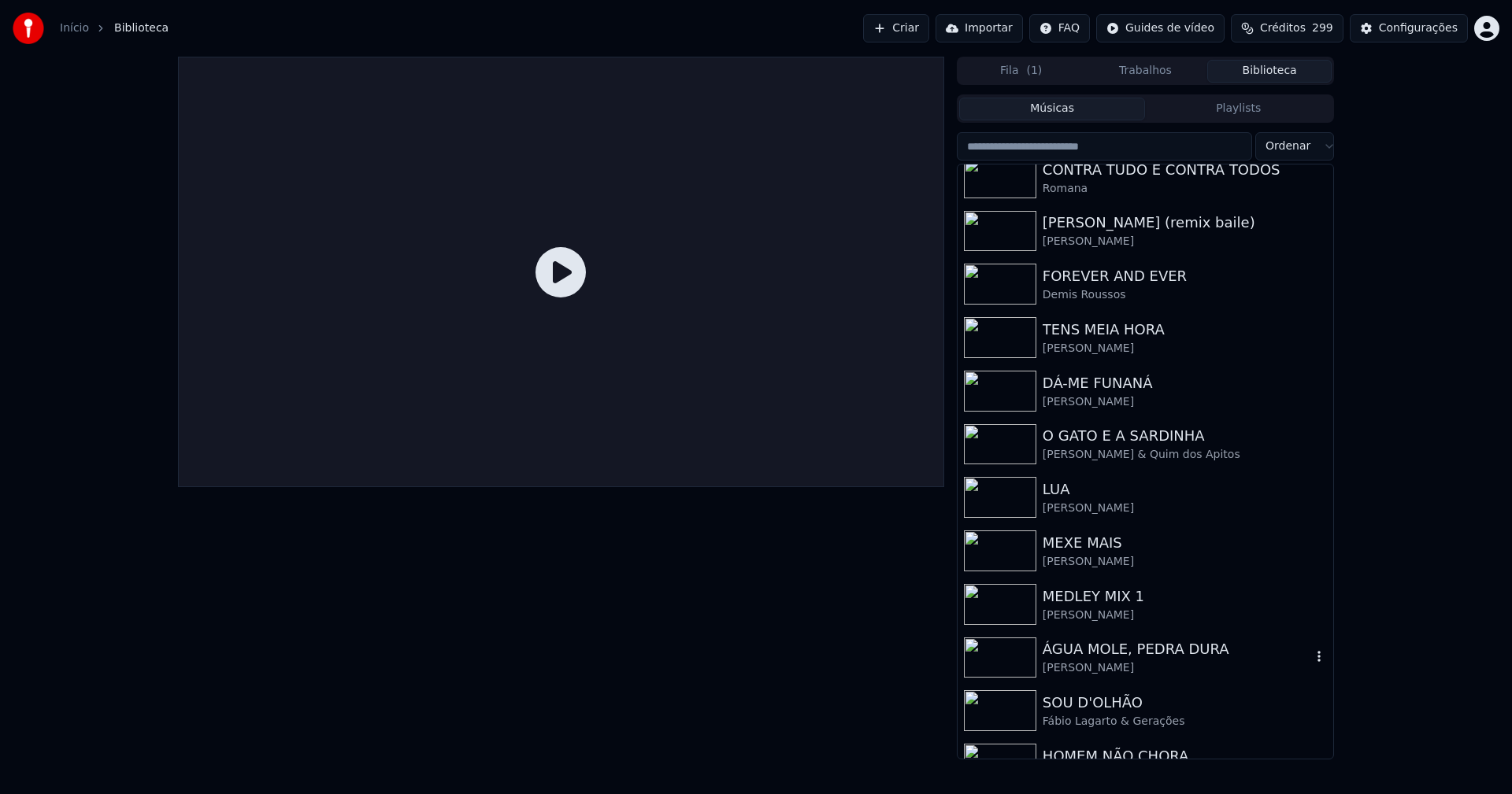
scroll to position [153, 0]
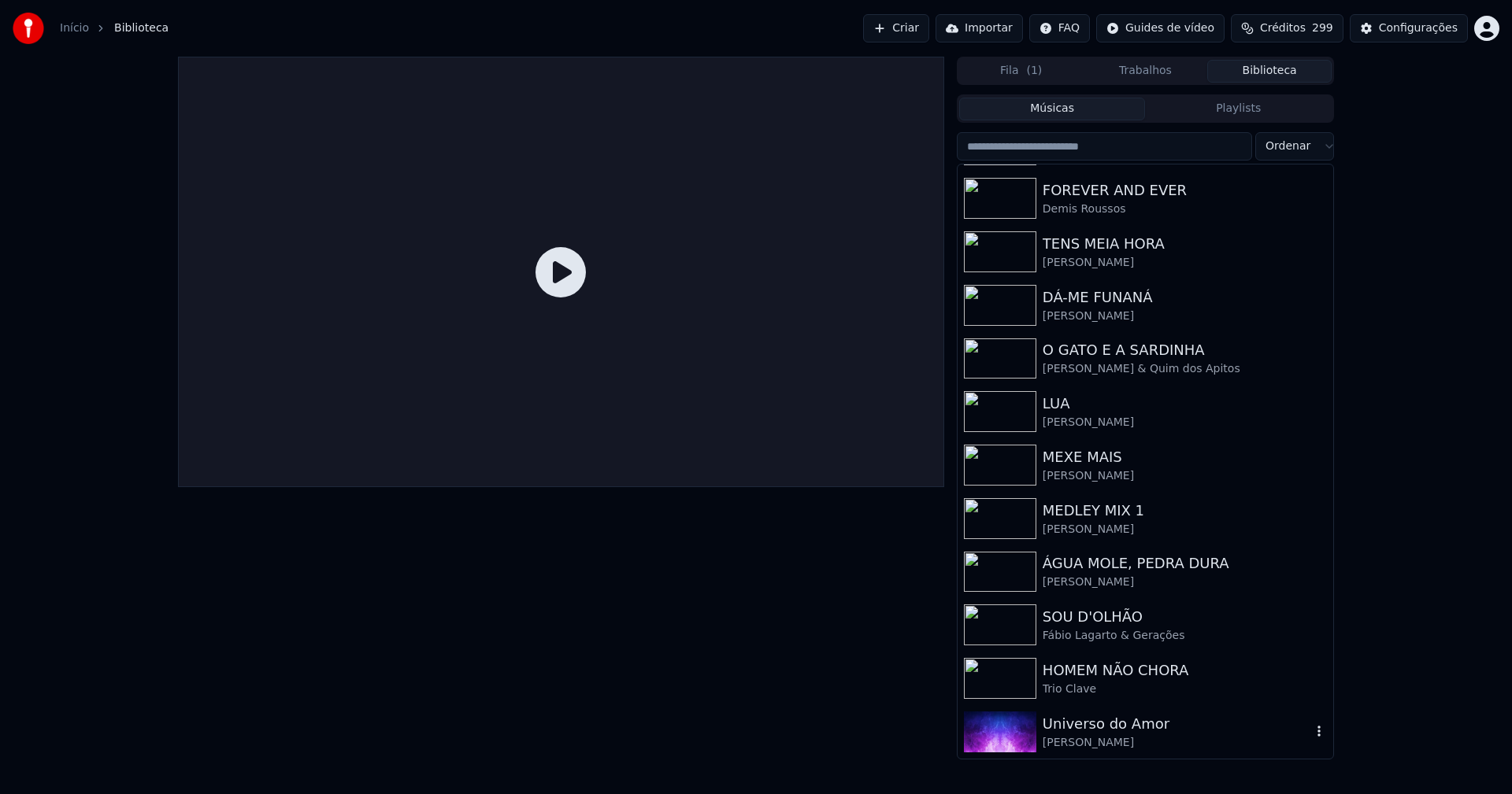
click at [1100, 734] on div "Universo do Amor" at bounding box center [1177, 724] width 268 height 22
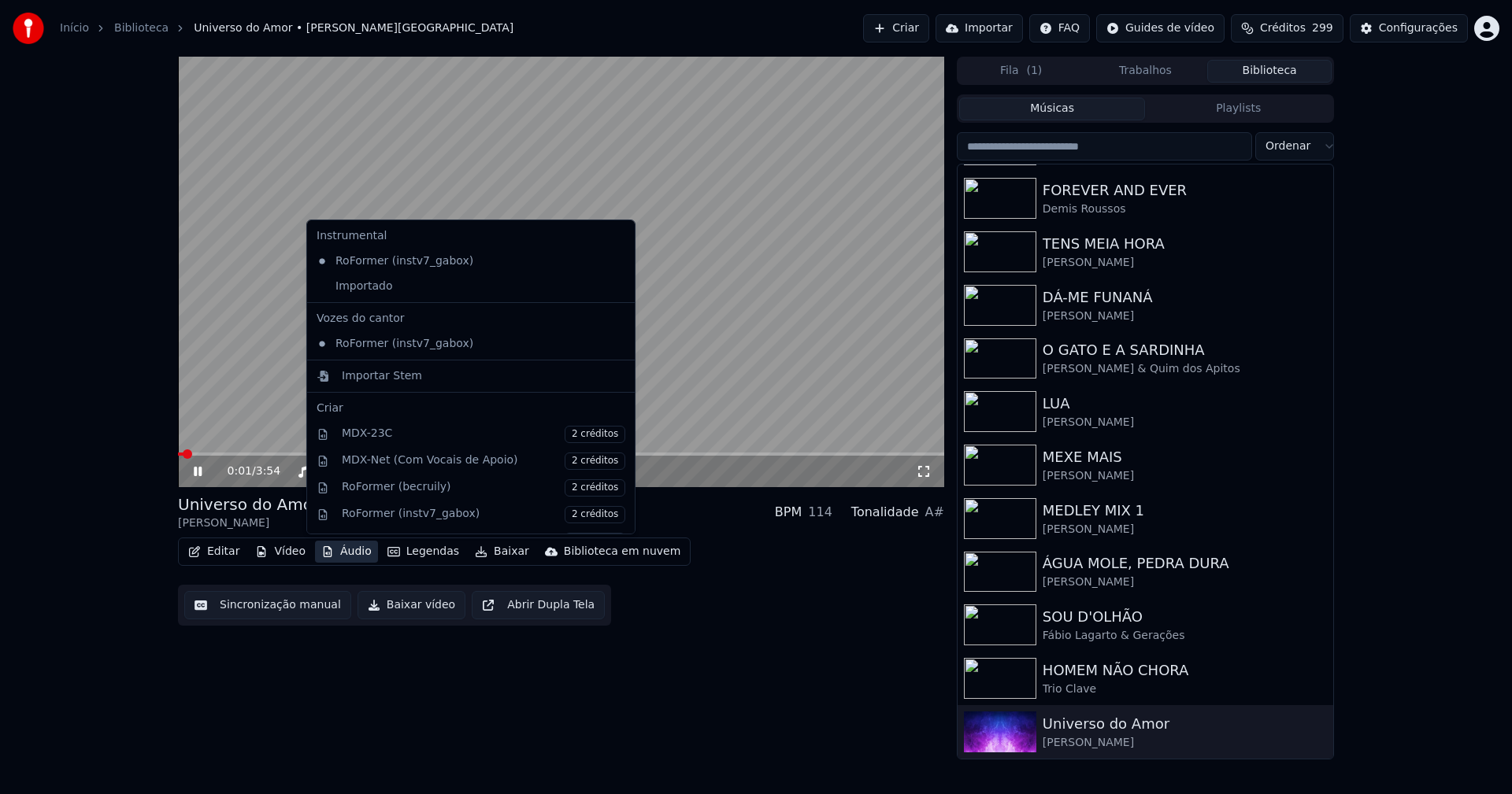
click at [346, 555] on button "Áudio" at bounding box center [346, 552] width 63 height 22
click at [354, 285] on div "Importado" at bounding box center [459, 286] width 298 height 25
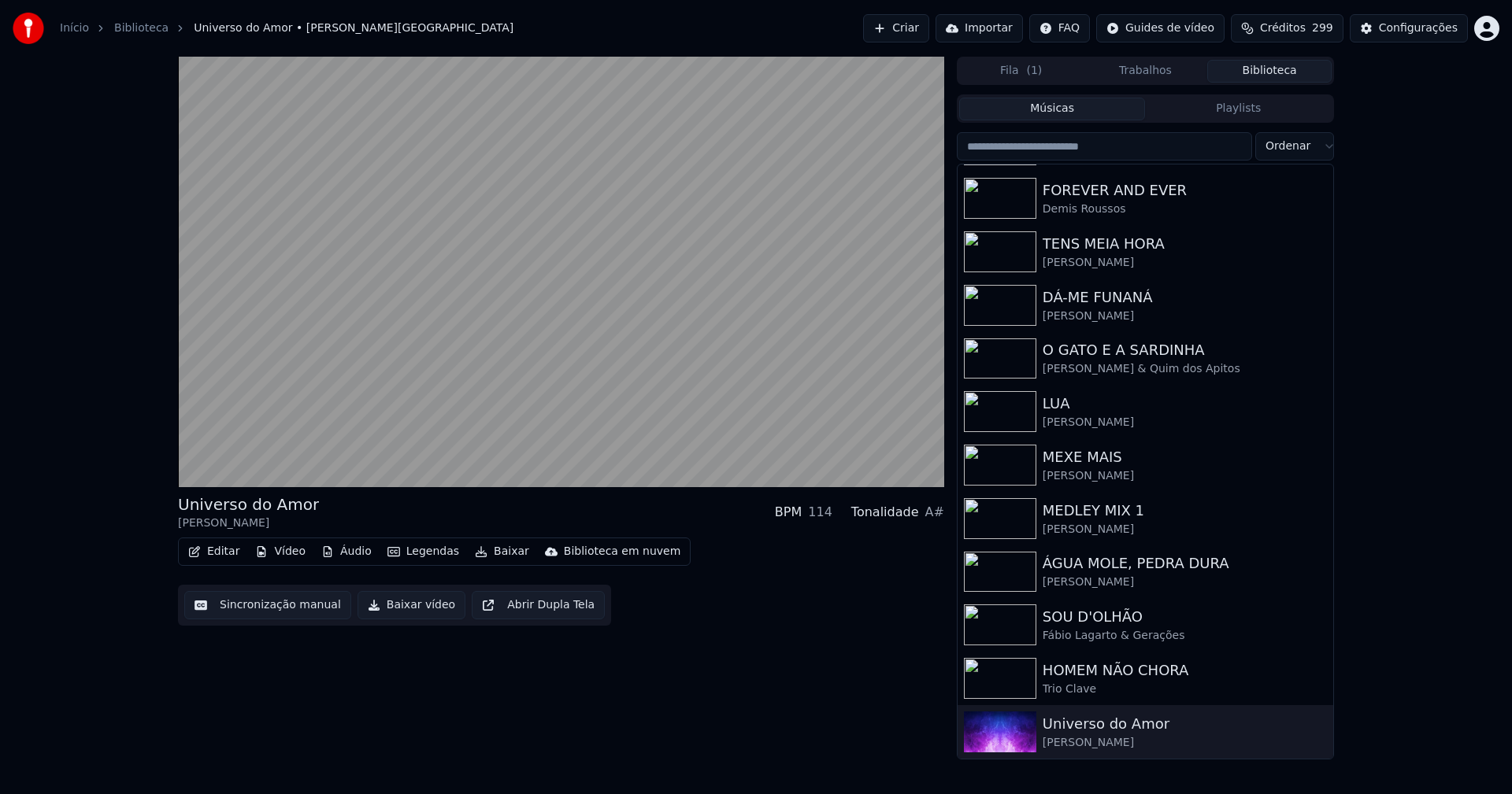
click at [284, 557] on button "Vídeo" at bounding box center [280, 552] width 63 height 22
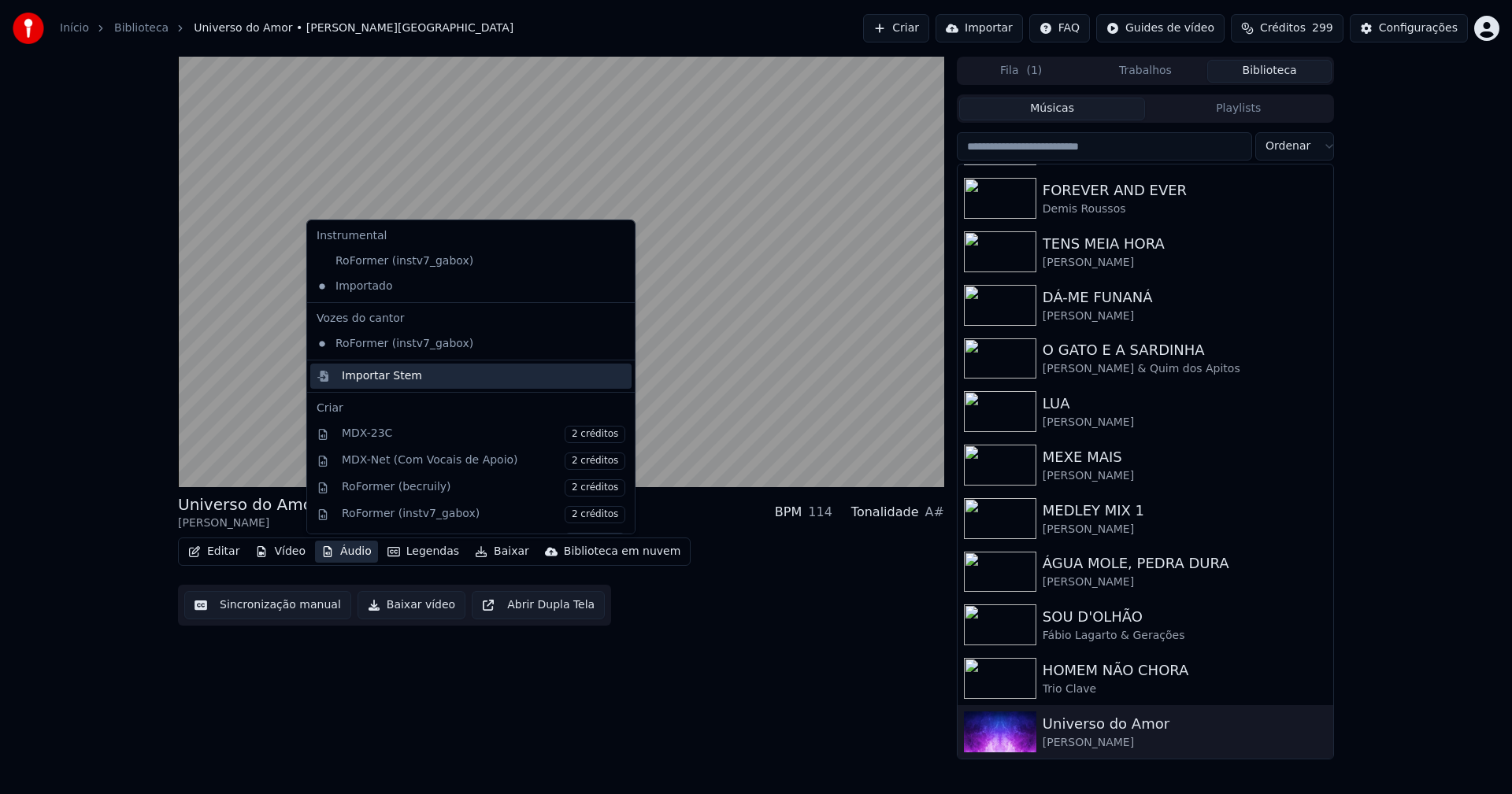
click at [348, 371] on div "Importar Stem" at bounding box center [381, 376] width 80 height 16
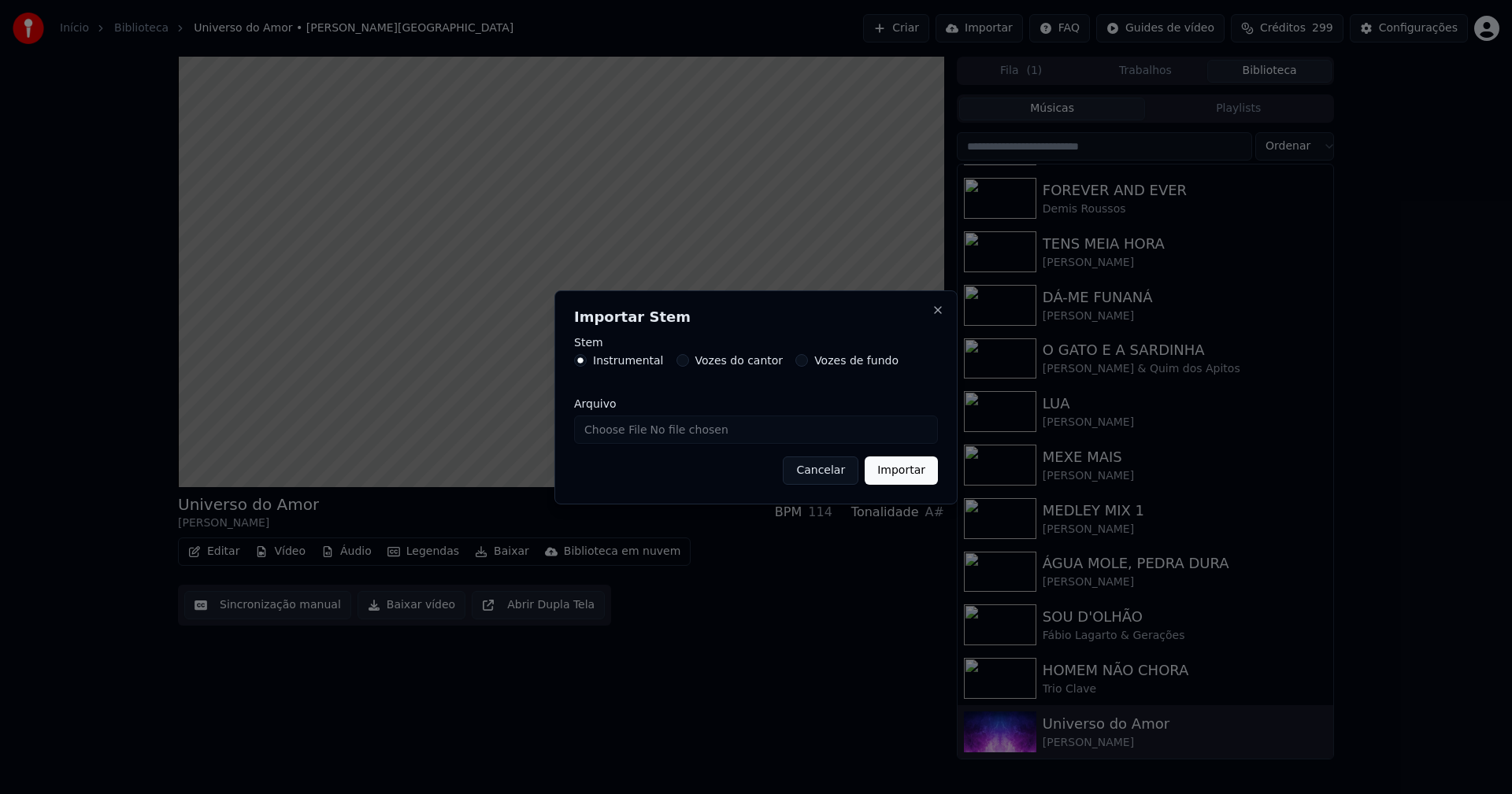
click at [647, 431] on input "Arquivo" at bounding box center [756, 429] width 364 height 29
type input "**********"
click at [914, 474] on button "Importar" at bounding box center [900, 471] width 73 height 29
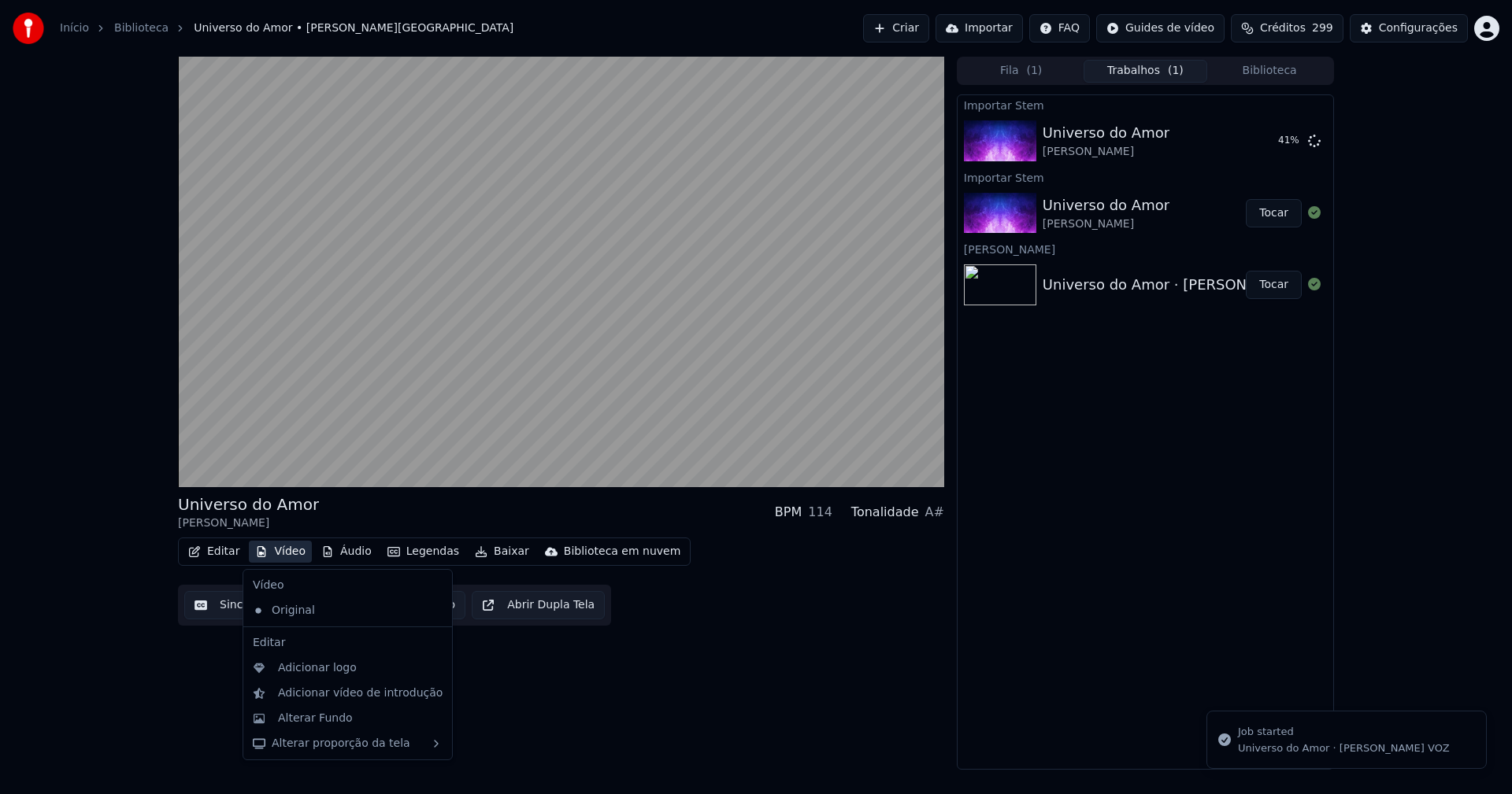
click at [285, 554] on button "Vídeo" at bounding box center [280, 552] width 63 height 22
click at [311, 666] on div "Adicionar logo" at bounding box center [317, 668] width 78 height 16
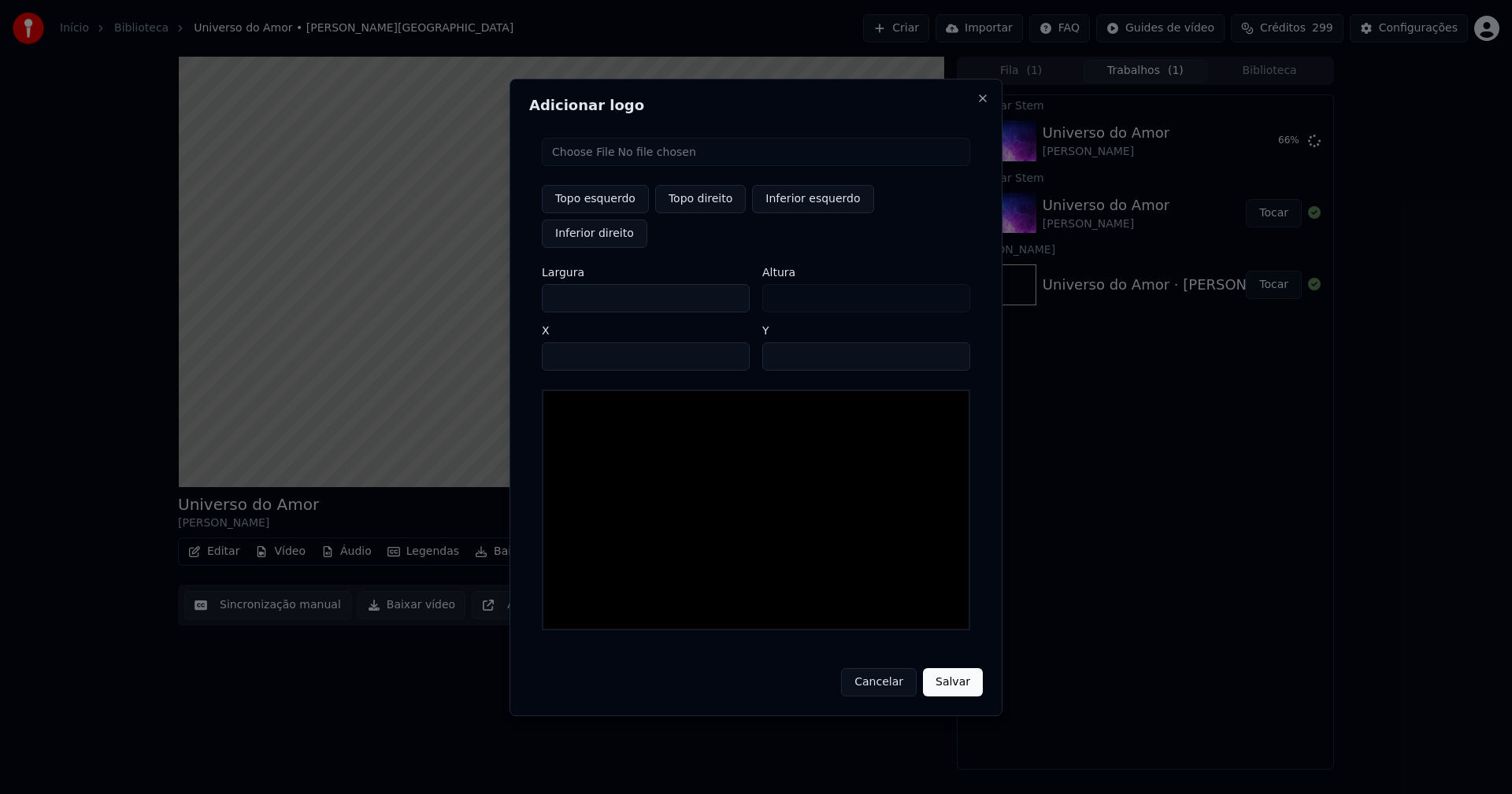
click at [599, 166] on input "file" at bounding box center [756, 152] width 428 height 29
type input "**********"
click at [701, 214] on button "Topo direito" at bounding box center [700, 199] width 90 height 29
type input "****"
drag, startPoint x: 567, startPoint y: 281, endPoint x: 449, endPoint y: 284, distance: 118.0
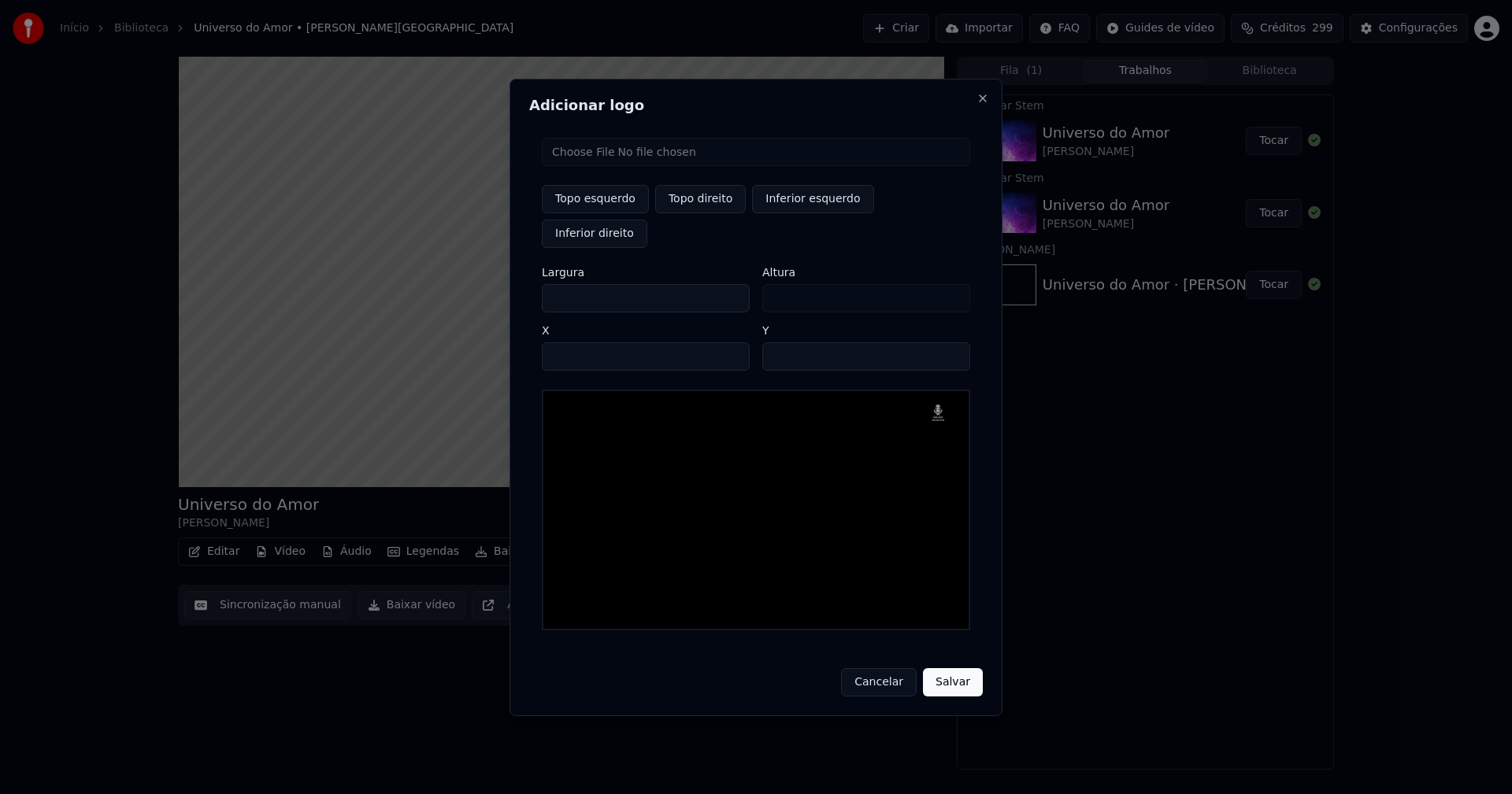
click at [456, 287] on body "Início Biblioteca Universo do Amor • Nel Monteiro Criar Importar FAQ Guides de …" at bounding box center [756, 397] width 1512 height 794
type input "**"
type input "***"
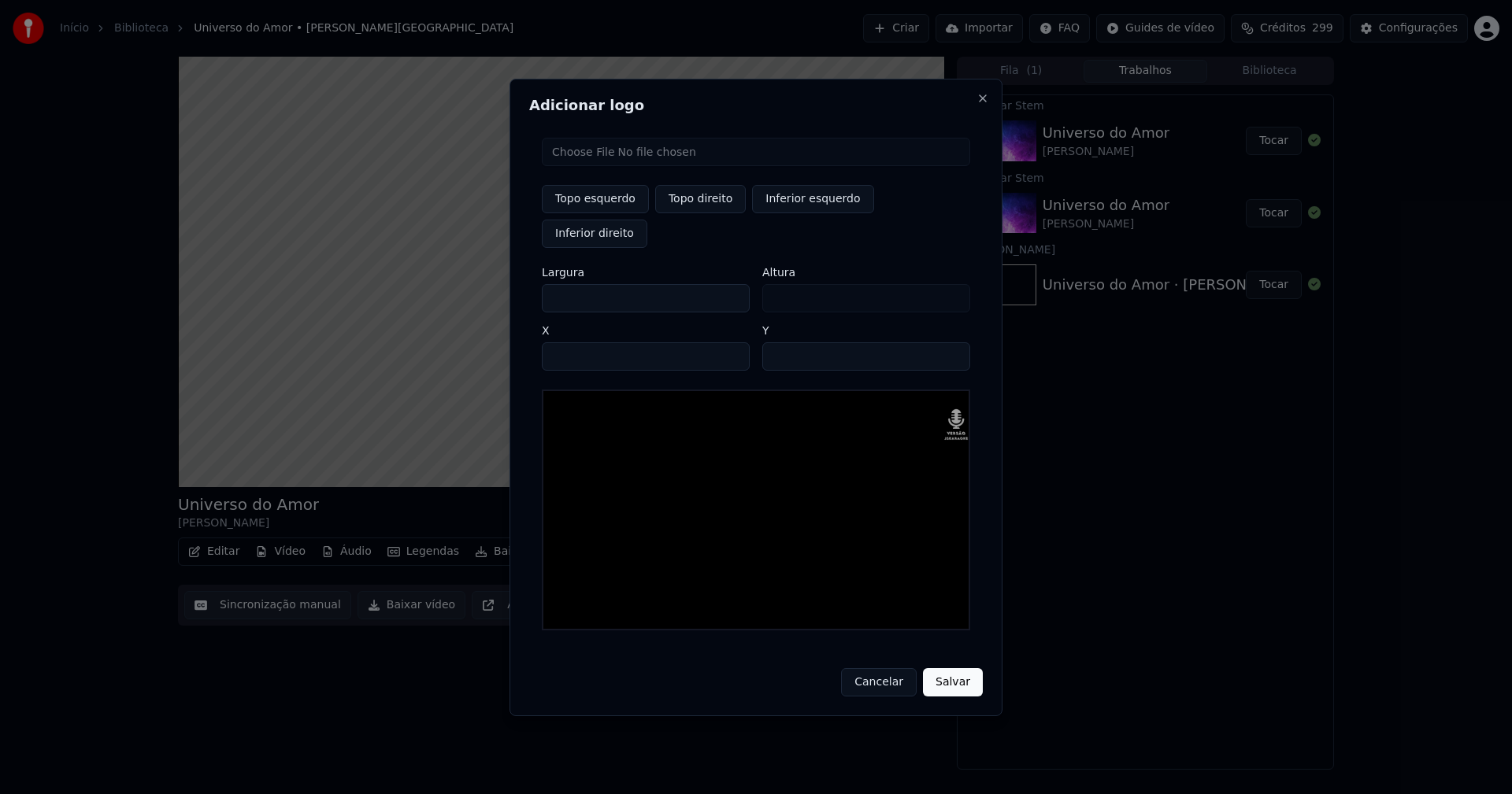
type input "***"
click at [572, 343] on input "****" at bounding box center [646, 356] width 208 height 29
type input "****"
click at [778, 343] on input "**" at bounding box center [866, 356] width 208 height 29
type input "**"
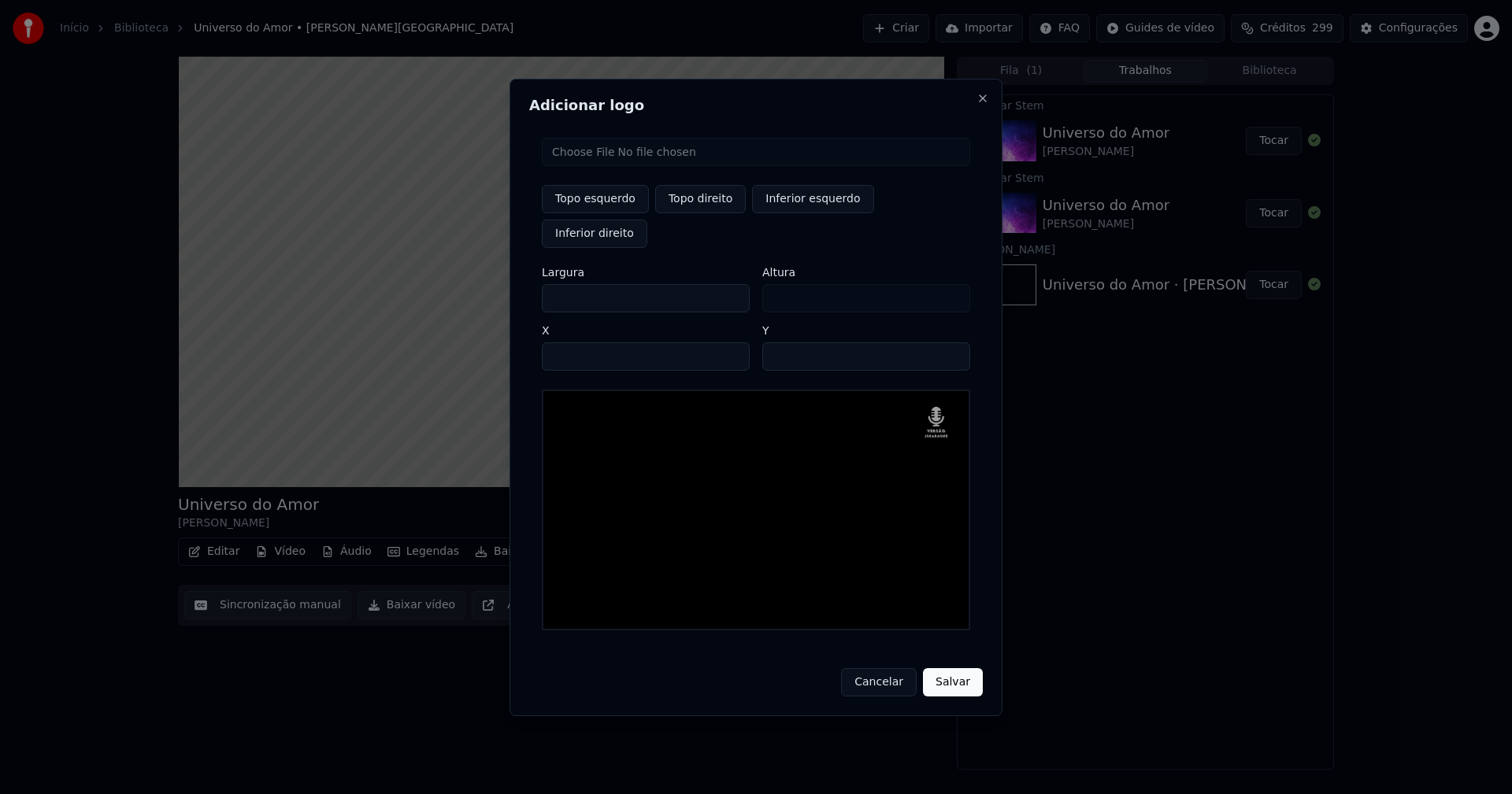
drag, startPoint x: 961, startPoint y: 662, endPoint x: 950, endPoint y: 658, distance: 11.7
click at [962, 669] on button "Salvar" at bounding box center [953, 683] width 60 height 29
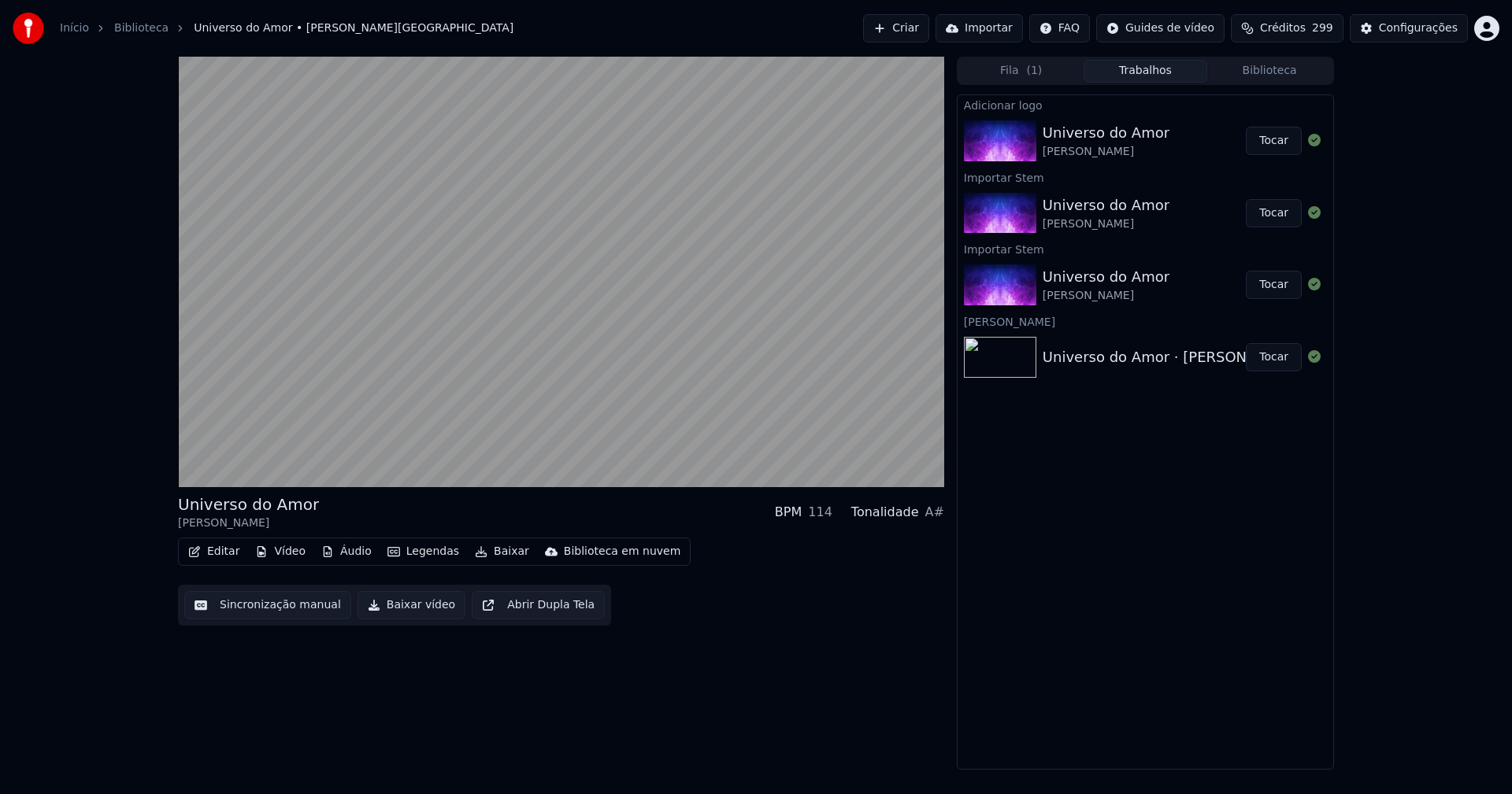
click at [1276, 139] on button "Tocar" at bounding box center [1273, 141] width 56 height 29
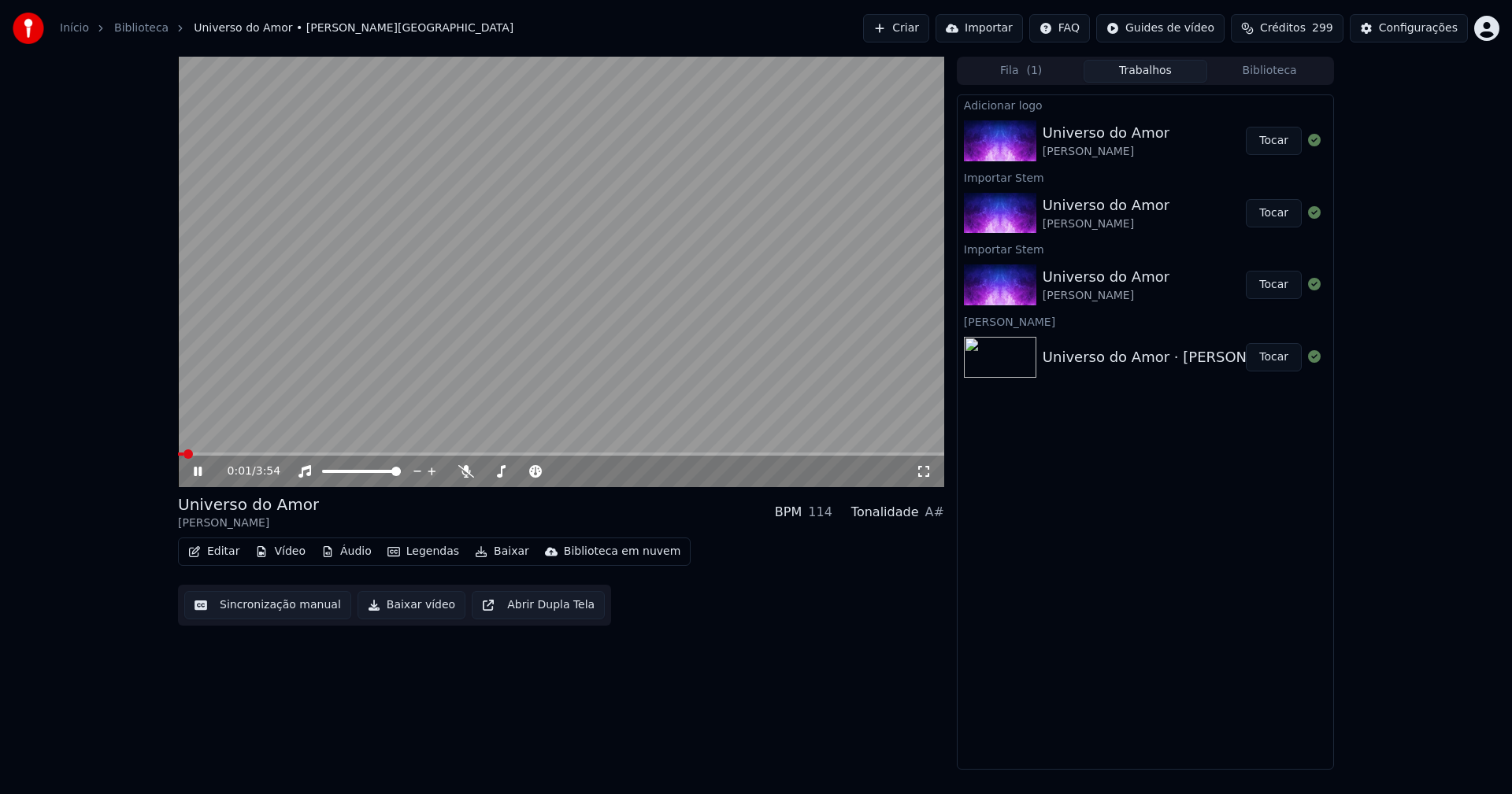
click at [196, 473] on icon at bounding box center [197, 472] width 8 height 9
click at [221, 549] on button "Editar" at bounding box center [213, 552] width 64 height 22
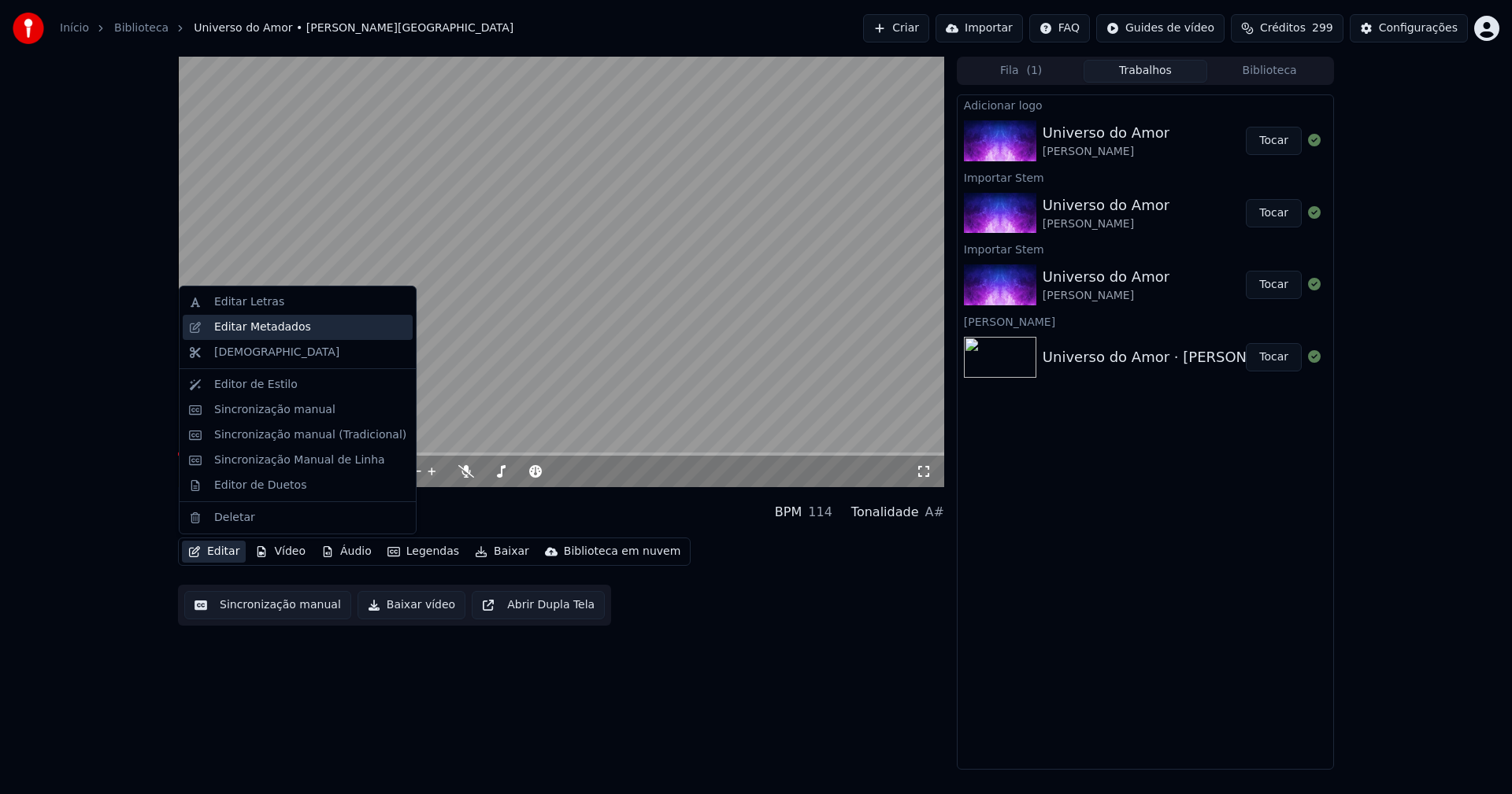
click at [257, 320] on div "Editar Metadados" at bounding box center [262, 327] width 97 height 16
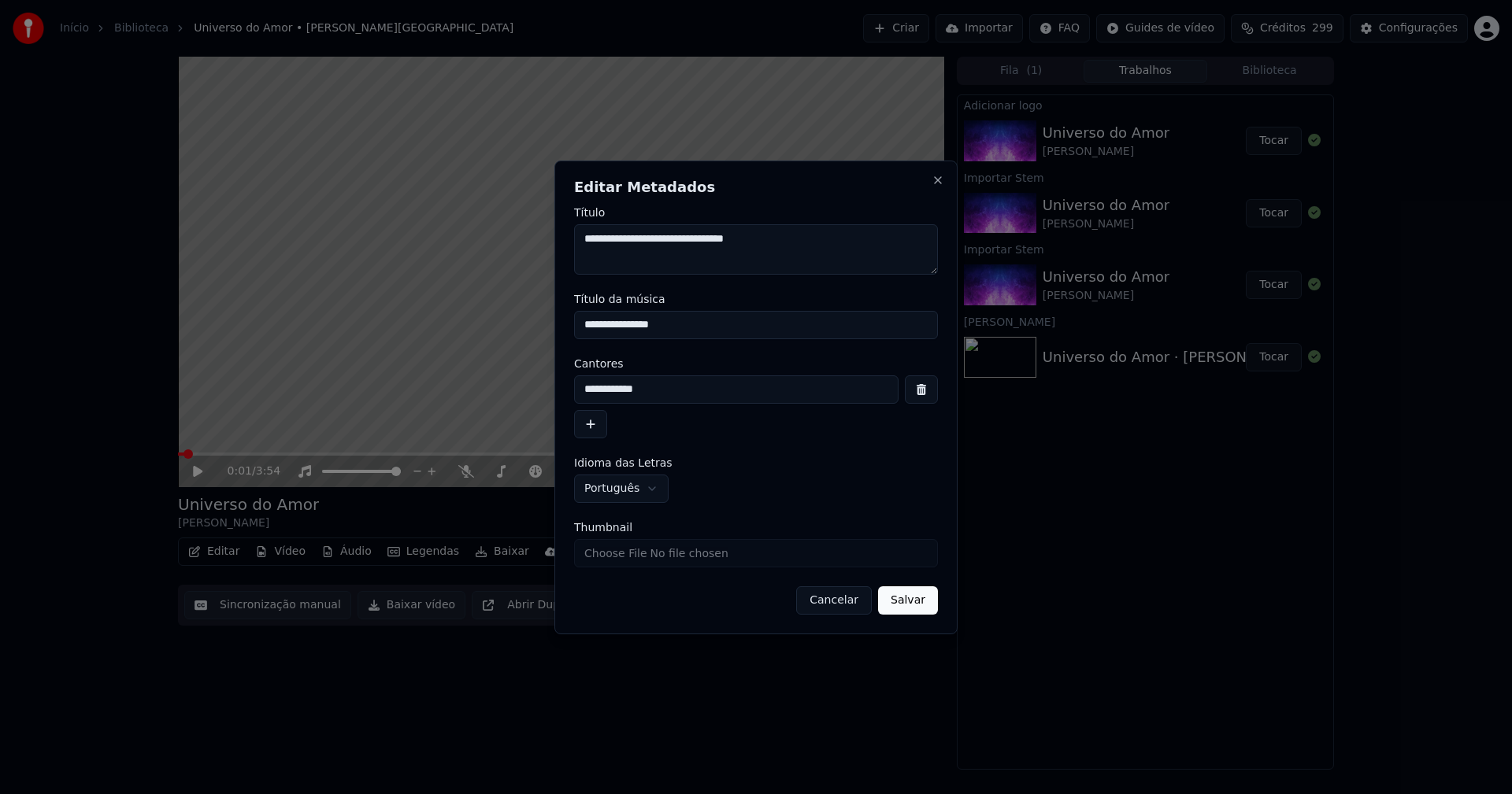
drag, startPoint x: 691, startPoint y: 321, endPoint x: 496, endPoint y: 325, distance: 195.0
click at [496, 325] on body "**********" at bounding box center [756, 397] width 1512 height 794
type input "**********"
click at [649, 555] on input "Thumbnail" at bounding box center [756, 553] width 364 height 29
type input "**********"
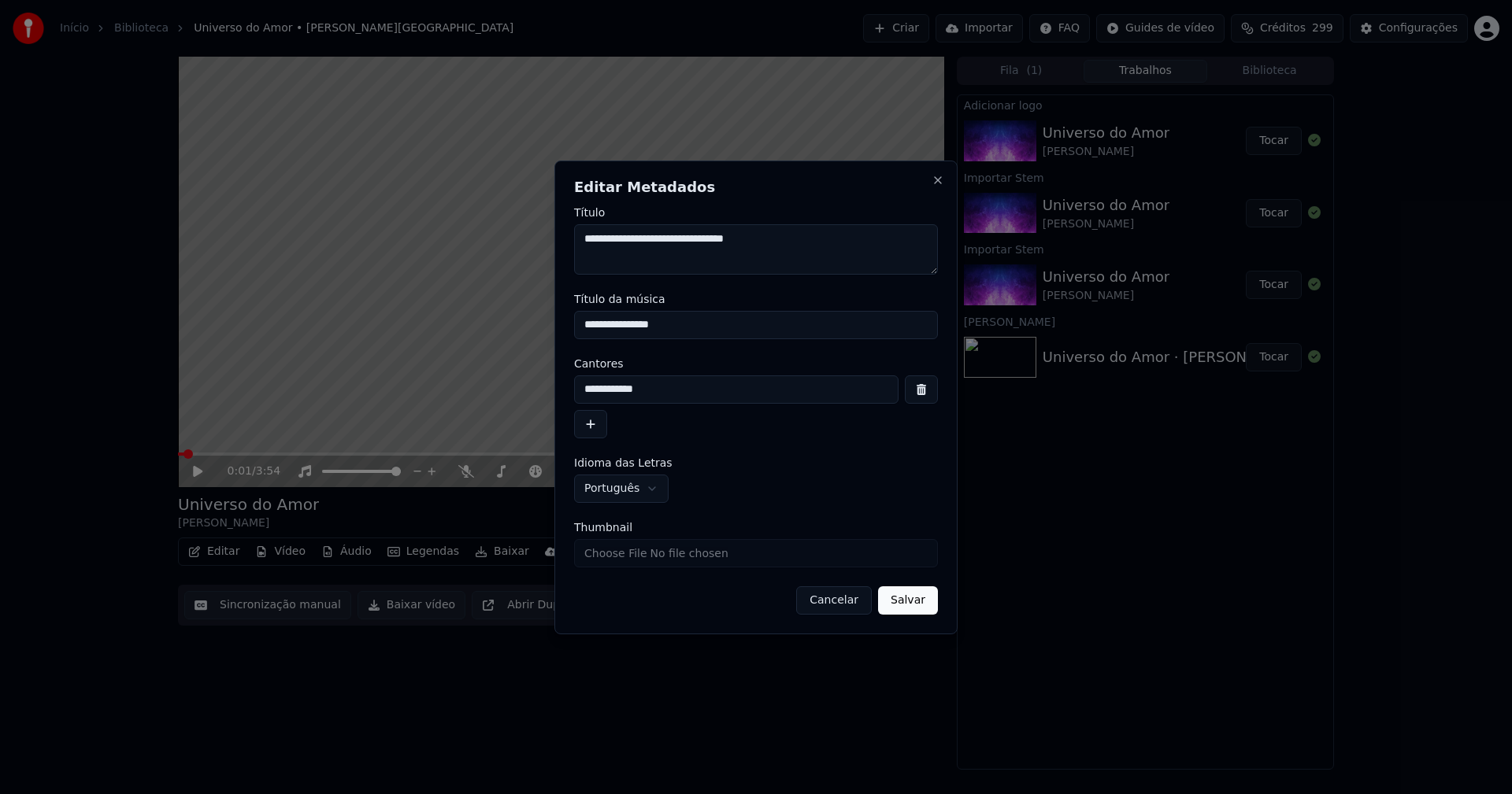
click at [922, 601] on button "Salvar" at bounding box center [908, 601] width 60 height 29
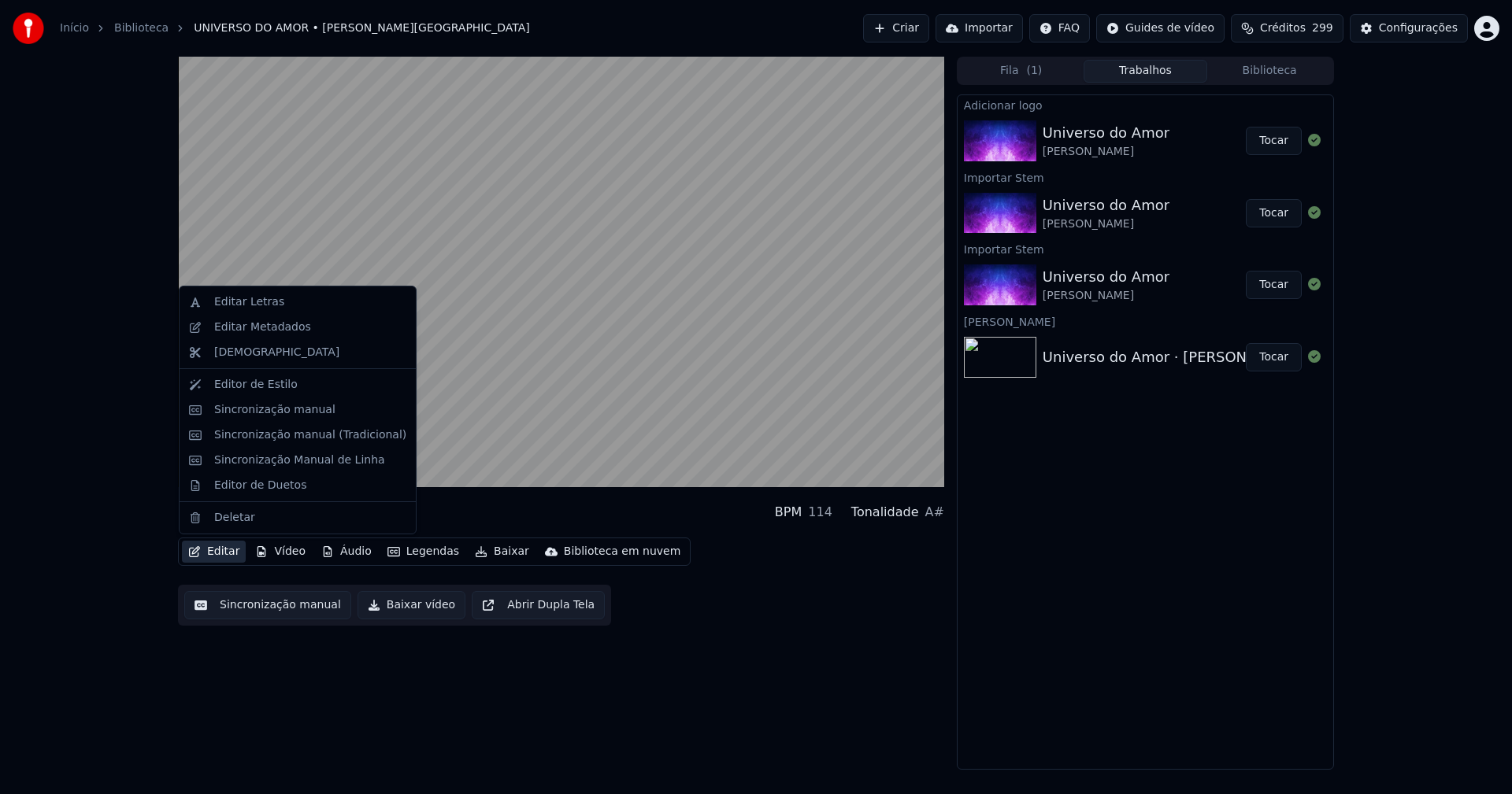
click at [209, 555] on button "Editar" at bounding box center [213, 552] width 64 height 22
click at [290, 436] on div "Sincronização manual (Tradicional)" at bounding box center [310, 435] width 193 height 16
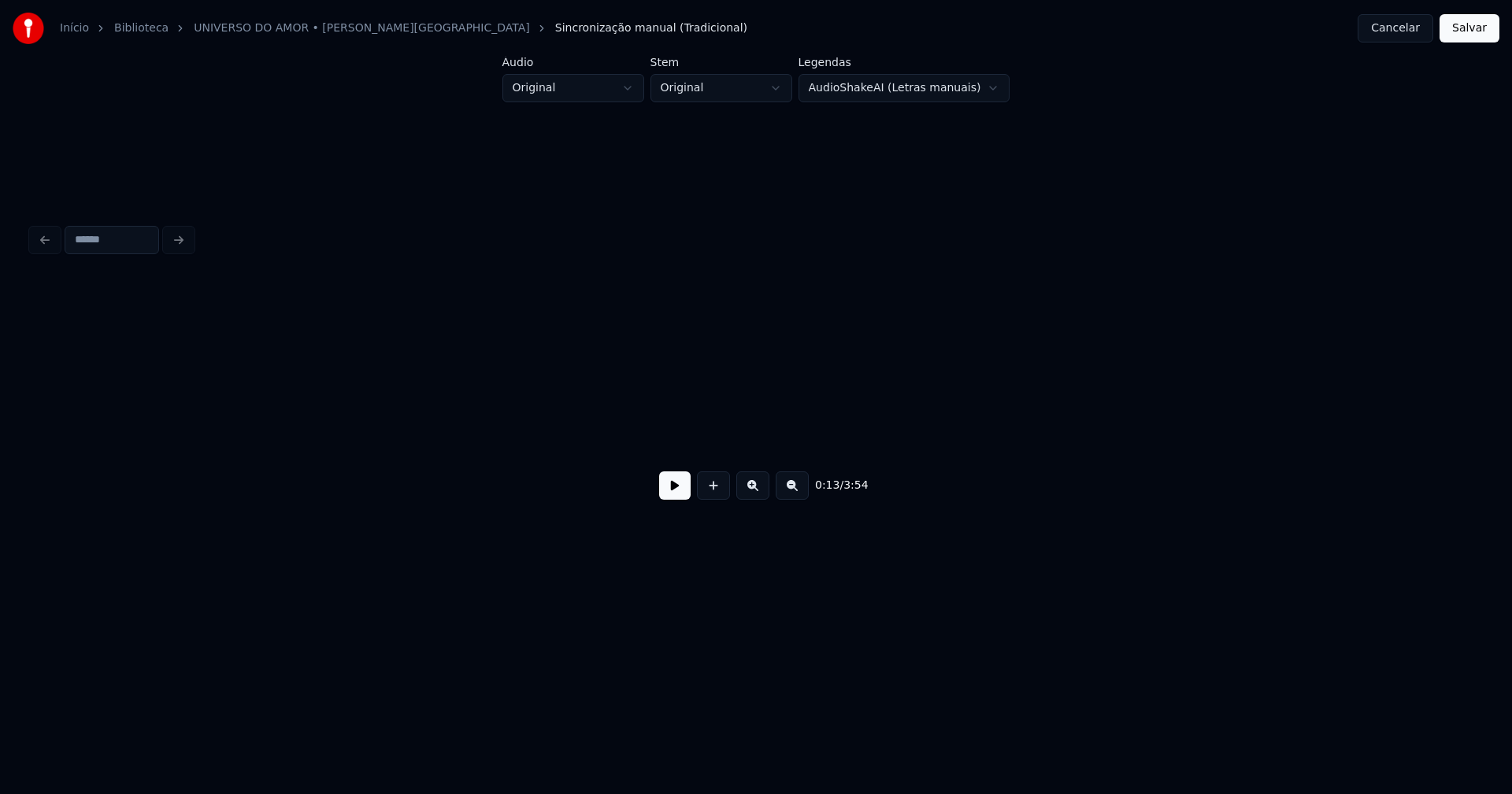
scroll to position [0, 2170]
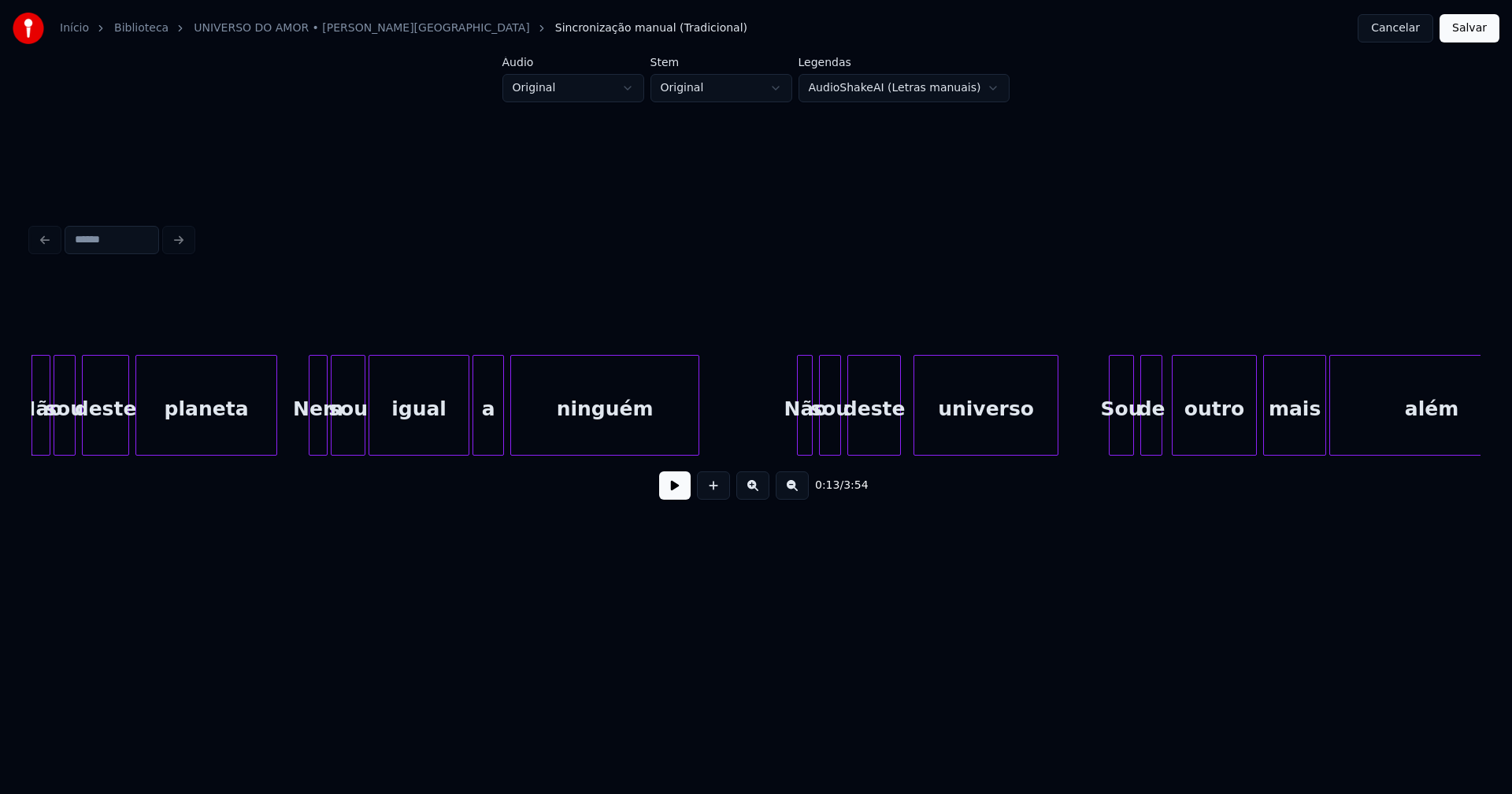
drag, startPoint x: 674, startPoint y: 493, endPoint x: 664, endPoint y: 485, distance: 12.8
click at [673, 491] on button at bounding box center [674, 485] width 31 height 29
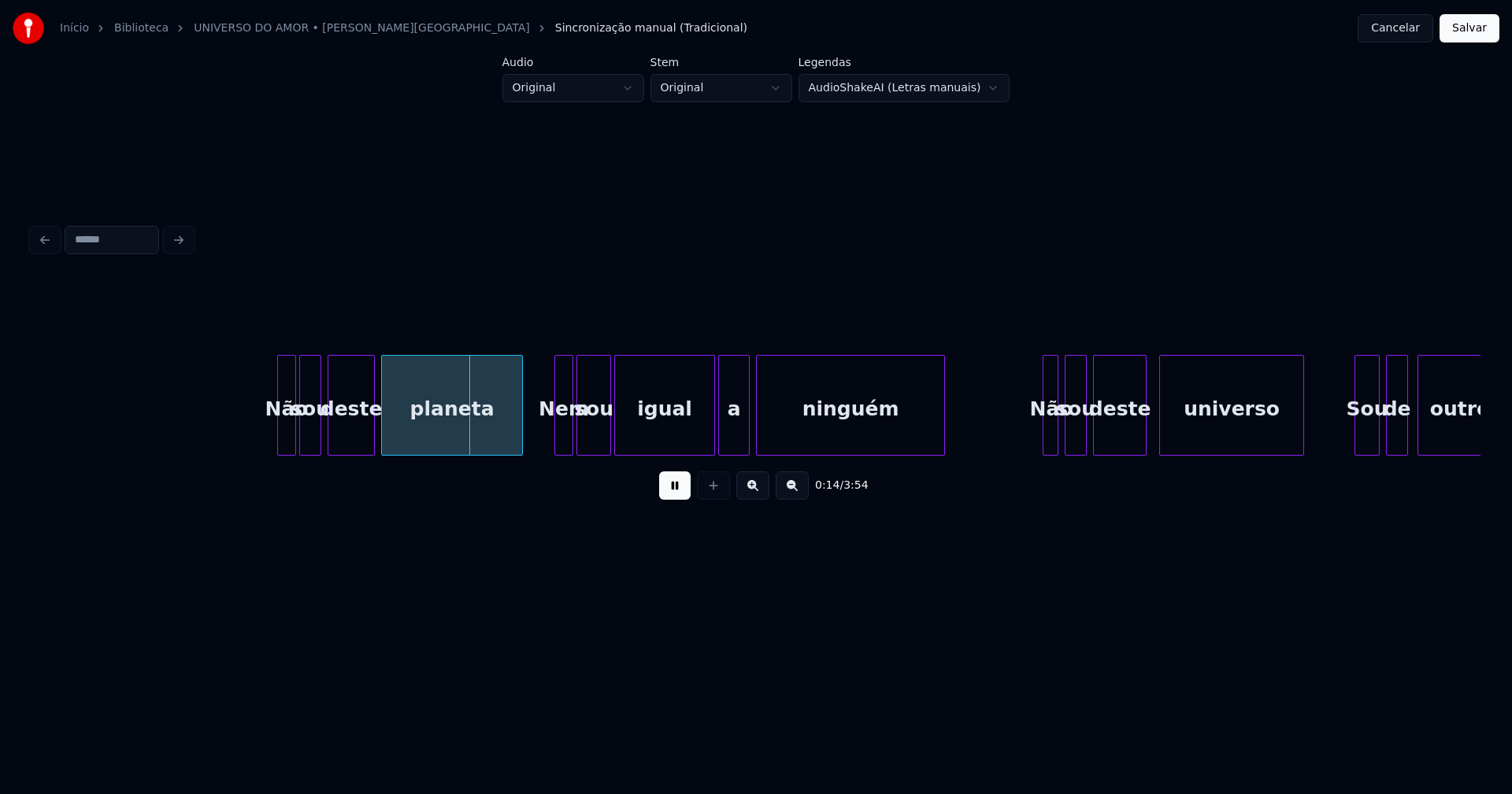
scroll to position [0, 1883]
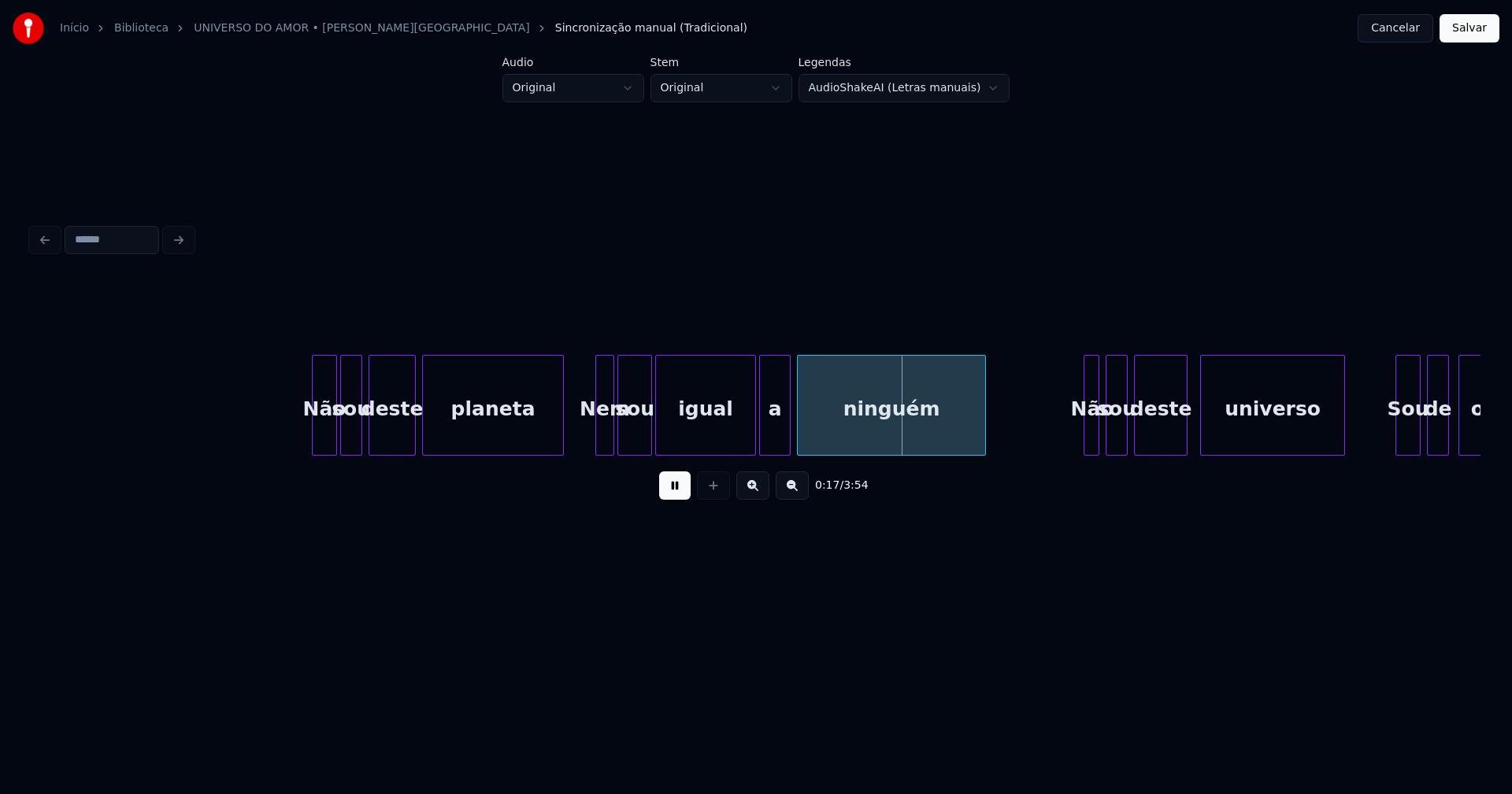
click at [313, 434] on div at bounding box center [314, 405] width 5 height 99
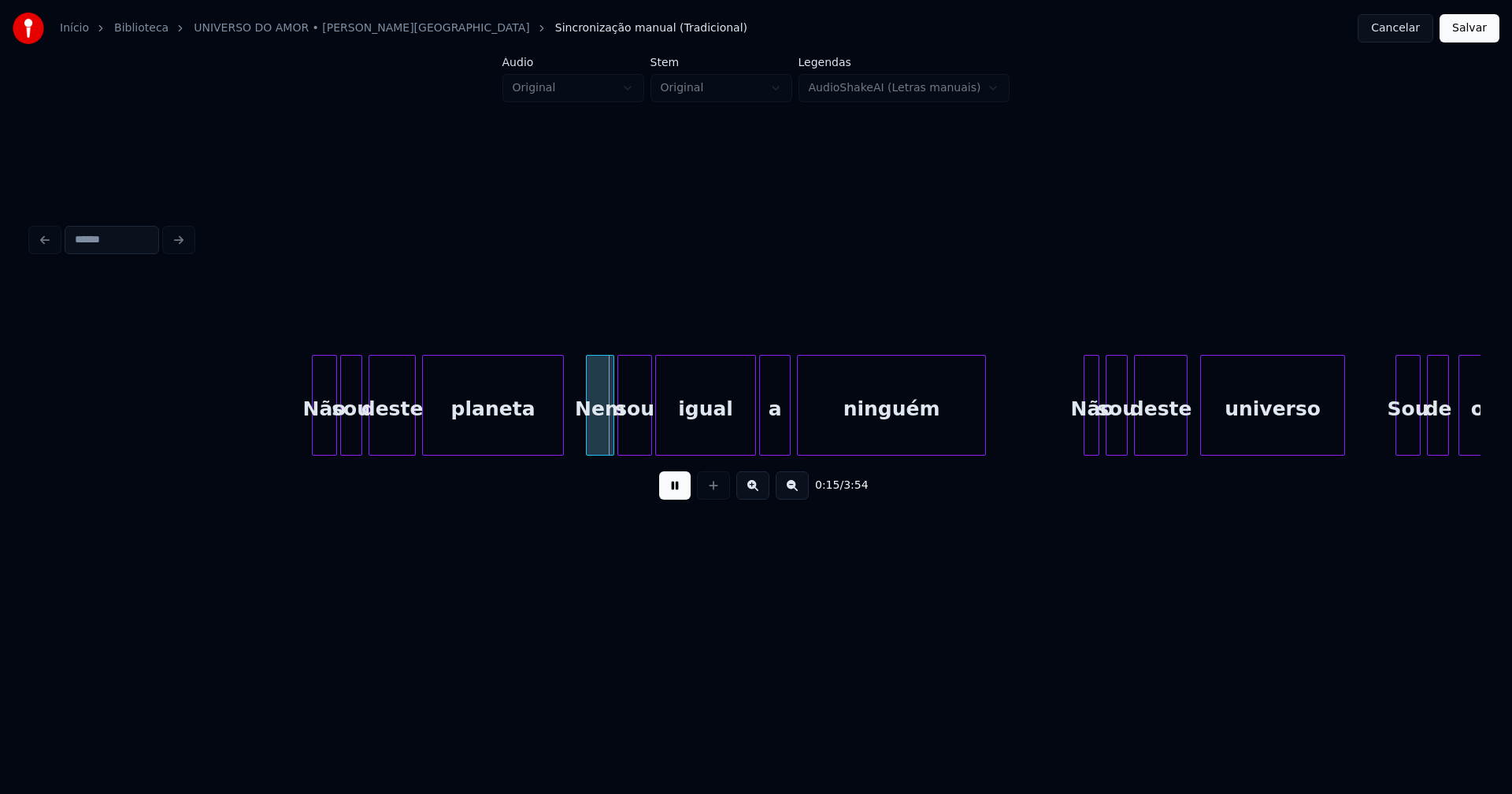
click at [588, 441] on div at bounding box center [589, 405] width 5 height 99
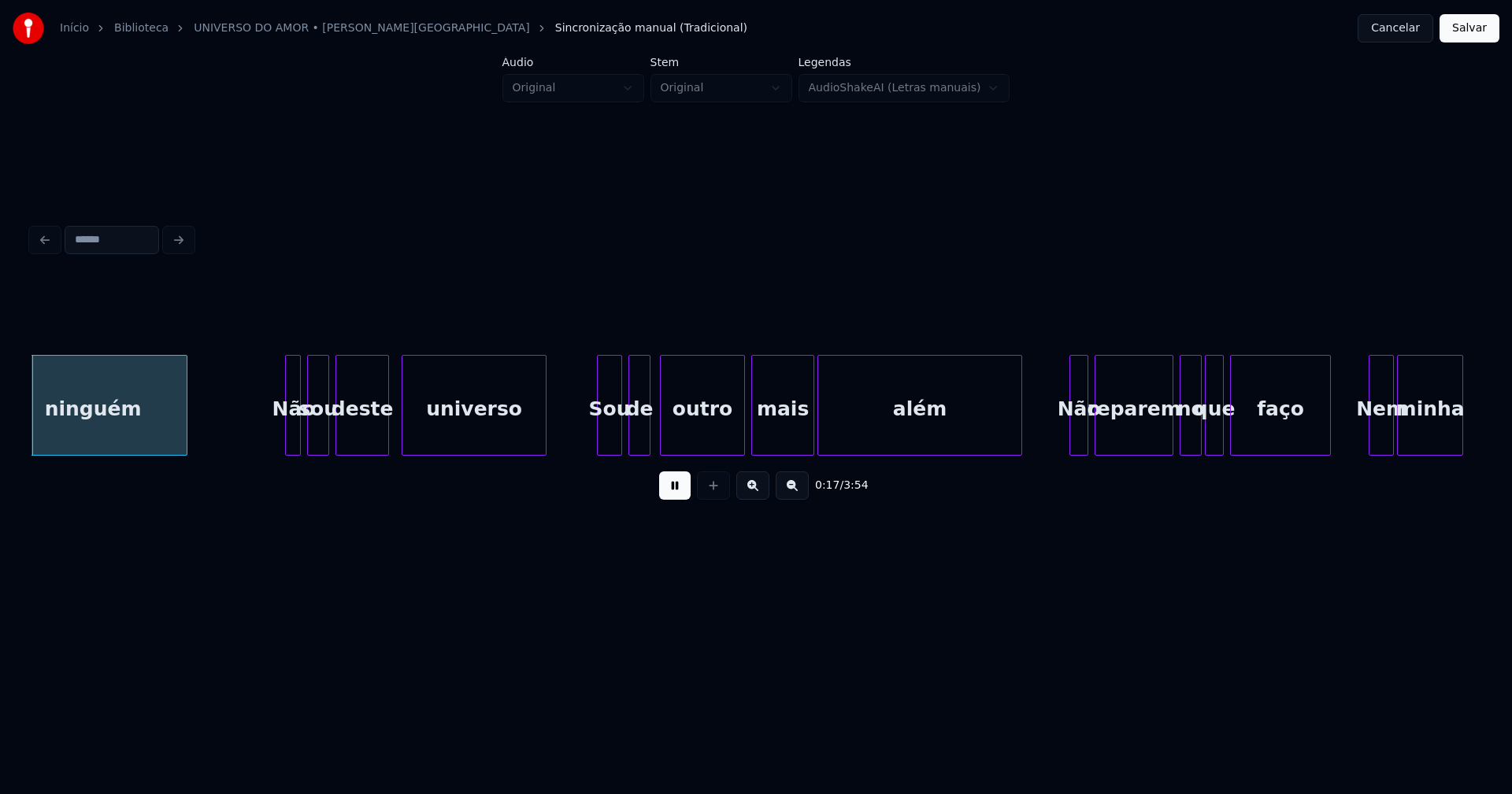
scroll to position [0, 2702]
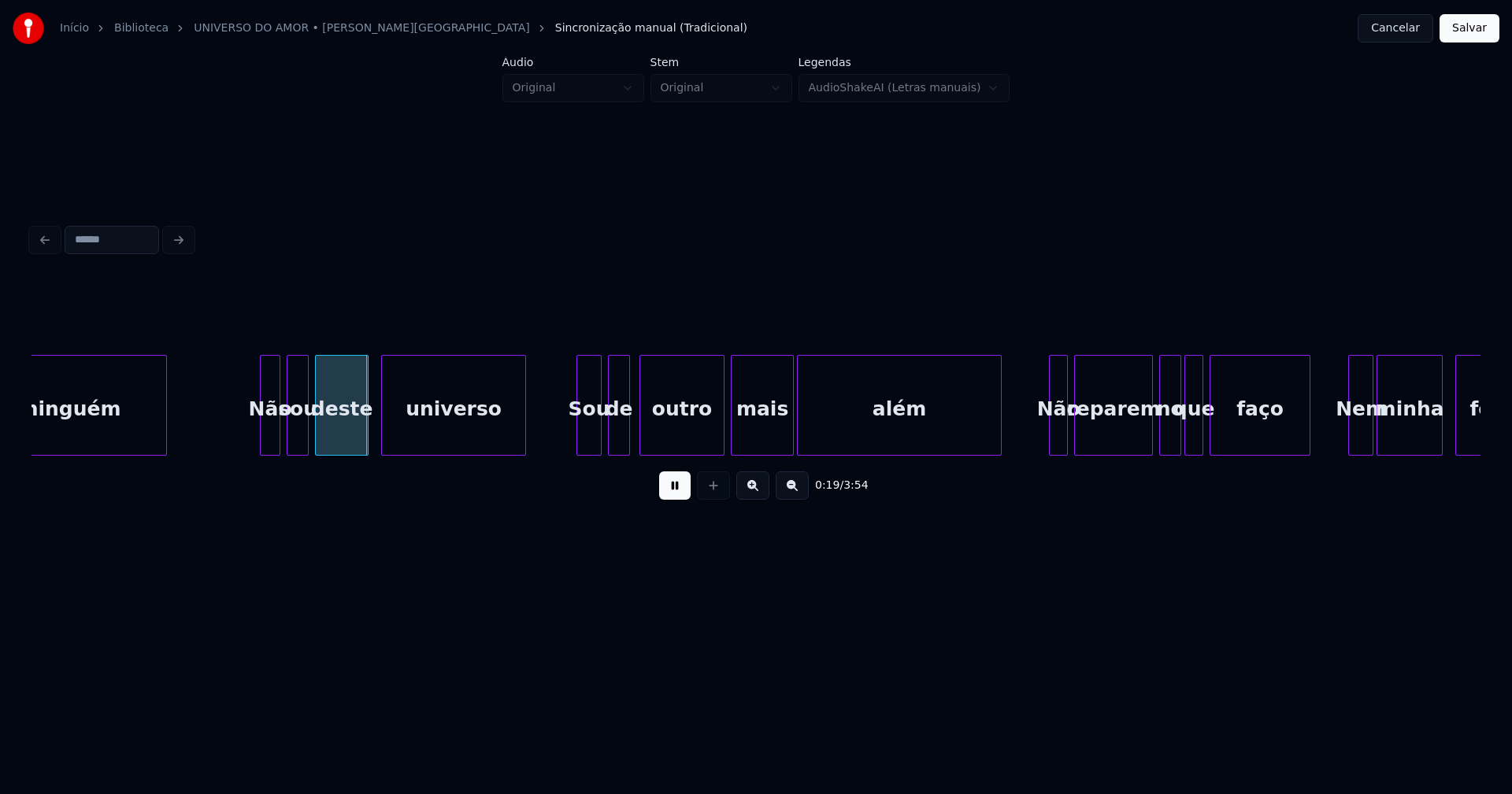
click at [261, 441] on div at bounding box center [263, 405] width 5 height 99
click at [570, 438] on div at bounding box center [568, 405] width 5 height 99
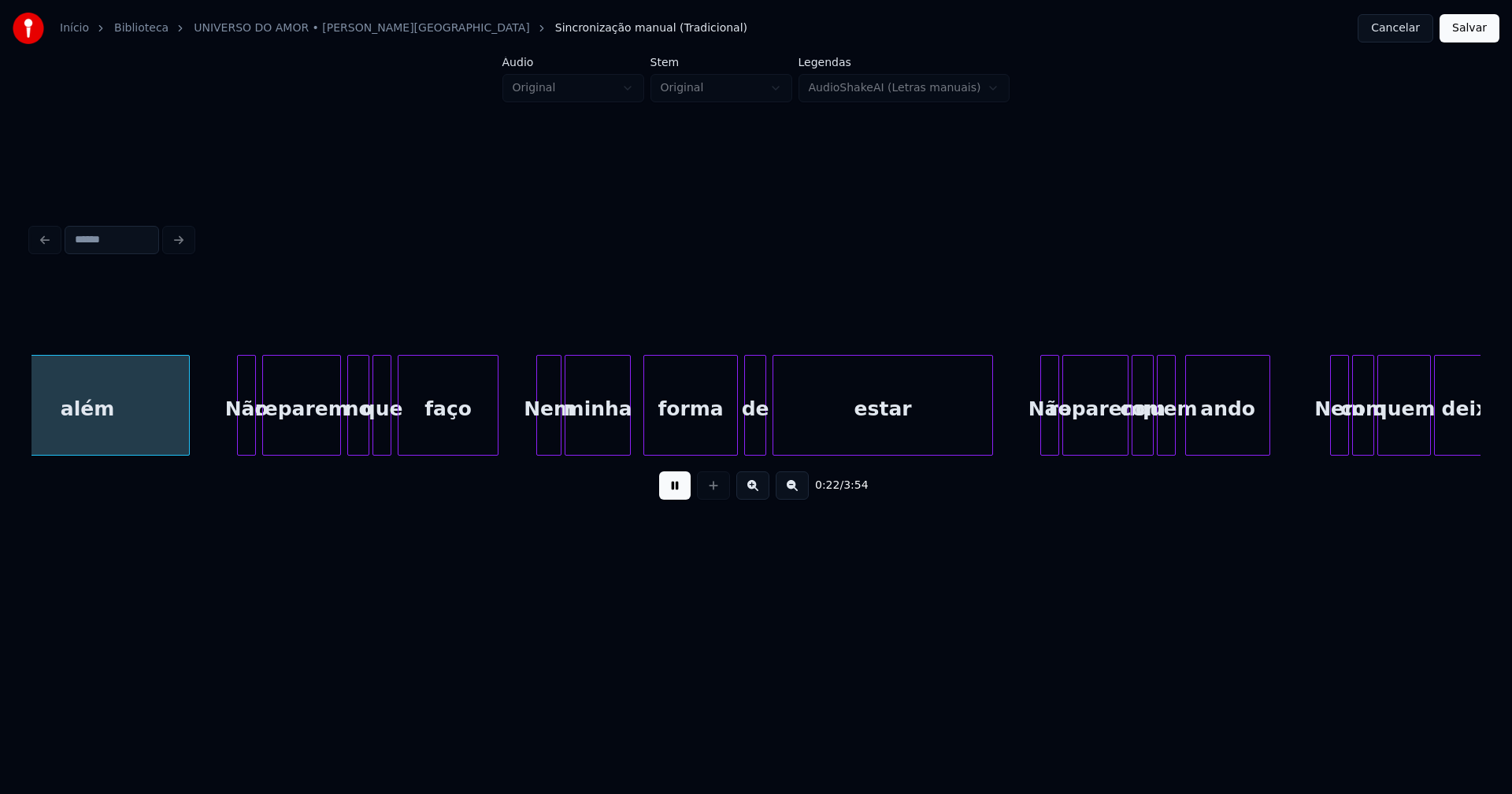
scroll to position [0, 3522]
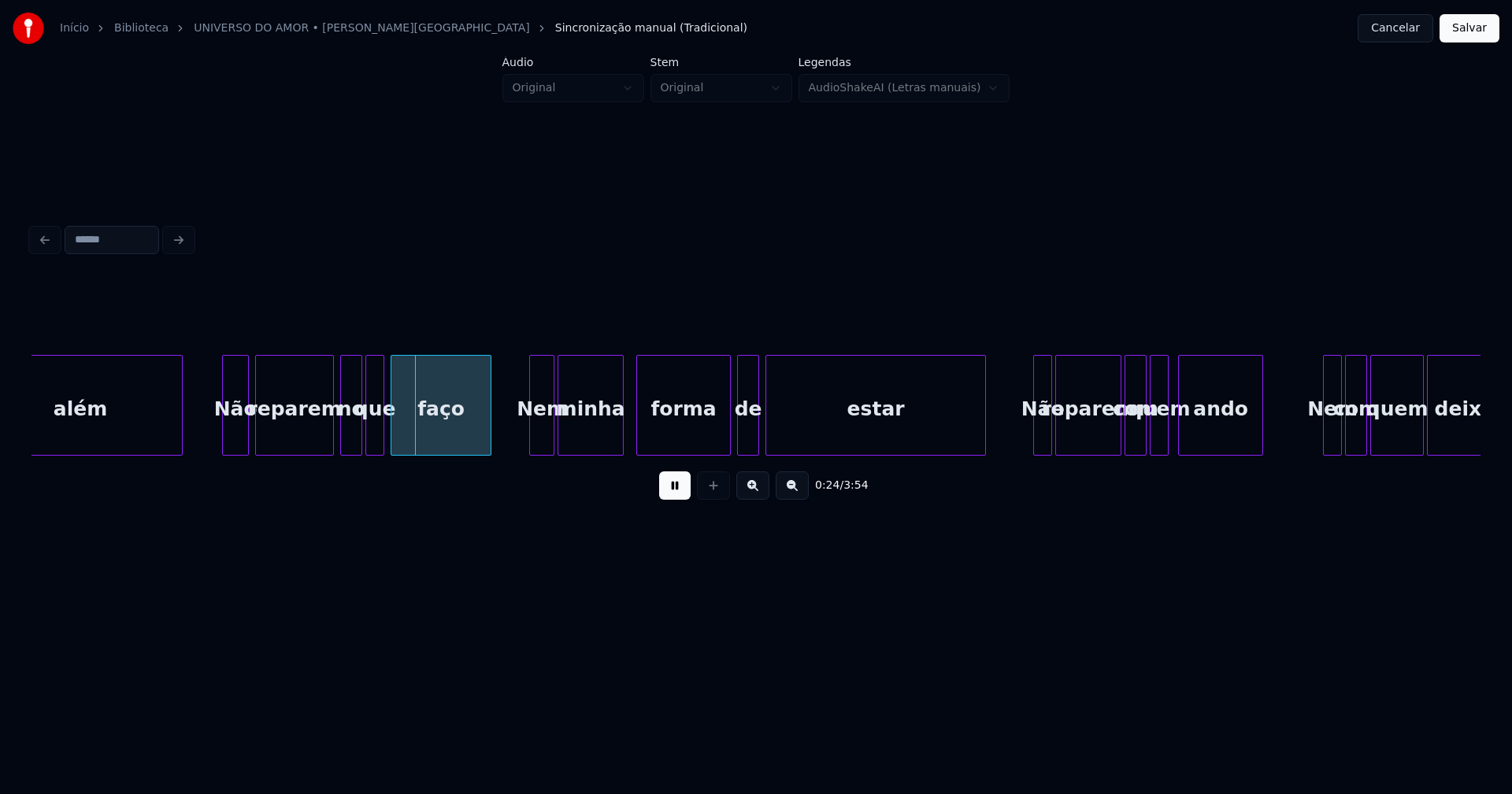
click at [223, 439] on div at bounding box center [225, 405] width 5 height 99
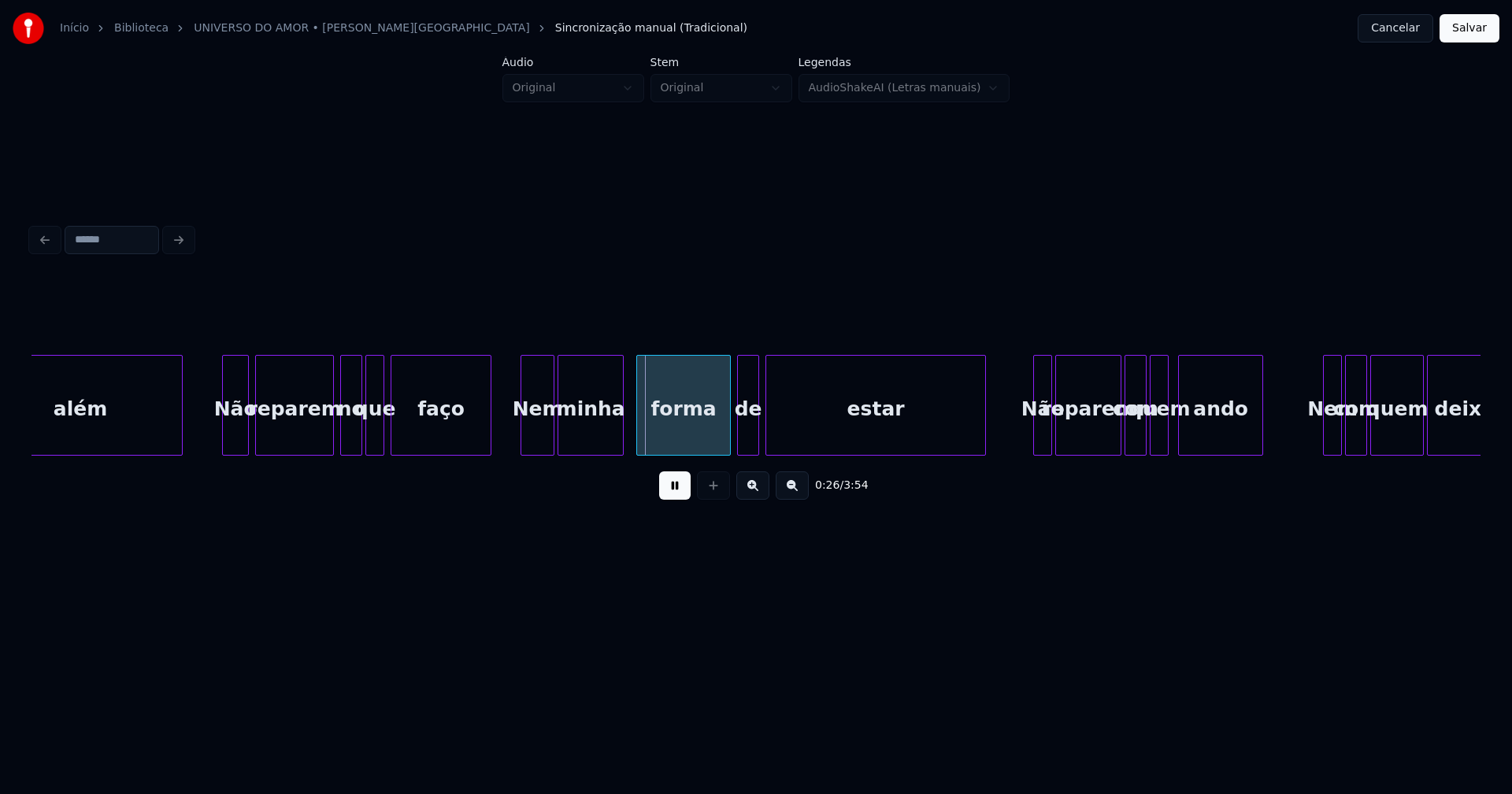
click at [522, 450] on div "além Não reparem no que faço Nem minha forma de estar Não reparem com quem ando…" at bounding box center [756, 404] width 1449 height 100
click at [1026, 432] on div at bounding box center [1028, 405] width 5 height 99
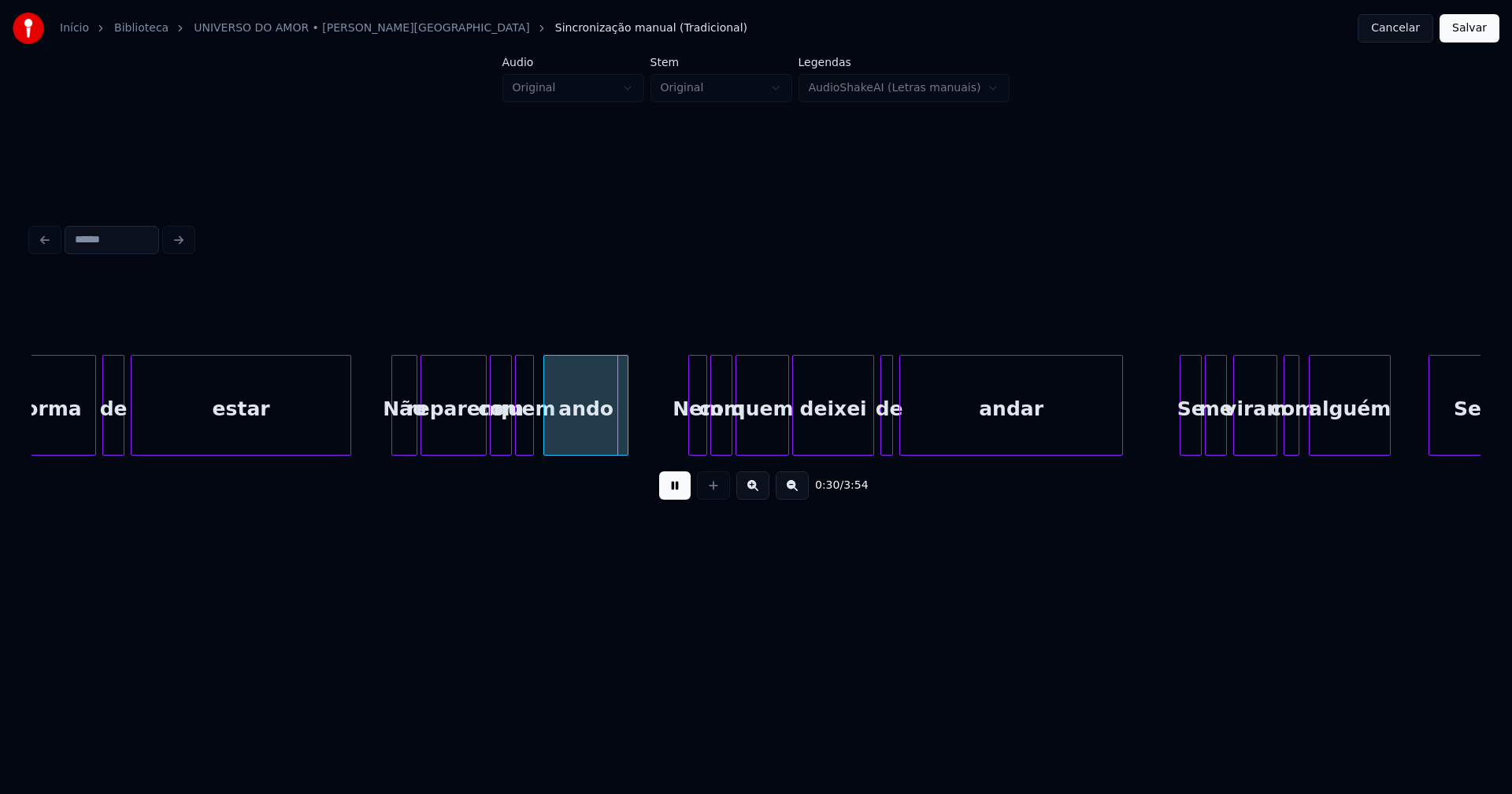
scroll to position [0, 4381]
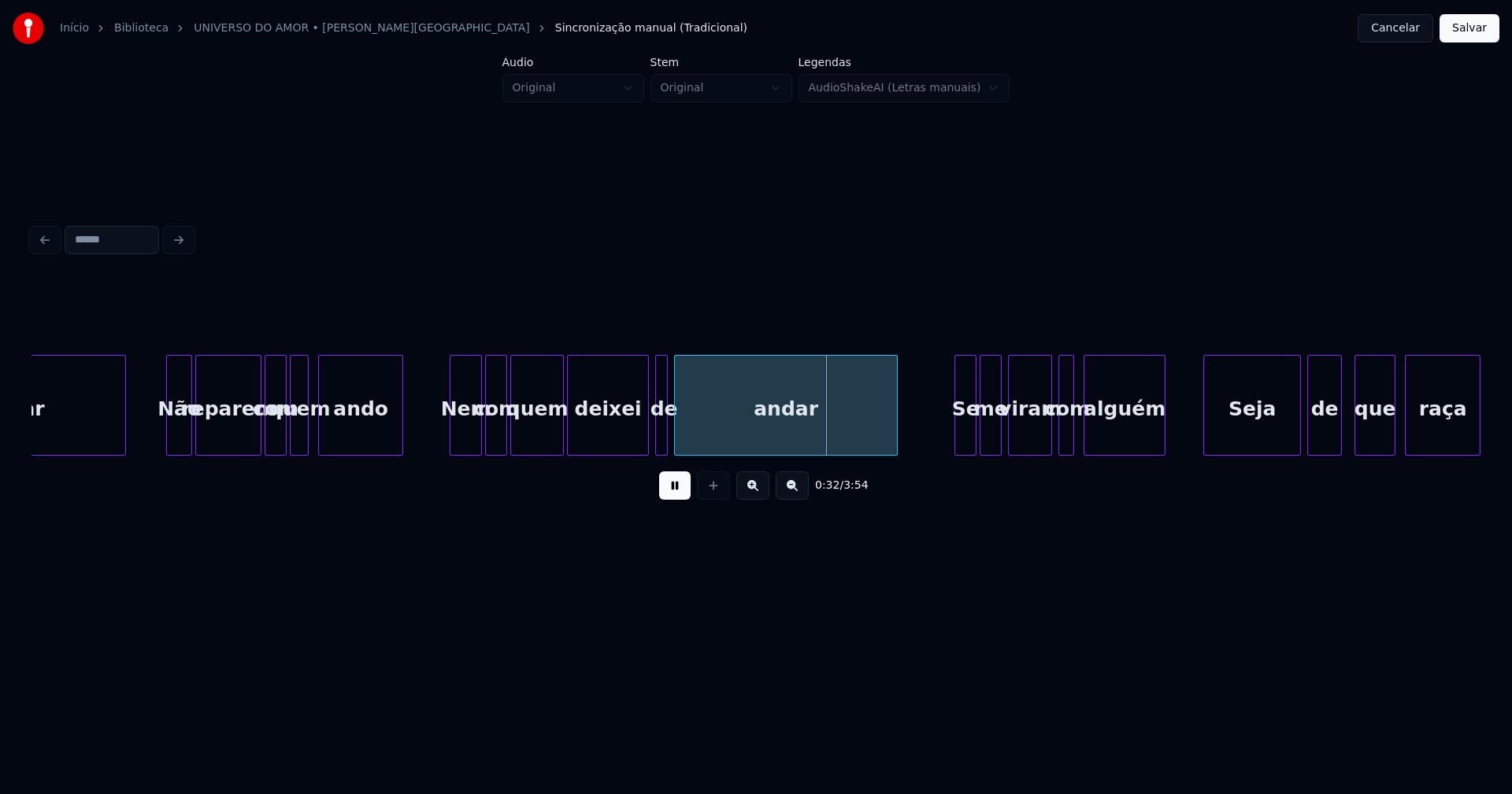
click at [453, 437] on div at bounding box center [452, 405] width 5 height 99
click at [946, 440] on div at bounding box center [944, 405] width 5 height 99
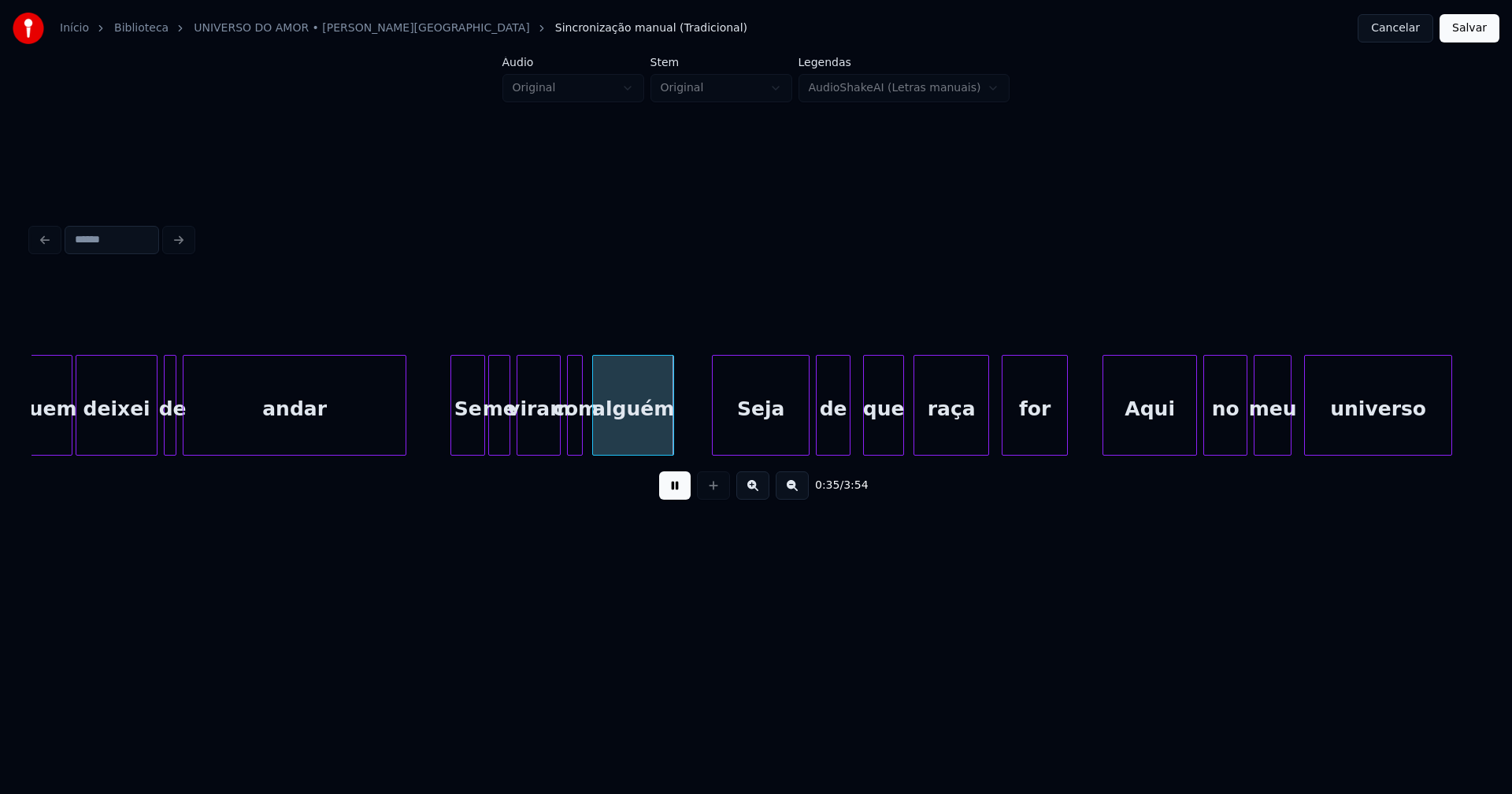
scroll to position [0, 4894]
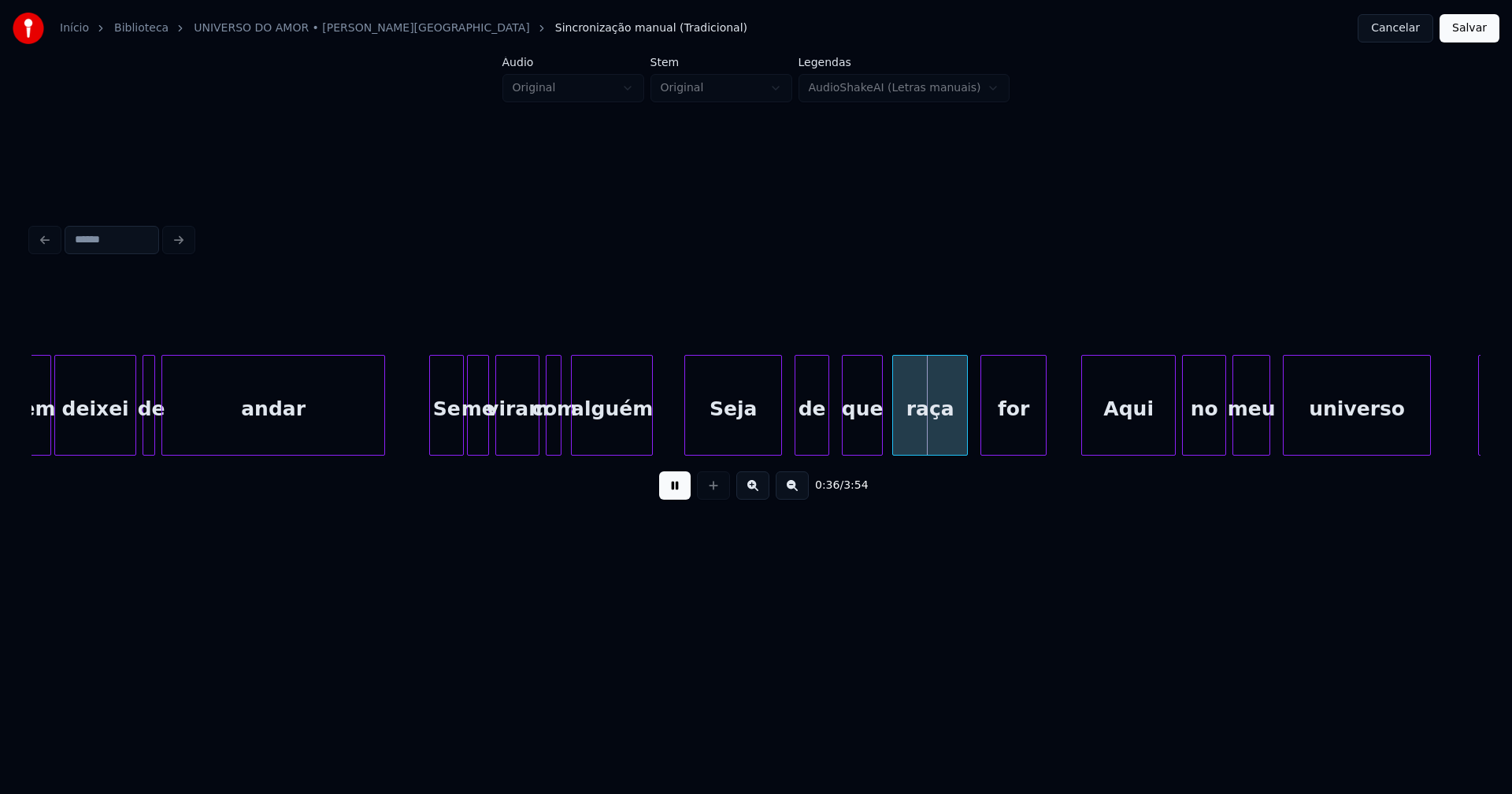
click at [726, 427] on div "Seja" at bounding box center [733, 409] width 96 height 107
click at [1109, 427] on div "Aqui" at bounding box center [1123, 409] width 93 height 107
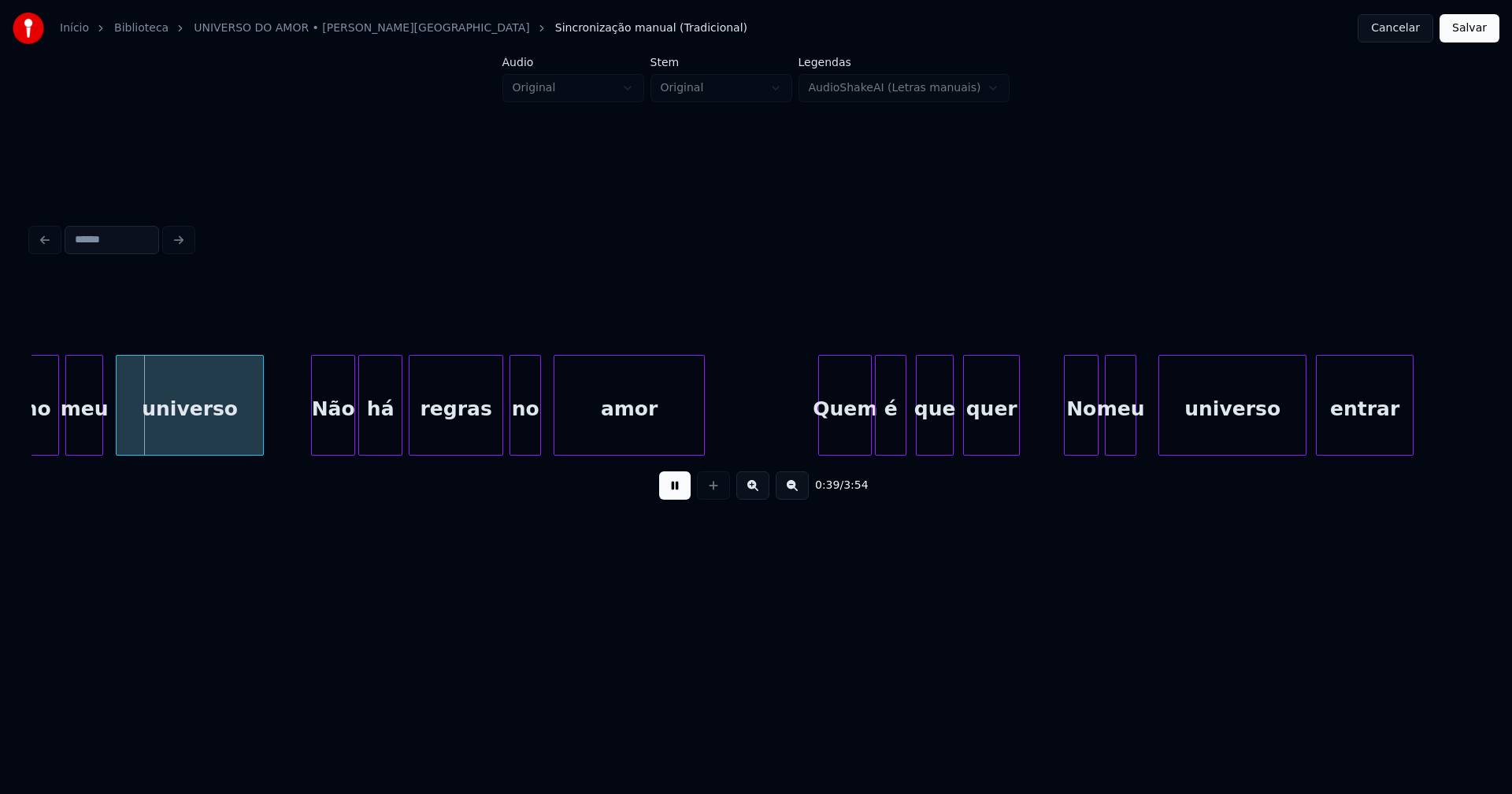
scroll to position [0, 6143]
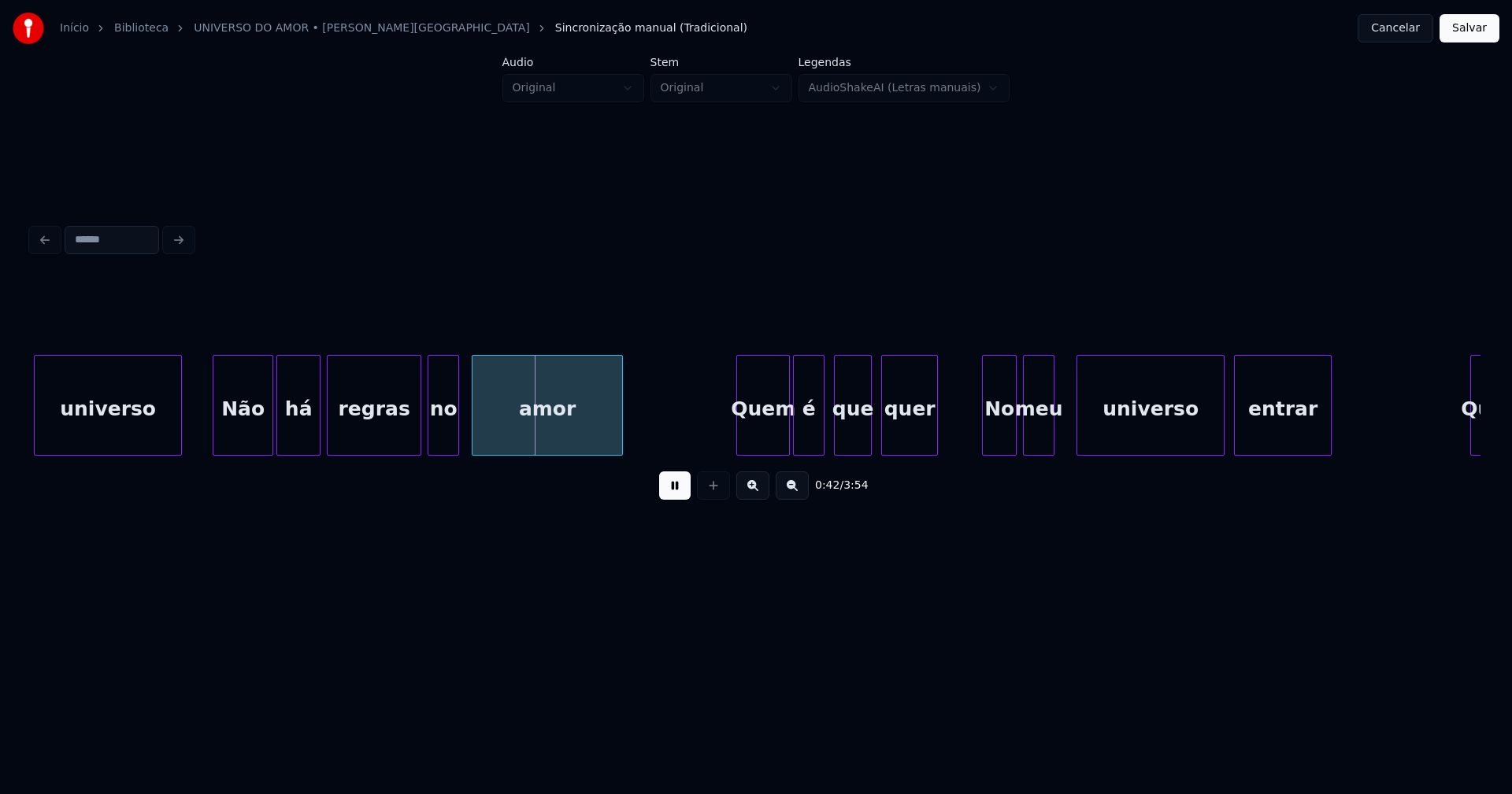
click at [218, 438] on div at bounding box center [216, 405] width 5 height 99
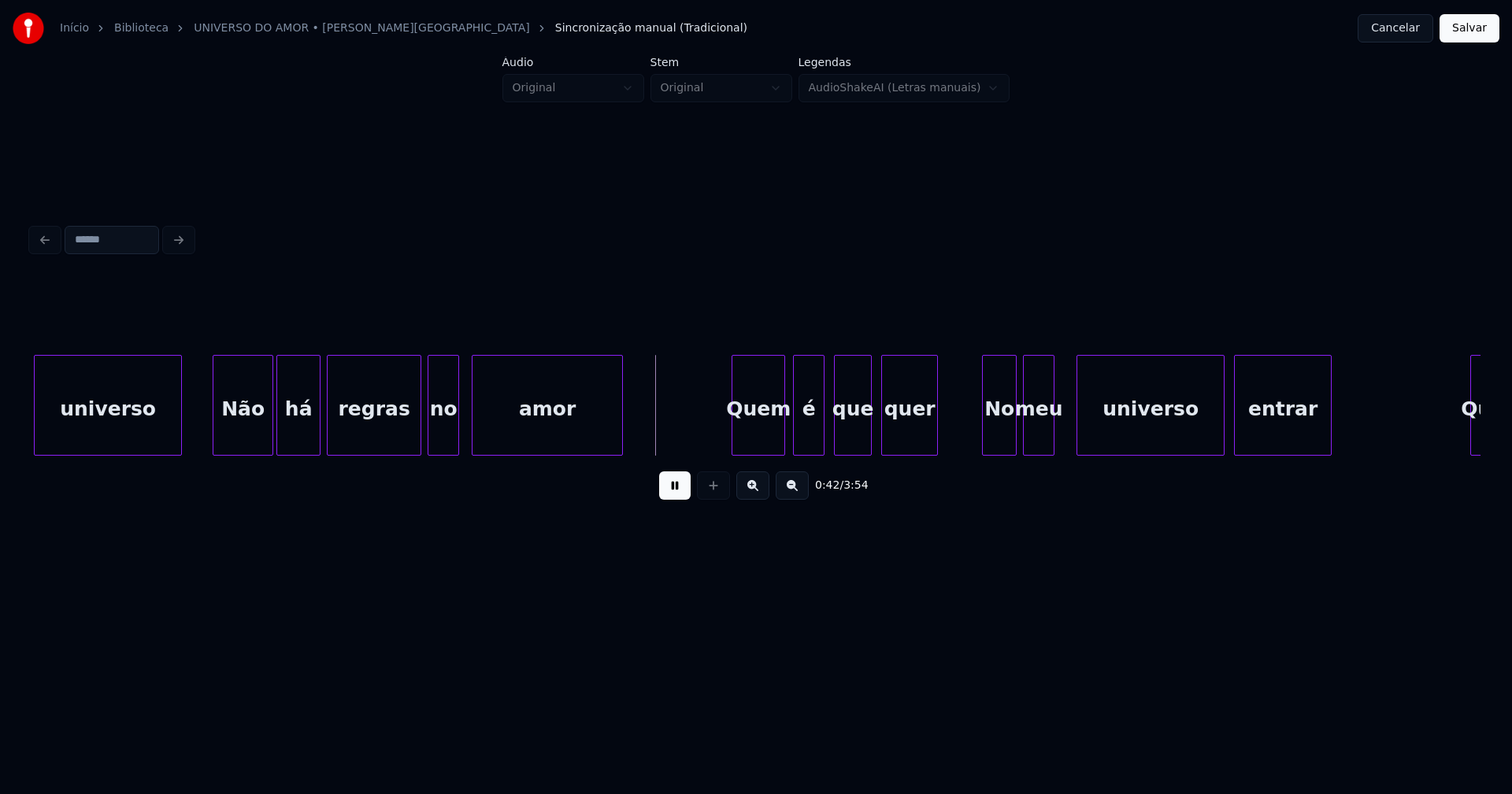
click at [772, 438] on div "Quem" at bounding box center [758, 409] width 52 height 107
click at [806, 440] on div "é" at bounding box center [803, 409] width 29 height 107
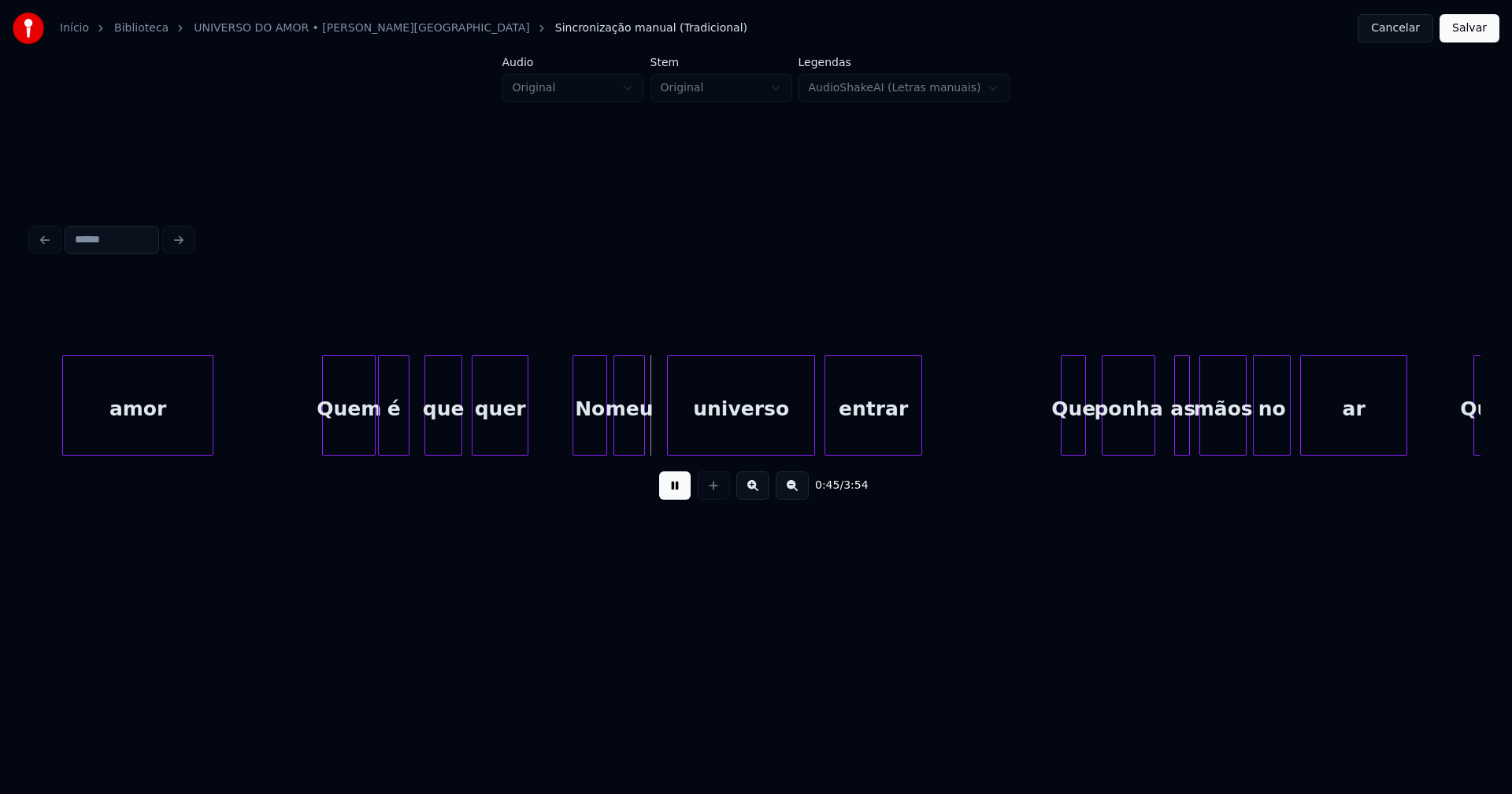
scroll to position [0, 6573]
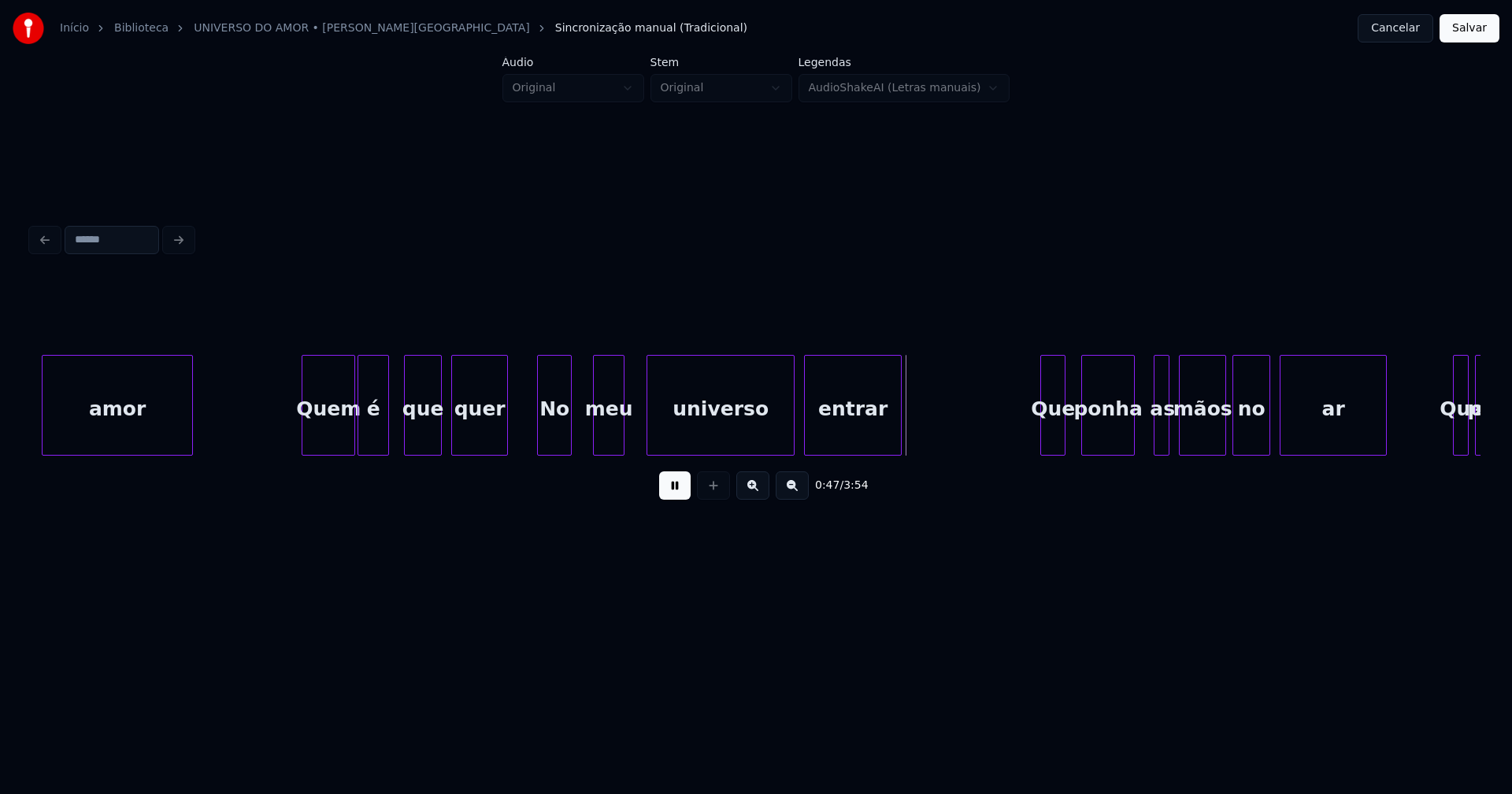
click at [550, 433] on div "No" at bounding box center [555, 409] width 33 height 107
click at [557, 439] on div "No" at bounding box center [557, 409] width 33 height 107
click at [1045, 438] on div "Que" at bounding box center [1049, 409] width 24 height 107
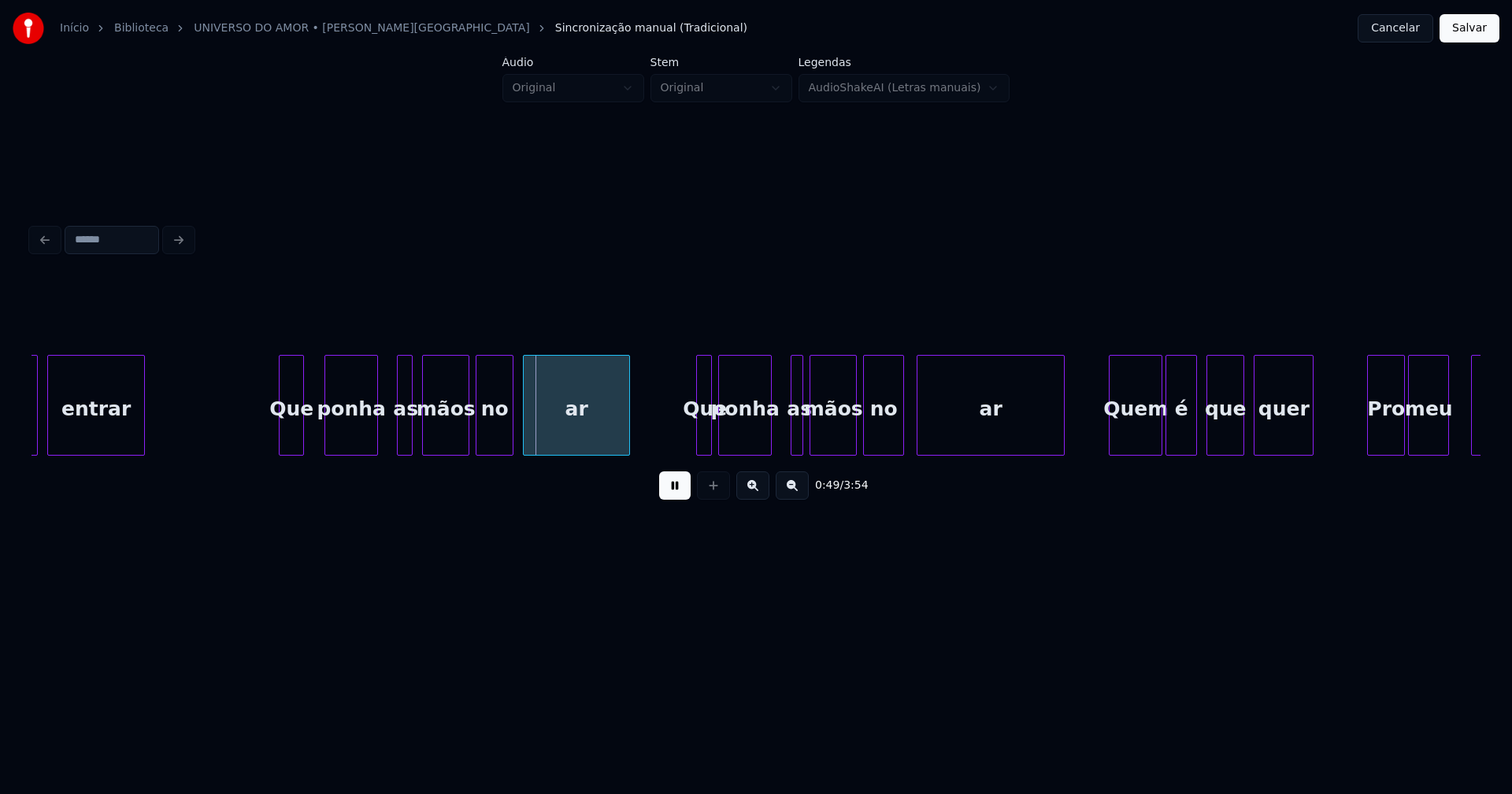
scroll to position [0, 7433]
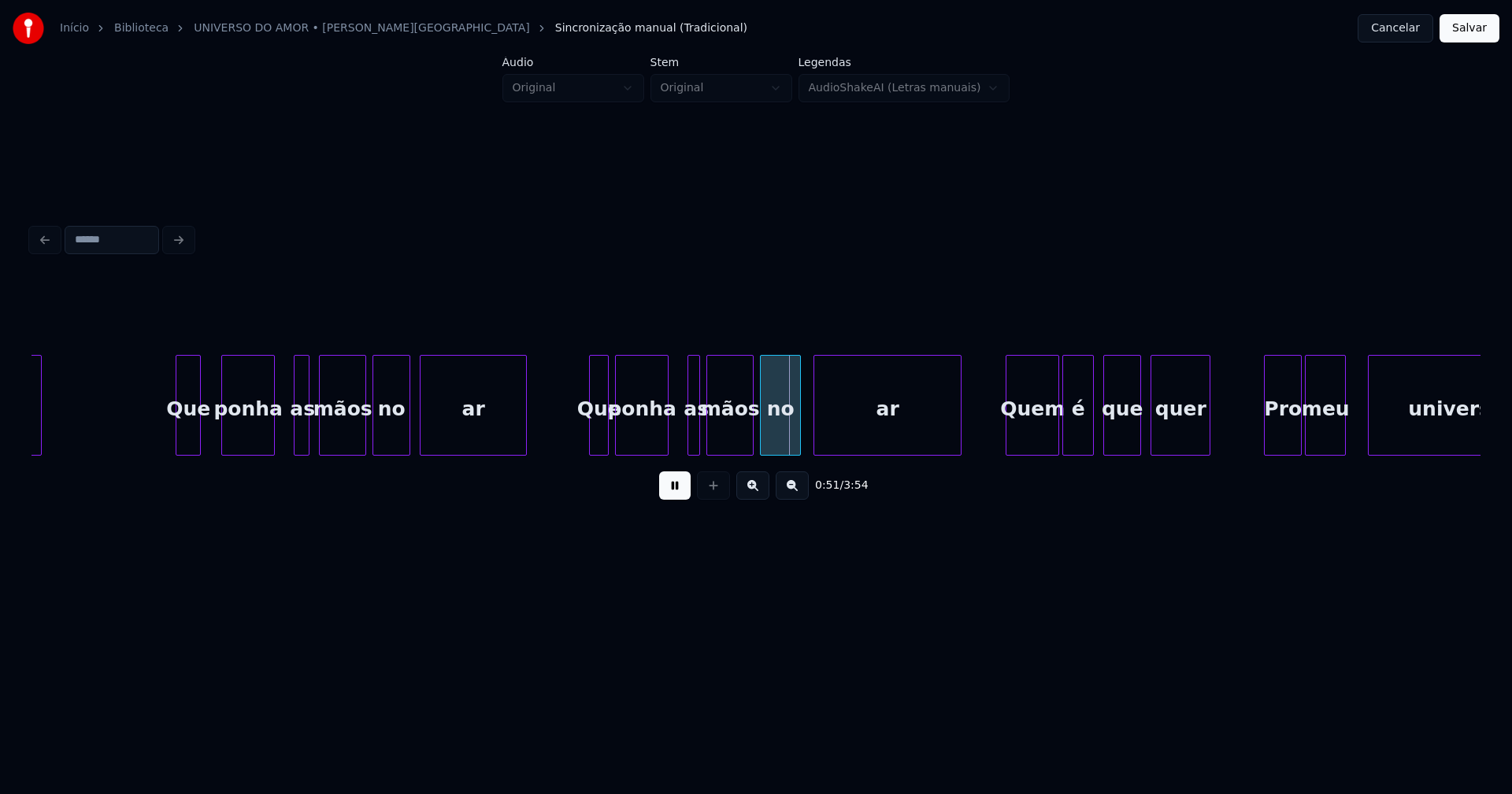
click at [592, 429] on div at bounding box center [592, 405] width 5 height 99
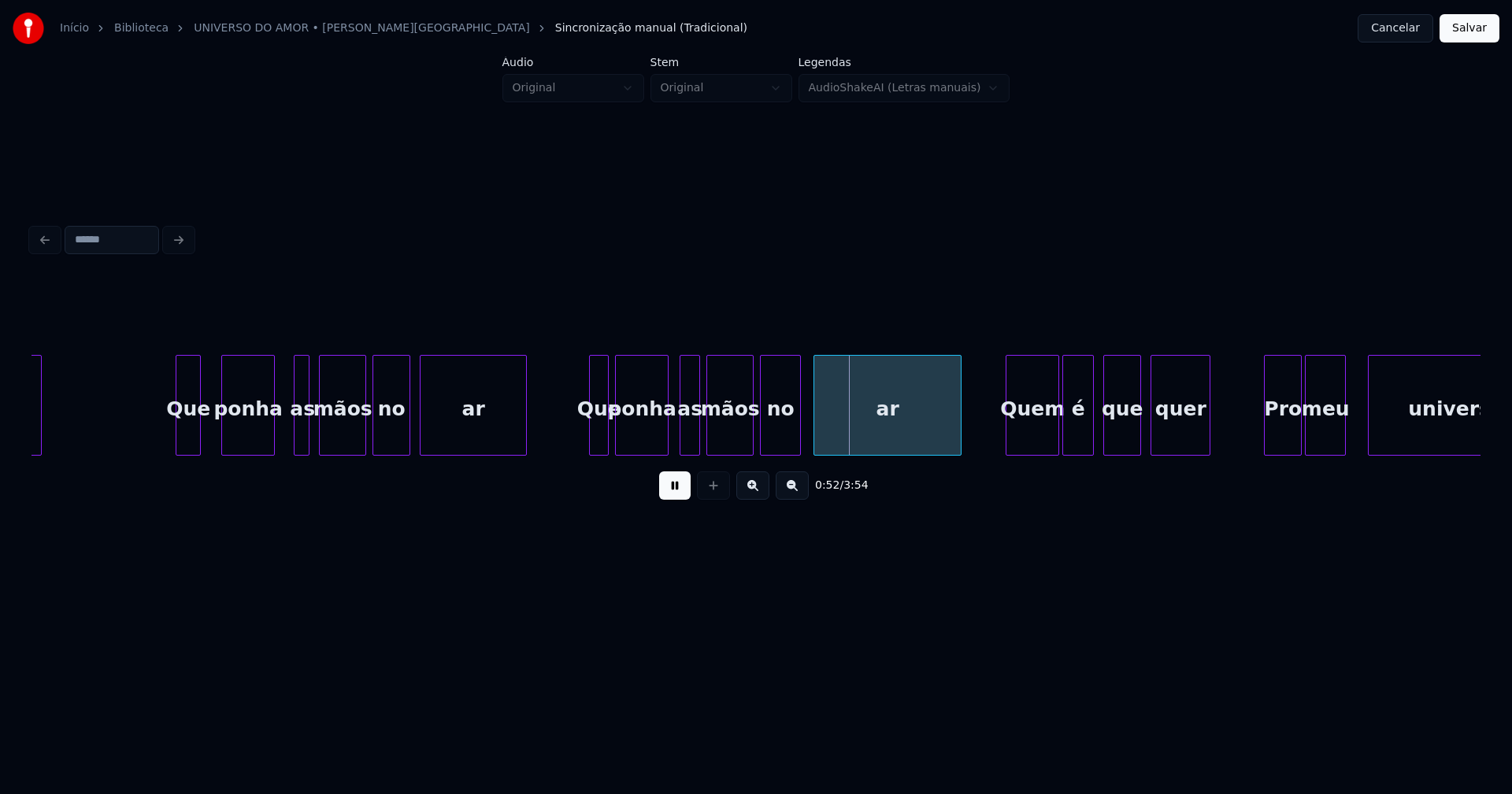
click at [680, 443] on div at bounding box center [682, 405] width 5 height 99
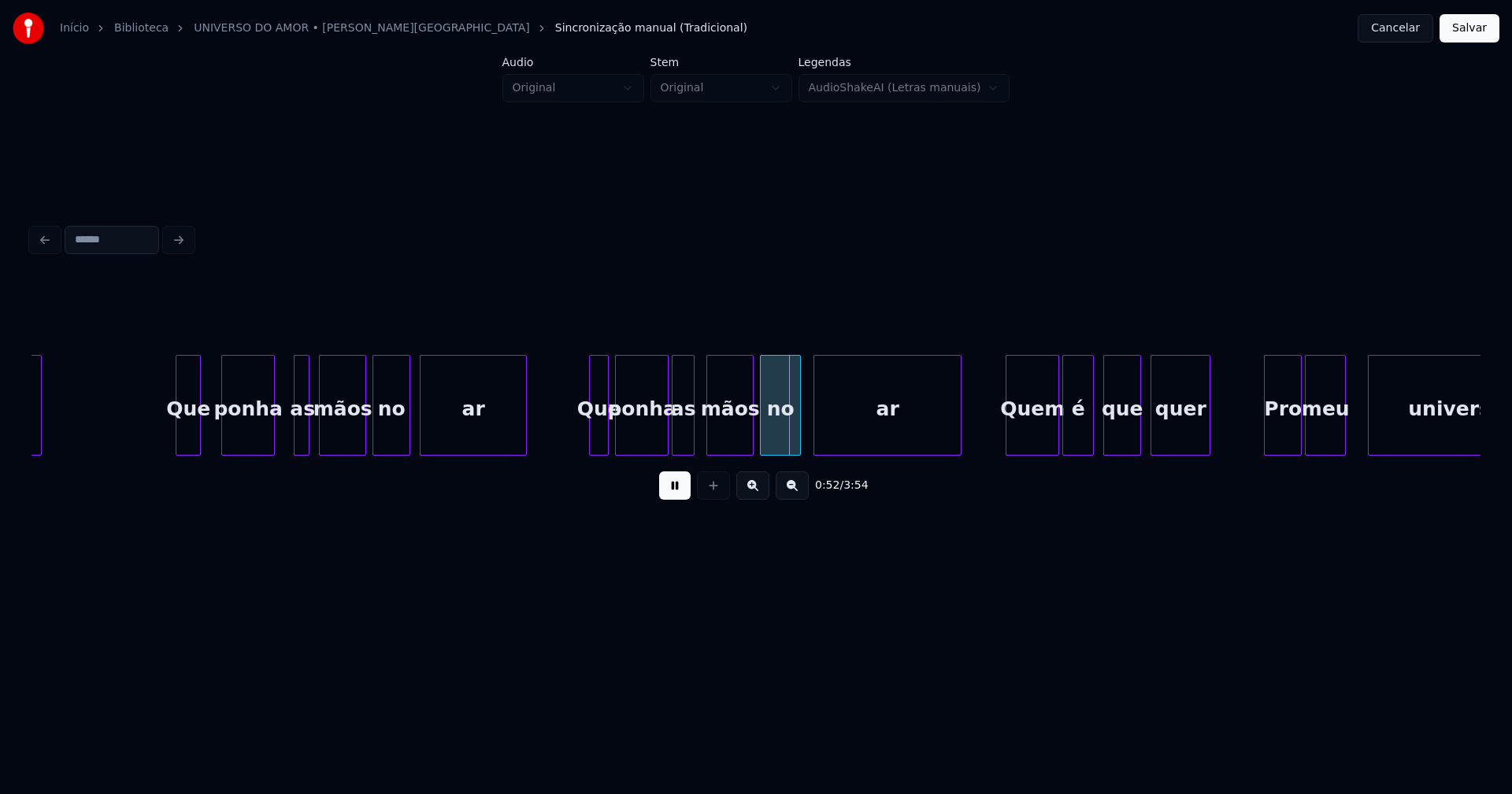
click at [686, 438] on div "as" at bounding box center [683, 409] width 21 height 107
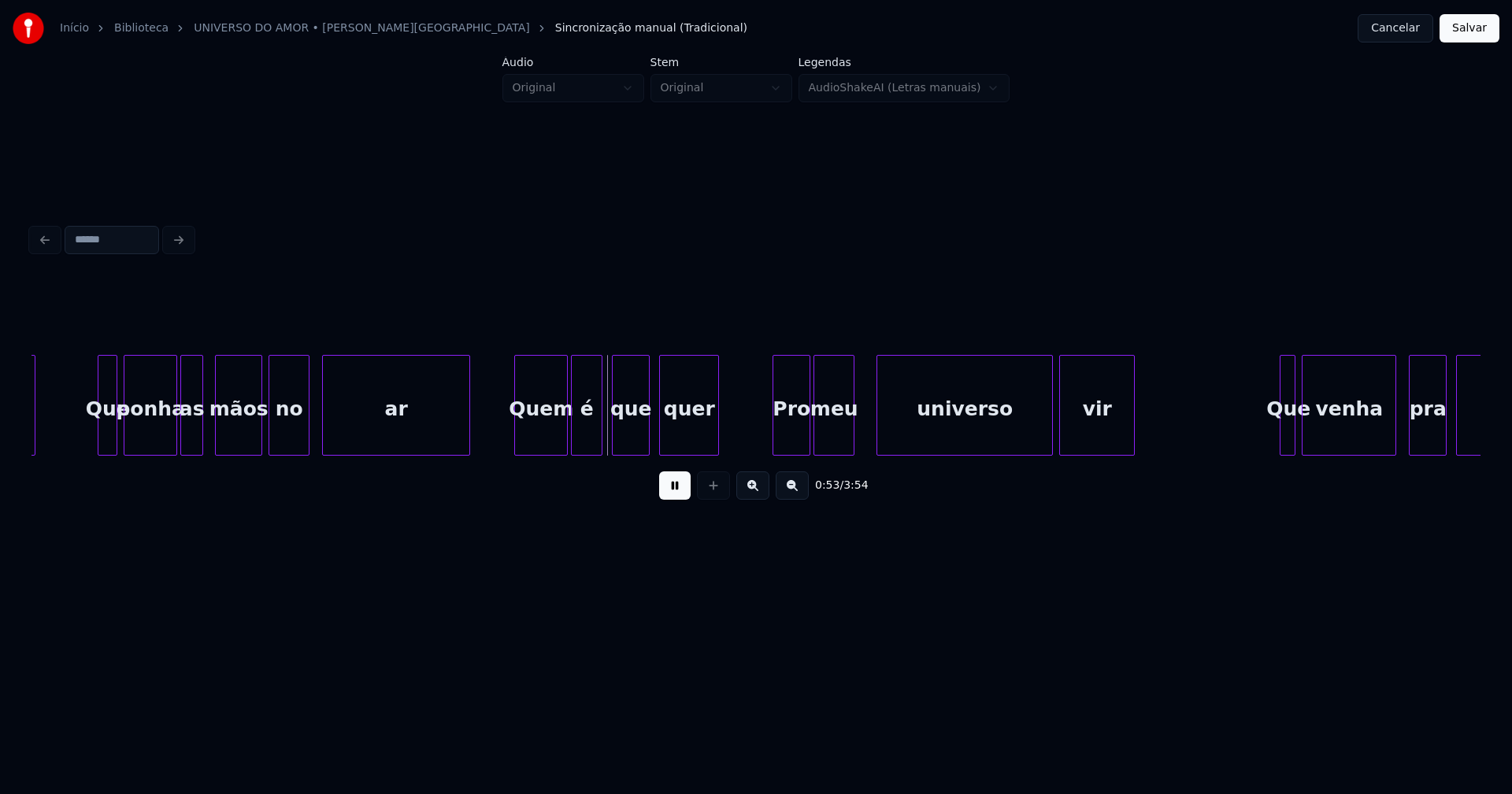
scroll to position [0, 7986]
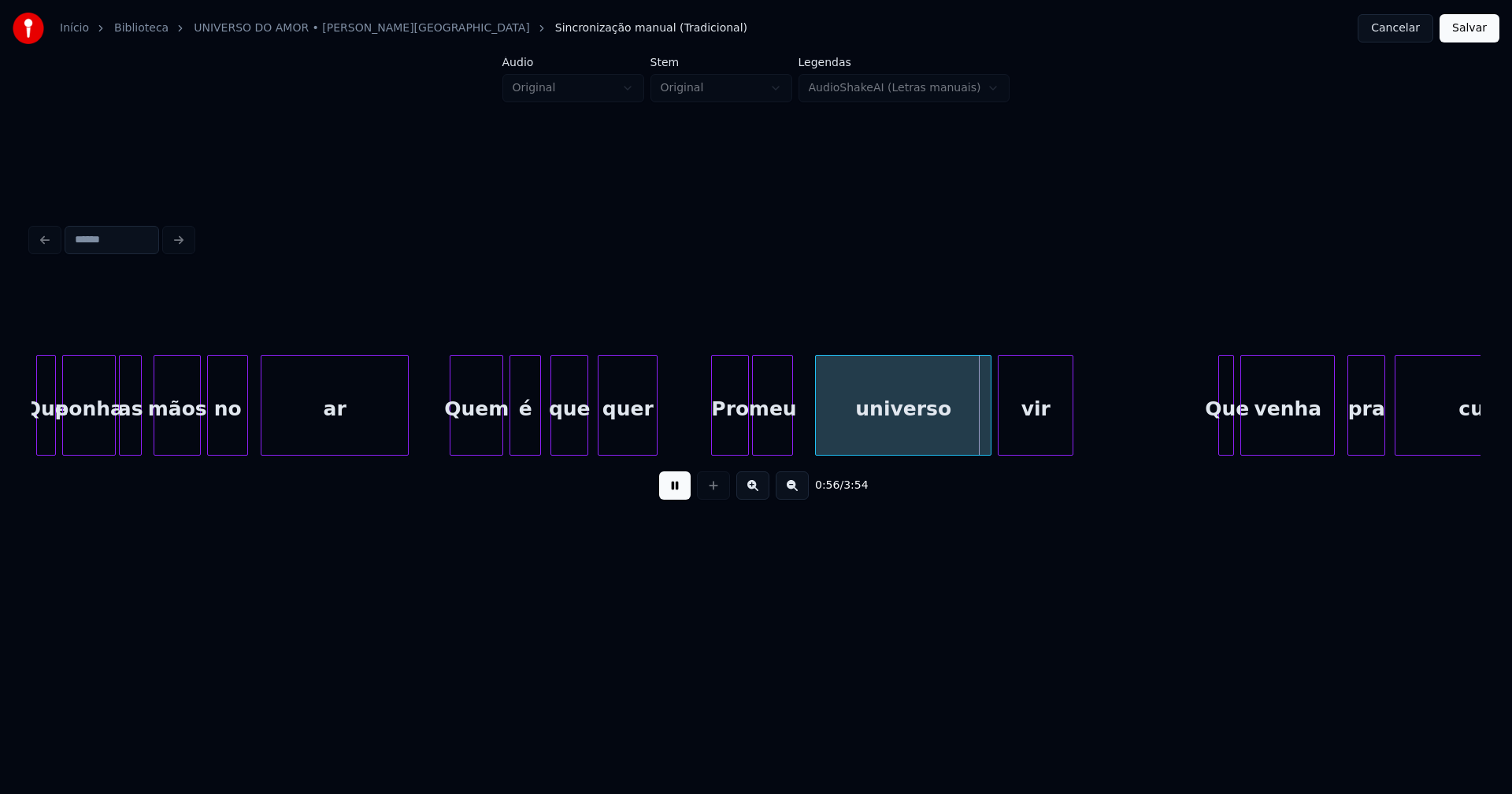
click at [472, 440] on div "Quem" at bounding box center [476, 409] width 52 height 107
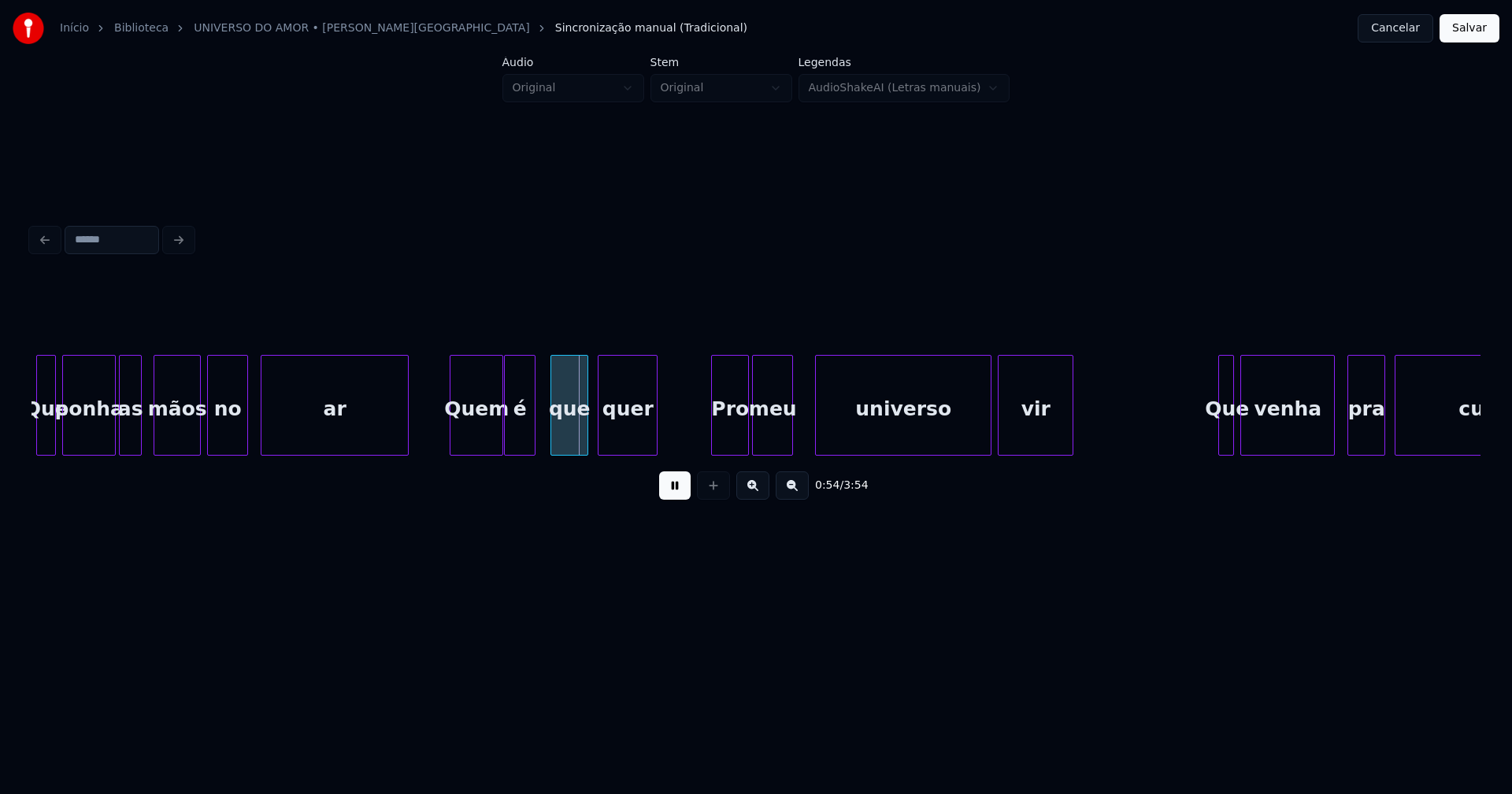
click at [523, 439] on div "é" at bounding box center [520, 409] width 29 height 107
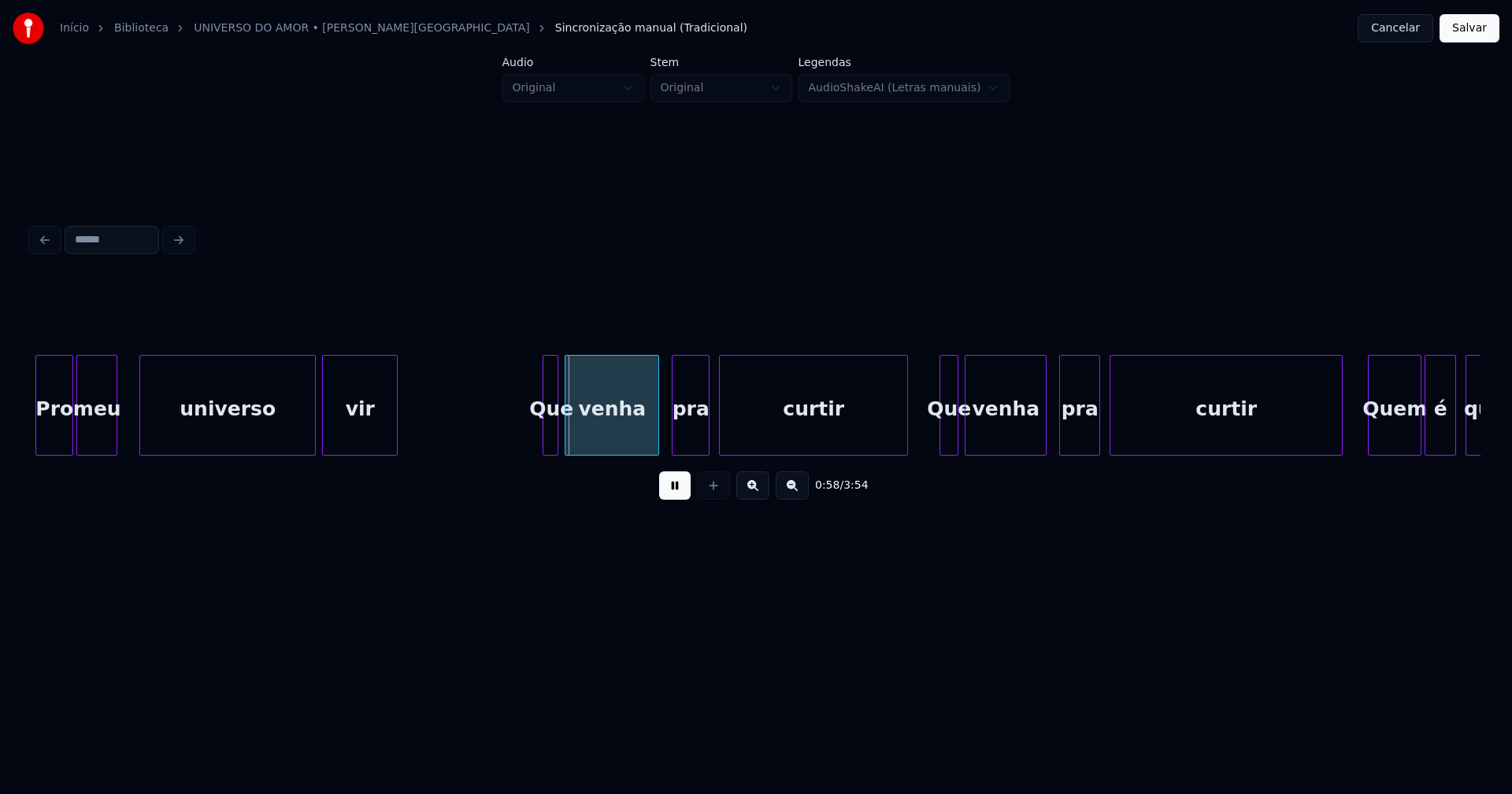
scroll to position [0, 8682]
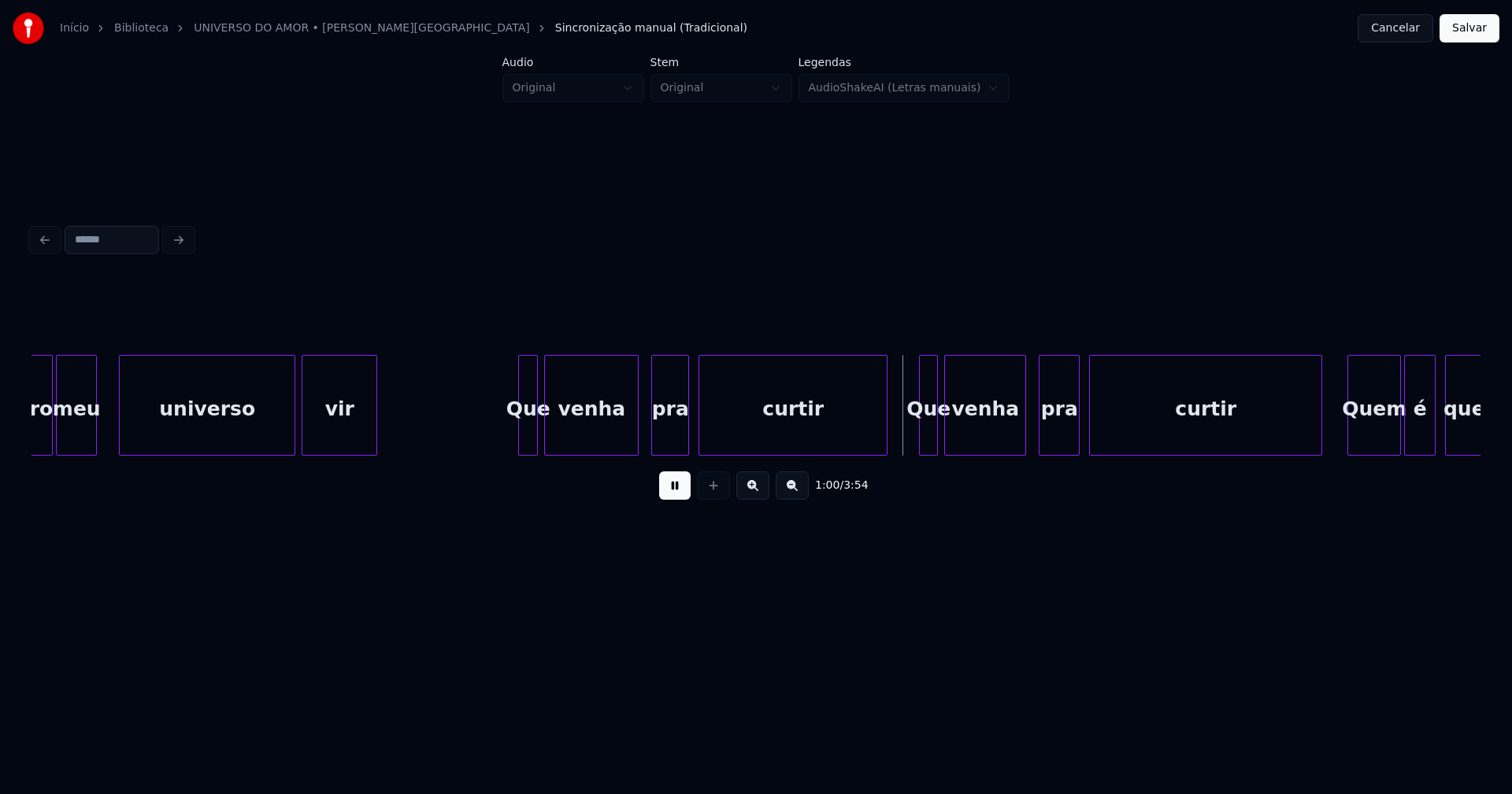
click at [521, 428] on div at bounding box center [521, 405] width 5 height 99
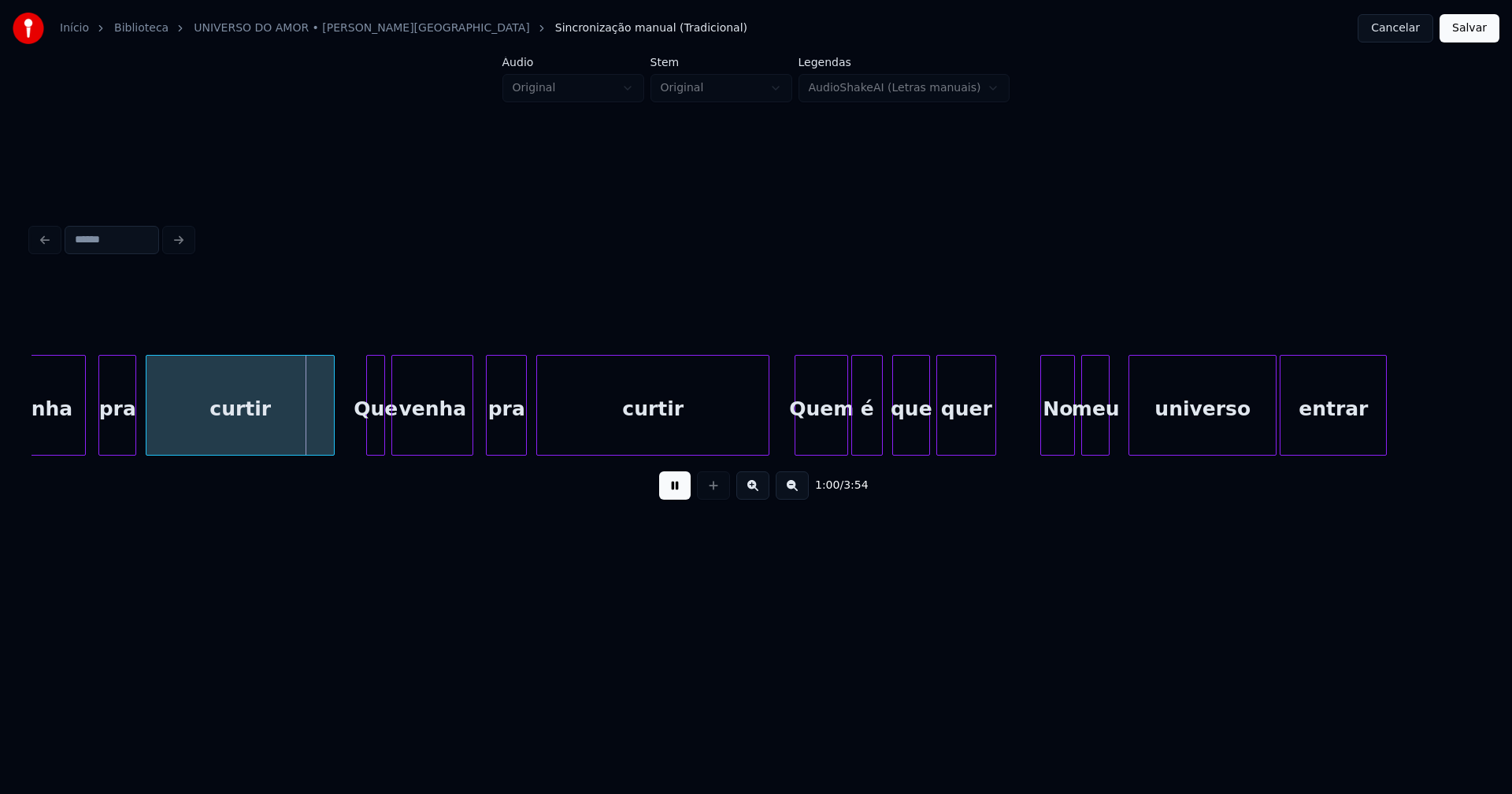
scroll to position [0, 9378]
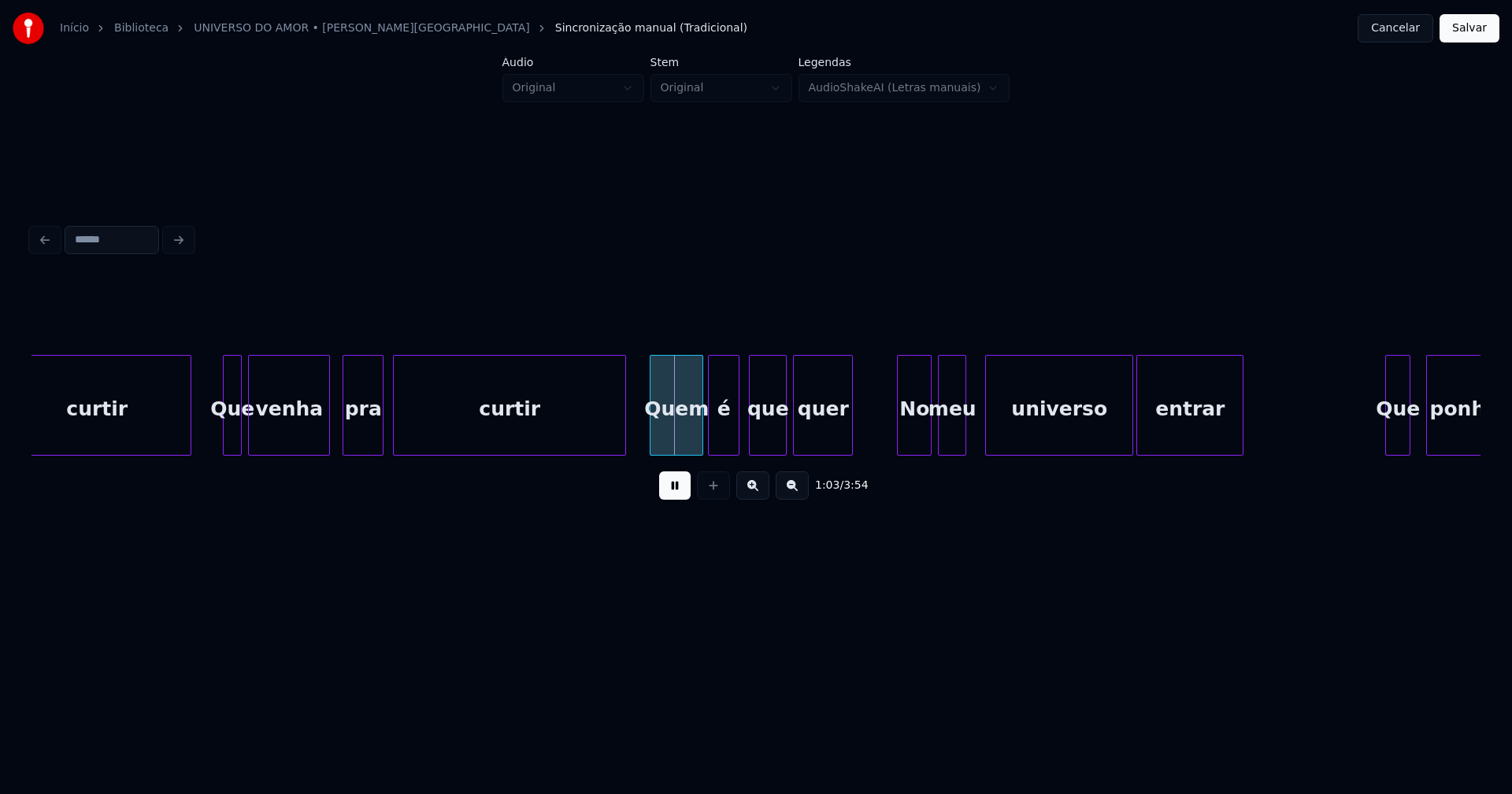
click at [679, 438] on div "Quem" at bounding box center [676, 409] width 52 height 107
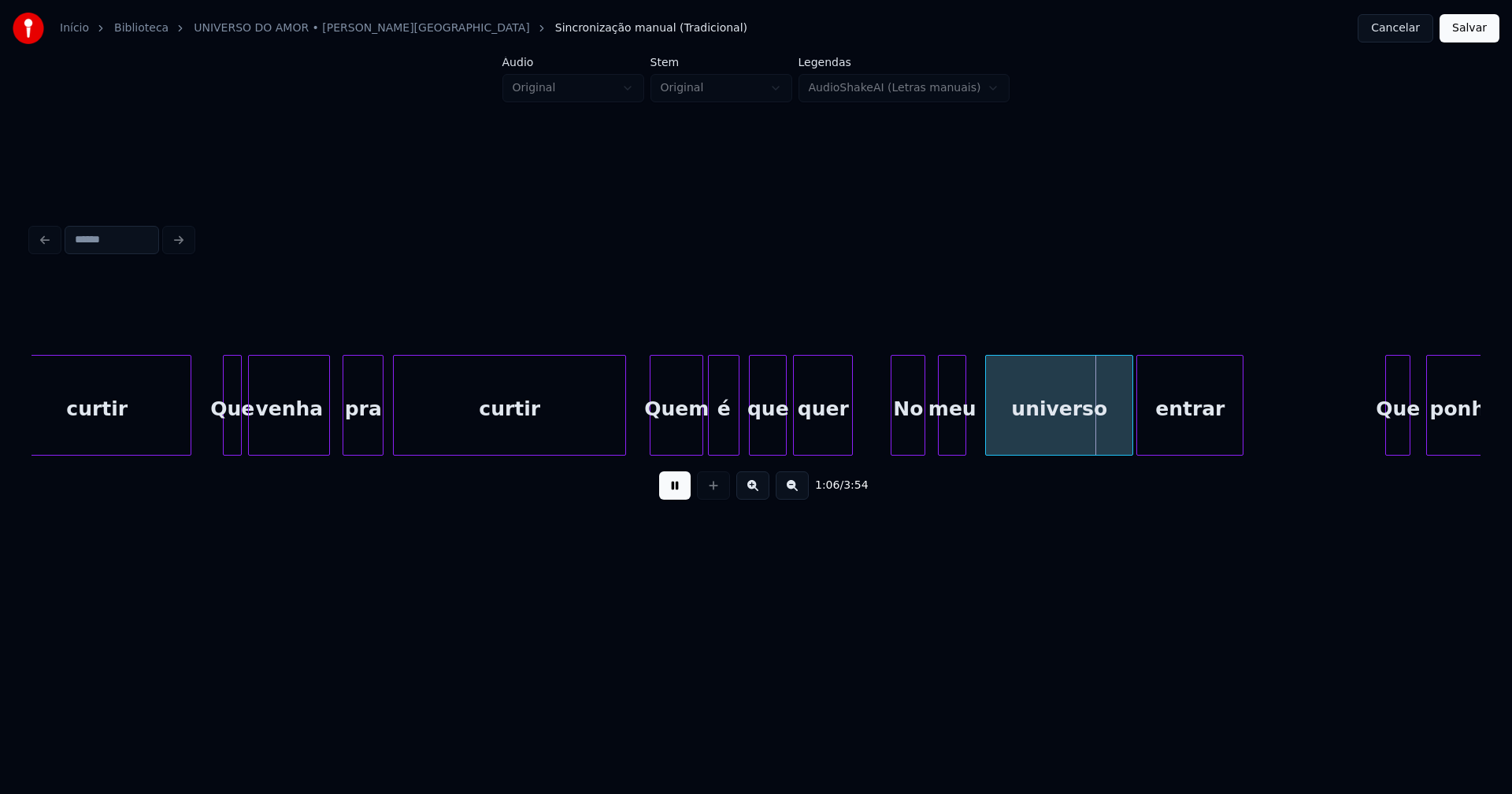
click at [912, 440] on div "No" at bounding box center [908, 409] width 33 height 107
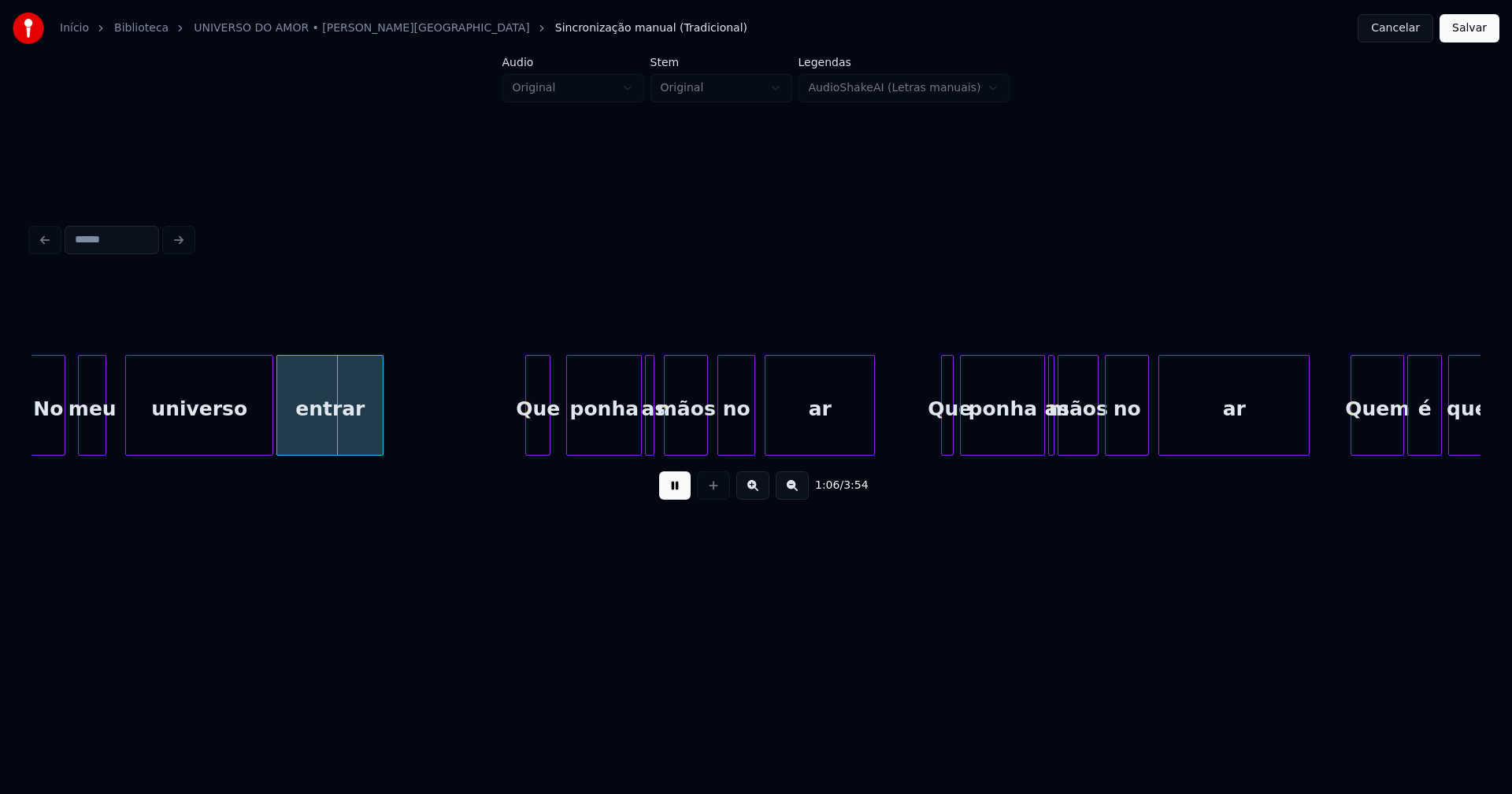
scroll to position [0, 10259]
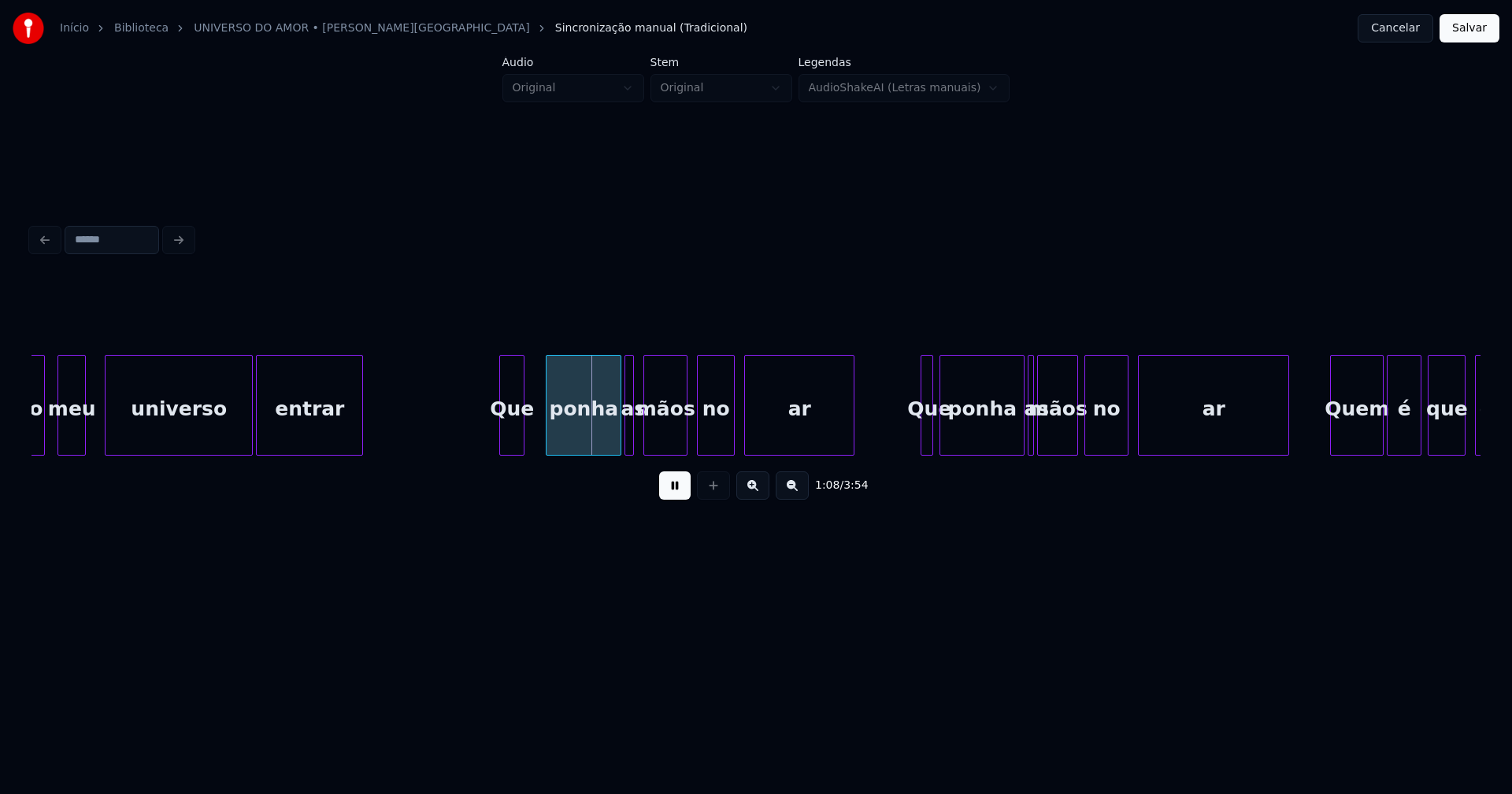
click at [509, 438] on div "Que" at bounding box center [512, 409] width 24 height 107
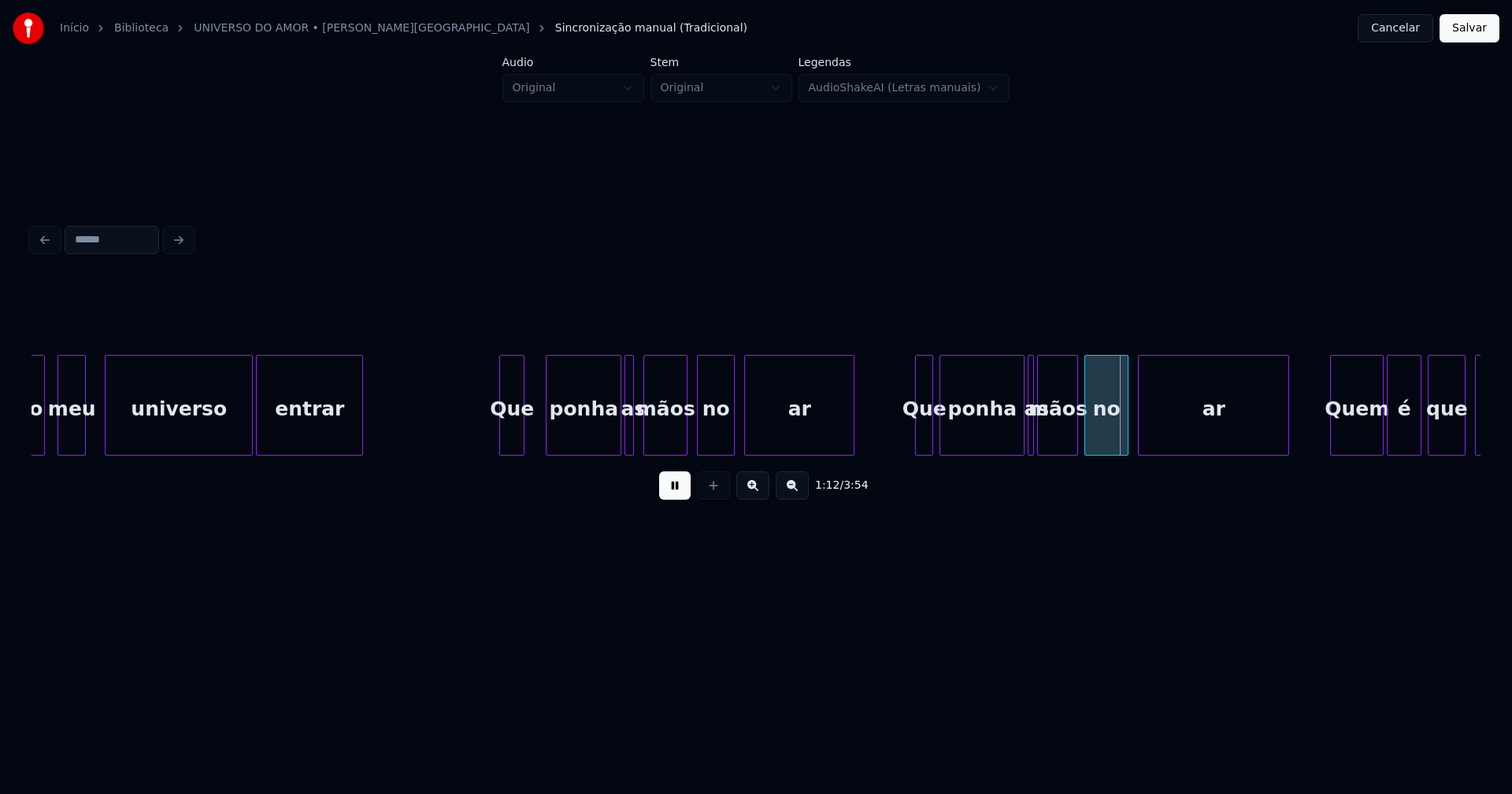
click at [919, 429] on div at bounding box center [918, 405] width 5 height 99
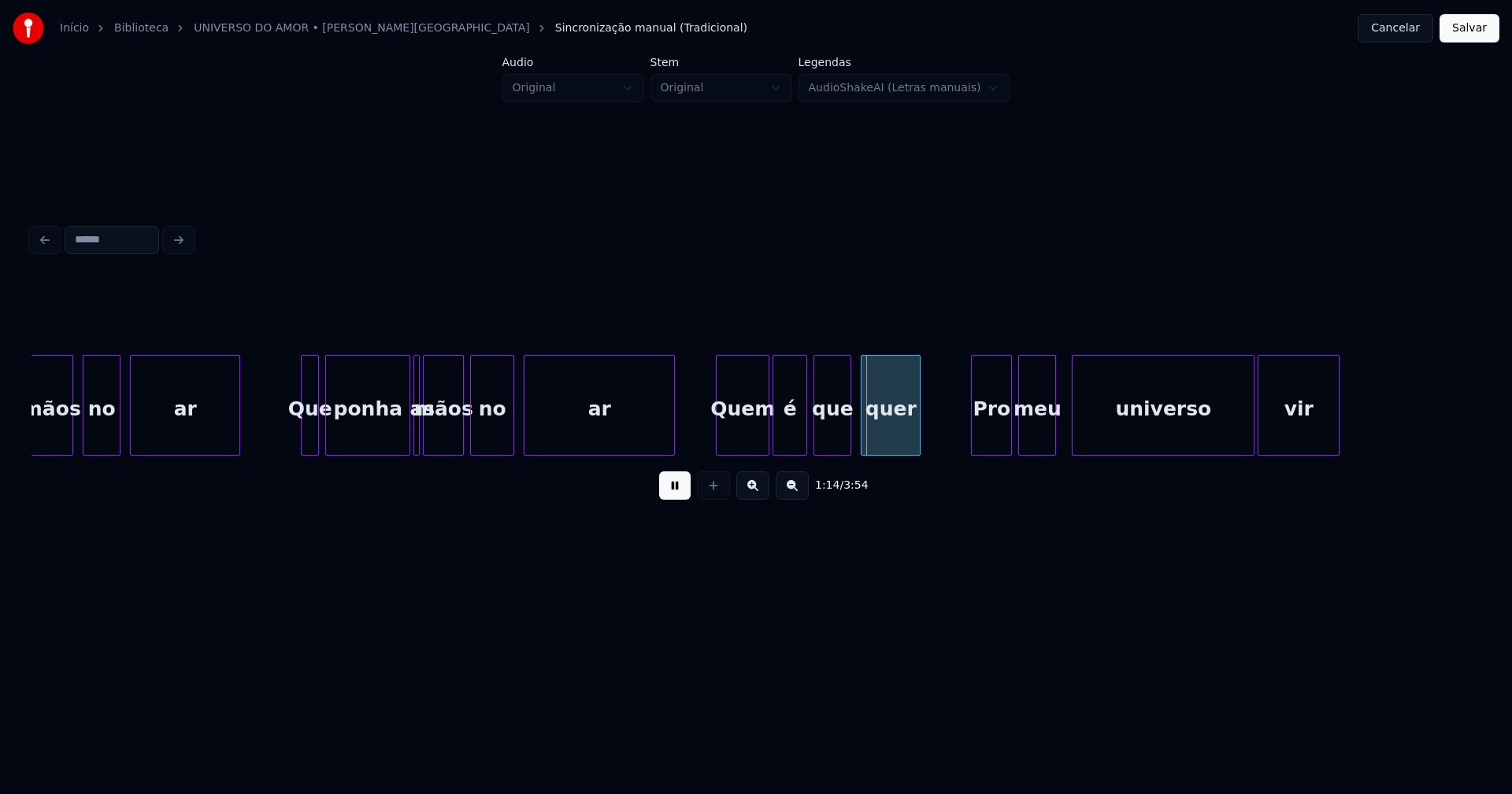
scroll to position [0, 10914]
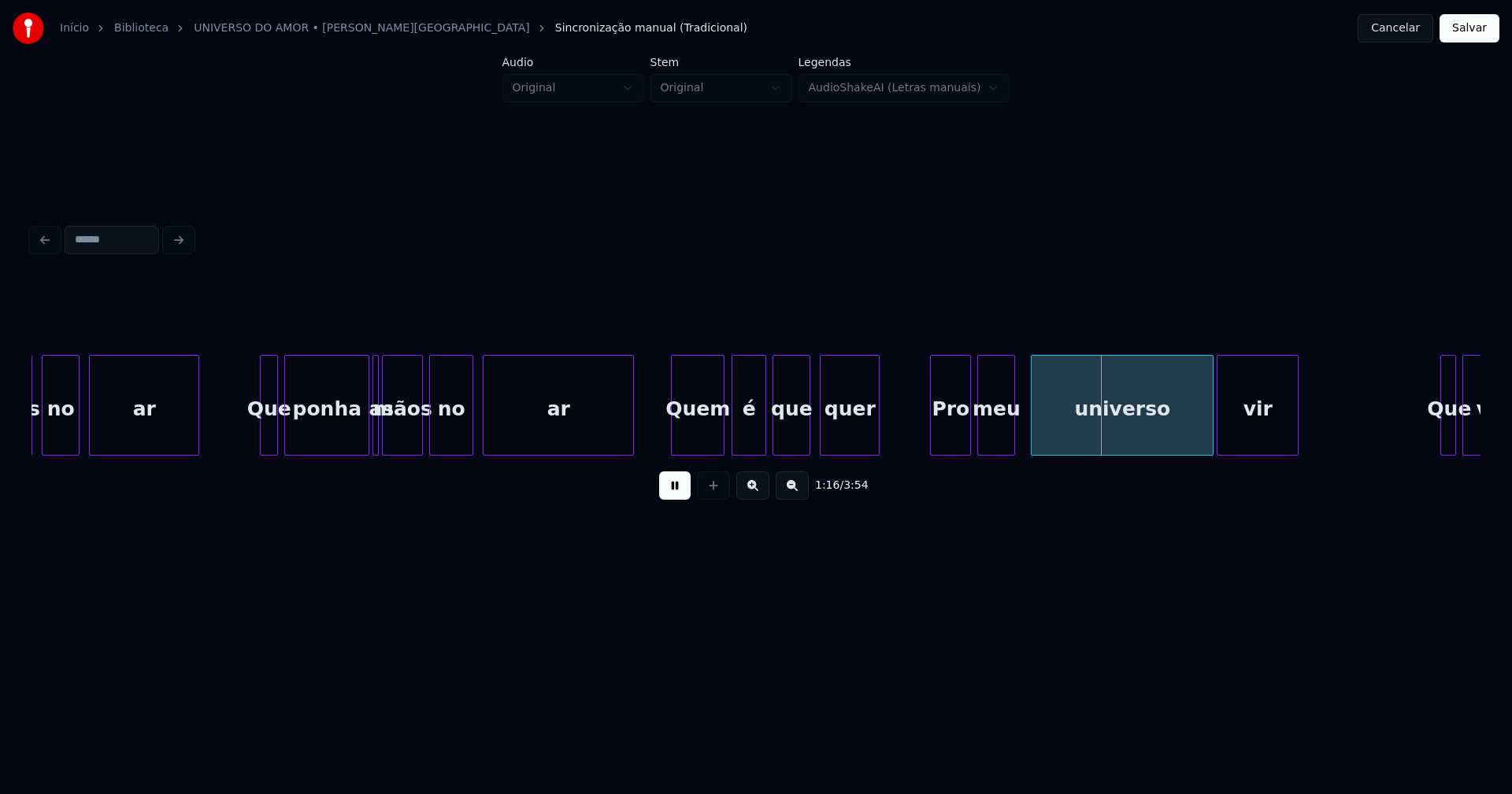
click at [697, 439] on div "Quem" at bounding box center [697, 409] width 52 height 107
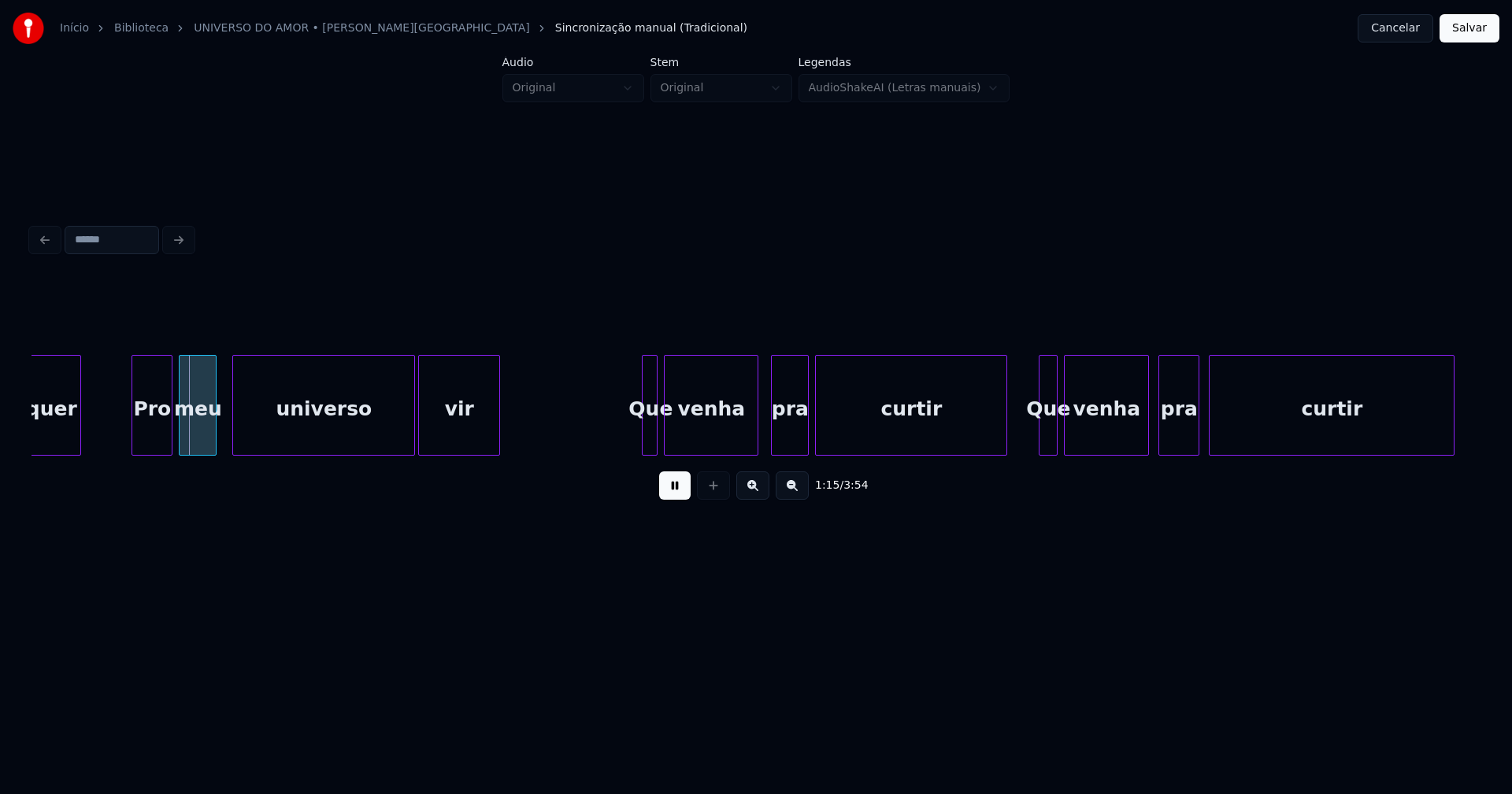
scroll to position [0, 11815]
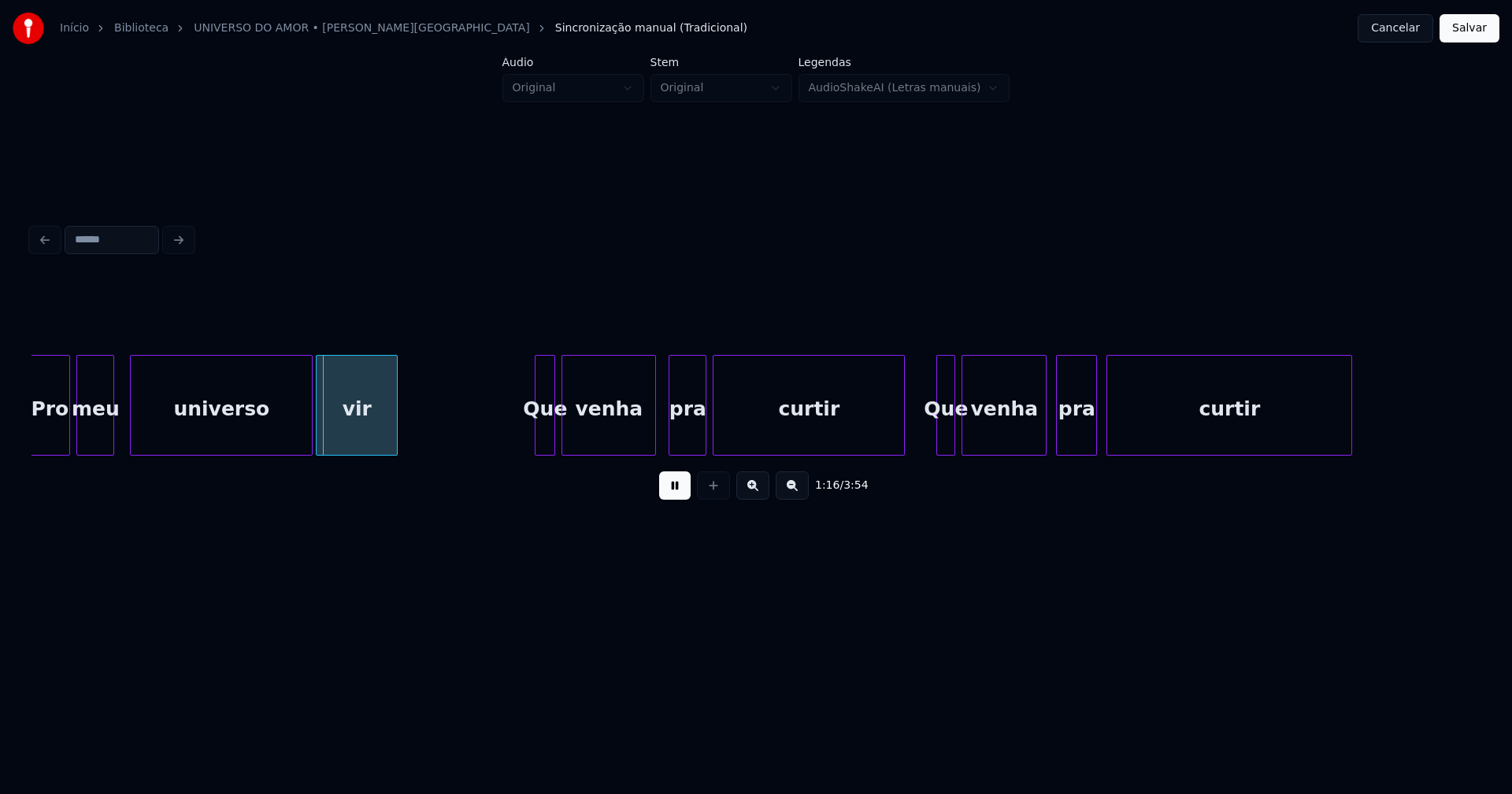
click at [537, 437] on div at bounding box center [537, 405] width 5 height 99
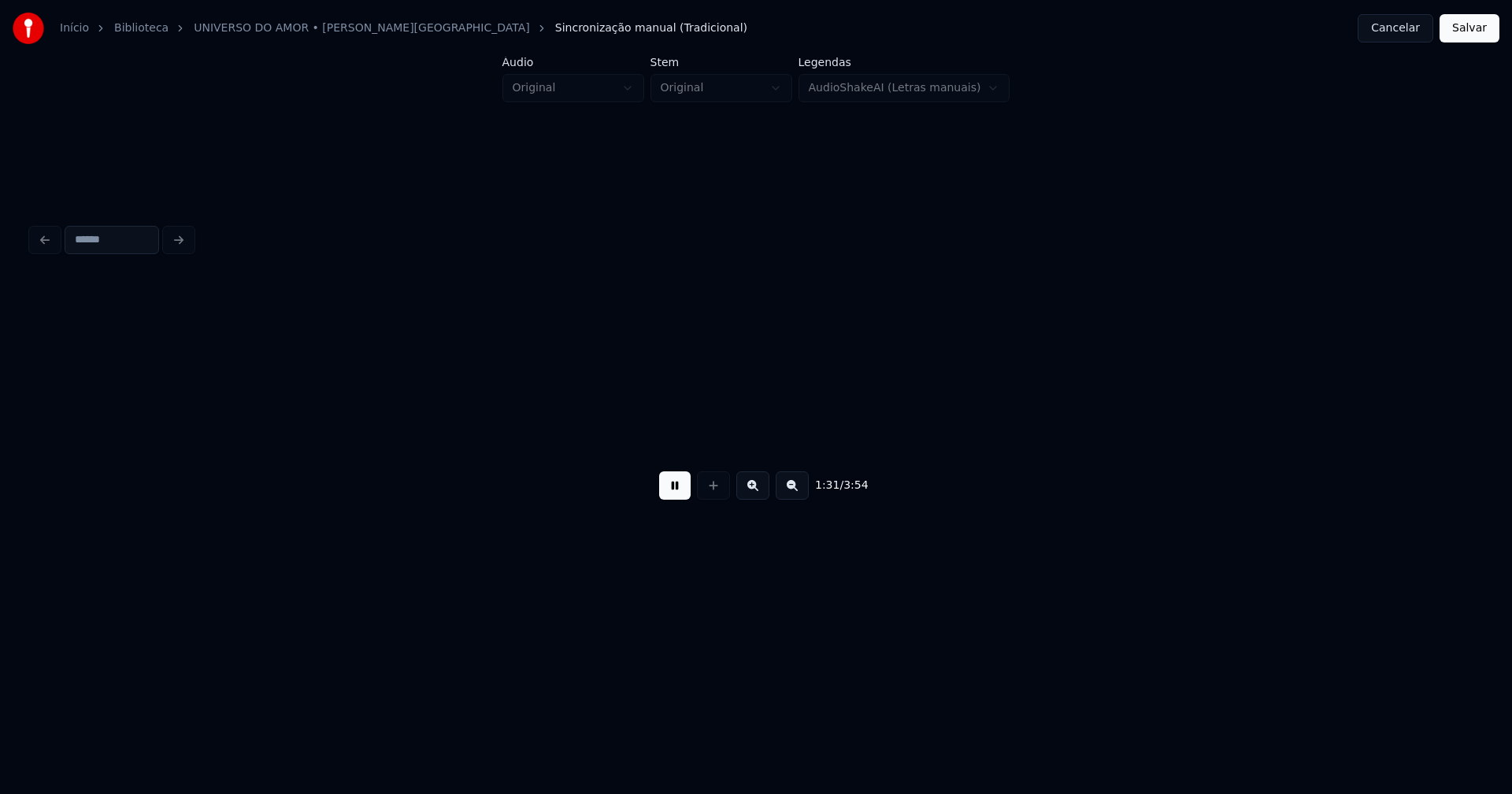
scroll to position [0, 14458]
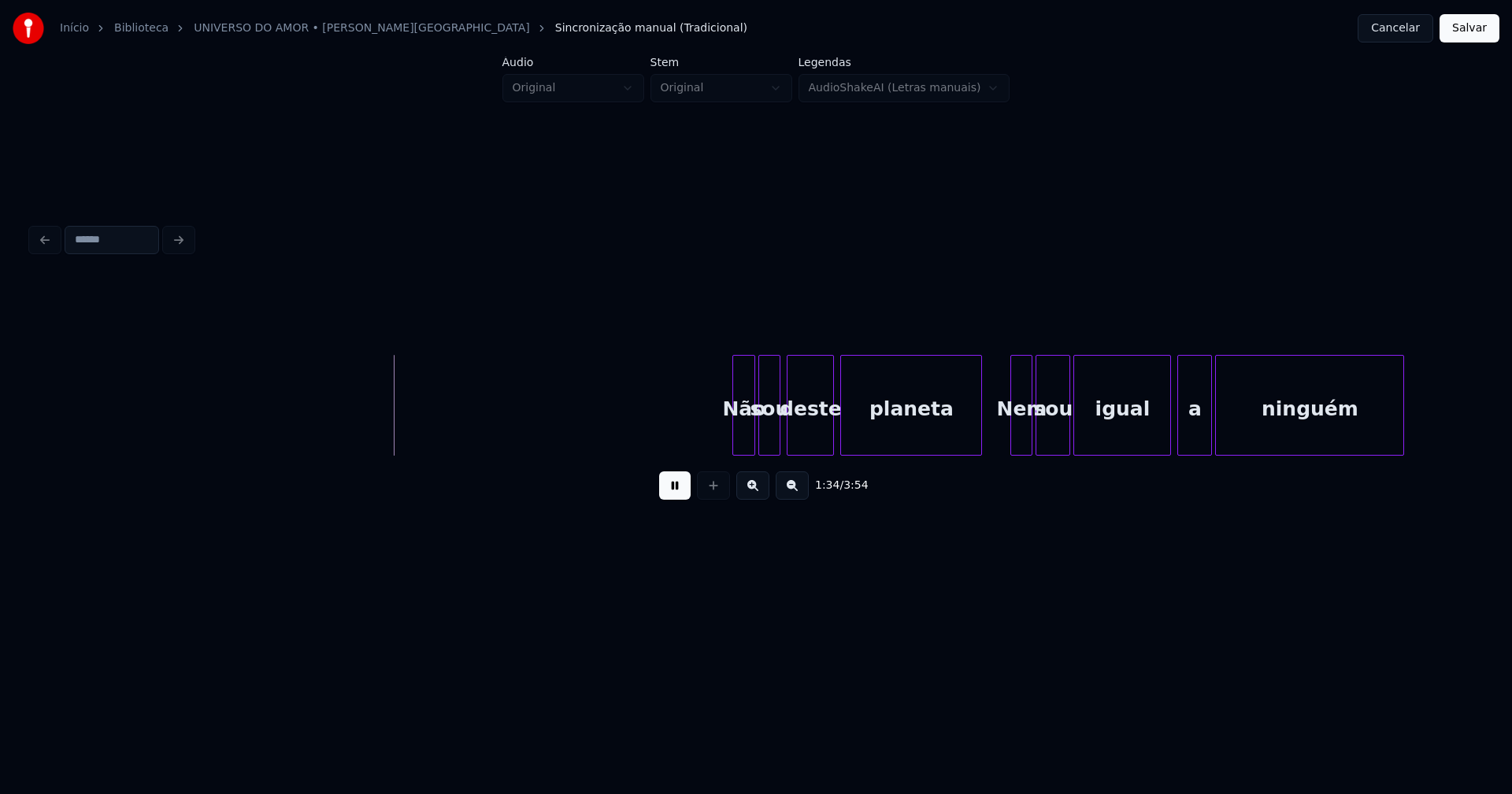
click at [735, 441] on div at bounding box center [735, 405] width 5 height 99
click at [1011, 431] on div at bounding box center [1008, 405] width 5 height 99
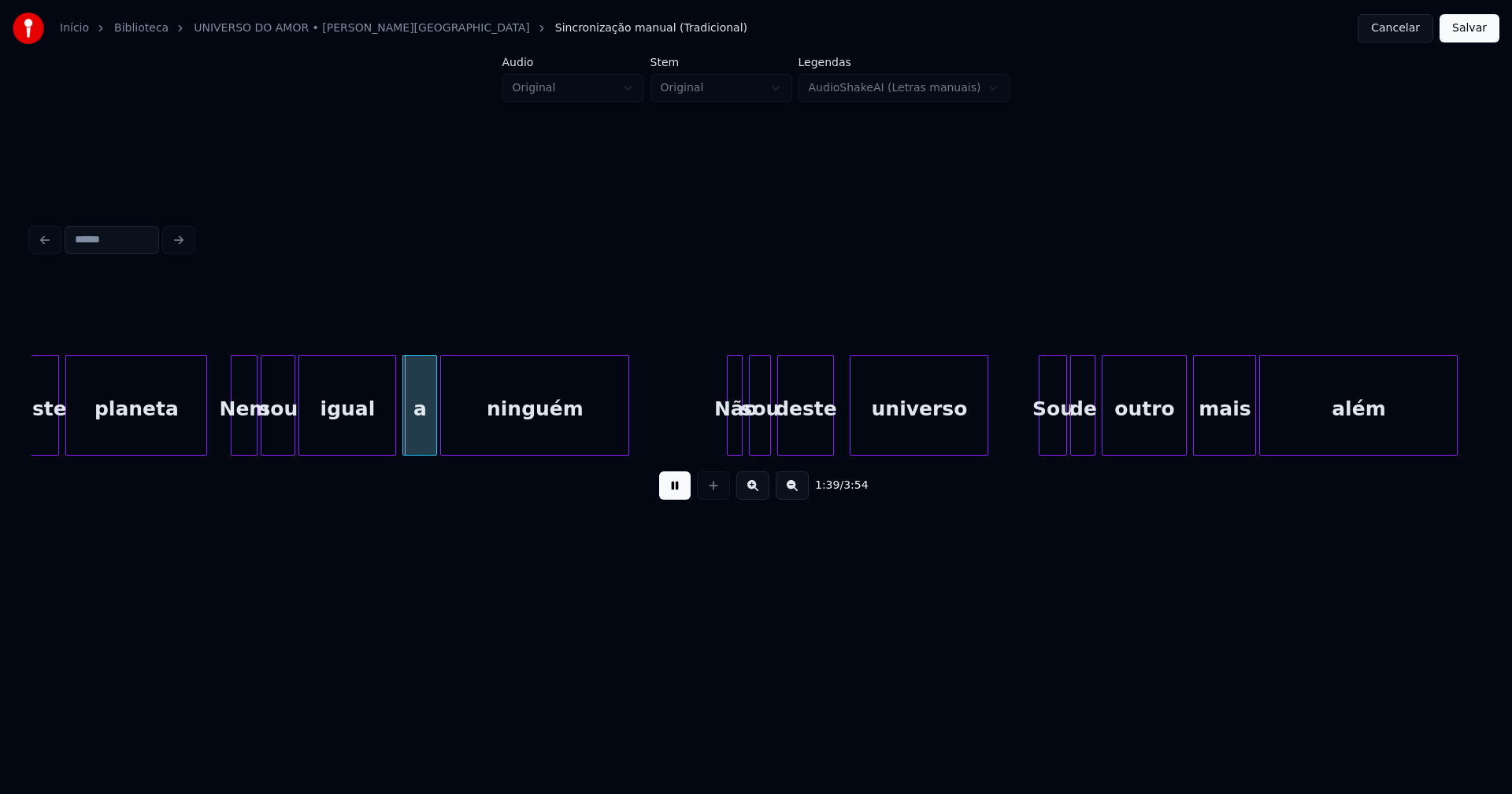
scroll to position [0, 15377]
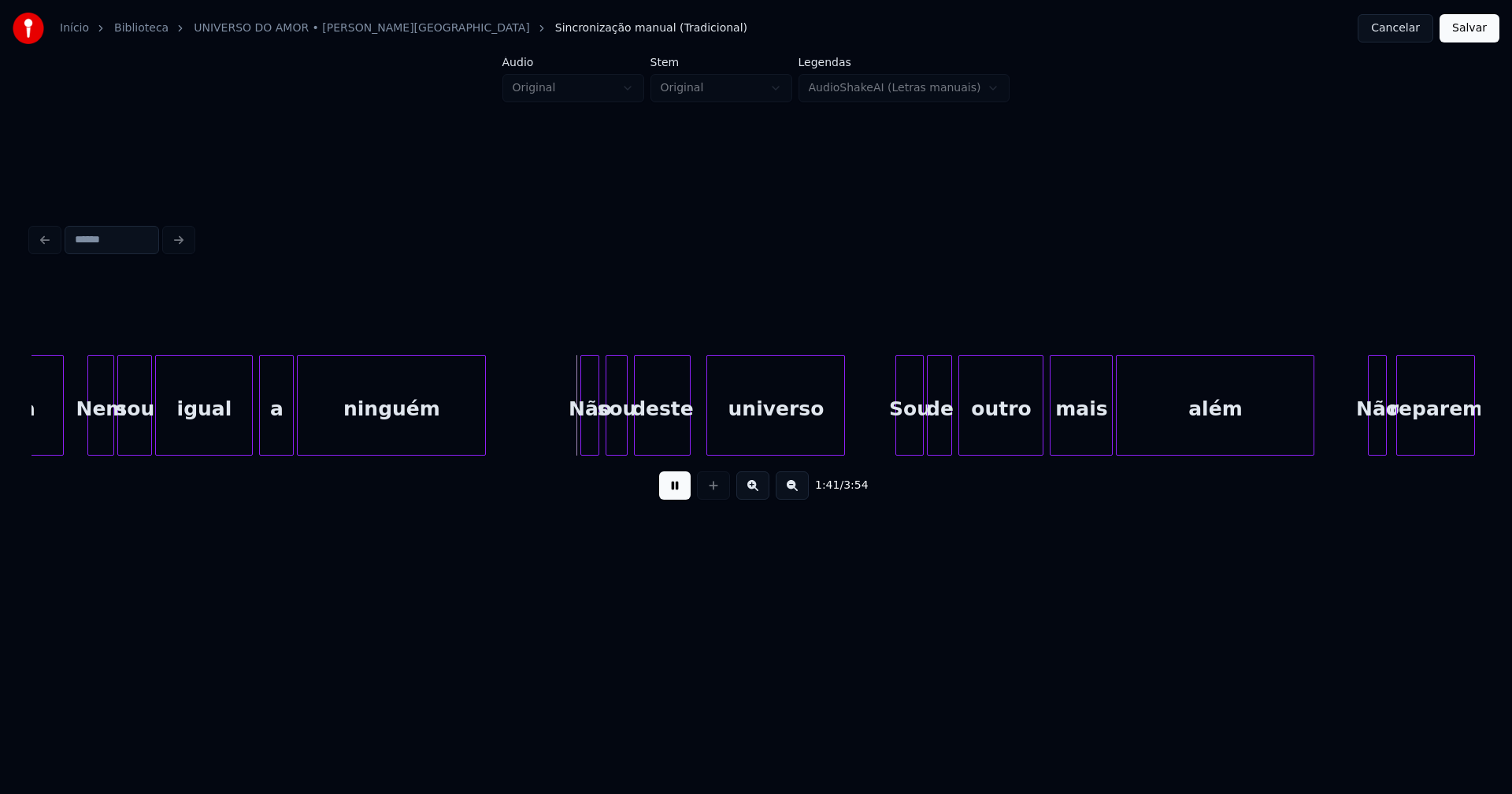
click at [582, 435] on div at bounding box center [583, 405] width 5 height 99
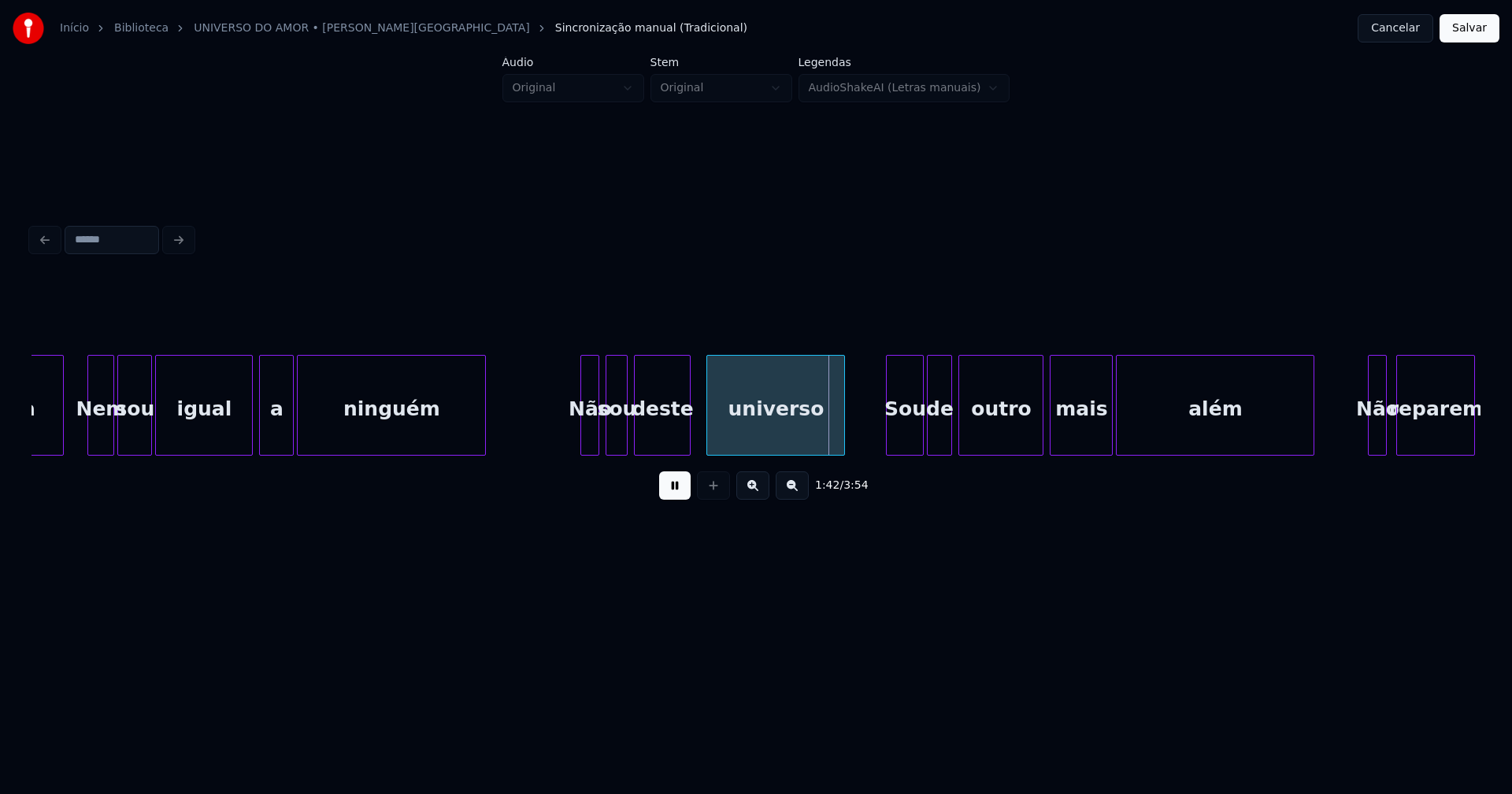
click at [887, 435] on div at bounding box center [888, 405] width 5 height 99
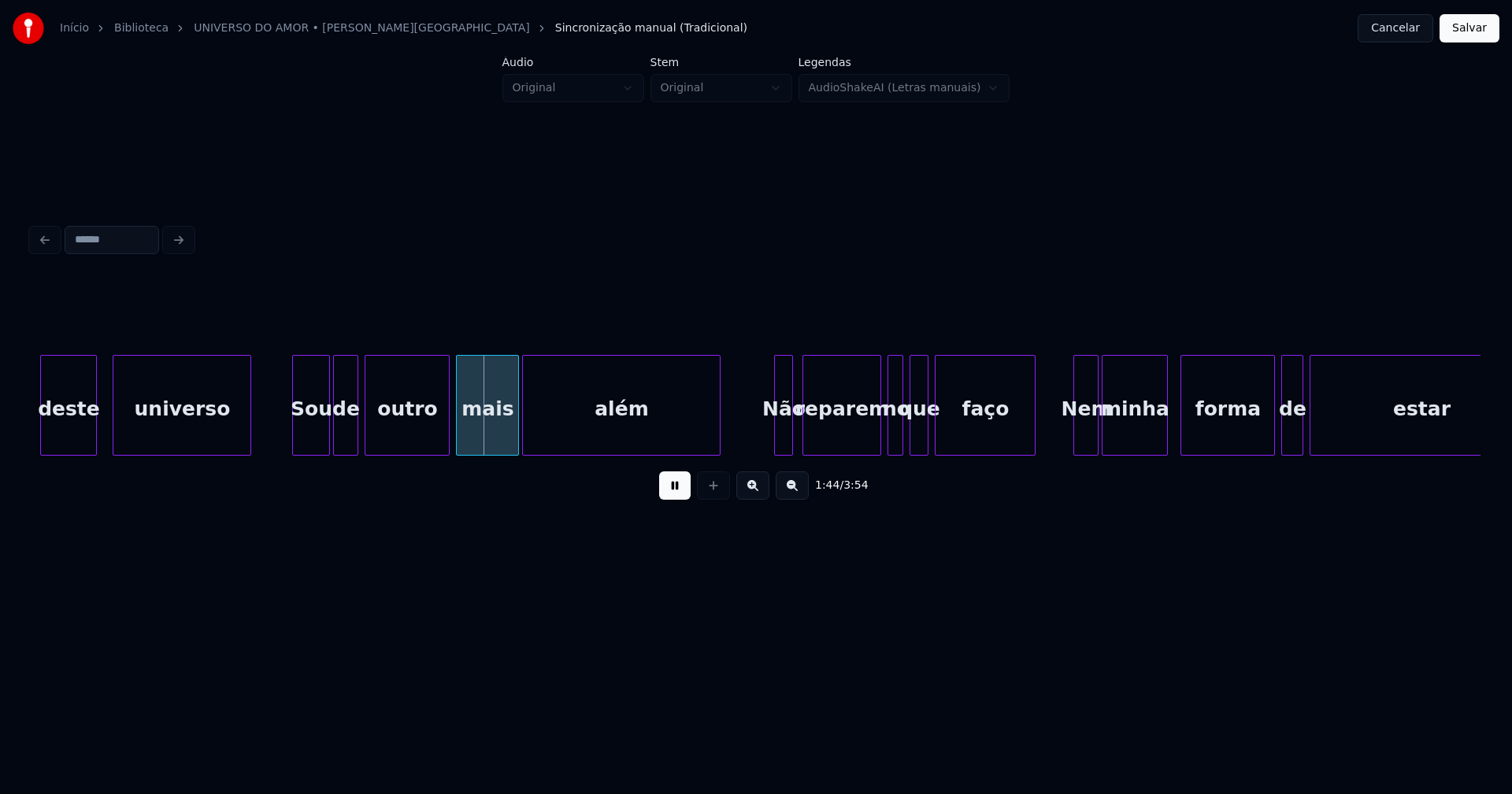
scroll to position [0, 16134]
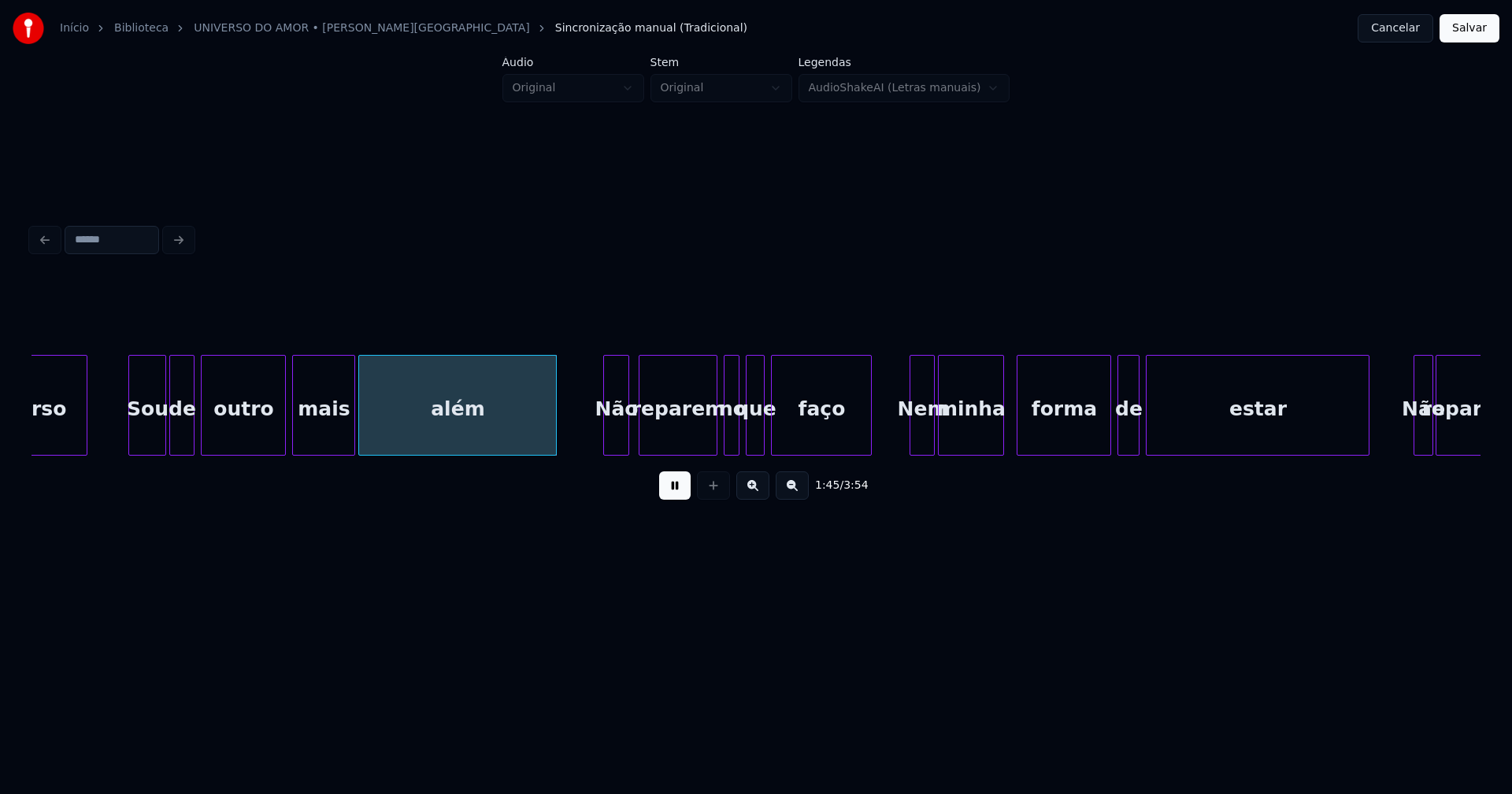
click at [606, 441] on div at bounding box center [606, 405] width 5 height 99
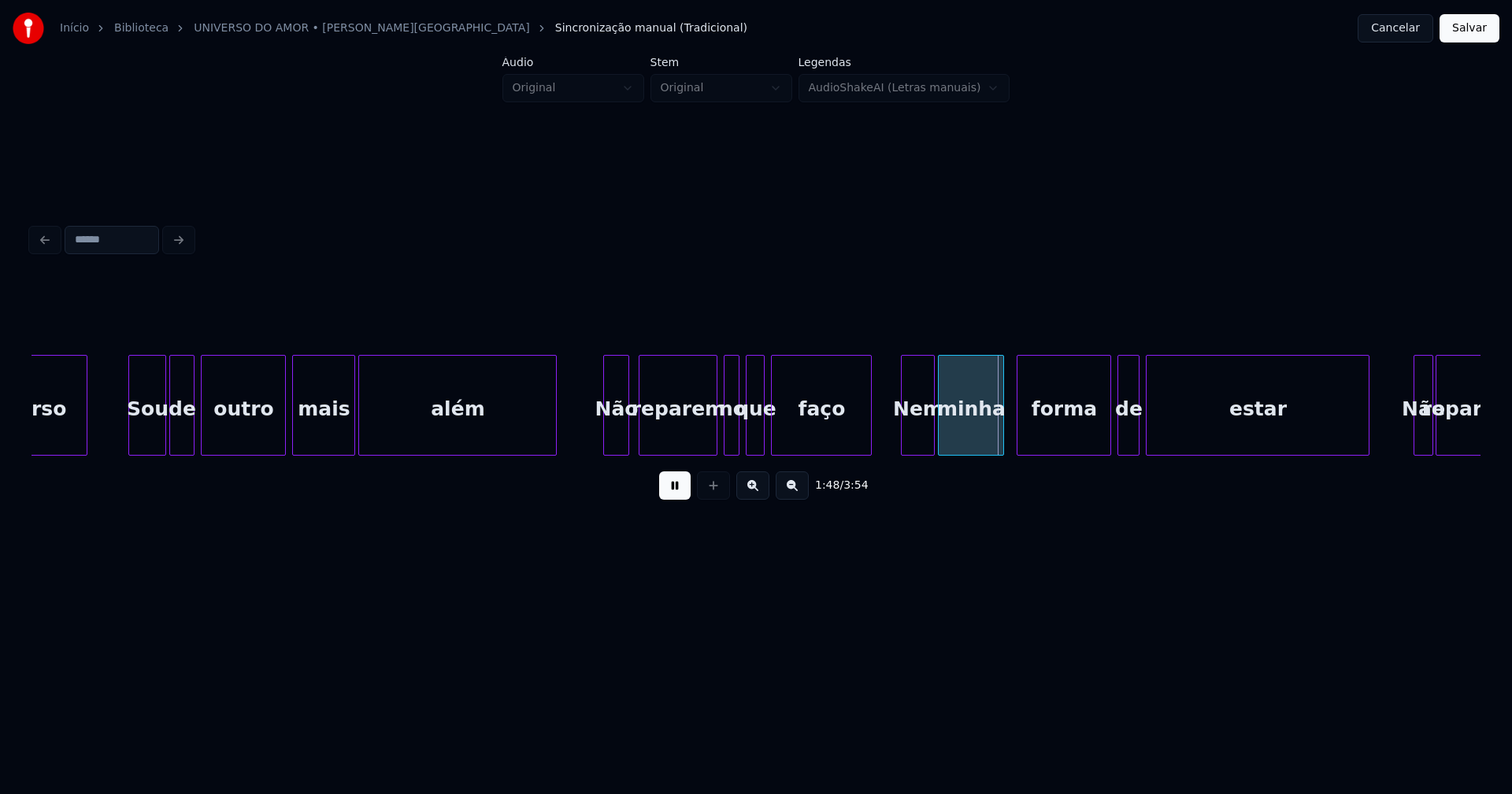
click at [902, 437] on div at bounding box center [904, 405] width 5 height 99
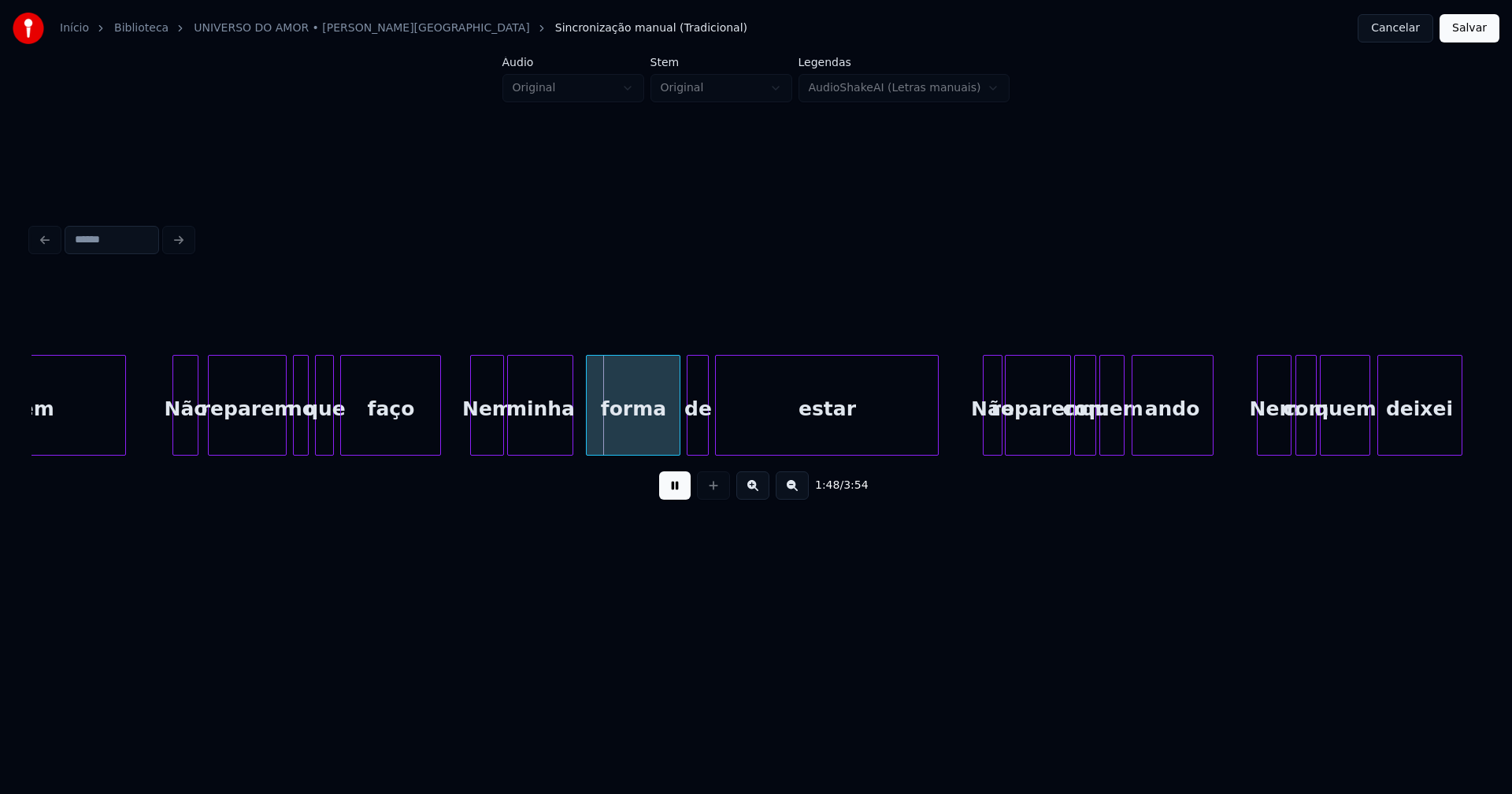
scroll to position [0, 16893]
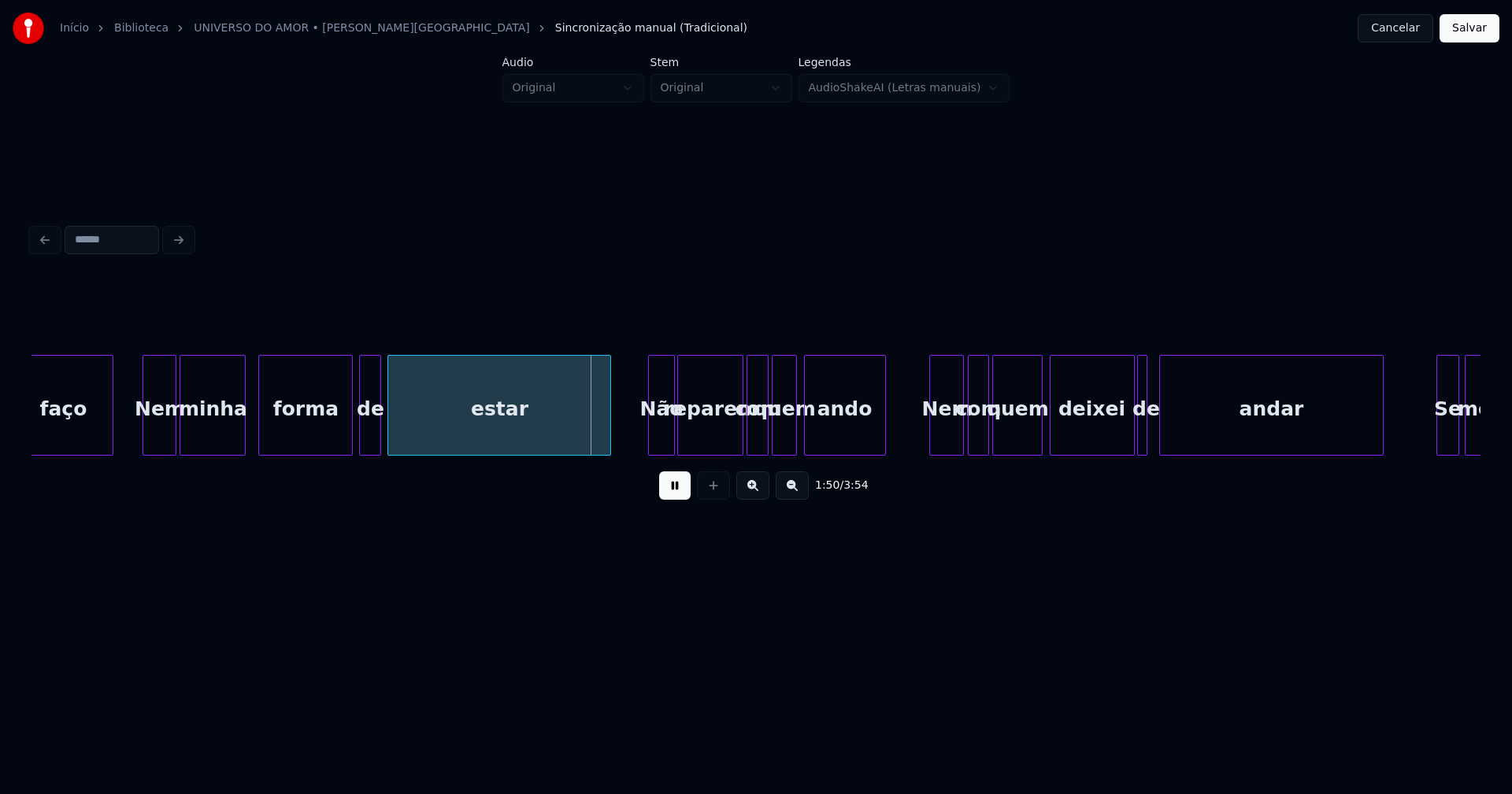
click at [651, 440] on div at bounding box center [651, 405] width 5 height 99
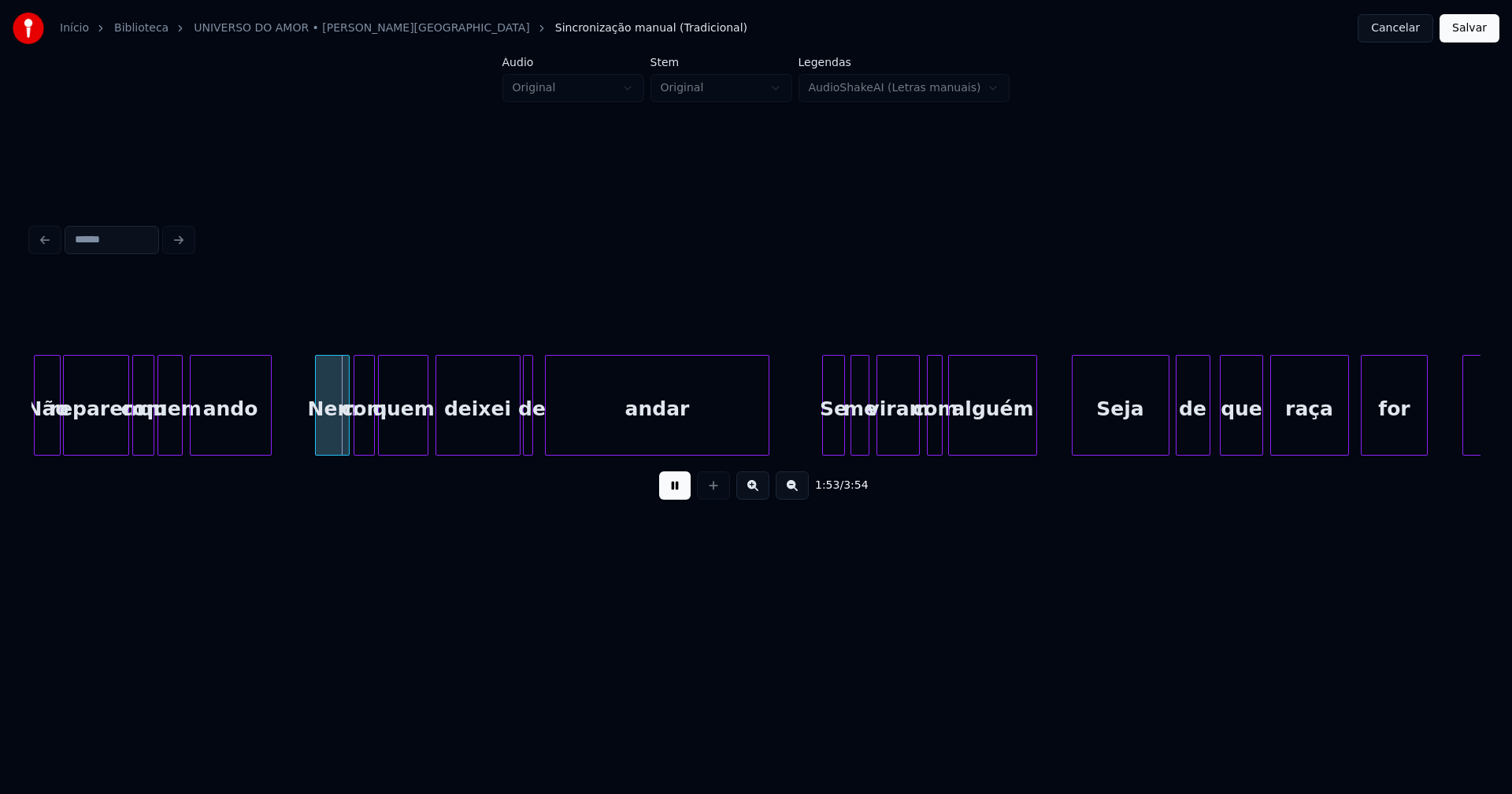
scroll to position [0, 17712]
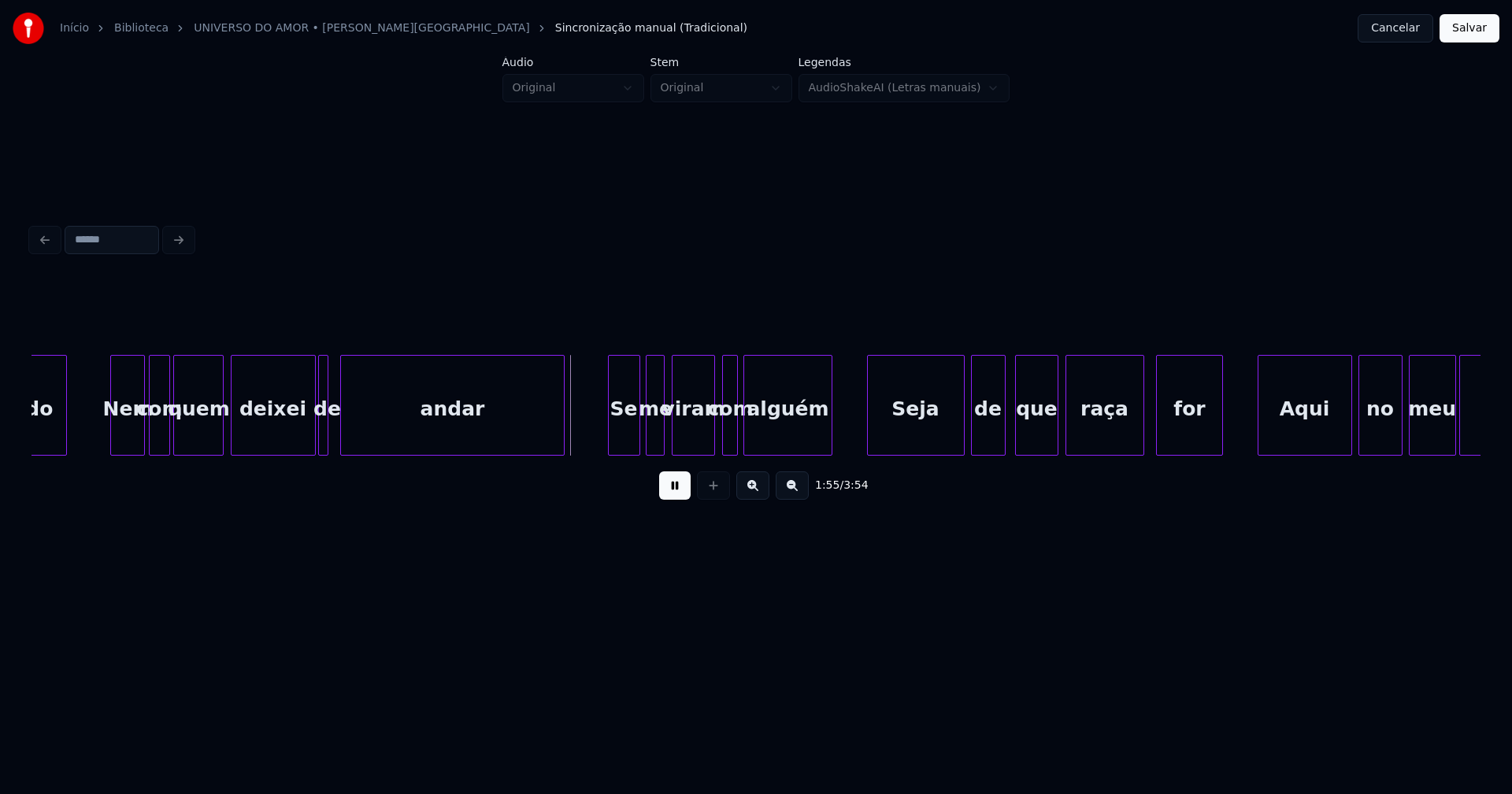
click at [610, 441] on div at bounding box center [611, 405] width 5 height 99
click at [103, 432] on div "ando Nem com quem deixei de andar Se me viram com alguém Seja de que raça for A…" at bounding box center [806, 404] width 36974 height 100
click at [366, 438] on div at bounding box center [366, 405] width 5 height 99
click at [349, 439] on div at bounding box center [349, 405] width 5 height 99
click at [909, 435] on div "Seja" at bounding box center [911, 409] width 96 height 107
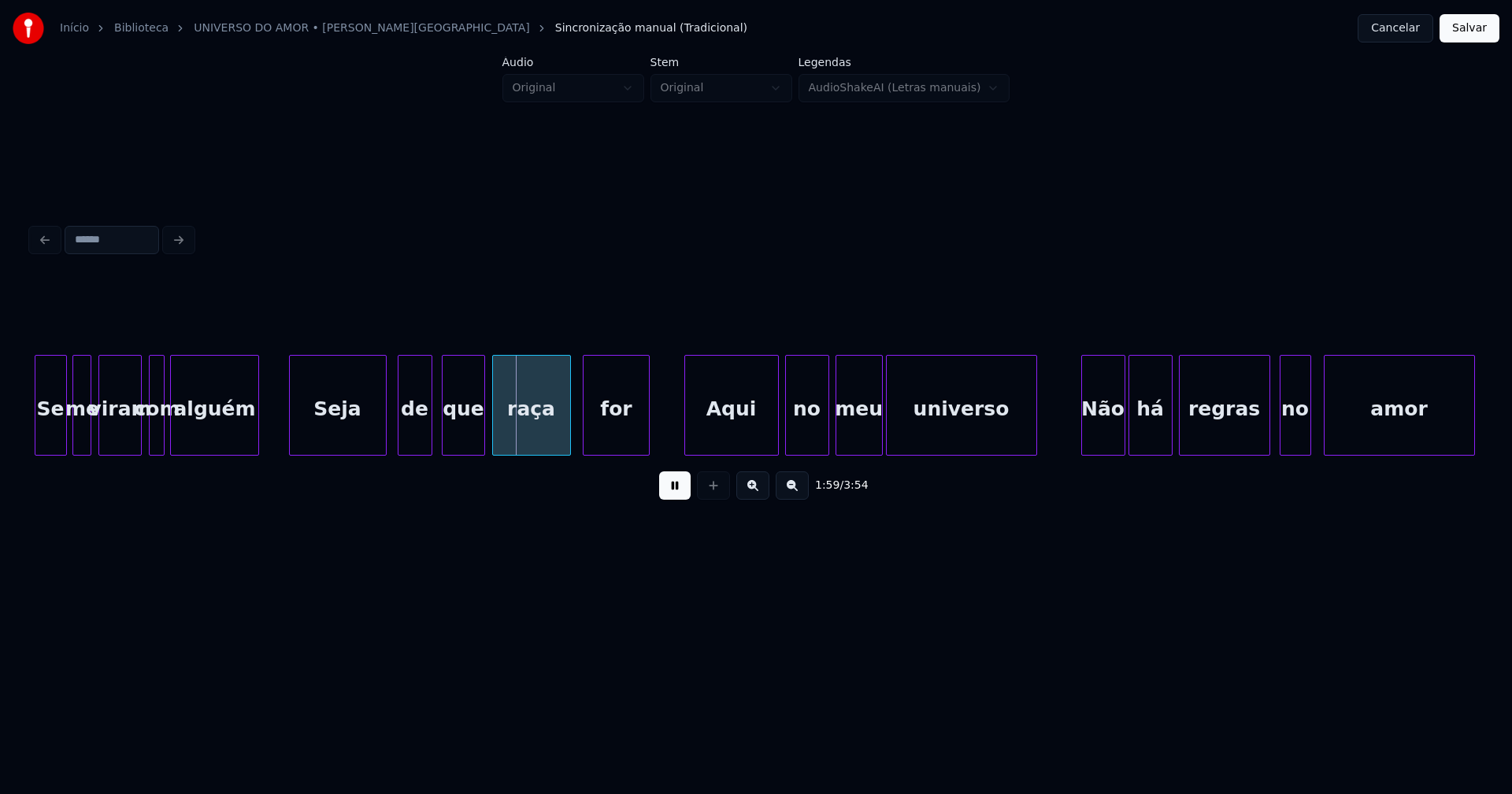
scroll to position [0, 18305]
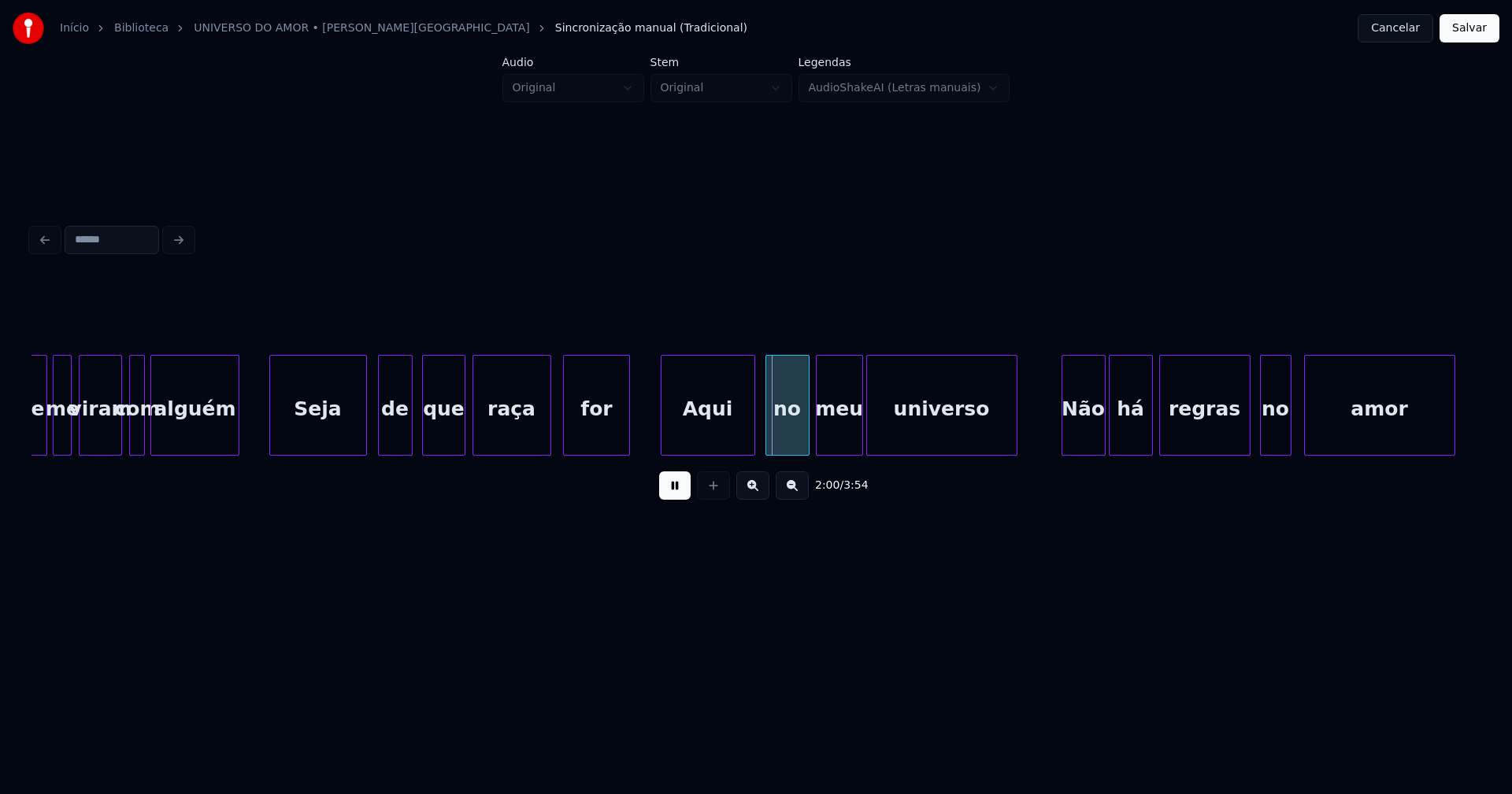
click at [712, 432] on div "Aqui" at bounding box center [708, 409] width 93 height 107
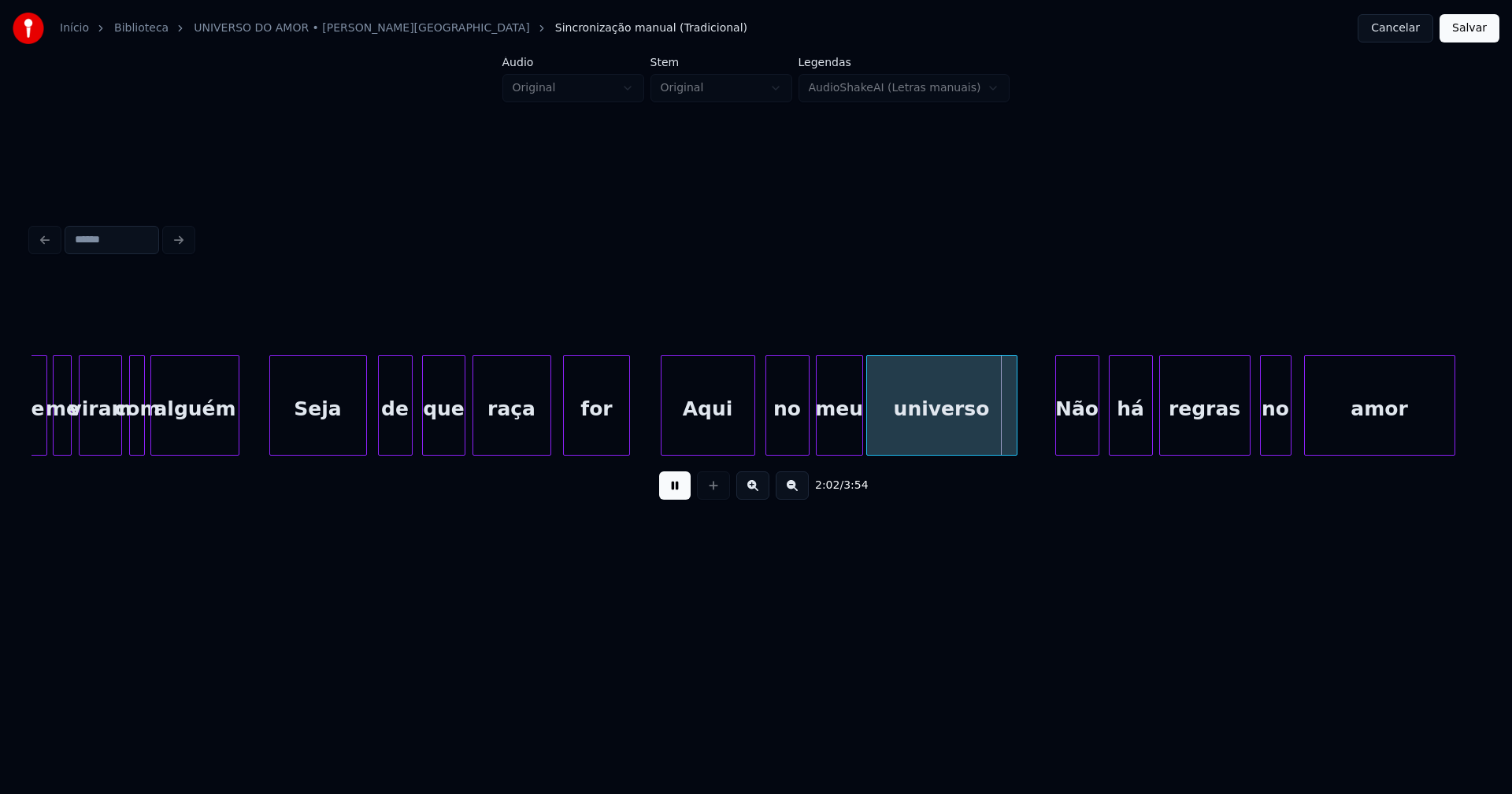
click at [1075, 431] on div "Não" at bounding box center [1077, 409] width 42 height 107
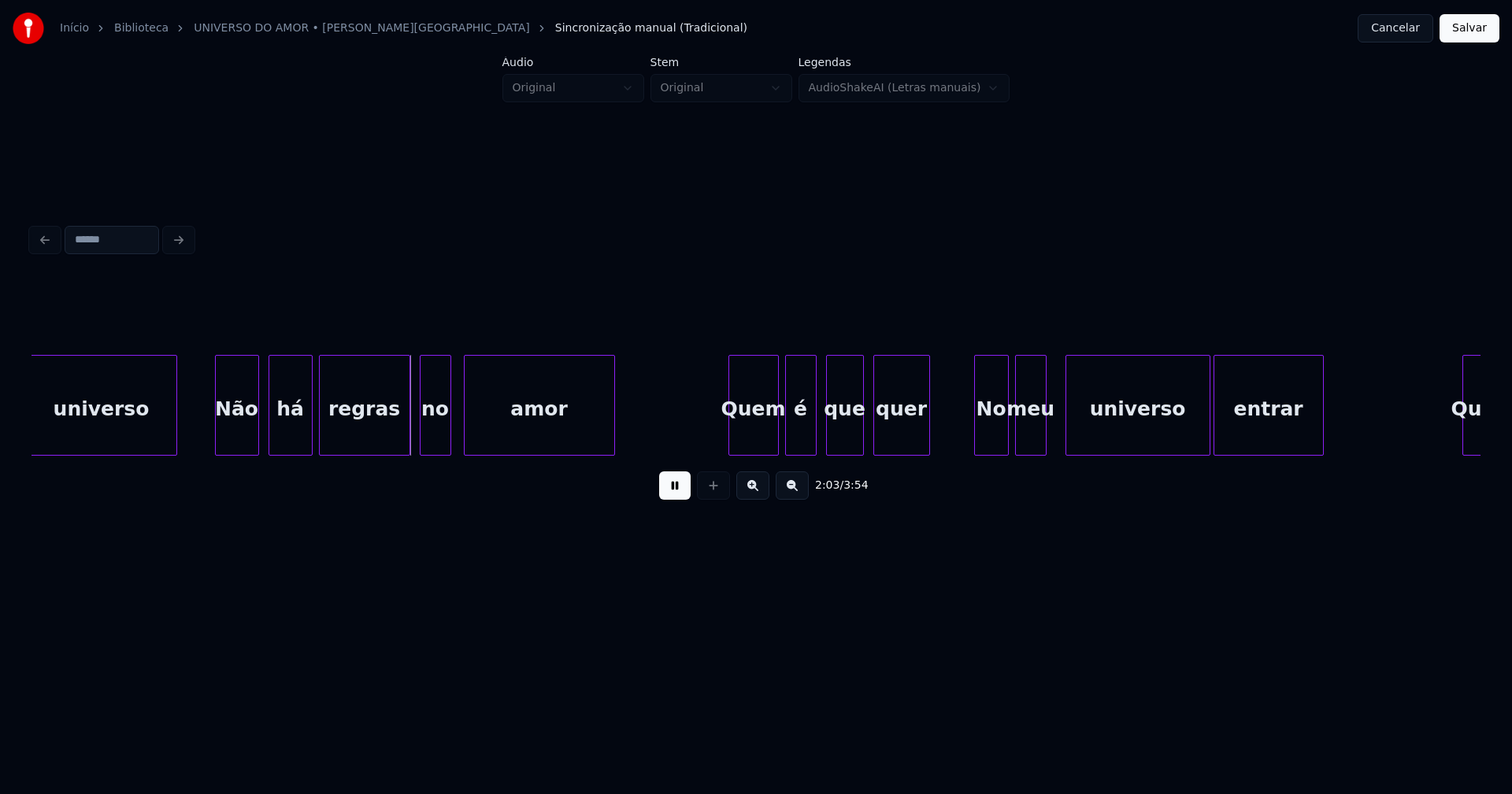
scroll to position [0, 19227]
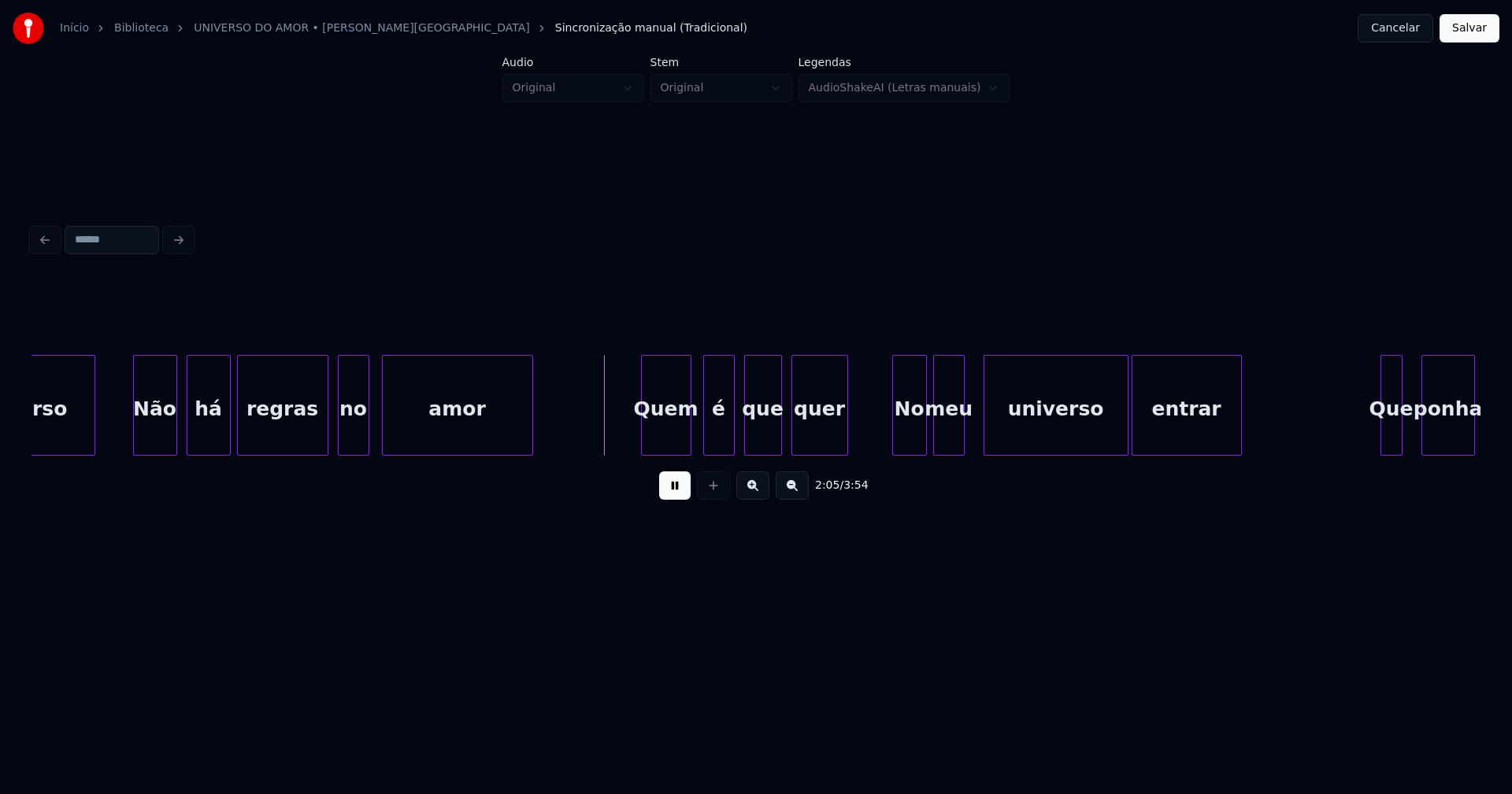
click at [662, 439] on div "Quem" at bounding box center [666, 409] width 49 height 107
click at [713, 446] on div "é" at bounding box center [712, 409] width 29 height 107
click at [903, 442] on div "No" at bounding box center [897, 409] width 33 height 107
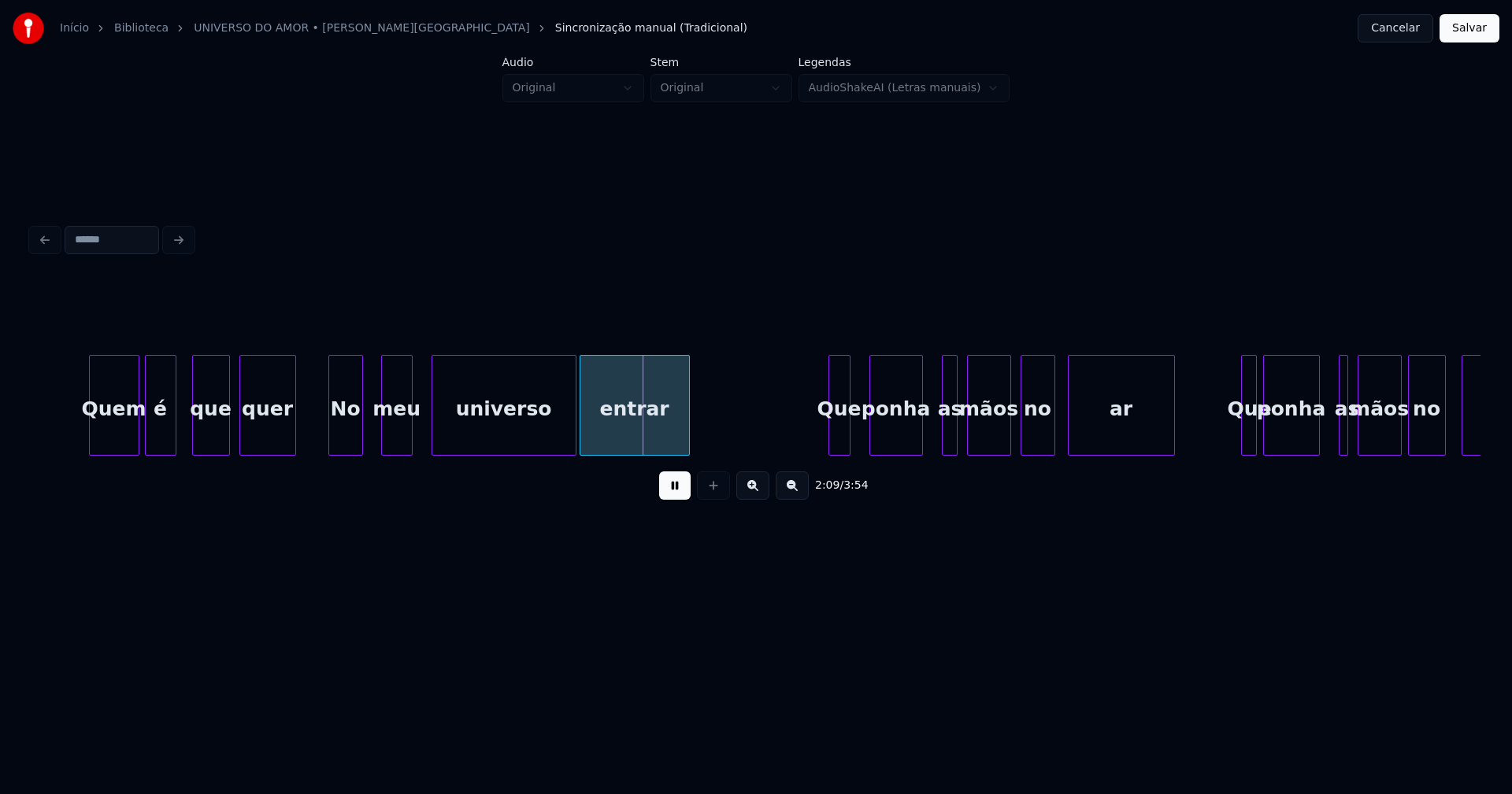
scroll to position [0, 19883]
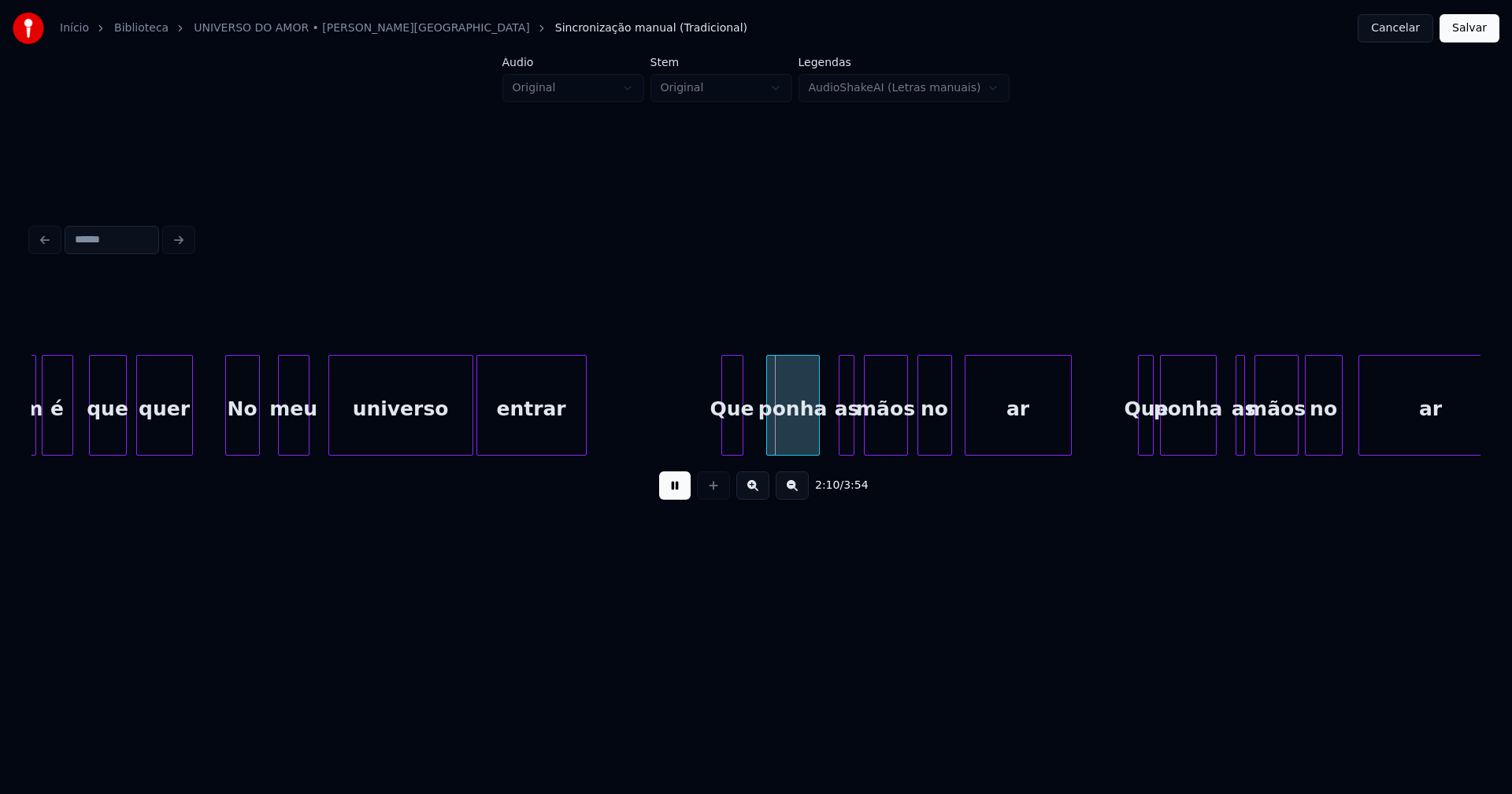
click at [734, 438] on div "Que" at bounding box center [733, 409] width 20 height 107
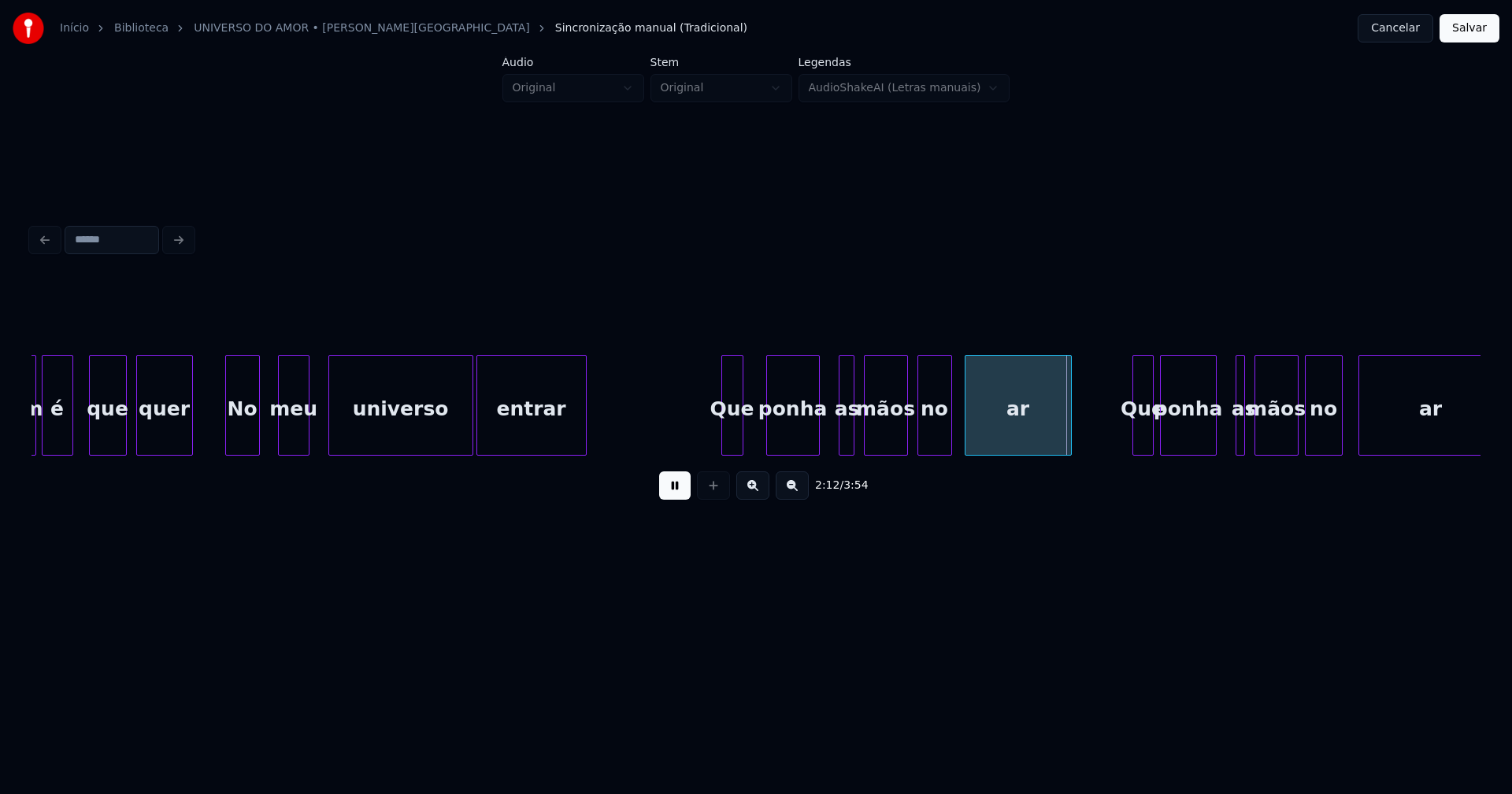
click at [1136, 438] on div at bounding box center [1135, 405] width 5 height 99
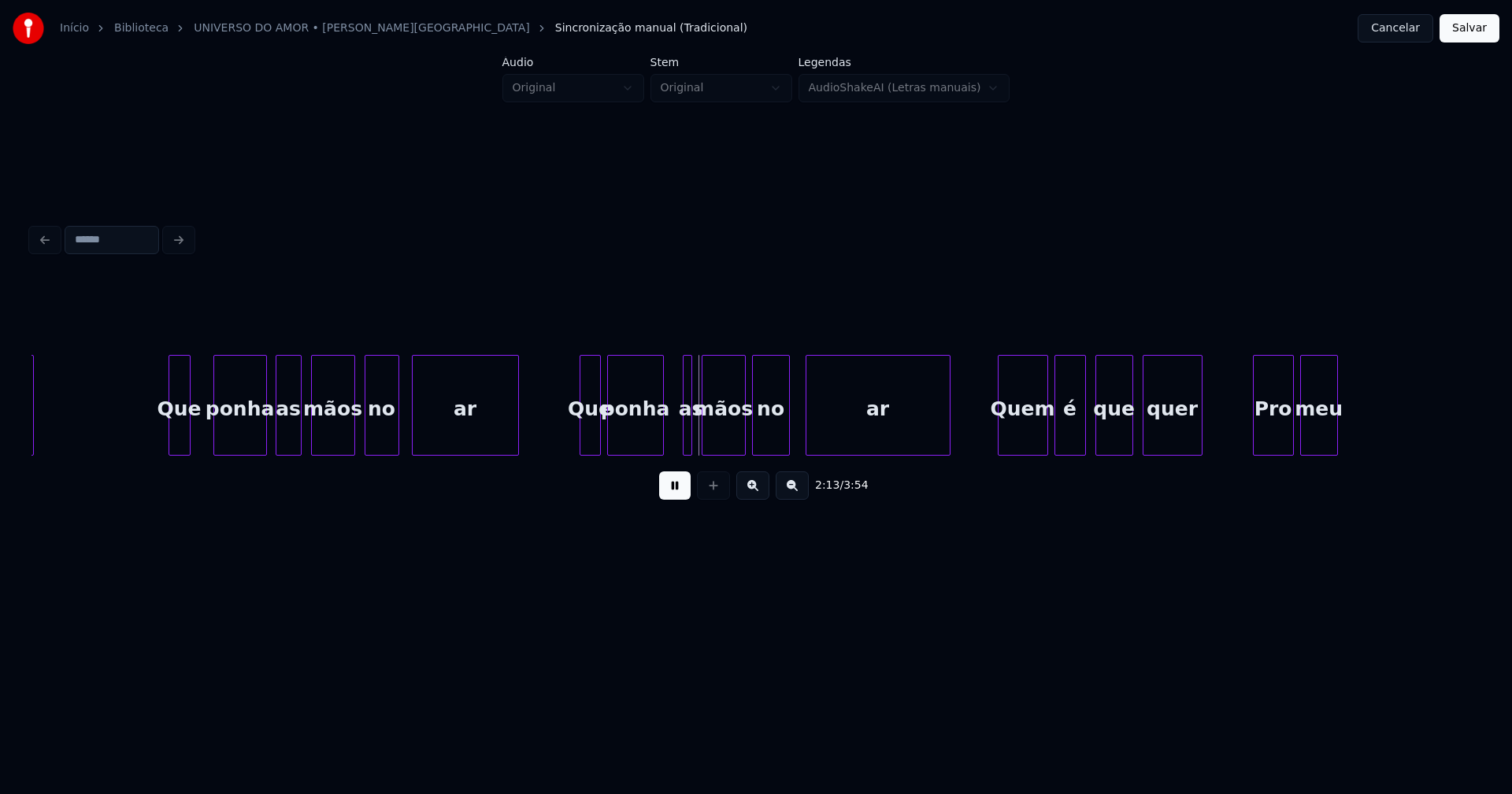
scroll to position [0, 20292]
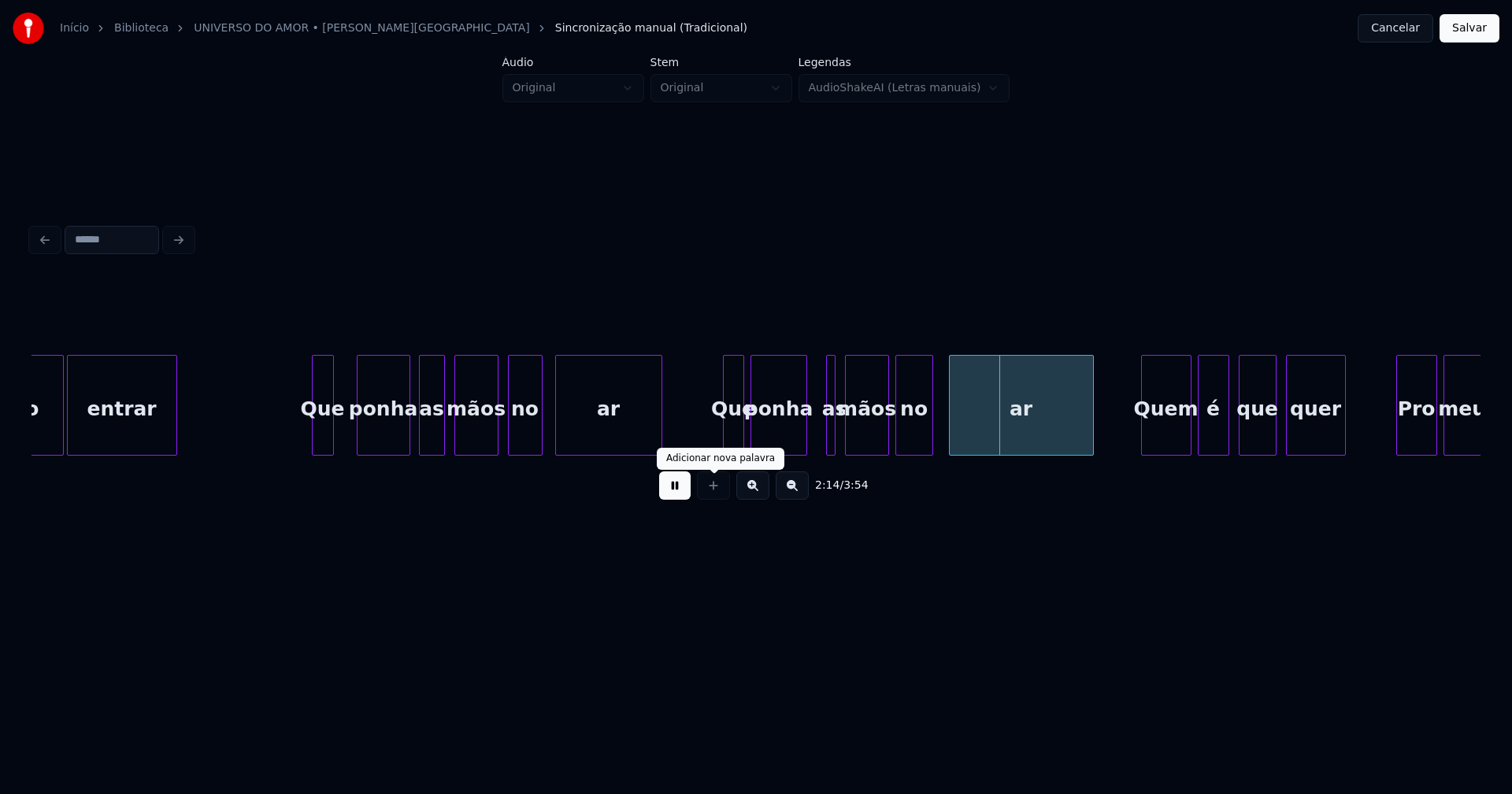
click at [680, 492] on button at bounding box center [674, 485] width 31 height 29
click at [427, 443] on div "as" at bounding box center [425, 409] width 24 height 107
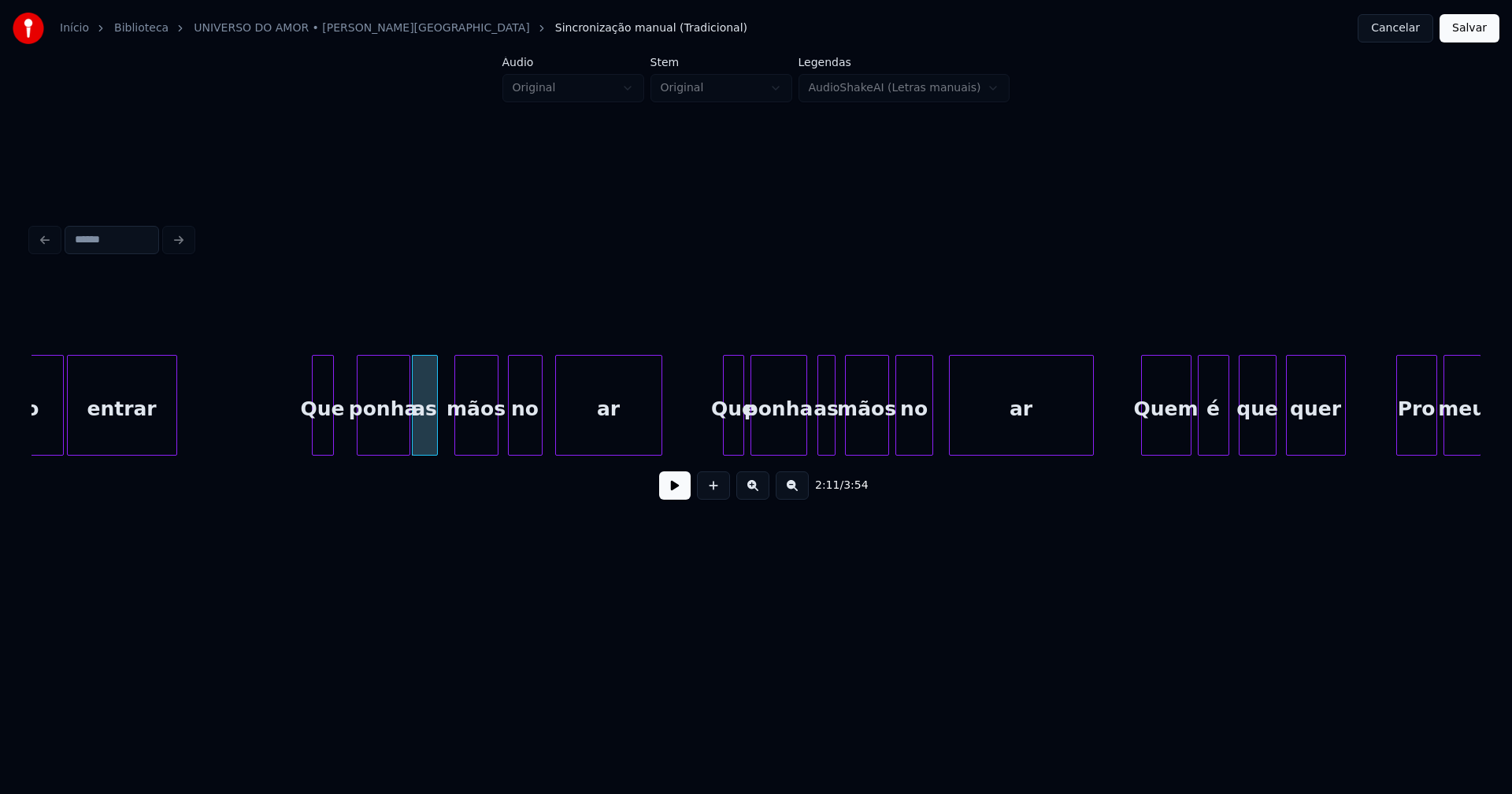
click at [818, 434] on div at bounding box center [820, 405] width 5 height 99
click at [821, 437] on div "as" at bounding box center [818, 409] width 18 height 107
click at [850, 433] on div "mãos" at bounding box center [861, 409] width 42 height 107
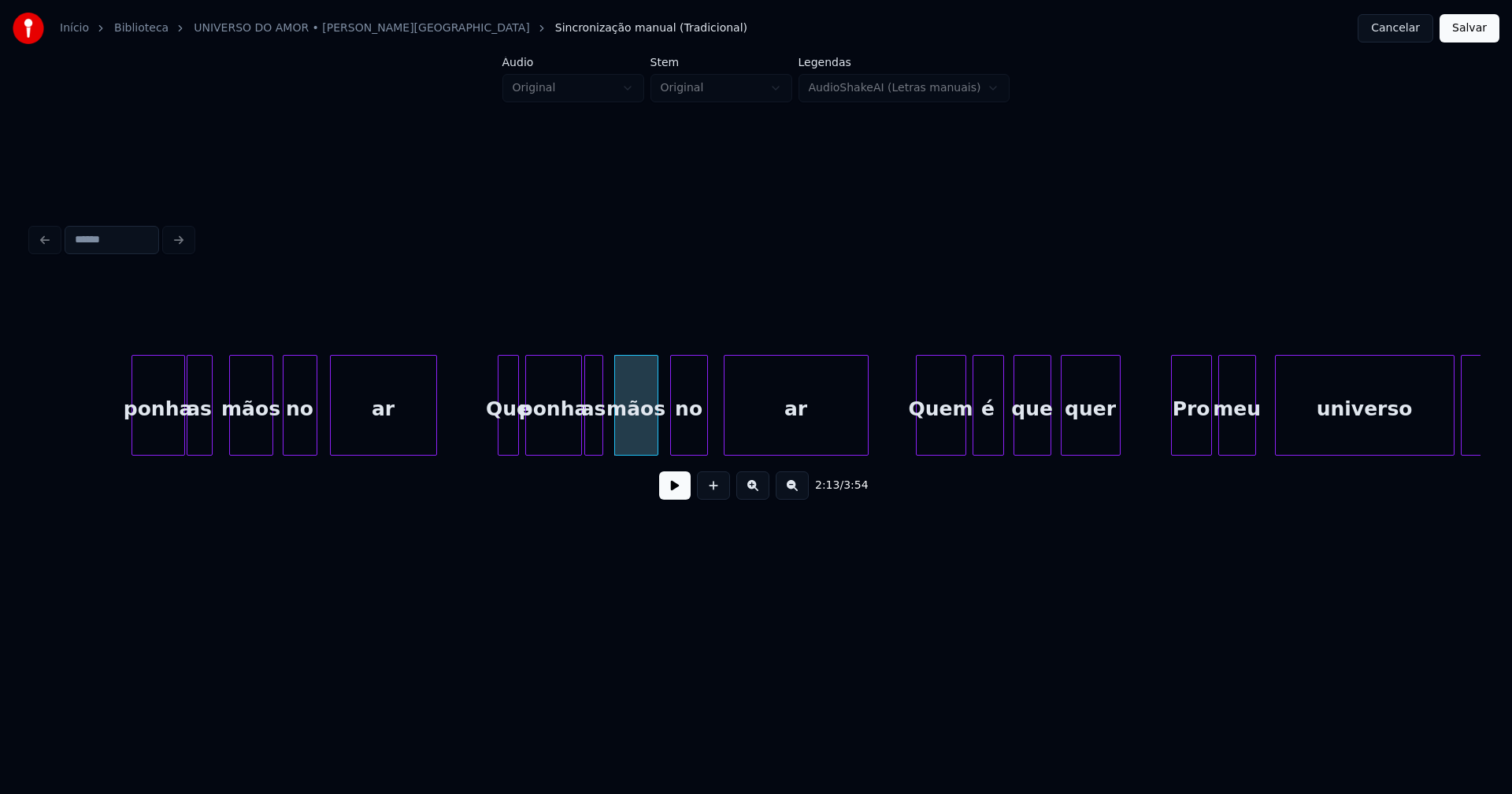
scroll to position [0, 20599]
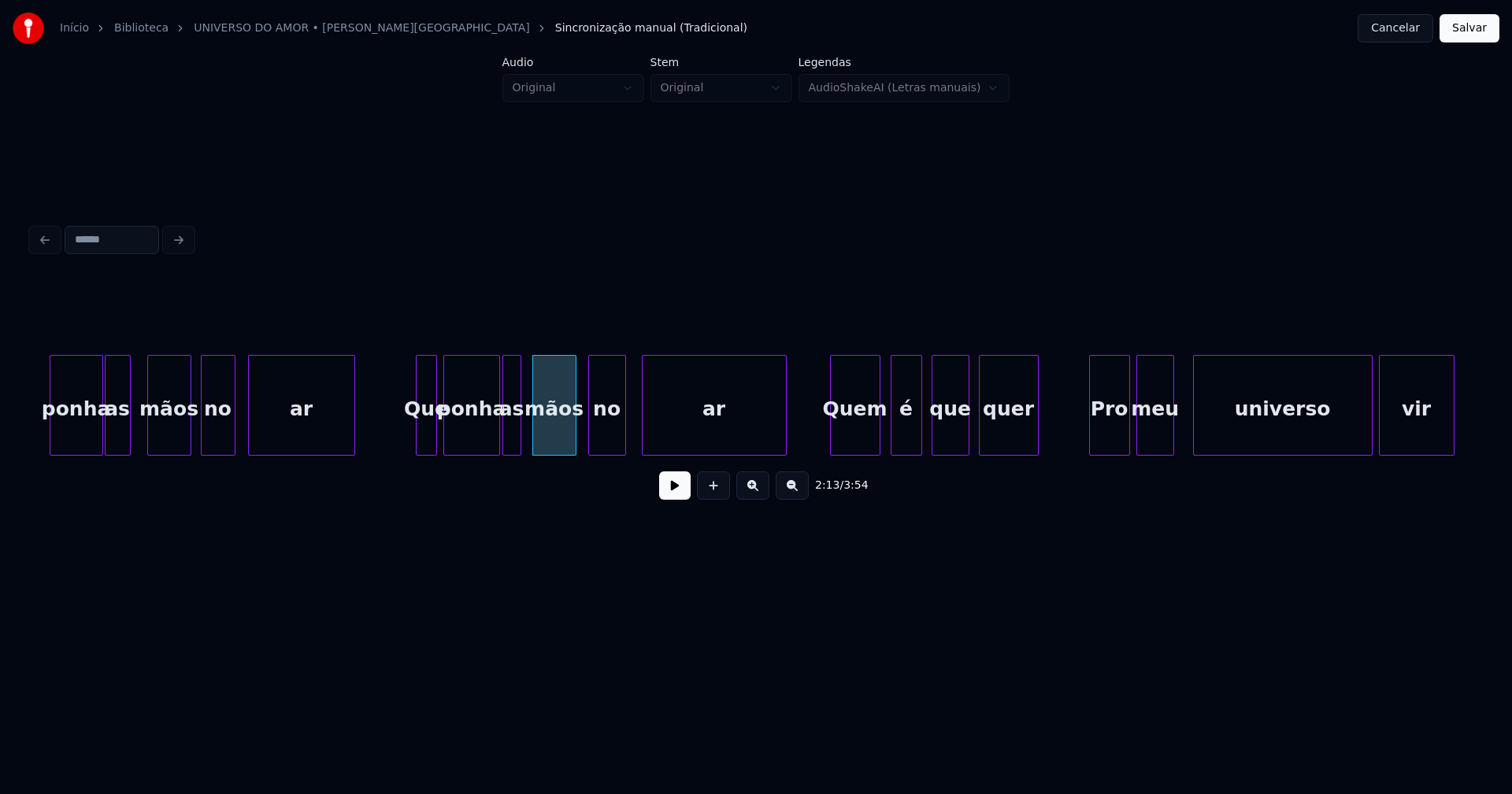
click at [859, 440] on div "Quem" at bounding box center [855, 409] width 49 height 107
drag, startPoint x: 684, startPoint y: 491, endPoint x: 854, endPoint y: 473, distance: 171.0
click at [685, 493] on button at bounding box center [674, 485] width 31 height 29
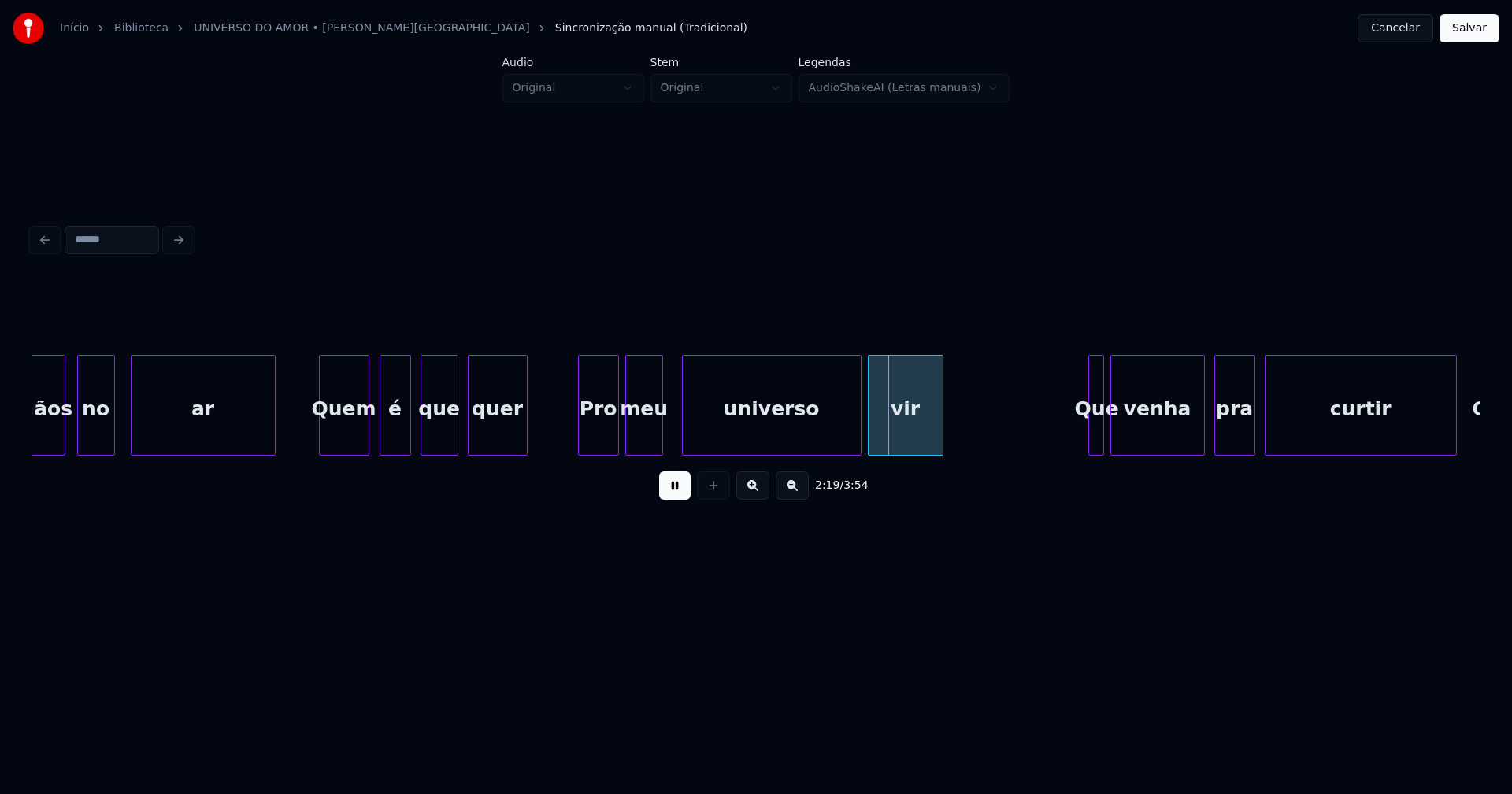
scroll to position [0, 21500]
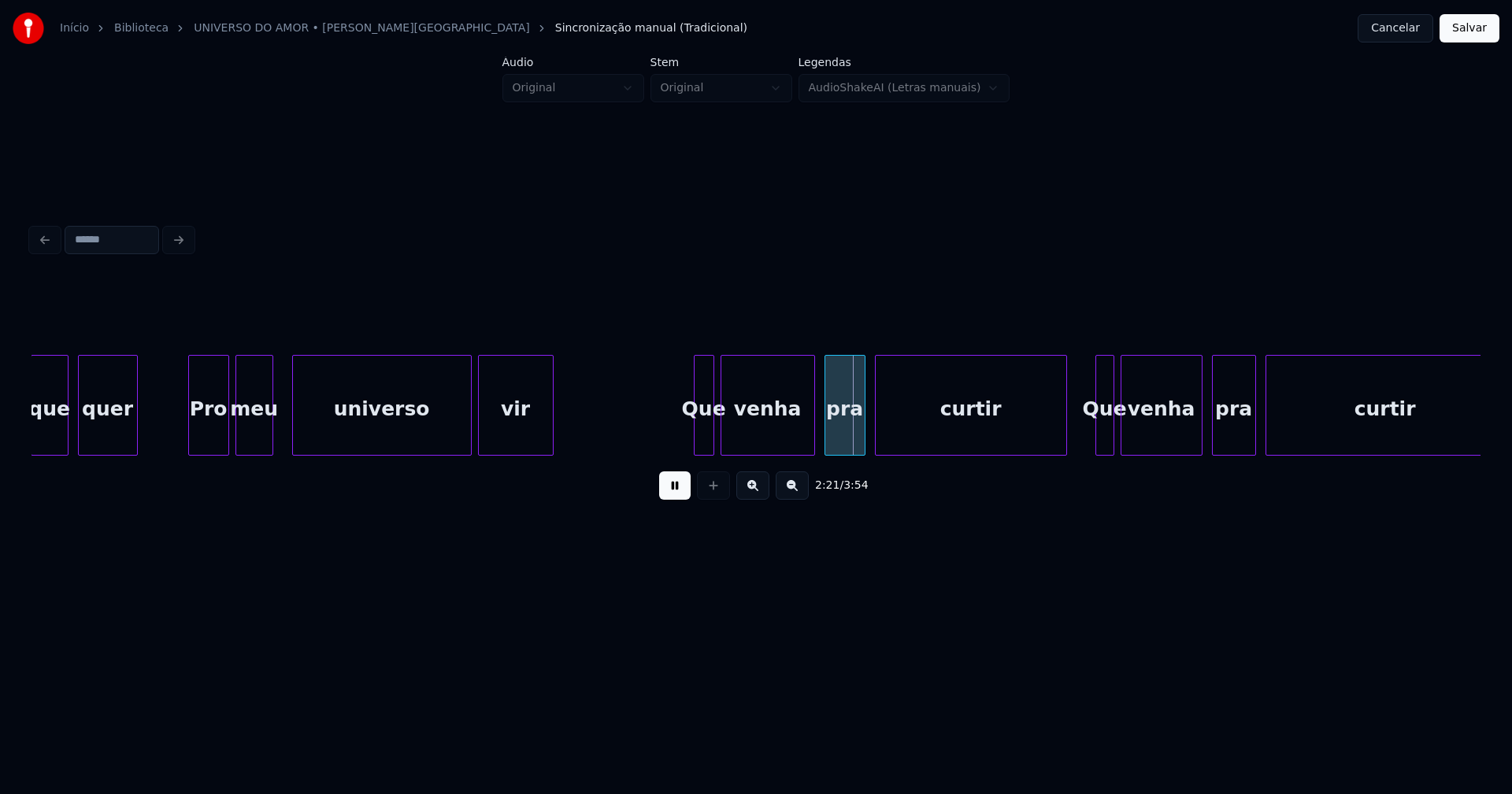
click at [696, 440] on div at bounding box center [697, 405] width 5 height 99
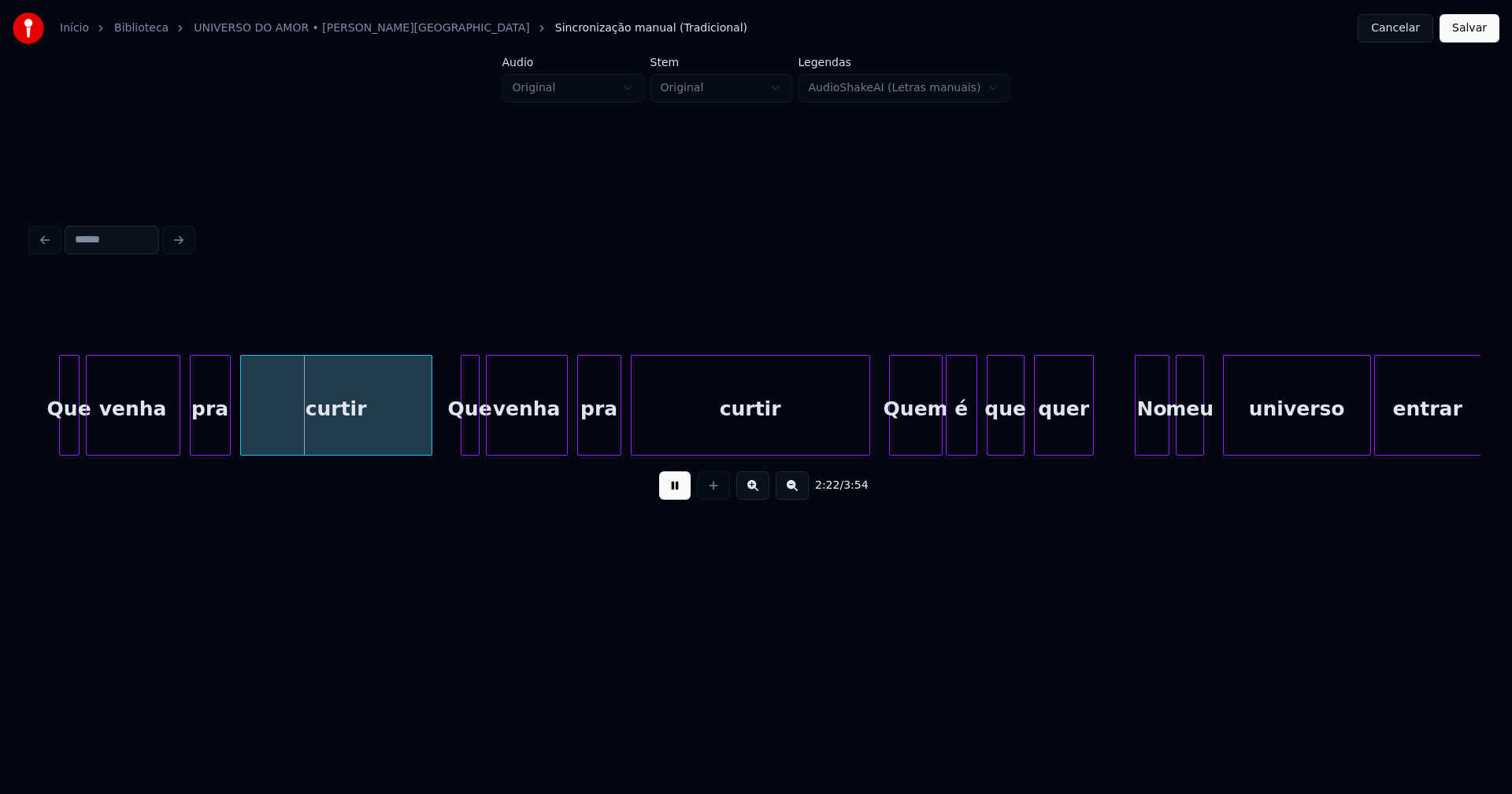
scroll to position [0, 22175]
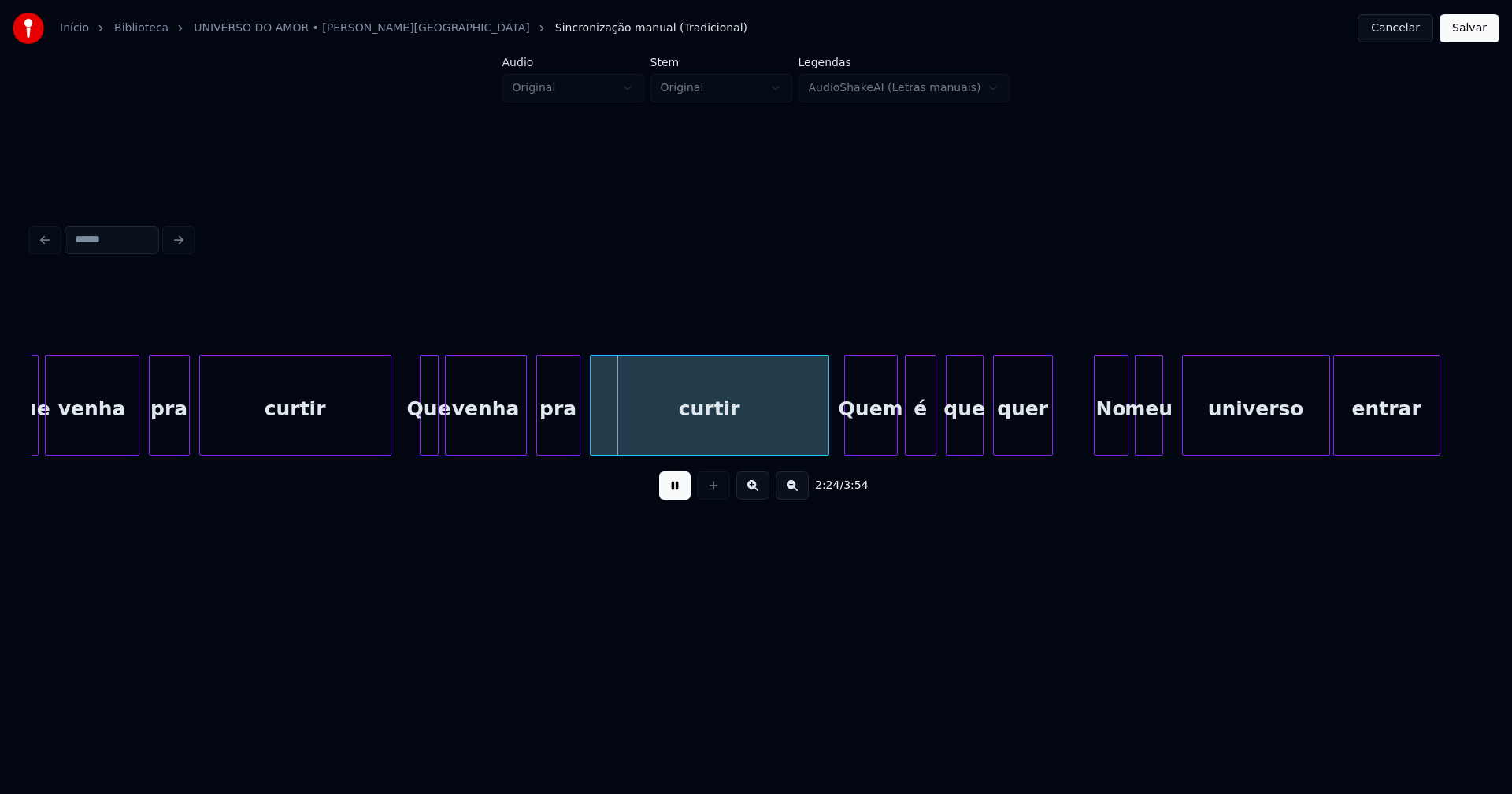
click at [863, 434] on div "Quem" at bounding box center [871, 409] width 52 height 107
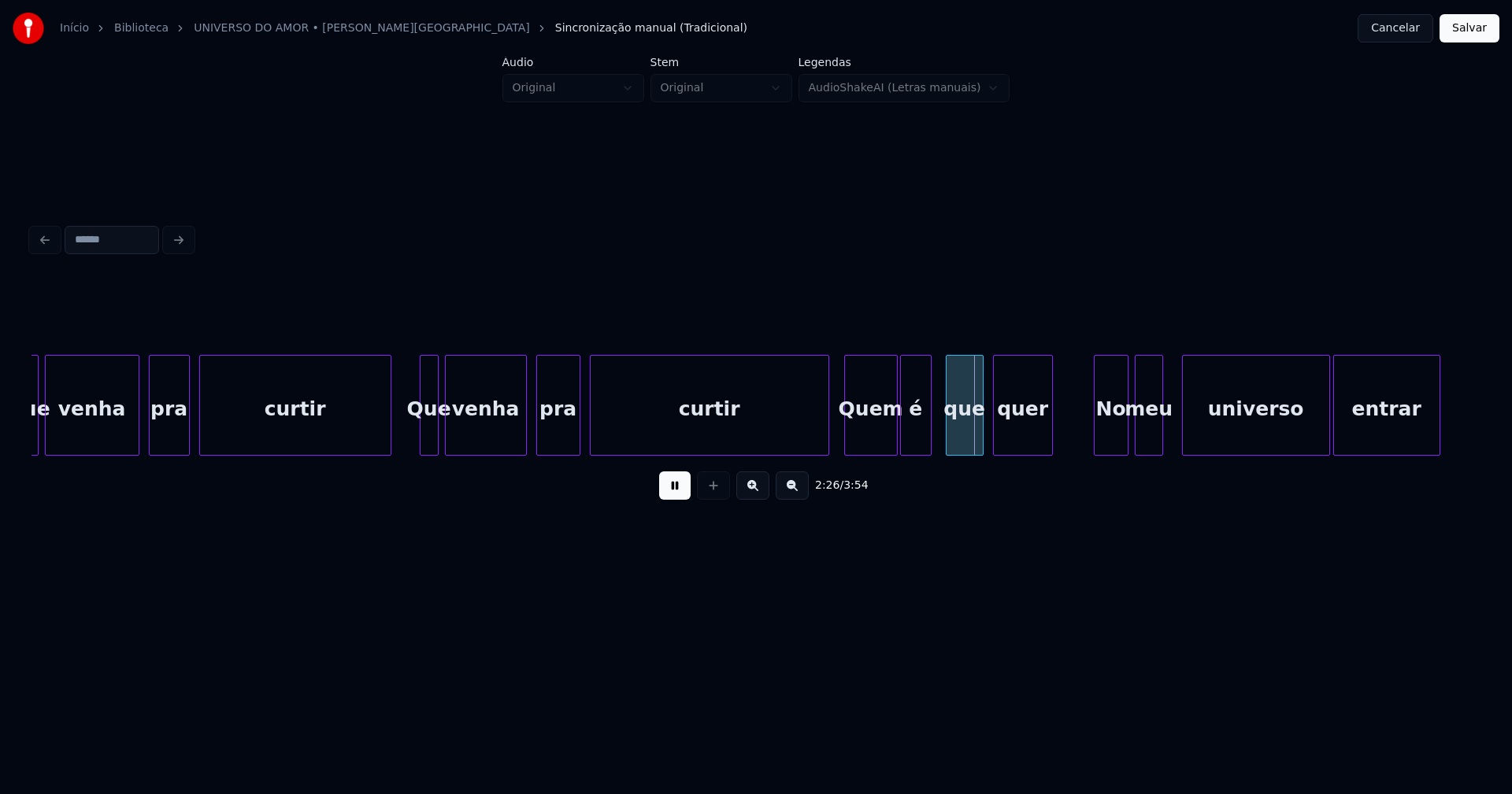
click at [921, 436] on div "é" at bounding box center [916, 409] width 29 height 107
click at [1106, 439] on div "No" at bounding box center [1103, 409] width 33 height 107
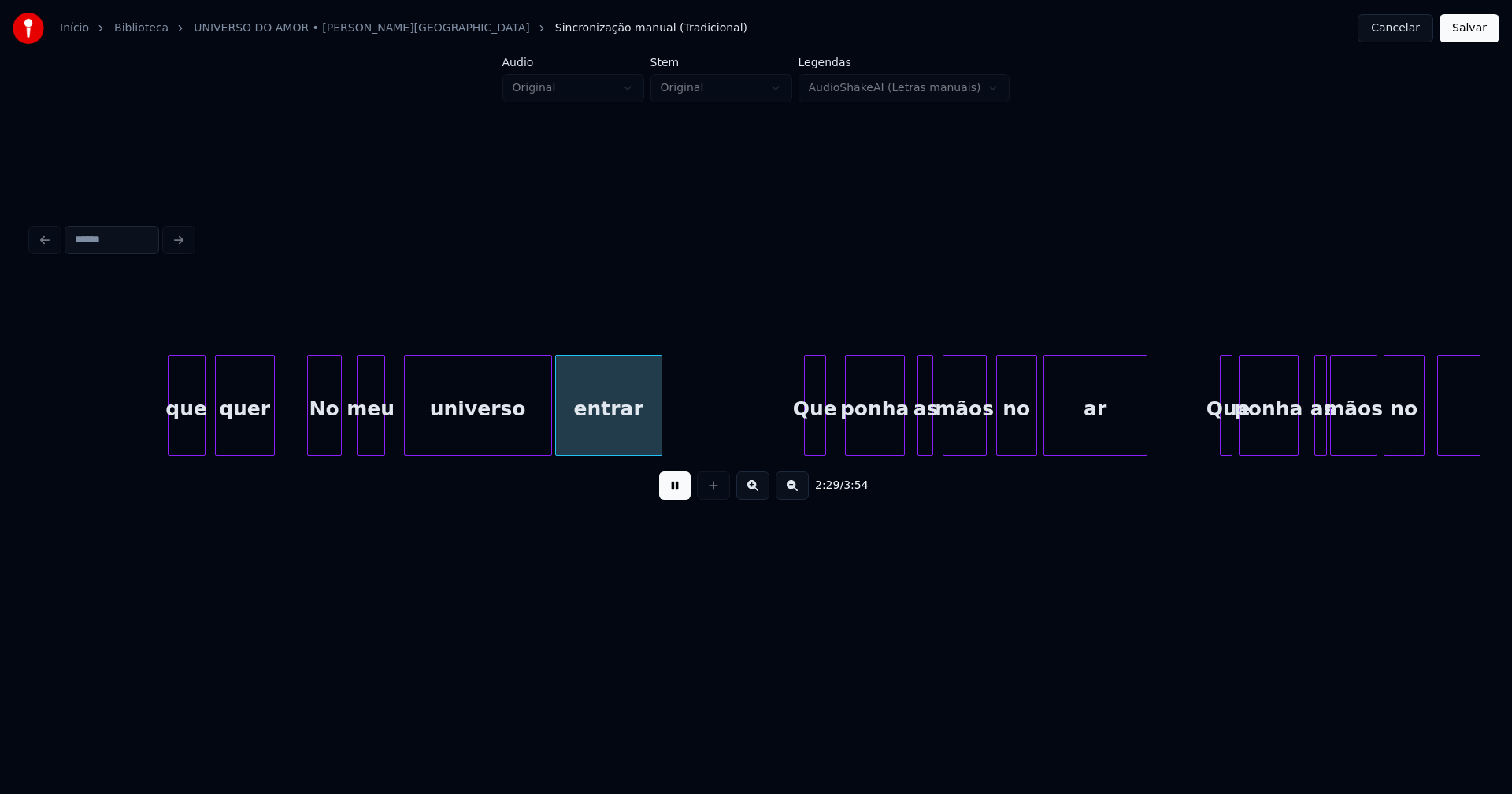
scroll to position [0, 23076]
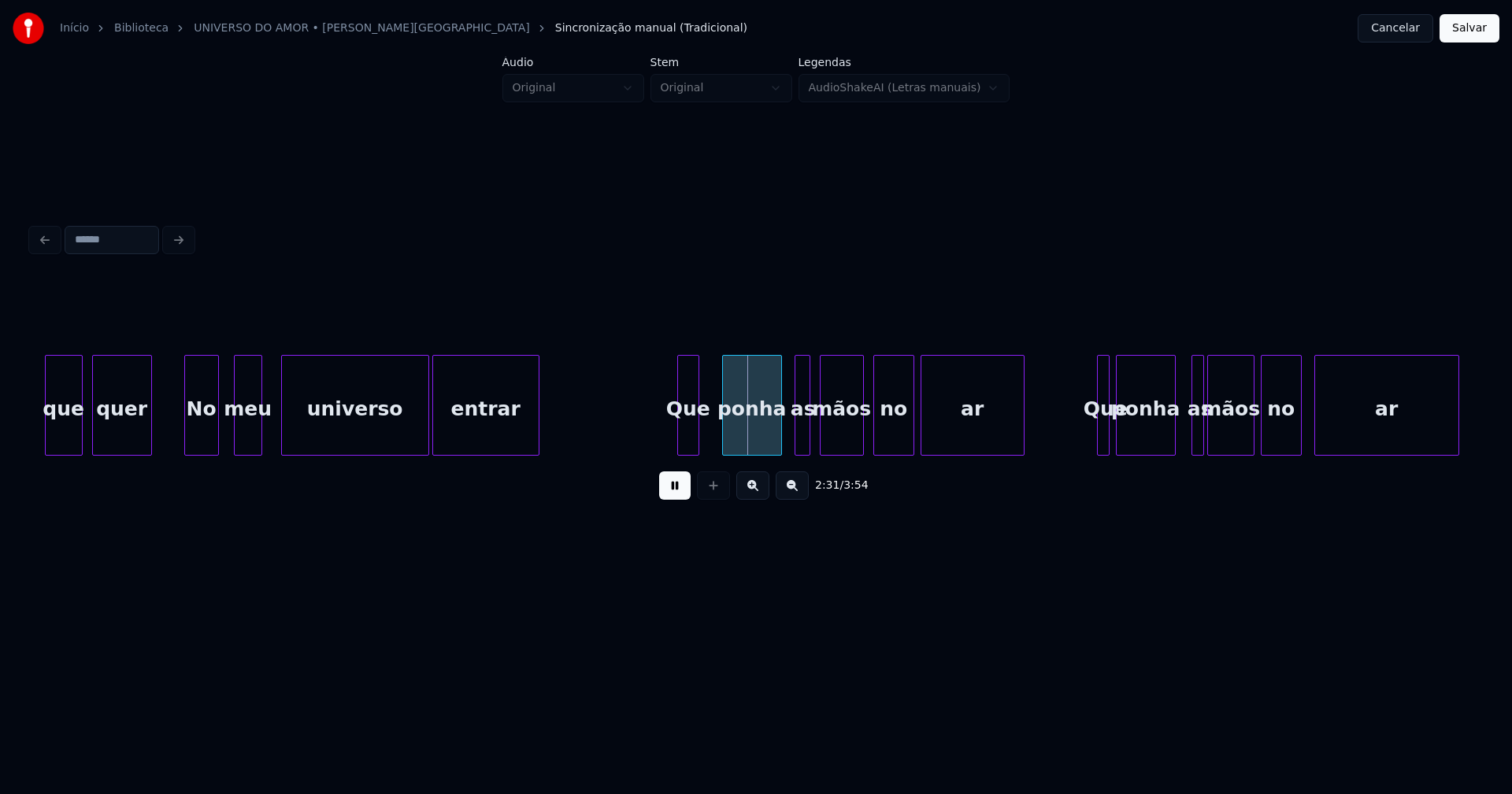
click at [689, 445] on div "Que" at bounding box center [688, 409] width 20 height 107
click at [1093, 436] on div at bounding box center [1094, 405] width 5 height 99
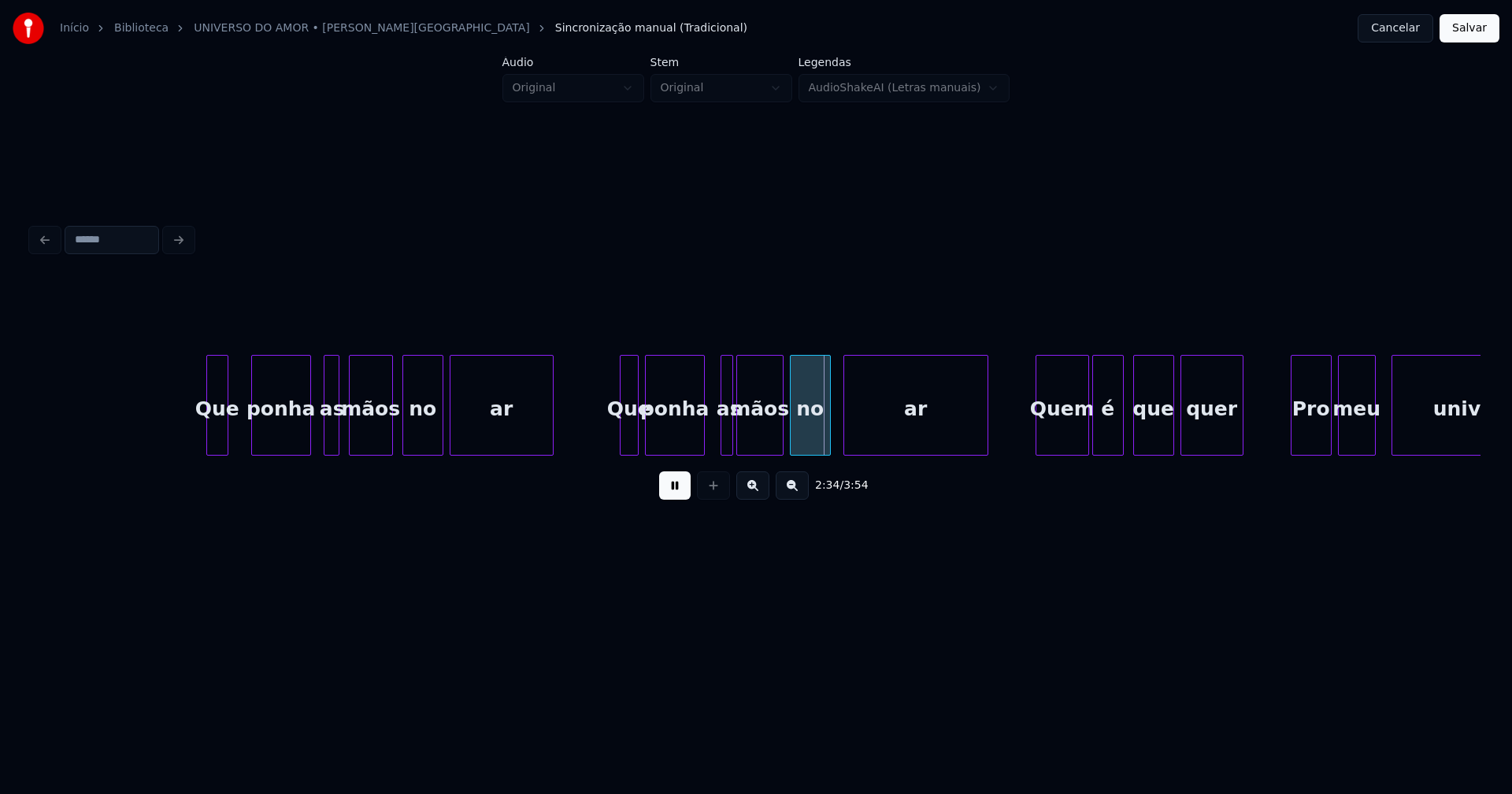
scroll to position [0, 23588]
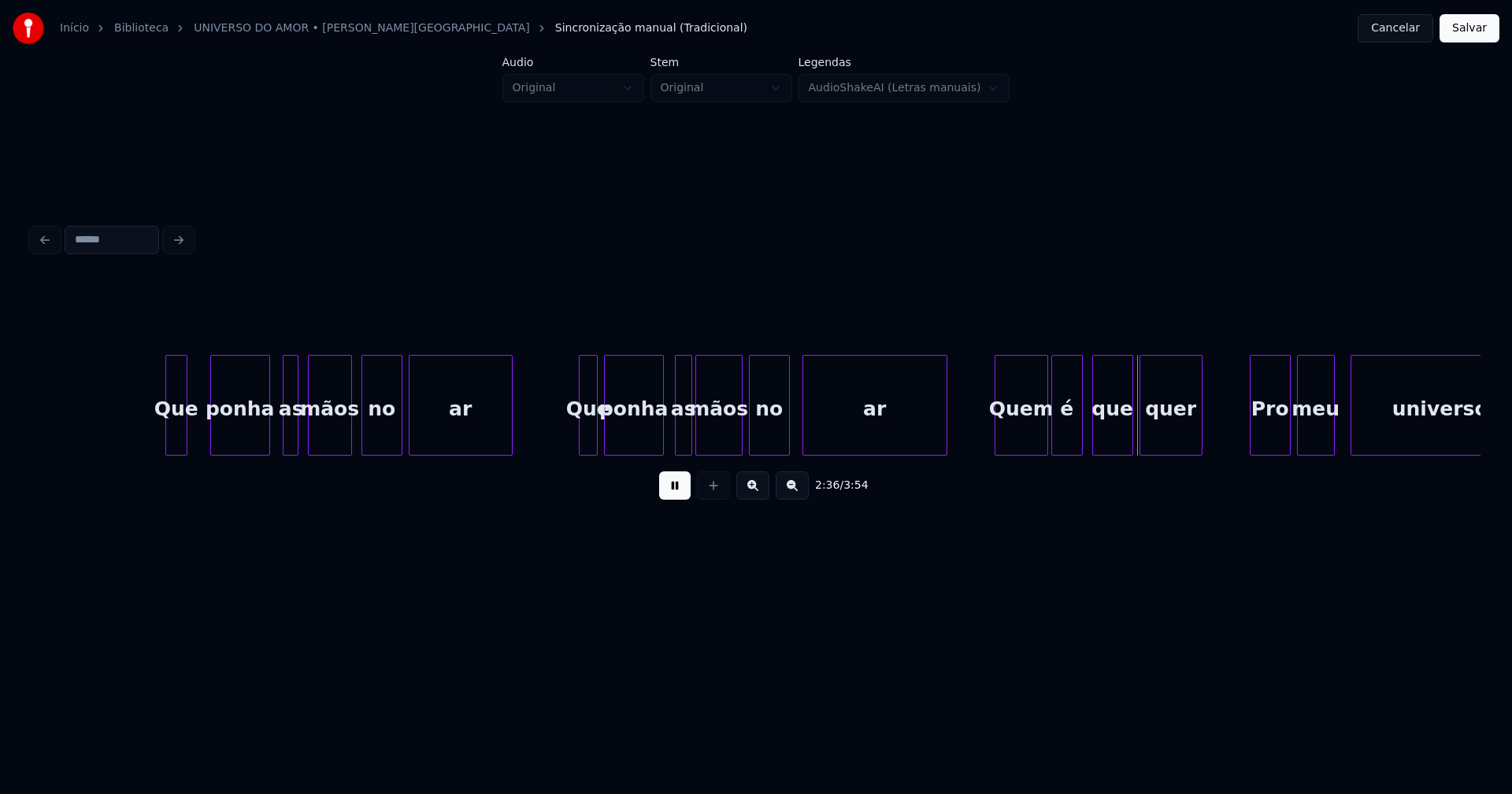
click at [675, 432] on div at bounding box center [677, 405] width 5 height 99
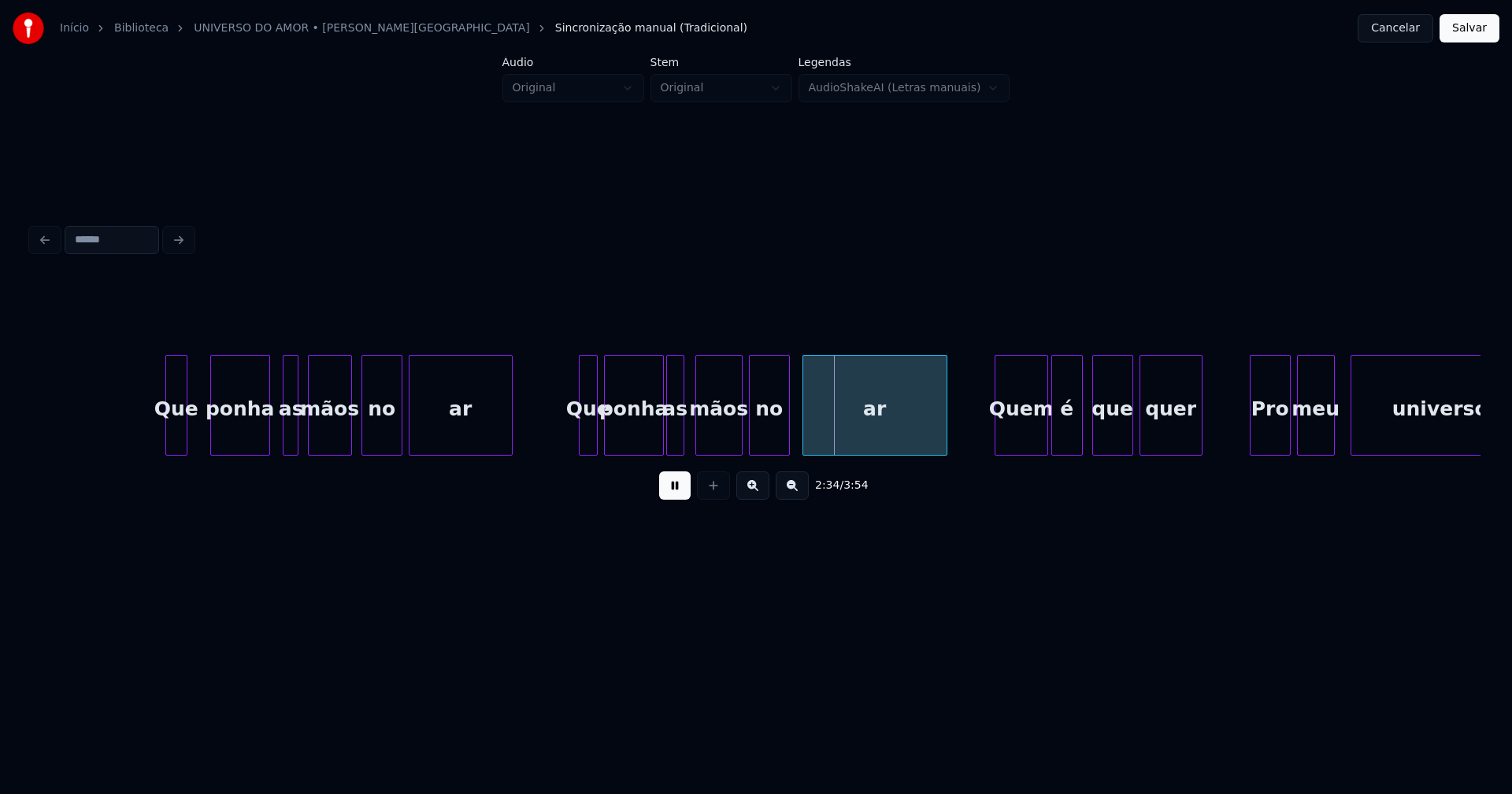
click at [676, 438] on div "as" at bounding box center [675, 409] width 17 height 107
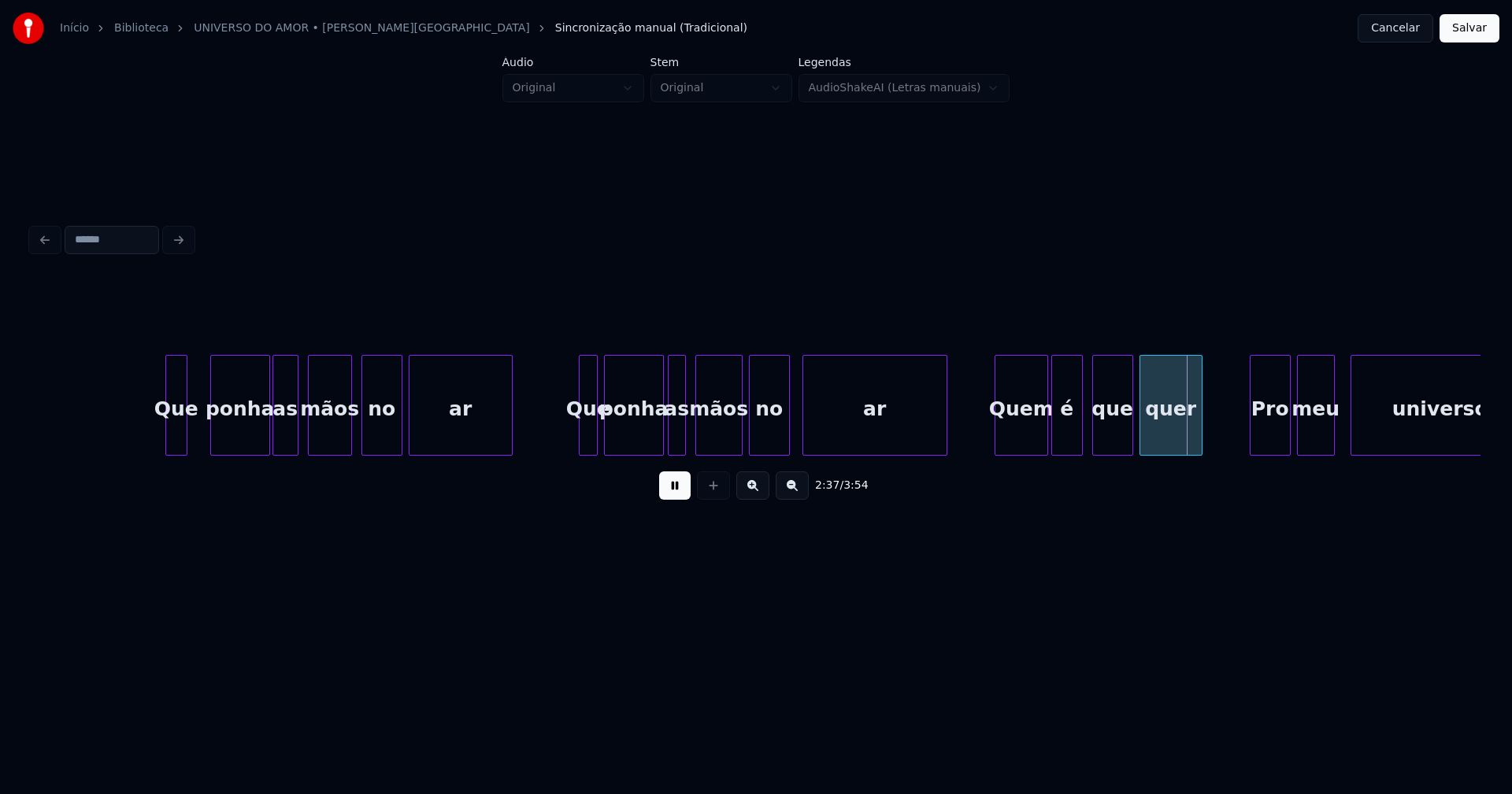
click at [277, 441] on div at bounding box center [275, 405] width 5 height 99
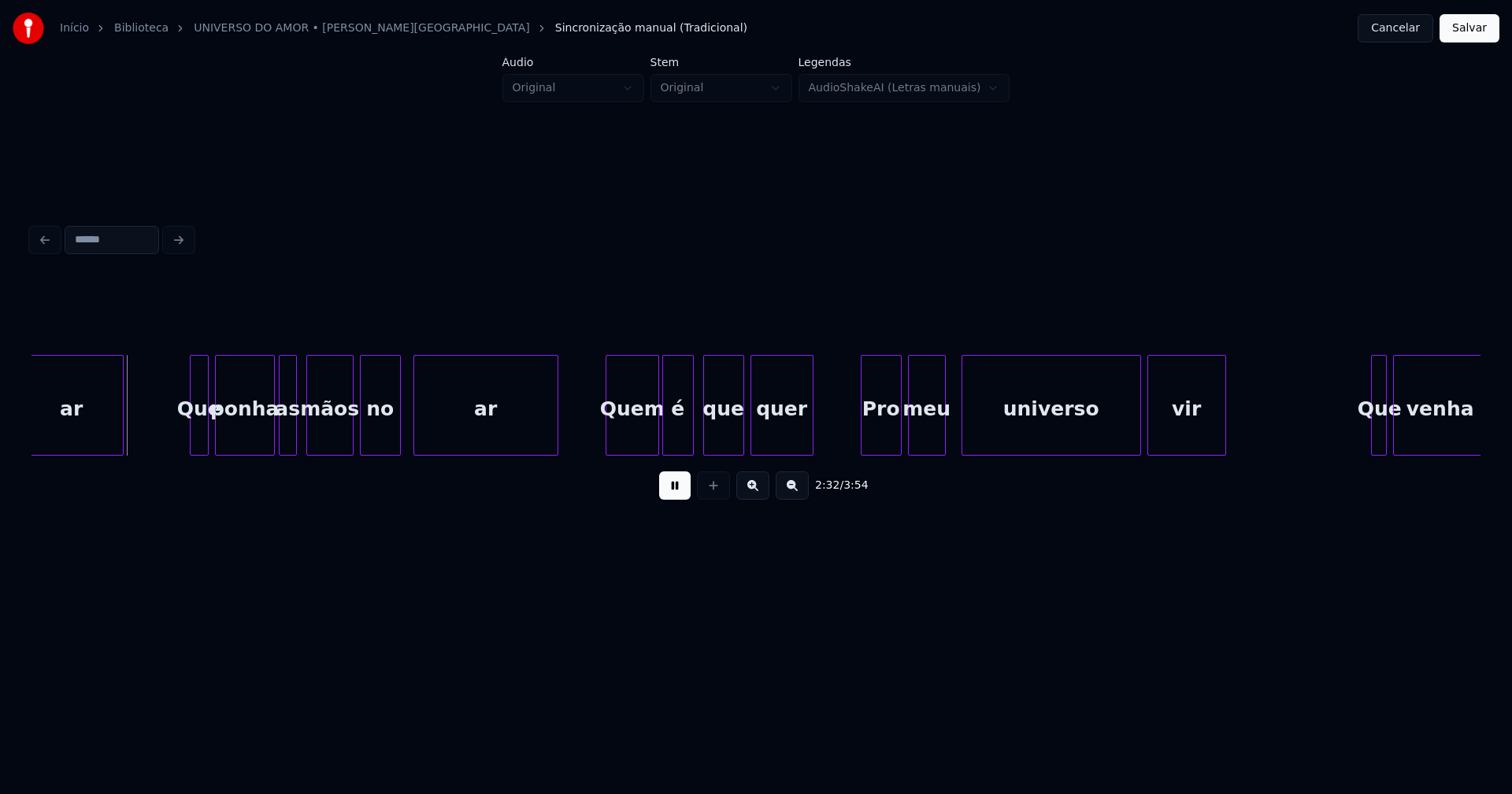
scroll to position [0, 23978]
click at [619, 439] on div "Quem" at bounding box center [624, 409] width 52 height 107
click at [665, 437] on div "é" at bounding box center [668, 409] width 29 height 107
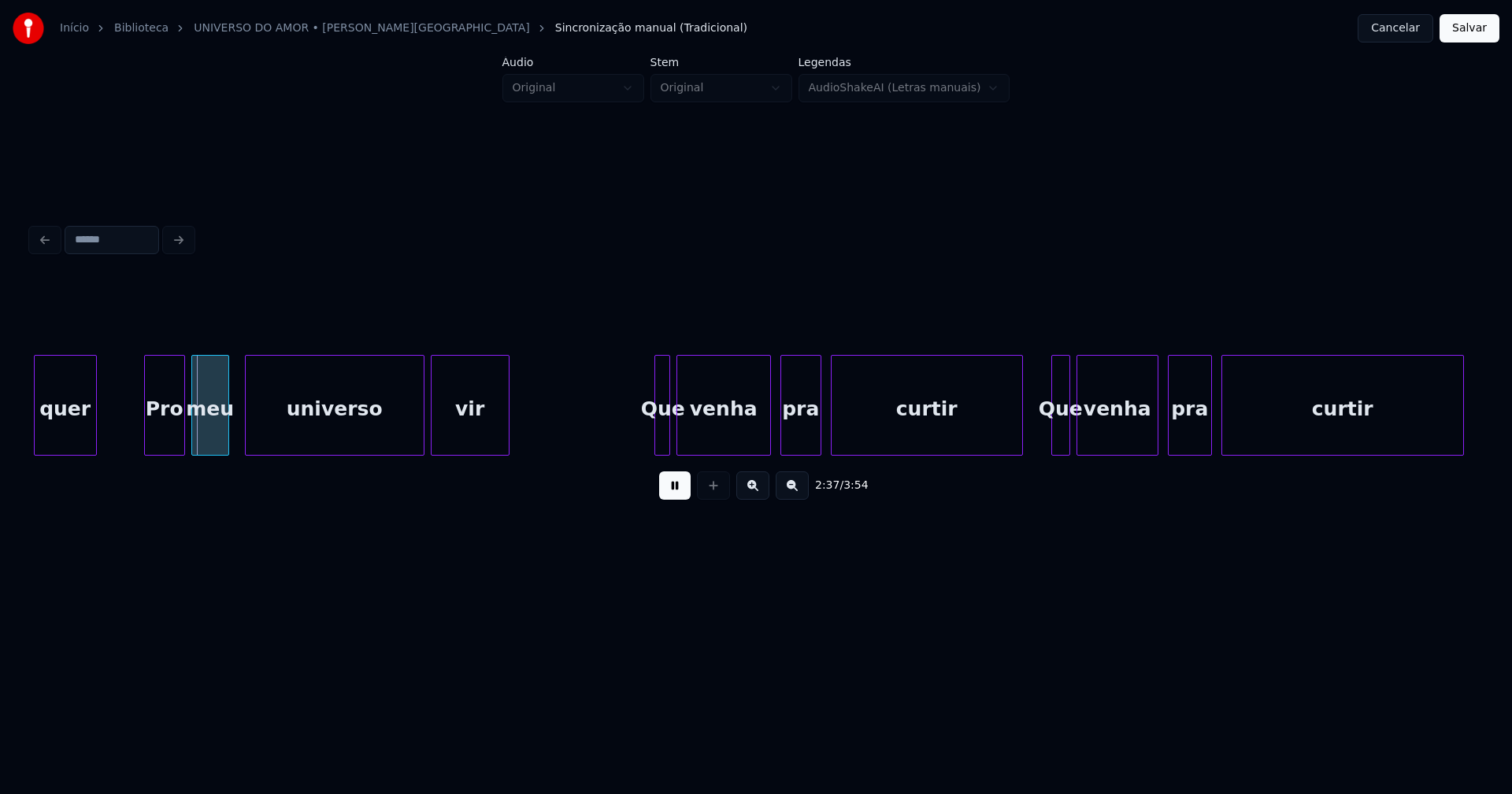
scroll to position [0, 24796]
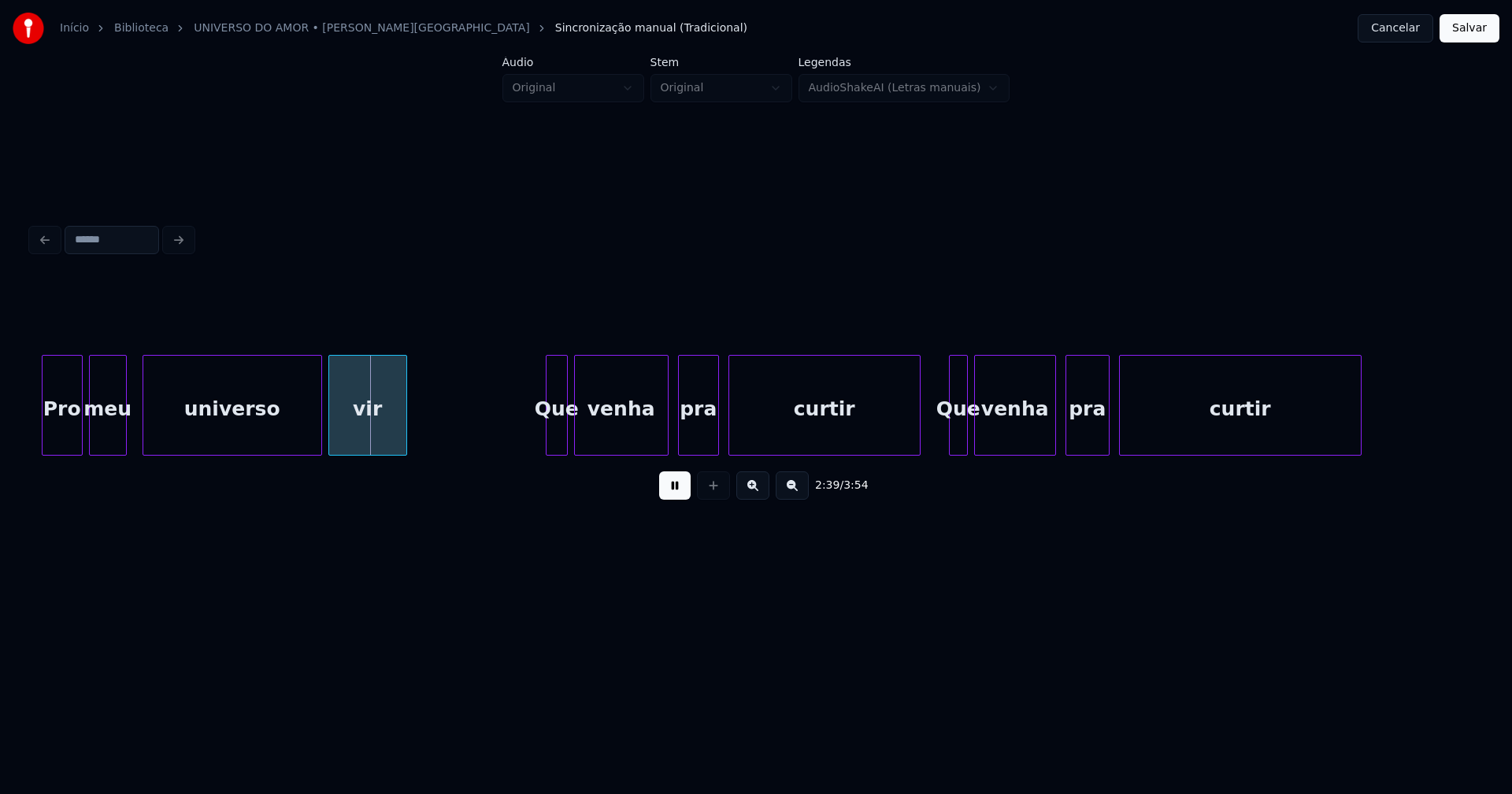
click at [549, 439] on div at bounding box center [548, 405] width 5 height 99
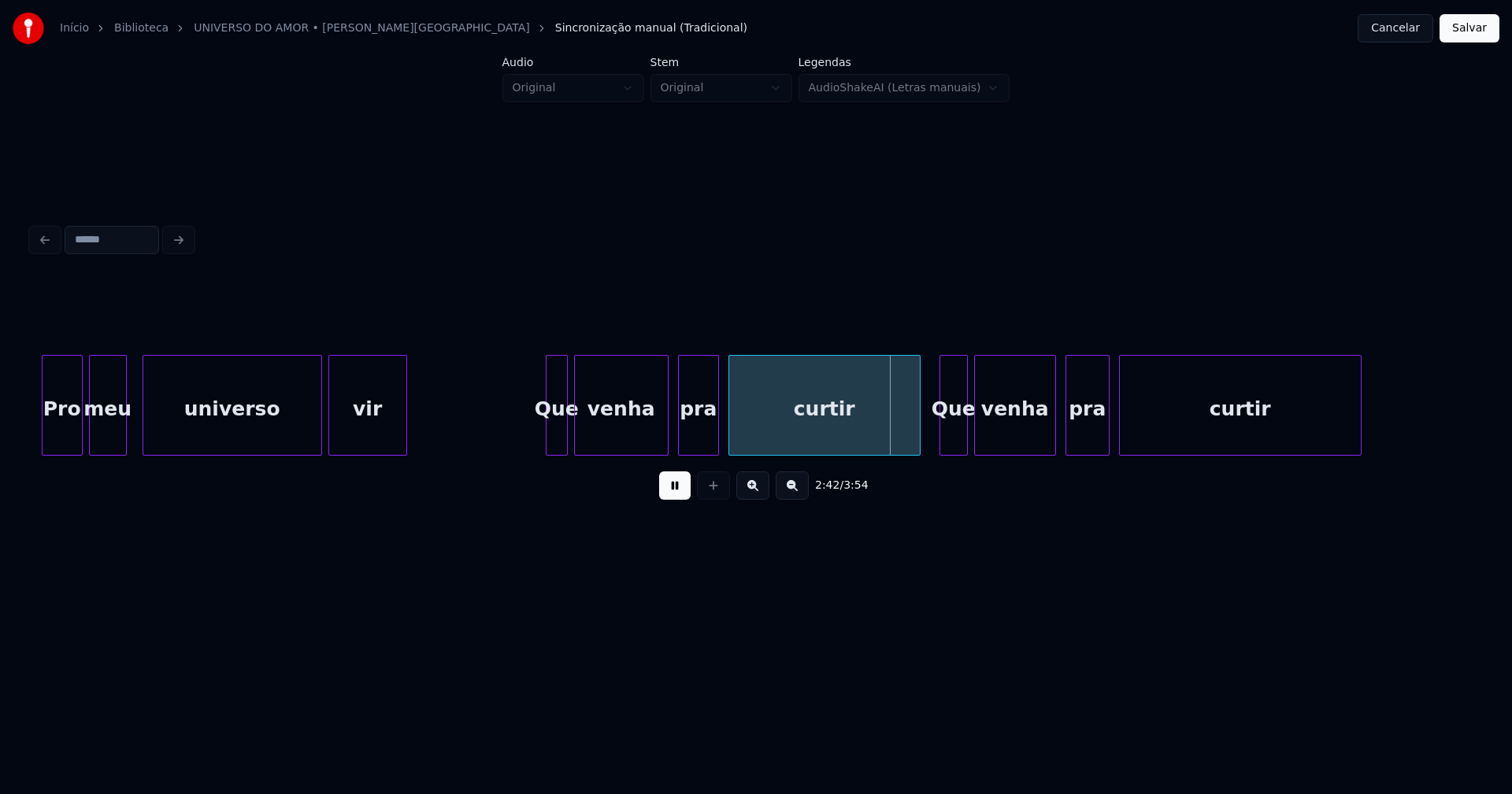
click at [942, 447] on div at bounding box center [942, 405] width 5 height 99
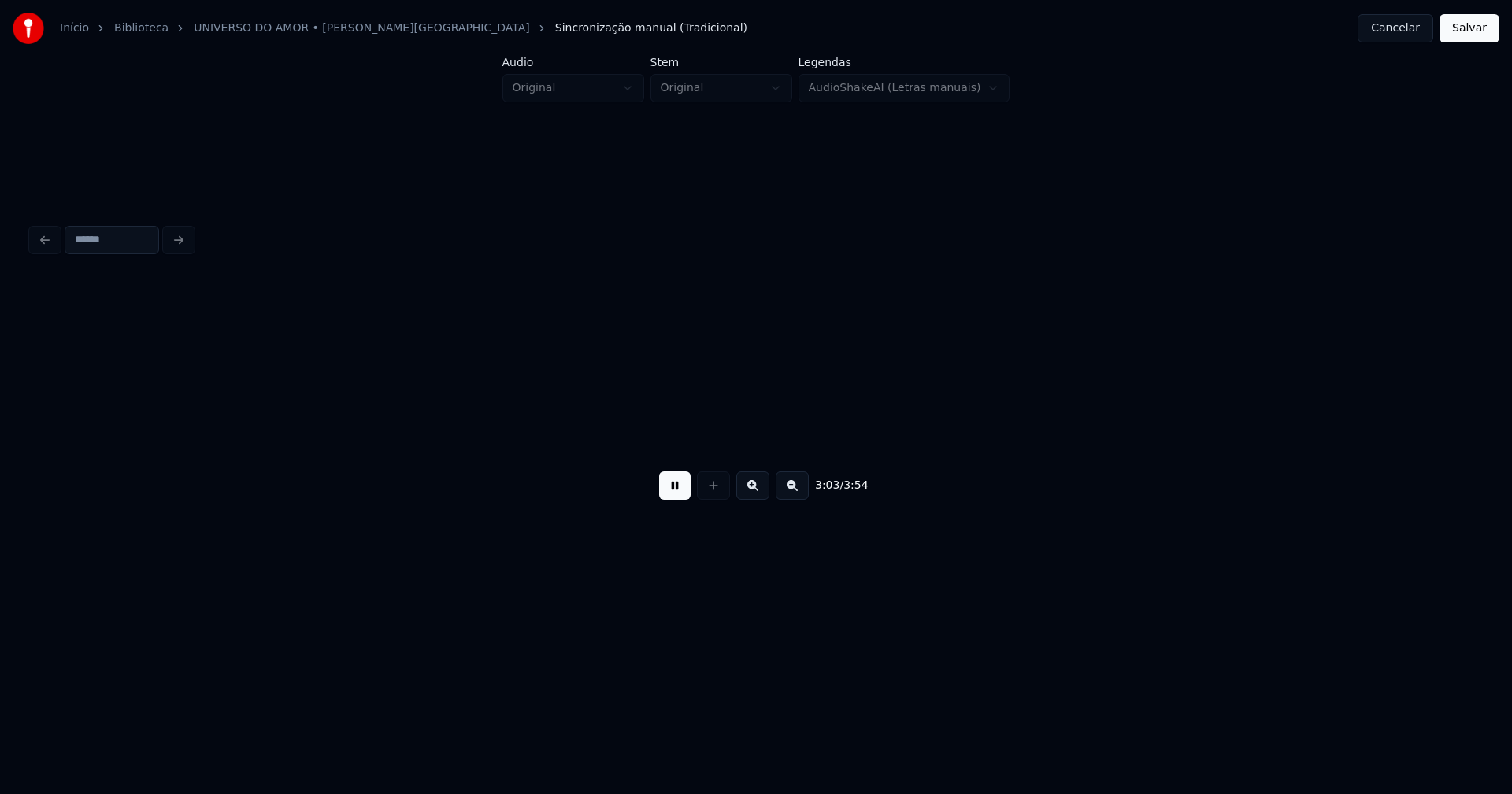
scroll to position [0, 28968]
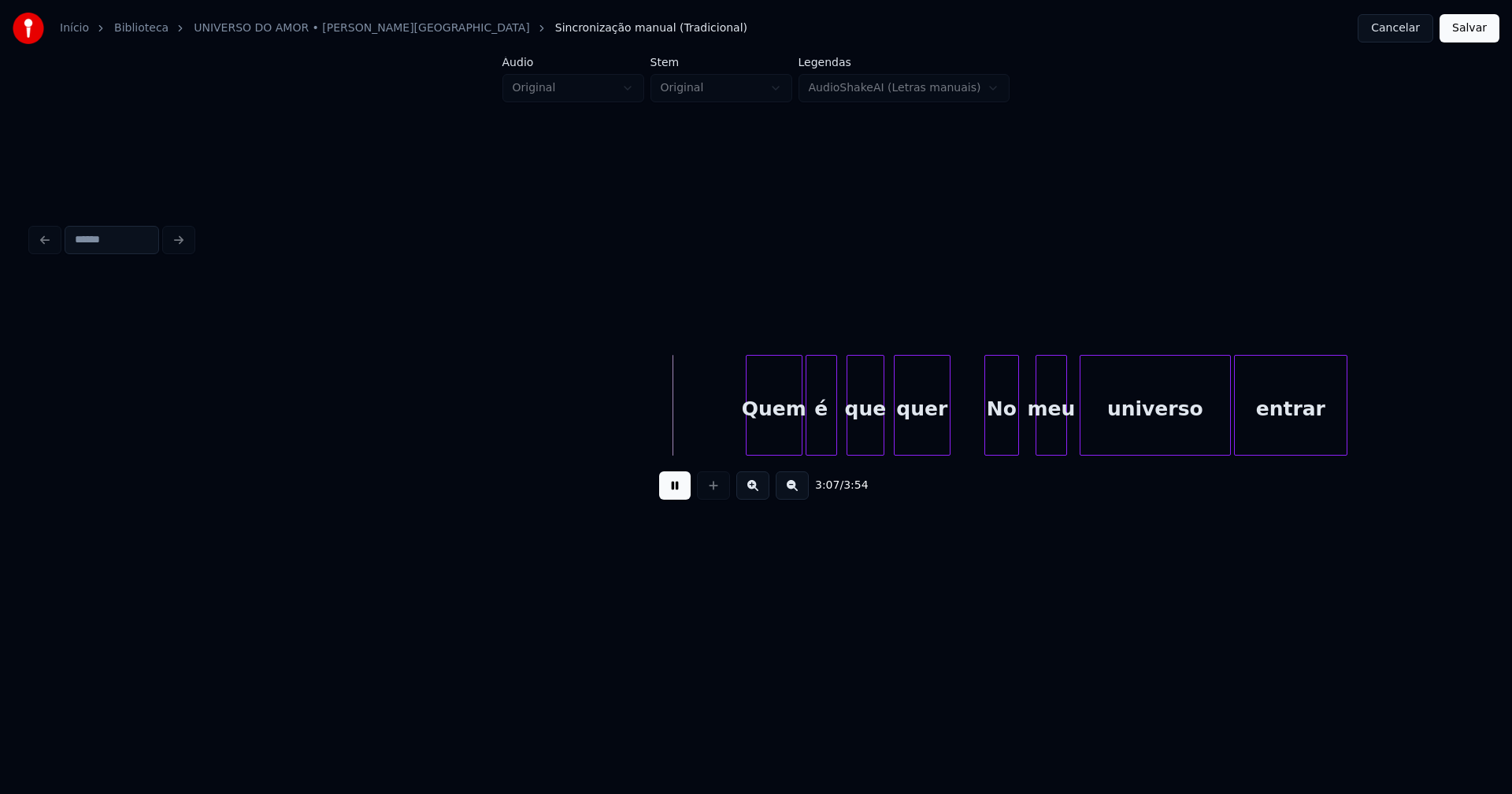
click at [1003, 439] on div "No" at bounding box center [1002, 409] width 33 height 107
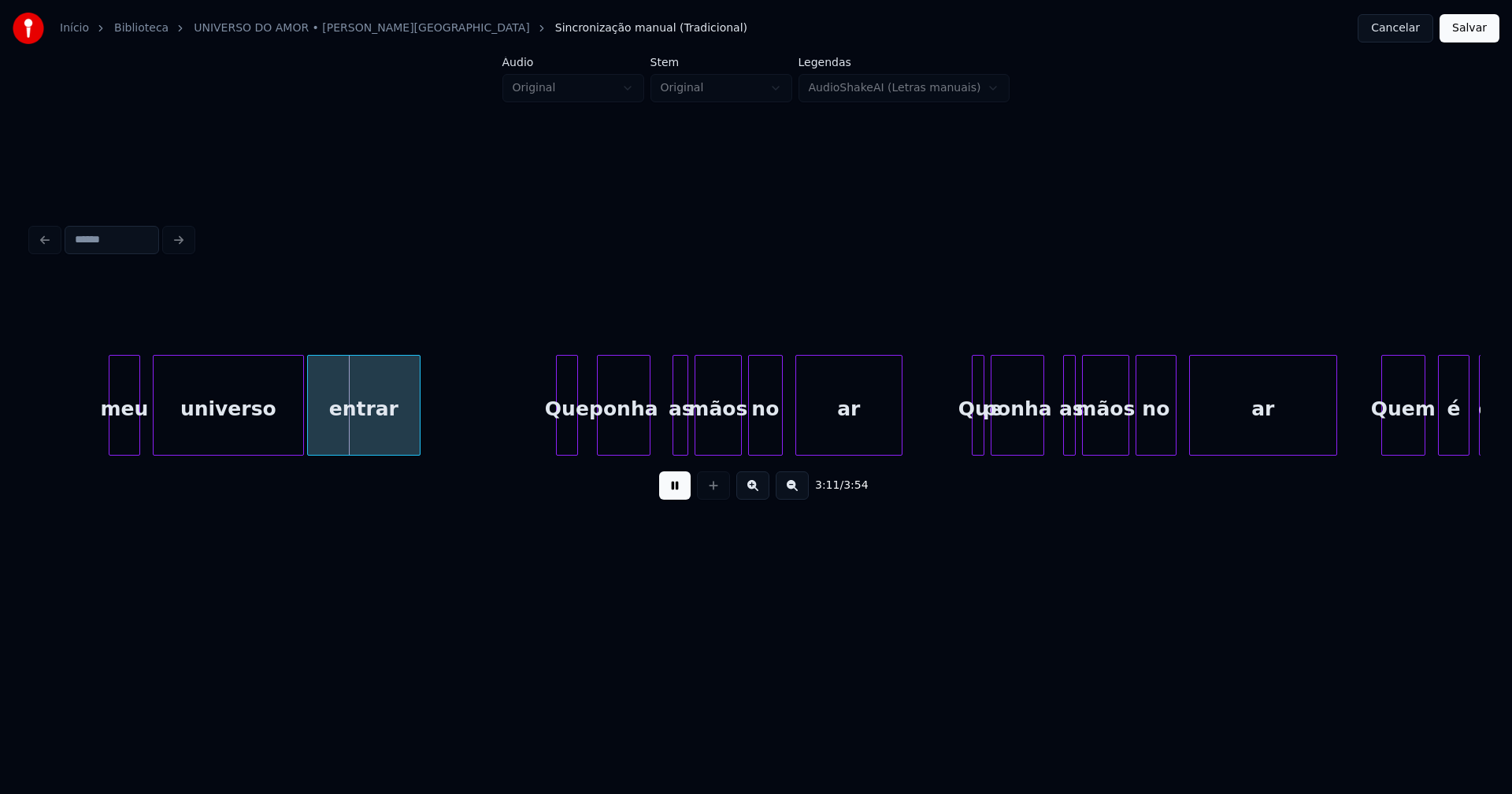
scroll to position [0, 29956]
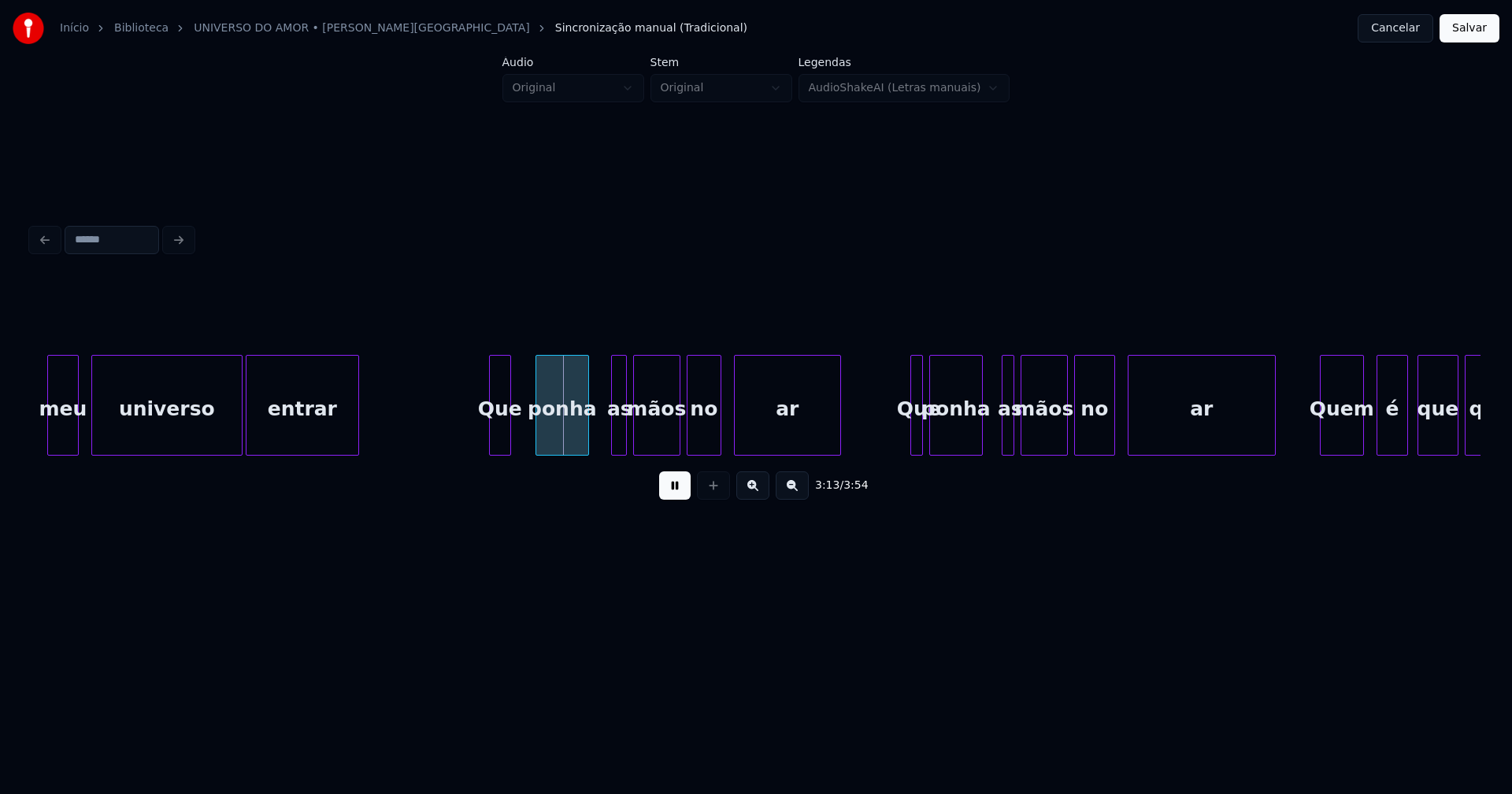
click at [501, 440] on div "Que" at bounding box center [500, 409] width 20 height 107
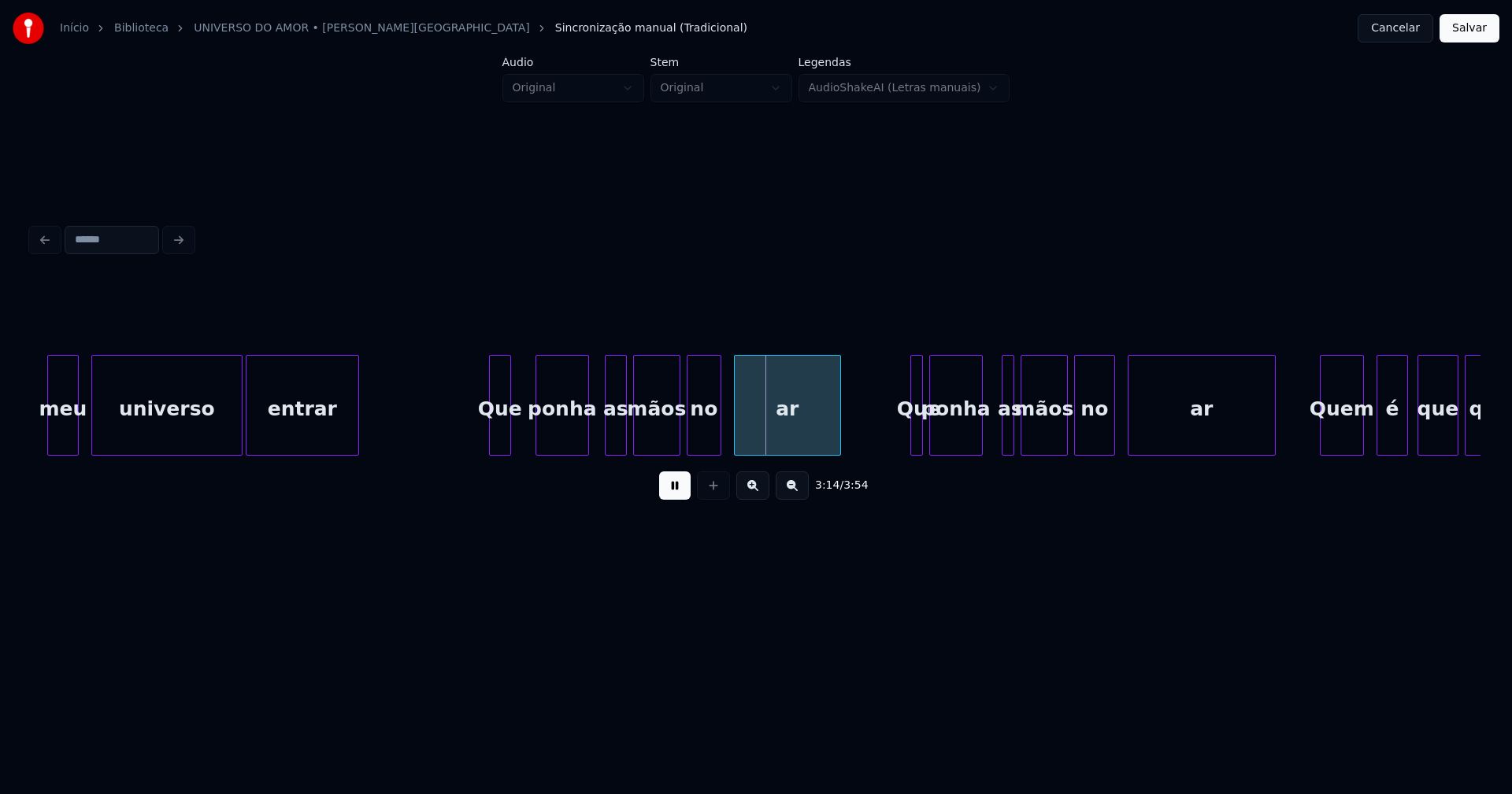
click at [606, 434] on div at bounding box center [607, 405] width 5 height 99
click at [603, 438] on div "as" at bounding box center [604, 409] width 20 height 107
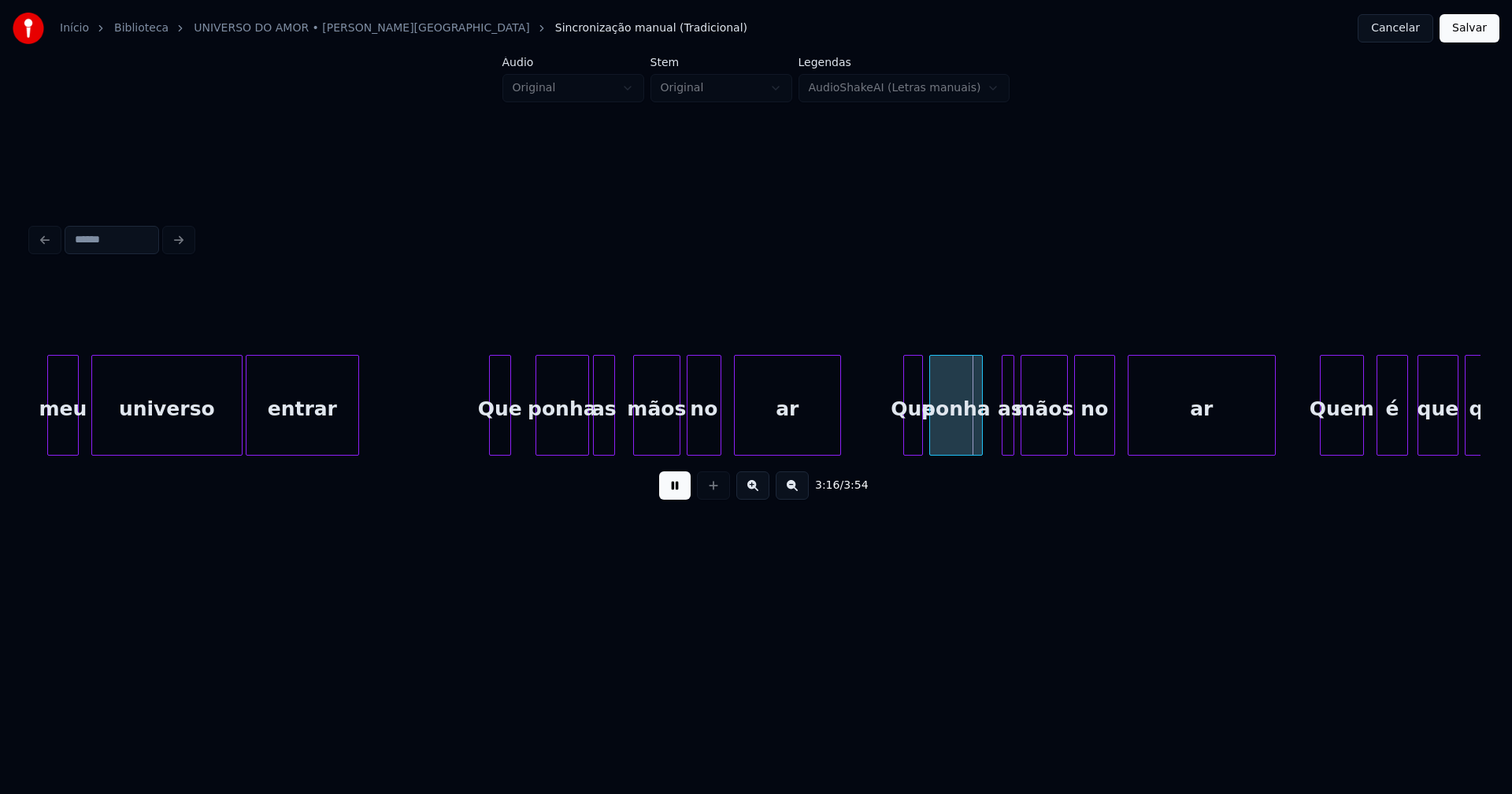
click at [904, 436] on div at bounding box center [906, 405] width 5 height 99
click at [999, 440] on div at bounding box center [1000, 405] width 5 height 99
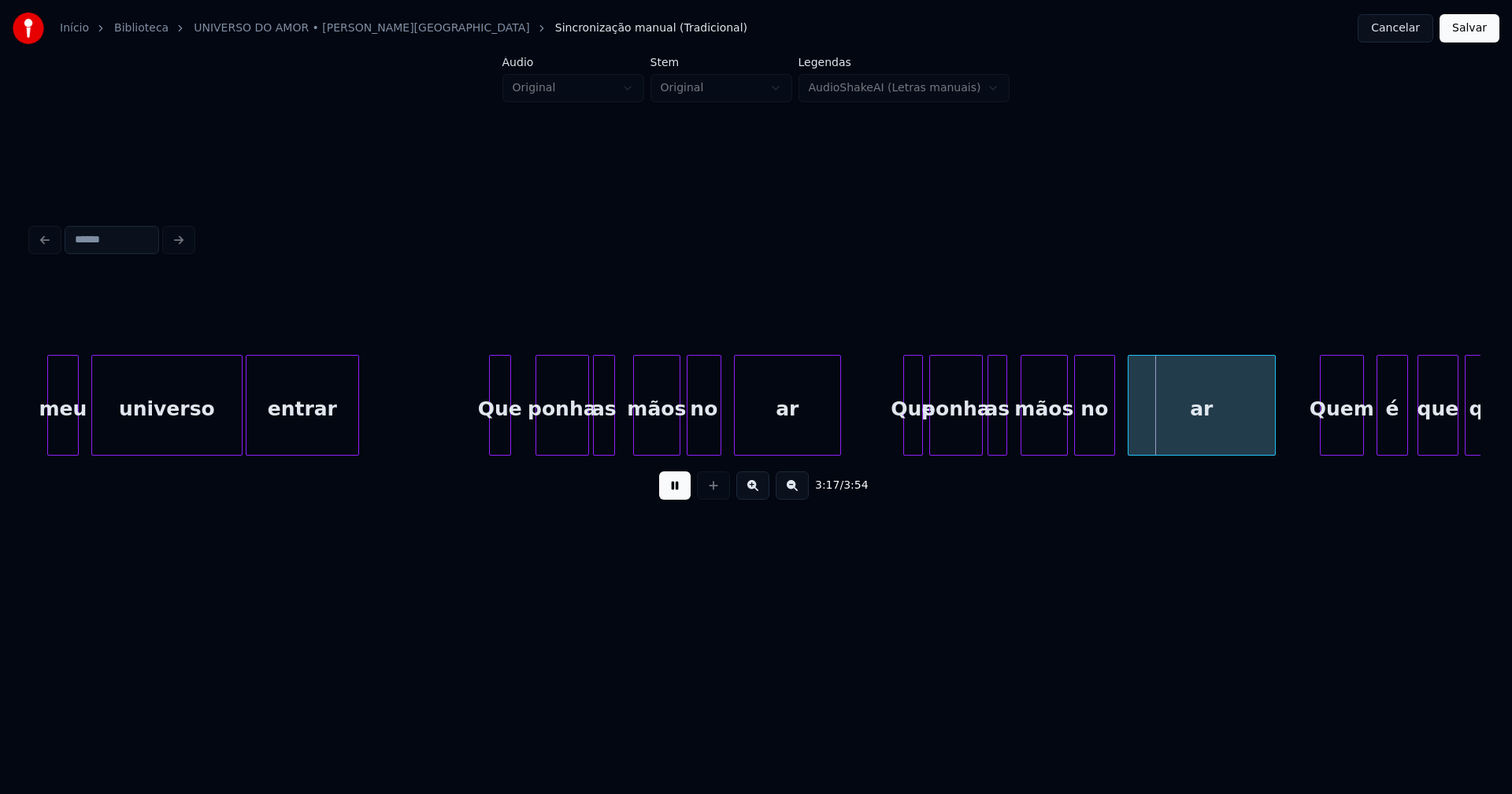
click at [1000, 438] on div "as" at bounding box center [998, 409] width 18 height 107
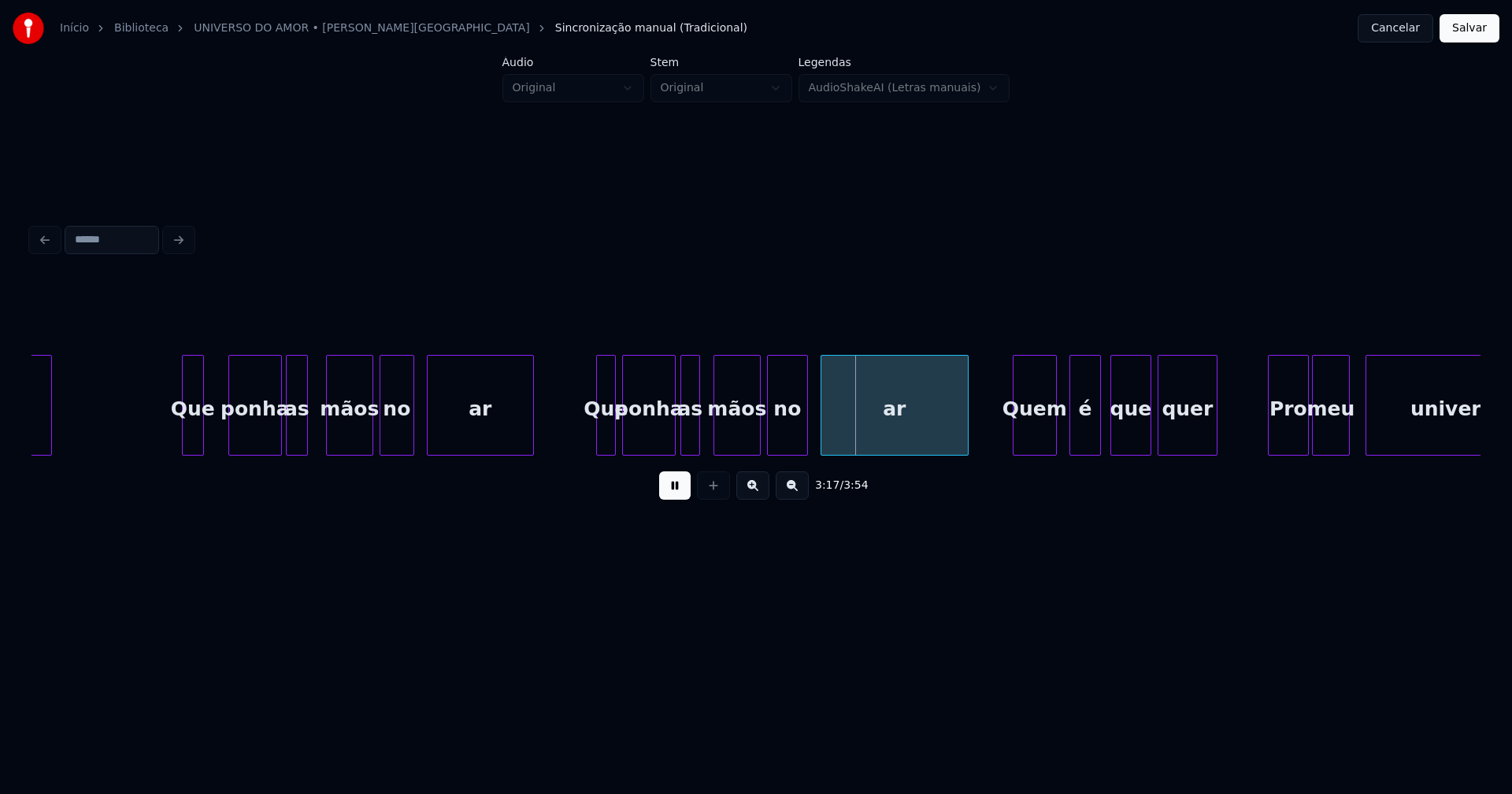
scroll to position [0, 30591]
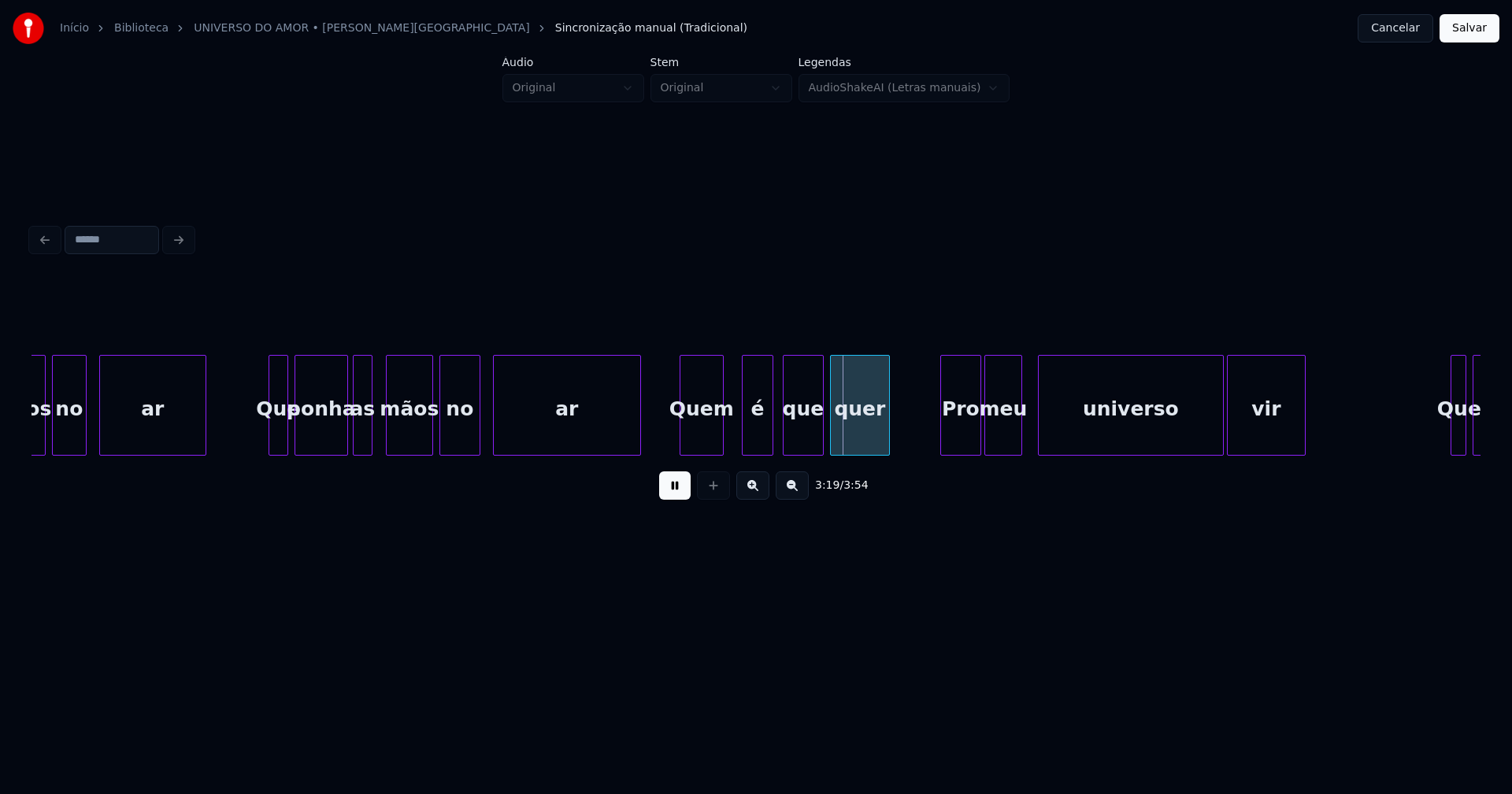
click at [701, 447] on div "Quem" at bounding box center [701, 409] width 42 height 107
click at [748, 441] on div "é" at bounding box center [746, 409] width 29 height 107
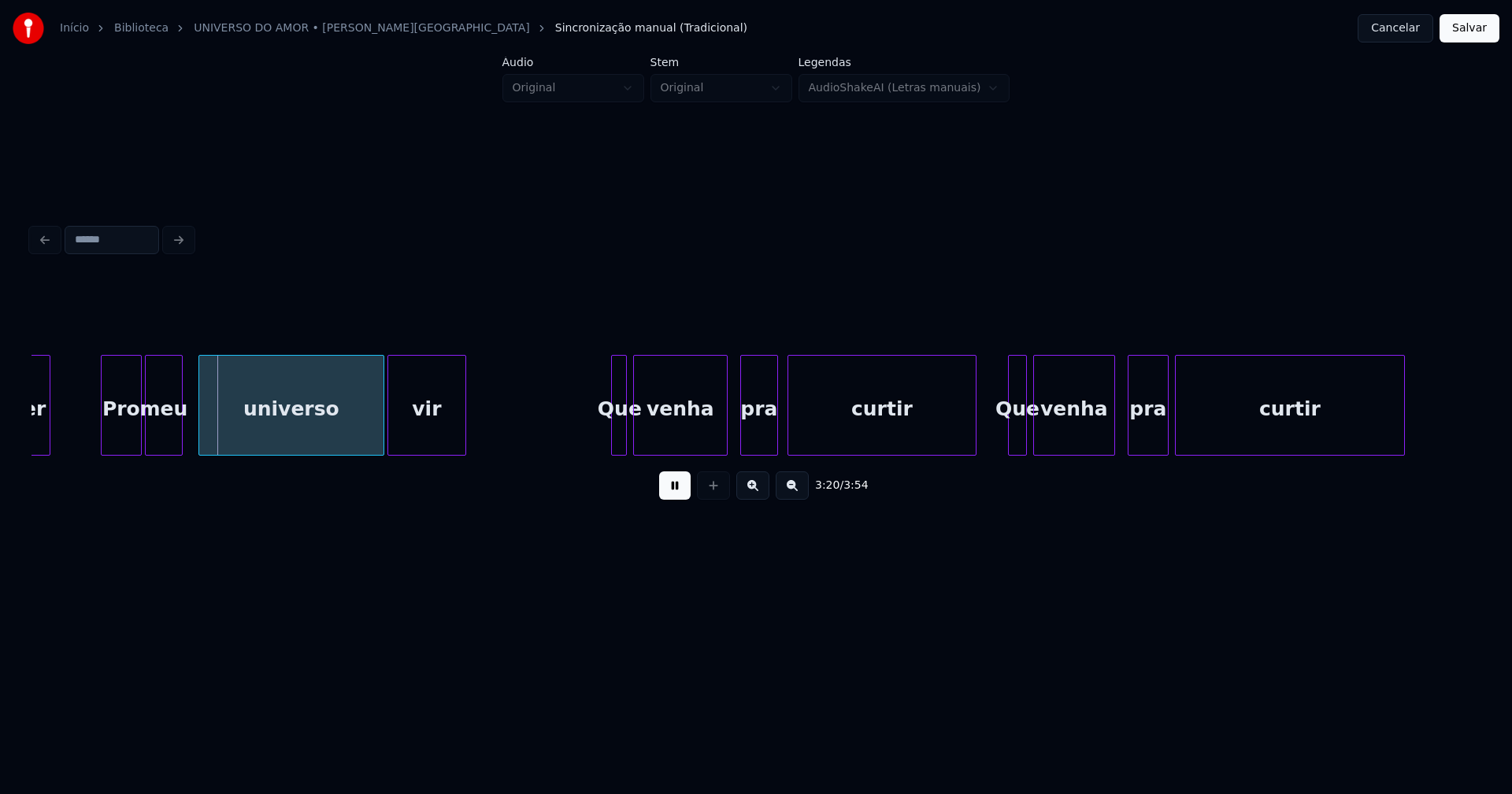
scroll to position [0, 31492]
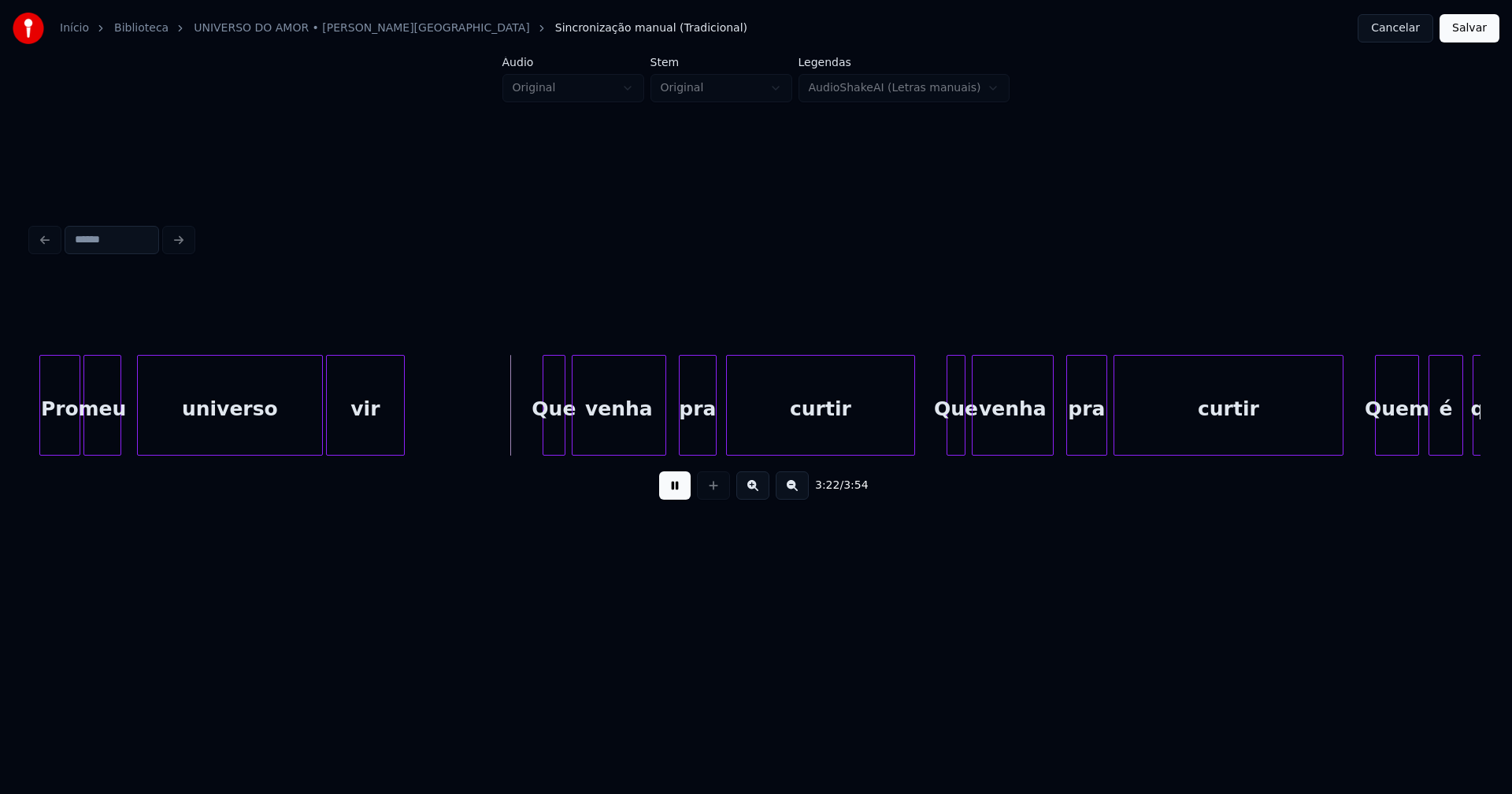
click at [544, 433] on div at bounding box center [545, 405] width 5 height 99
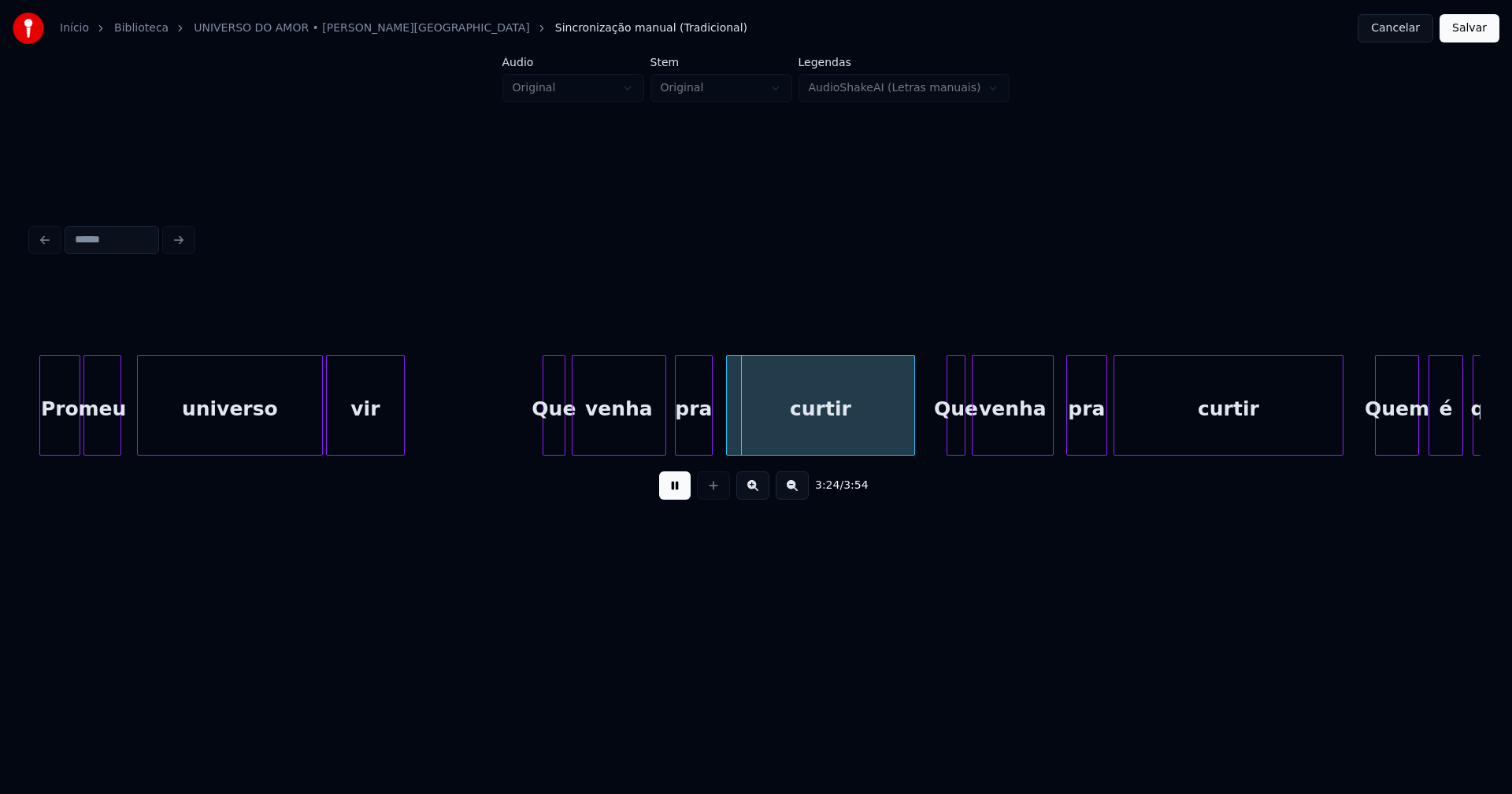
click at [691, 439] on div "pra" at bounding box center [693, 409] width 36 height 107
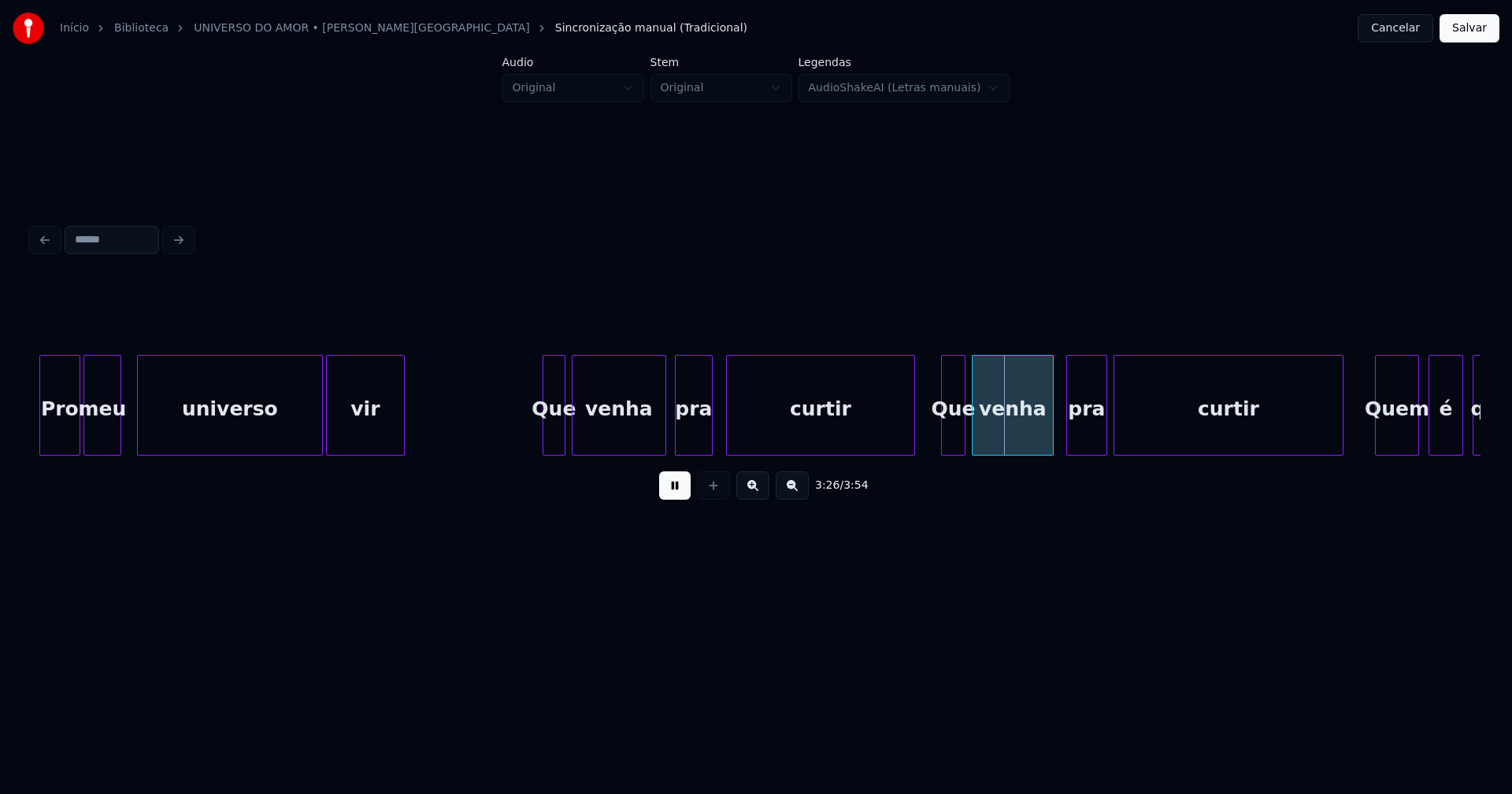
click at [944, 435] on div at bounding box center [944, 405] width 5 height 99
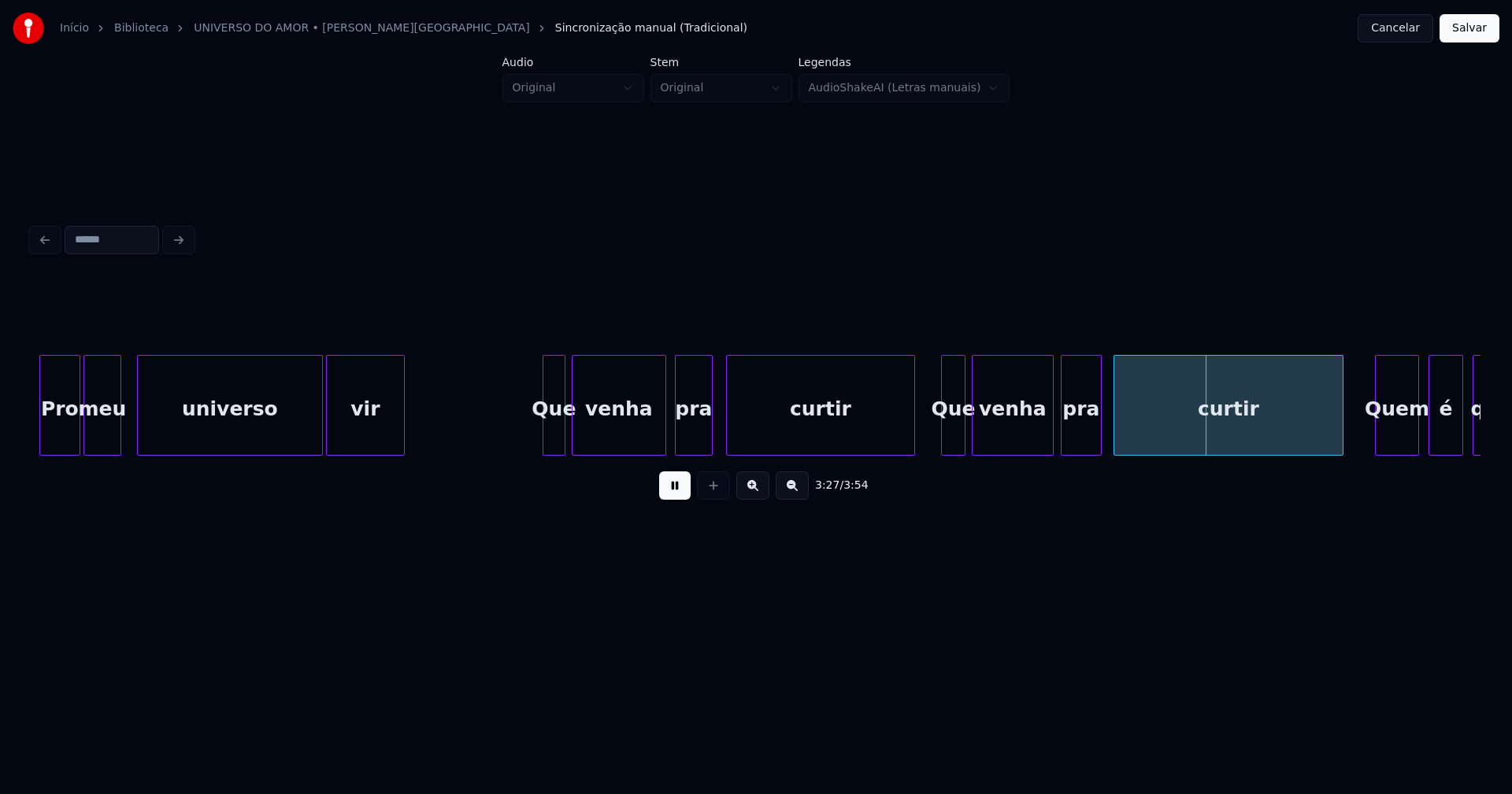
click at [1075, 442] on div "pra" at bounding box center [1081, 409] width 40 height 107
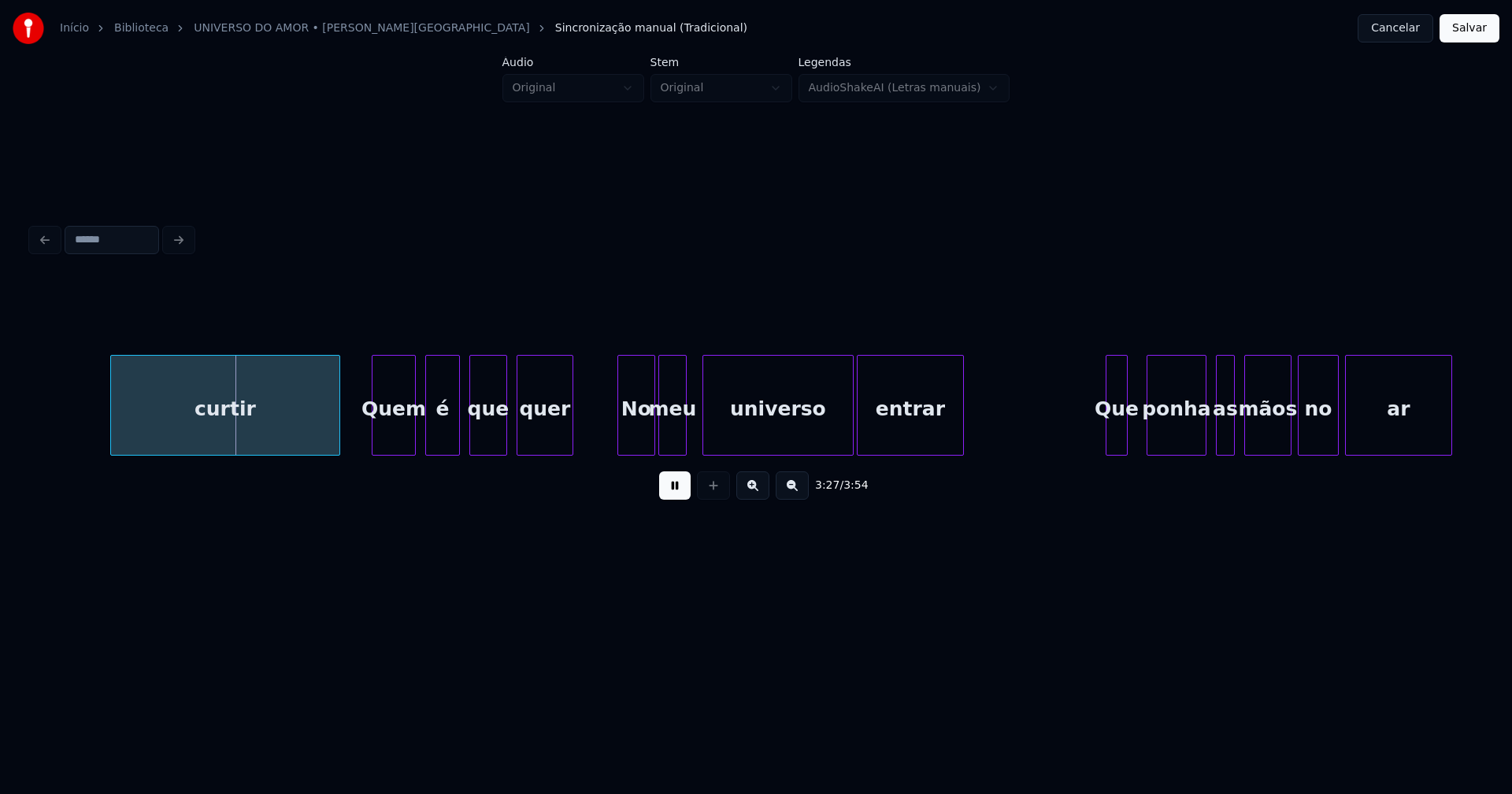
scroll to position [0, 32618]
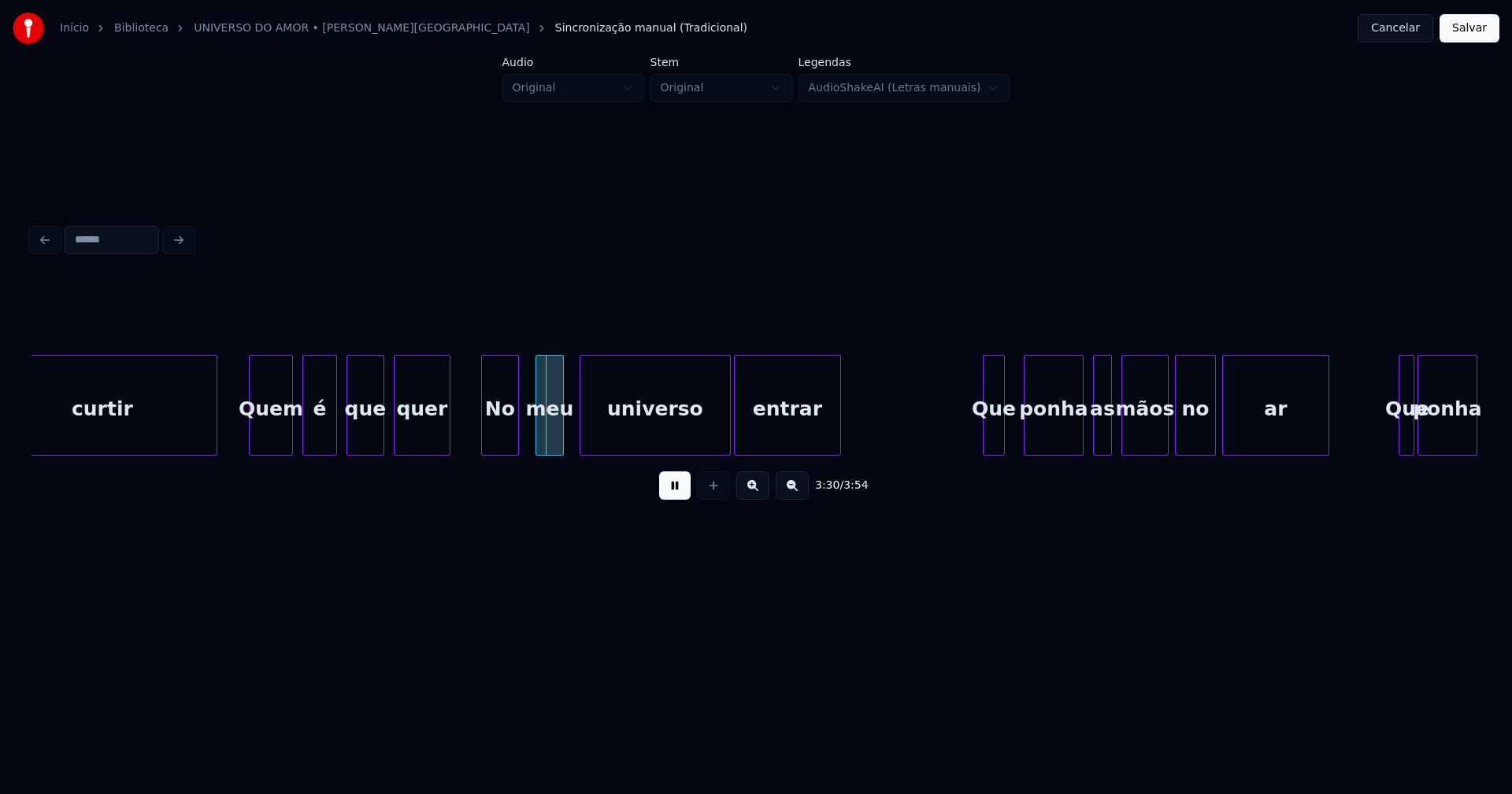
click at [498, 446] on div "No" at bounding box center [499, 409] width 36 height 107
click at [263, 441] on div "Quem" at bounding box center [265, 409] width 42 height 107
click at [316, 439] on div "é" at bounding box center [312, 409] width 33 height 107
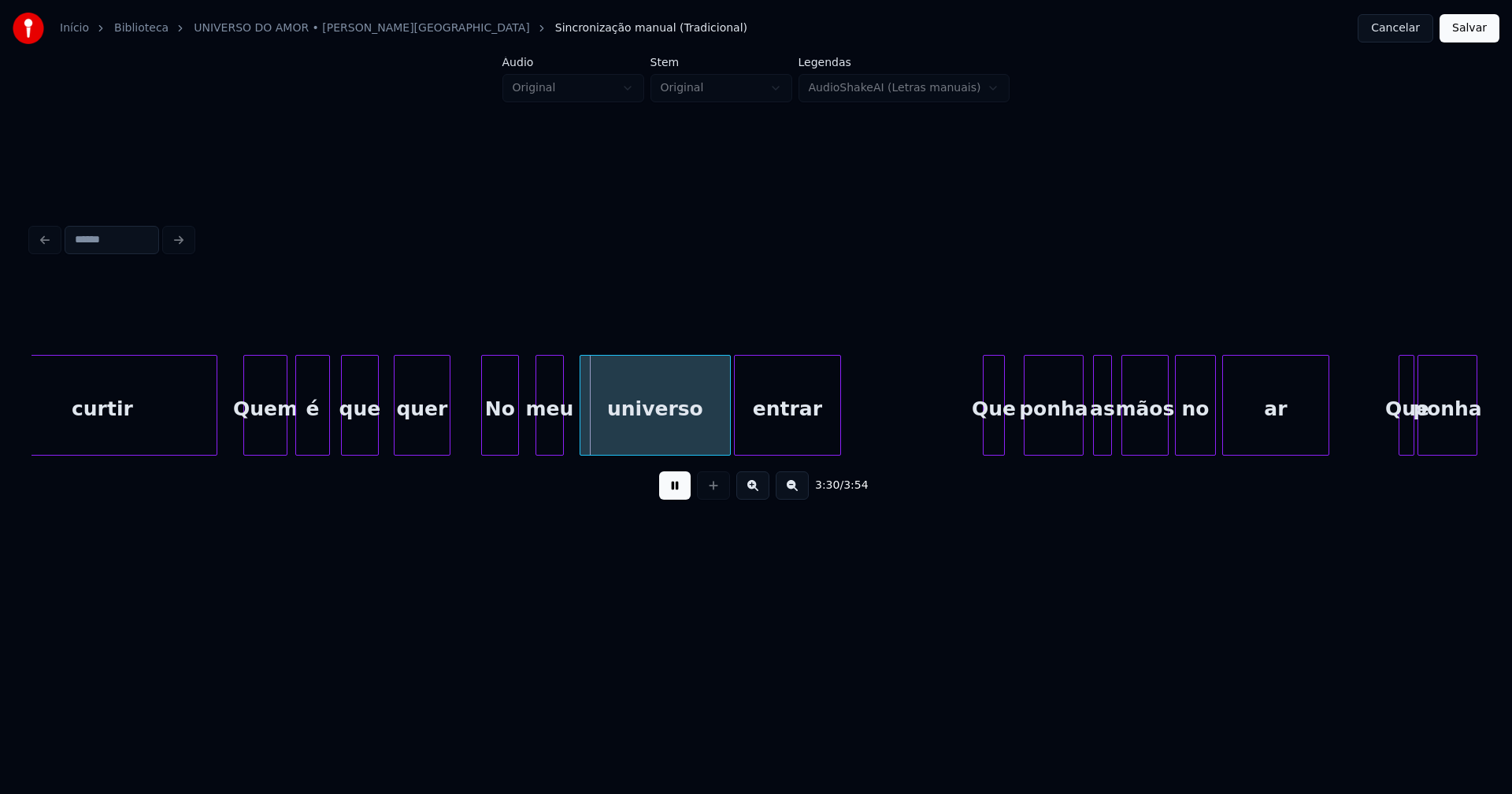
click at [360, 443] on div "que" at bounding box center [359, 409] width 36 height 107
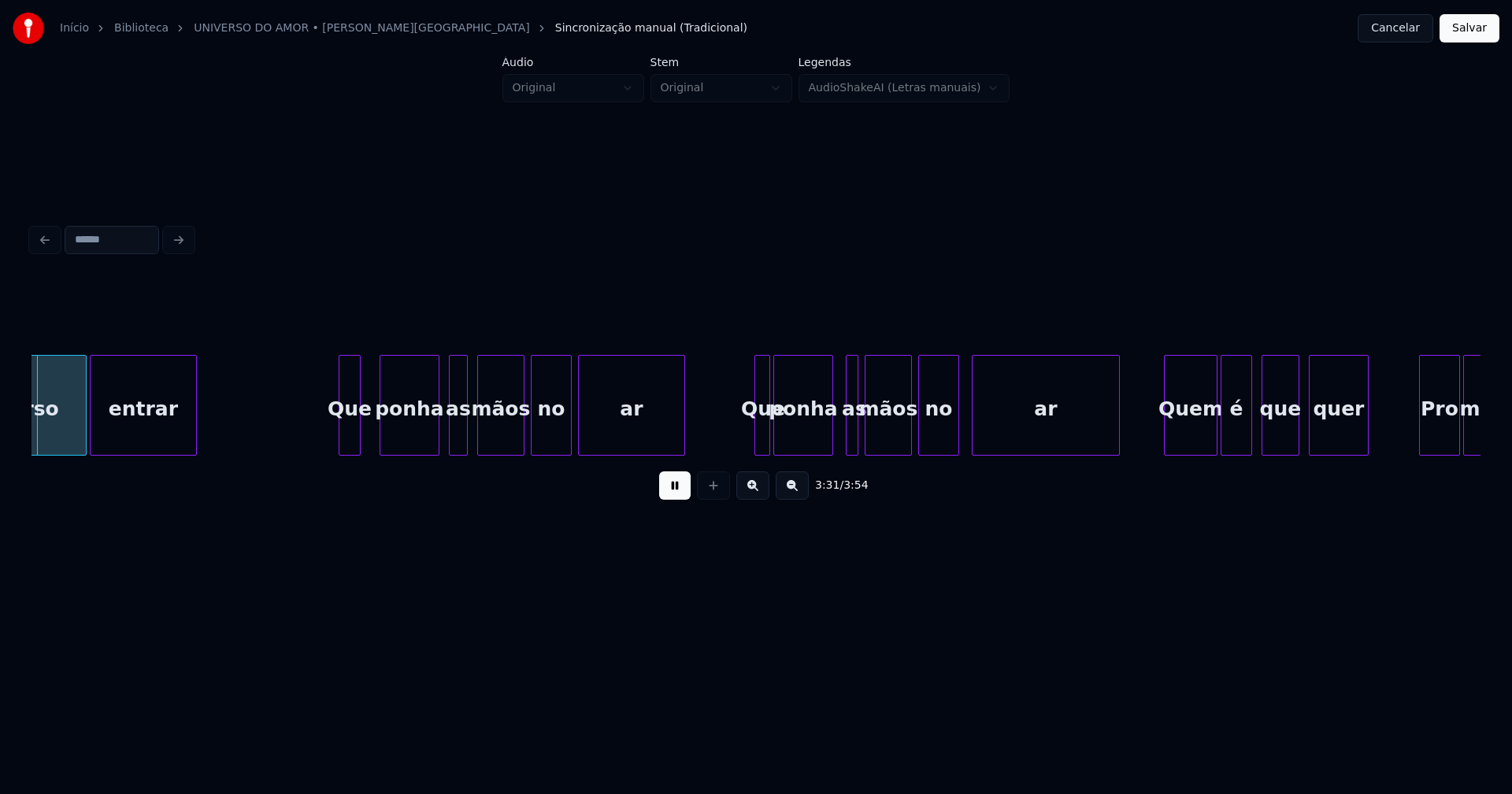
scroll to position [0, 33268]
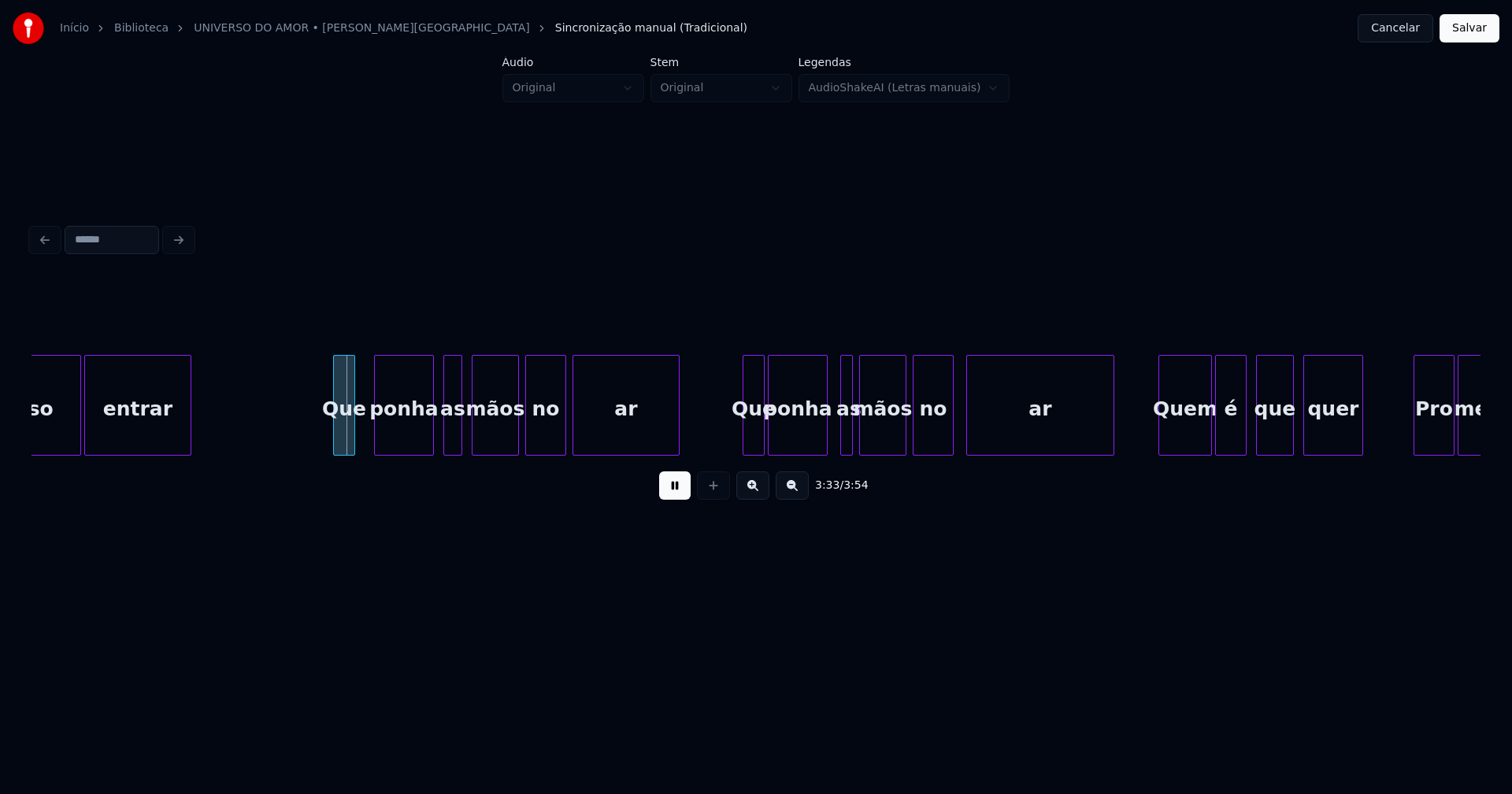
click at [746, 440] on div at bounding box center [745, 405] width 5 height 99
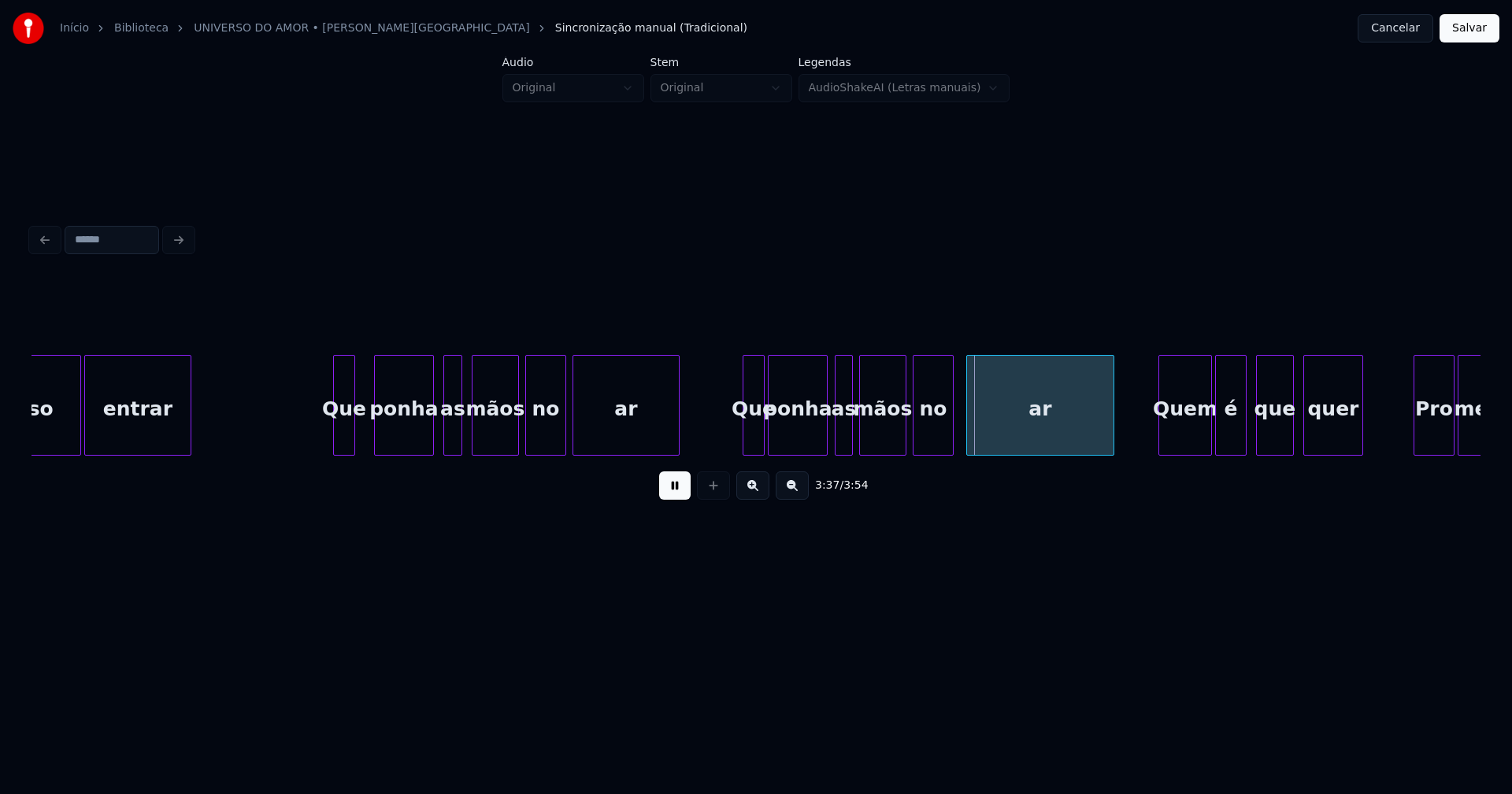
click at [838, 436] on div at bounding box center [838, 405] width 5 height 99
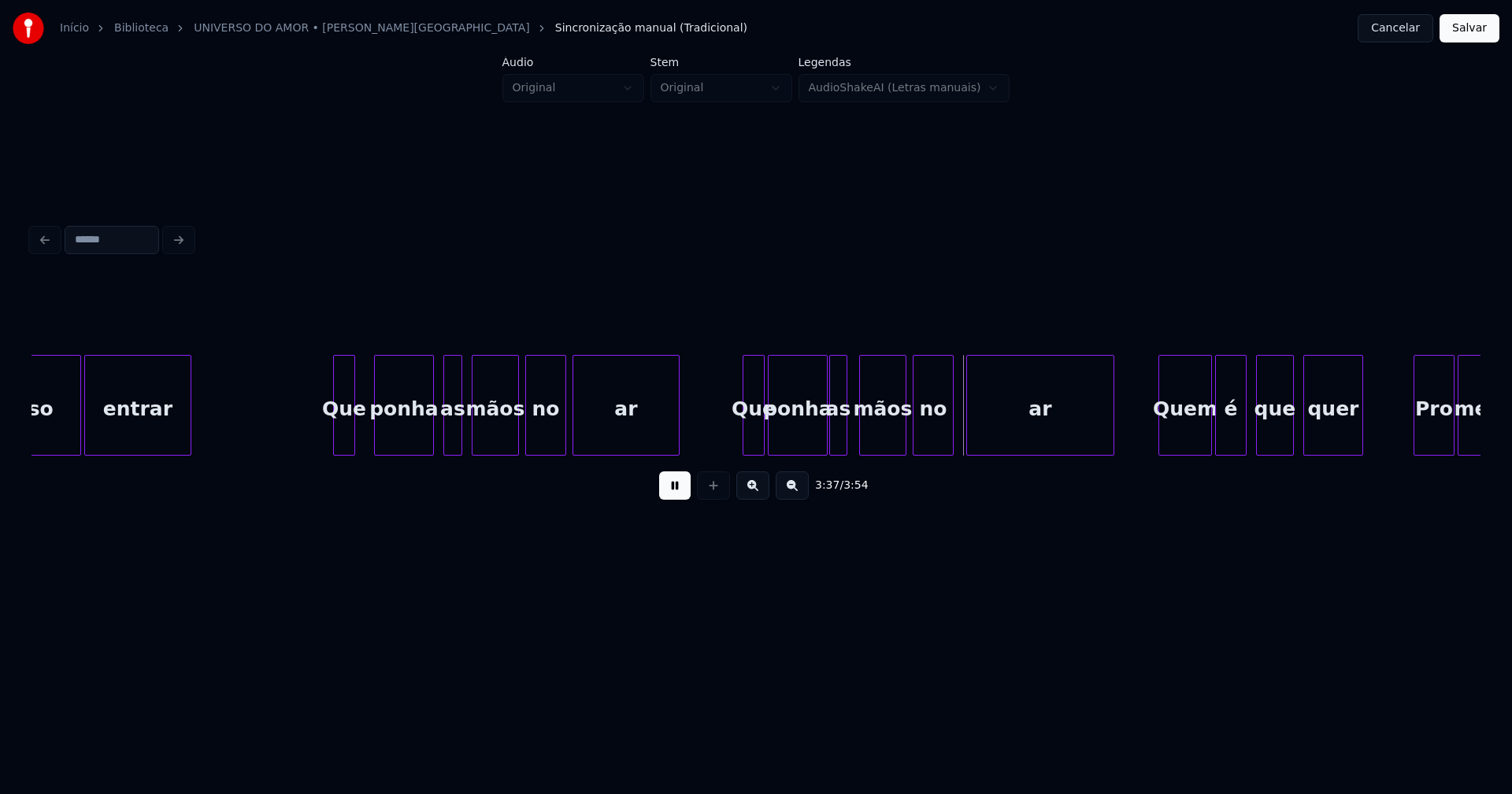
click at [838, 435] on div "as" at bounding box center [838, 409] width 17 height 107
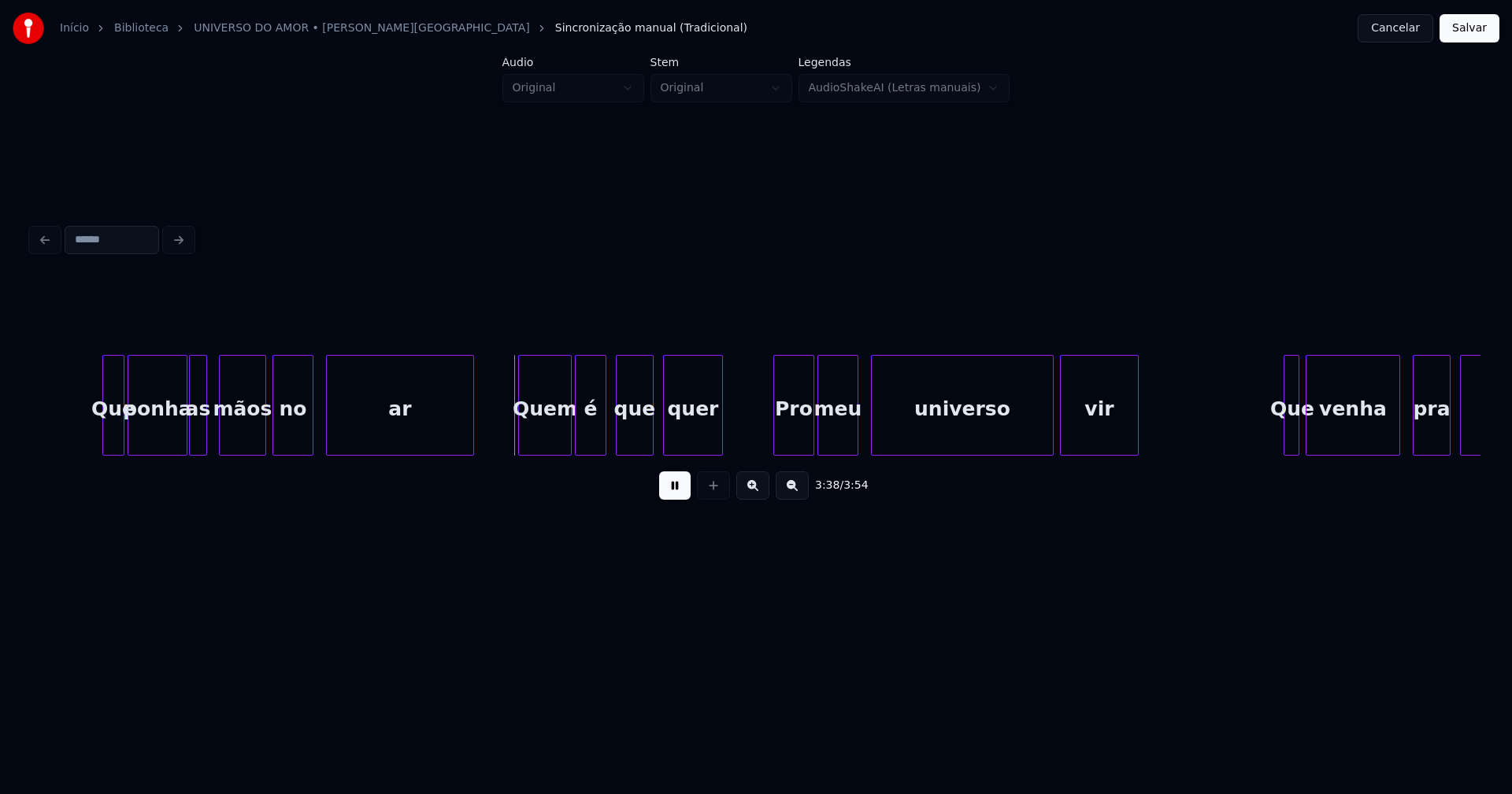
scroll to position [0, 33928]
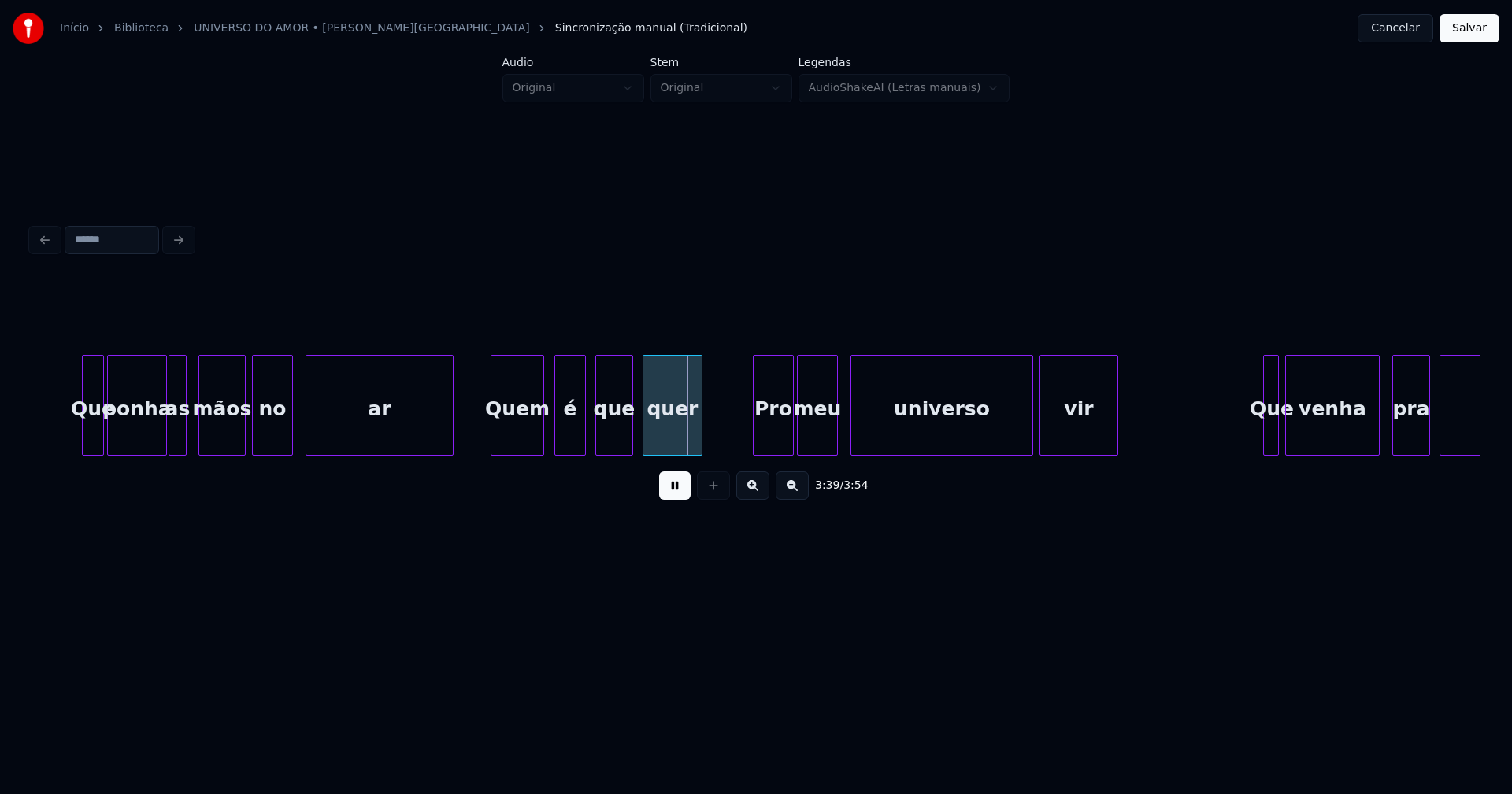
click at [510, 419] on div "Quem" at bounding box center [517, 409] width 52 height 107
click at [558, 428] on div "é" at bounding box center [559, 409] width 29 height 107
click at [761, 441] on div "Pro" at bounding box center [768, 409] width 40 height 107
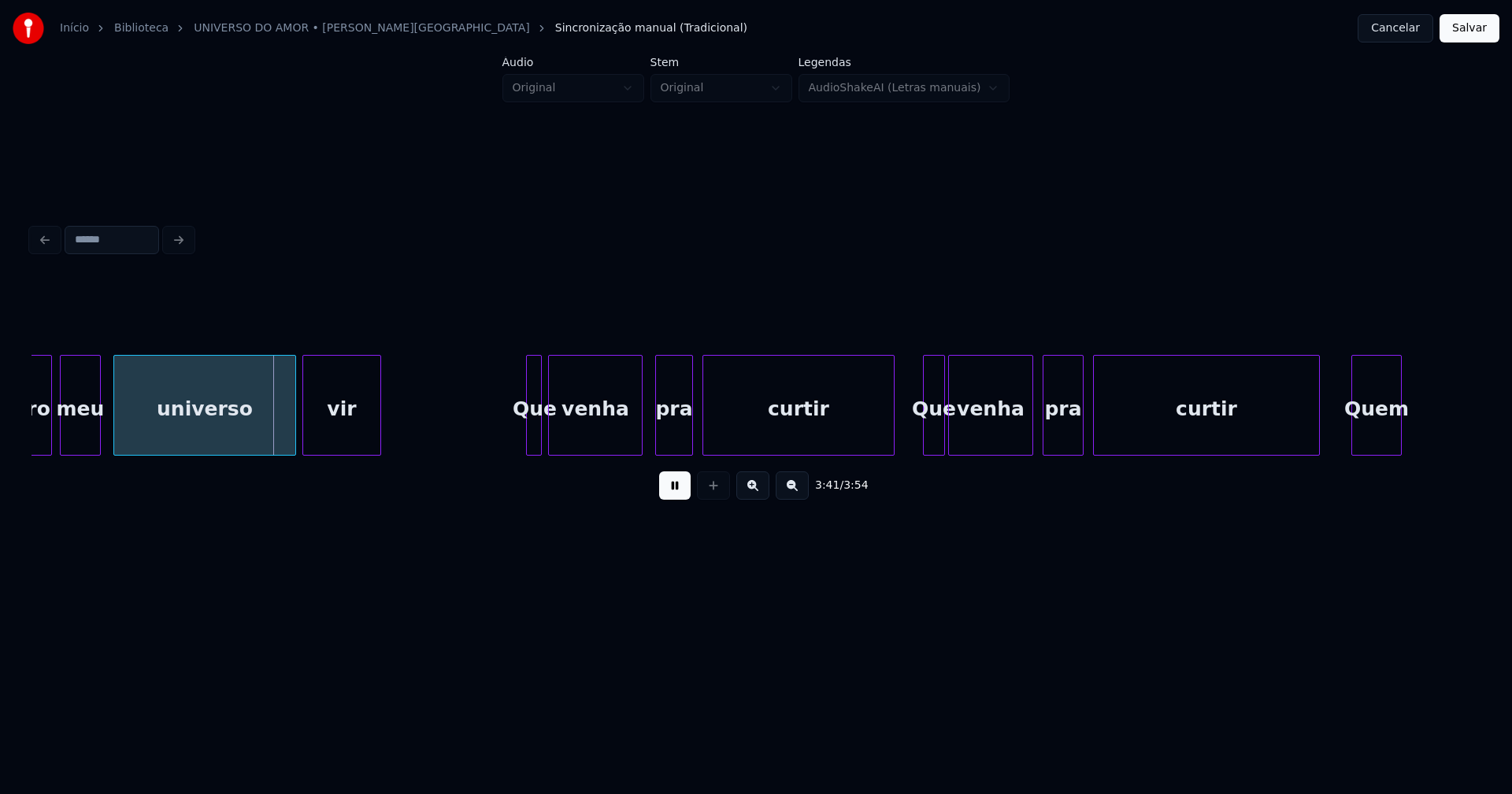
scroll to position [0, 34686]
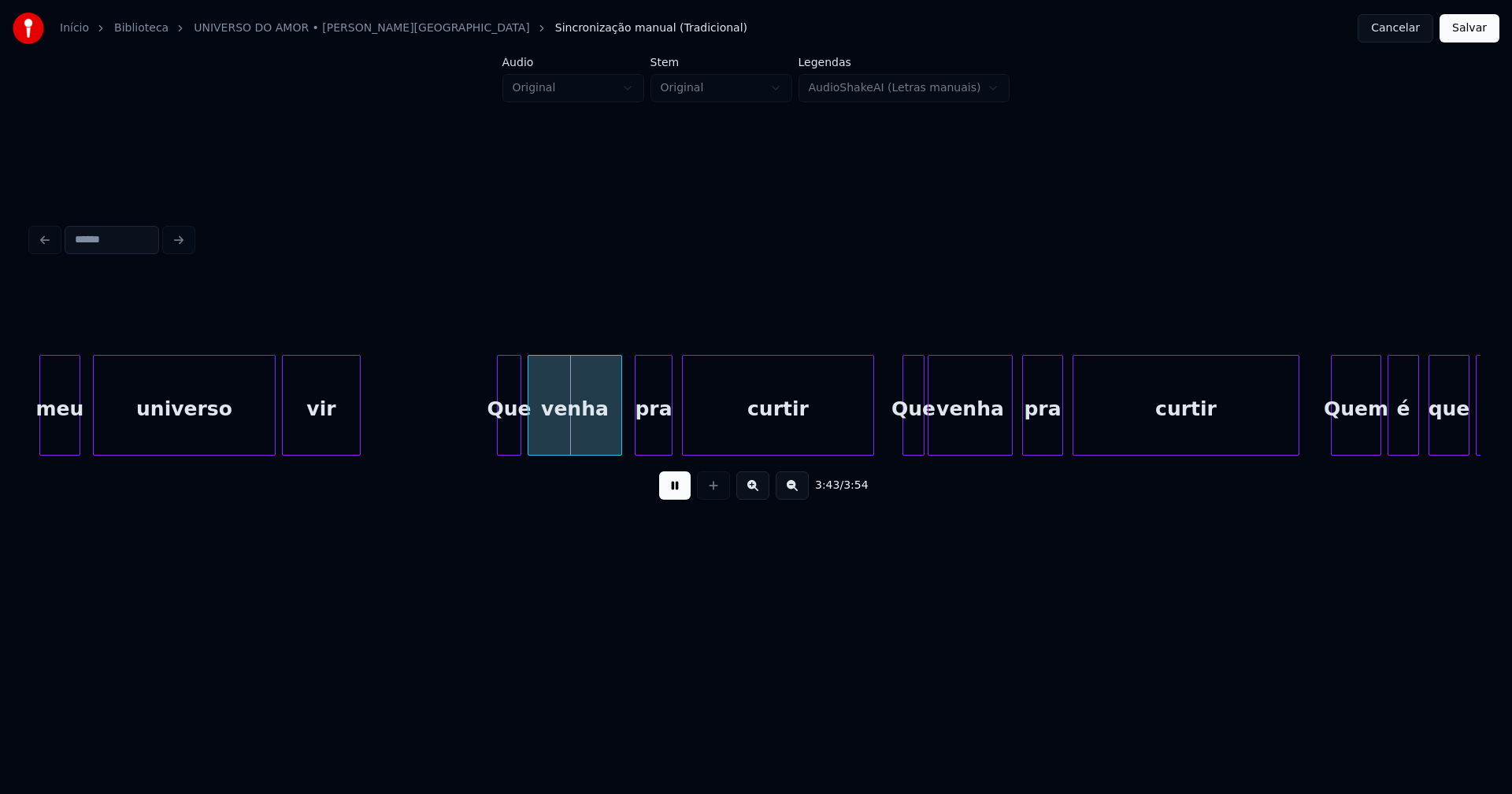
click at [497, 449] on div "Que" at bounding box center [509, 404] width 24 height 100
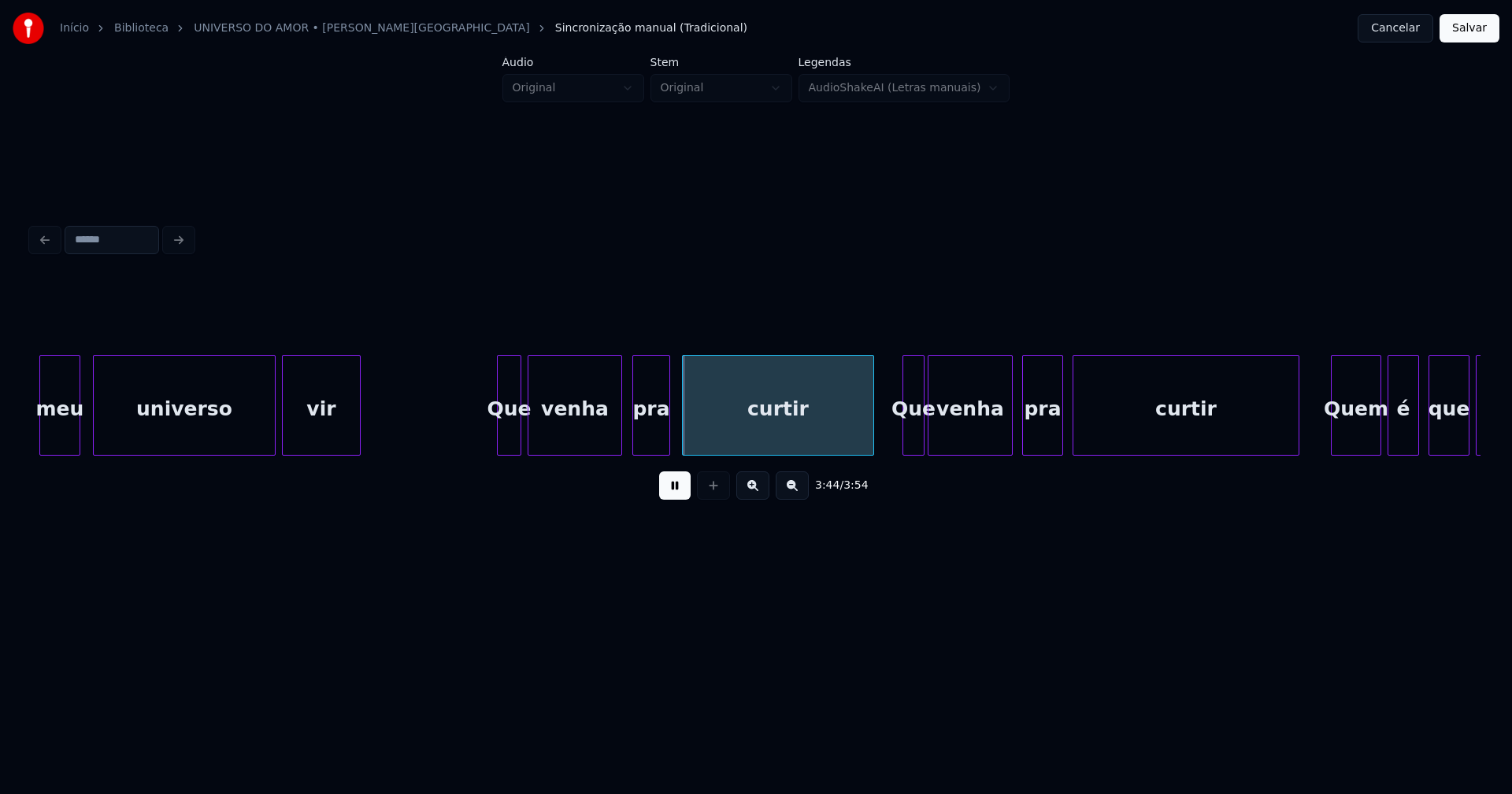
click at [645, 439] on div "pra" at bounding box center [651, 409] width 36 height 107
click at [899, 439] on div at bounding box center [899, 405] width 5 height 99
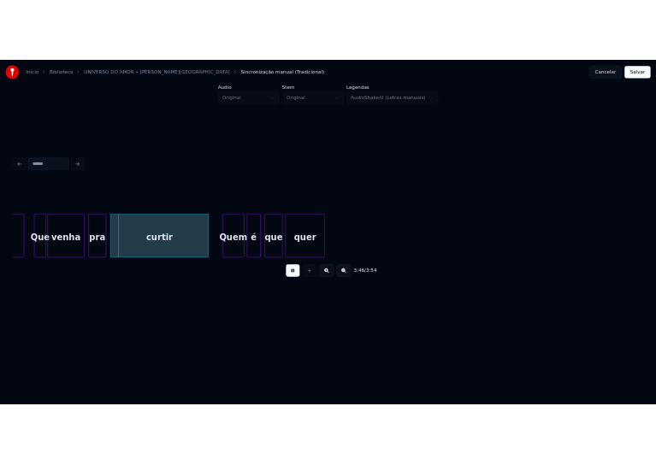
scroll to position [0, 38556]
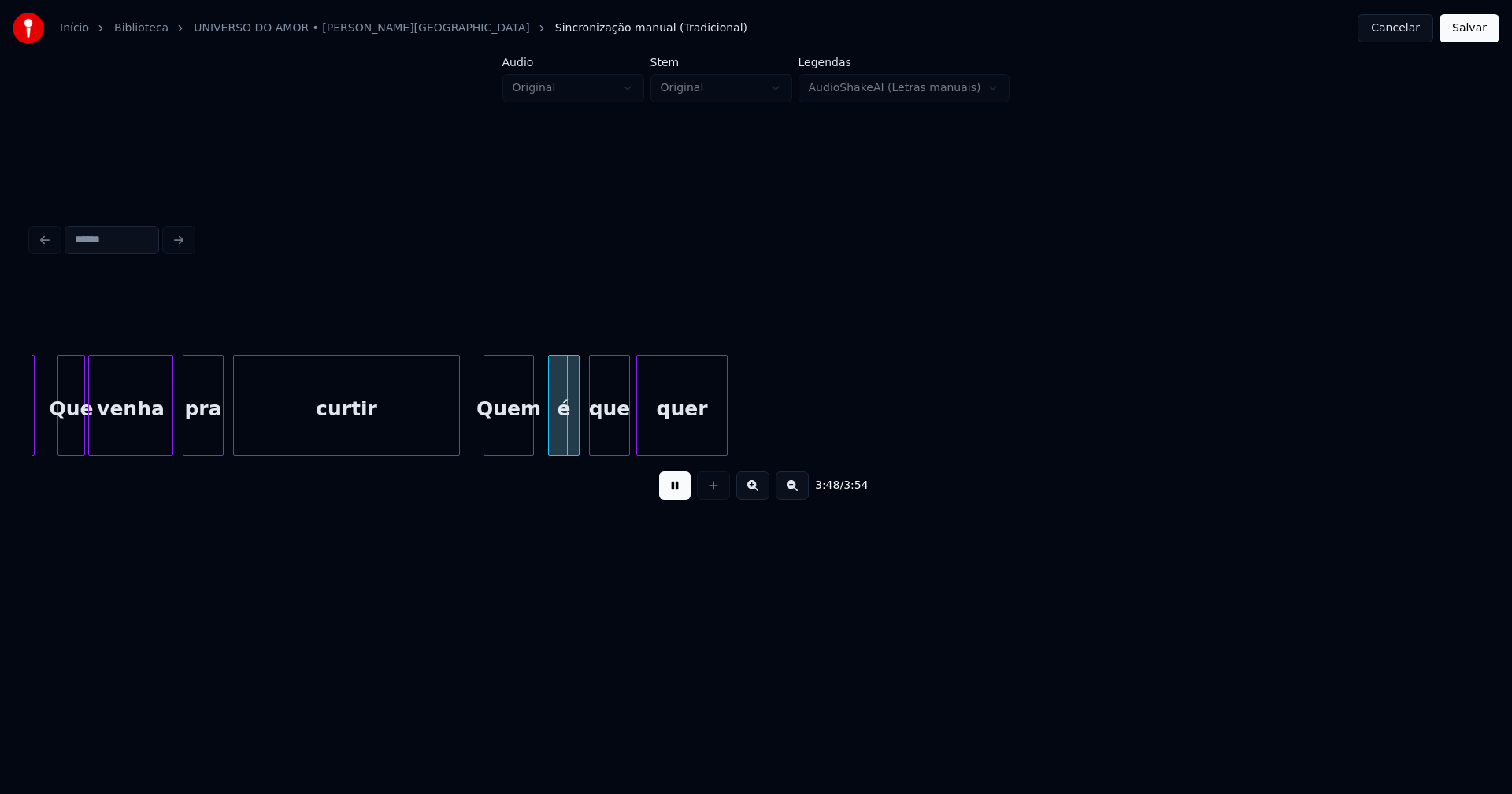
click at [516, 434] on div "Quem" at bounding box center [509, 409] width 49 height 107
click at [551, 438] on div "é" at bounding box center [553, 409] width 29 height 107
click at [600, 441] on div "que" at bounding box center [602, 409] width 40 height 107
click at [1458, 25] on button "Salvar" at bounding box center [1469, 28] width 60 height 29
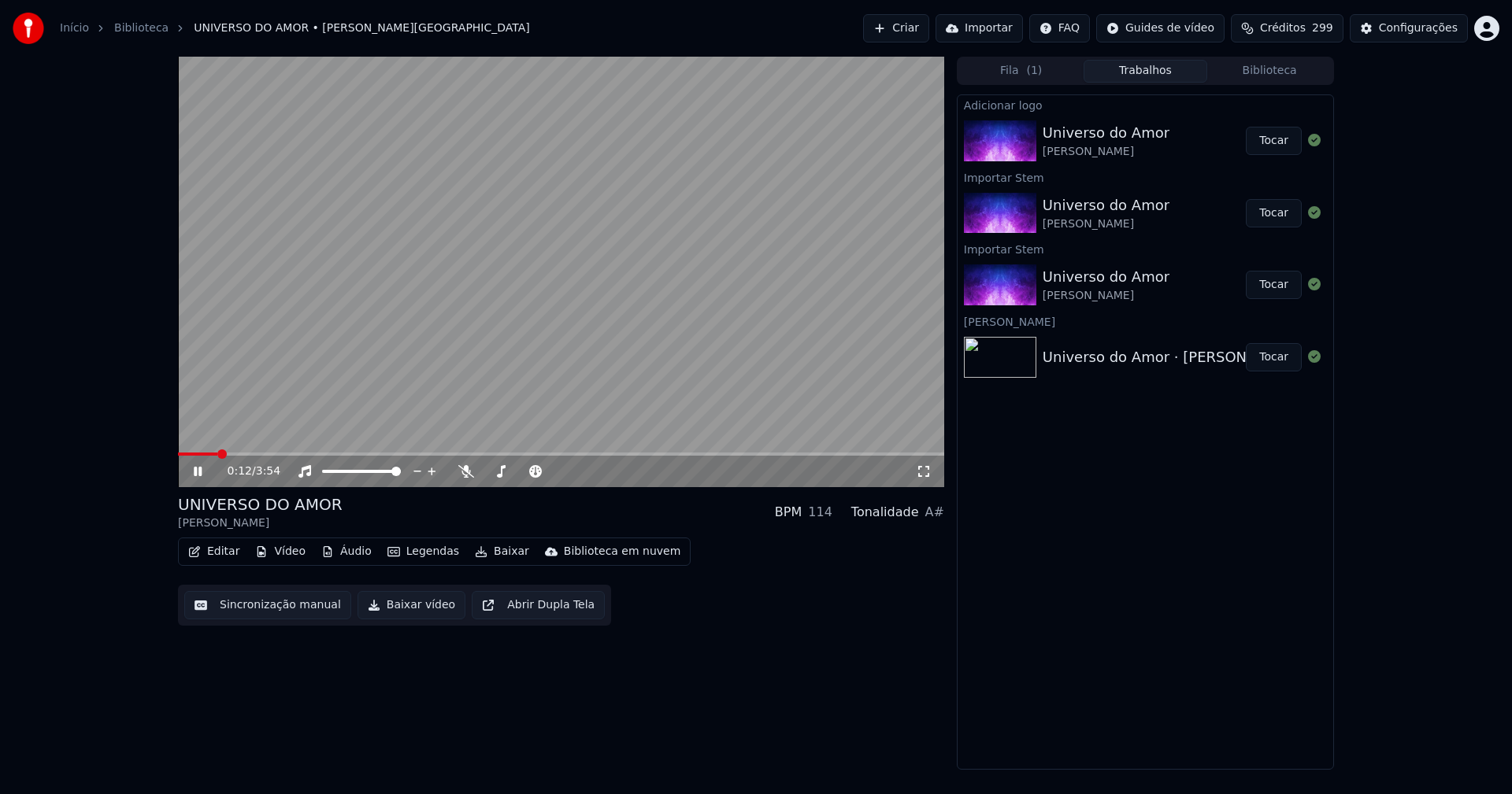
click at [924, 471] on icon at bounding box center [923, 472] width 16 height 13
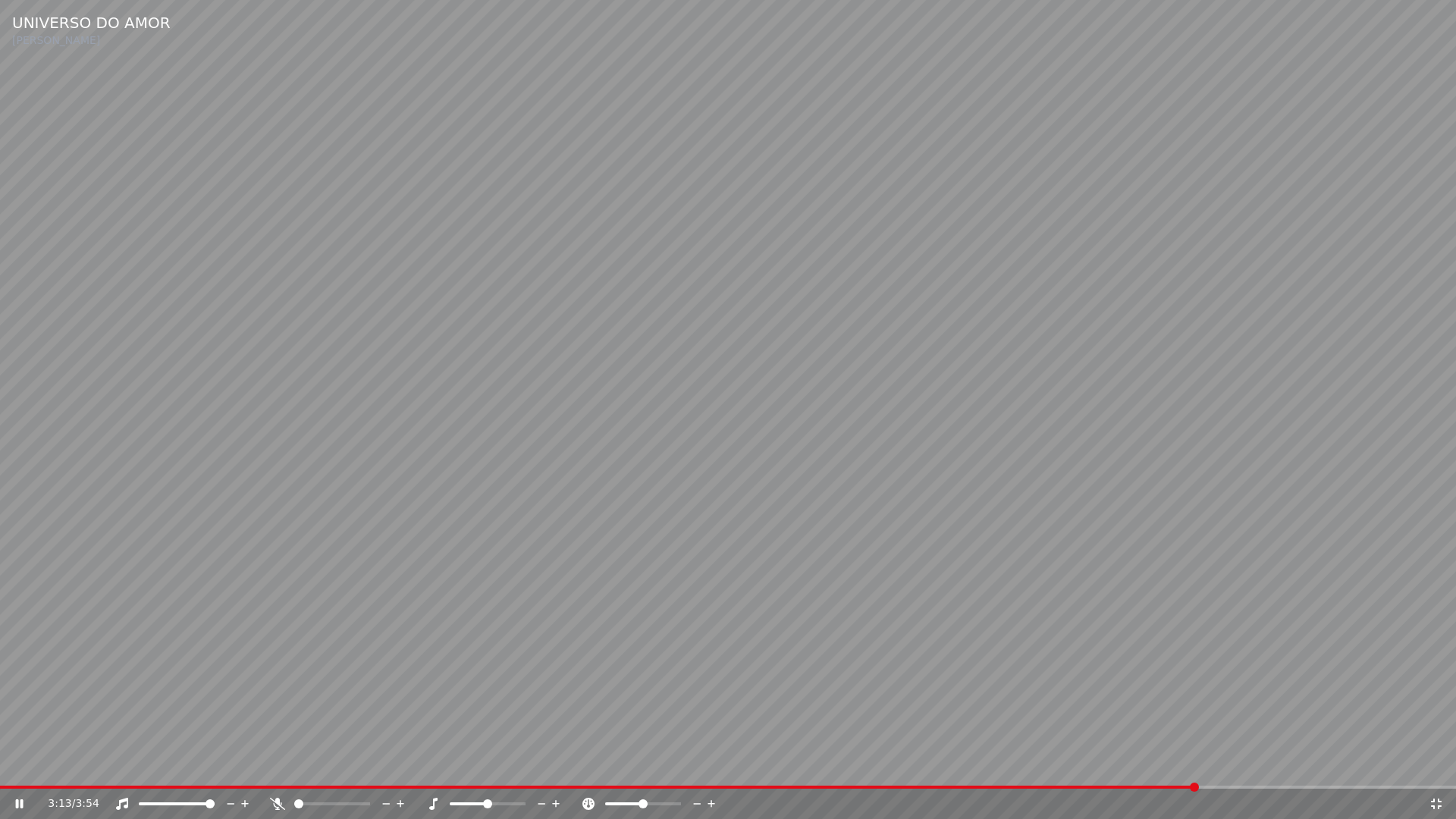
click at [1441, 765] on icon at bounding box center [1436, 804] width 11 height 11
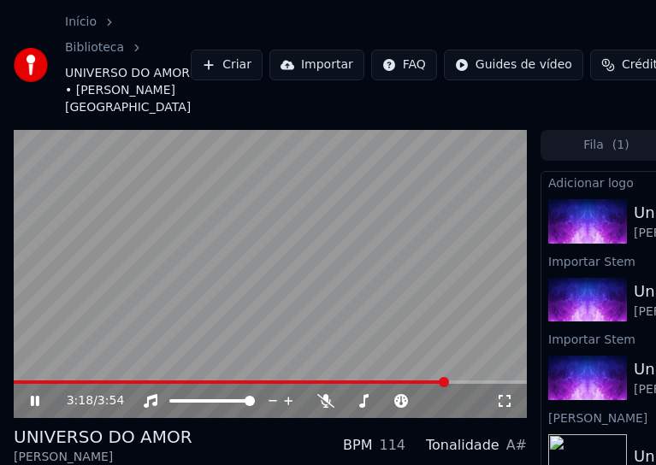
click at [38, 403] on icon at bounding box center [35, 401] width 9 height 10
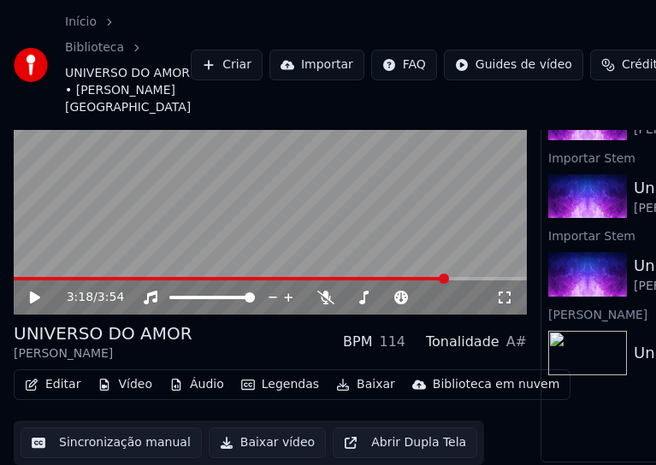
scroll to position [114, 0]
click at [64, 375] on button "Editar" at bounding box center [52, 385] width 69 height 24
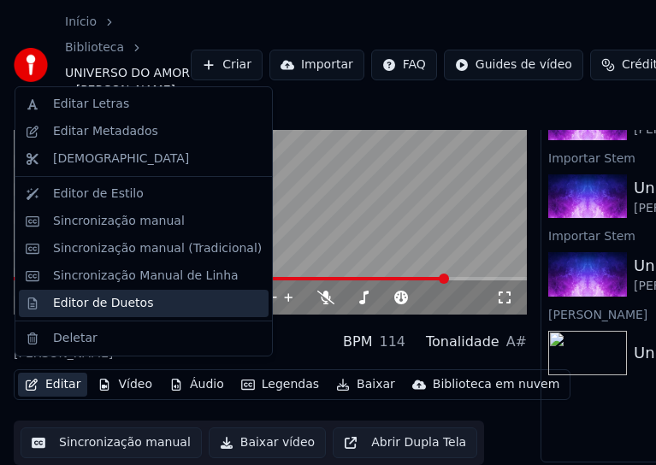
click at [94, 310] on div "Editor de Duetos" at bounding box center [103, 303] width 100 height 17
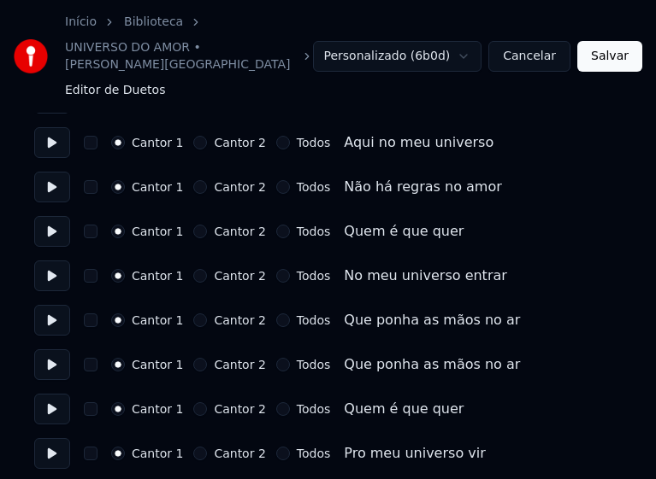
scroll to position [598, 0]
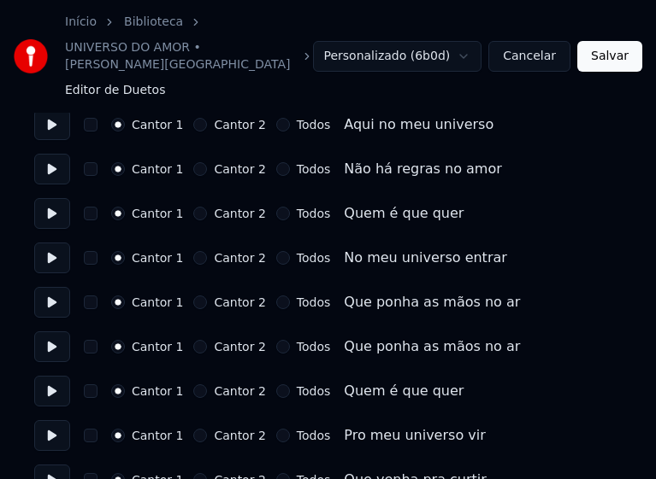
click at [276, 207] on button "Todos" at bounding box center [283, 214] width 14 height 14
click at [276, 251] on button "Todos" at bounding box center [283, 258] width 14 height 14
click at [276, 296] on button "Todos" at bounding box center [283, 303] width 14 height 14
click at [276, 340] on button "Todos" at bounding box center [283, 347] width 14 height 14
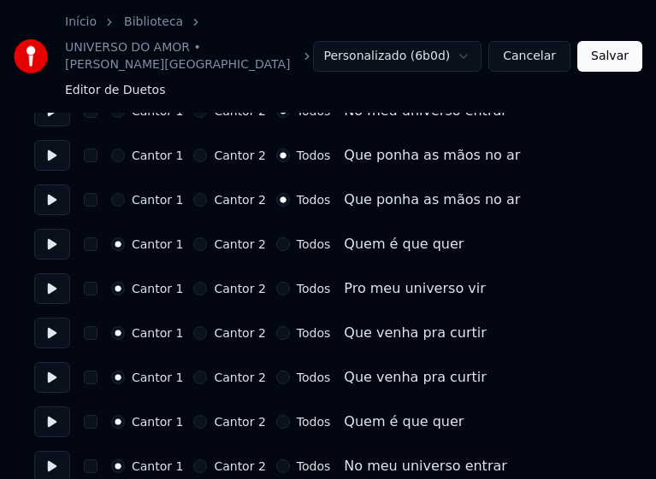
scroll to position [769, 0]
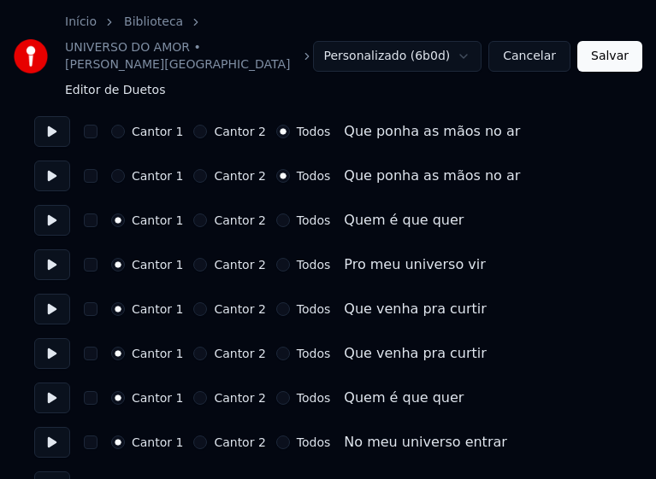
click at [276, 214] on button "Todos" at bounding box center [283, 221] width 14 height 14
click at [276, 258] on button "Todos" at bounding box center [283, 265] width 14 height 14
click at [276, 303] on button "Todos" at bounding box center [283, 310] width 14 height 14
click at [276, 347] on button "Todos" at bounding box center [283, 354] width 14 height 14
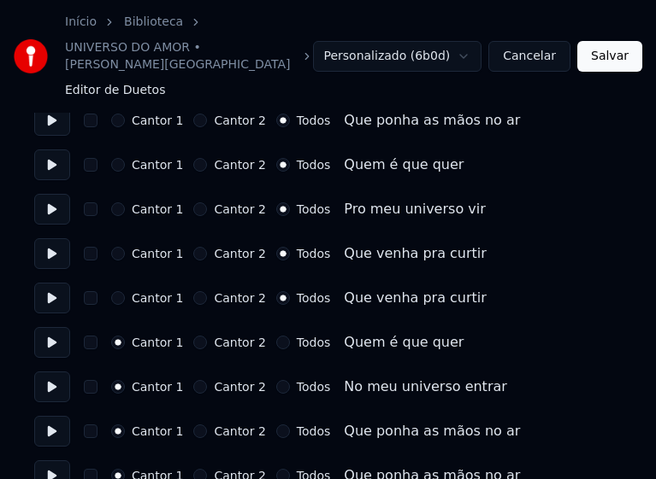
scroll to position [855, 0]
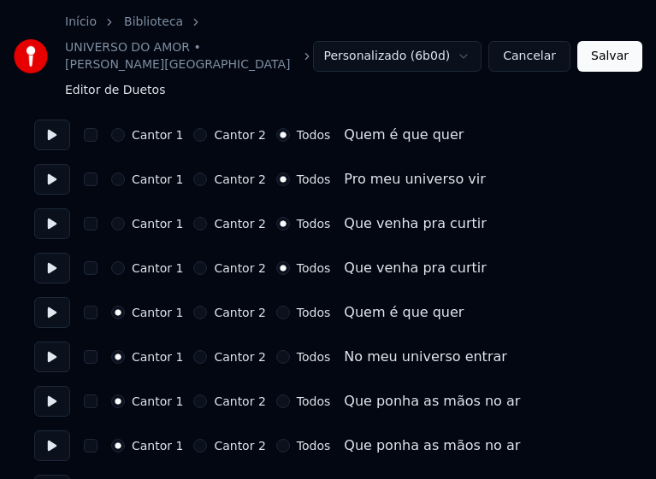
click at [276, 306] on button "Todos" at bounding box center [283, 313] width 14 height 14
click at [276, 350] on button "Todos" at bounding box center [283, 357] width 14 height 14
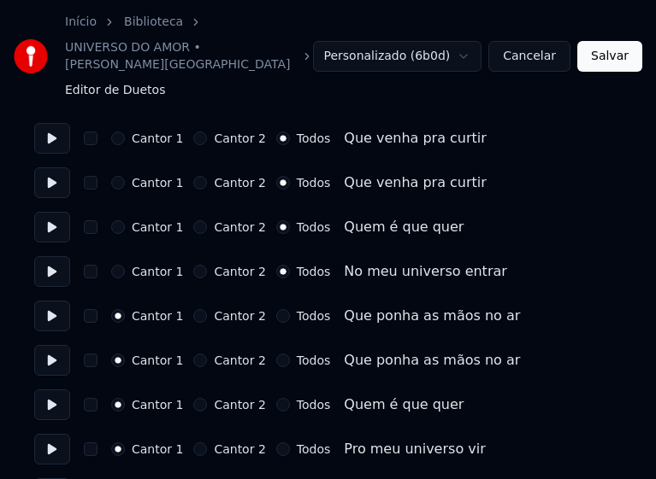
click at [276, 309] on button "Todos" at bounding box center [283, 316] width 14 height 14
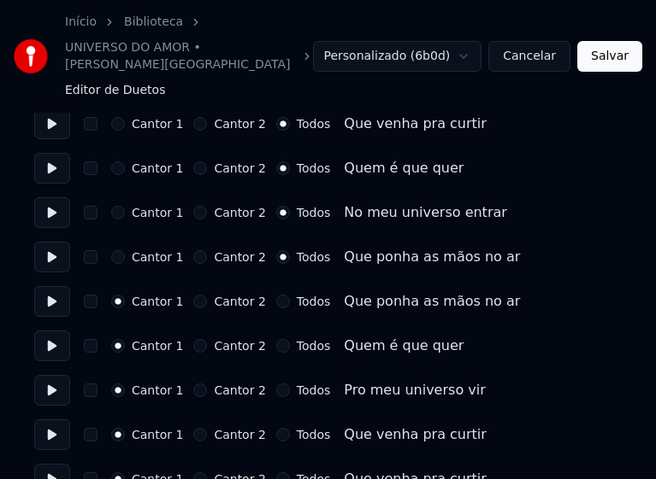
scroll to position [1111, 0]
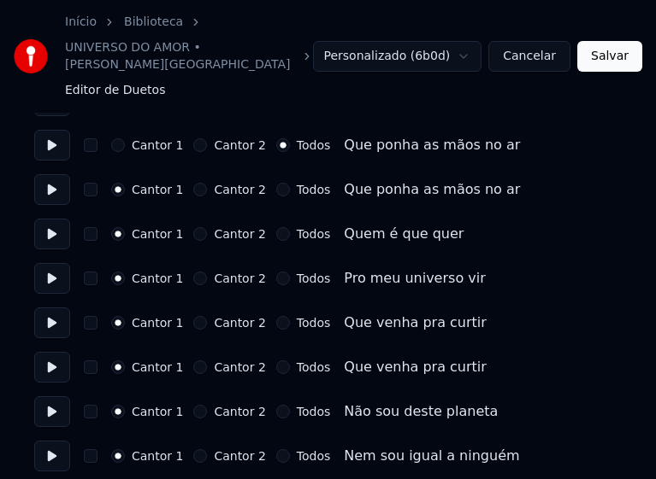
click at [276, 183] on button "Todos" at bounding box center [283, 190] width 14 height 14
click at [276, 227] on button "Todos" at bounding box center [283, 234] width 14 height 14
click at [276, 272] on button "Todos" at bounding box center [283, 279] width 14 height 14
click at [276, 316] on button "Todos" at bounding box center [283, 323] width 14 height 14
click at [276, 361] on button "Todos" at bounding box center [283, 368] width 14 height 14
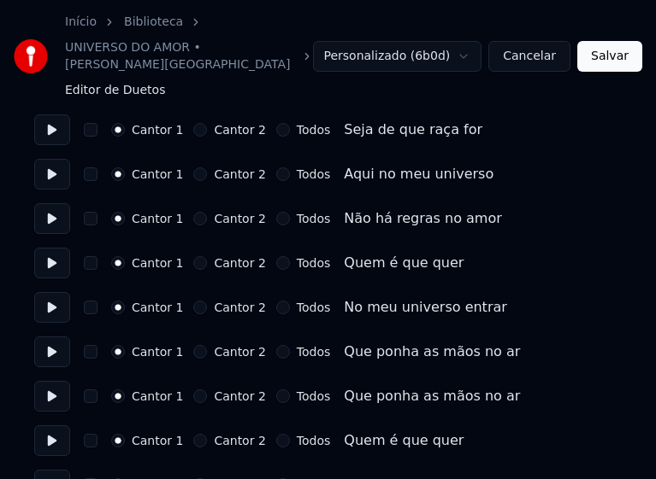
scroll to position [1795, 0]
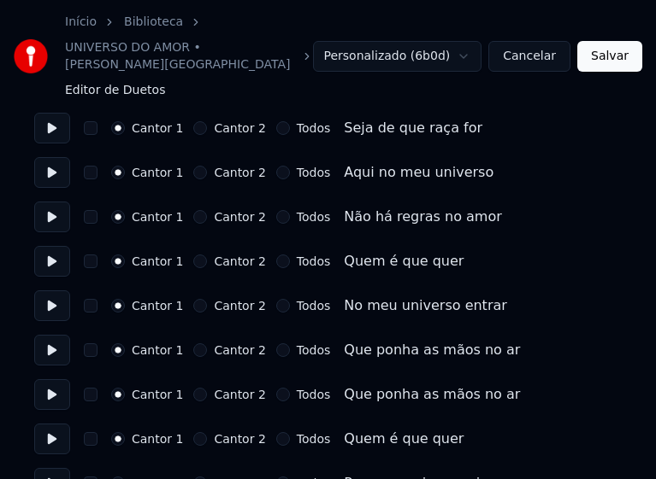
click at [276, 255] on button "Todos" at bounding box center [283, 262] width 14 height 14
click at [276, 299] on button "Todos" at bounding box center [283, 306] width 14 height 14
click at [276, 344] on button "Todos" at bounding box center [283, 351] width 14 height 14
click at [276, 388] on button "Todos" at bounding box center [283, 395] width 14 height 14
drag, startPoint x: 269, startPoint y: 424, endPoint x: 285, endPoint y: 402, distance: 27.5
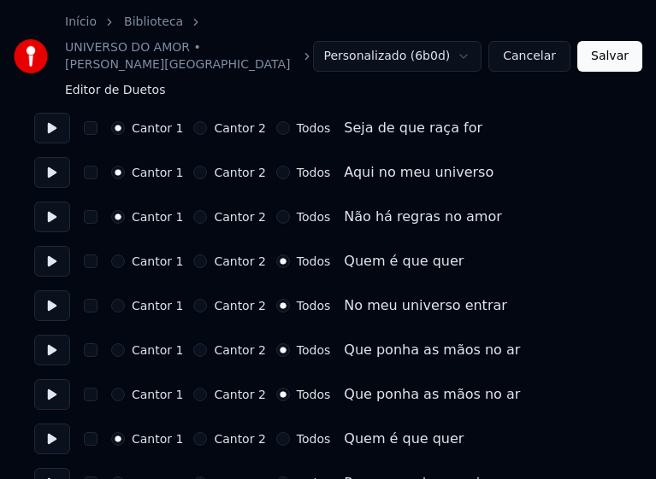
click at [276, 432] on button "Todos" at bounding box center [283, 439] width 14 height 14
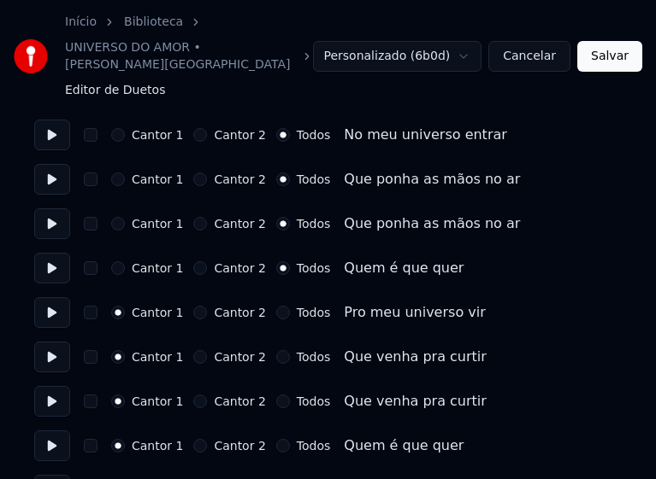
click at [276, 306] on button "Todos" at bounding box center [283, 313] width 14 height 14
drag, startPoint x: 269, startPoint y: 338, endPoint x: 281, endPoint y: 362, distance: 26.8
click at [276, 350] on button "Todos" at bounding box center [283, 357] width 14 height 14
click at [276, 395] on button "Todos" at bounding box center [283, 402] width 14 height 14
click at [276, 439] on button "Todos" at bounding box center [283, 446] width 14 height 14
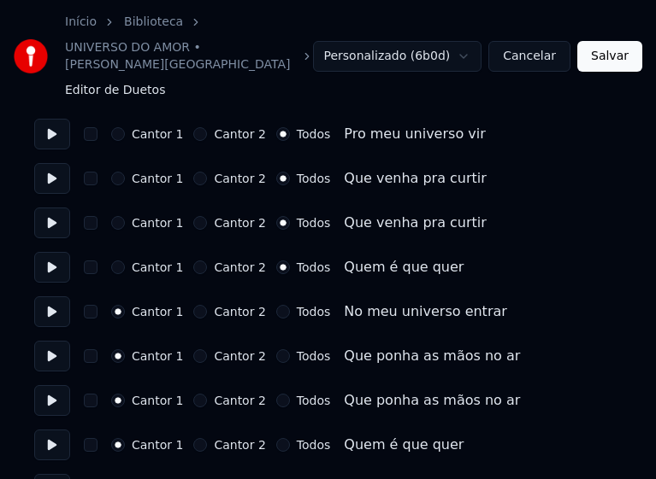
scroll to position [2222, 0]
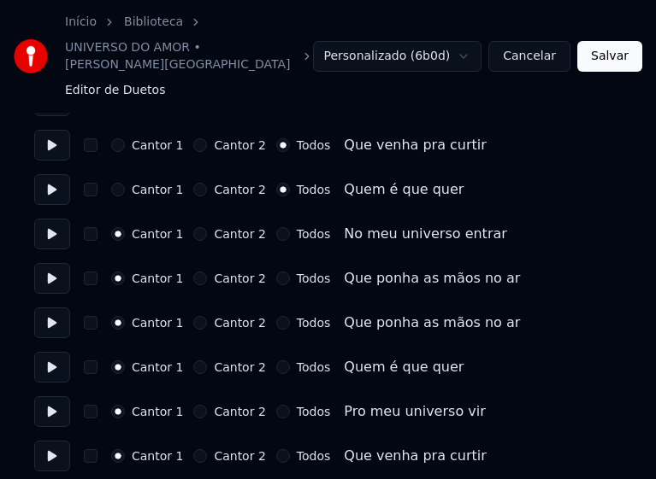
click at [276, 227] on button "Todos" at bounding box center [283, 234] width 14 height 14
drag, startPoint x: 270, startPoint y: 260, endPoint x: 277, endPoint y: 285, distance: 25.7
click at [276, 272] on button "Todos" at bounding box center [283, 279] width 14 height 14
click at [276, 316] on button "Todos" at bounding box center [283, 323] width 14 height 14
click at [276, 361] on button "Todos" at bounding box center [283, 368] width 14 height 14
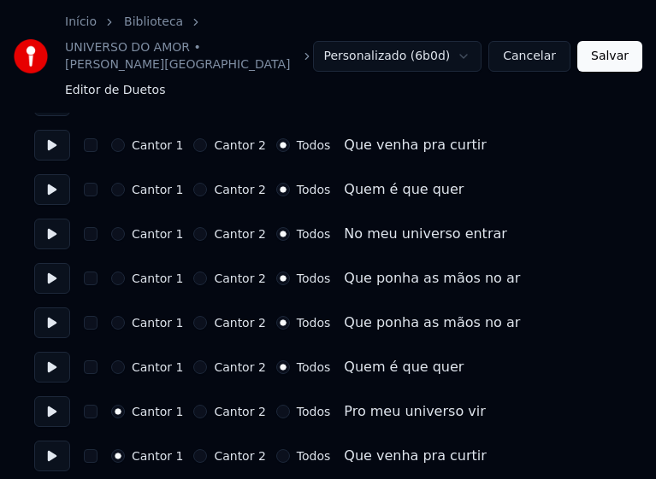
click at [276, 405] on button "Todos" at bounding box center [283, 412] width 14 height 14
click at [276, 450] on button "Todos" at bounding box center [283, 457] width 14 height 14
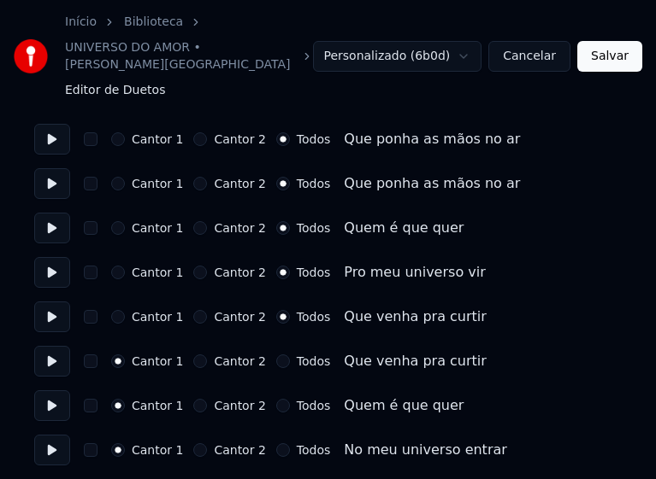
scroll to position [2393, 0]
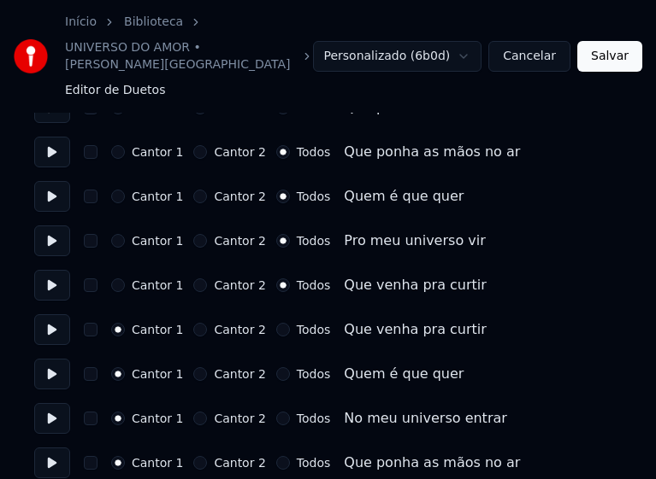
click at [276, 323] on button "Todos" at bounding box center [283, 330] width 14 height 14
click at [276, 368] on button "Todos" at bounding box center [283, 375] width 14 height 14
click at [276, 412] on button "Todos" at bounding box center [283, 419] width 14 height 14
click at [276, 456] on button "Todos" at bounding box center [283, 463] width 14 height 14
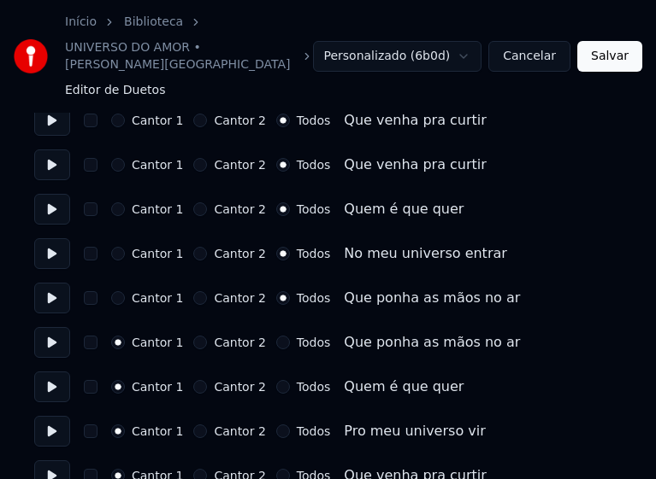
scroll to position [2564, 0]
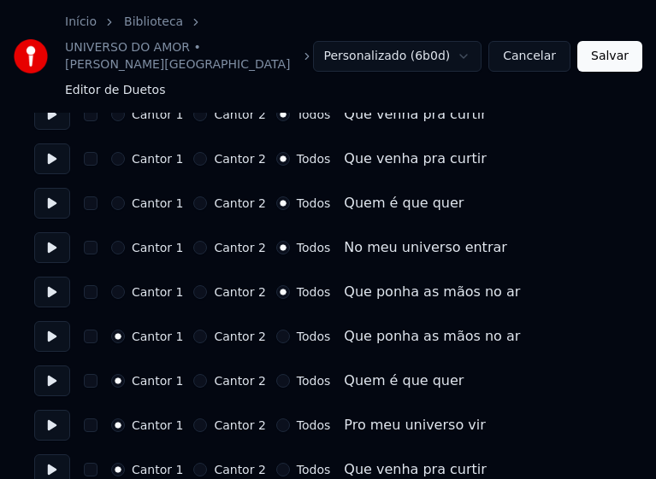
click at [276, 330] on button "Todos" at bounding box center [283, 337] width 14 height 14
click at [276, 374] on button "Todos" at bounding box center [283, 381] width 14 height 14
drag, startPoint x: 271, startPoint y: 408, endPoint x: 272, endPoint y: 435, distance: 27.4
click at [276, 419] on button "Todos" at bounding box center [283, 426] width 14 height 14
click at [276, 463] on button "Todos" at bounding box center [283, 470] width 14 height 14
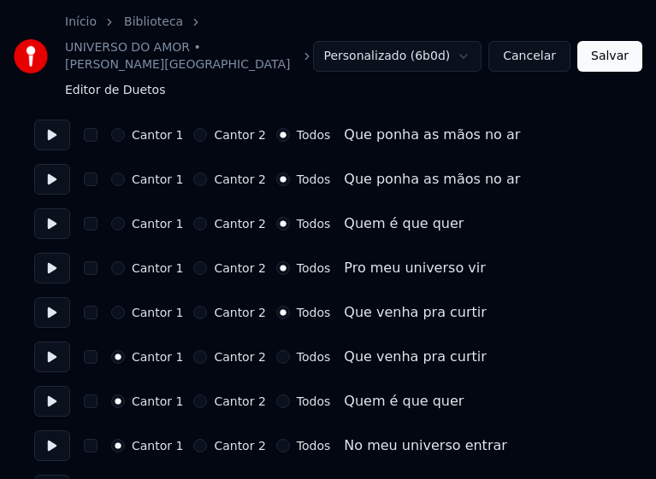
scroll to position [2735, 0]
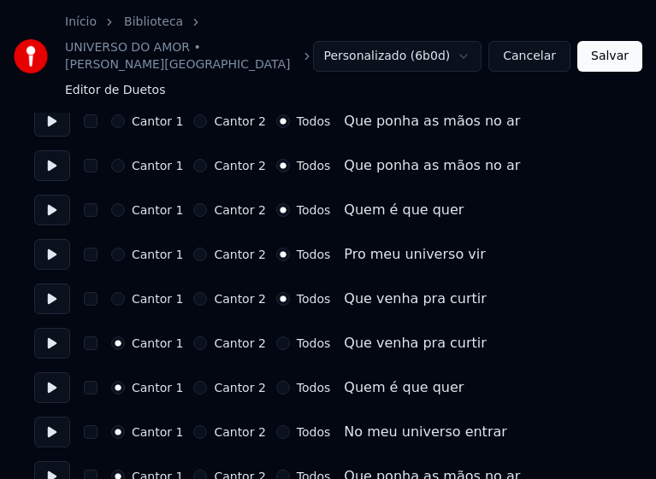
click at [276, 337] on button "Todos" at bounding box center [283, 344] width 14 height 14
drag, startPoint x: 272, startPoint y: 372, endPoint x: 272, endPoint y: 381, distance: 9.4
click at [276, 381] on button "Todos" at bounding box center [283, 388] width 14 height 14
click at [276, 426] on button "Todos" at bounding box center [283, 433] width 14 height 14
drag, startPoint x: 269, startPoint y: 457, endPoint x: 270, endPoint y: 447, distance: 10.3
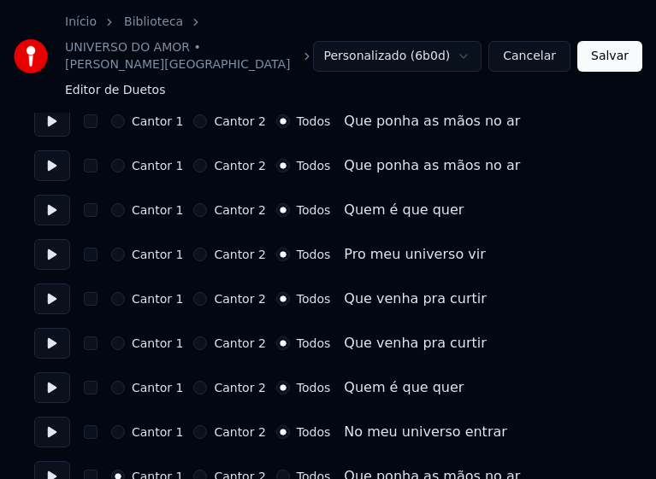
click at [276, 470] on button "Todos" at bounding box center [283, 477] width 14 height 14
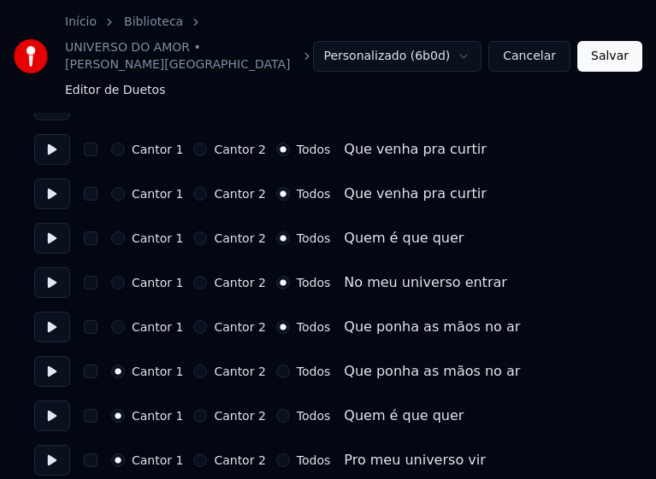
scroll to position [2906, 0]
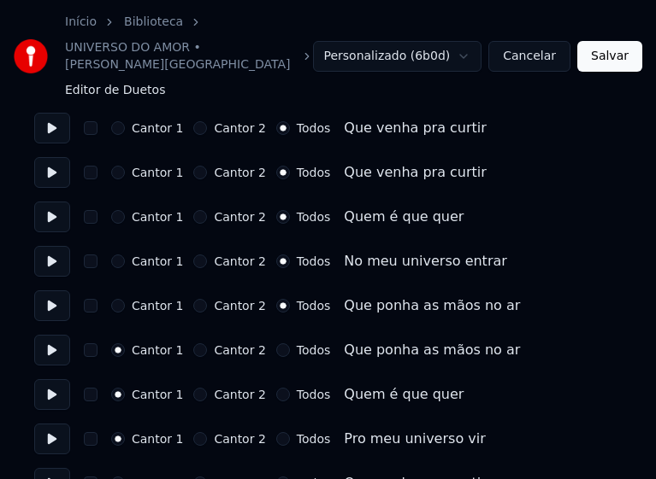
click at [276, 344] on button "Todos" at bounding box center [283, 351] width 14 height 14
drag, startPoint x: 273, startPoint y: 374, endPoint x: 269, endPoint y: 416, distance: 42.1
click at [276, 388] on button "Todos" at bounding box center [283, 395] width 14 height 14
click at [276, 432] on button "Todos" at bounding box center [283, 439] width 14 height 14
click at [276, 477] on button "Todos" at bounding box center [283, 484] width 14 height 14
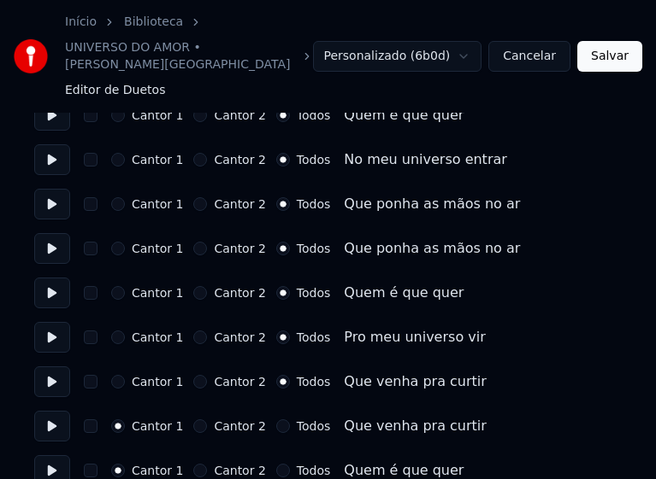
scroll to position [3014, 0]
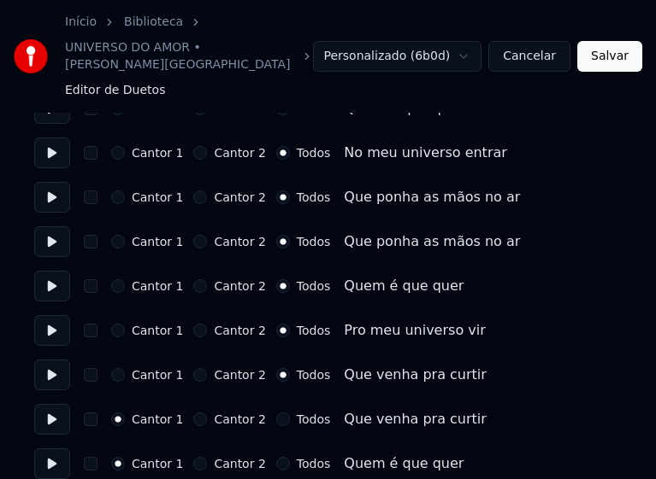
click at [276, 413] on button "Todos" at bounding box center [283, 420] width 14 height 14
click at [276, 457] on button "Todos" at bounding box center [283, 464] width 14 height 14
click at [607, 48] on button "Salvar" at bounding box center [609, 56] width 65 height 31
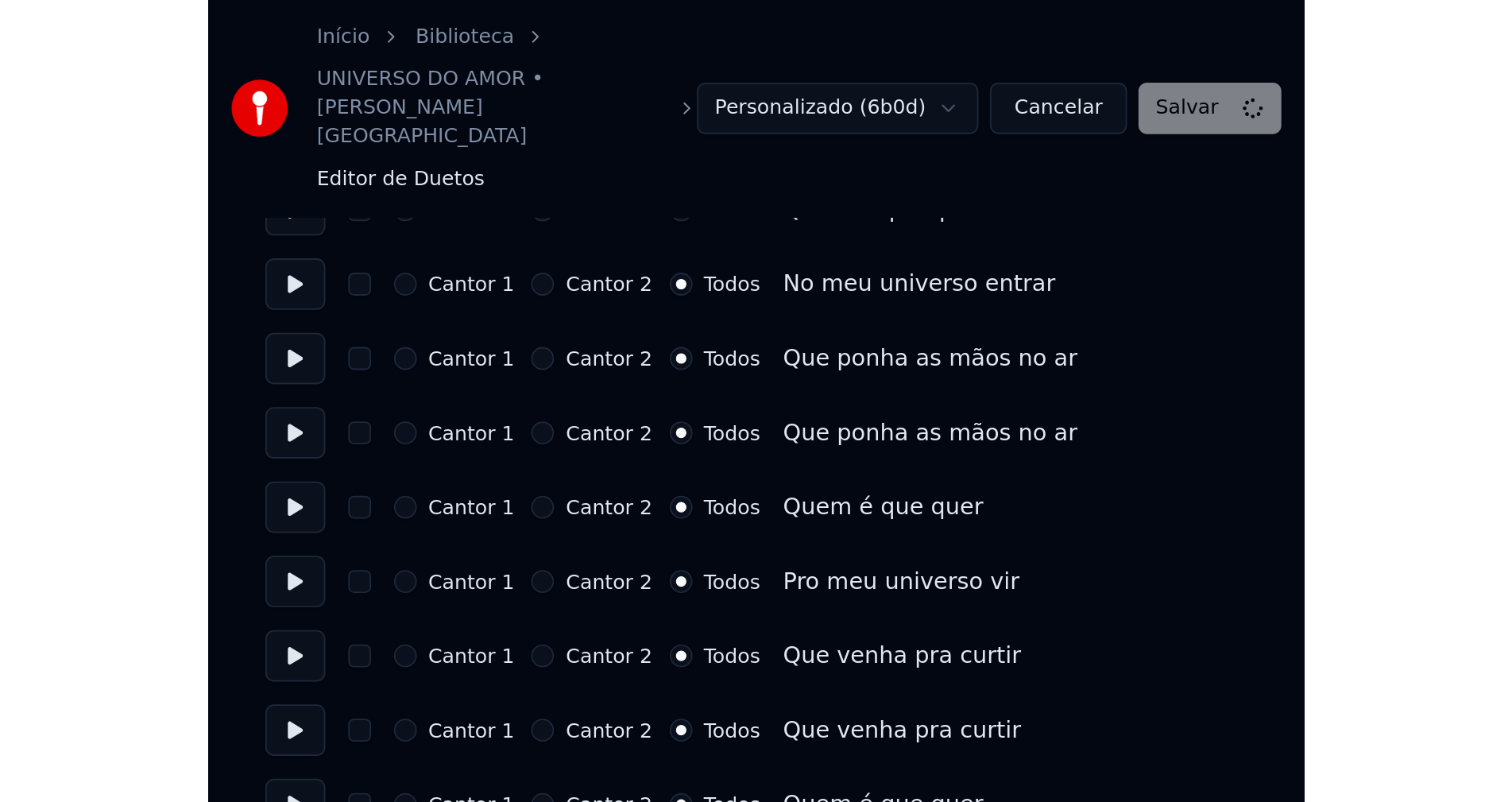
scroll to position [2416, 0]
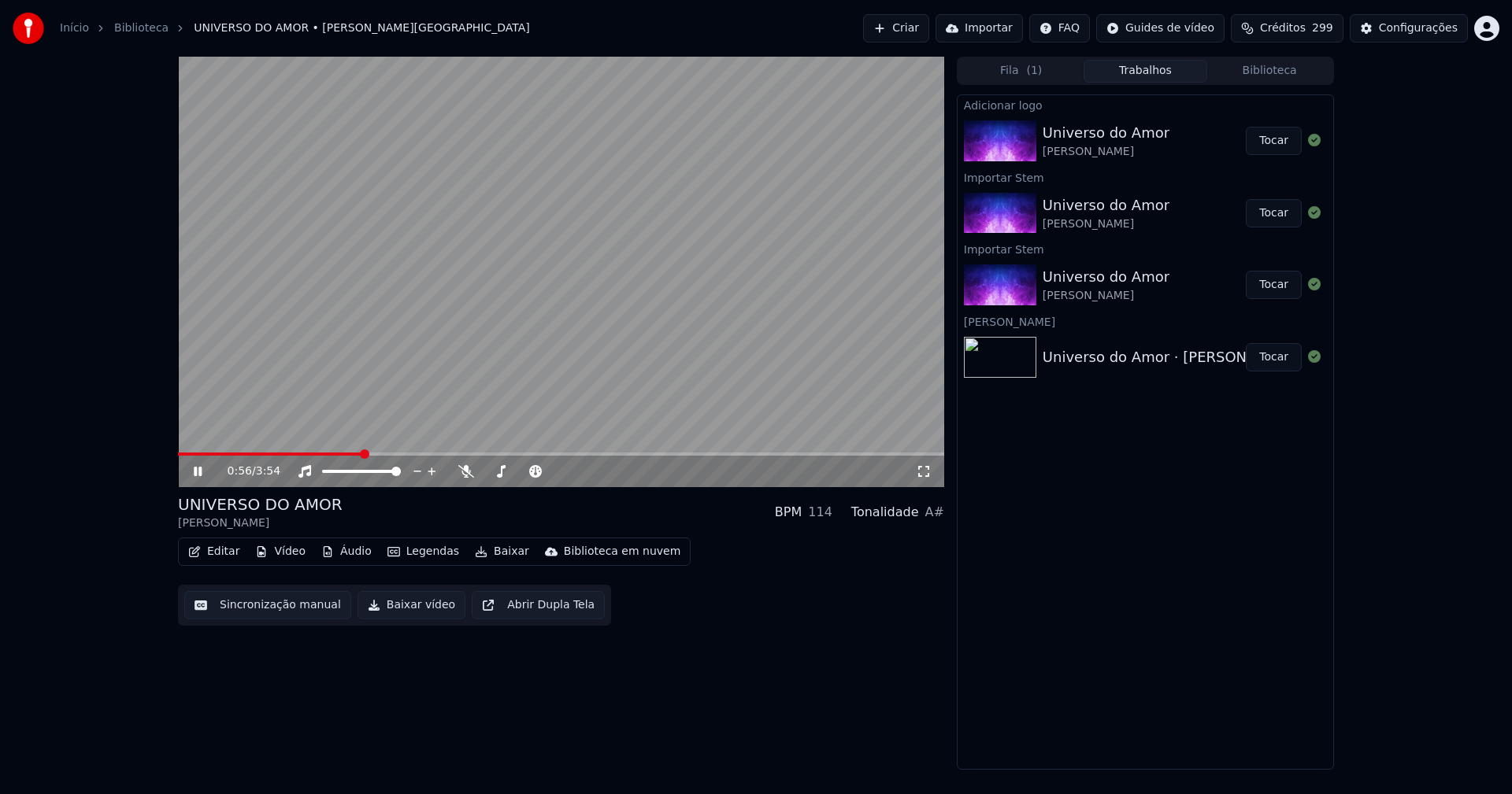
click at [926, 472] on icon at bounding box center [923, 472] width 16 height 13
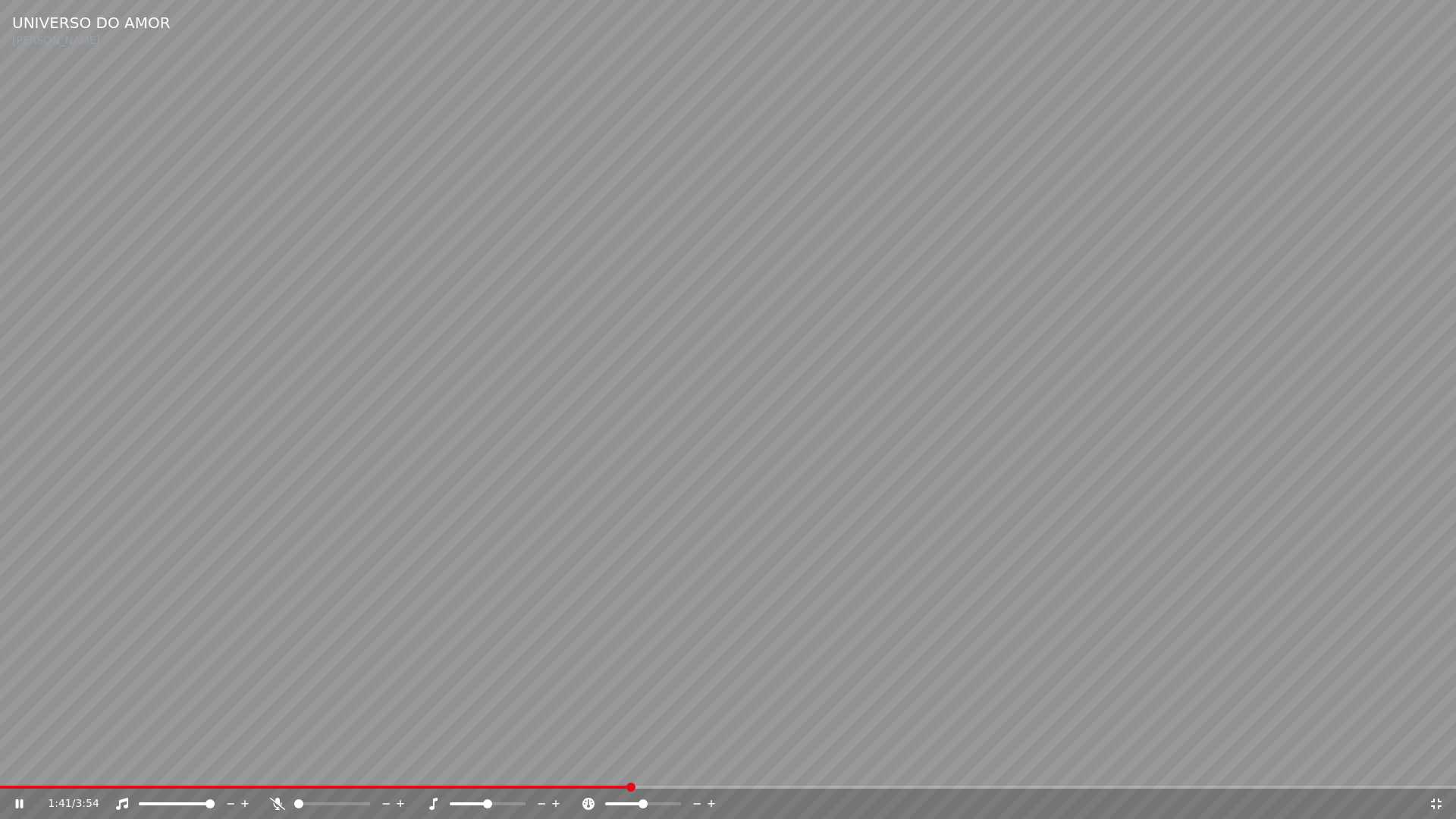
click at [1435, 765] on icon at bounding box center [1436, 804] width 11 height 11
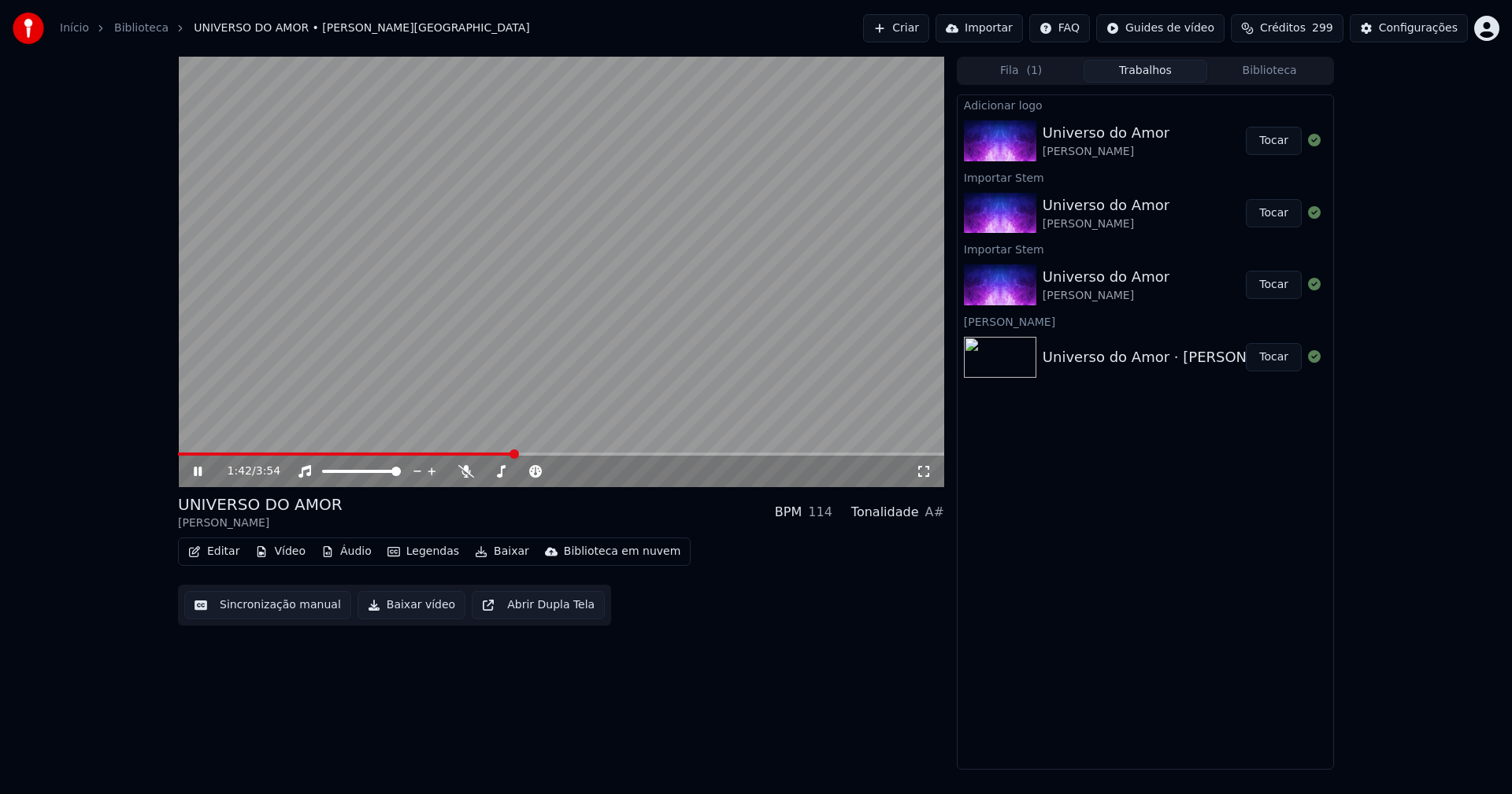
click at [202, 472] on icon at bounding box center [197, 472] width 8 height 9
drag, startPoint x: 388, startPoint y: 601, endPoint x: 415, endPoint y: 632, distance: 41.1
click at [389, 601] on button "Baixar vídeo" at bounding box center [411, 605] width 108 height 29
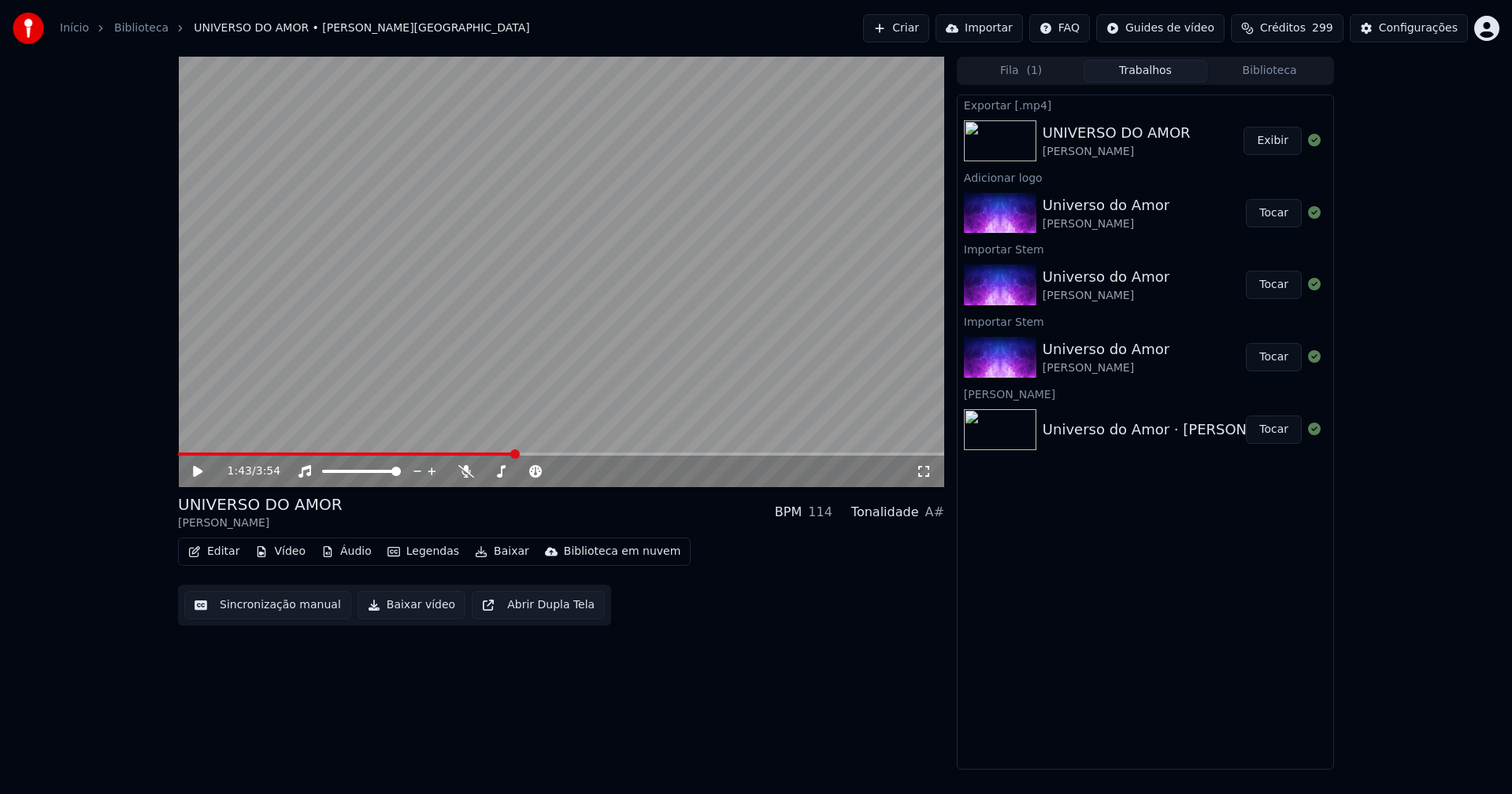
click at [1418, 486] on div "1:43 / 3:54 UNIVERSO DO AMOR Nel Monteiro BPM 114 Tonalidade A# Editar Vídeo Áu…" at bounding box center [756, 414] width 1512 height 713
click at [200, 469] on icon at bounding box center [209, 472] width 37 height 13
click at [350, 550] on button "Áudio" at bounding box center [346, 552] width 63 height 22
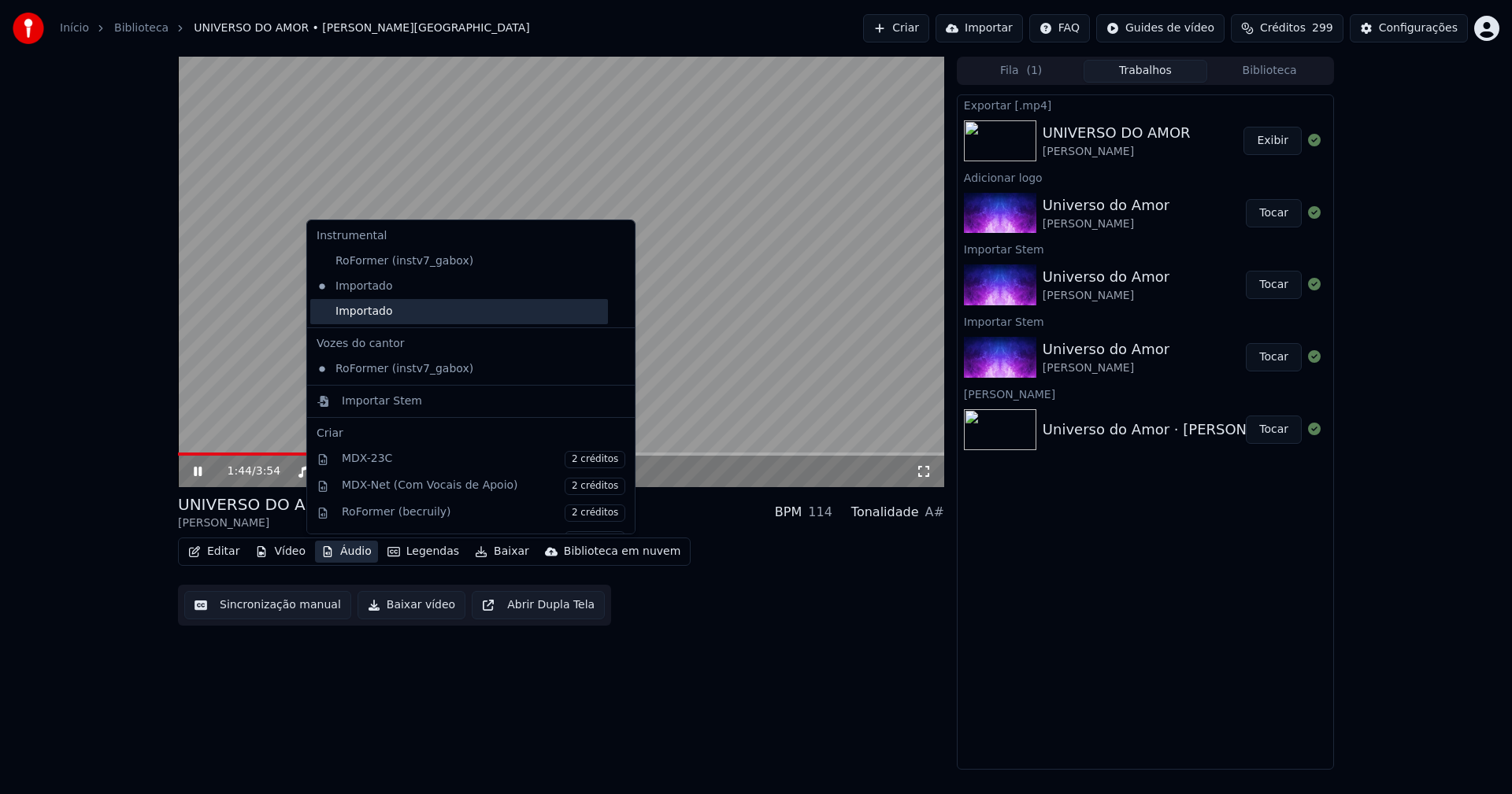
click at [317, 311] on div "Importado" at bounding box center [459, 311] width 298 height 25
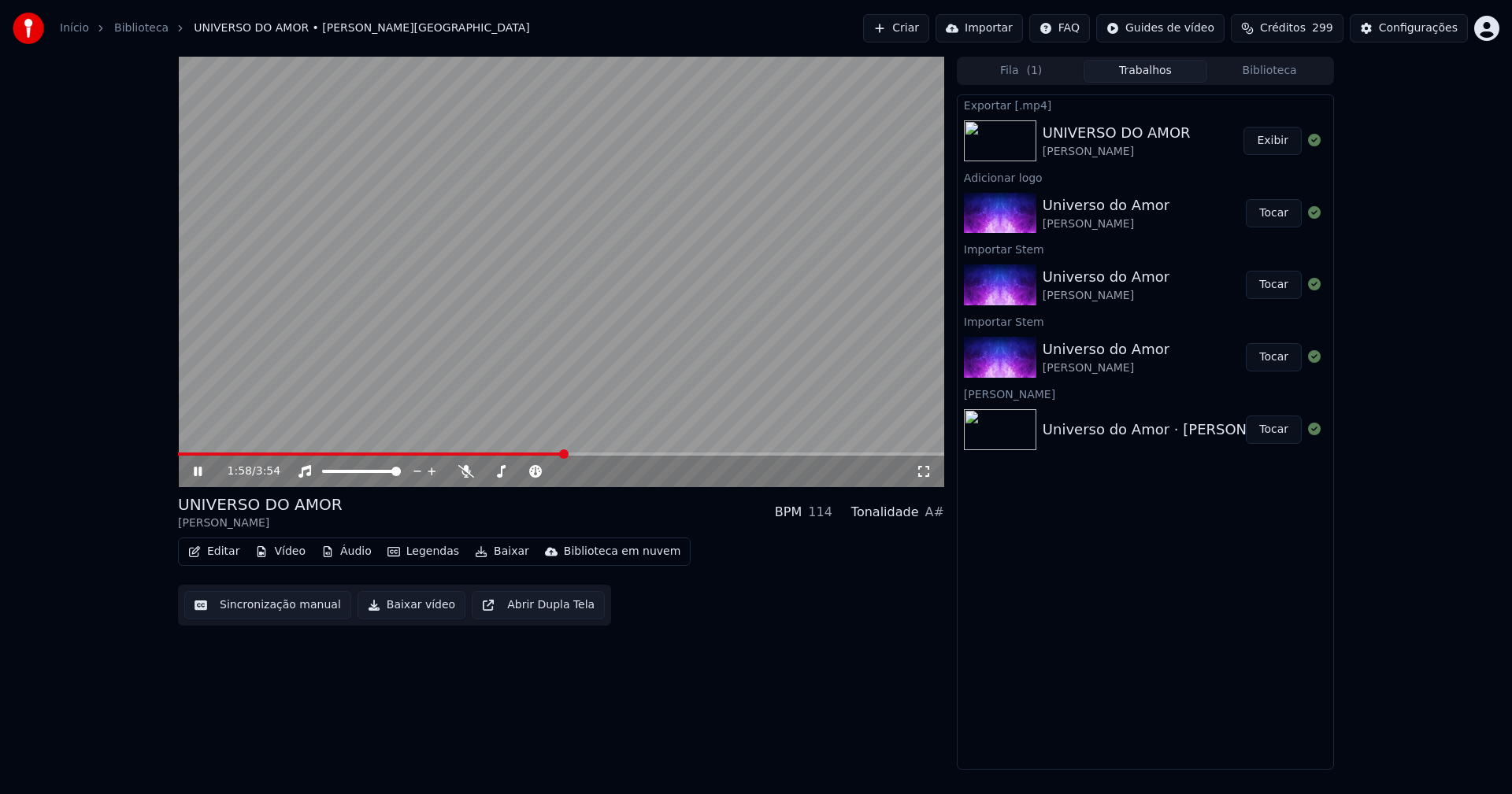
click at [198, 475] on icon at bounding box center [209, 472] width 37 height 13
click at [404, 608] on button "Baixar vídeo" at bounding box center [411, 605] width 108 height 29
